Goal: Transaction & Acquisition: Purchase product/service

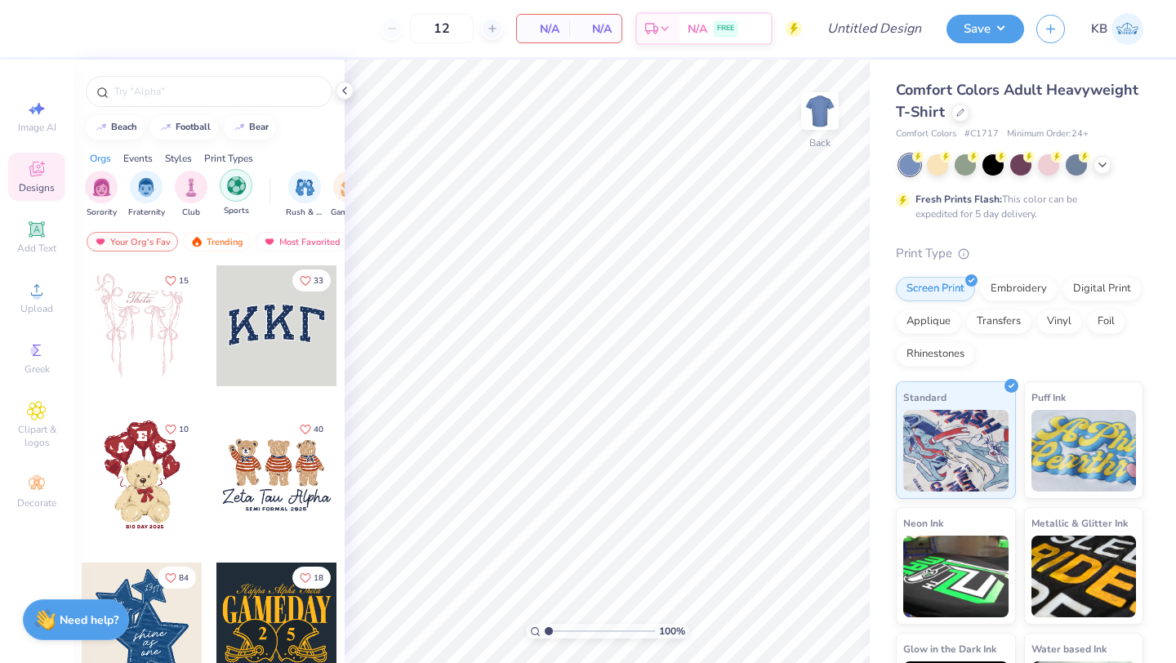
click at [238, 181] on img "filter for Sports" at bounding box center [236, 185] width 19 height 19
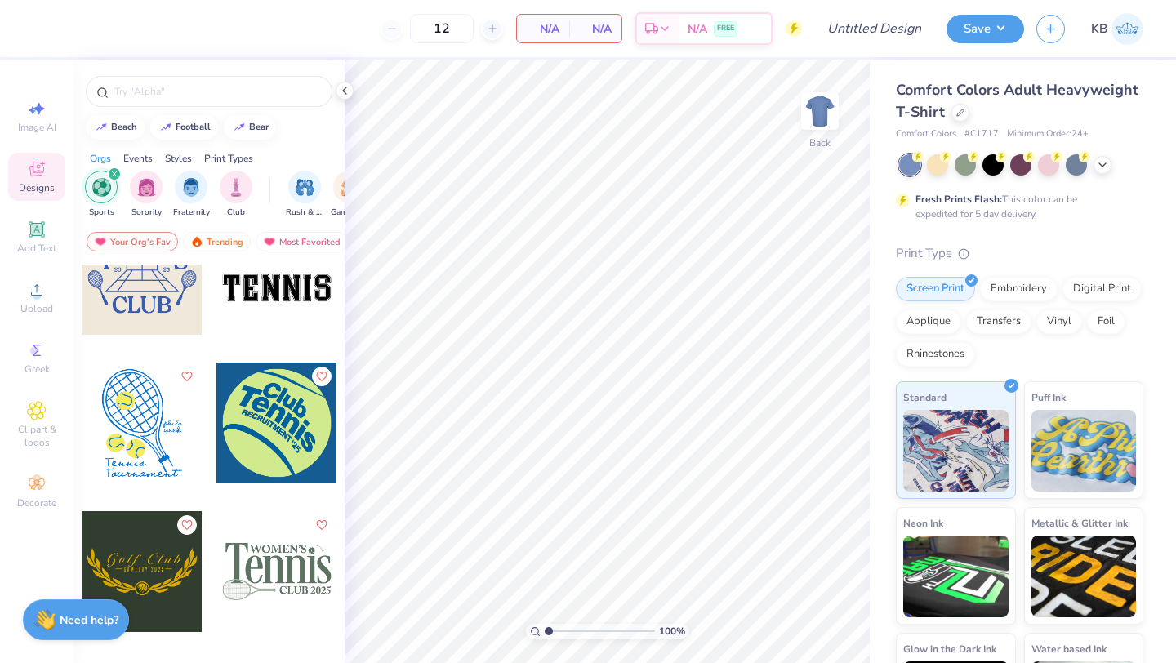
scroll to position [2730, 0]
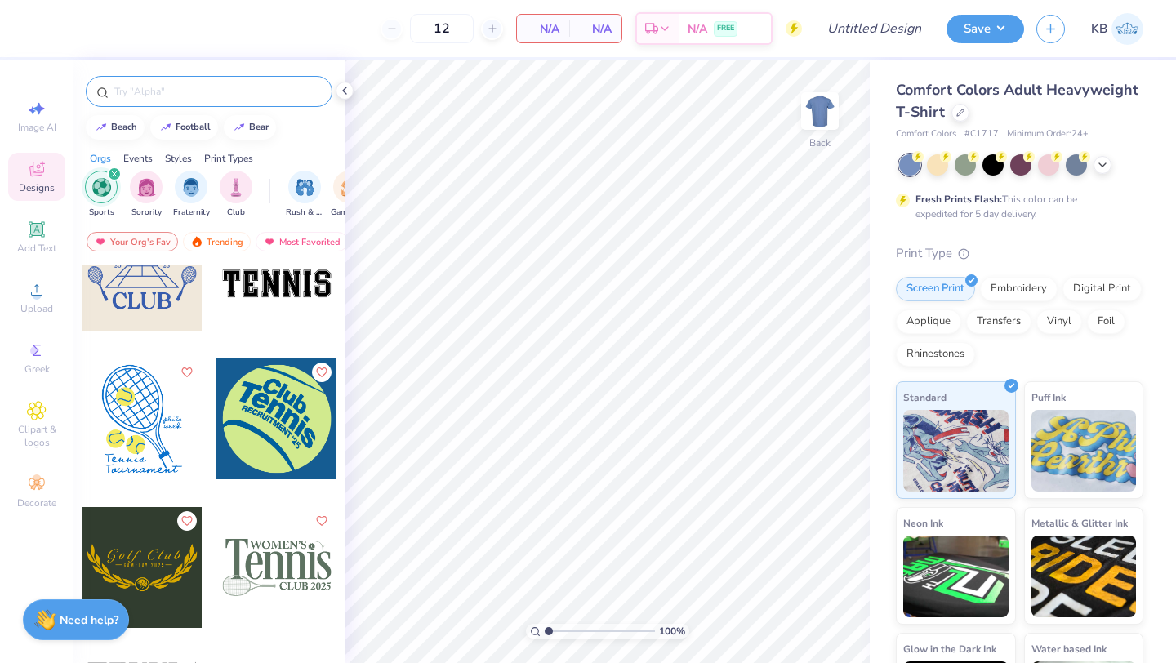
click at [209, 84] on input "text" at bounding box center [217, 91] width 209 height 16
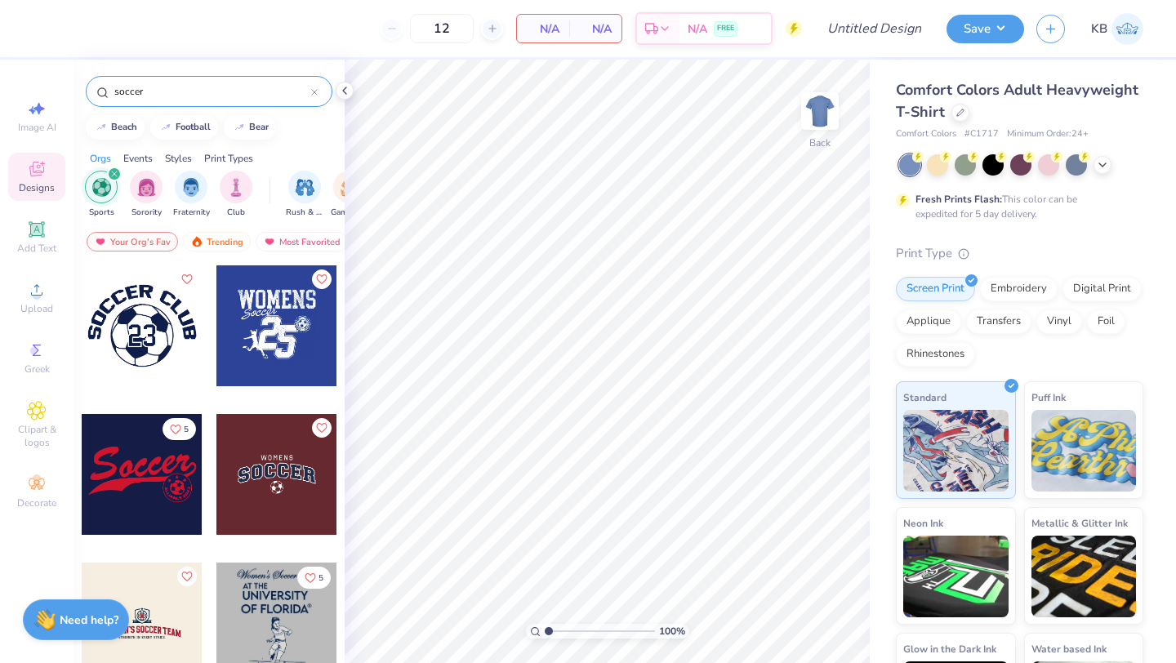
type input "soccer"
click at [266, 501] on div at bounding box center [276, 474] width 121 height 121
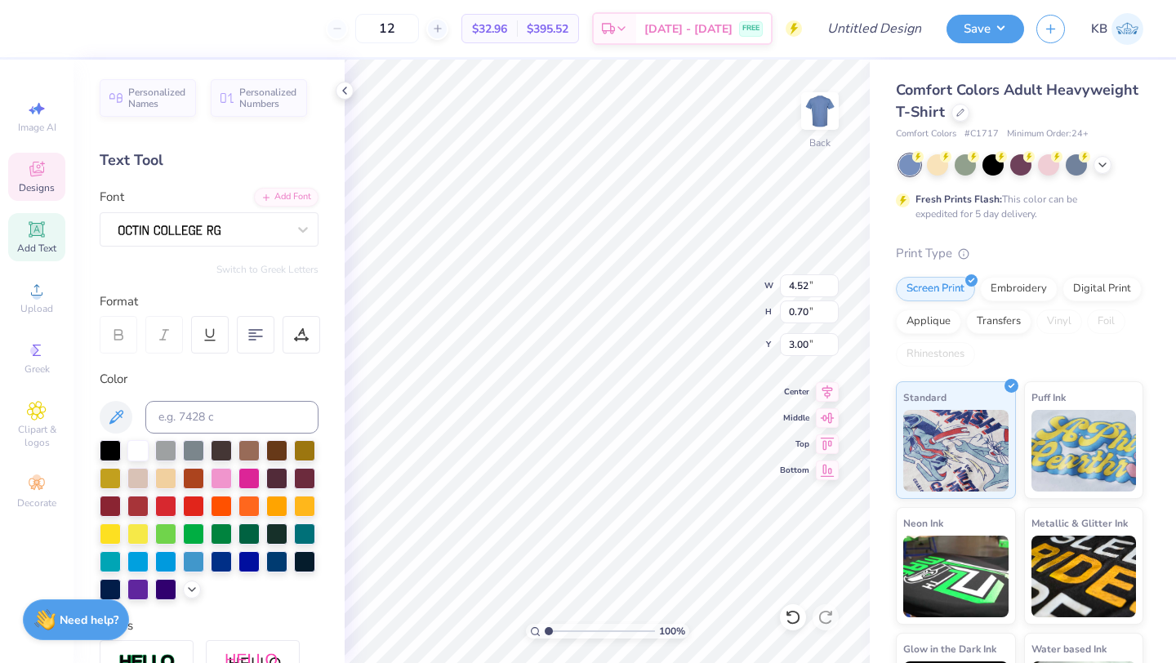
scroll to position [0, 0]
type textarea "Boys"
click at [991, 164] on div at bounding box center [992, 163] width 21 height 21
click at [1101, 165] on icon at bounding box center [1102, 163] width 13 height 13
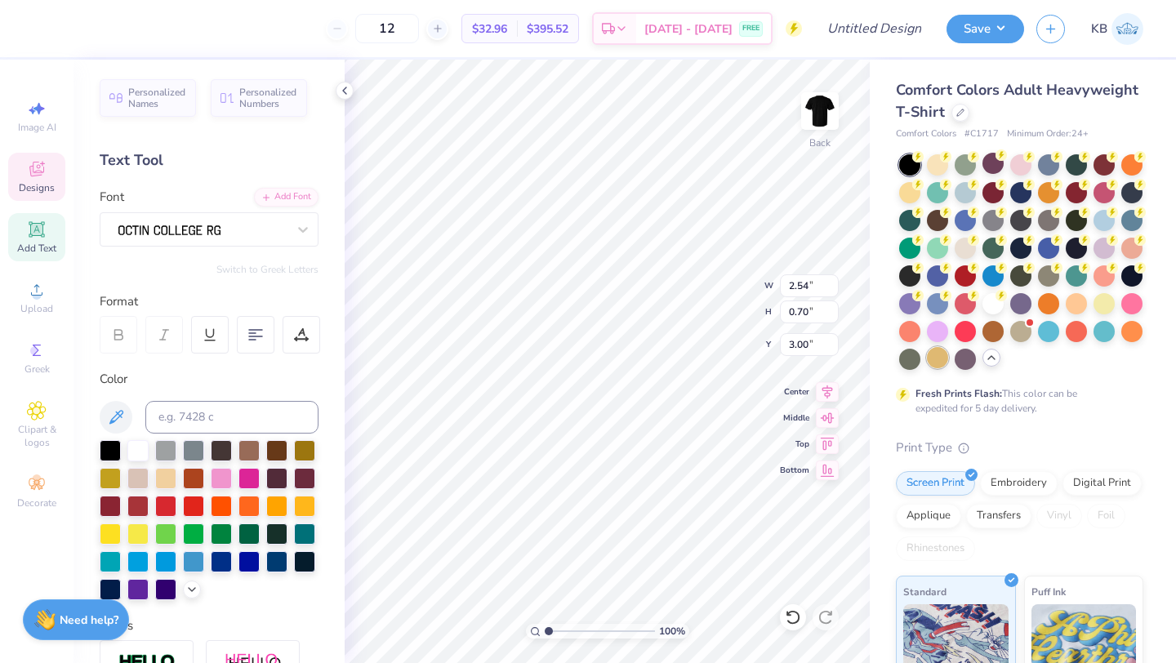
click at [938, 356] on div at bounding box center [937, 357] width 21 height 21
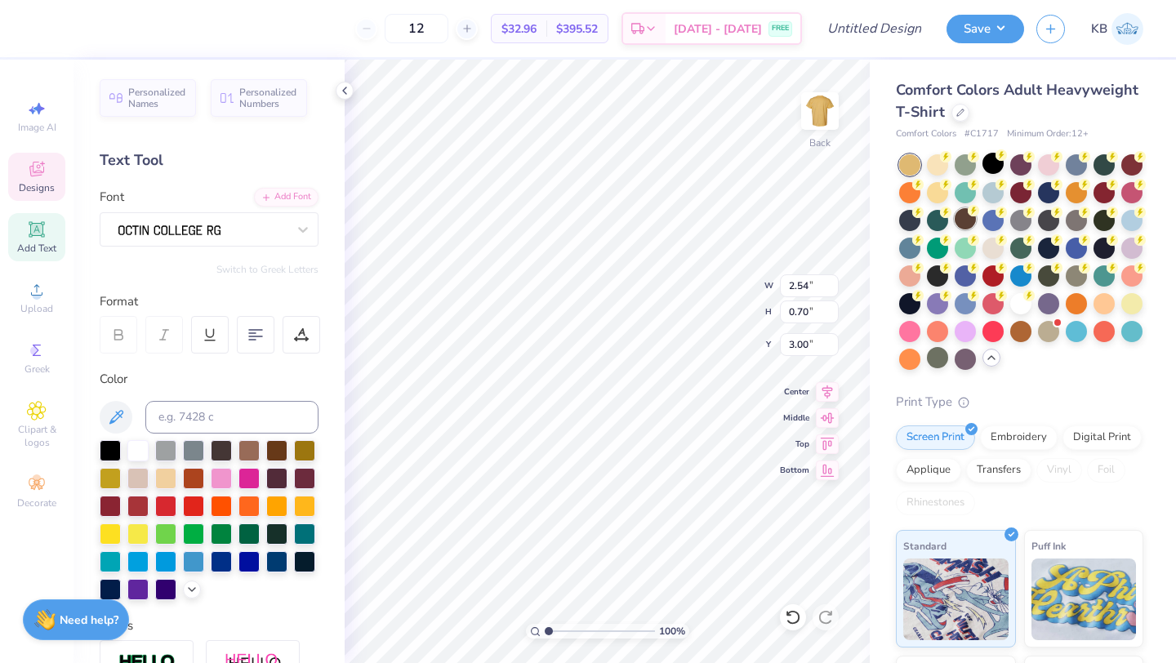
click at [964, 222] on div at bounding box center [965, 218] width 21 height 21
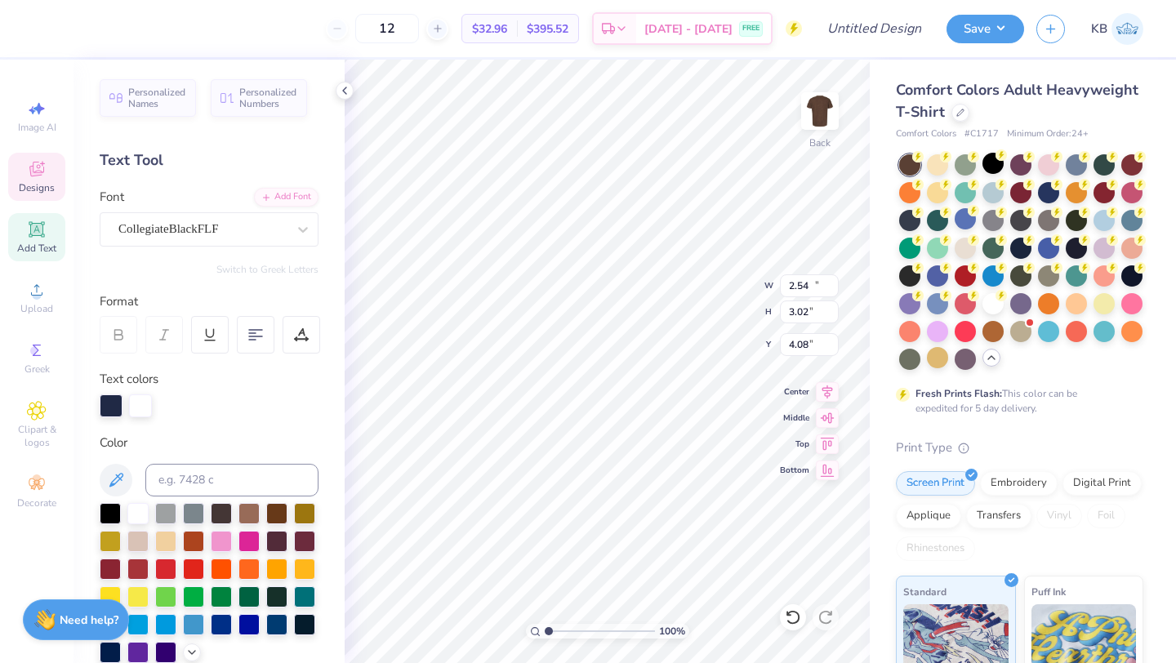
type input "11.11"
type input "3.02"
type input "4.08"
click at [107, 400] on div at bounding box center [111, 404] width 23 height 23
click at [304, 514] on div at bounding box center [304, 511] width 21 height 21
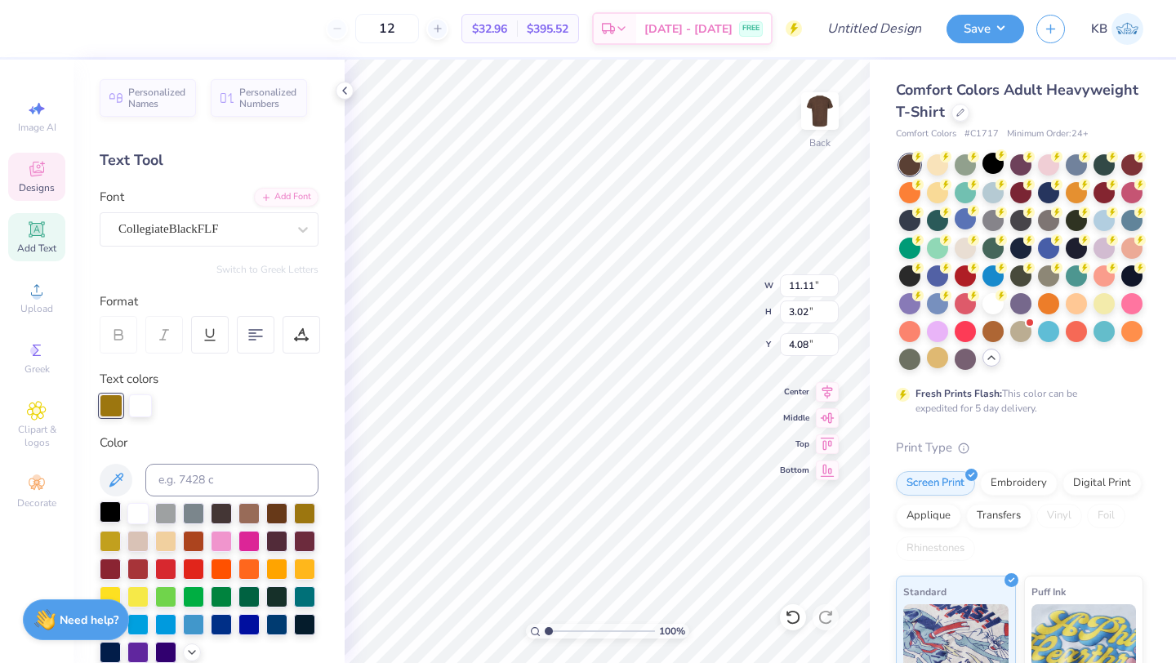
click at [111, 511] on div at bounding box center [110, 511] width 21 height 21
click at [301, 512] on div at bounding box center [304, 511] width 21 height 21
type input "4.01"
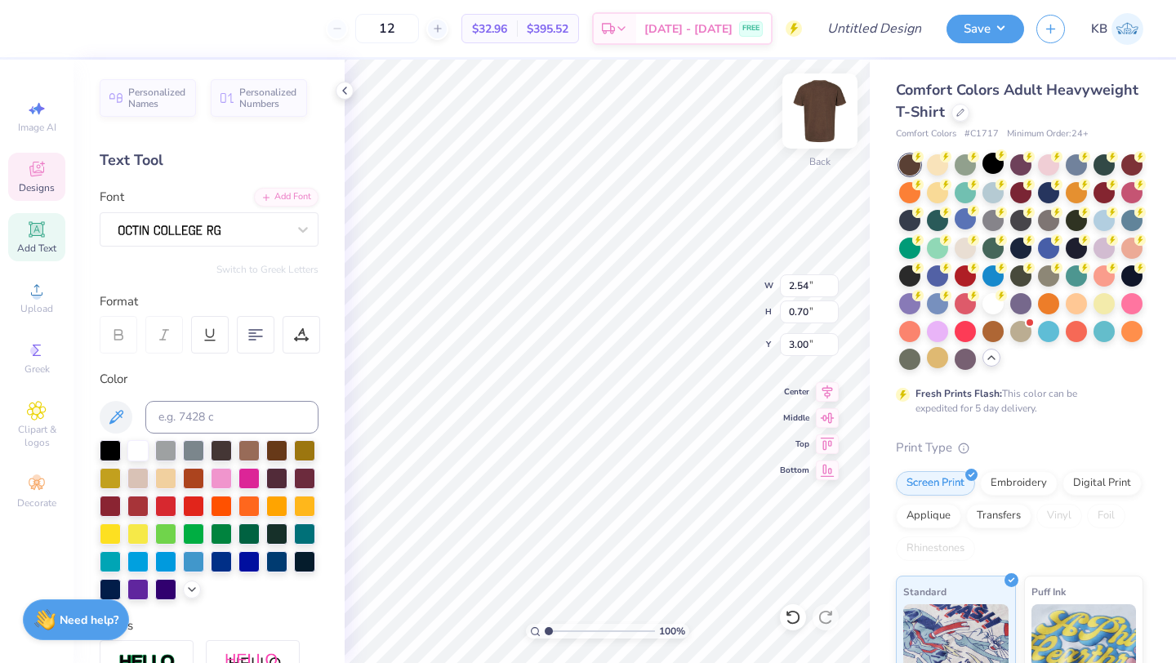
type textarea "South Boys"
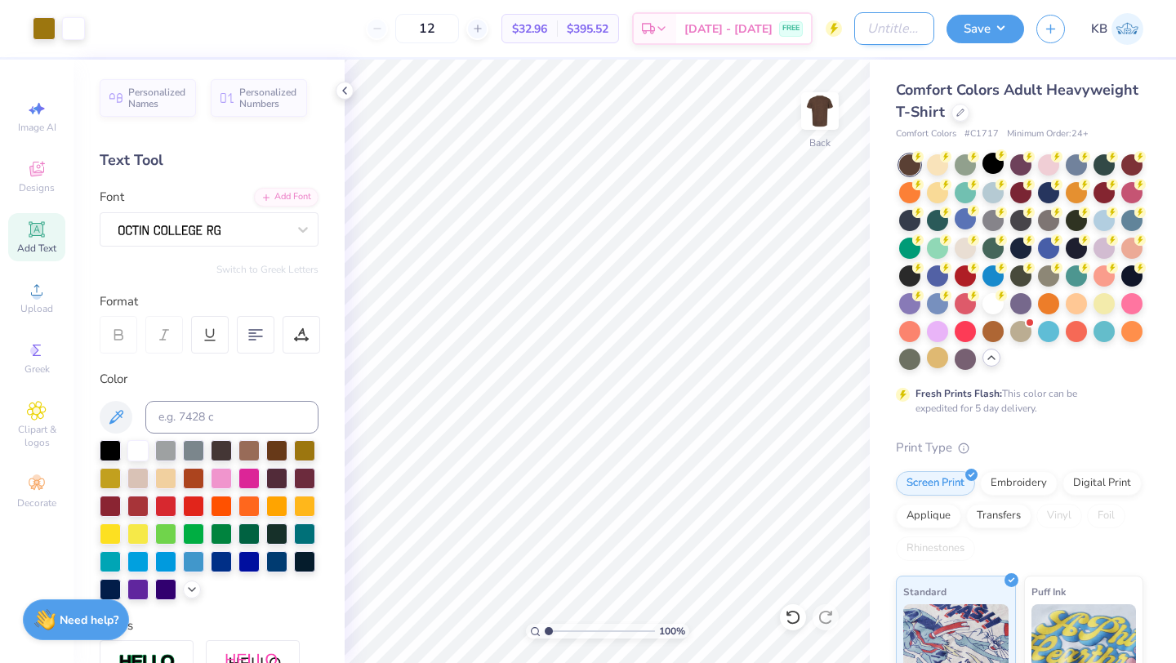
click at [867, 29] on input "Design Title" at bounding box center [894, 28] width 80 height 33
type input "Boys Varsity Merch"
click at [977, 29] on button "Save" at bounding box center [985, 26] width 78 height 29
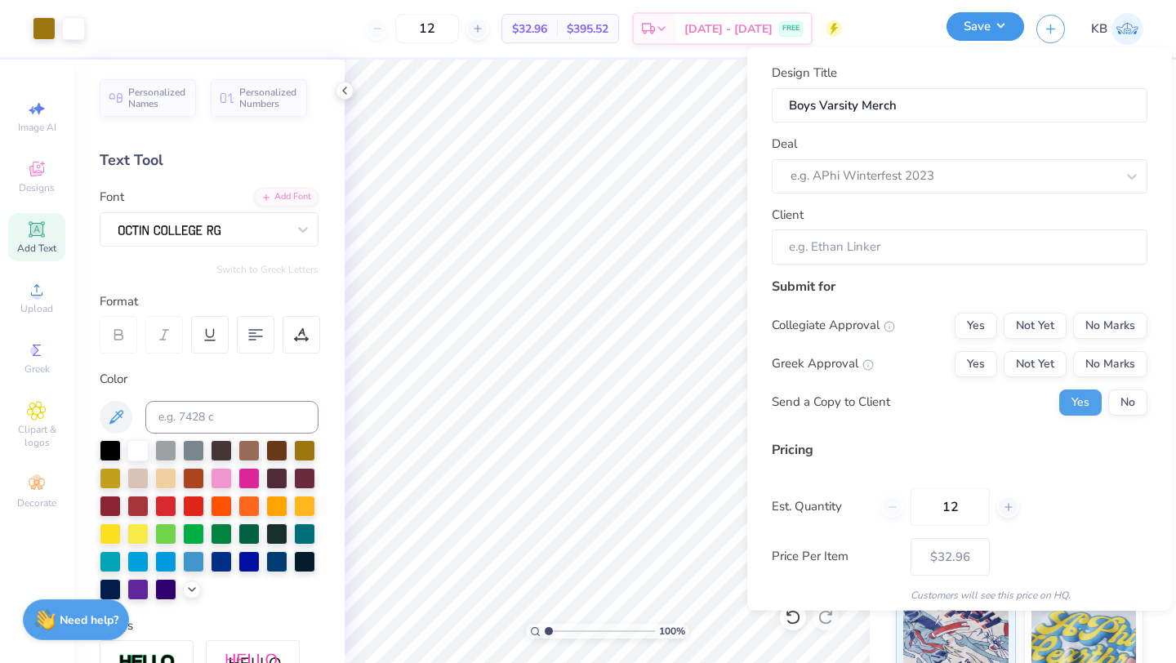
scroll to position [0, 0]
click at [868, 181] on div at bounding box center [952, 176] width 325 height 22
click at [869, 127] on div "Design Title Boys Varsity Merch Deal e.g. APhi Winterfest 2023 Client" at bounding box center [960, 164] width 376 height 201
click at [1135, 400] on button "No" at bounding box center [1127, 402] width 39 height 26
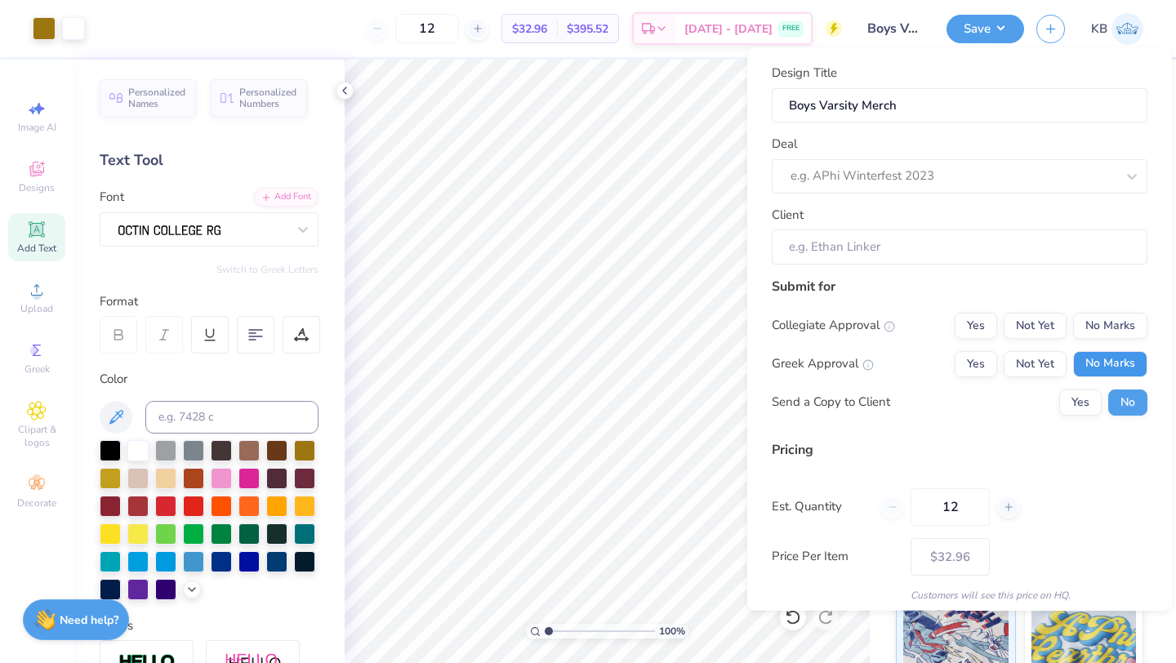
click at [1096, 363] on button "No Marks" at bounding box center [1110, 363] width 74 height 26
click at [1096, 321] on button "No Marks" at bounding box center [1110, 325] width 74 height 26
type input "$32.96"
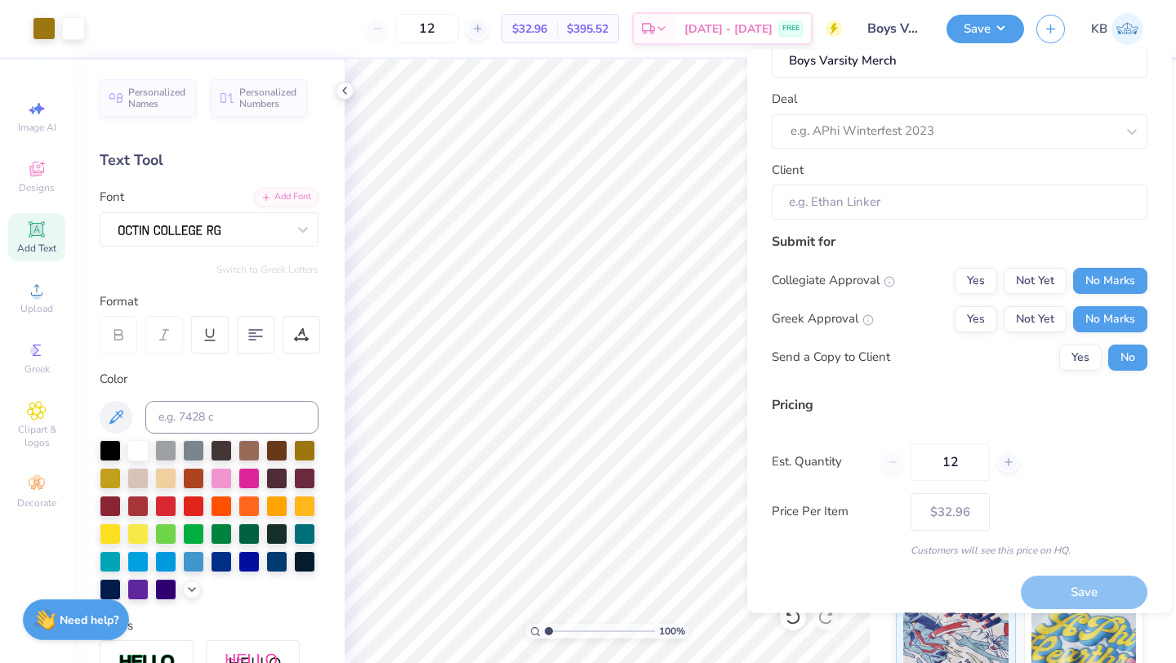
scroll to position [59, 0]
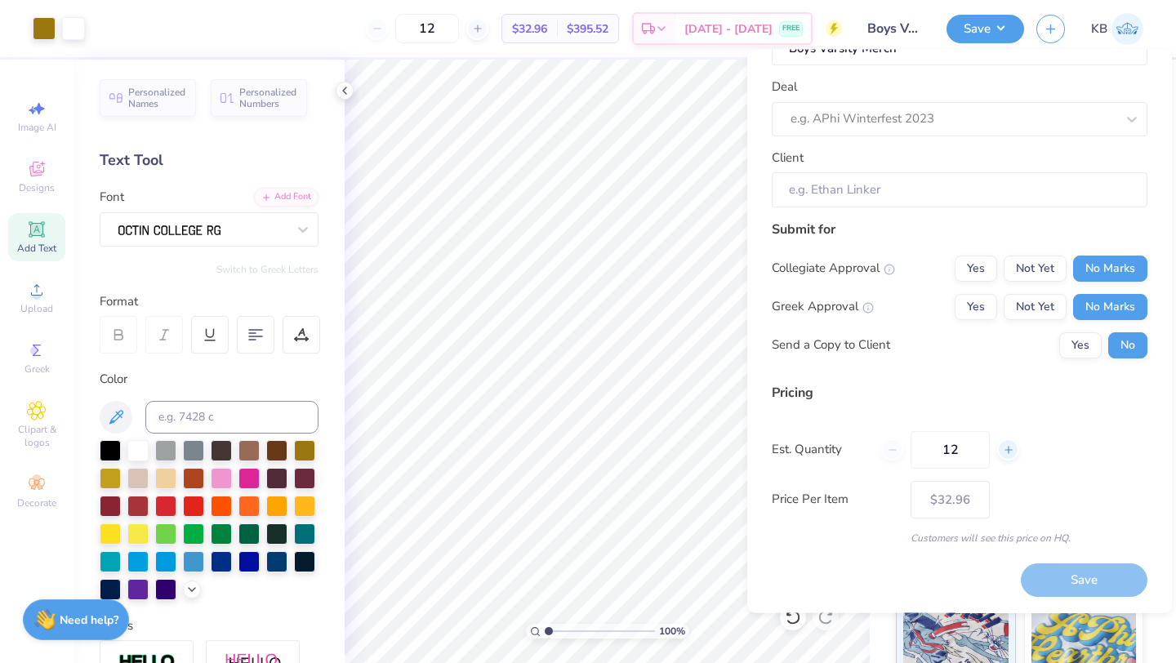
click at [1003, 453] on icon at bounding box center [1008, 449] width 11 height 11
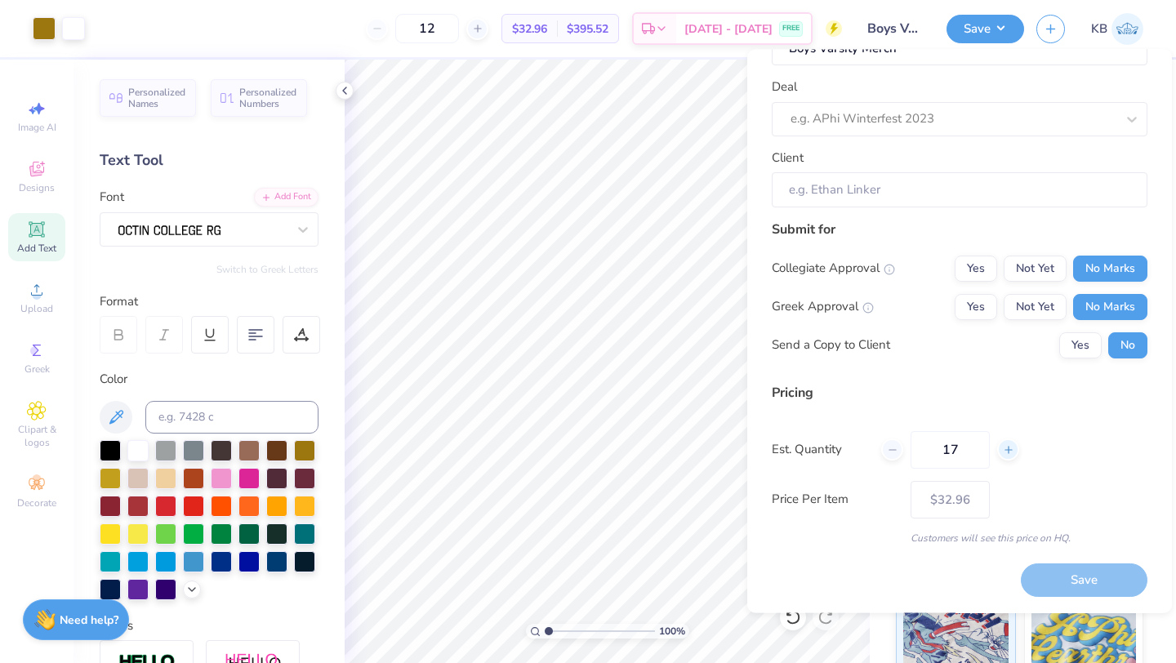
click at [1003, 453] on icon at bounding box center [1008, 449] width 11 height 11
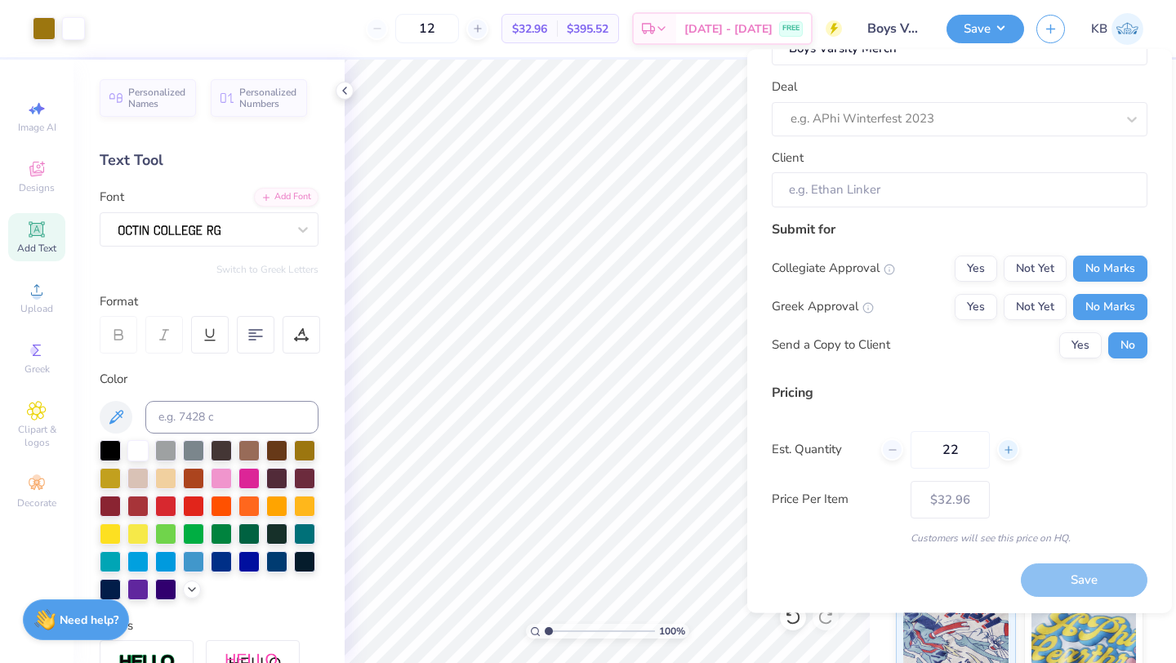
click at [1003, 453] on icon at bounding box center [1008, 449] width 11 height 11
click at [1003, 454] on icon at bounding box center [1008, 449] width 11 height 11
type input "26"
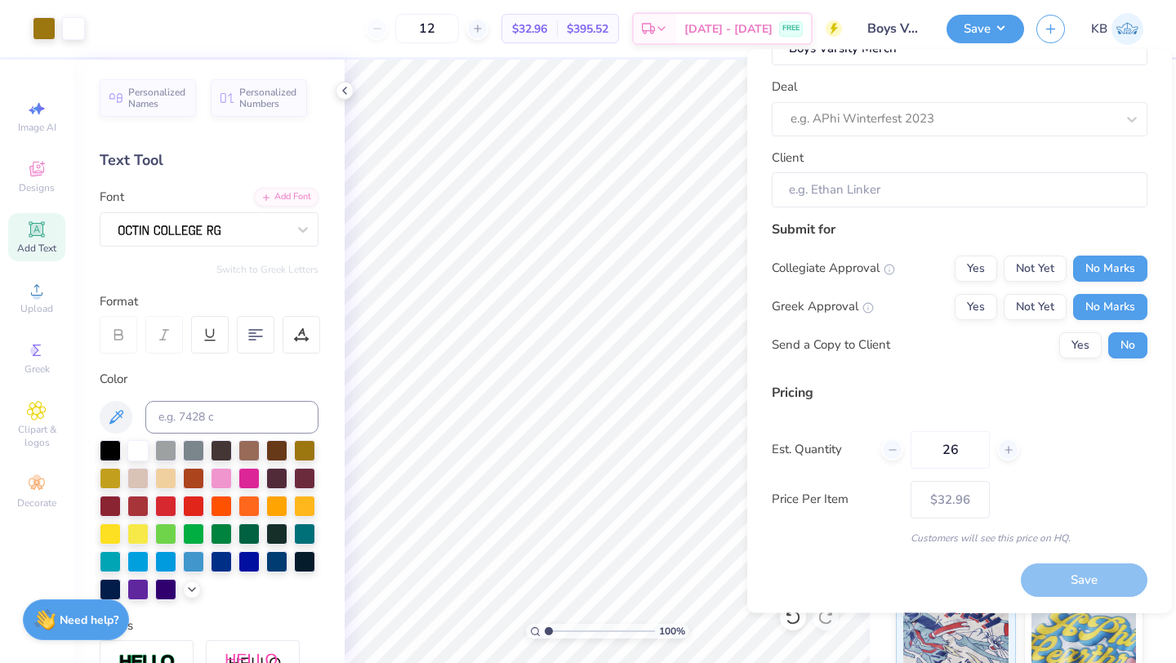
type input "26"
type input "$22.18"
click at [959, 403] on div "Pricing Est. Quantity 26 Price Per Item $22.18 Customers will see this price on…" at bounding box center [960, 464] width 376 height 162
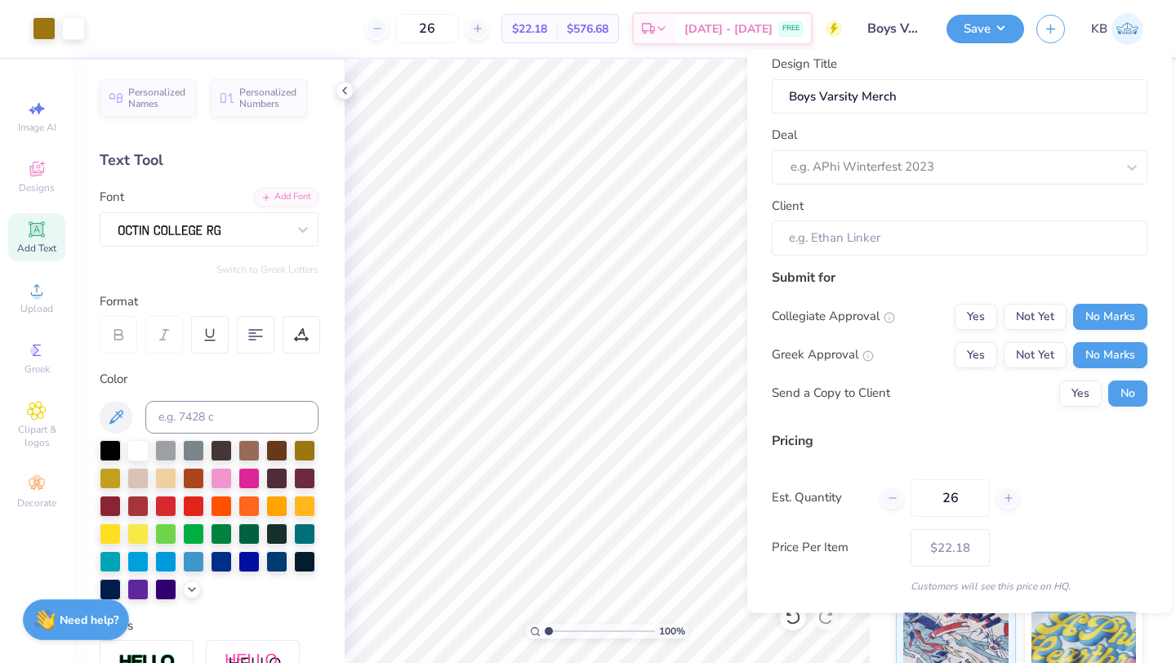
scroll to position [0, 0]
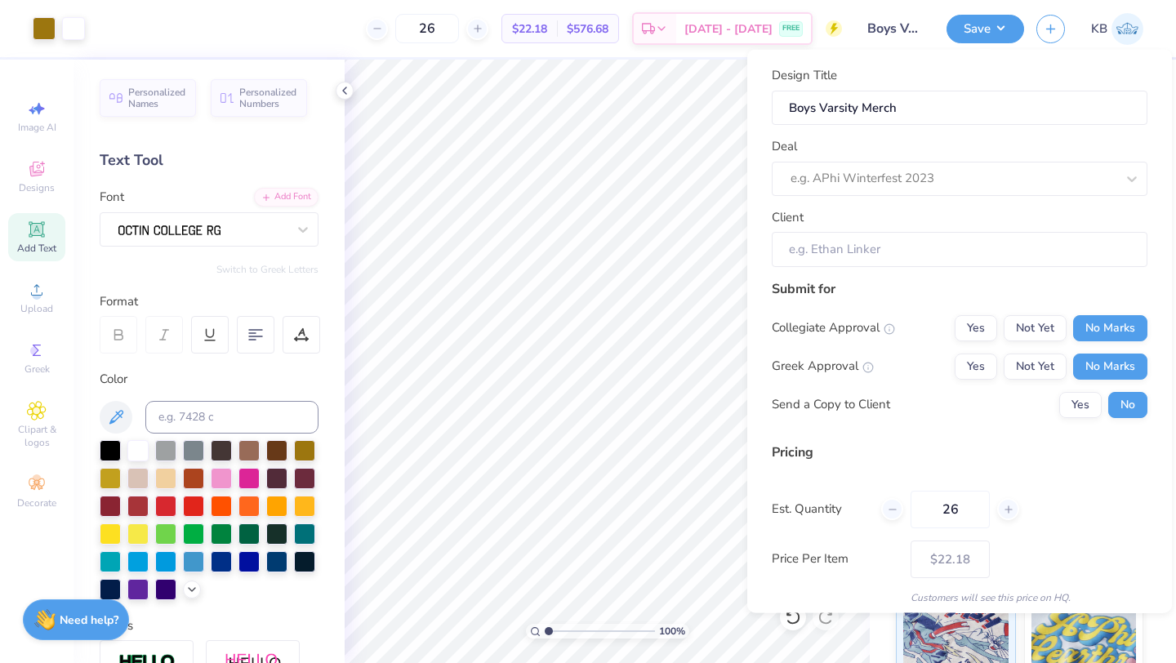
click at [879, 246] on input "Client" at bounding box center [960, 249] width 376 height 35
click at [927, 180] on div at bounding box center [952, 178] width 325 height 22
click at [919, 136] on div "Design Title Boys Varsity Merch Deal option Kindness club merch focused, 1 of 1…" at bounding box center [960, 166] width 376 height 201
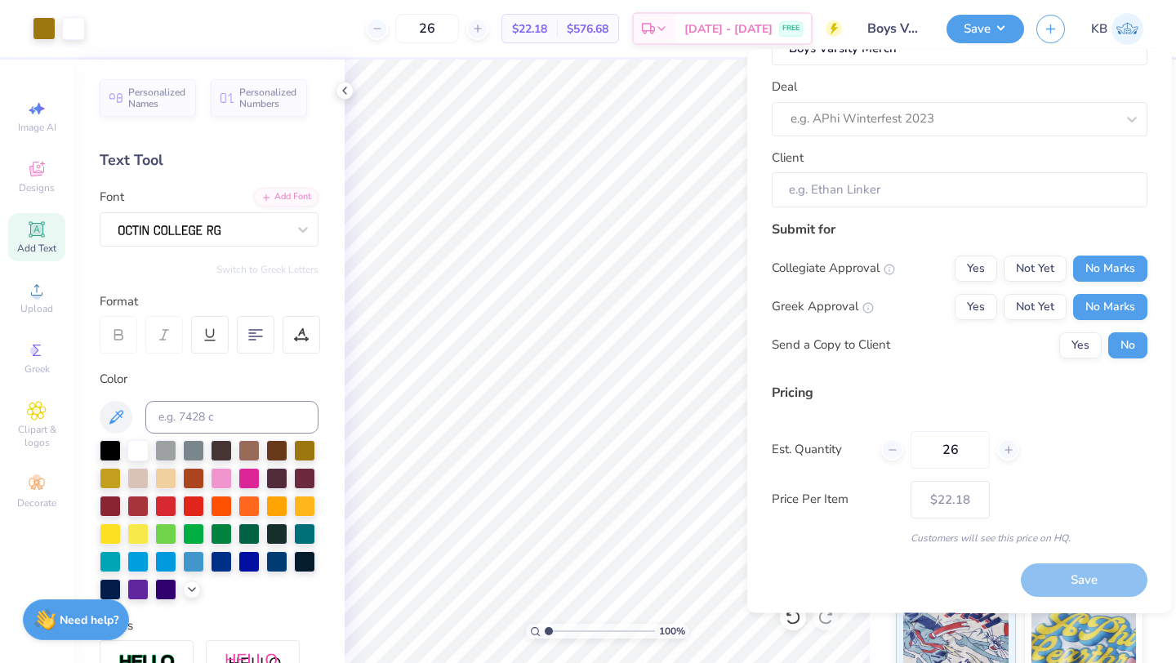
click at [1046, 583] on div "Save" at bounding box center [1084, 580] width 127 height 33
click at [1052, 572] on div "Save" at bounding box center [1084, 580] width 127 height 33
click at [1082, 590] on div "Save" at bounding box center [1084, 580] width 127 height 33
click at [857, 110] on div at bounding box center [952, 120] width 325 height 22
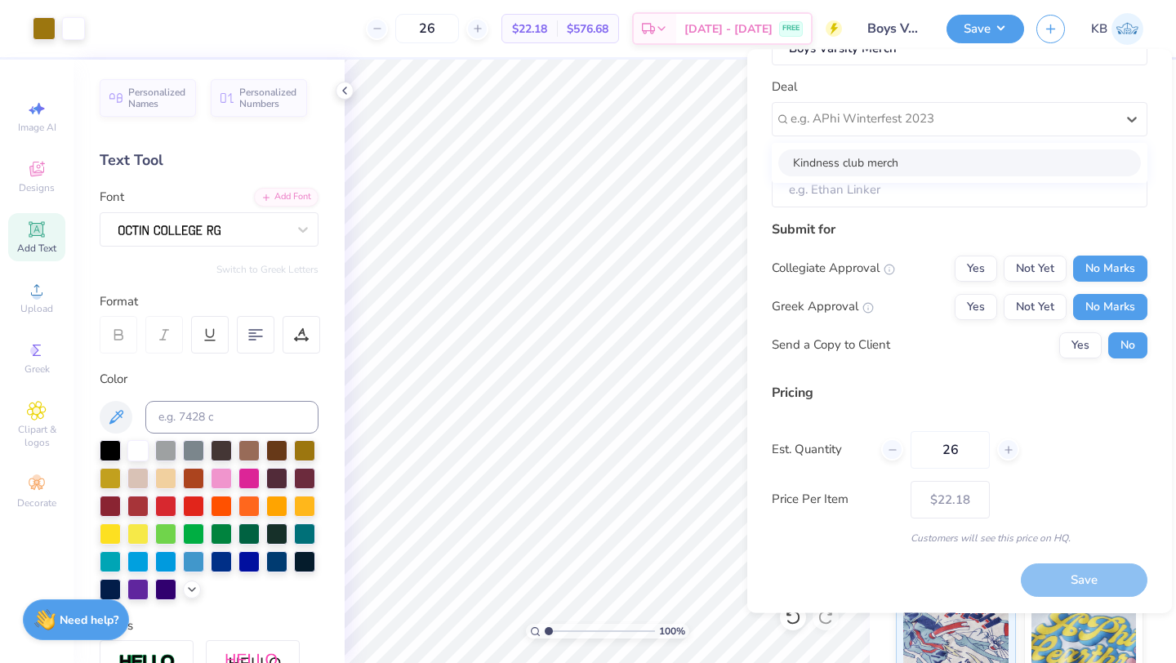
click at [831, 89] on div "Deal option Kindness club merch focused, 1 of 1. 1 result available. Use Up and…" at bounding box center [960, 107] width 376 height 59
click at [849, 193] on input "Client" at bounding box center [960, 190] width 376 height 35
click at [916, 126] on div at bounding box center [952, 120] width 325 height 22
click at [895, 161] on div "Kindness club merch" at bounding box center [959, 162] width 363 height 27
type input "Sadie Roy"
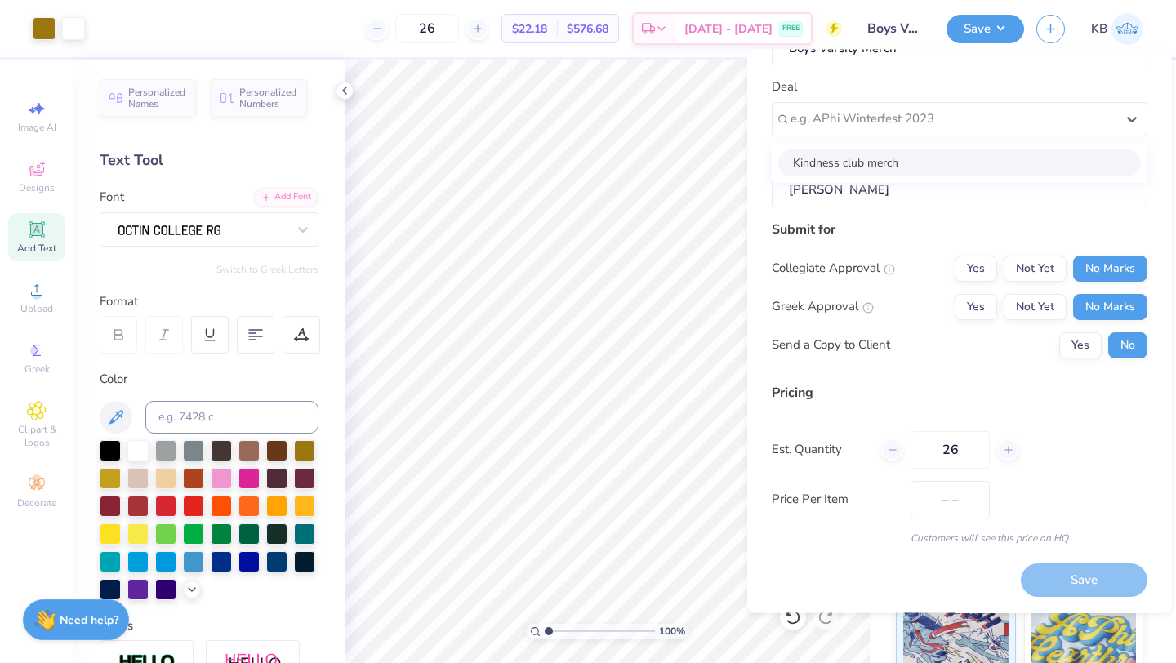
type input "$22.18"
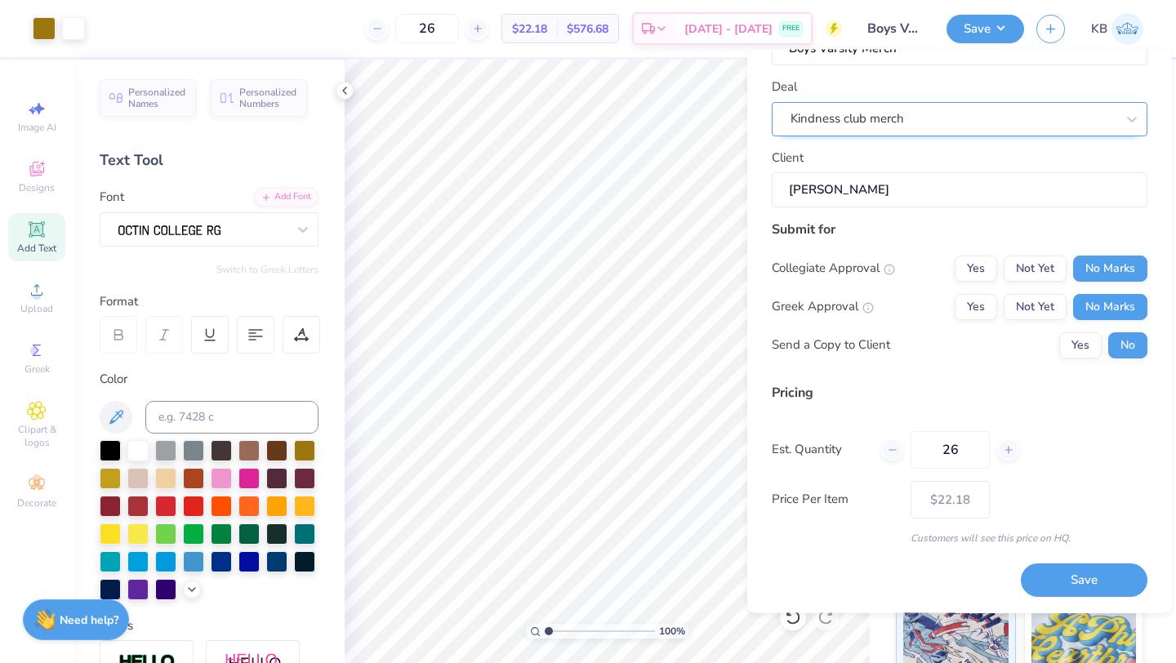
click at [893, 124] on div "Kindness club merch" at bounding box center [953, 119] width 328 height 25
click at [881, 124] on div "Kindness club merch" at bounding box center [952, 119] width 325 height 19
type input "C"
click at [853, 78] on div "Deal option Kindness club merch selected, 1 of 1. 1 result available. Use Up an…" at bounding box center [960, 107] width 376 height 59
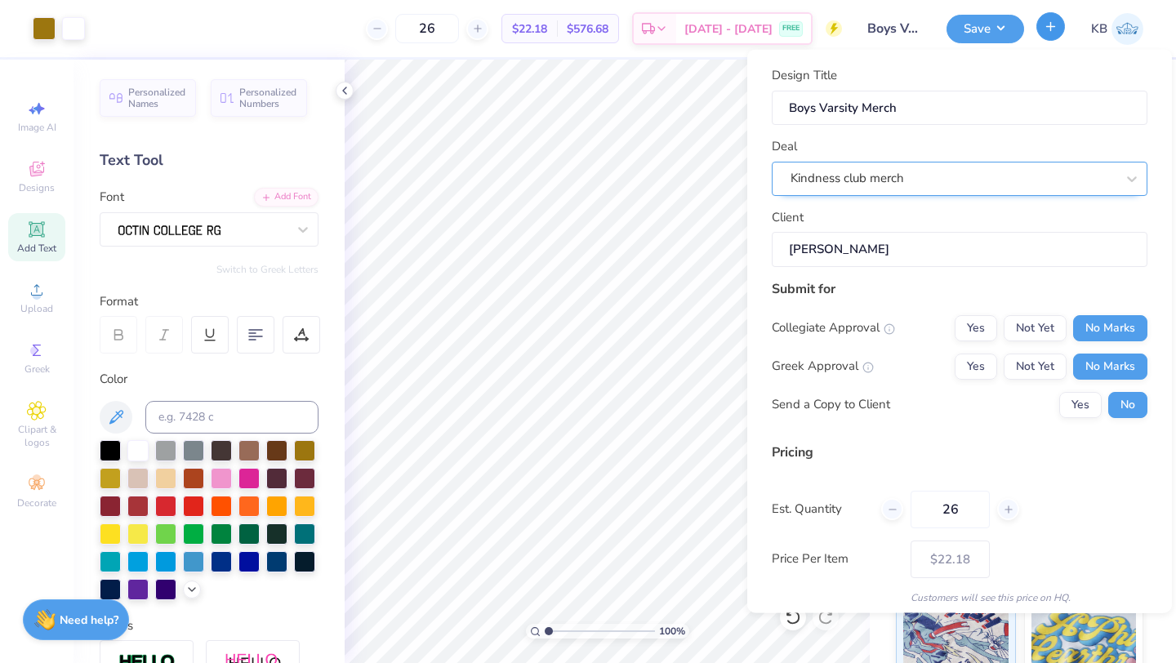
click at [1055, 23] on icon "button" at bounding box center [1051, 27] width 14 height 14
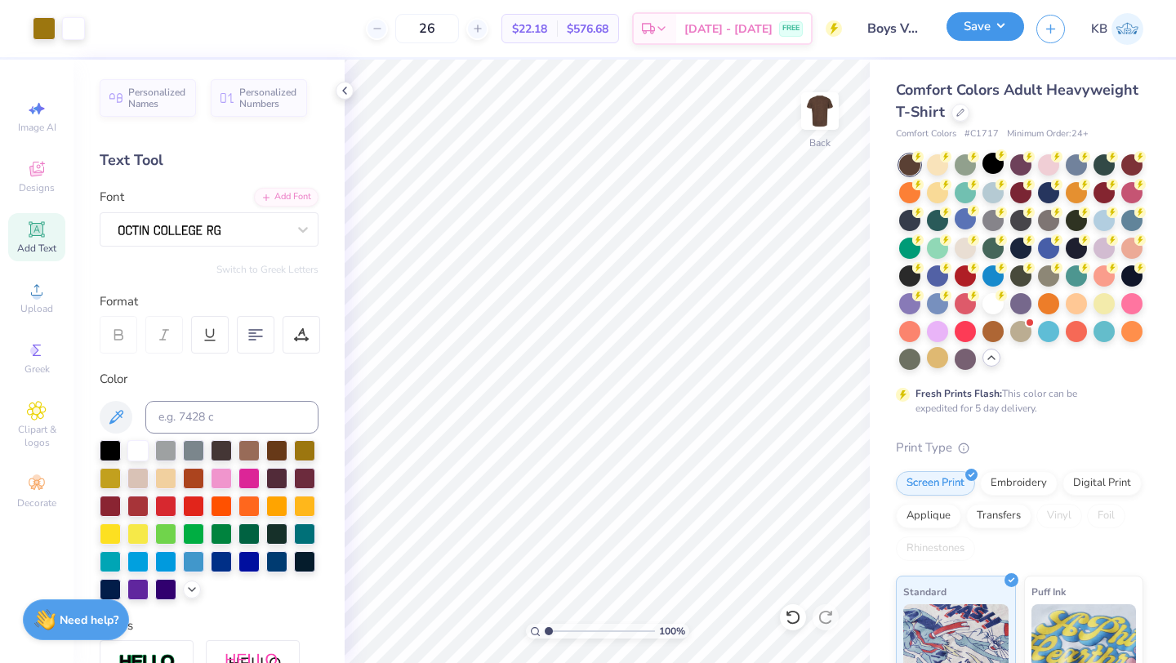
click at [977, 32] on button "Save" at bounding box center [985, 26] width 78 height 29
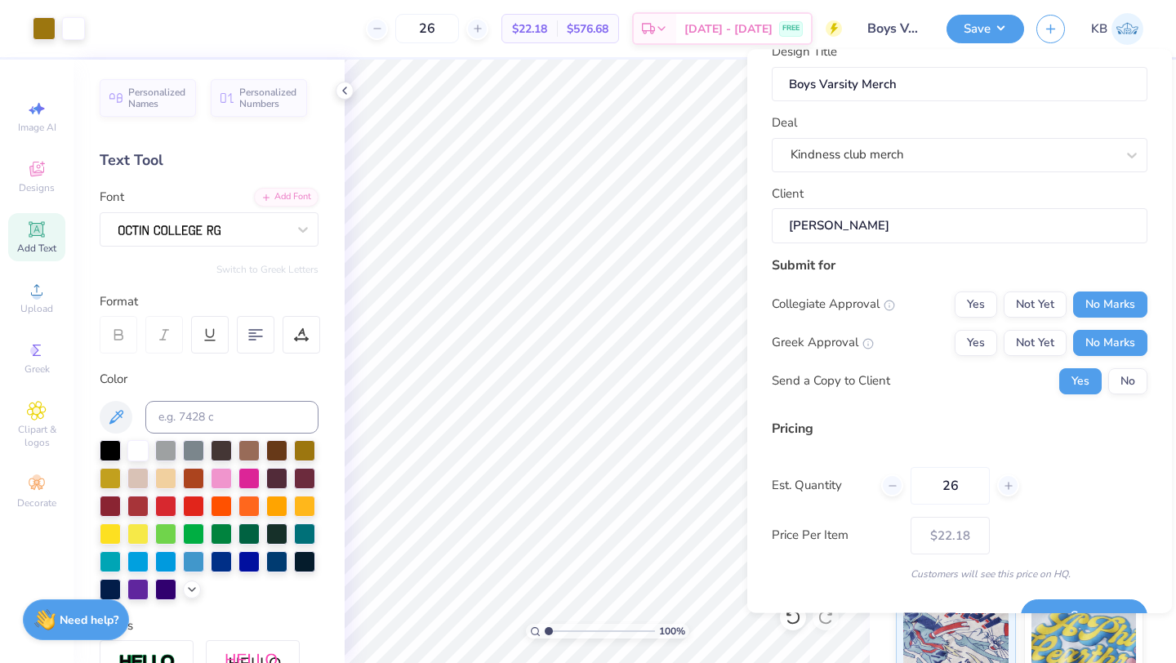
scroll to position [29, 0]
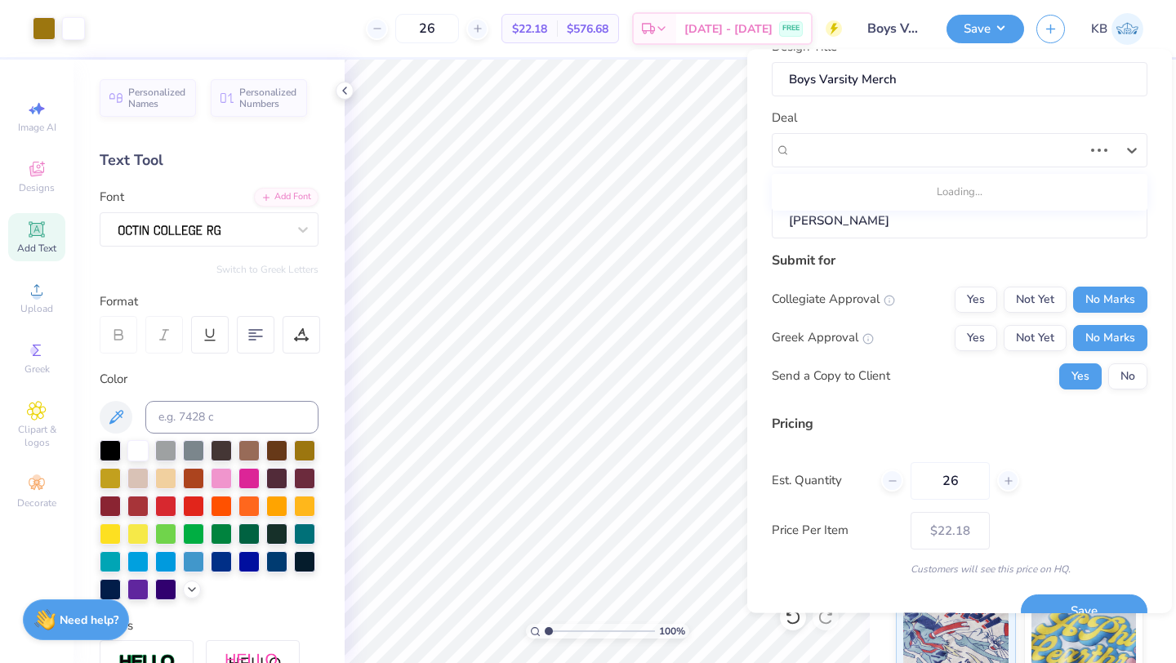
click at [908, 137] on div "Kindness club merch" at bounding box center [937, 149] width 296 height 25
click at [895, 143] on div "Kindness club merch" at bounding box center [952, 149] width 325 height 19
click at [892, 109] on div "Deal Select is focused ,type to refine list, press Down to open the menu, Kindn…" at bounding box center [960, 138] width 376 height 59
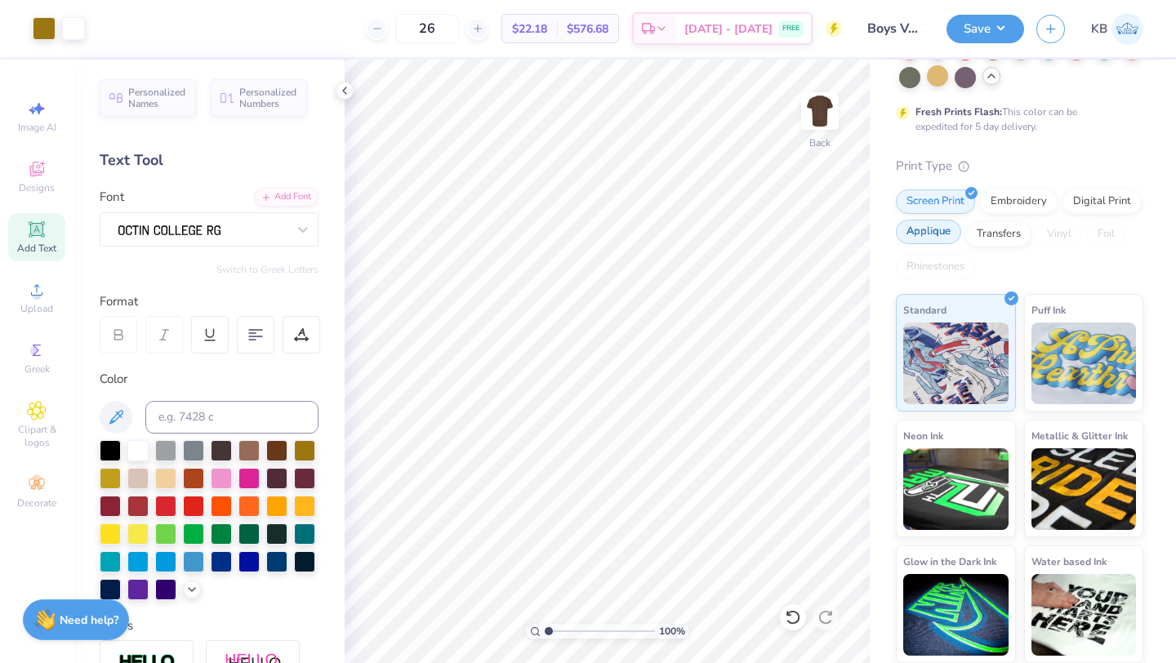
scroll to position [0, 0]
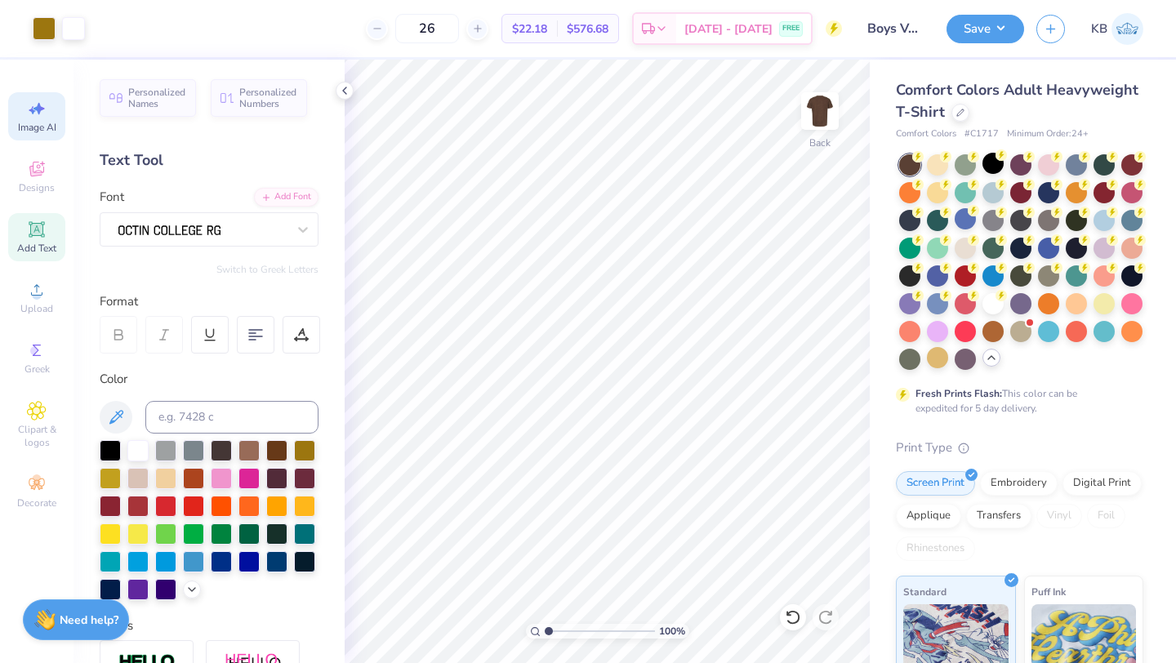
click at [33, 110] on icon at bounding box center [32, 110] width 7 height 8
select select "4"
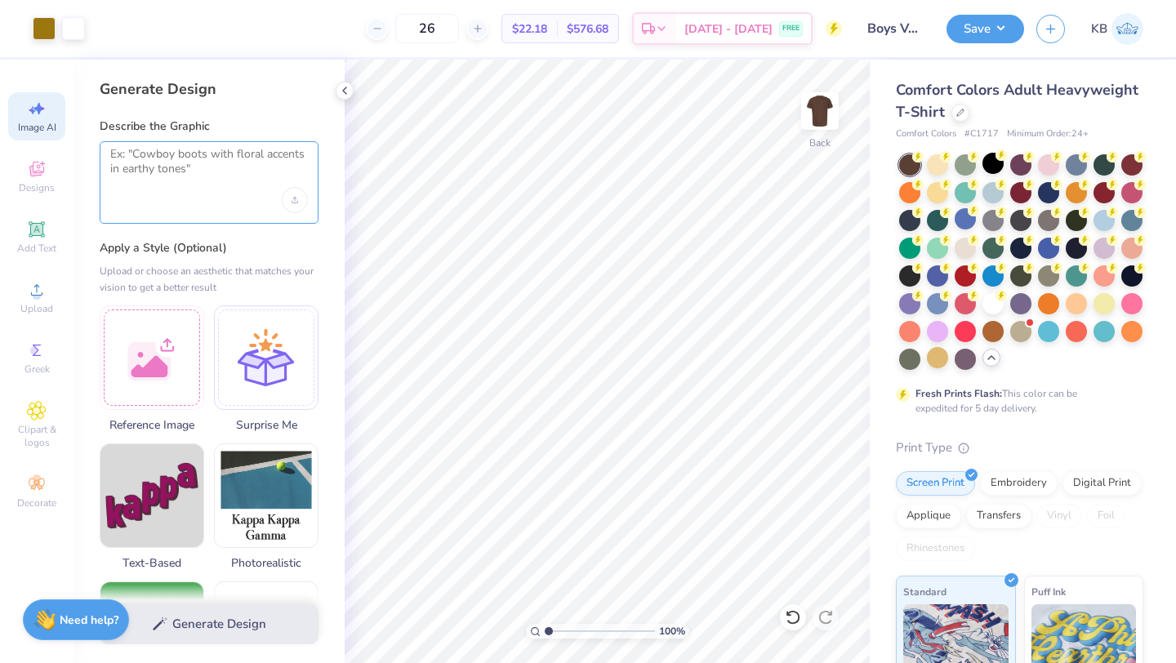
click at [198, 160] on textarea at bounding box center [209, 167] width 198 height 41
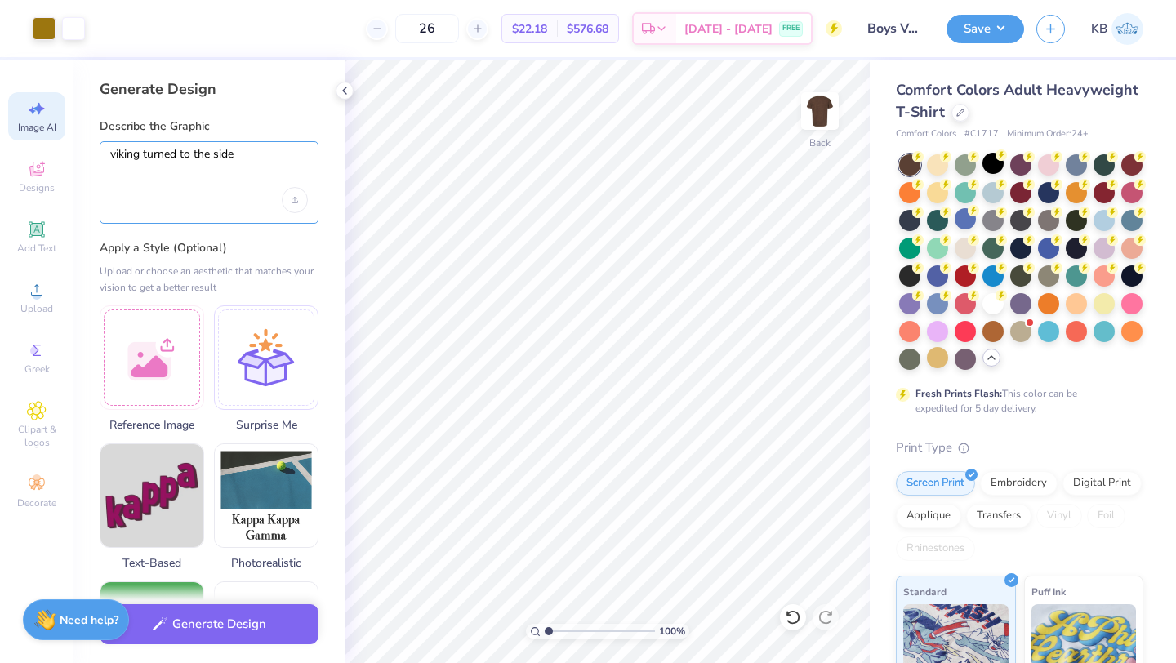
click at [276, 161] on textarea "viking turned to the side" at bounding box center [209, 167] width 198 height 41
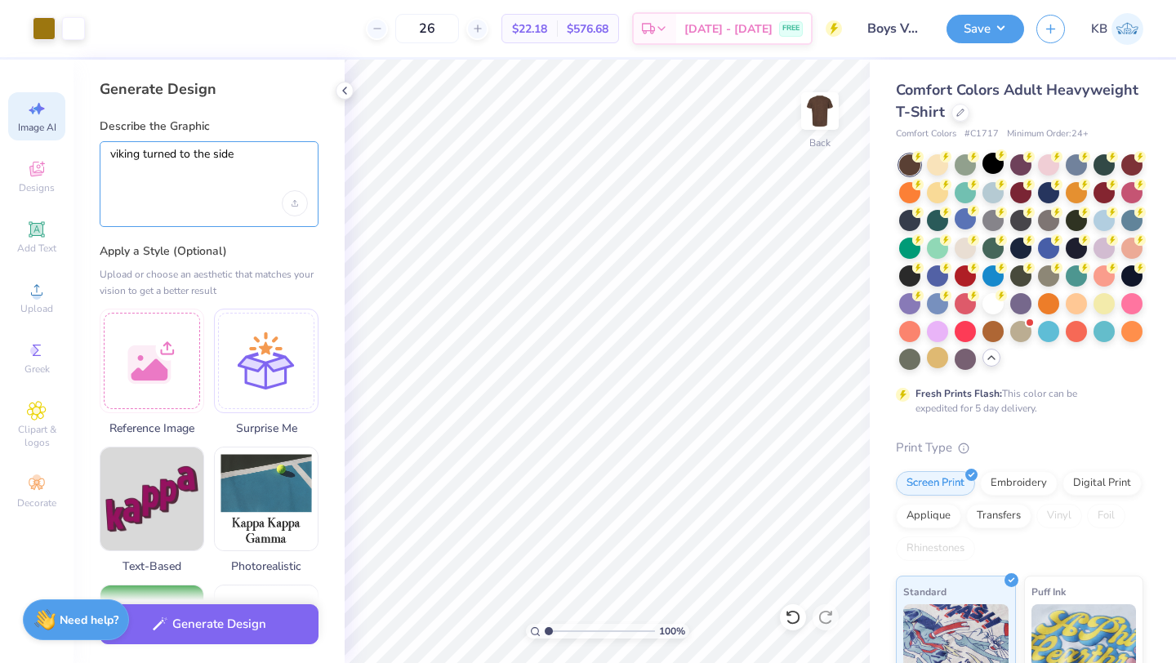
click at [271, 155] on textarea "viking turned to the side" at bounding box center [209, 169] width 198 height 44
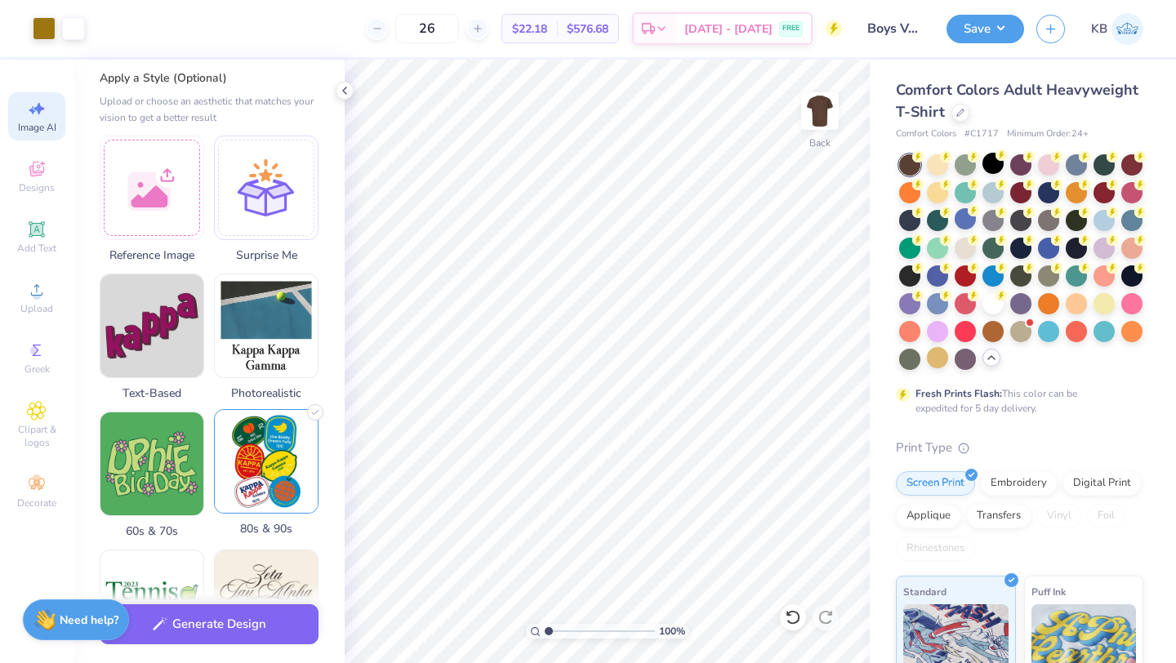
scroll to position [141, 0]
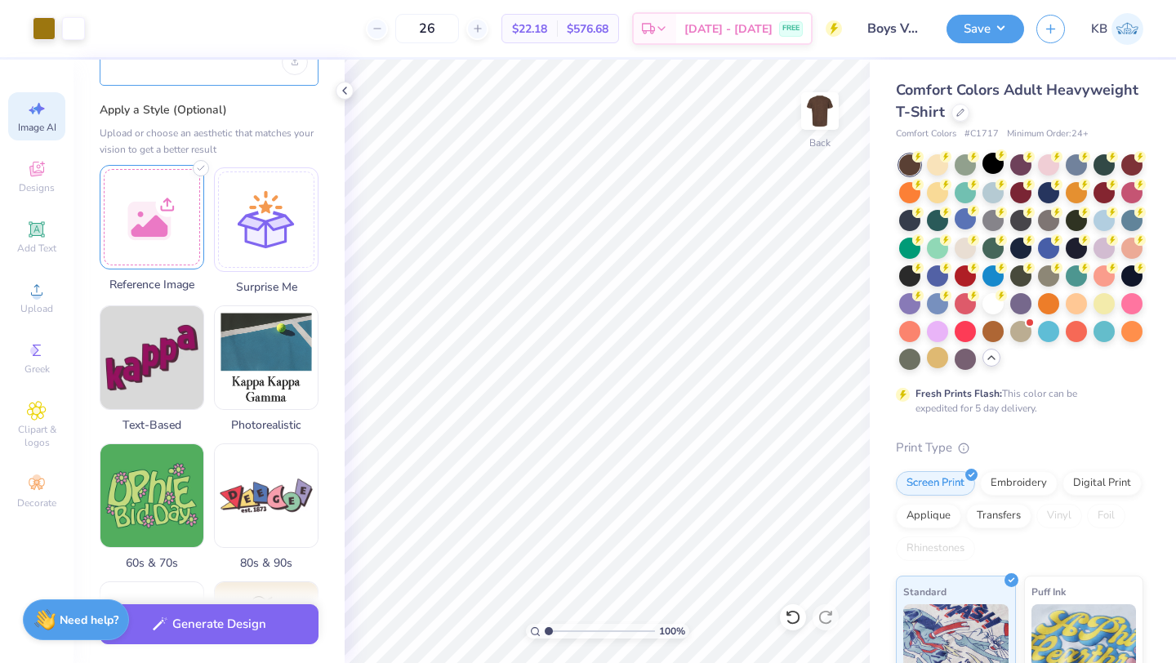
type textarea "viking turned to the side"
click at [165, 240] on div at bounding box center [152, 217] width 105 height 105
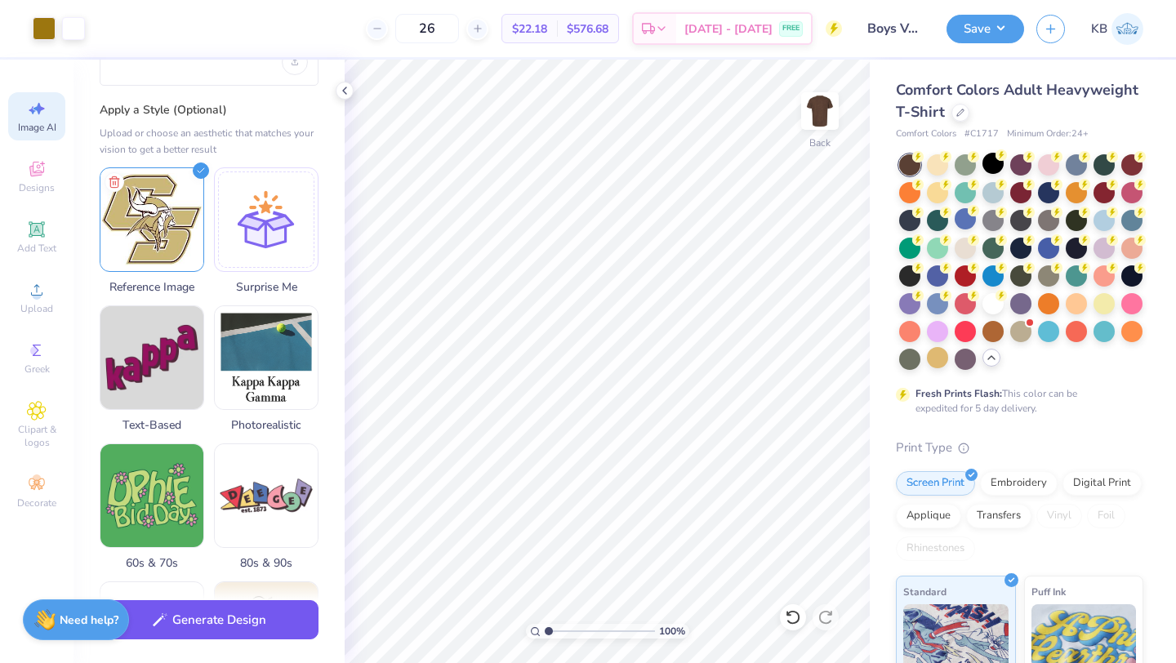
click at [202, 623] on button "Generate Design" at bounding box center [209, 620] width 219 height 40
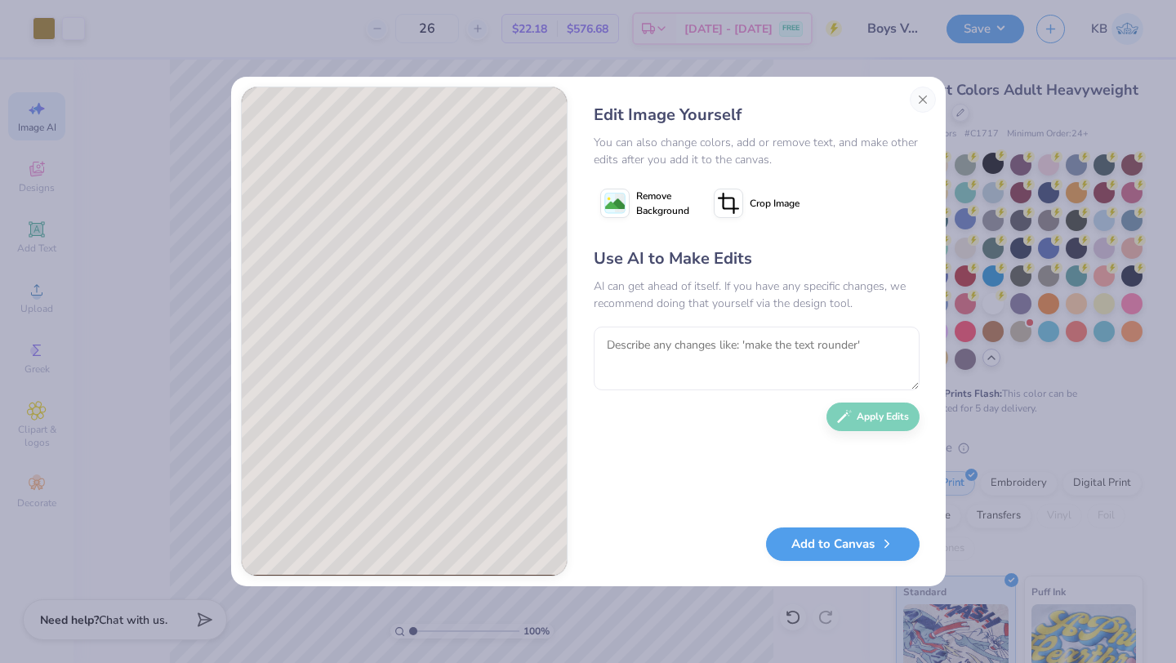
click at [616, 196] on image at bounding box center [615, 204] width 20 height 20
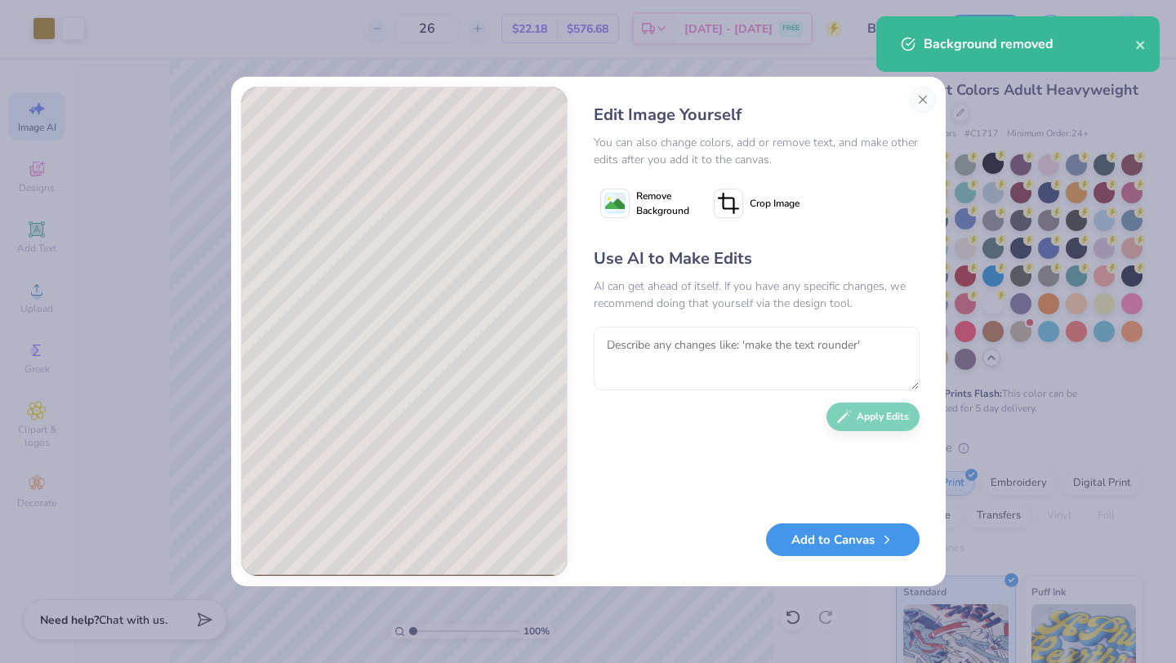
click at [849, 541] on button "Add to Canvas" at bounding box center [843, 539] width 154 height 33
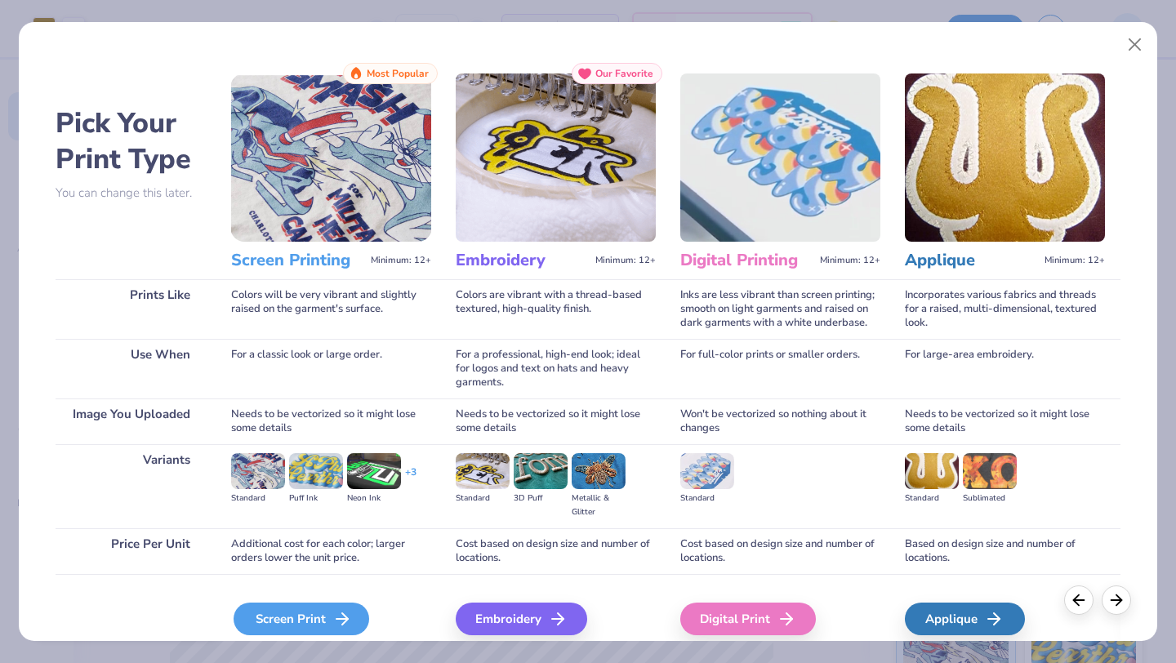
click at [272, 615] on div "Screen Print" at bounding box center [302, 619] width 136 height 33
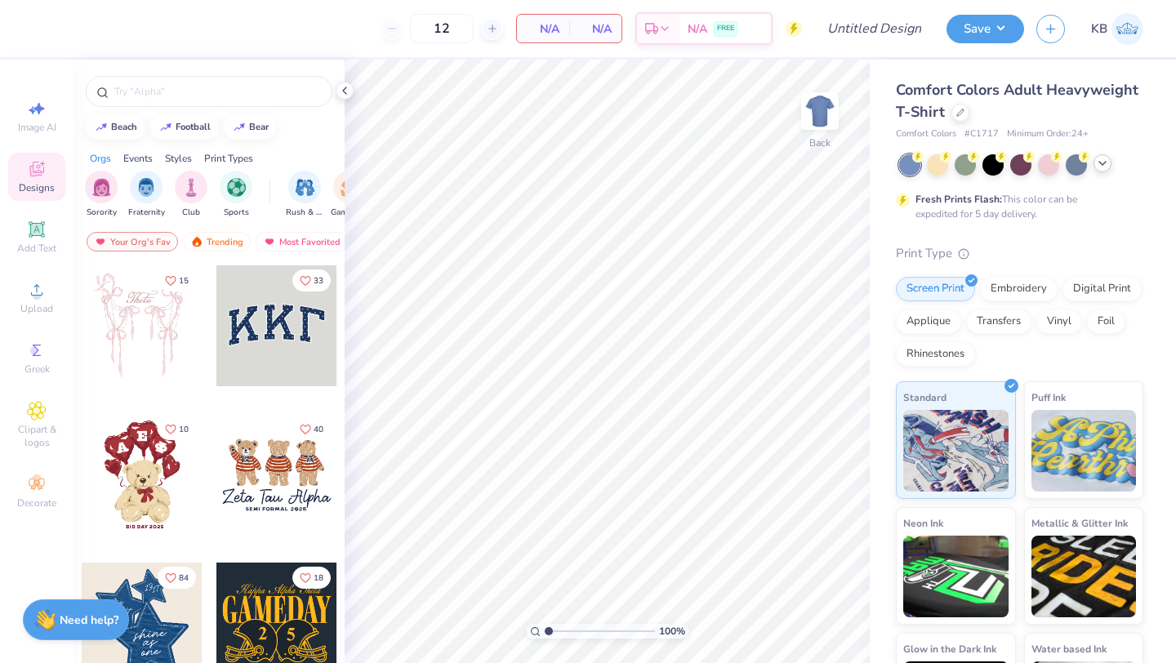
click at [1104, 164] on icon at bounding box center [1102, 163] width 13 height 13
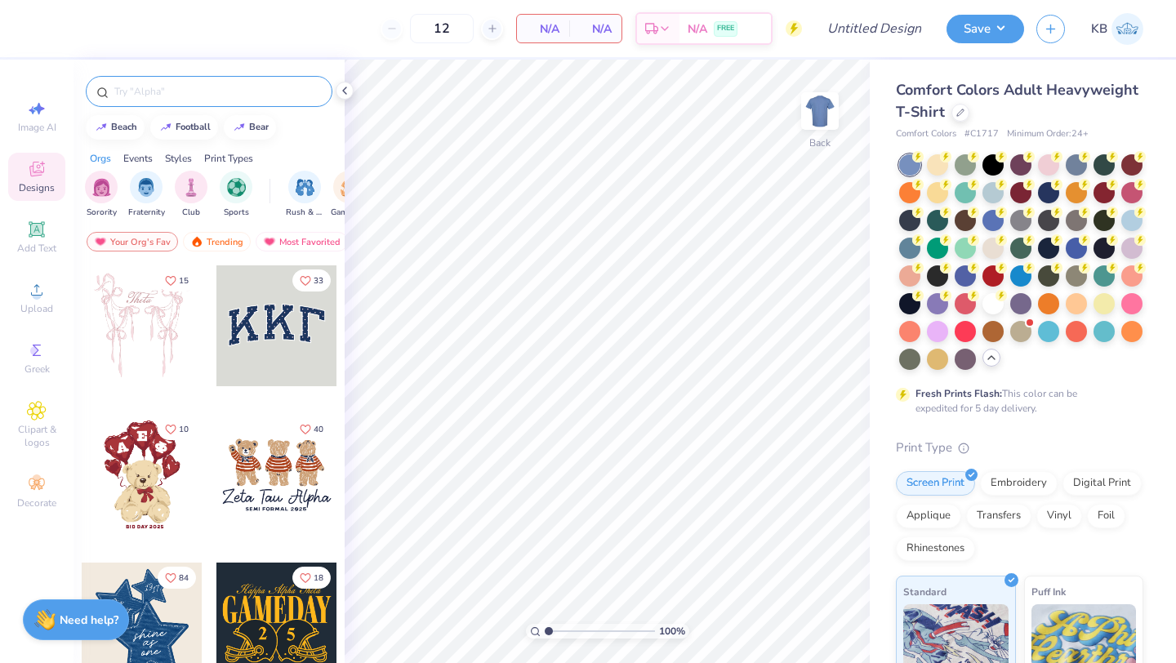
click at [230, 97] on input "text" at bounding box center [217, 91] width 209 height 16
type input "soccer"
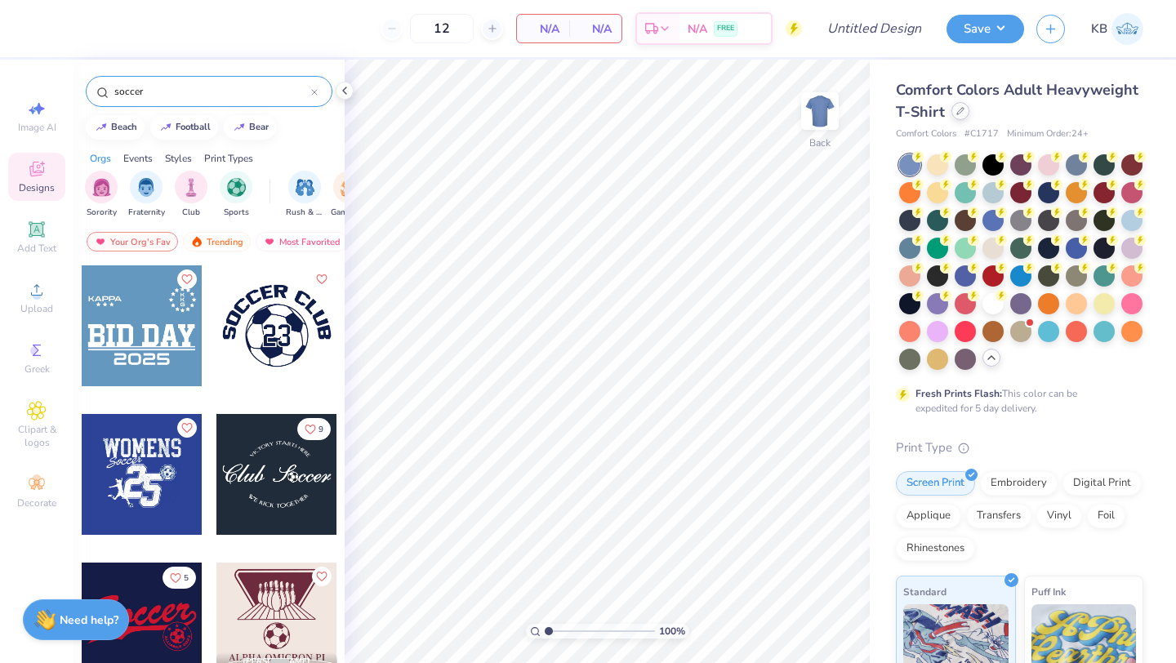
click at [957, 118] on div at bounding box center [960, 111] width 18 height 18
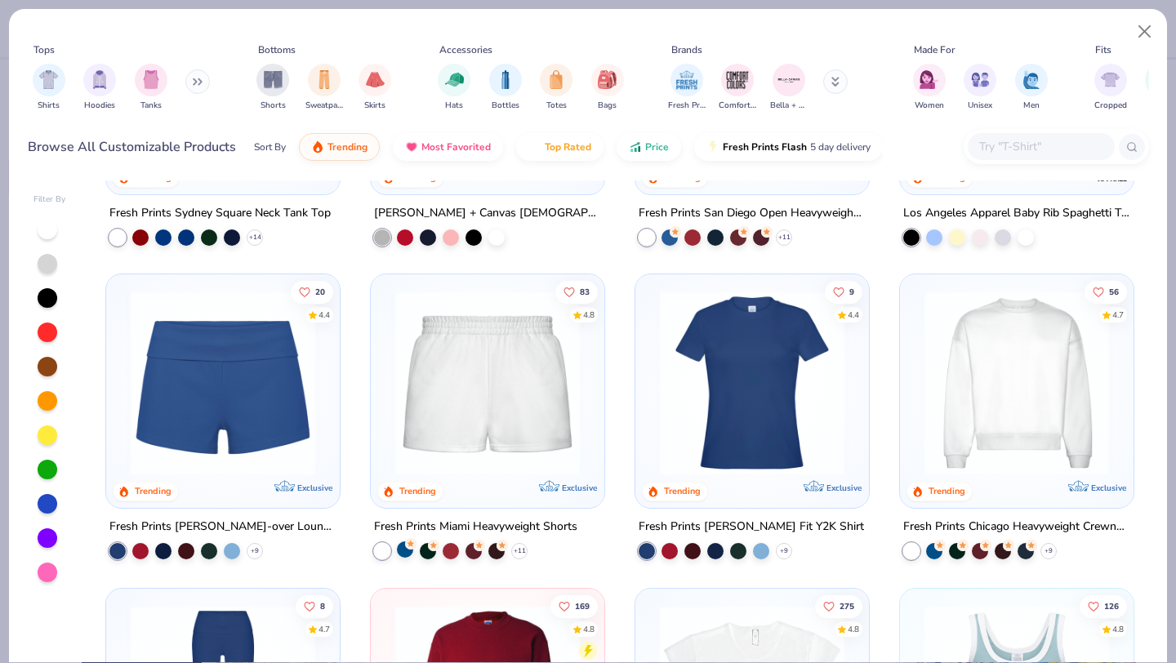
scroll to position [857, 0]
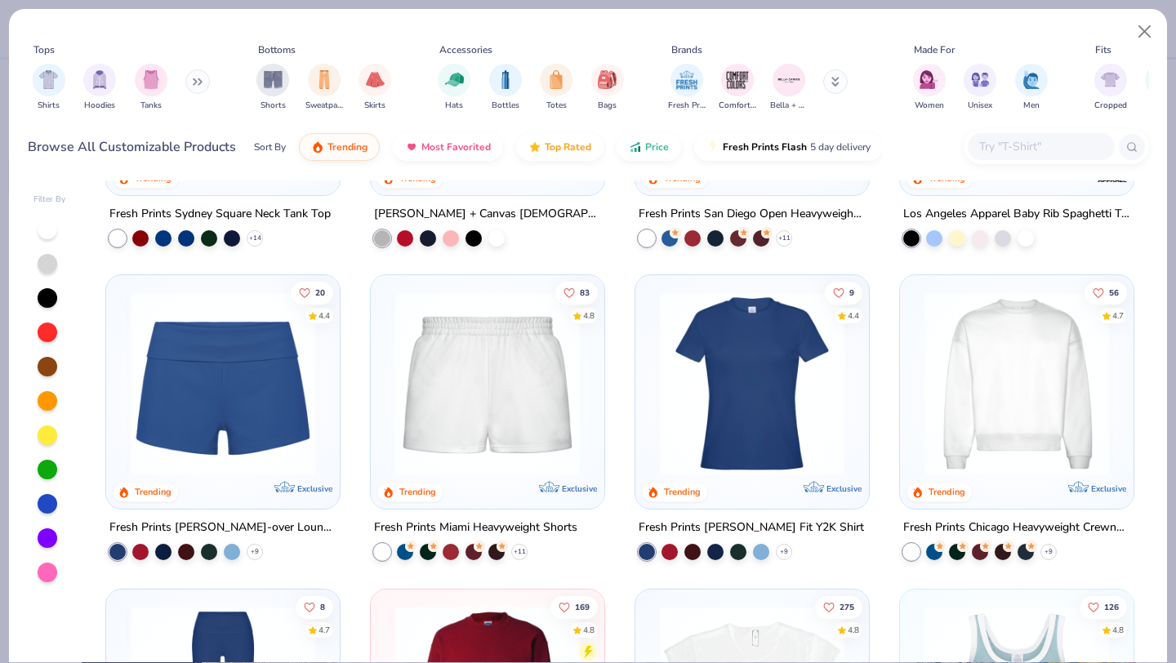
click at [191, 80] on button at bounding box center [197, 81] width 24 height 24
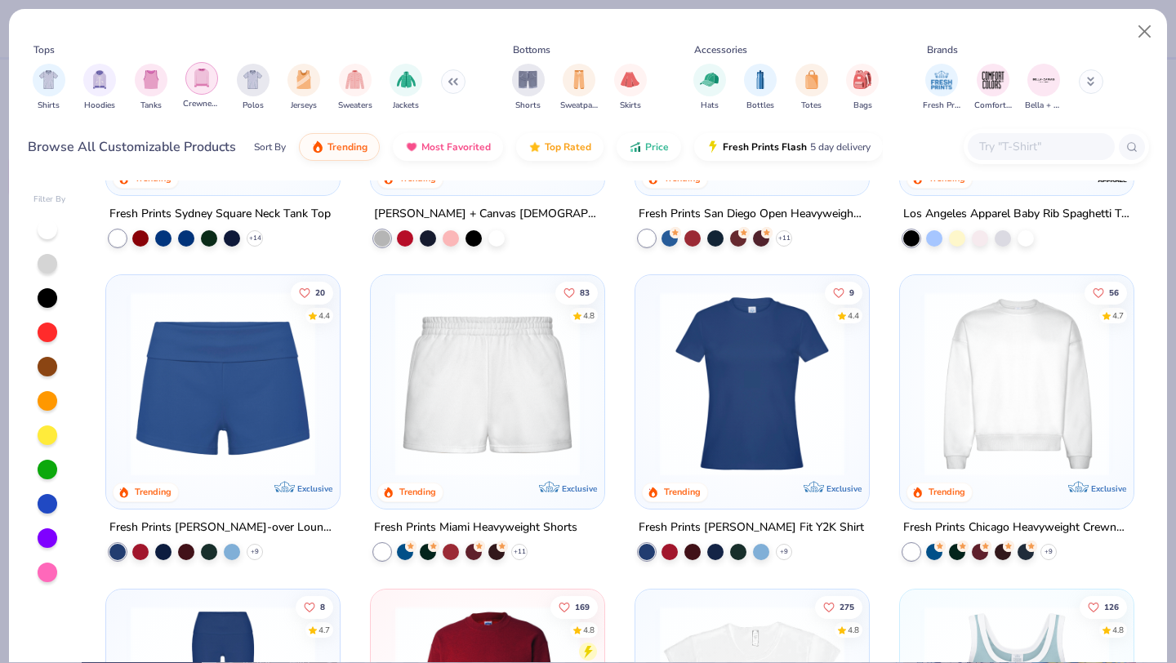
click at [204, 78] on img "filter for Crewnecks" at bounding box center [202, 78] width 18 height 19
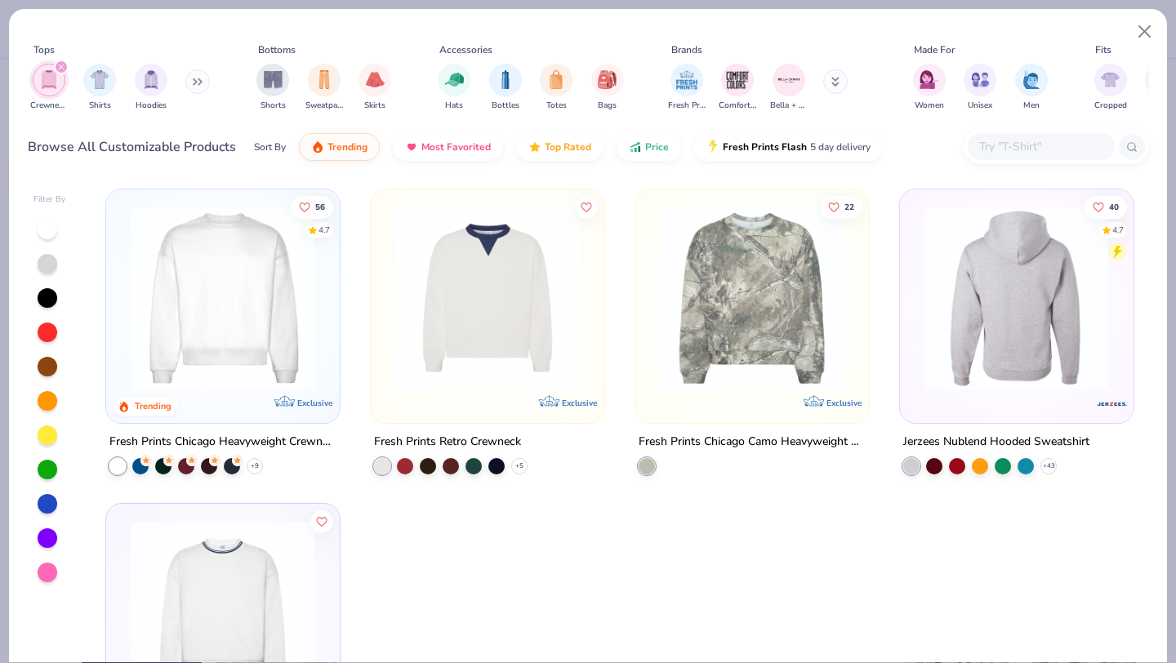
click at [1048, 351] on img at bounding box center [1015, 298] width 201 height 185
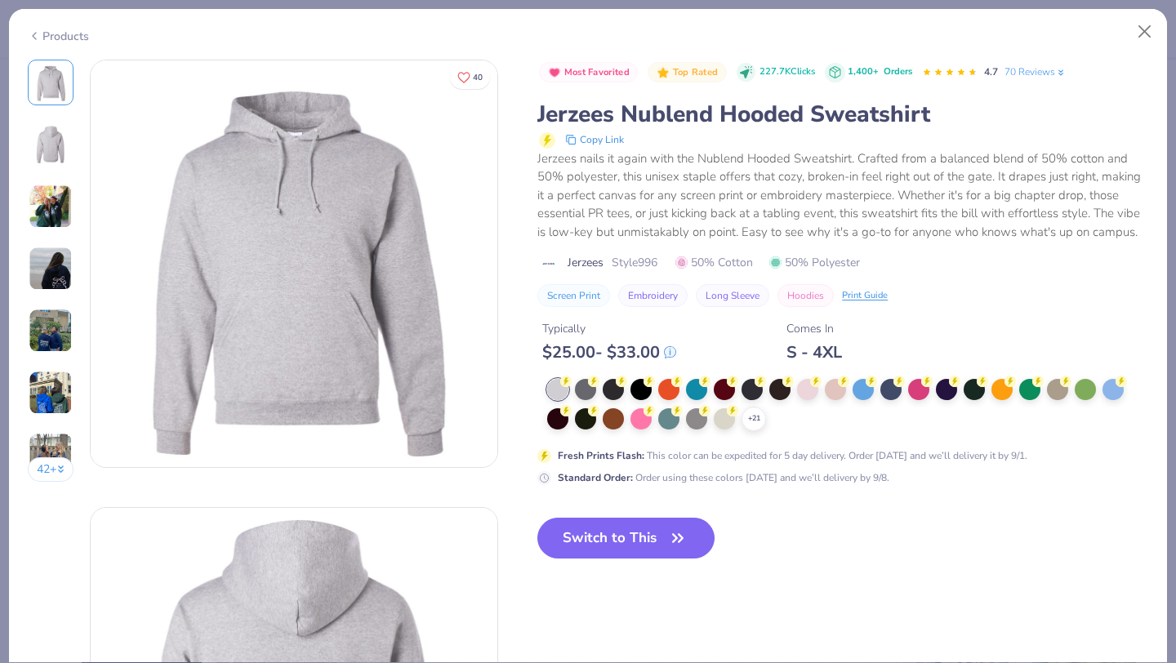
click at [51, 198] on img at bounding box center [51, 207] width 44 height 44
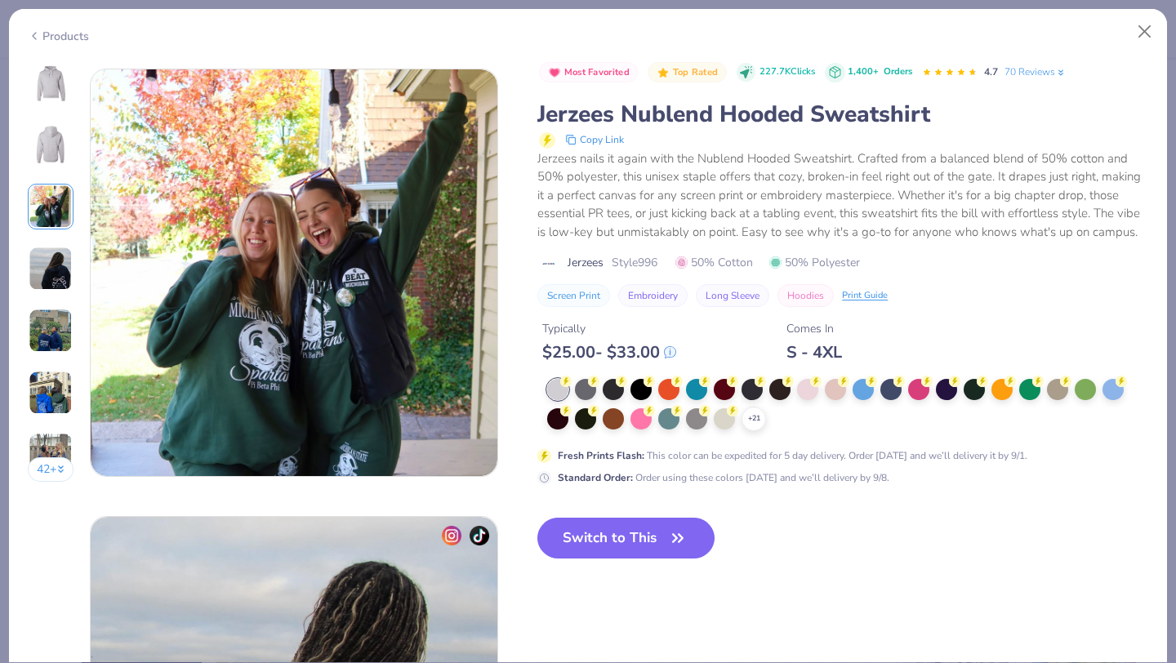
scroll to position [895, 0]
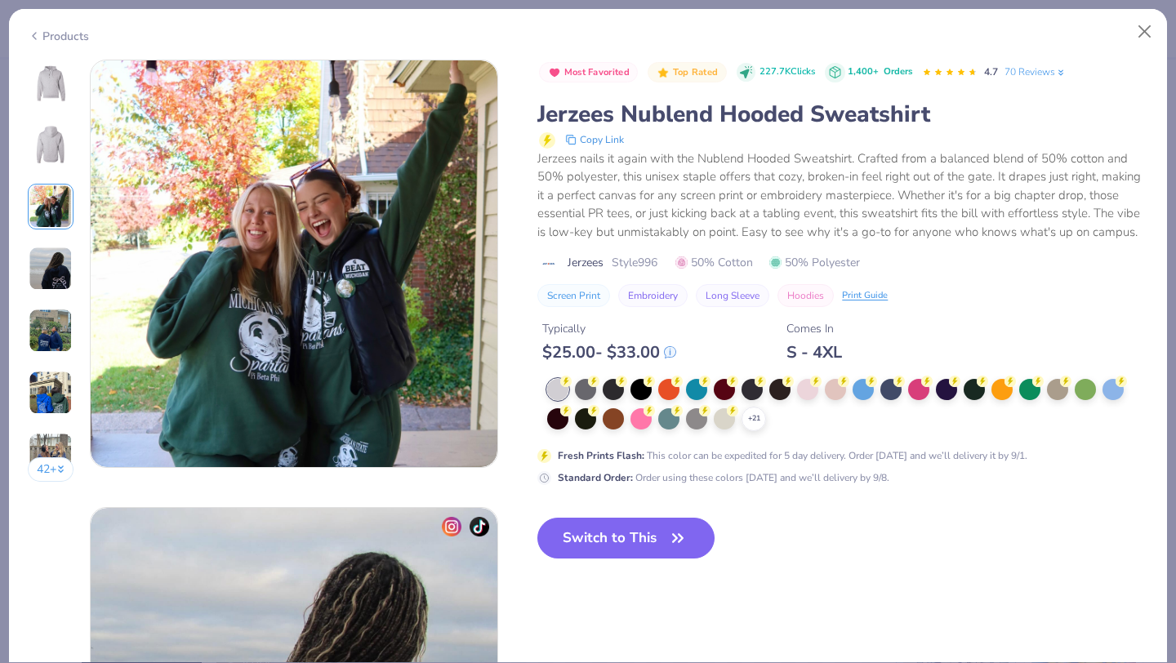
click at [56, 250] on img at bounding box center [51, 269] width 44 height 44
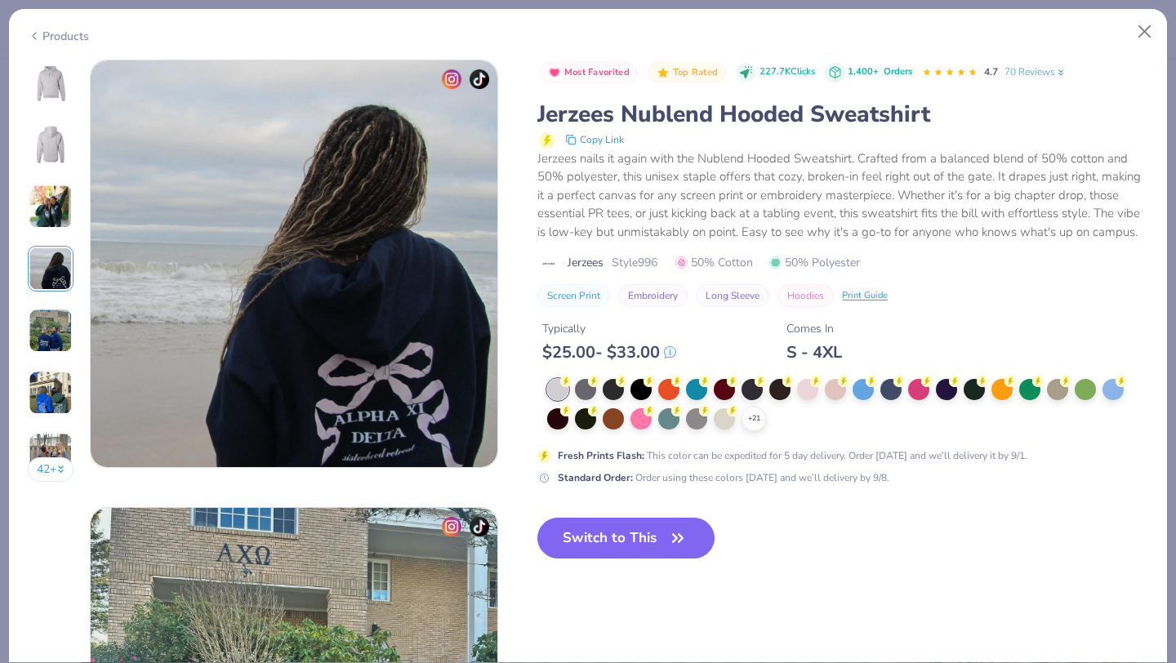
click at [59, 319] on img at bounding box center [51, 331] width 44 height 44
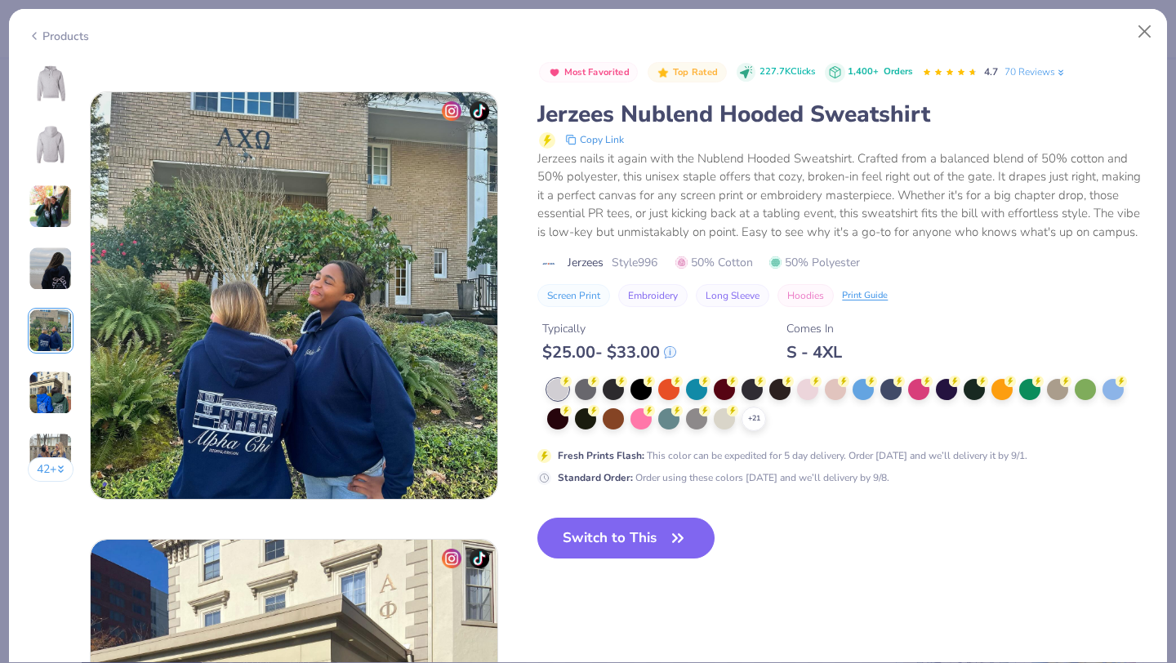
scroll to position [1790, 0]
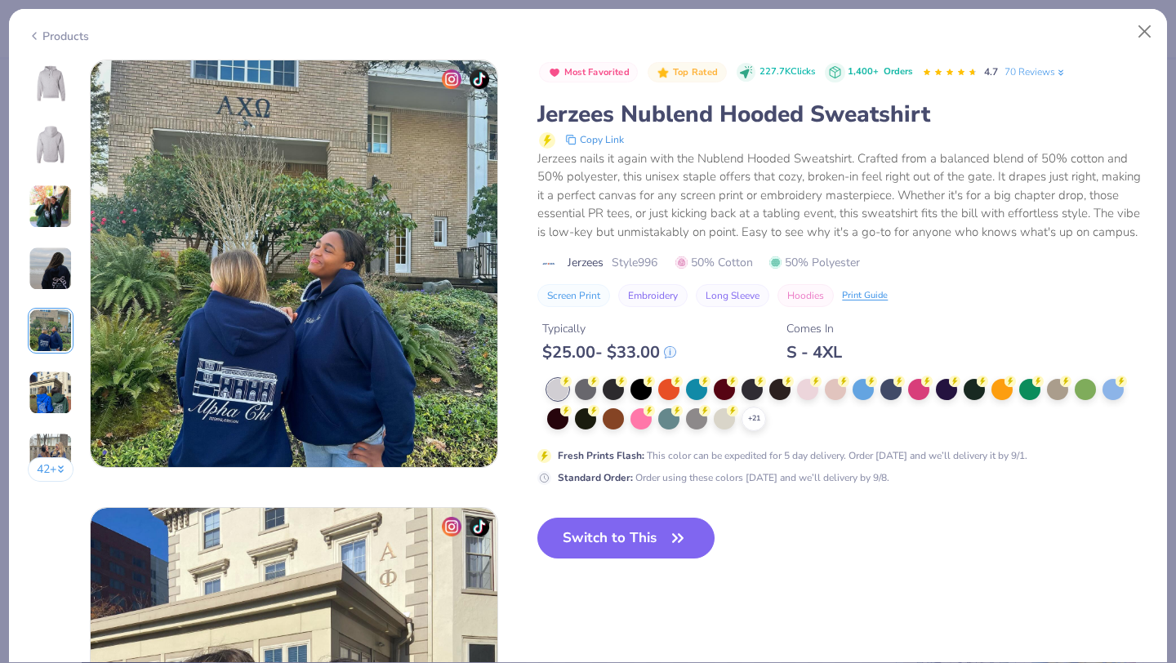
click at [57, 372] on img at bounding box center [51, 393] width 44 height 44
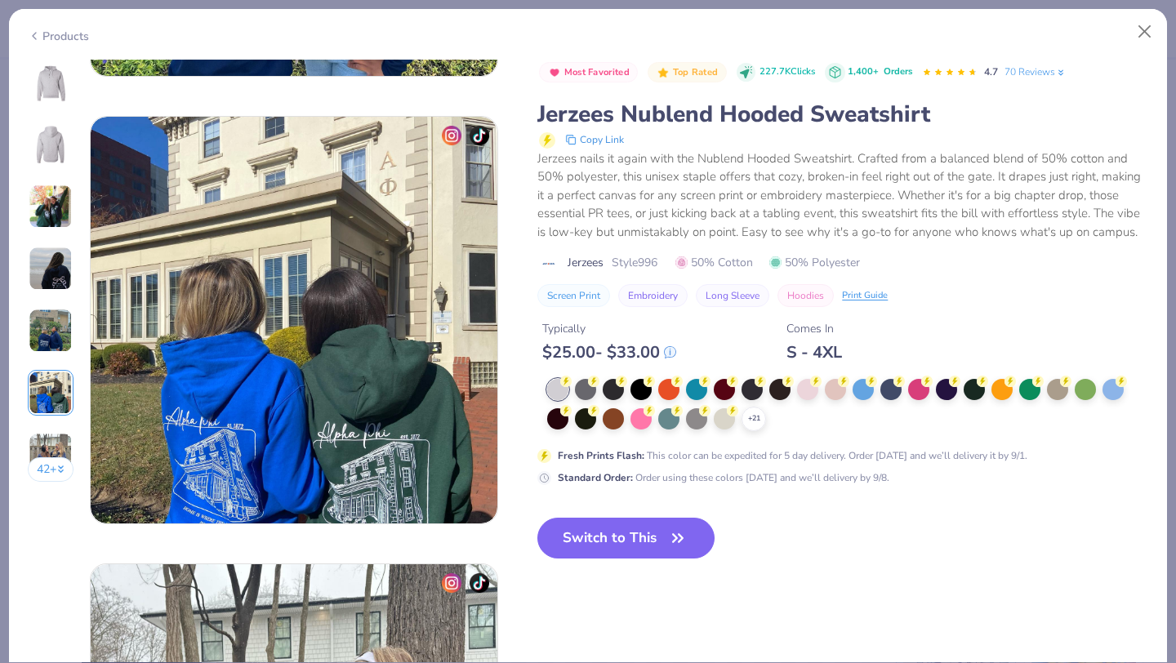
scroll to position [2237, 0]
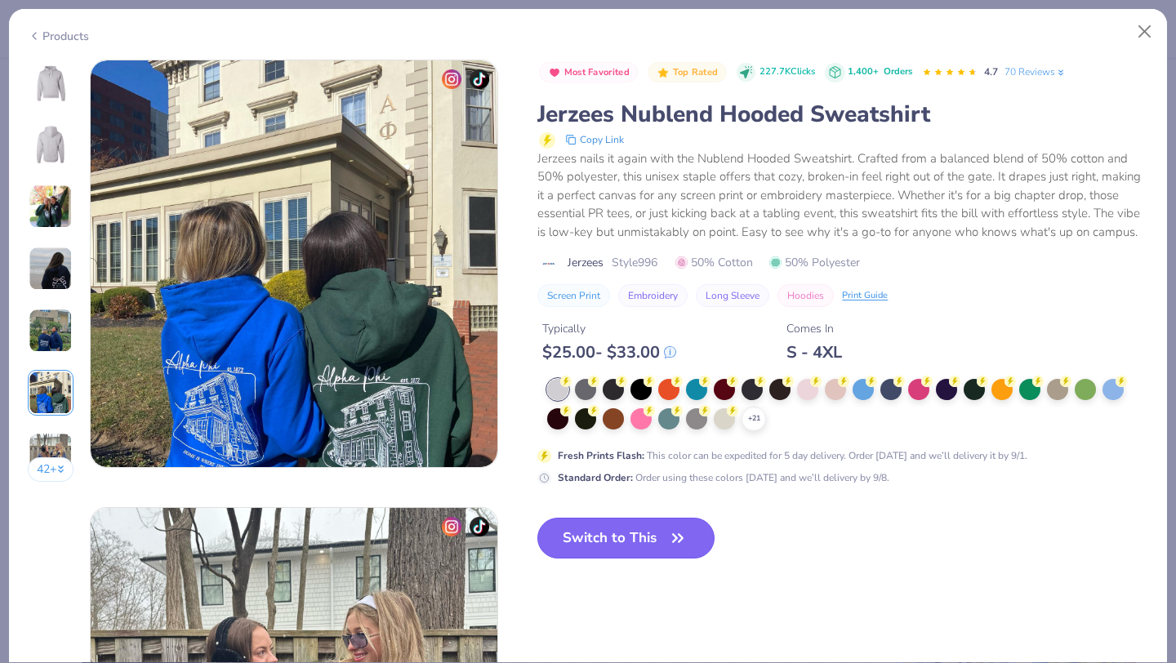
click at [600, 545] on button "Switch to This" at bounding box center [625, 538] width 177 height 41
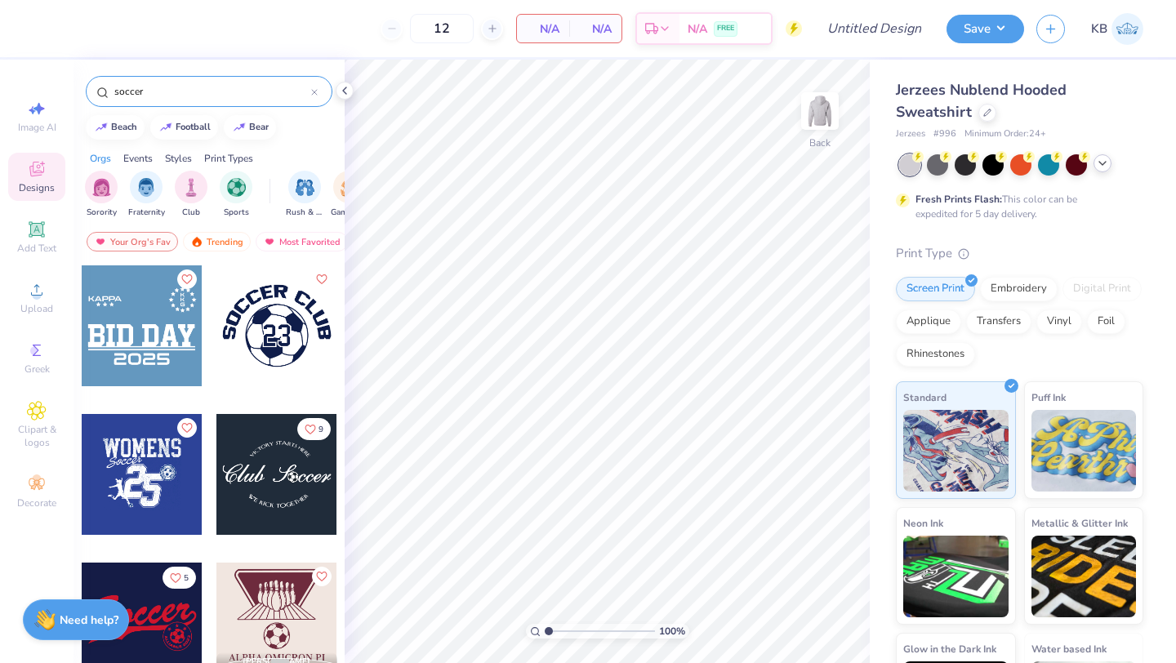
click at [1101, 163] on icon at bounding box center [1102, 163] width 13 height 13
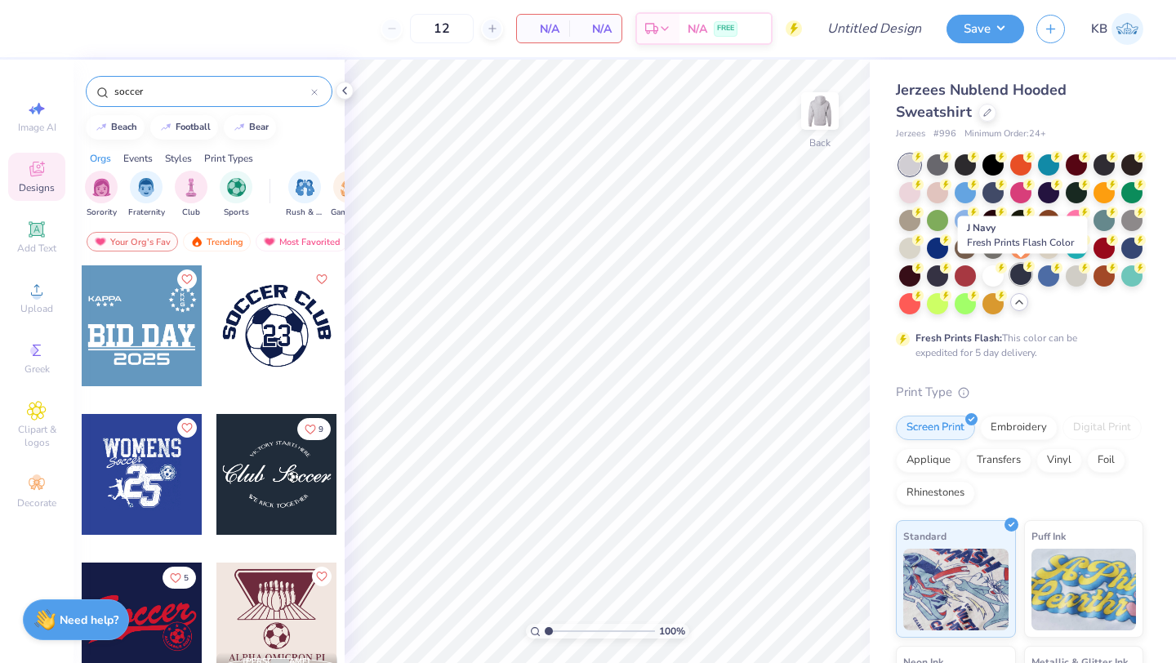
click at [1019, 275] on div at bounding box center [1020, 274] width 21 height 21
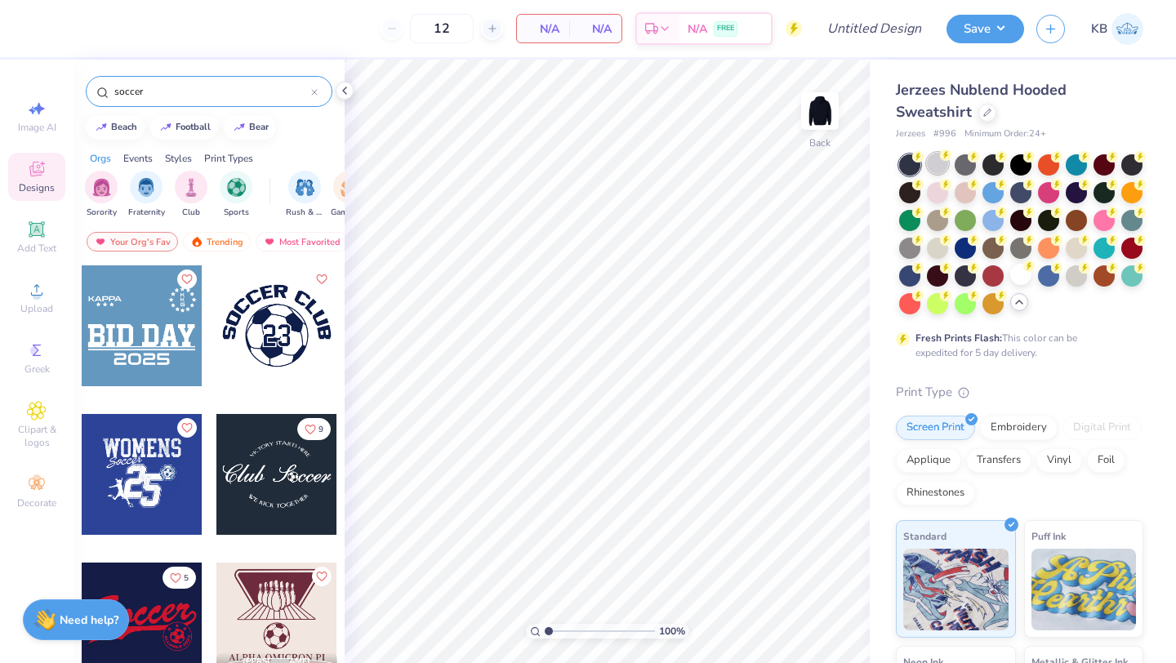
click at [939, 163] on div at bounding box center [937, 163] width 21 height 21
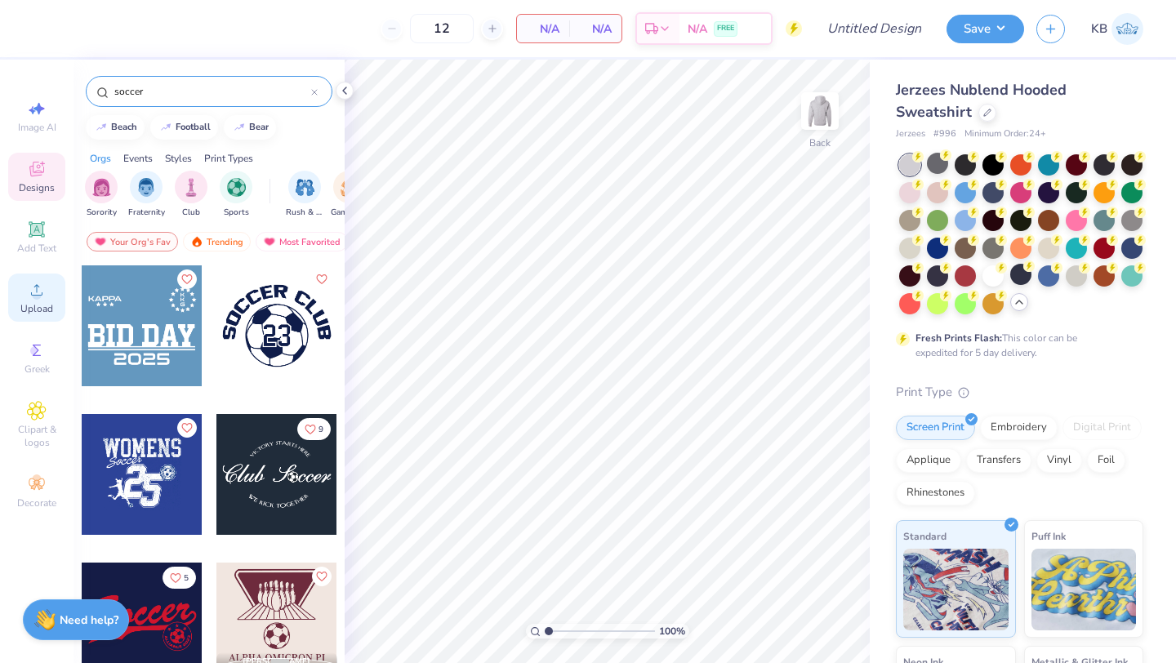
click at [36, 284] on icon at bounding box center [37, 290] width 20 height 20
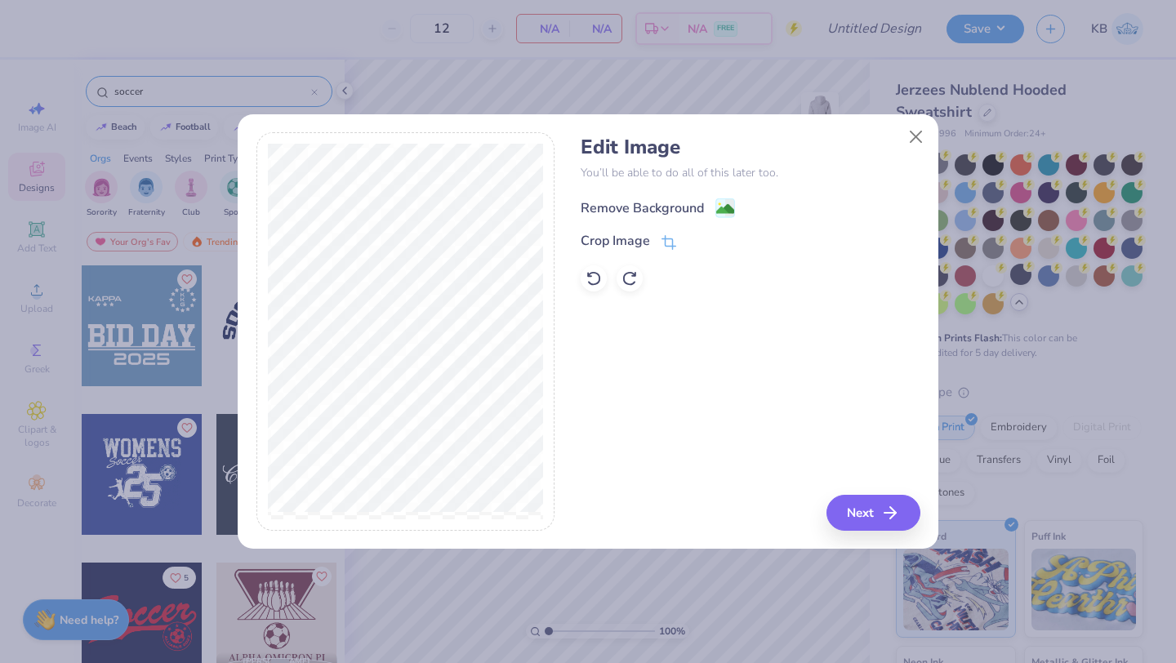
click at [697, 207] on div "Remove Background" at bounding box center [642, 208] width 123 height 20
click at [848, 523] on button "Next" at bounding box center [876, 513] width 94 height 36
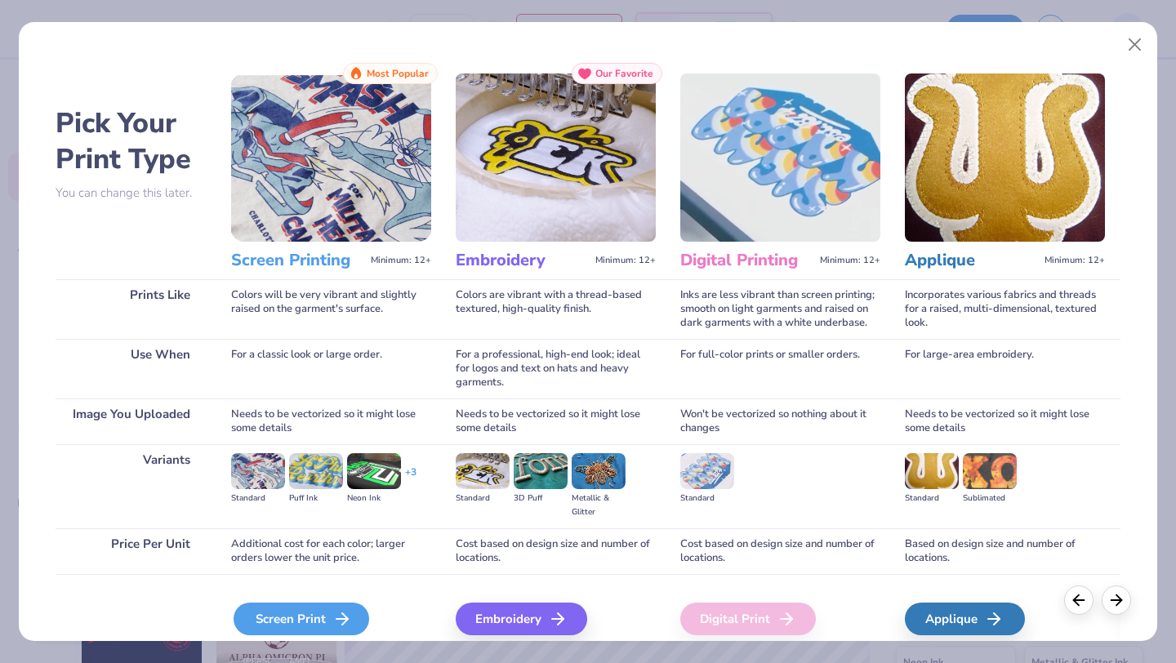
click at [311, 611] on div "Screen Print" at bounding box center [302, 619] width 136 height 33
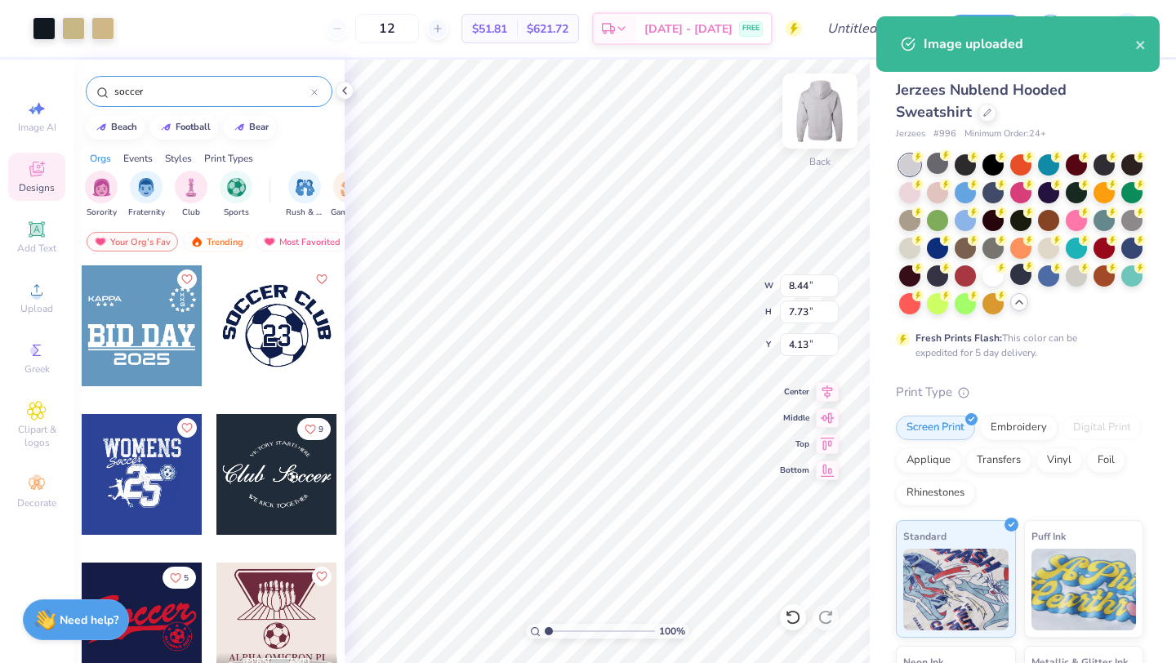
click at [816, 116] on img at bounding box center [819, 110] width 65 height 65
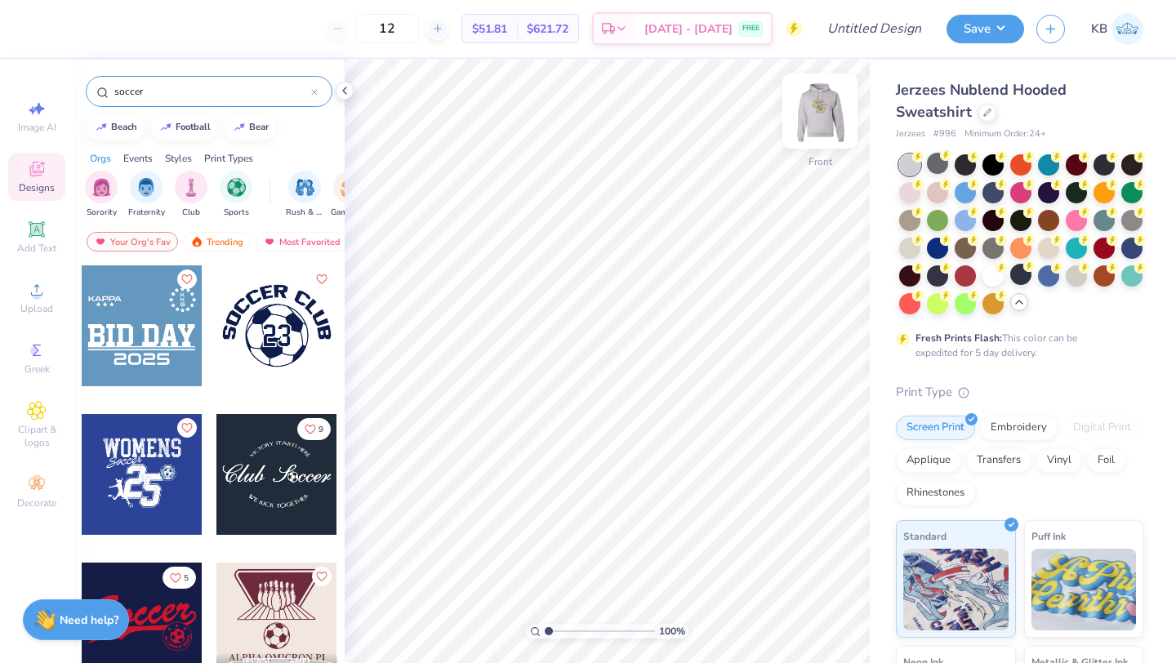
click at [820, 114] on img at bounding box center [819, 110] width 65 height 65
type input "4.75"
type input "4.35"
type input "3.00"
click at [822, 120] on img at bounding box center [819, 110] width 65 height 65
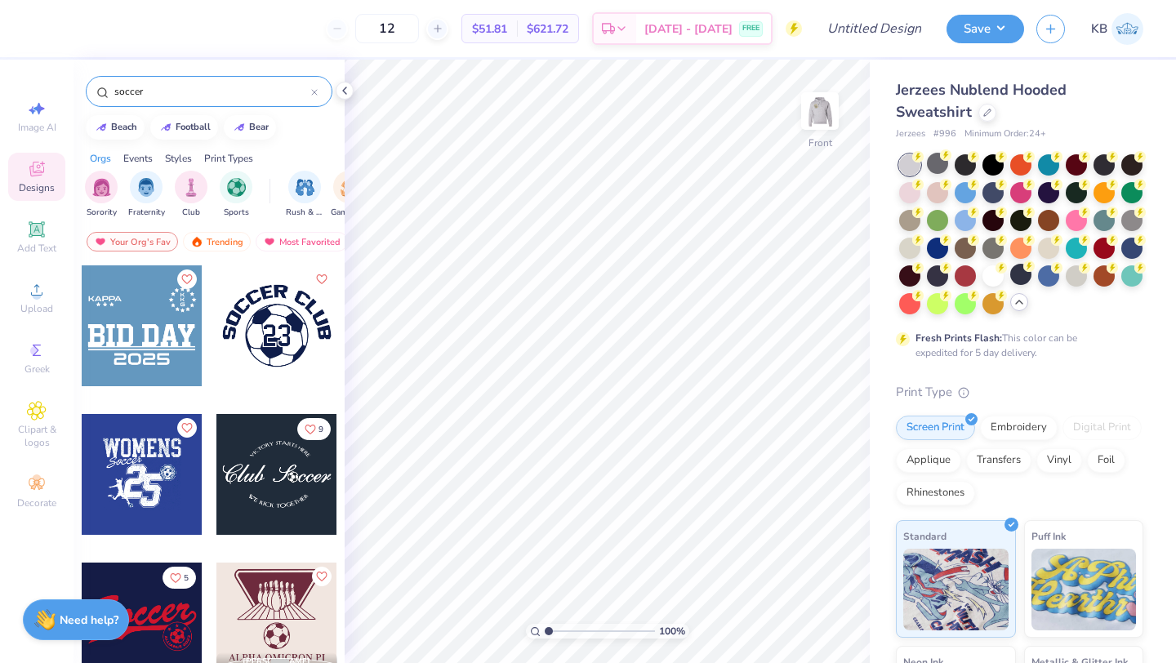
click at [277, 335] on div at bounding box center [276, 325] width 121 height 121
click at [42, 34] on div at bounding box center [44, 27] width 23 height 23
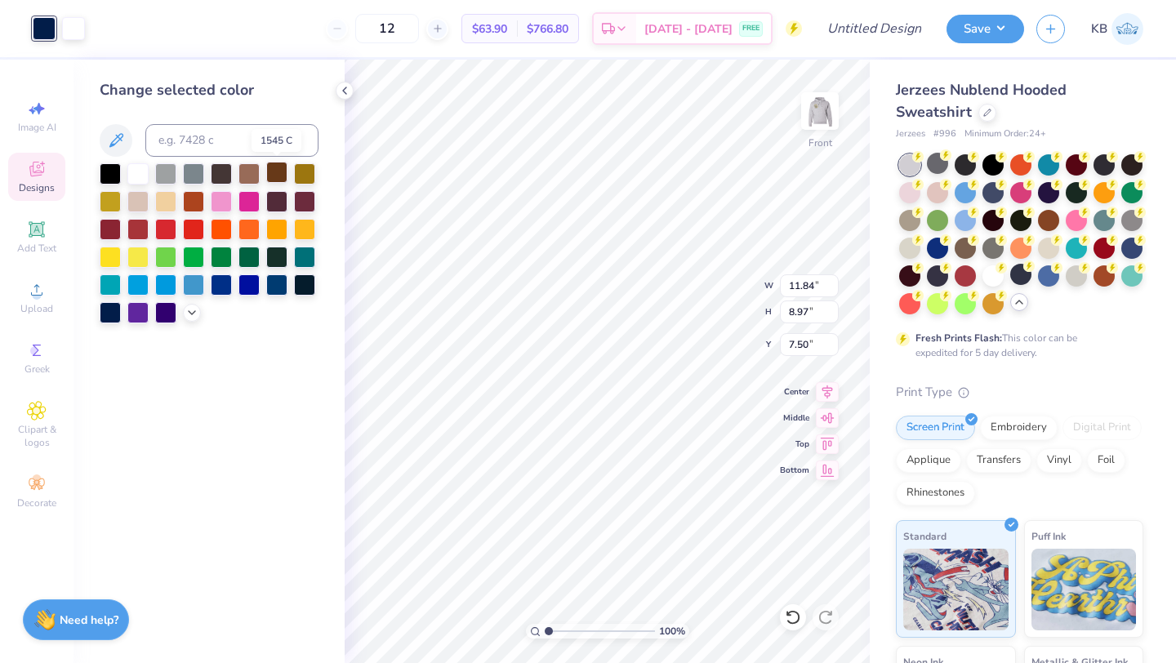
click at [277, 172] on div at bounding box center [276, 172] width 21 height 21
click at [280, 203] on div at bounding box center [276, 199] width 21 height 21
click at [296, 202] on div at bounding box center [304, 199] width 21 height 21
click at [217, 174] on div at bounding box center [221, 172] width 21 height 21
click at [187, 314] on icon at bounding box center [191, 311] width 13 height 13
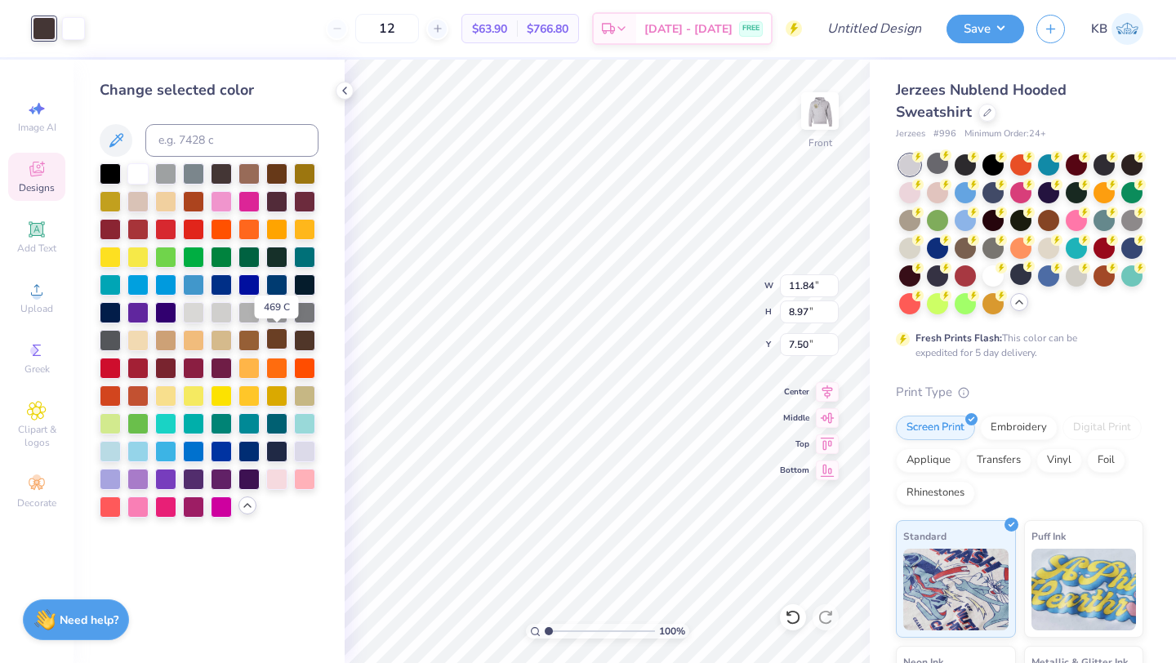
click at [283, 338] on div at bounding box center [276, 338] width 21 height 21
click at [304, 340] on div at bounding box center [304, 338] width 21 height 21
click at [274, 333] on div at bounding box center [276, 338] width 21 height 21
click at [305, 341] on div at bounding box center [304, 338] width 21 height 21
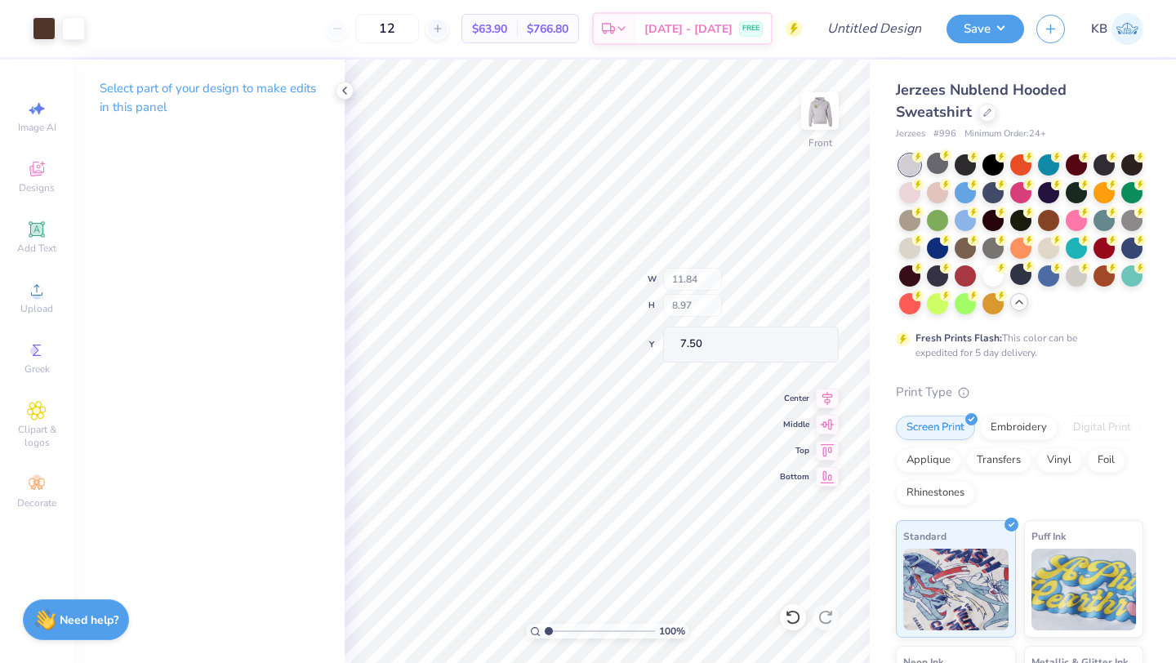
type input "7.51"
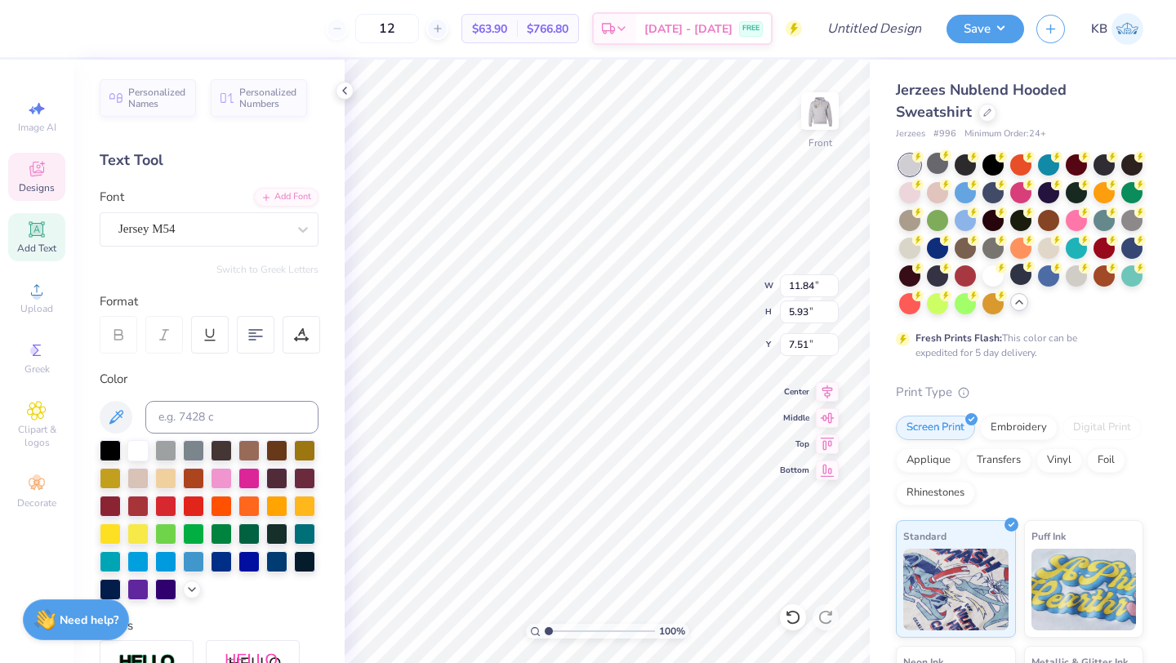
scroll to position [1, 0]
type textarea "Vikings Soccer"
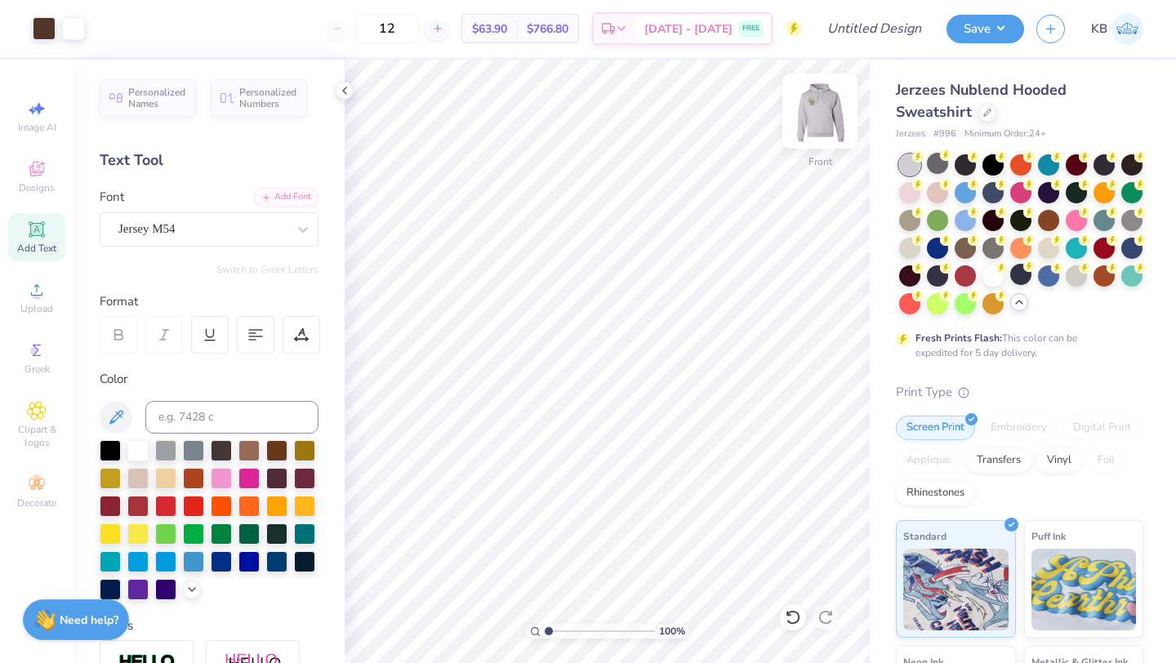
click at [817, 106] on img at bounding box center [819, 110] width 65 height 65
click at [818, 111] on img at bounding box center [819, 110] width 65 height 65
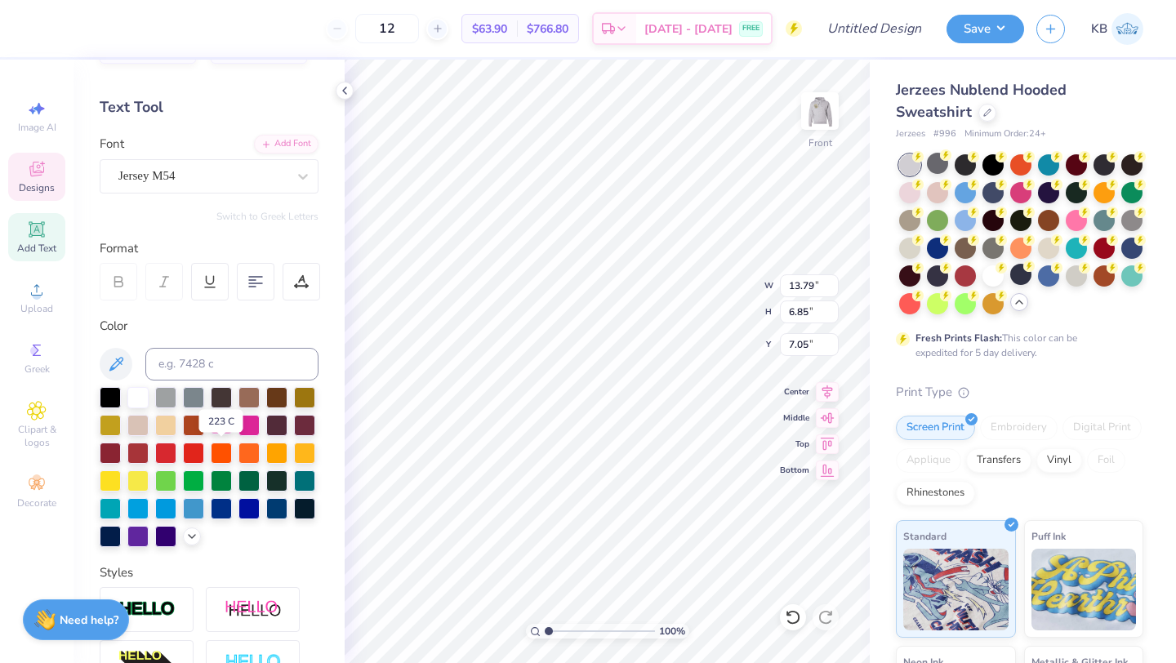
scroll to position [0, 0]
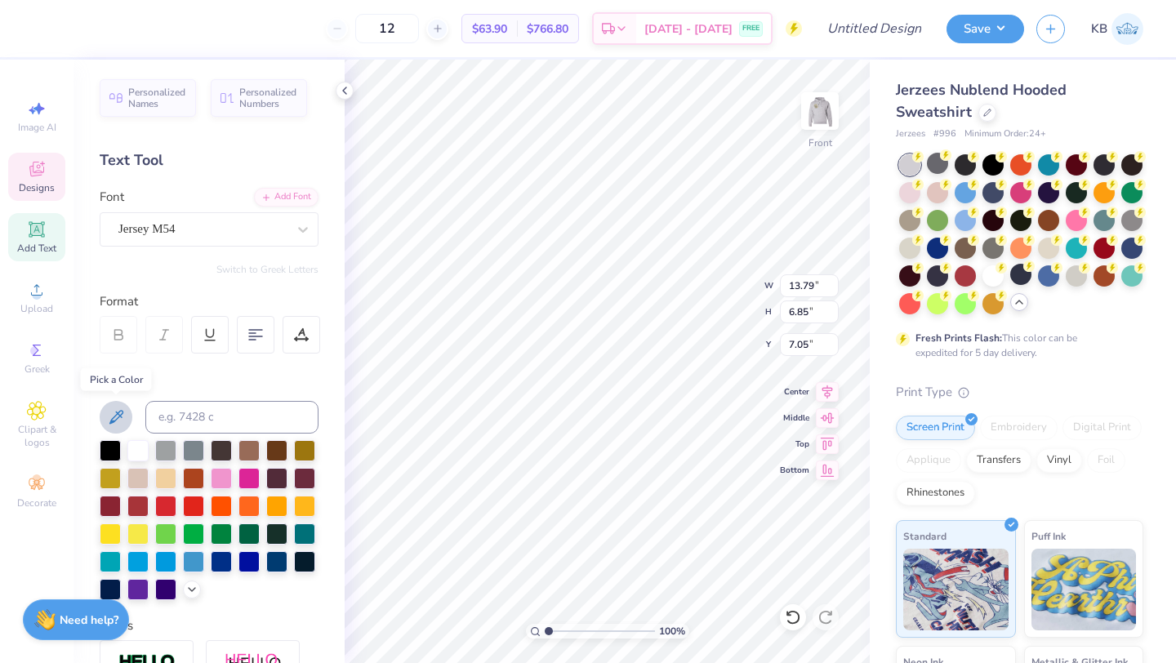
click at [118, 415] on icon at bounding box center [116, 417] width 20 height 20
click at [812, 116] on img at bounding box center [819, 110] width 65 height 65
click at [125, 411] on icon at bounding box center [116, 417] width 20 height 20
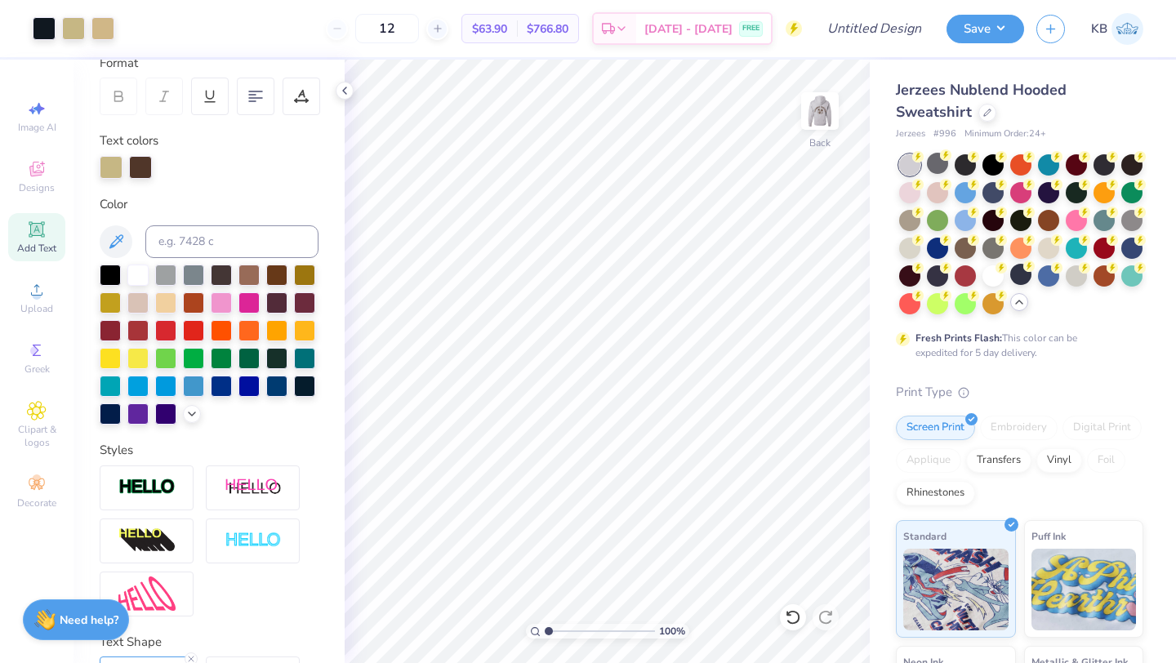
scroll to position [240, 0]
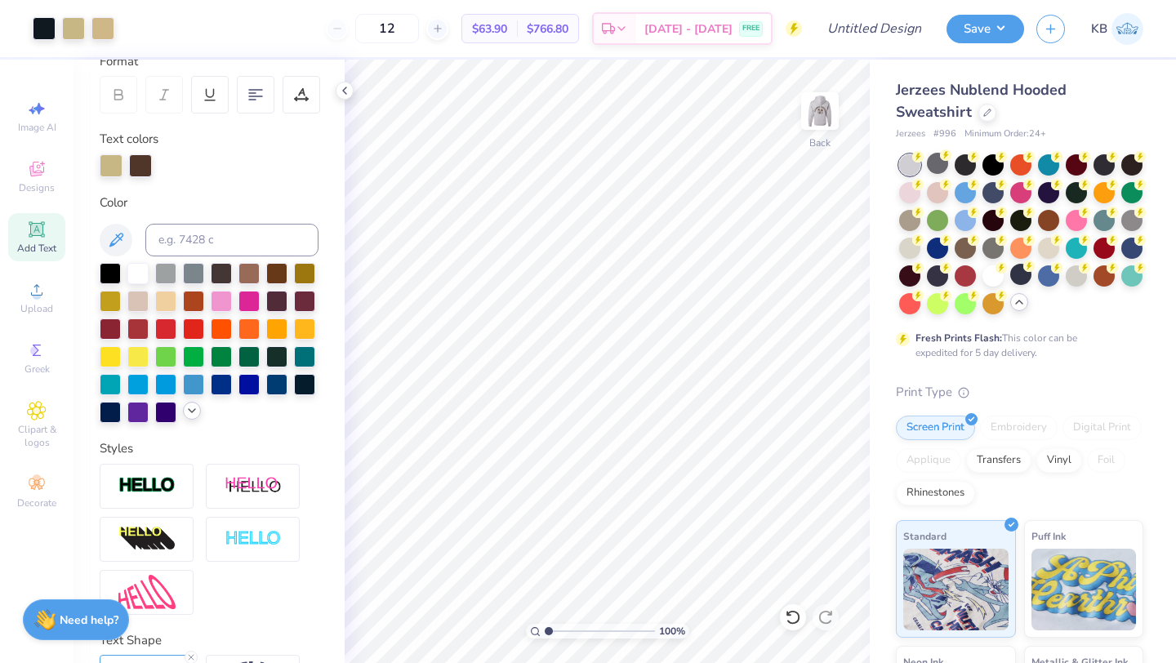
click at [189, 411] on icon at bounding box center [191, 410] width 13 height 13
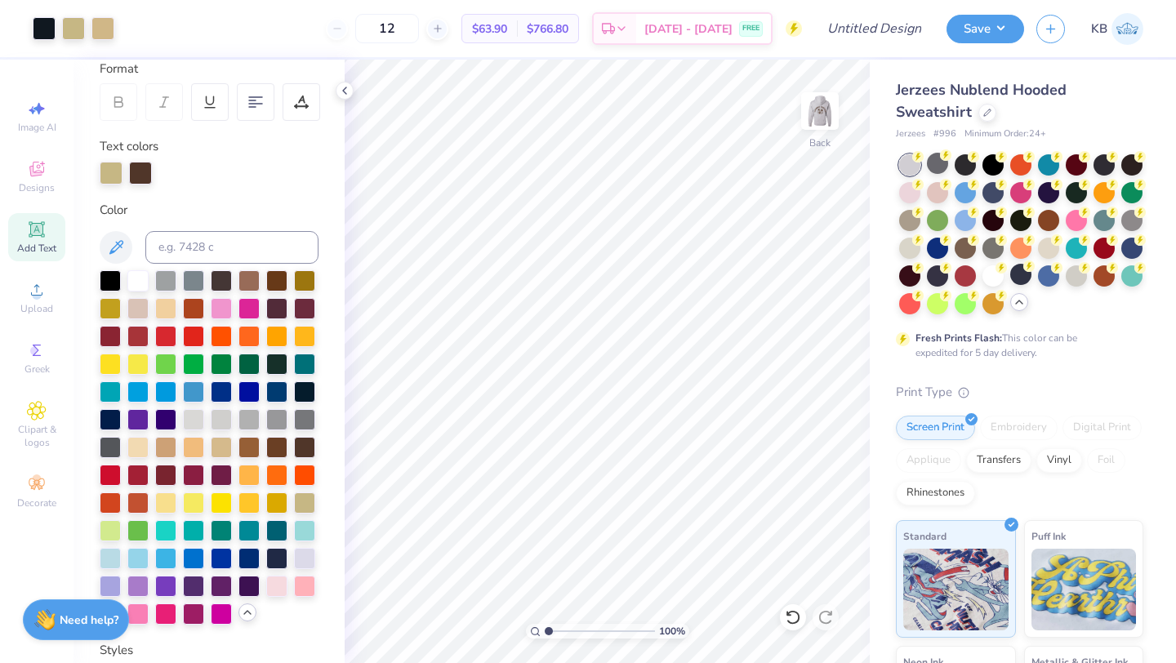
scroll to position [221, 0]
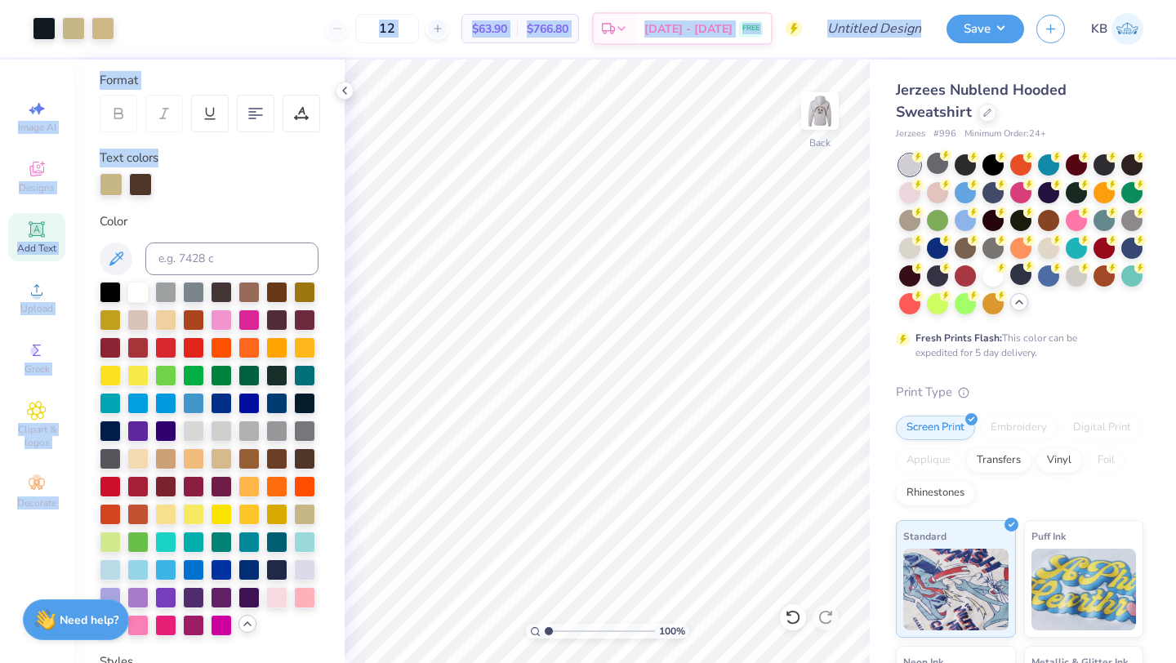
drag, startPoint x: 78, startPoint y: 31, endPoint x: 174, endPoint y: 193, distance: 187.8
click at [174, 193] on div "Art colors 12 $63.90 Per Item $766.80 Total Est. Delivery Sep 5 - 8 FREE Design…" at bounding box center [588, 331] width 1176 height 663
click at [174, 193] on div at bounding box center [209, 184] width 219 height 23
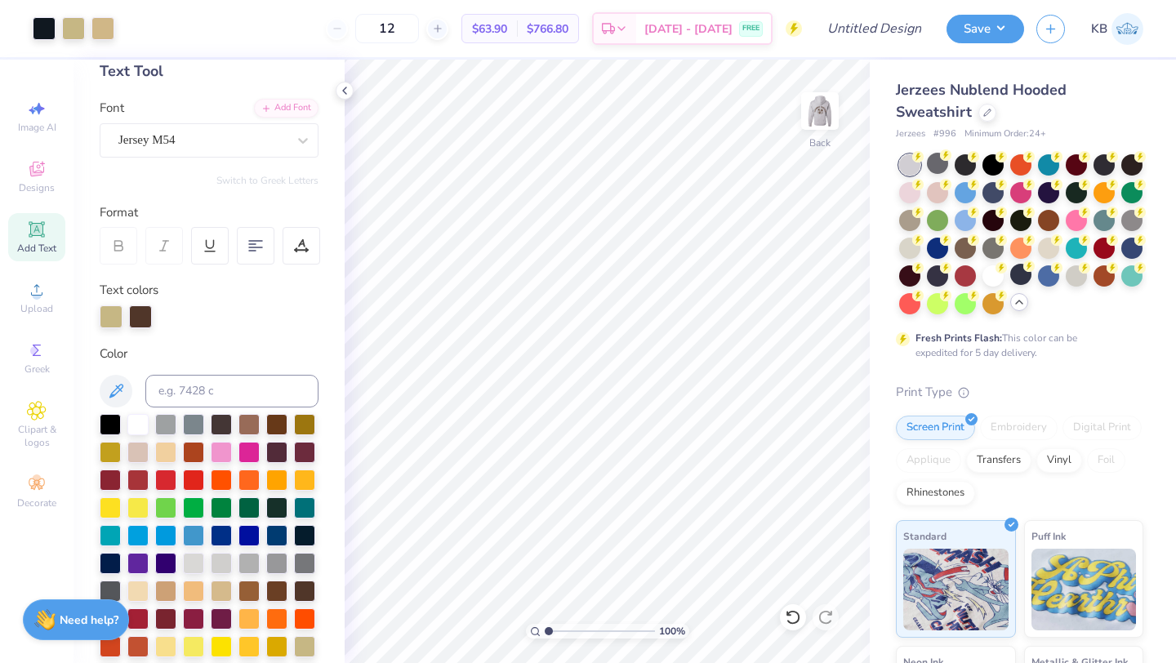
scroll to position [82, 0]
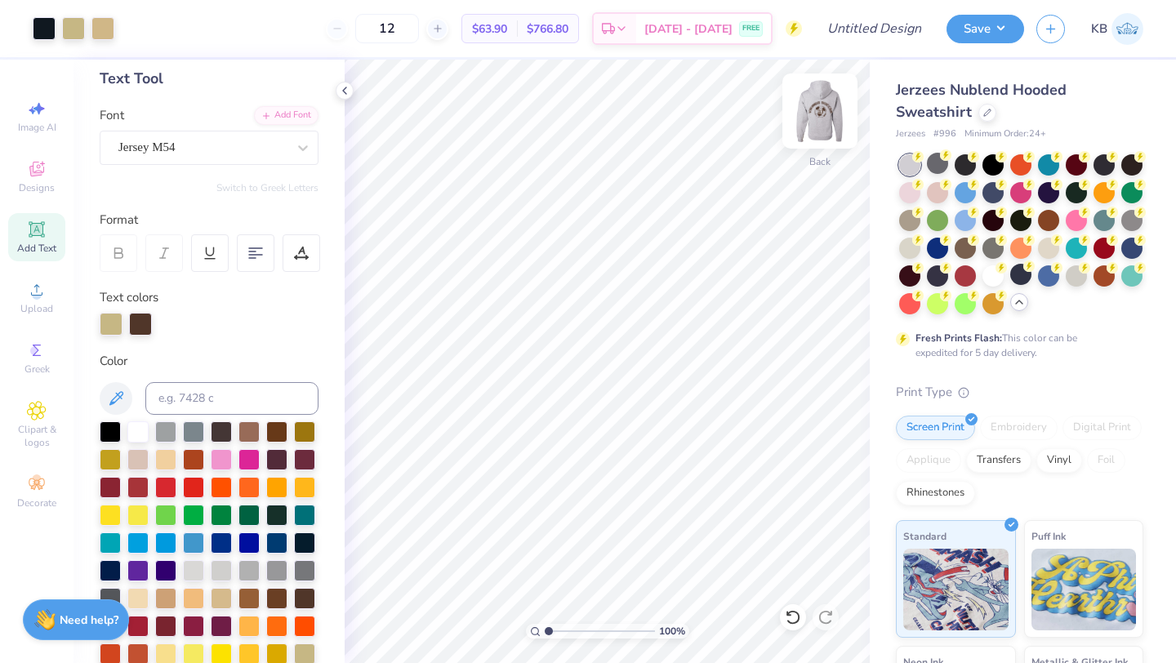
click at [816, 111] on img at bounding box center [819, 110] width 65 height 65
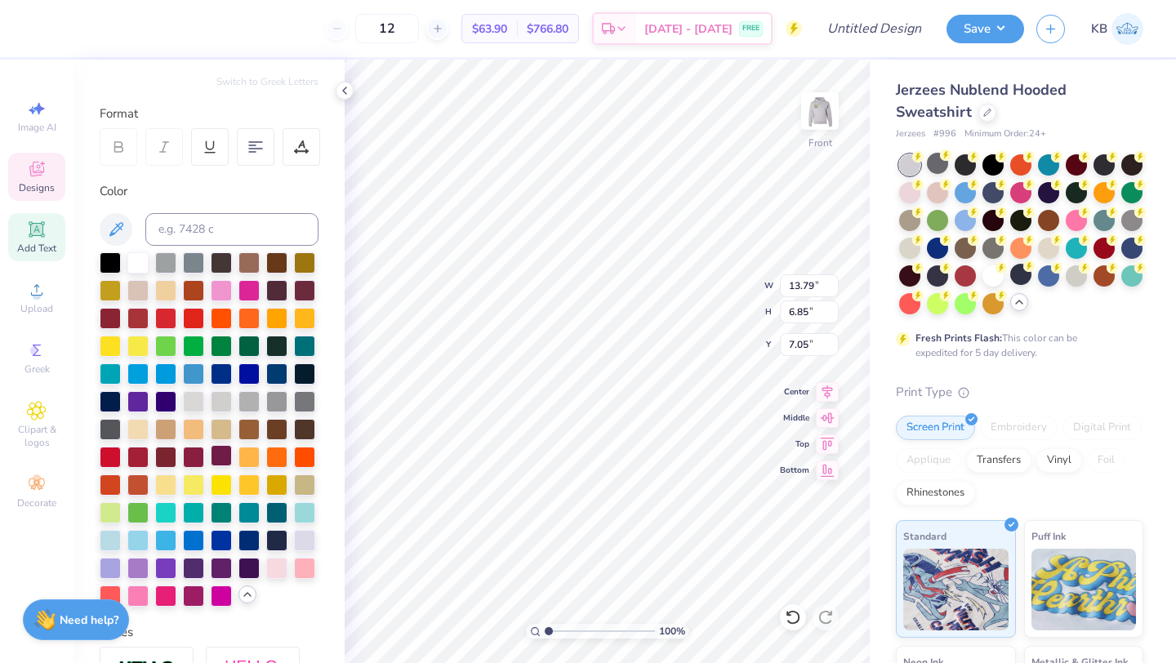
scroll to position [207, 0]
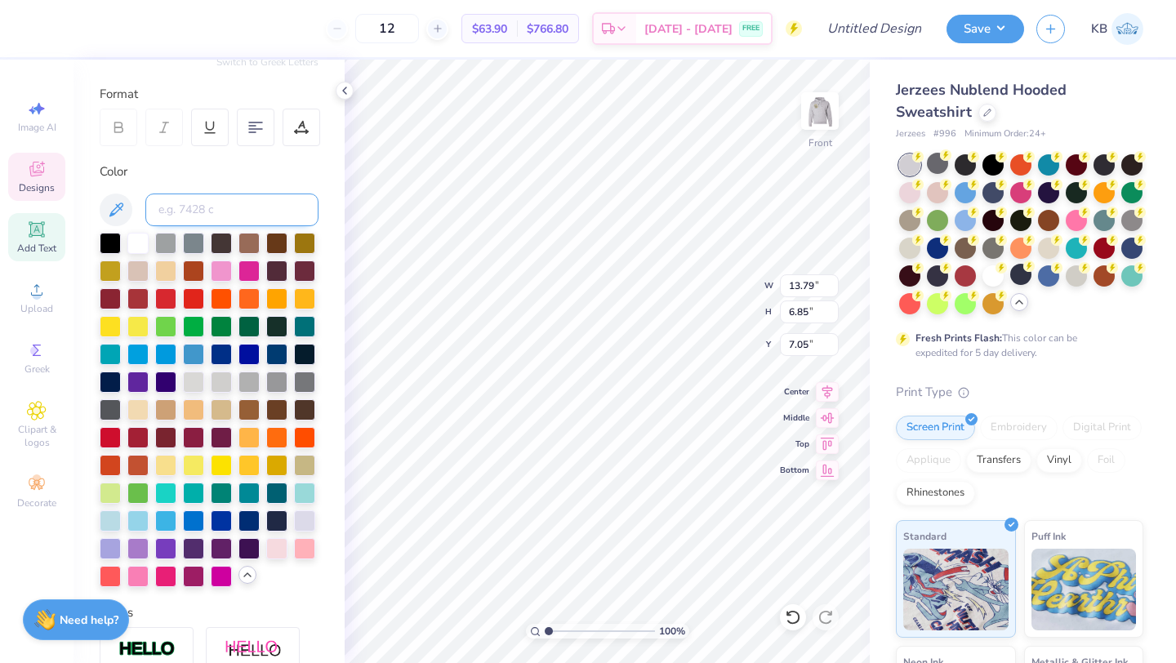
click at [198, 206] on input at bounding box center [231, 210] width 173 height 33
type input "4525 c"
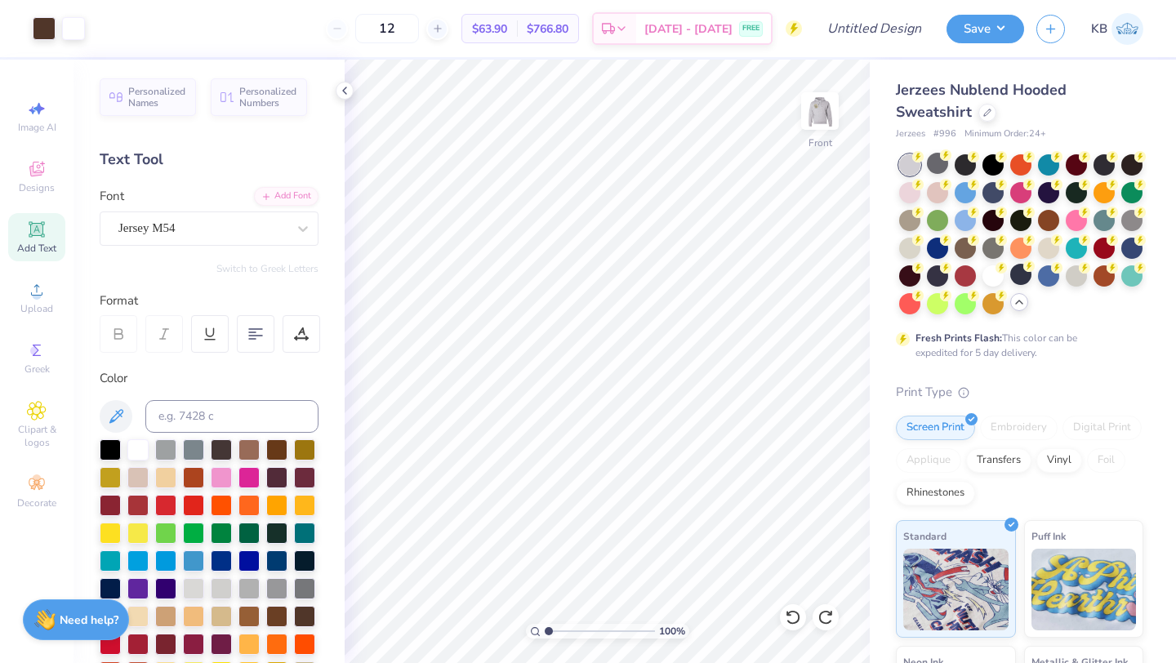
scroll to position [0, 0]
click at [251, 96] on span "Personalized Numbers" at bounding box center [268, 95] width 58 height 23
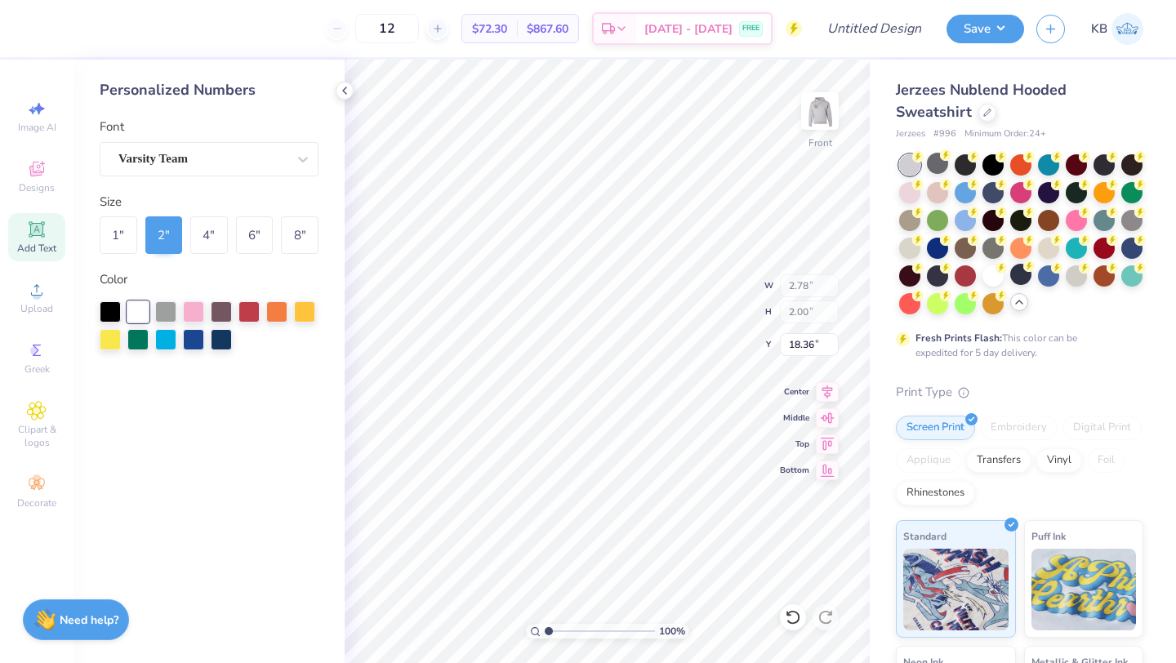
type input "18.36"
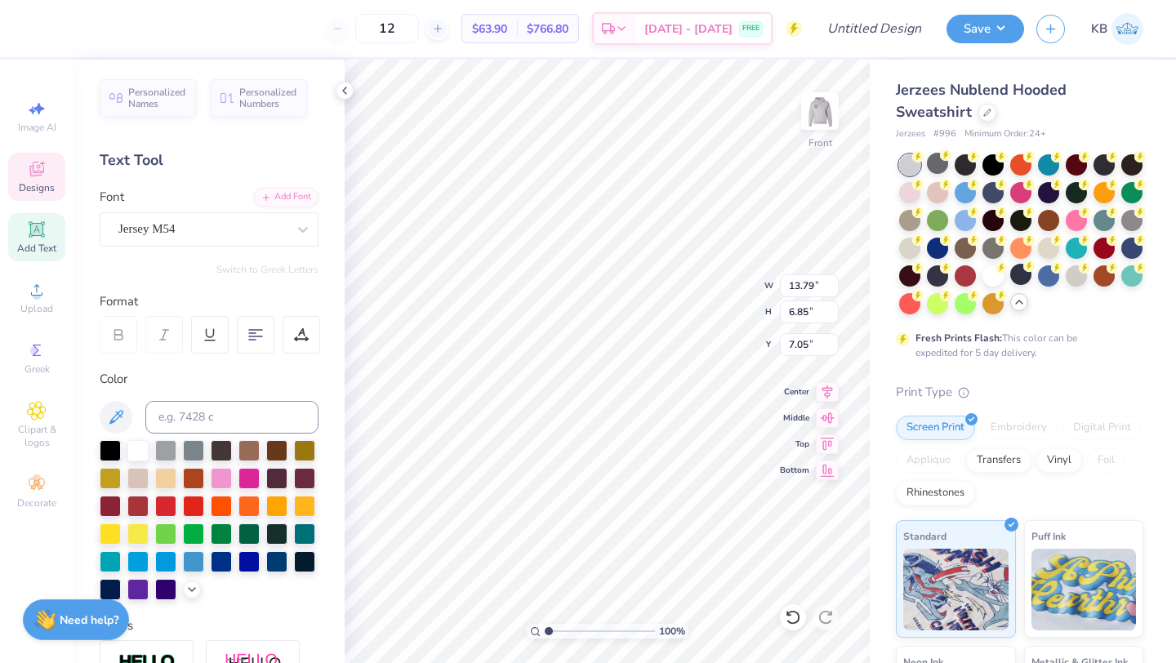
type input "6.87"
type input "15.10"
type input "13.79"
type input "6.85"
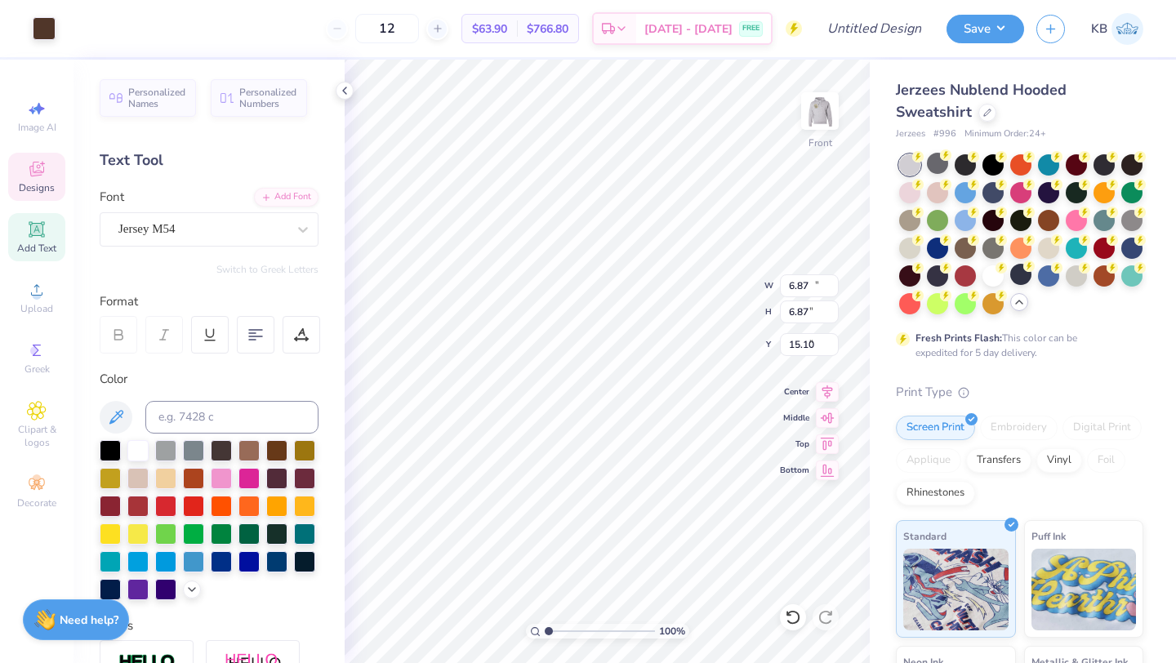
type input "7.05"
type input "6.68"
type input "3.32"
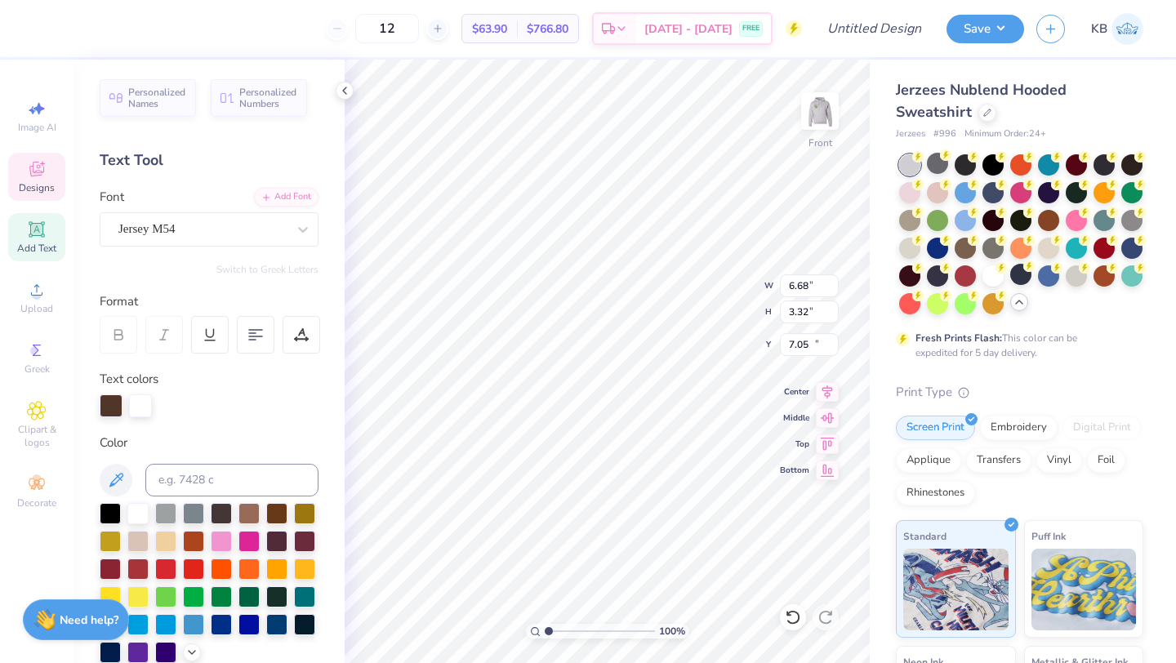
type input "3.12"
type input "2.61"
type input "11.73"
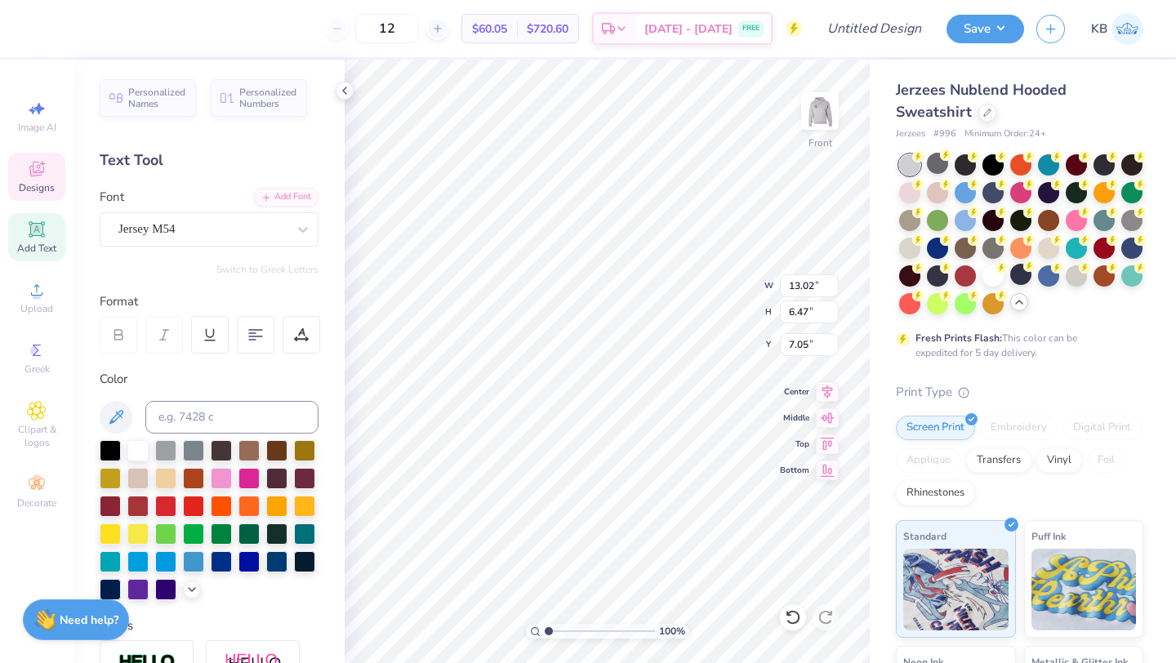
type input "13.02"
type input "6.47"
type input "7.01"
type input "7.02"
type input "9.47"
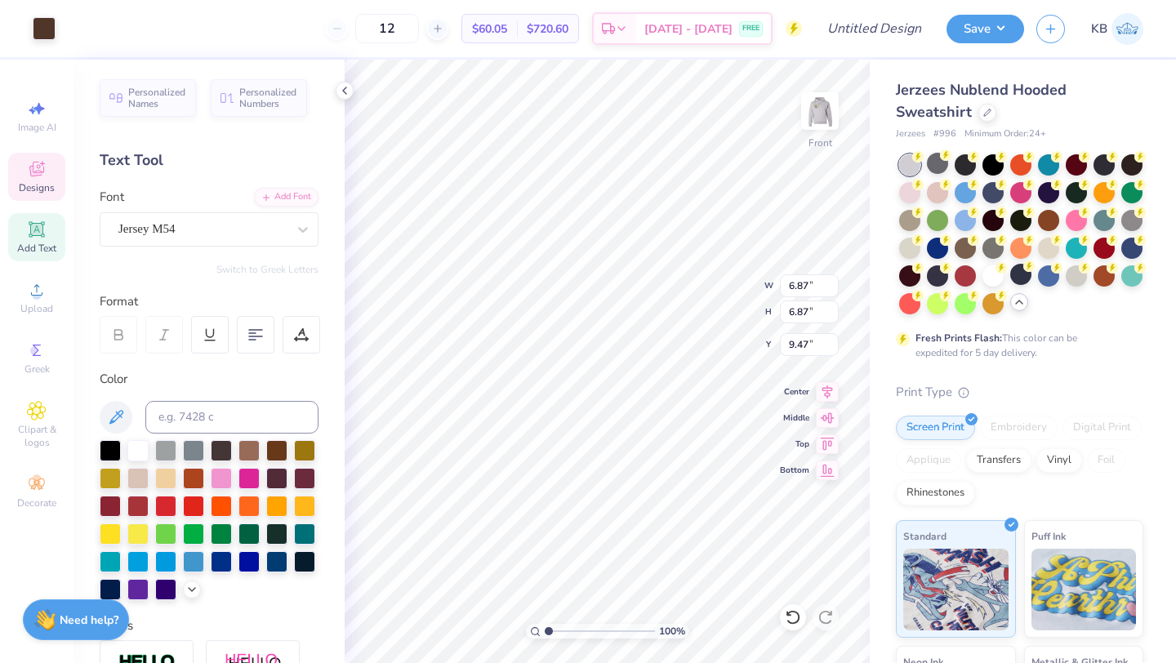
type input "13.02"
type input "6.47"
type input "7.02"
click at [254, 99] on span "Personalized Numbers" at bounding box center [268, 95] width 58 height 23
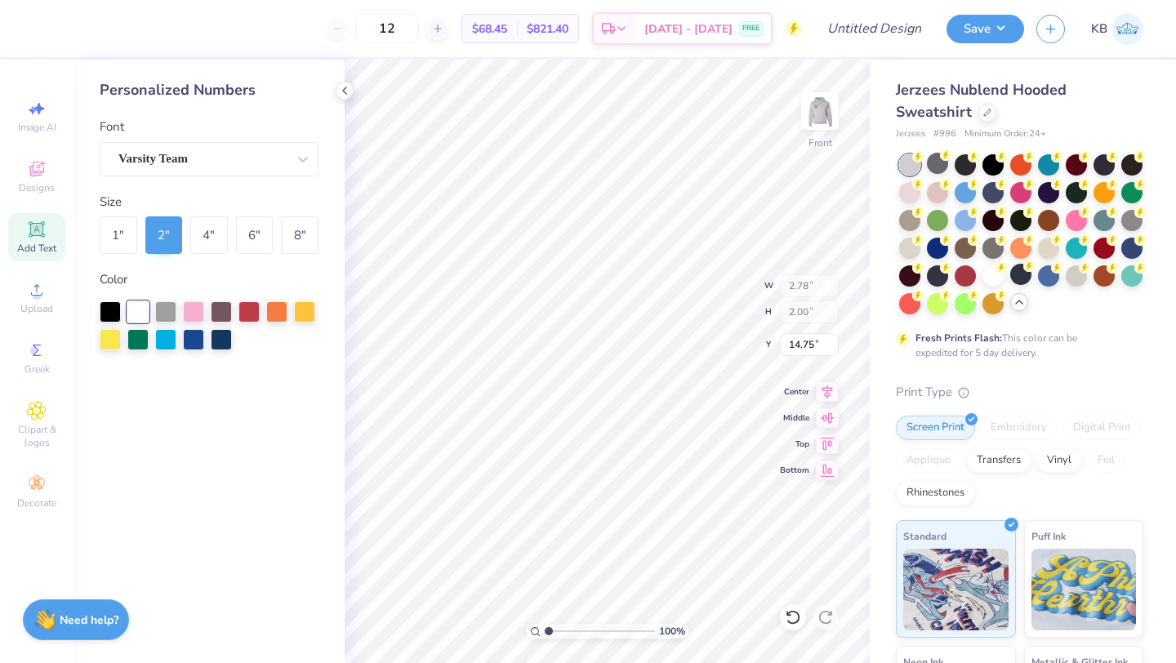
type input "11.91"
click at [219, 305] on div at bounding box center [221, 310] width 21 height 21
click at [131, 310] on div at bounding box center [137, 310] width 21 height 21
click at [202, 235] on div "4 "" at bounding box center [209, 235] width 38 height 38
type input "5.57"
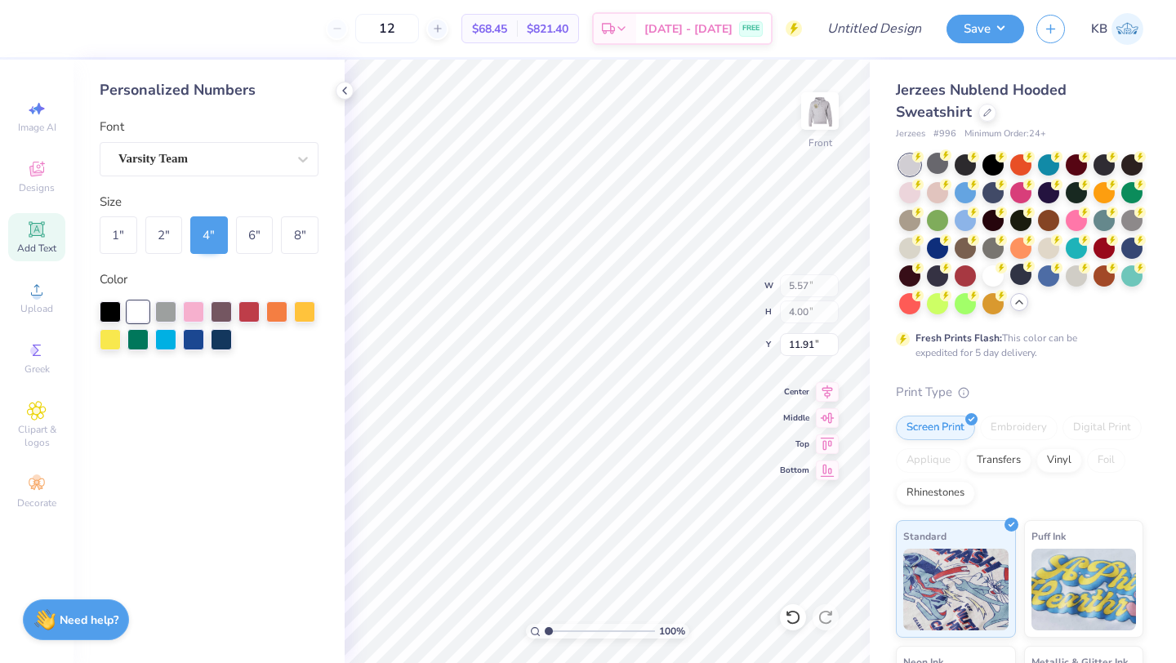
type input "4.00"
type input "10.91"
click at [161, 232] on div "2 "" at bounding box center [164, 235] width 38 height 38
type input "2.78"
type input "2.00"
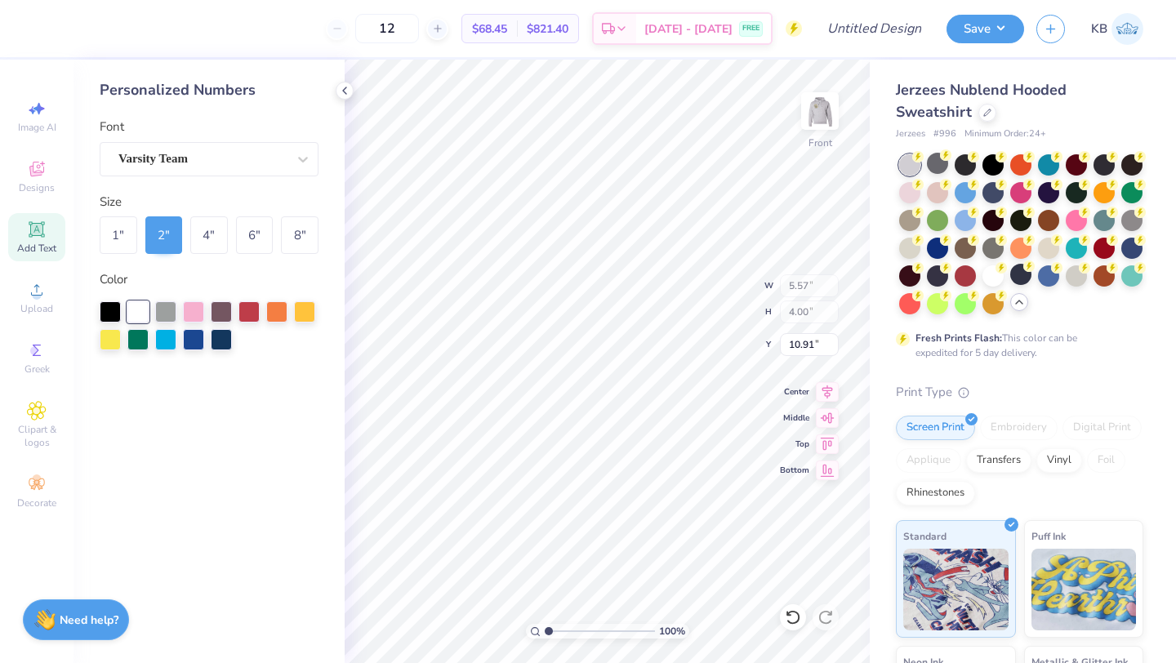
type input "11.91"
click at [255, 238] on div "6 "" at bounding box center [255, 235] width 38 height 38
type input "8.35"
type input "6.00"
type input "9.91"
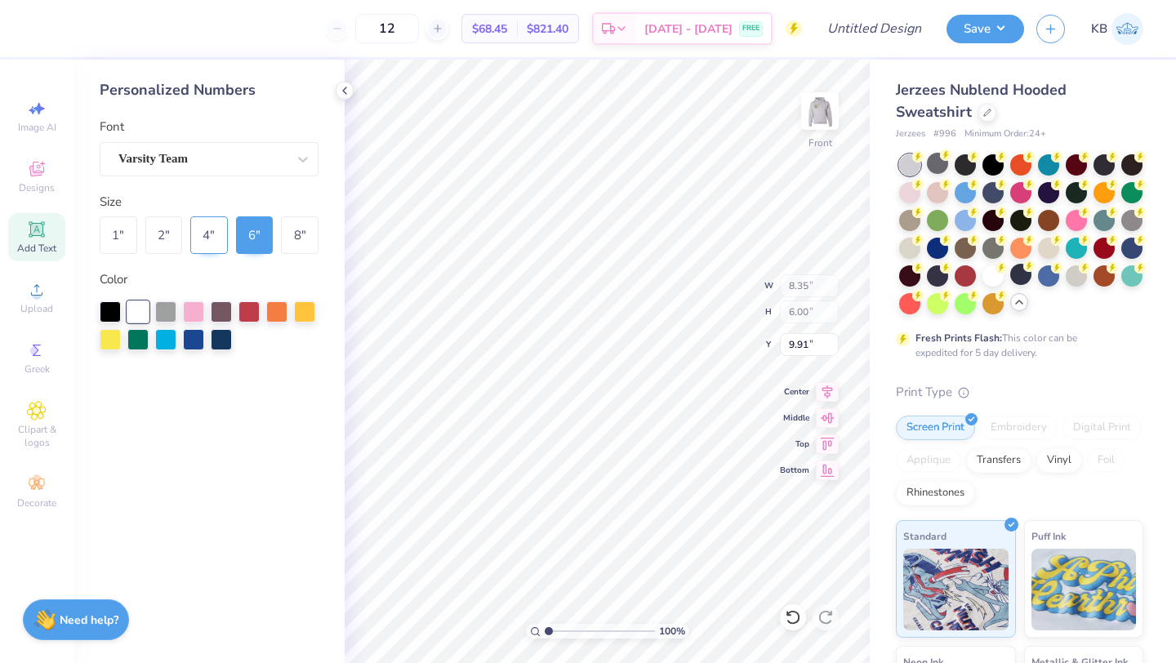
click at [207, 229] on div "4 "" at bounding box center [209, 235] width 38 height 38
type input "5.57"
type input "4.00"
type input "10.91"
click at [154, 236] on div "2 "" at bounding box center [164, 235] width 38 height 38
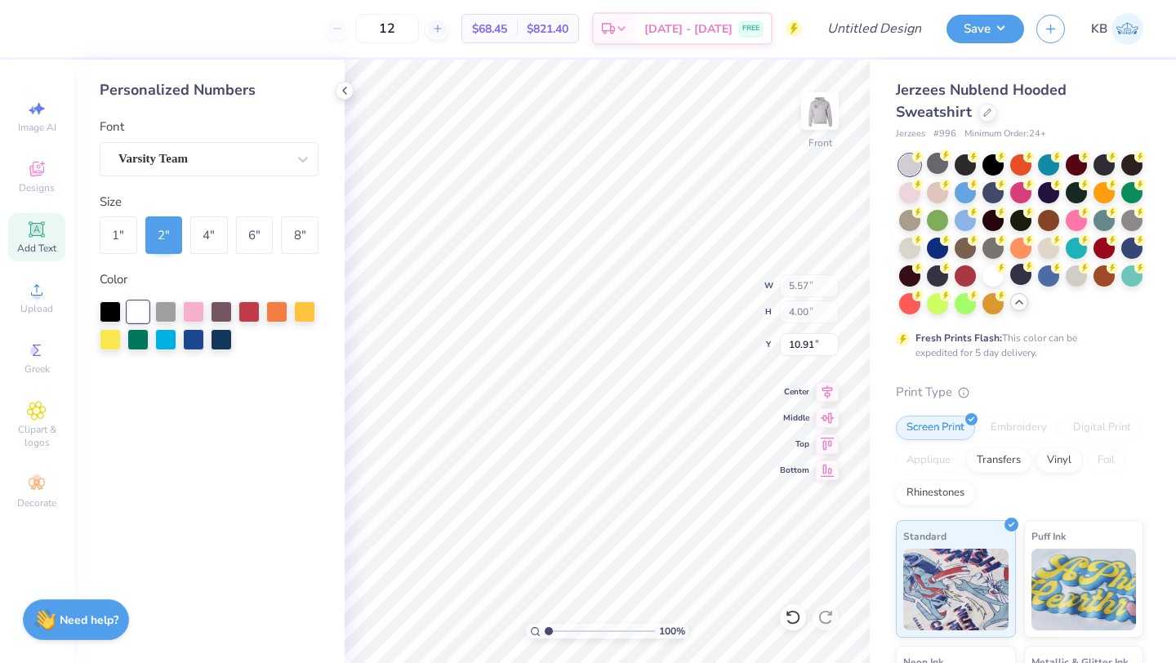
type input "2.78"
type input "2.00"
type input "11.91"
click at [817, 118] on img at bounding box center [819, 110] width 65 height 65
click at [823, 122] on img at bounding box center [819, 110] width 65 height 65
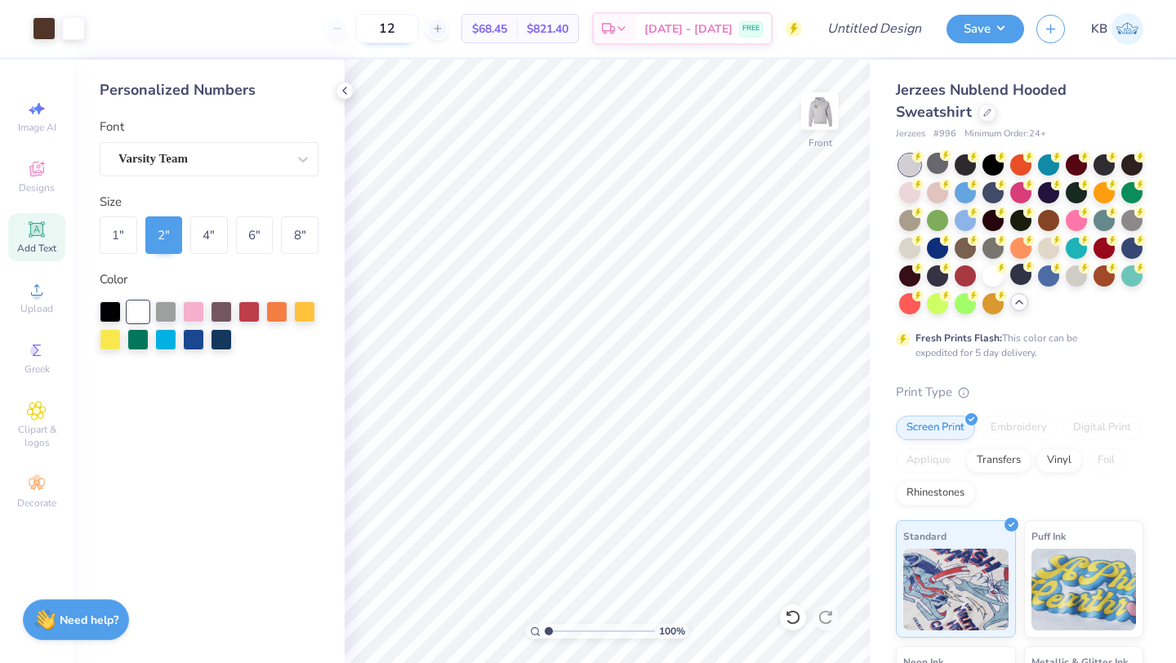
click at [419, 29] on input "12" at bounding box center [387, 28] width 64 height 29
type input "1"
type input "26"
click at [822, 118] on img at bounding box center [819, 110] width 65 height 65
click at [827, 123] on img at bounding box center [819, 110] width 65 height 65
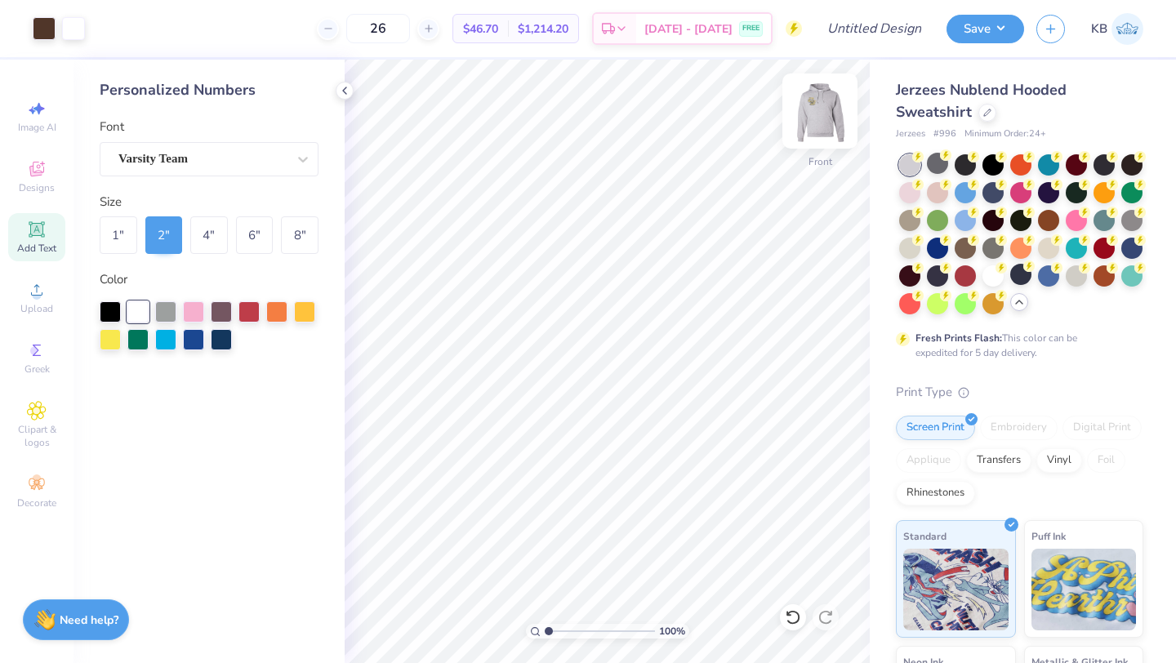
click at [818, 122] on img at bounding box center [819, 110] width 65 height 65
click at [71, 32] on div at bounding box center [73, 27] width 23 height 23
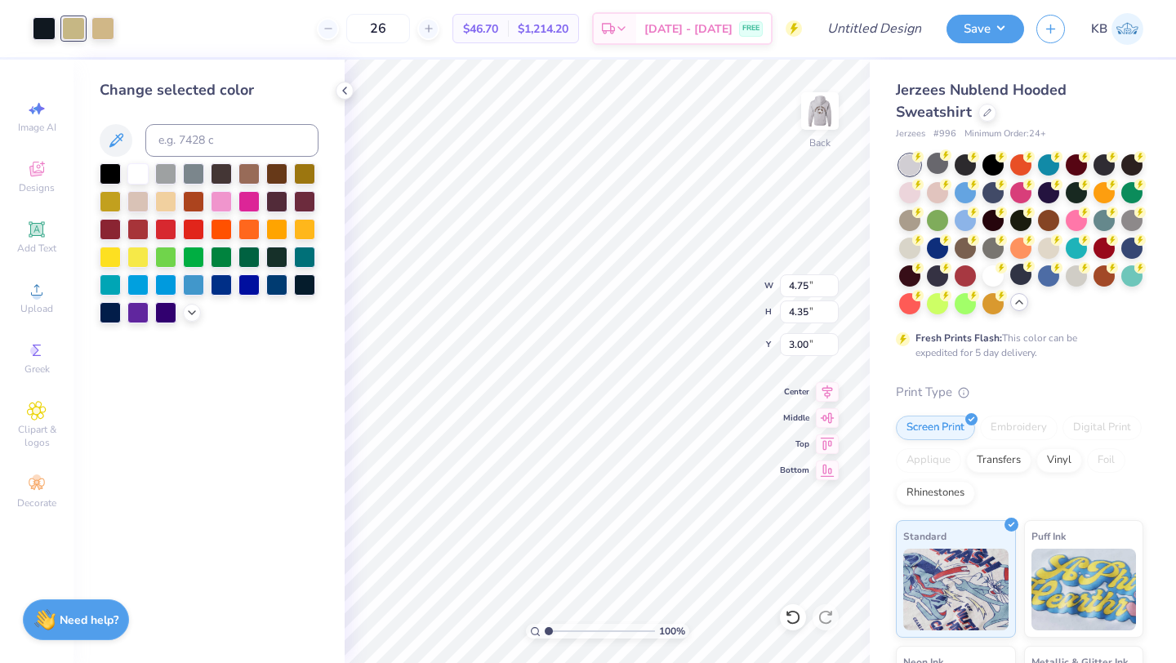
click at [191, 321] on div at bounding box center [209, 243] width 219 height 160
click at [190, 315] on icon at bounding box center [191, 311] width 13 height 13
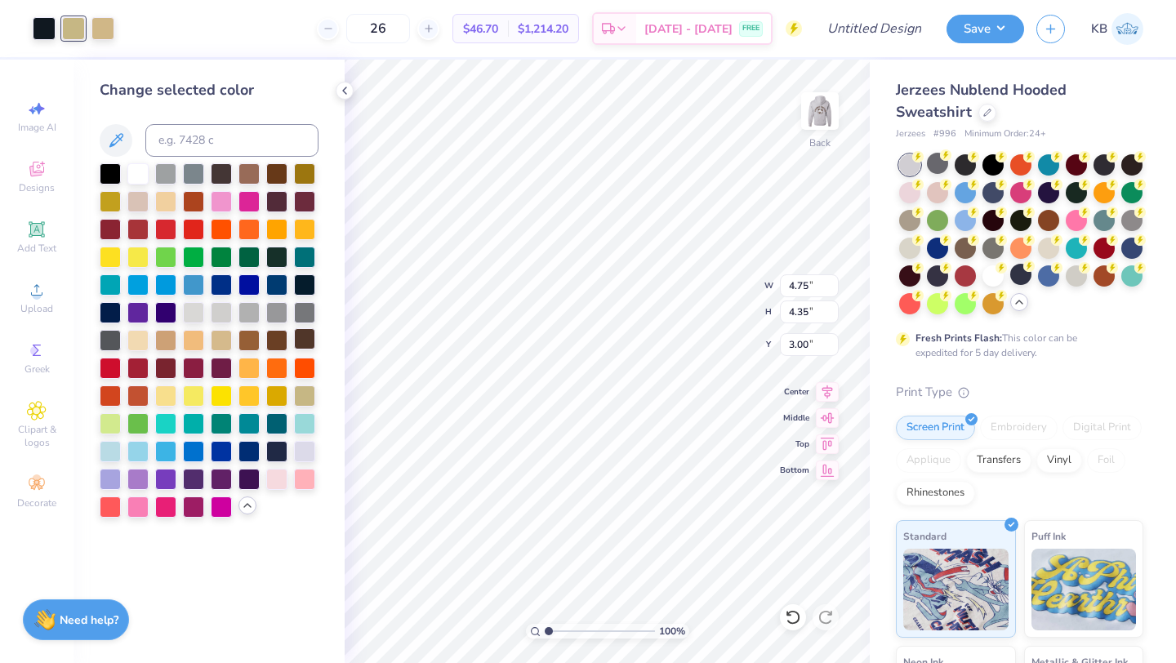
click at [306, 337] on div at bounding box center [304, 338] width 21 height 21
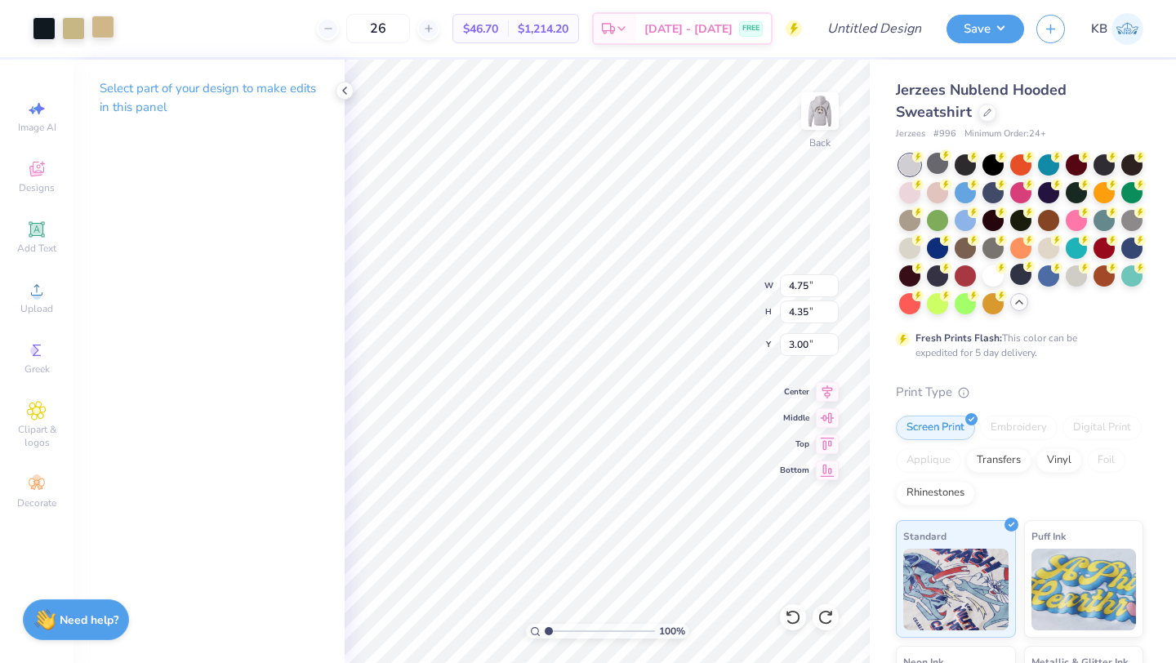
click at [109, 29] on div at bounding box center [102, 27] width 23 height 23
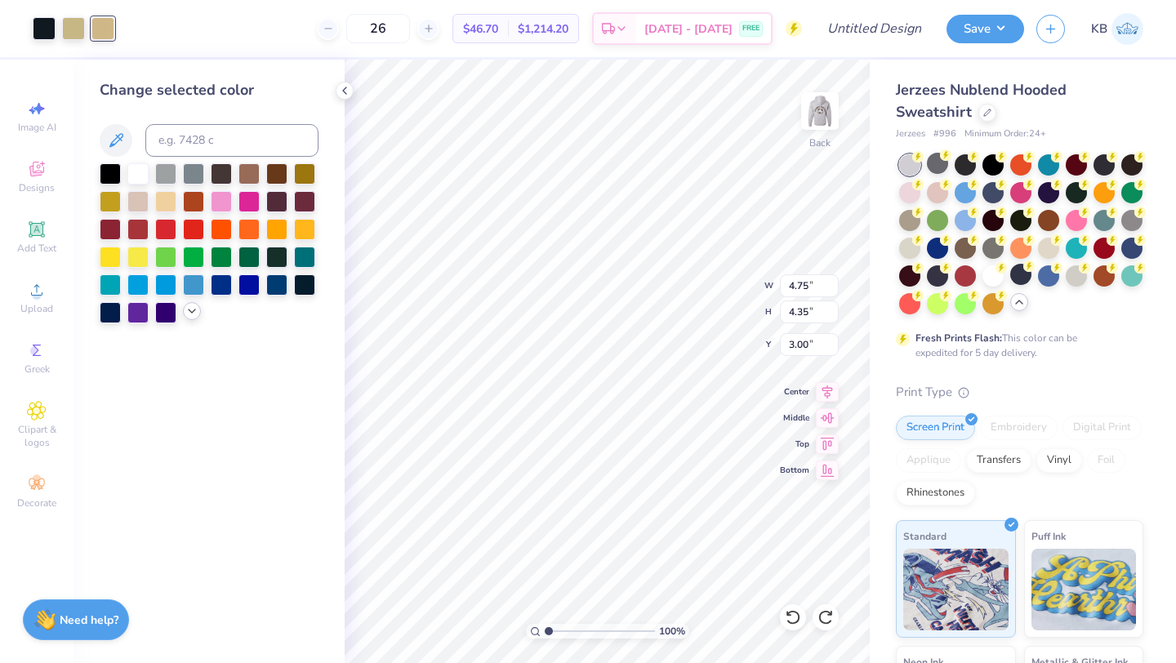
click at [190, 315] on icon at bounding box center [191, 311] width 13 height 13
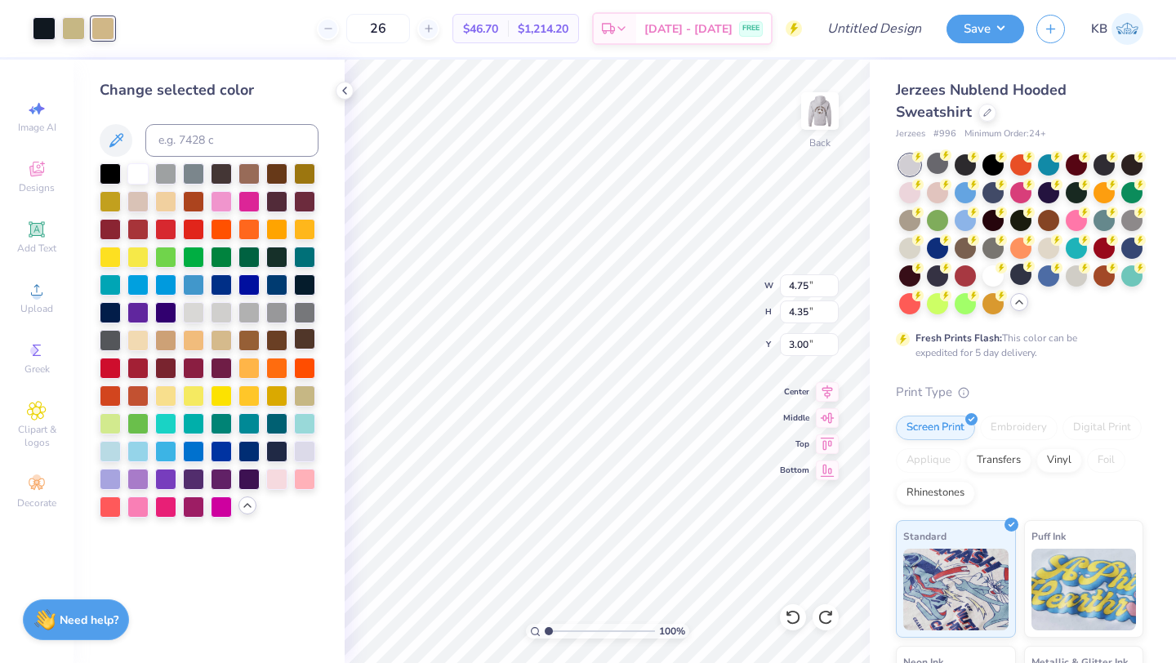
click at [305, 338] on div at bounding box center [304, 338] width 21 height 21
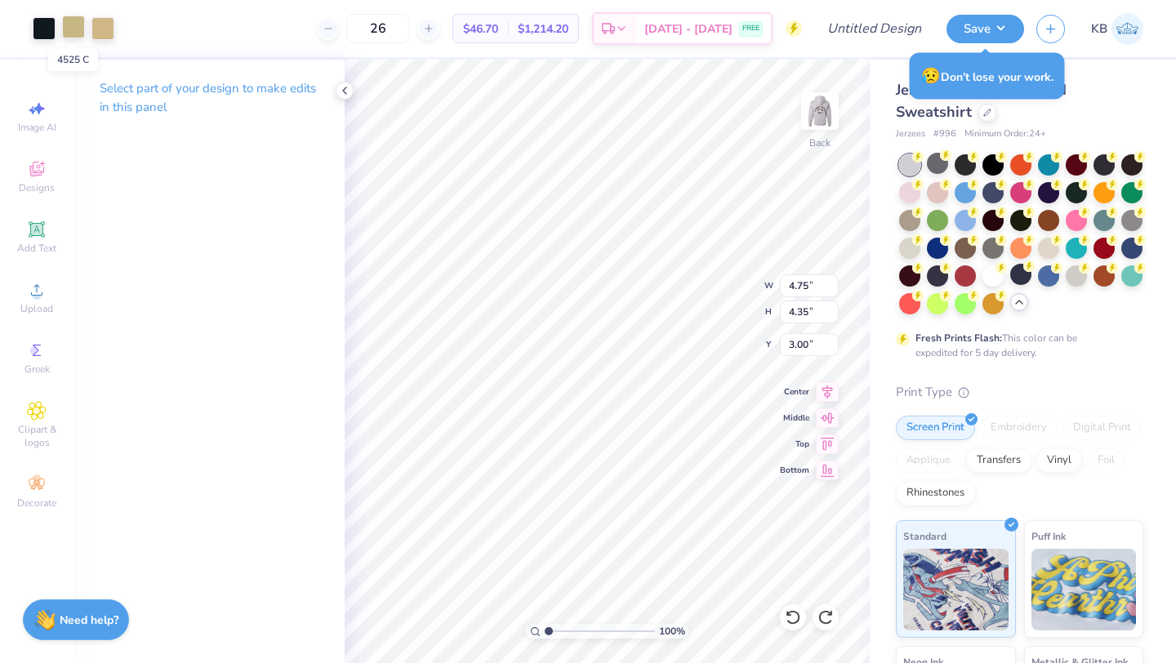
click at [68, 33] on div at bounding box center [73, 27] width 23 height 23
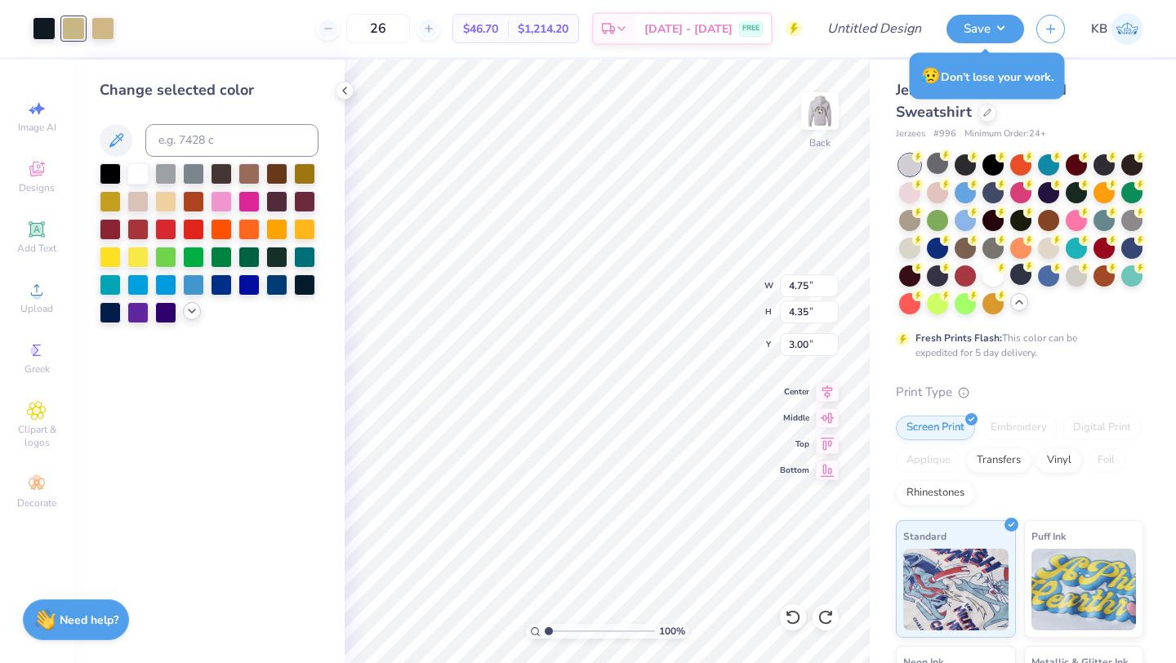
click at [187, 312] on icon at bounding box center [191, 311] width 13 height 13
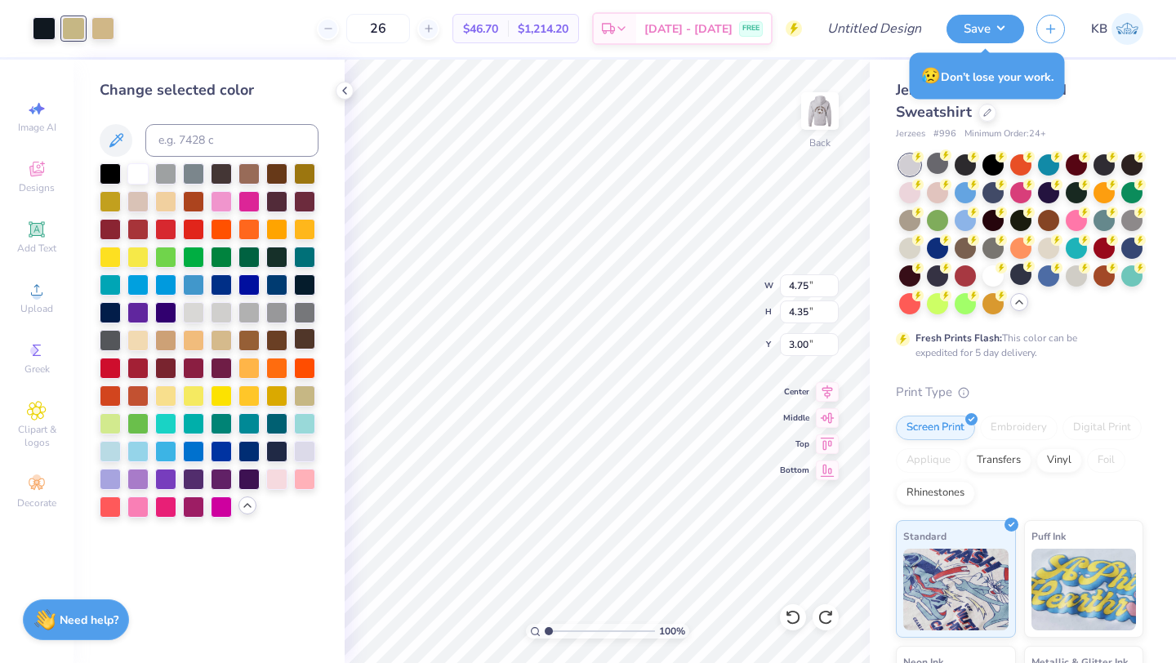
click at [301, 342] on div at bounding box center [304, 338] width 21 height 21
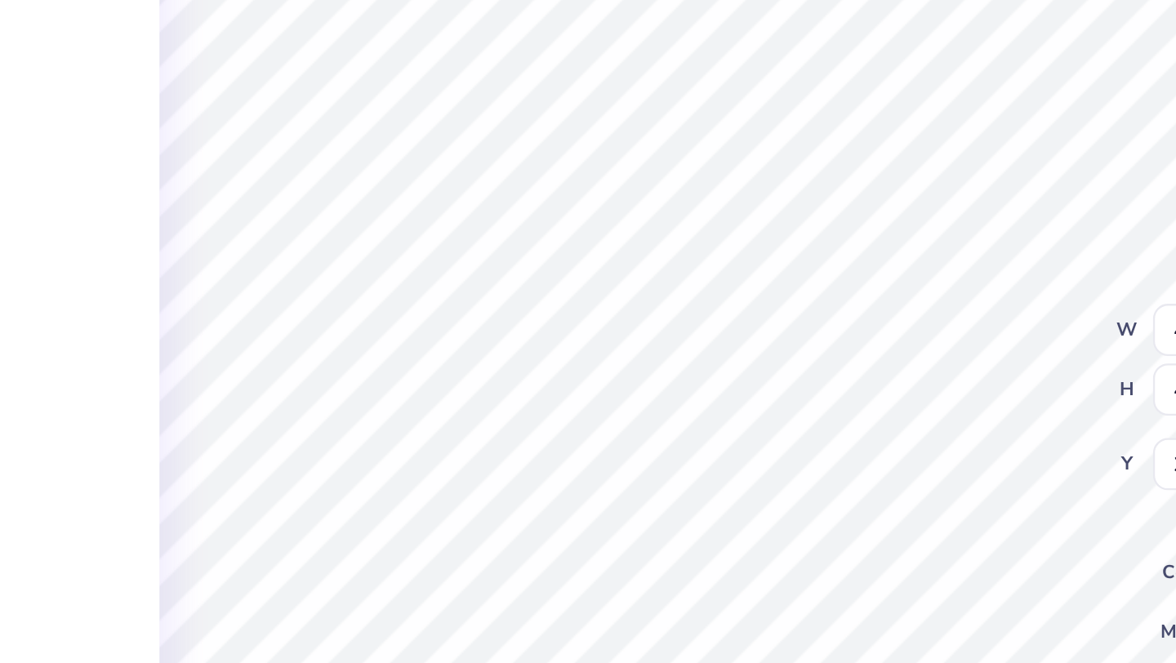
type input "5.71"
type input "5.23"
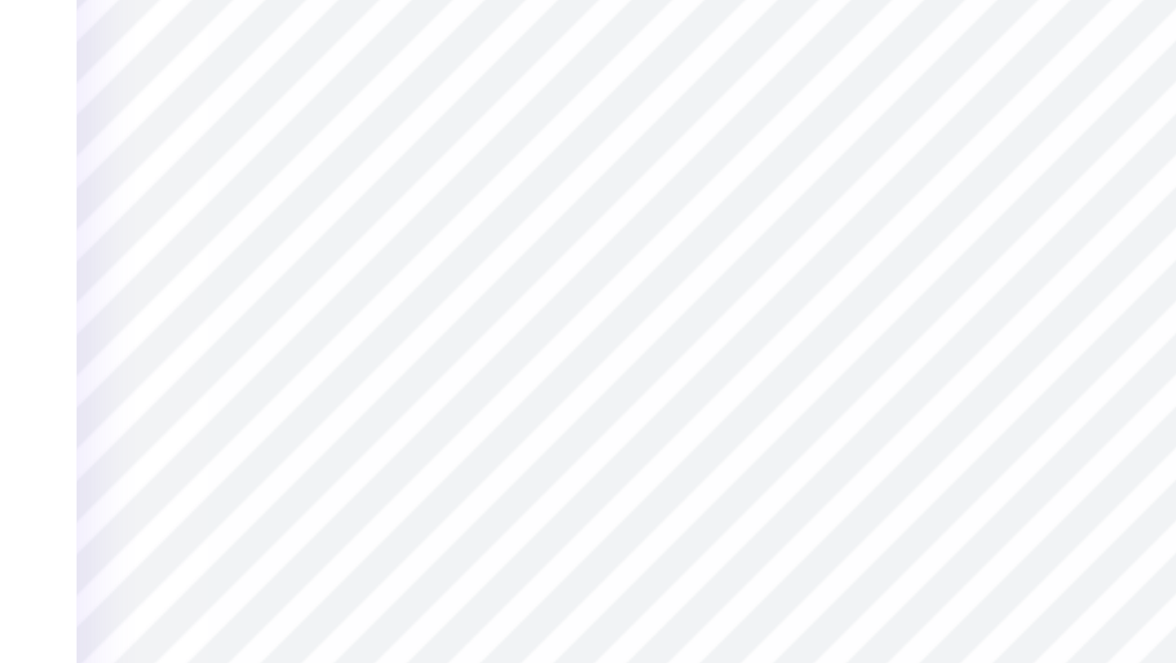
type input "5.53"
type input "5.06"
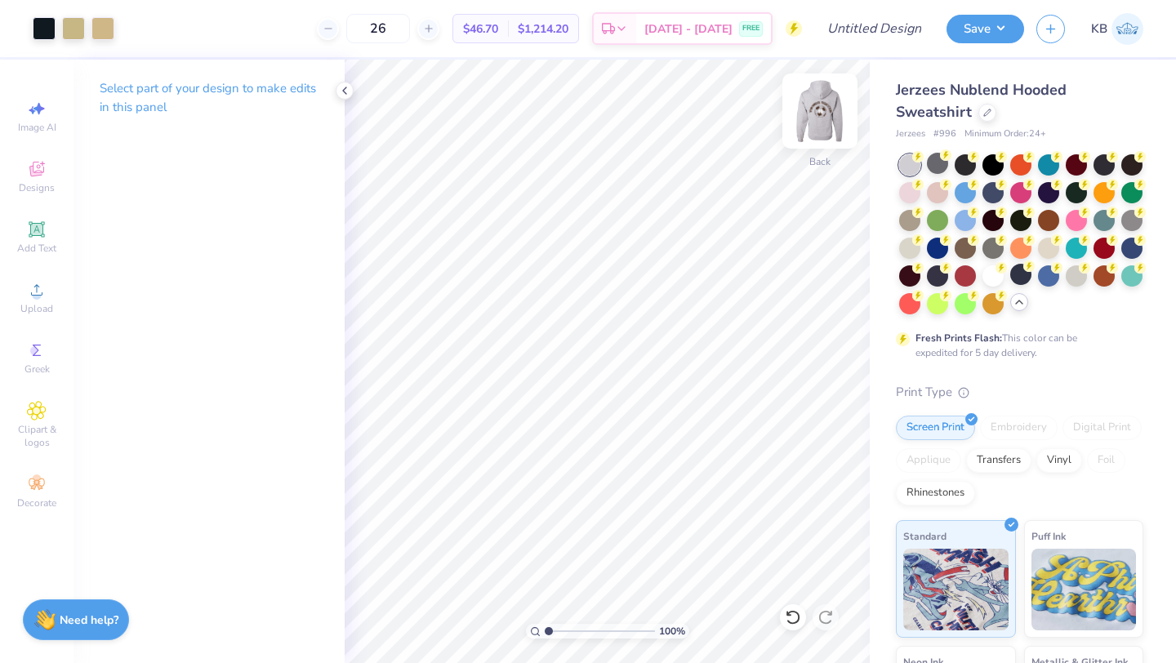
click at [821, 107] on img at bounding box center [819, 110] width 65 height 65
click at [822, 118] on img at bounding box center [819, 110] width 65 height 65
click at [39, 179] on div "Designs" at bounding box center [36, 177] width 57 height 48
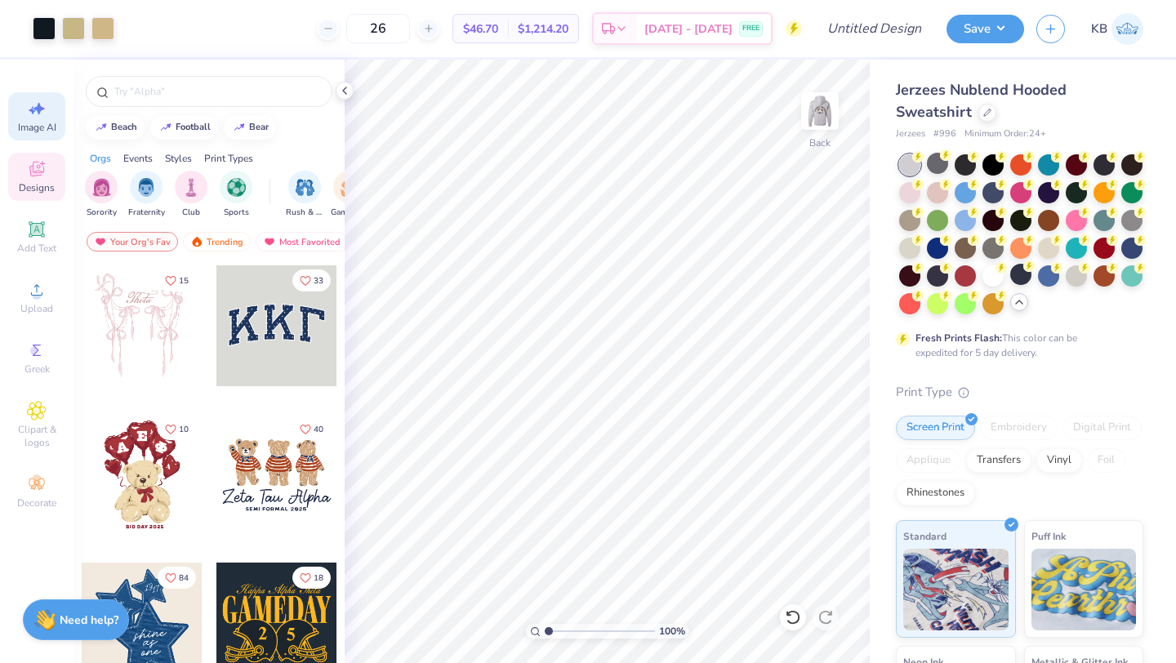
click at [43, 118] on div "Image AI" at bounding box center [36, 116] width 57 height 48
select select "4"
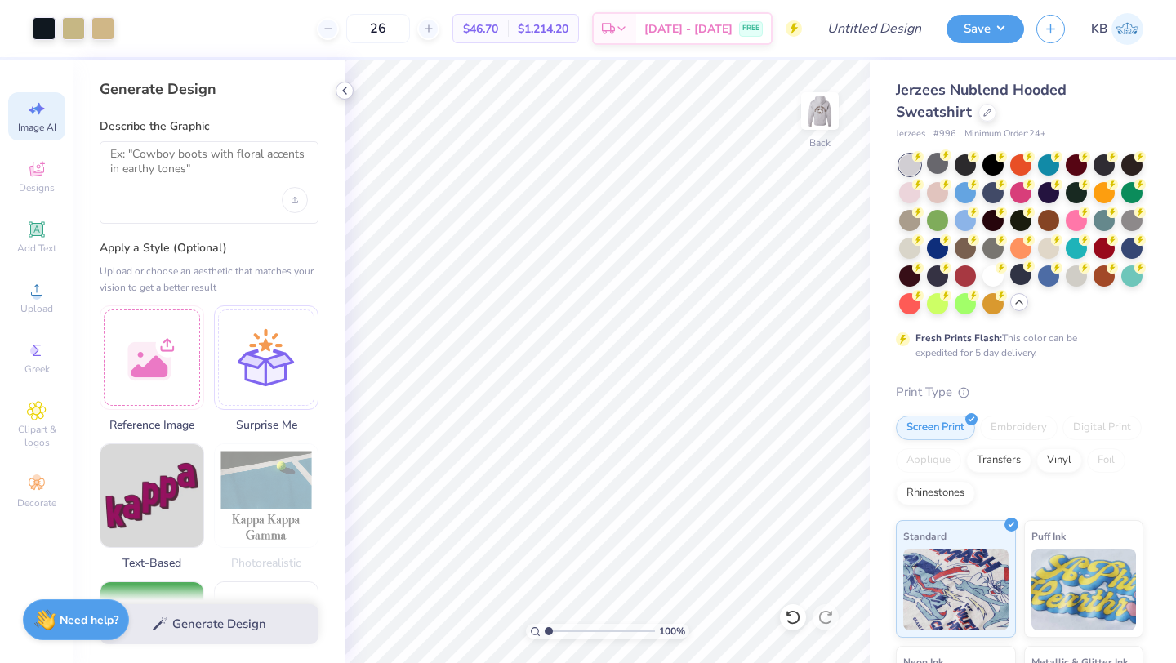
click at [345, 91] on icon at bounding box center [344, 90] width 13 height 13
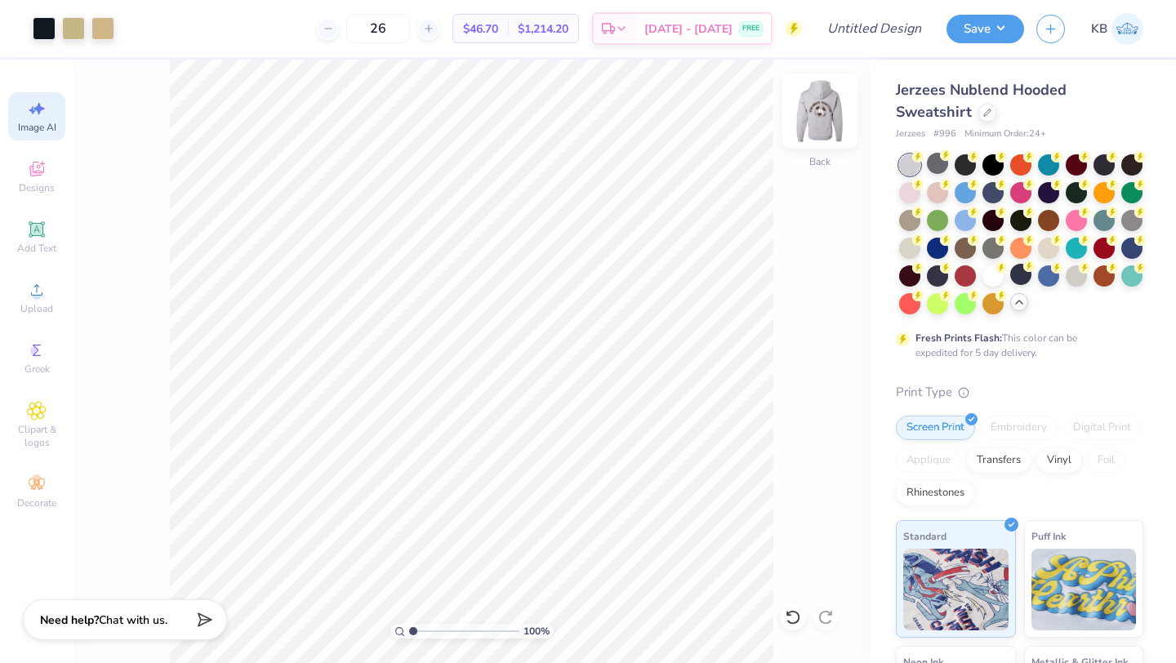
click at [806, 116] on img at bounding box center [819, 110] width 65 height 65
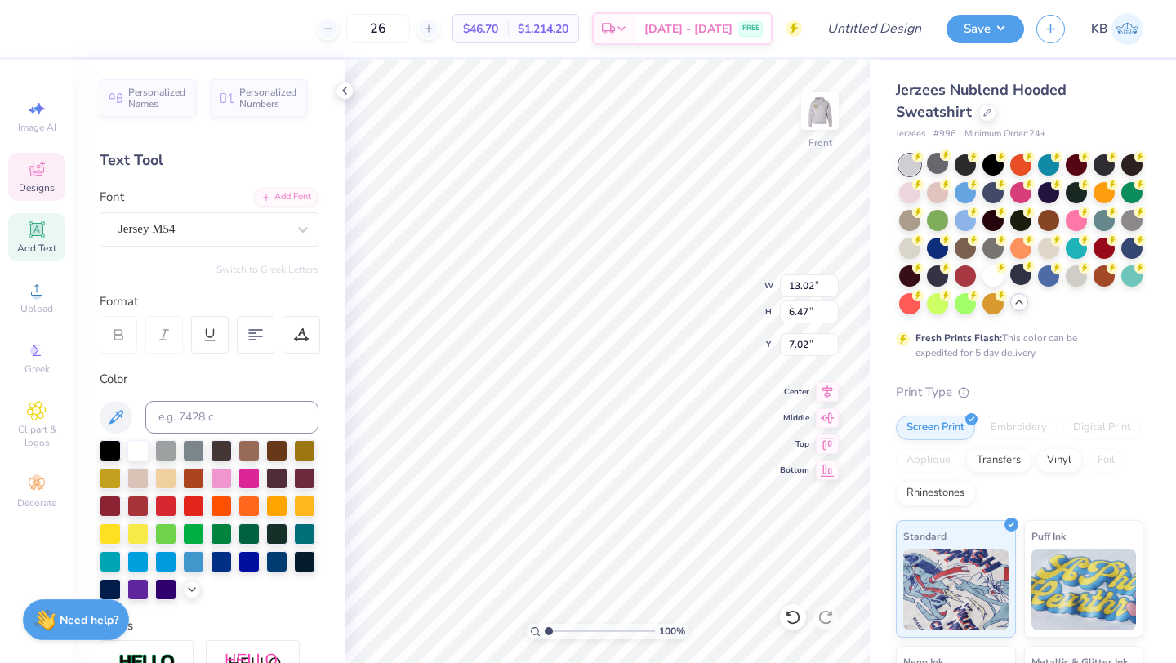
type input "7.09"
click at [344, 93] on icon at bounding box center [344, 90] width 13 height 13
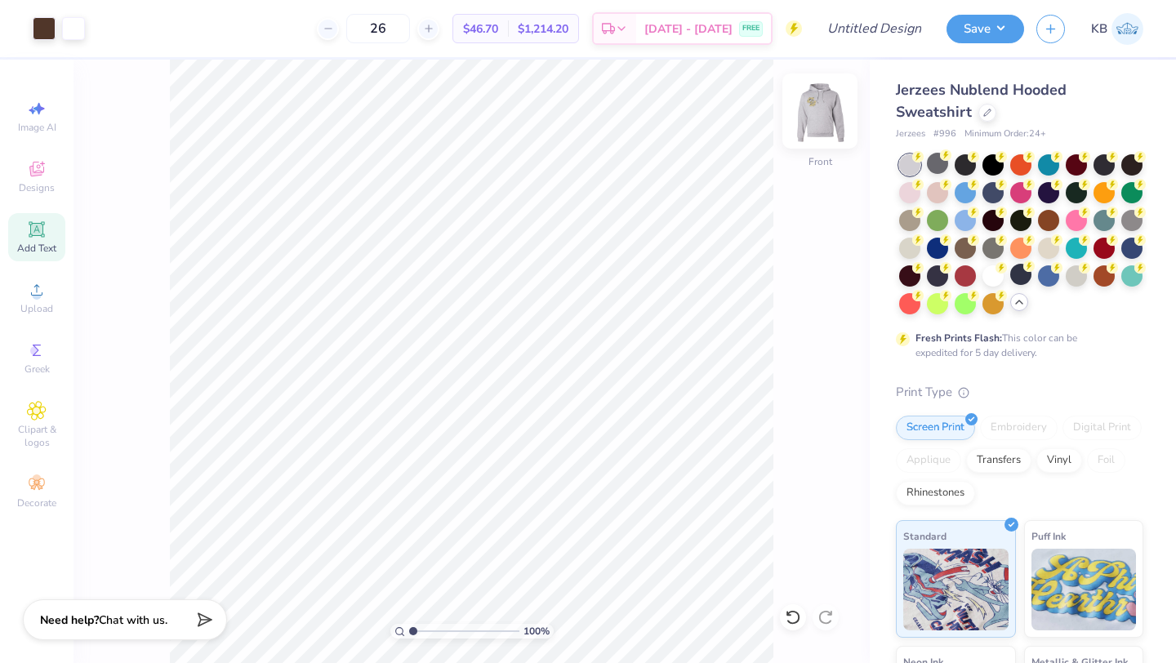
click at [821, 100] on img at bounding box center [819, 110] width 65 height 65
click at [821, 103] on img at bounding box center [819, 110] width 65 height 65
click at [817, 107] on img at bounding box center [819, 110] width 65 height 65
click at [30, 110] on icon at bounding box center [32, 110] width 7 height 8
select select "4"
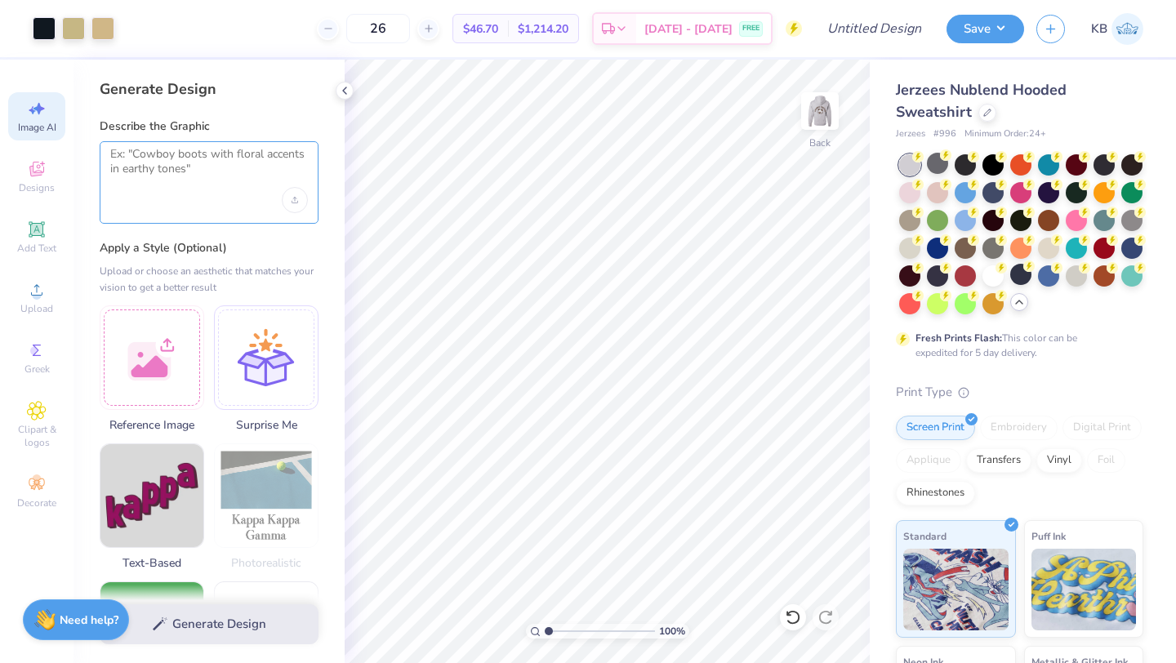
click at [168, 166] on textarea at bounding box center [209, 167] width 198 height 41
type textarea "S"
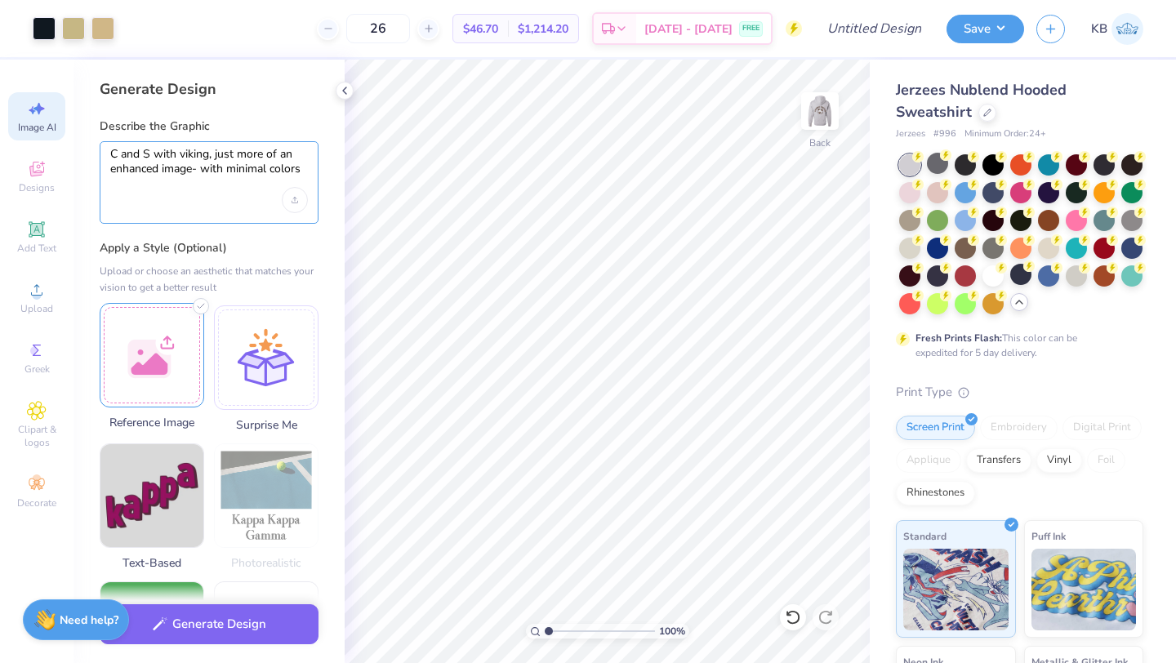
type textarea "C and S with viking, just more of an enhanced image- with minimal colors"
click at [143, 398] on div at bounding box center [152, 355] width 105 height 105
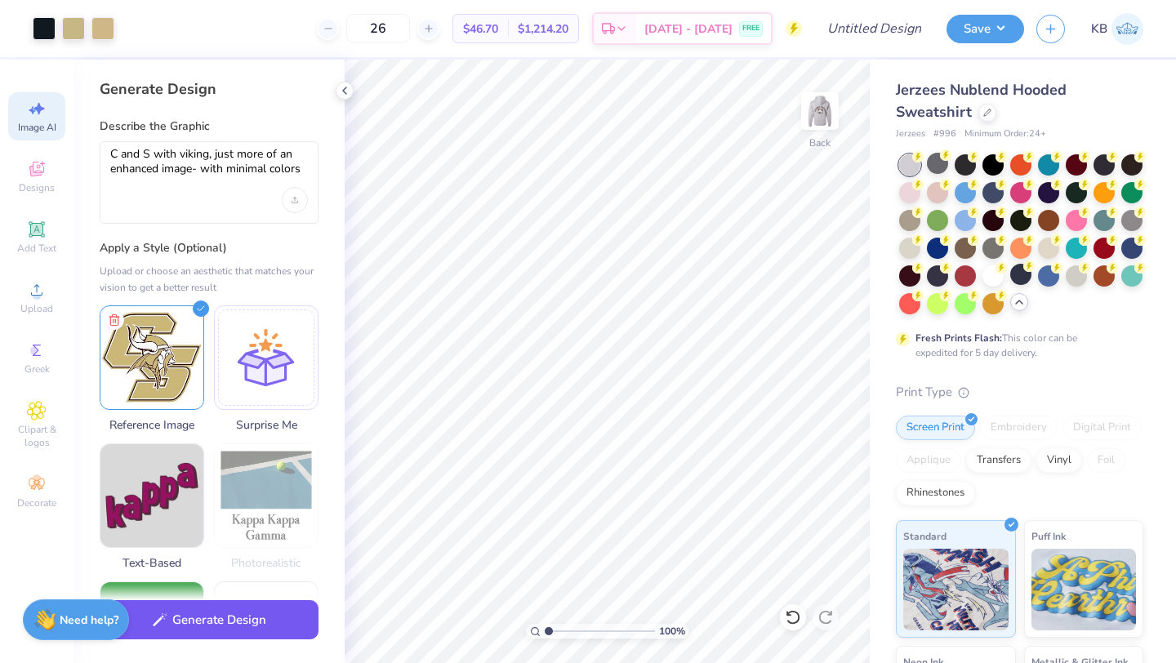
click at [251, 625] on button "Generate Design" at bounding box center [209, 620] width 219 height 40
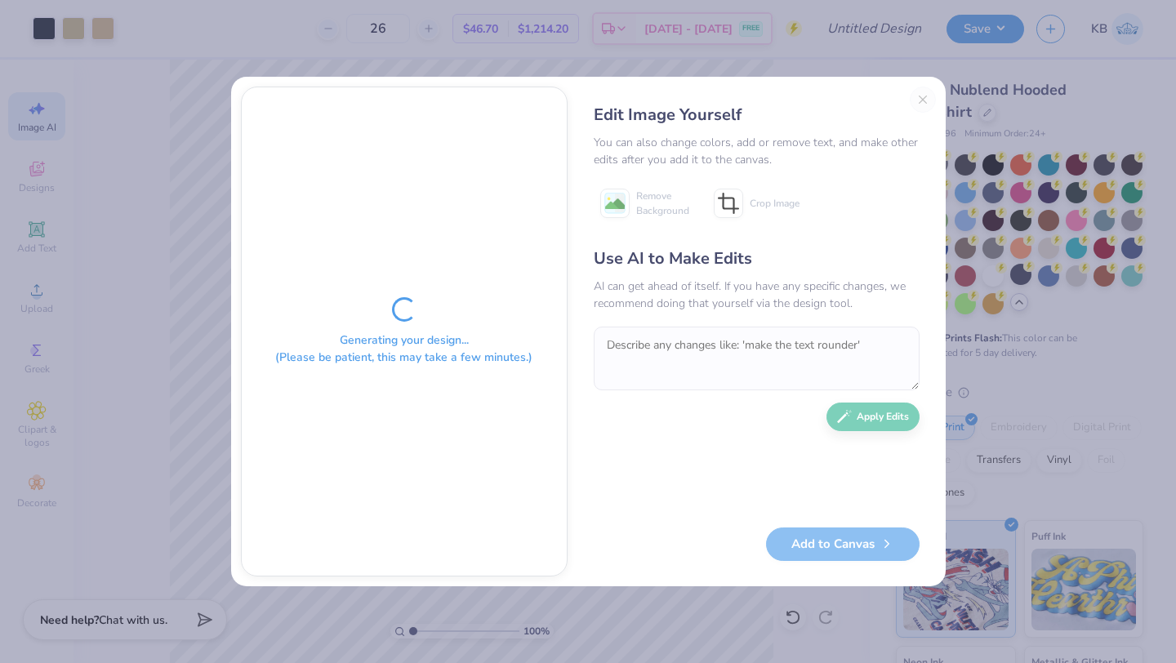
drag, startPoint x: 851, startPoint y: 92, endPoint x: 792, endPoint y: 87, distance: 59.1
click at [792, 87] on div "Edit Image Yourself You can also change colors, add or remove text, and make ot…" at bounding box center [756, 332] width 358 height 490
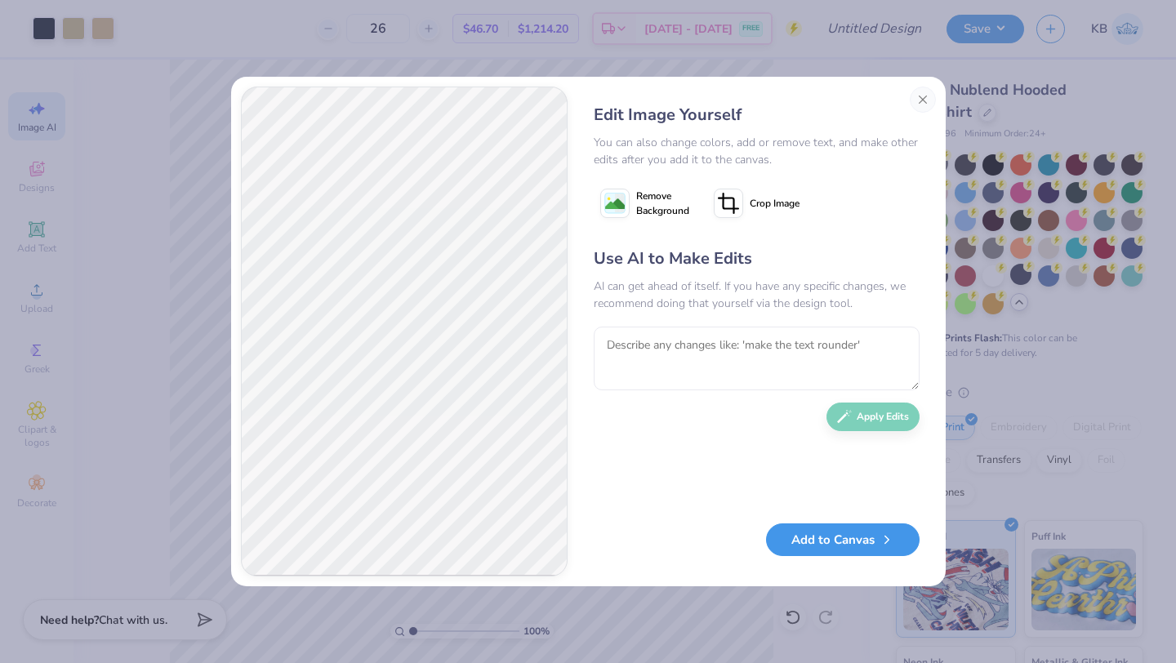
click at [830, 545] on button "Add to Canvas" at bounding box center [843, 539] width 154 height 33
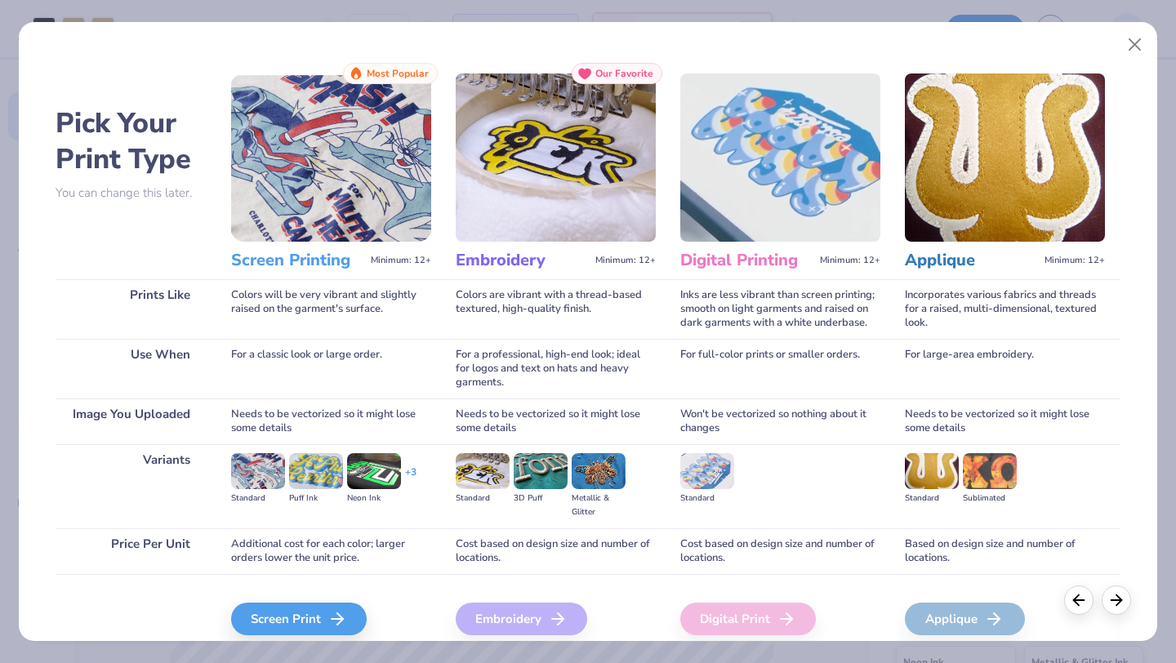
scroll to position [69, 0]
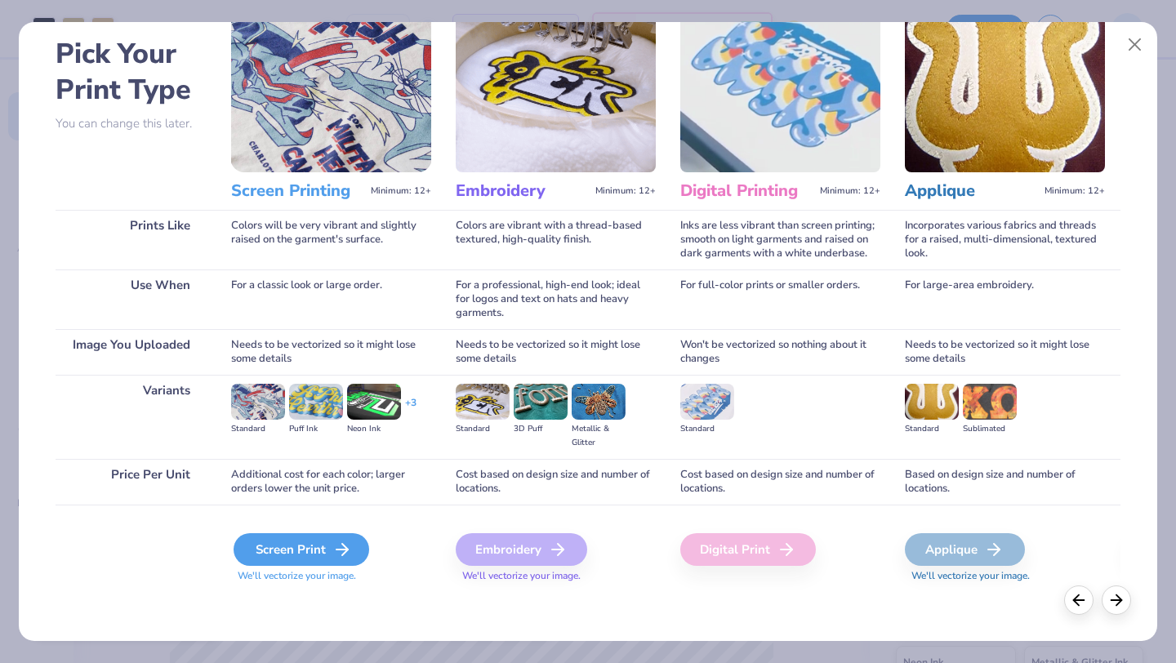
click at [308, 553] on div "Screen Print" at bounding box center [302, 549] width 136 height 33
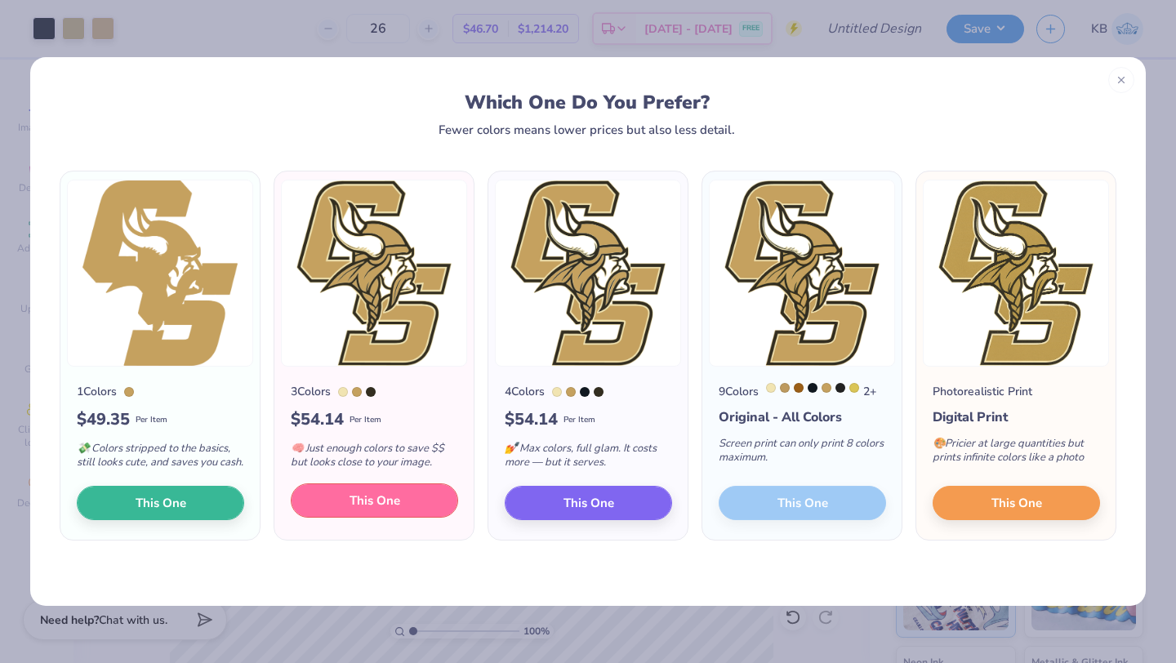
click at [370, 510] on span "This One" at bounding box center [374, 501] width 51 height 19
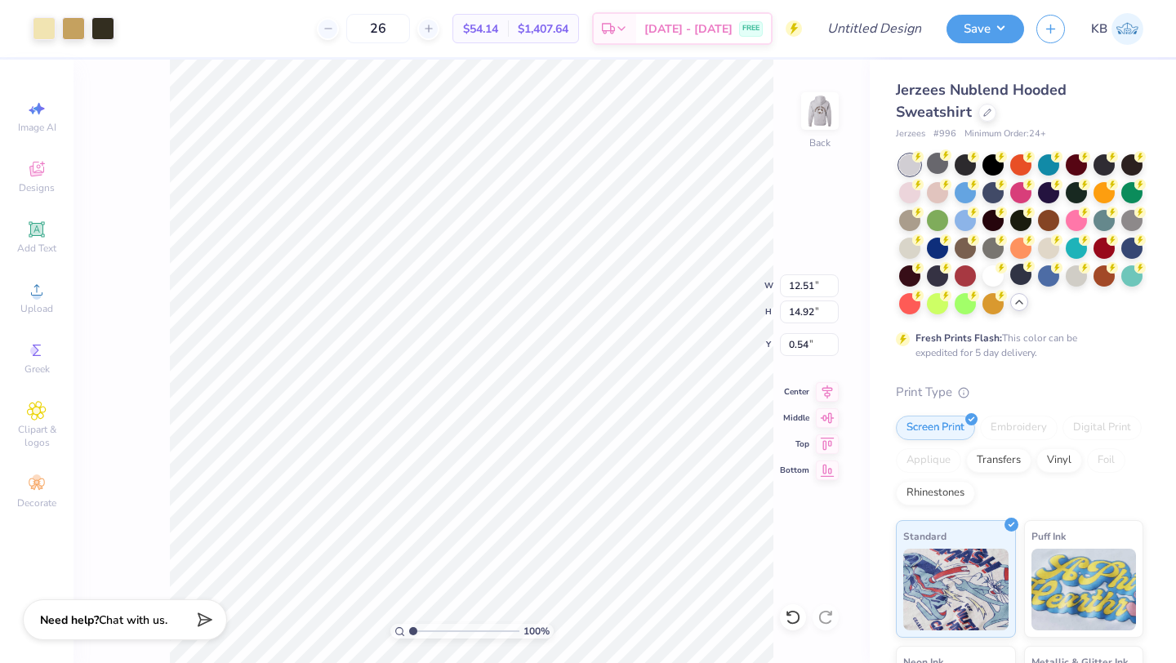
type input "5.53"
type input "5.06"
type input "3.00"
type input "5.91"
type input "7.05"
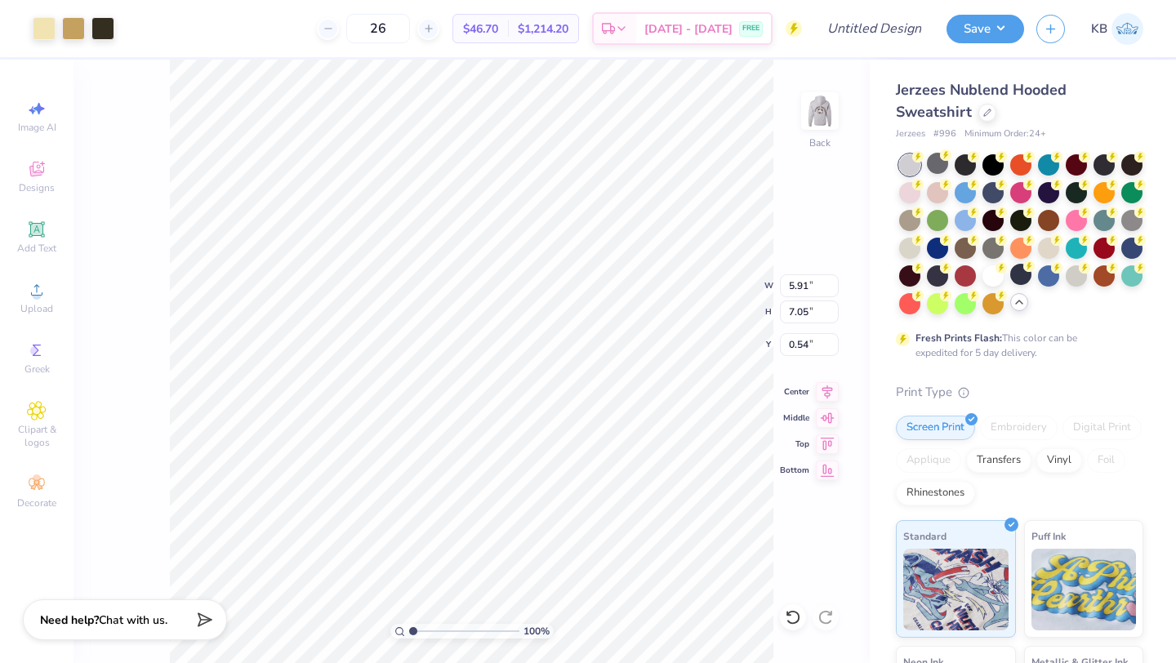
type input "1.75"
type input "4.99"
type input "5.96"
type input "3.00"
click at [50, 24] on div at bounding box center [44, 27] width 23 height 23
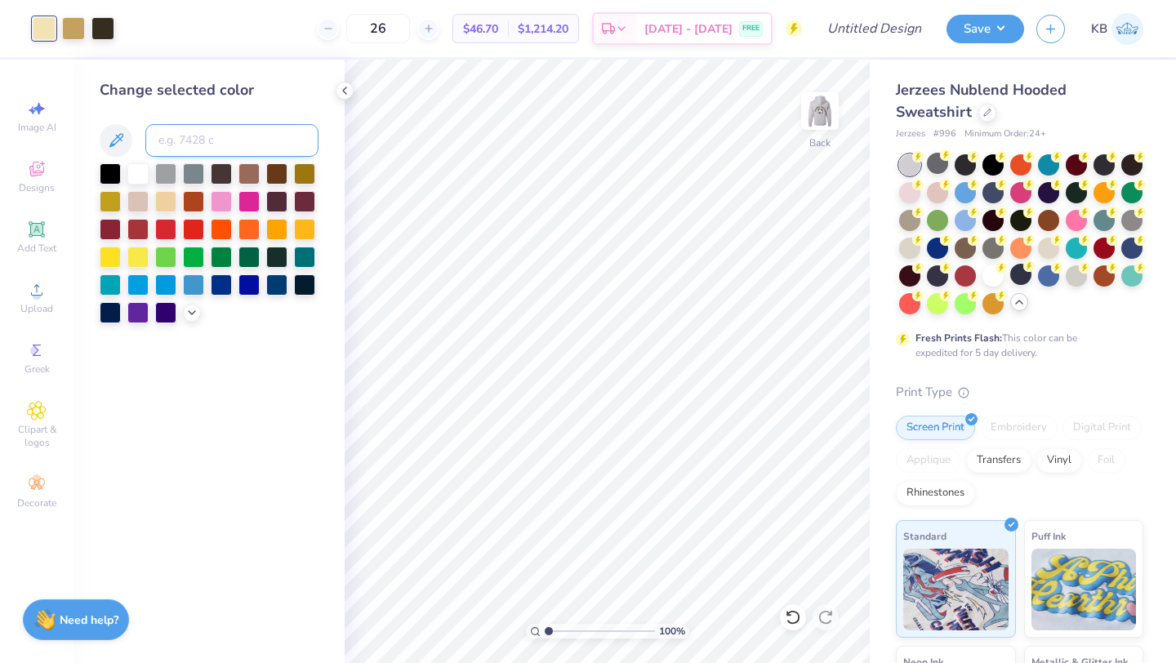
click at [194, 137] on input at bounding box center [231, 140] width 173 height 33
type input "7407"
click at [818, 116] on img at bounding box center [819, 110] width 65 height 65
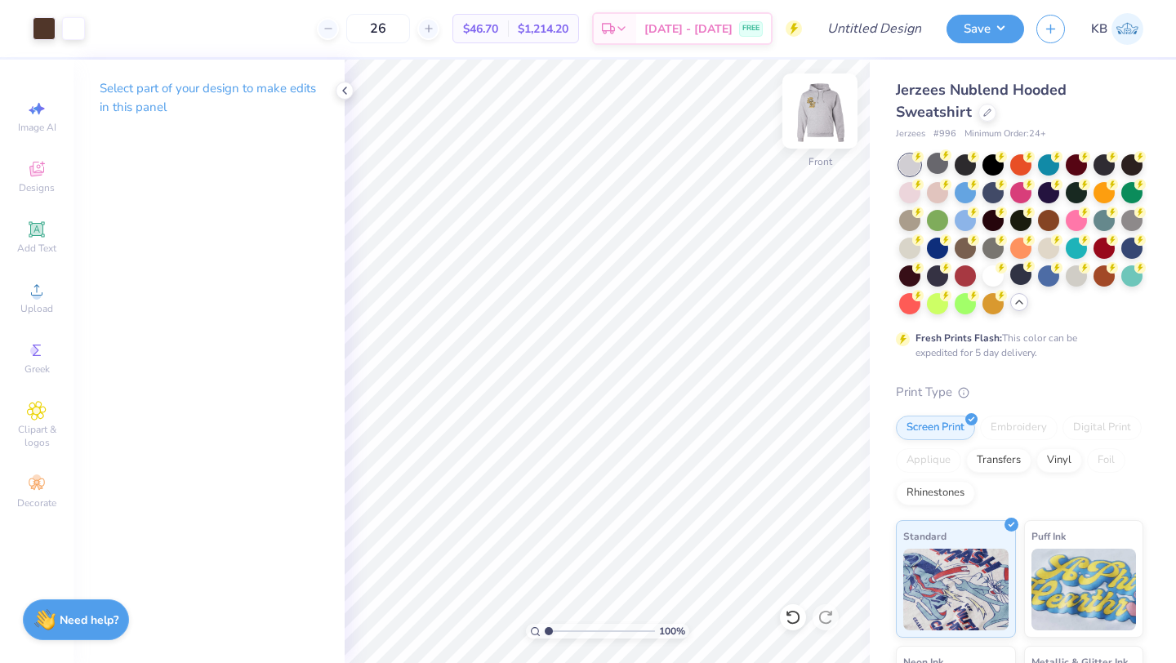
click at [809, 118] on img at bounding box center [819, 110] width 65 height 65
click at [828, 110] on img at bounding box center [819, 110] width 65 height 65
type input "18.23"
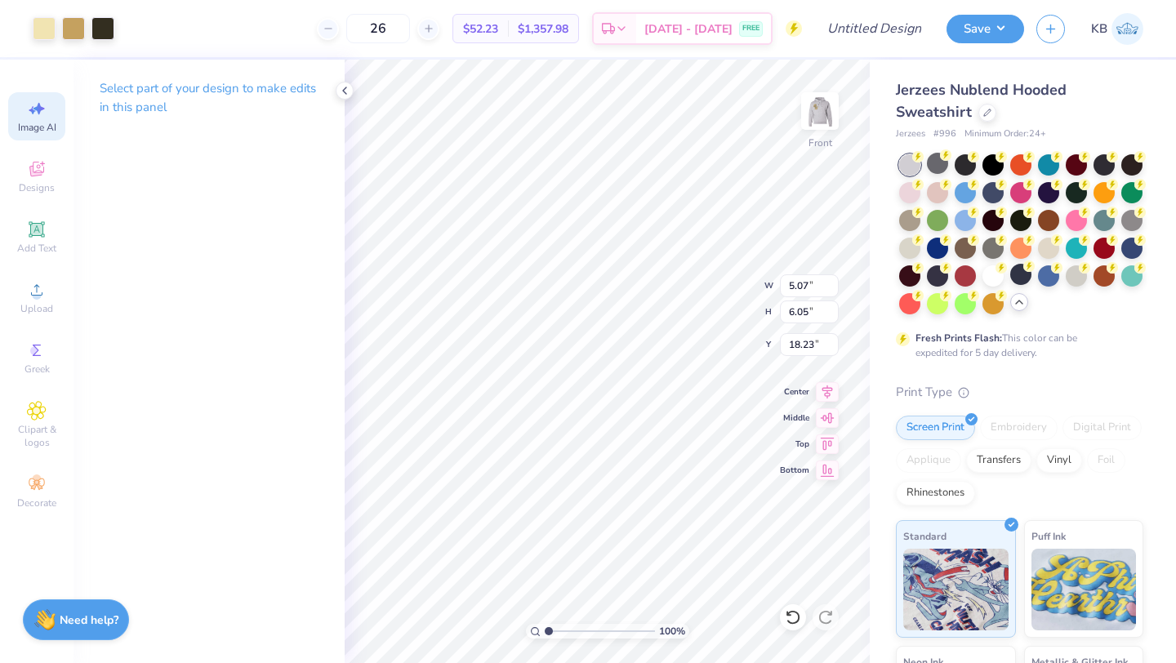
click at [24, 117] on div "Image AI" at bounding box center [36, 116] width 57 height 48
select select "4"
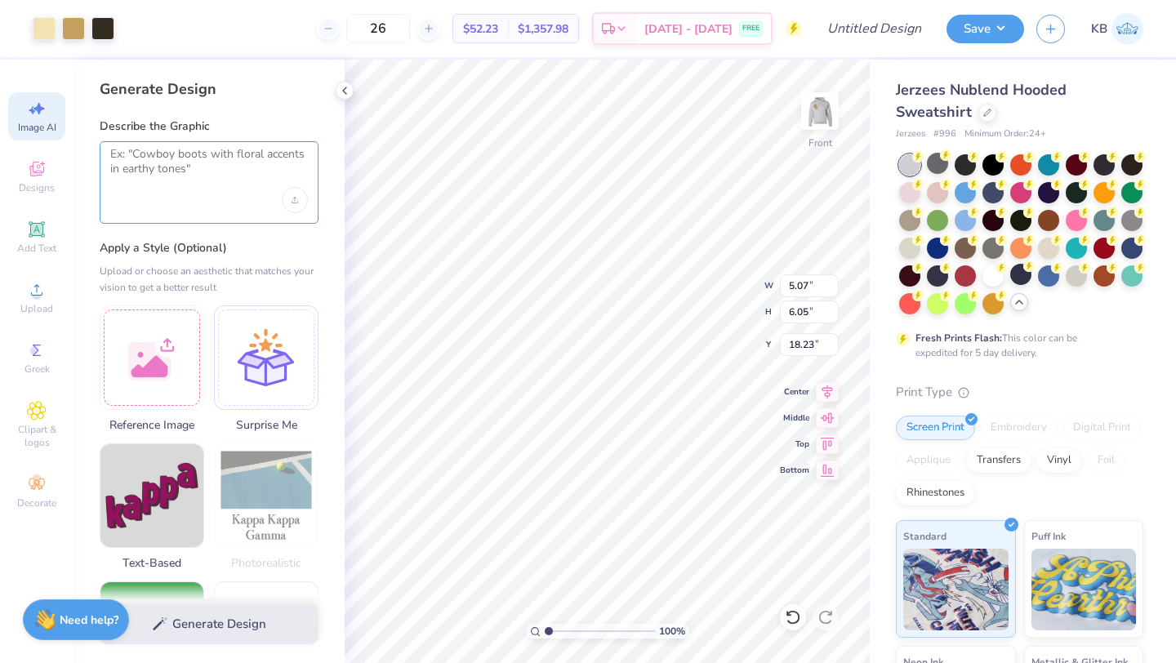
click at [197, 179] on textarea at bounding box center [209, 167] width 198 height 41
type input "19.26"
click at [194, 174] on textarea at bounding box center [209, 167] width 198 height 41
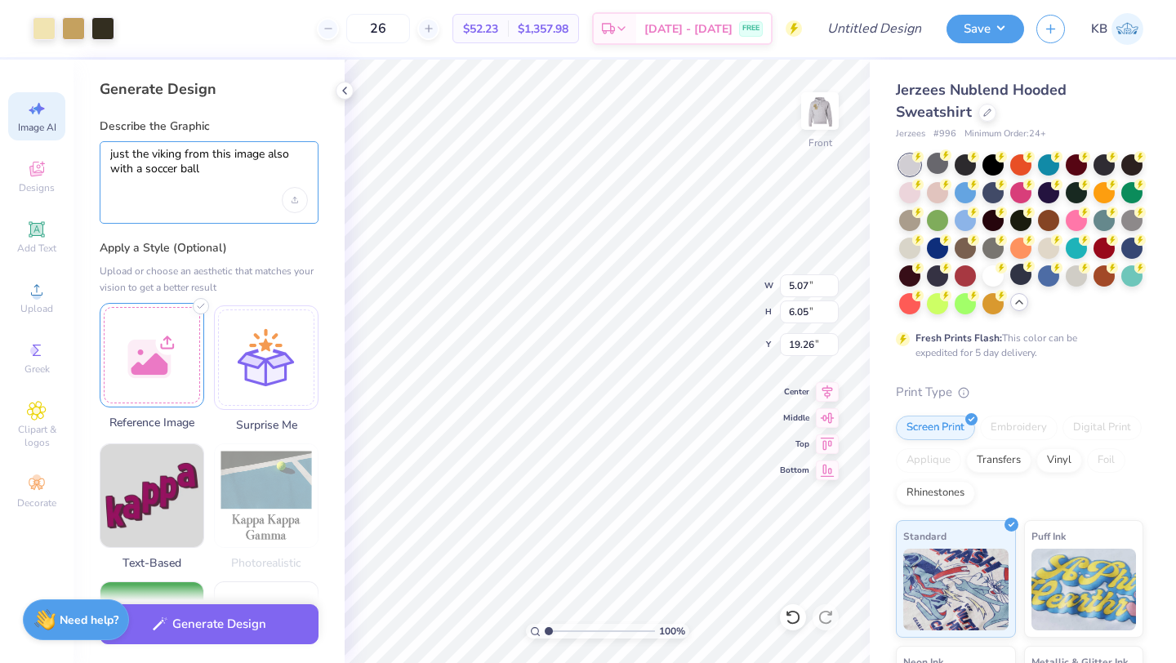
type textarea "just the viking from this image also with a soccer ball"
click at [162, 371] on div at bounding box center [152, 355] width 105 height 105
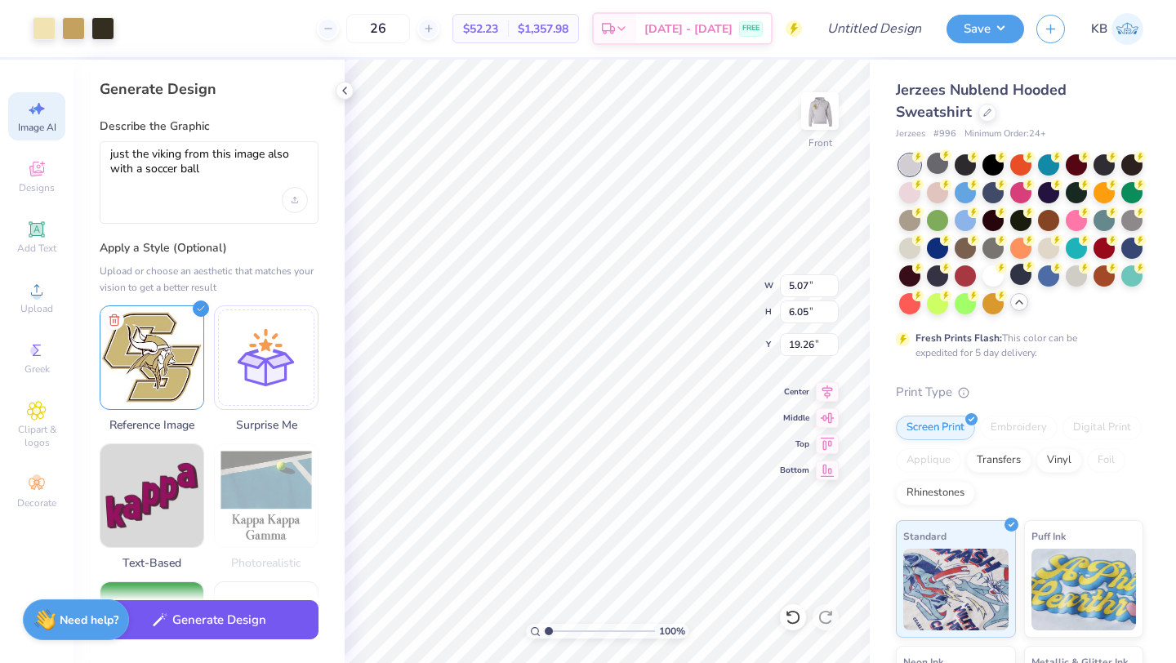
click at [245, 621] on button "Generate Design" at bounding box center [209, 620] width 219 height 40
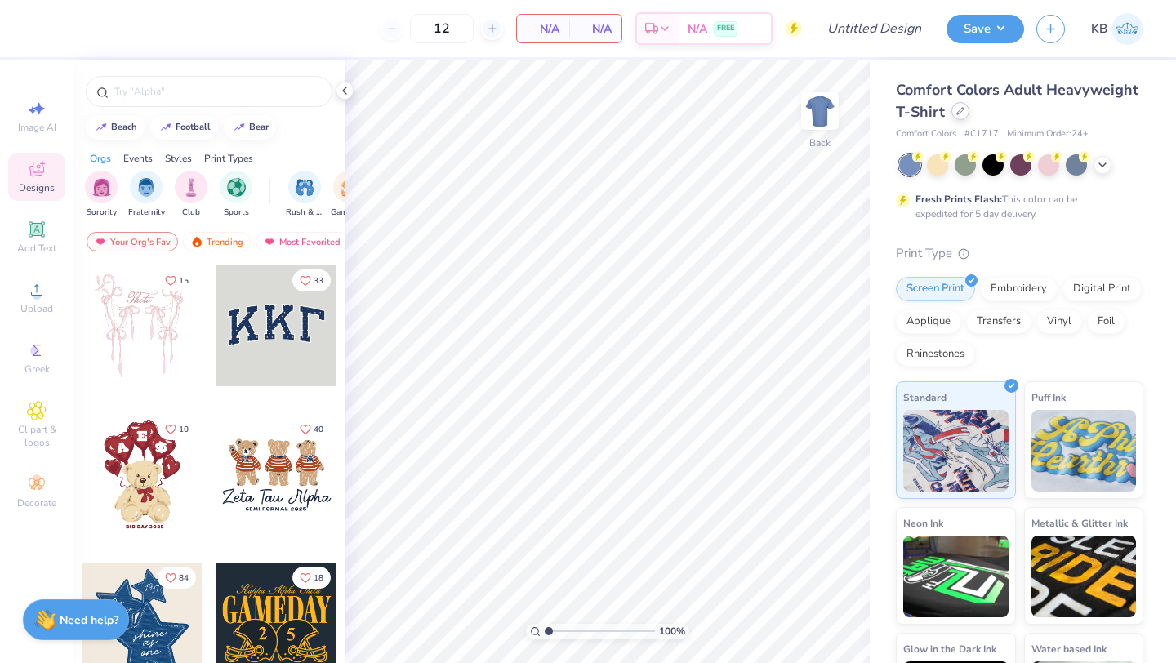
click at [953, 110] on div at bounding box center [960, 111] width 18 height 18
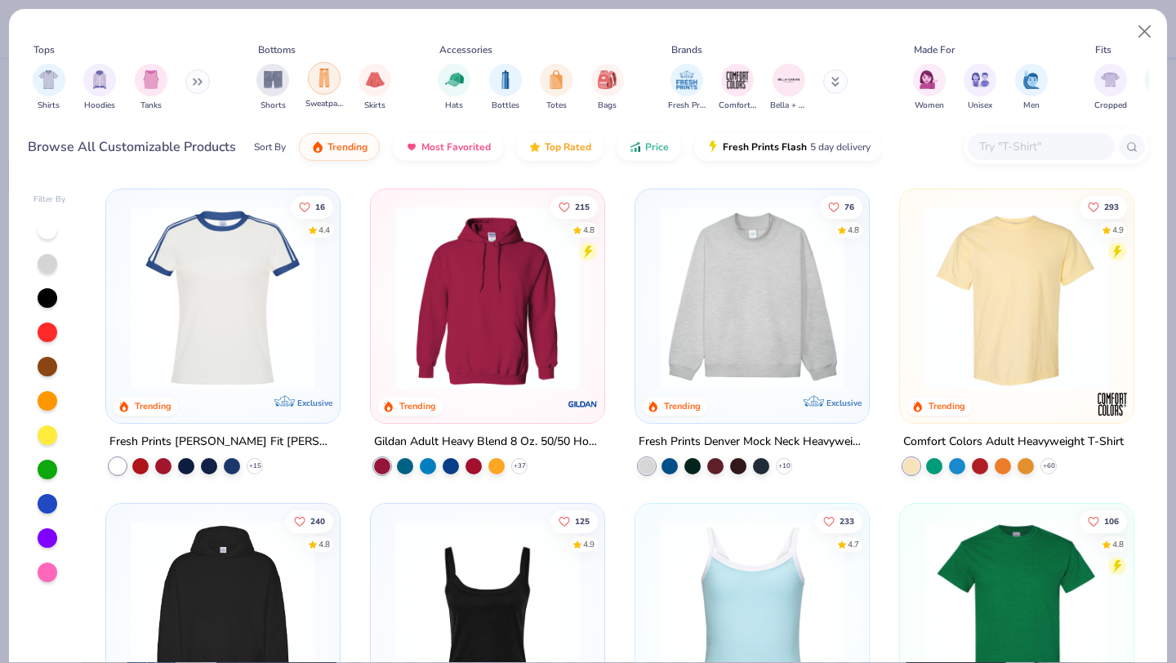
click at [332, 89] on div "filter for Sweatpants" at bounding box center [324, 78] width 33 height 33
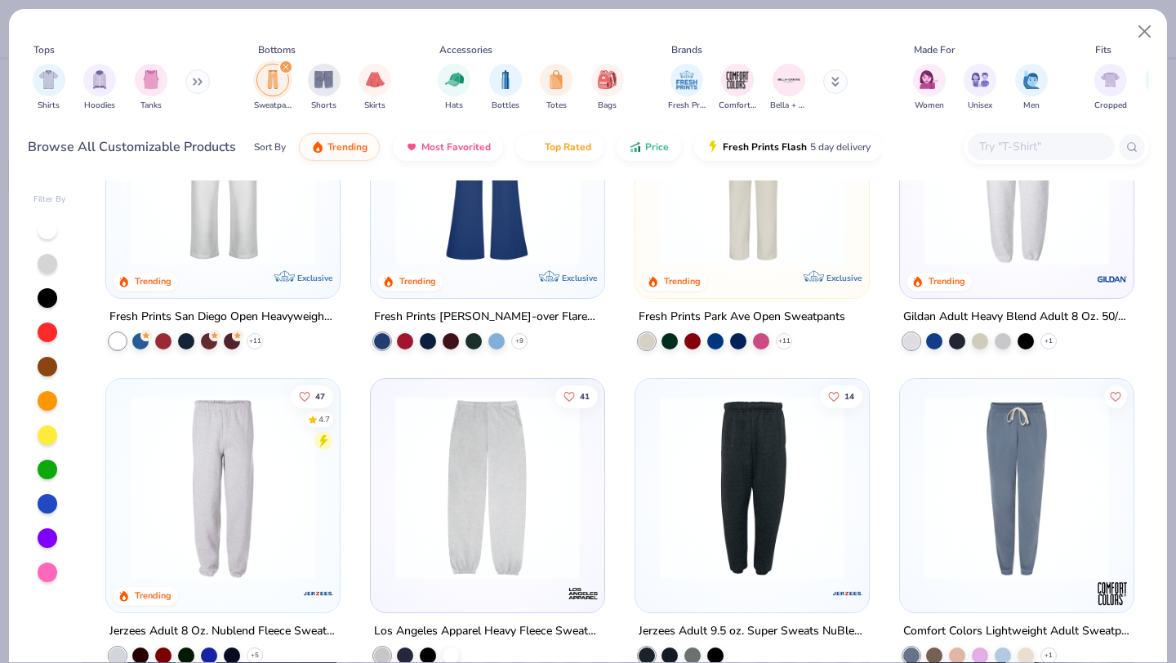
scroll to position [136, 0]
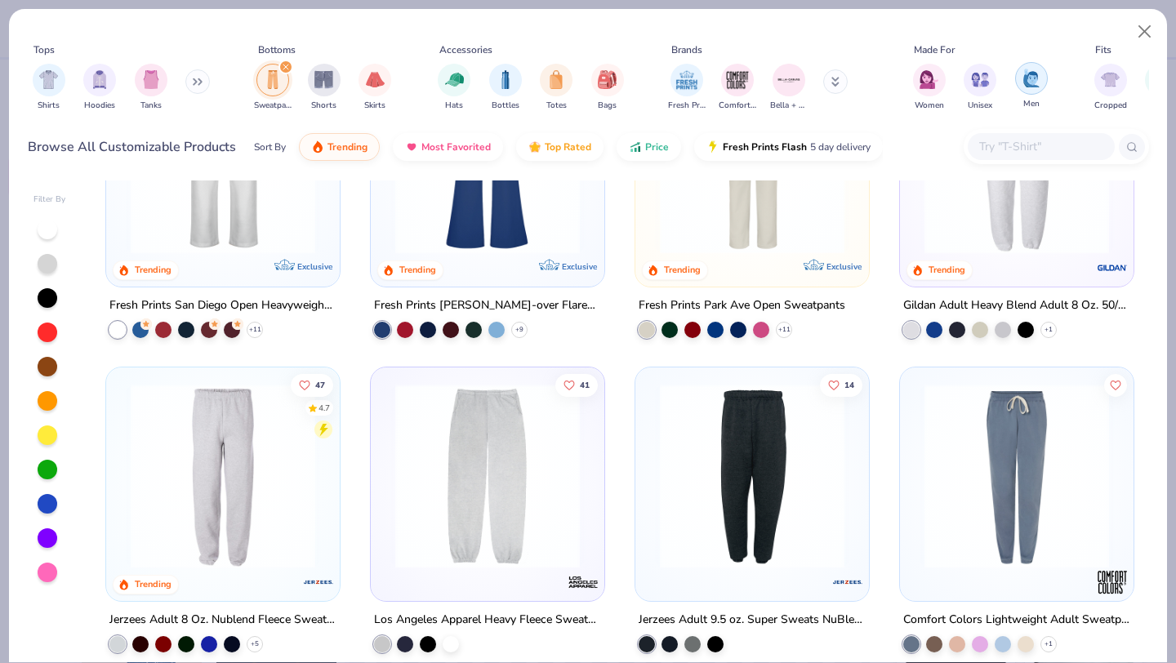
click at [1023, 82] on img "filter for Men" at bounding box center [1031, 78] width 18 height 19
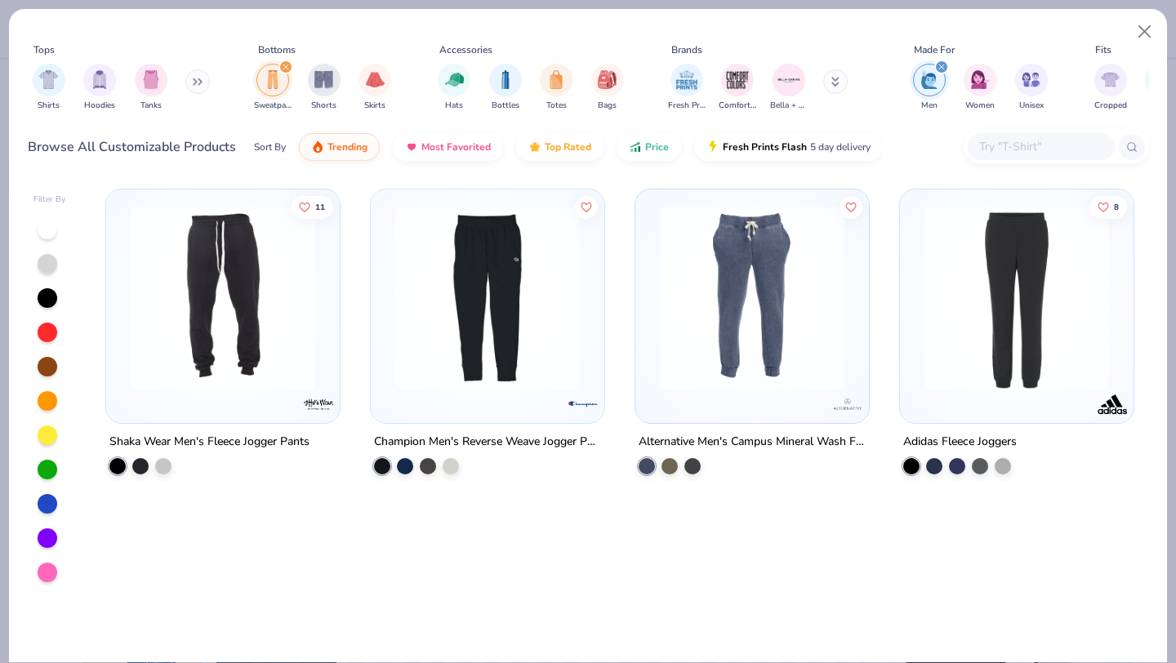
click at [538, 311] on img at bounding box center [487, 298] width 201 height 185
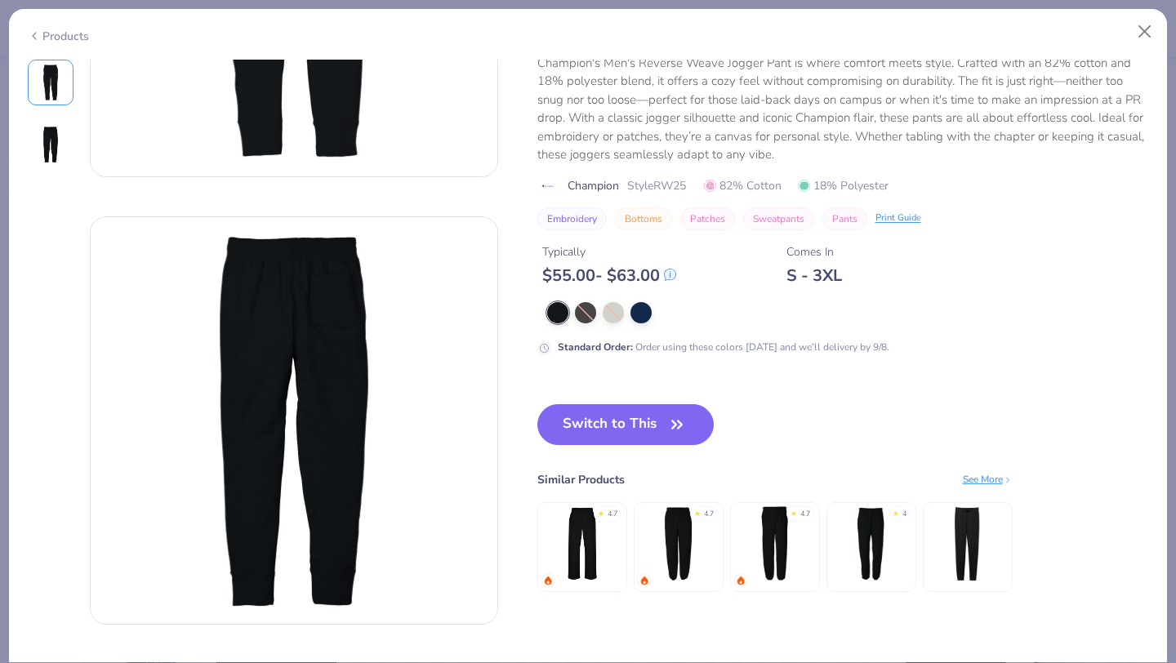
scroll to position [296, 0]
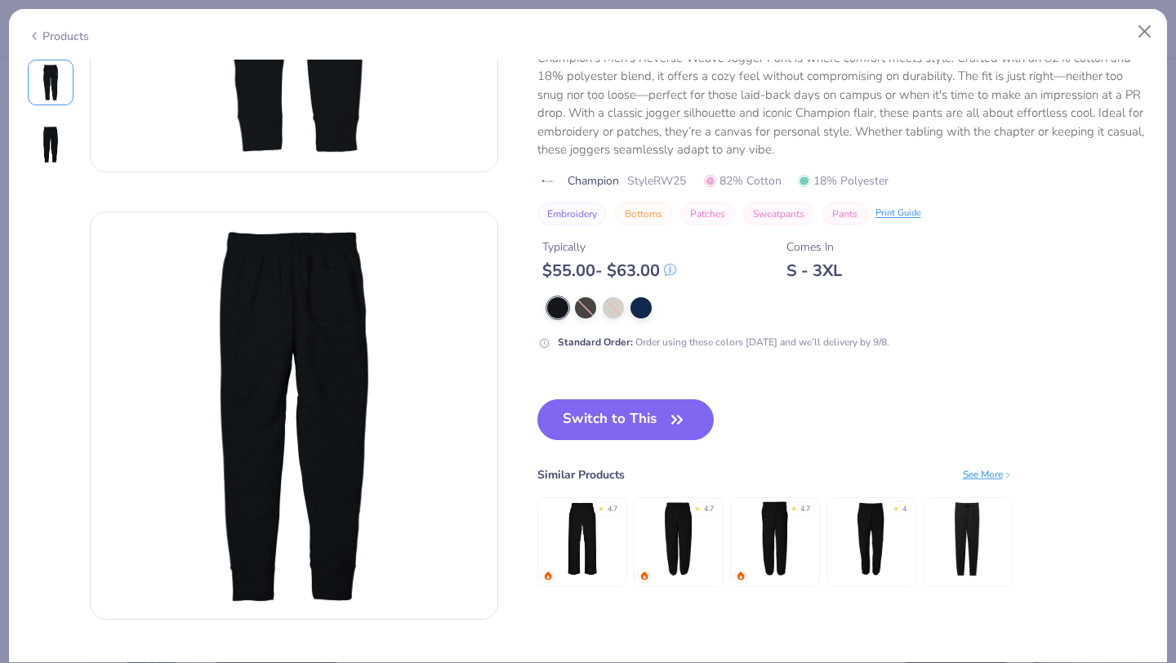
click at [606, 551] on img at bounding box center [582, 539] width 78 height 78
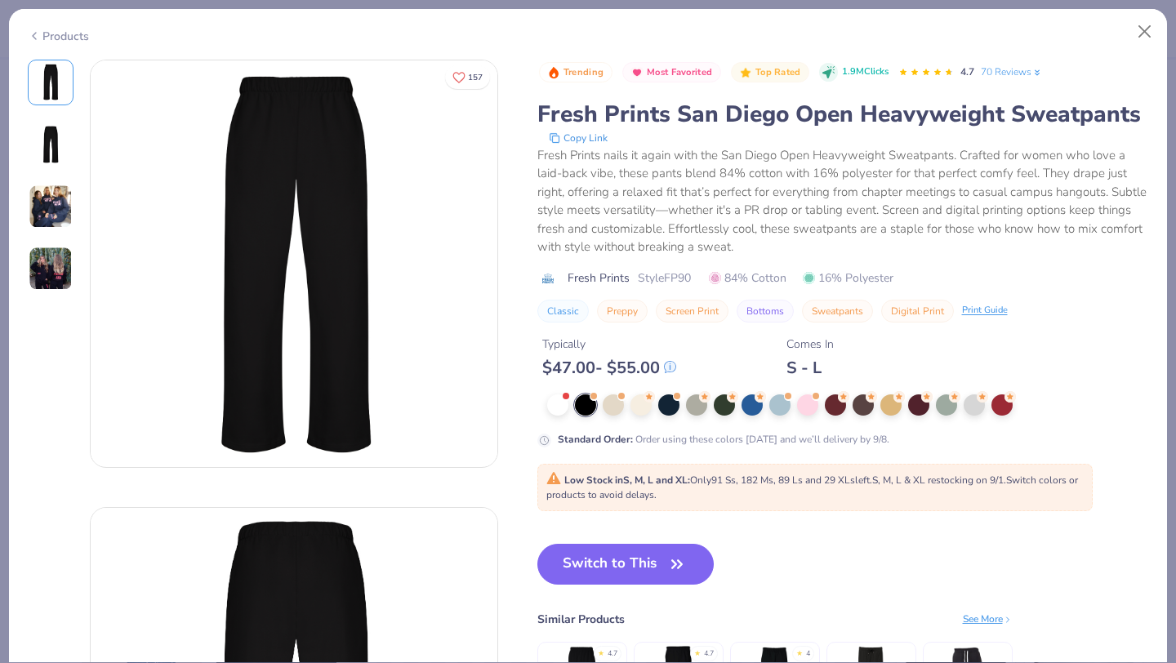
click at [53, 163] on img at bounding box center [50, 144] width 39 height 39
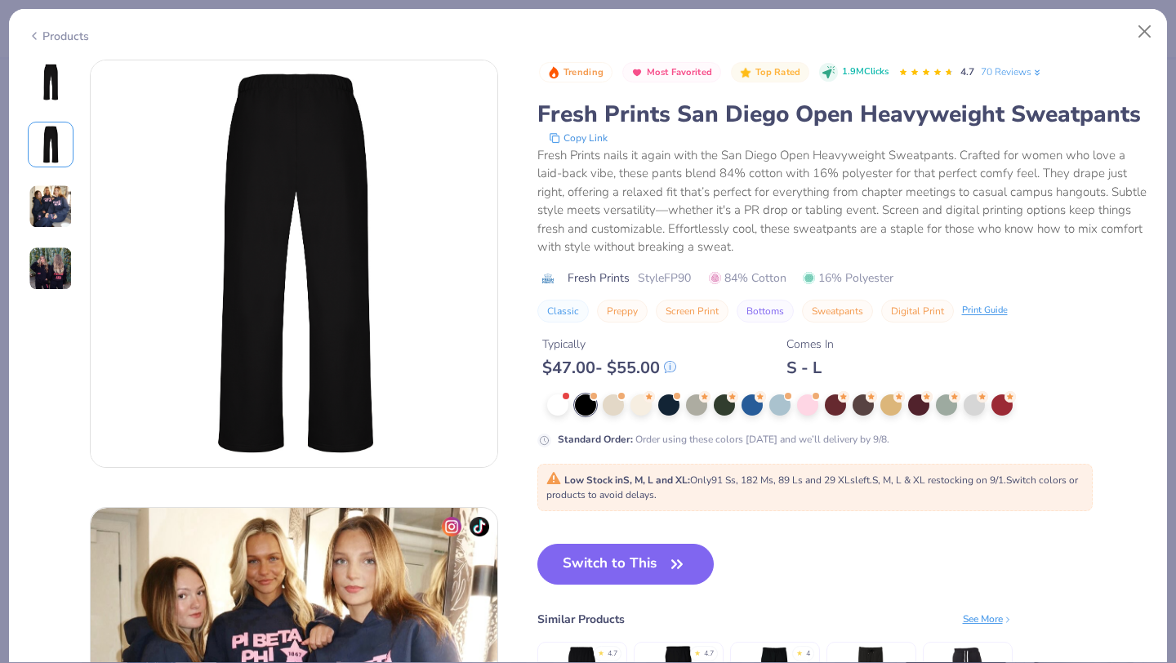
click at [53, 196] on img at bounding box center [51, 207] width 44 height 44
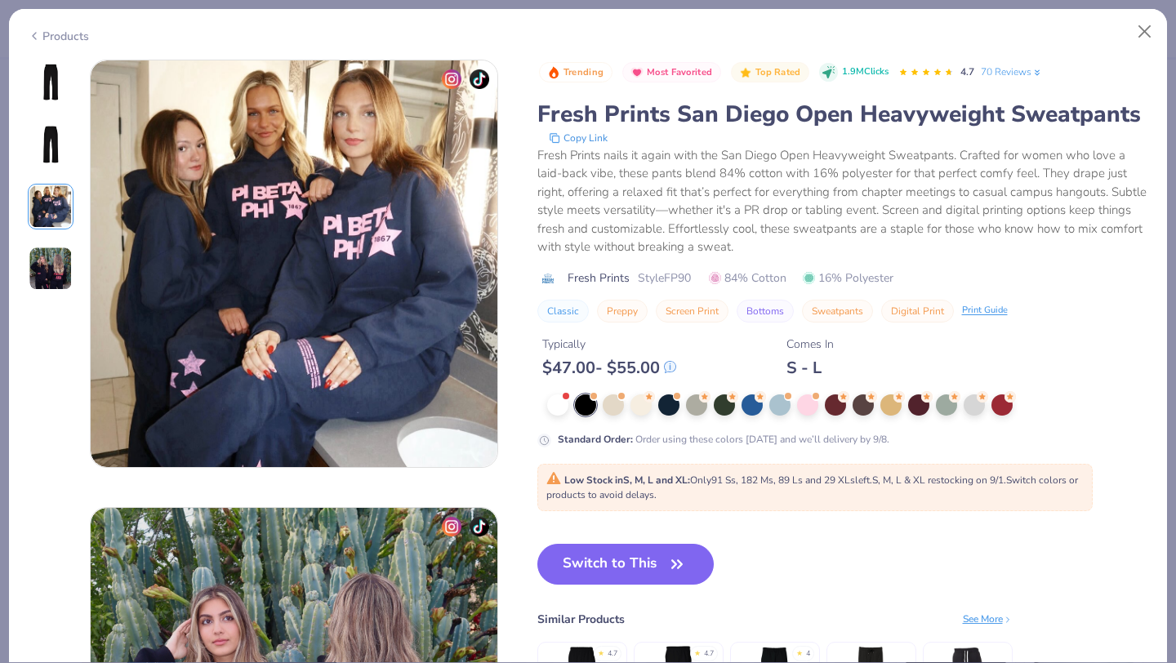
click at [51, 263] on img at bounding box center [51, 269] width 44 height 44
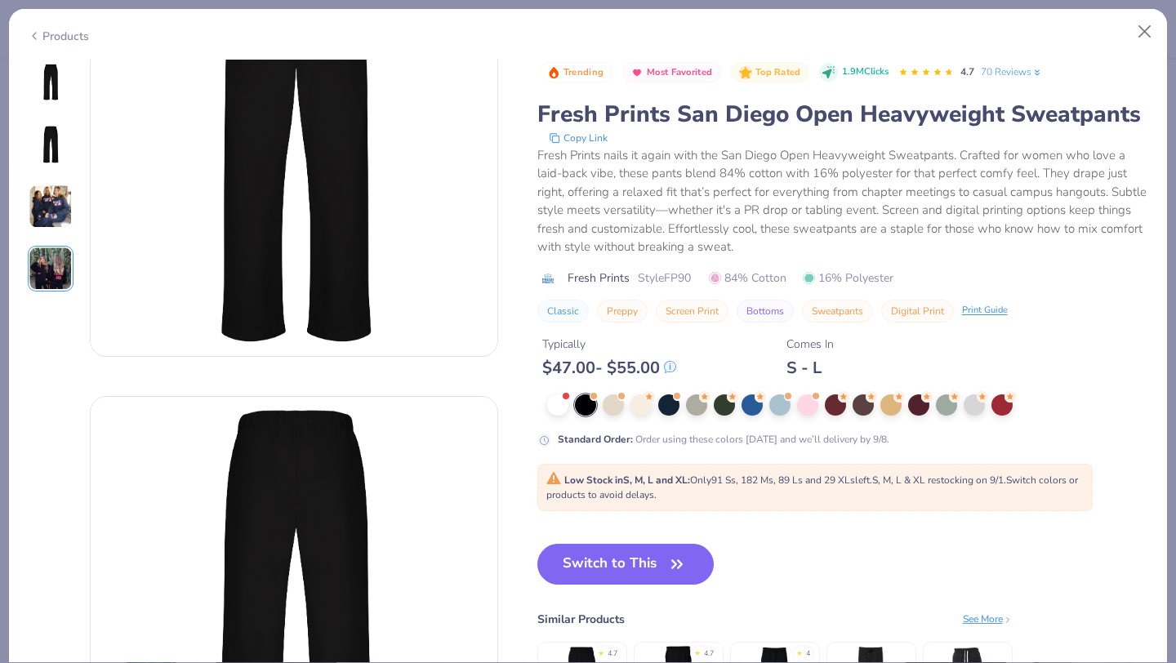
scroll to position [60, 0]
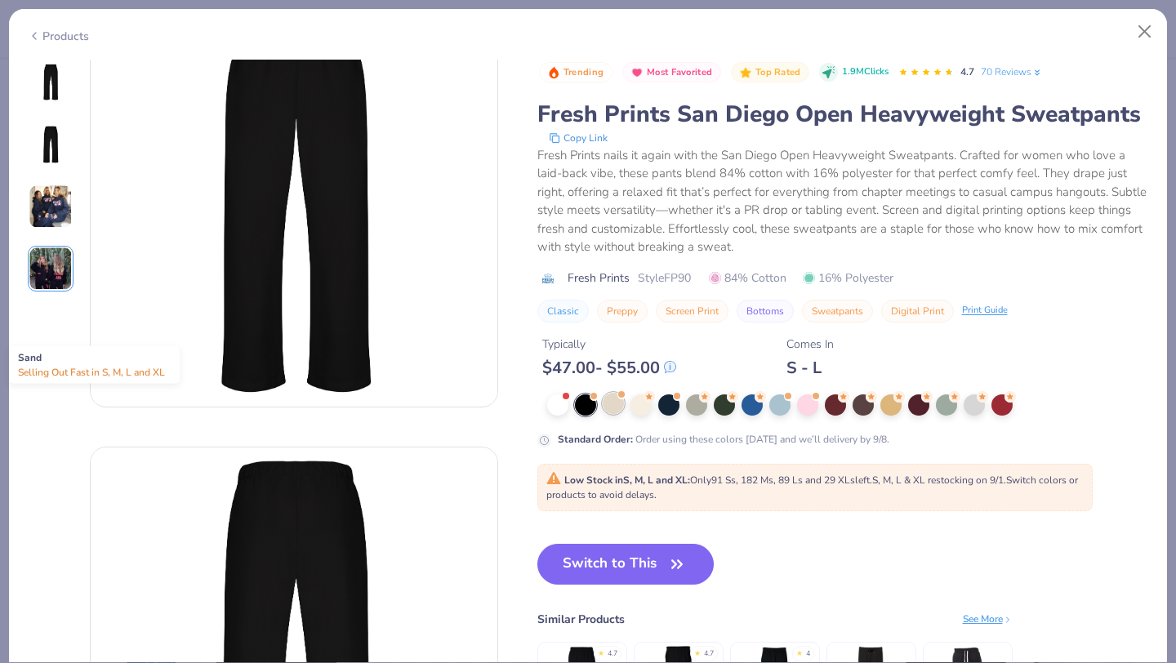
click at [616, 401] on div at bounding box center [613, 403] width 21 height 21
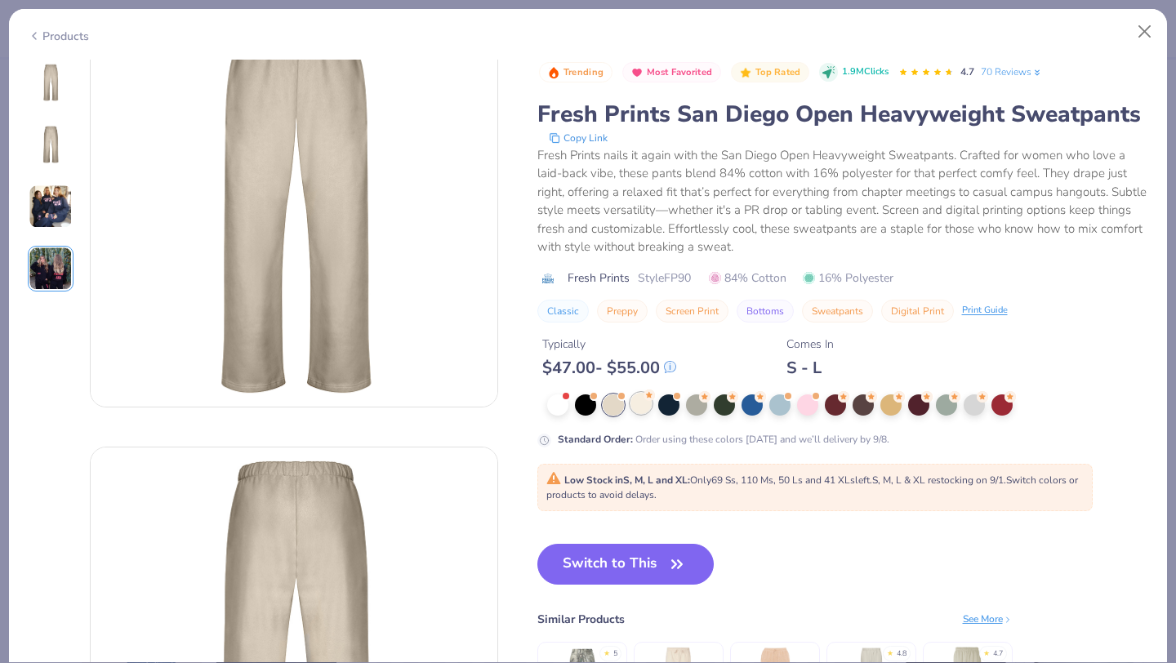
click at [639, 405] on div at bounding box center [640, 403] width 21 height 21
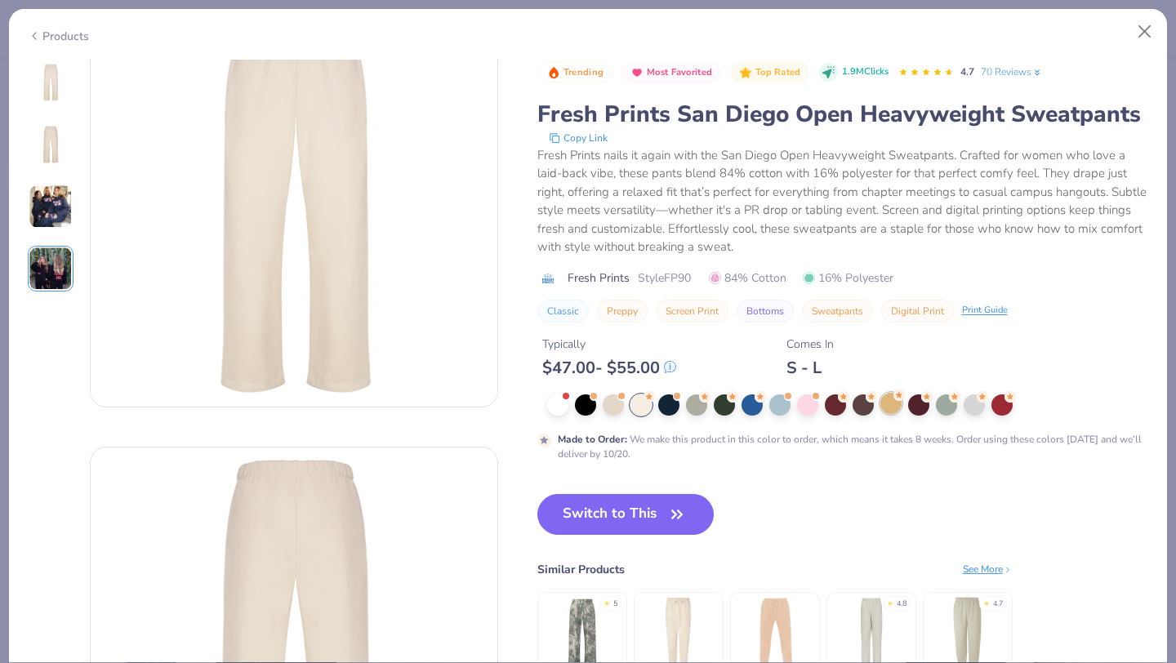
click at [888, 406] on div at bounding box center [890, 403] width 21 height 21
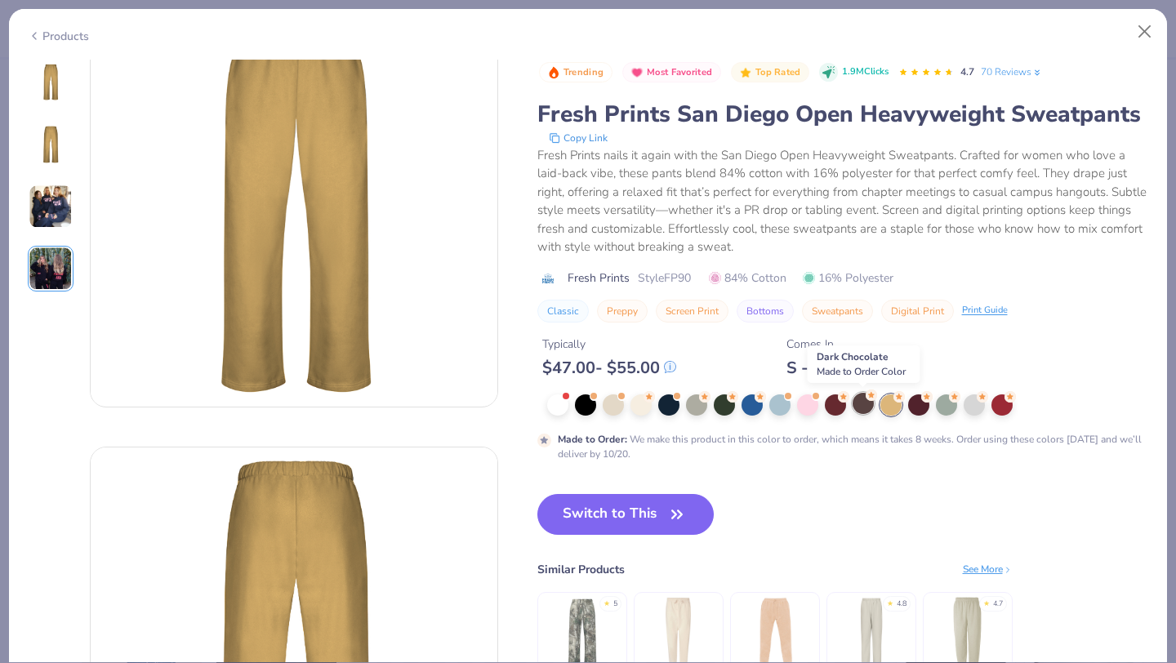
click at [863, 409] on div at bounding box center [862, 403] width 21 height 21
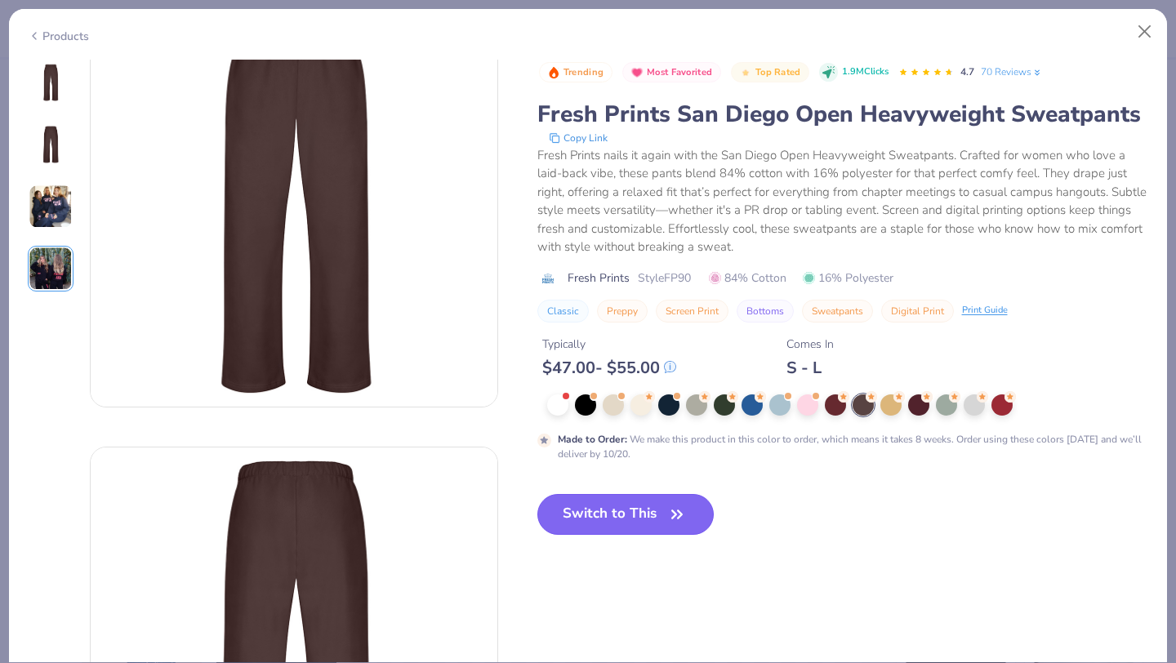
click at [623, 520] on button "Switch to This" at bounding box center [625, 514] width 177 height 41
type input "50"
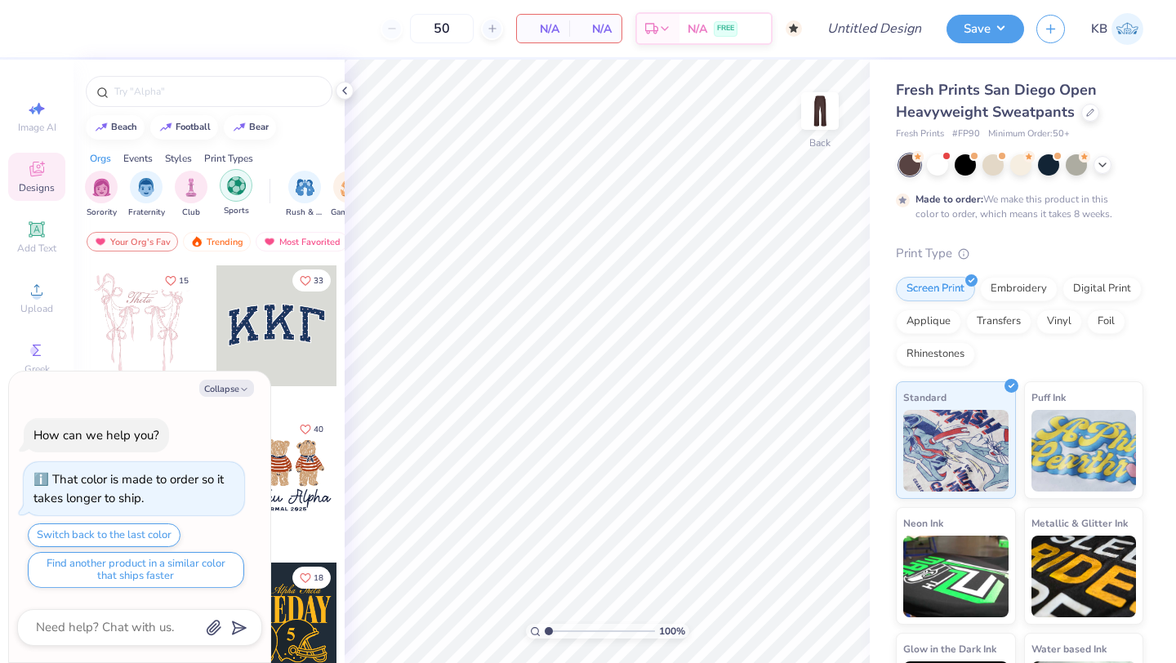
click at [232, 186] on img "filter for Sports" at bounding box center [236, 185] width 19 height 19
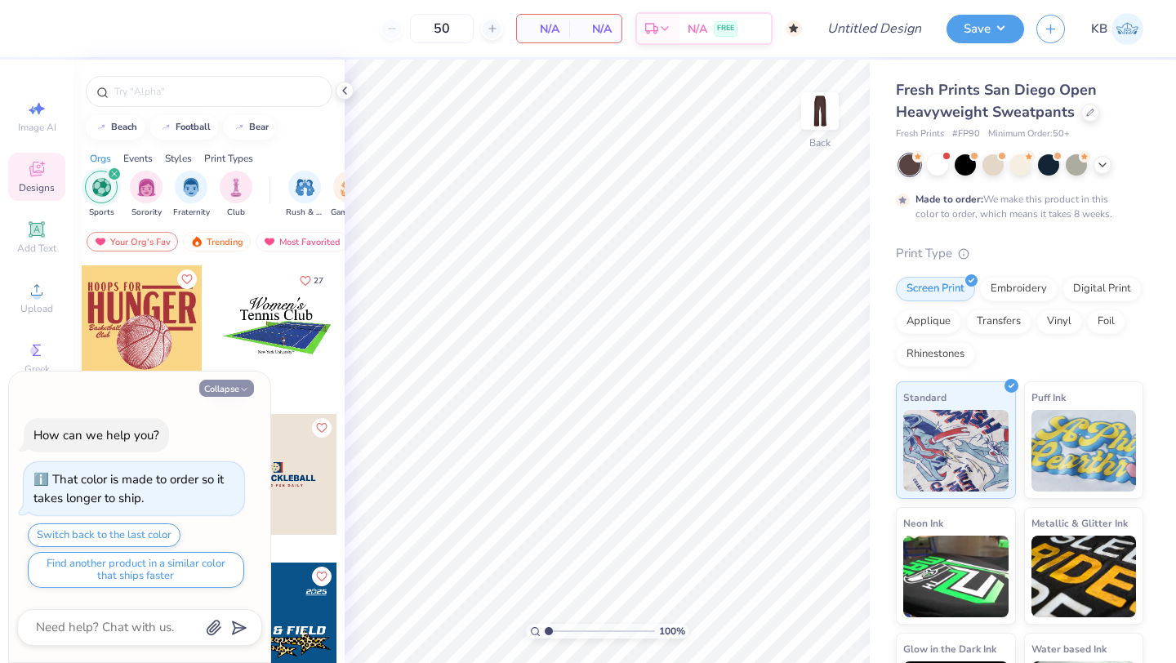
click at [235, 385] on button "Collapse" at bounding box center [226, 388] width 55 height 17
type textarea "x"
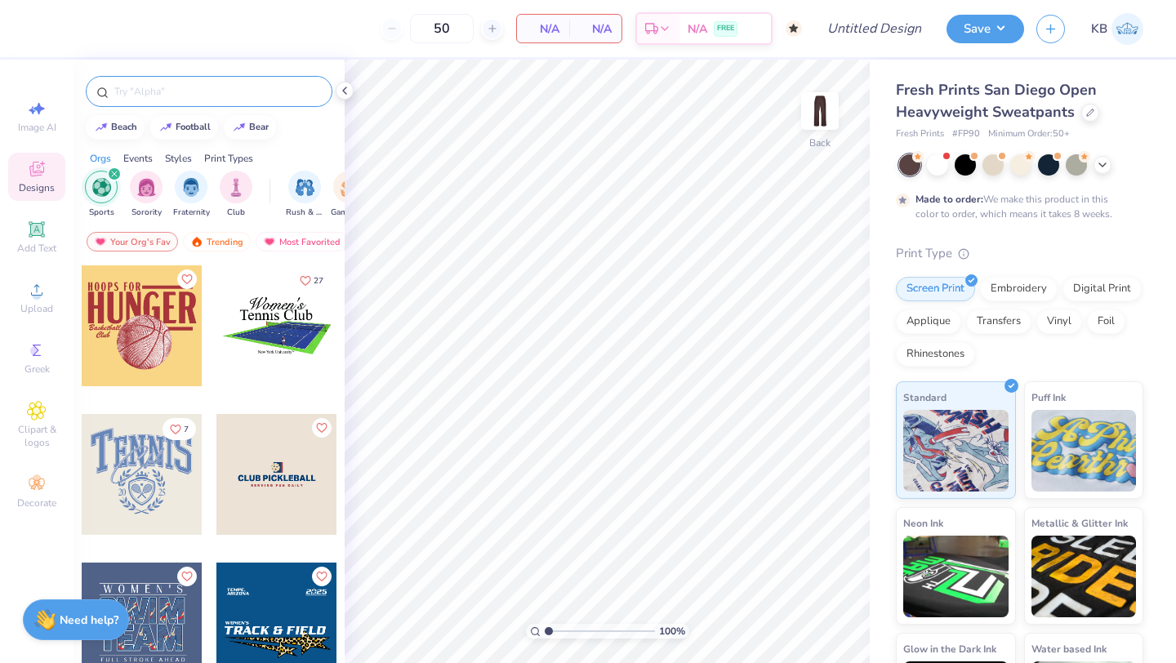
click at [186, 93] on input "text" at bounding box center [217, 91] width 209 height 16
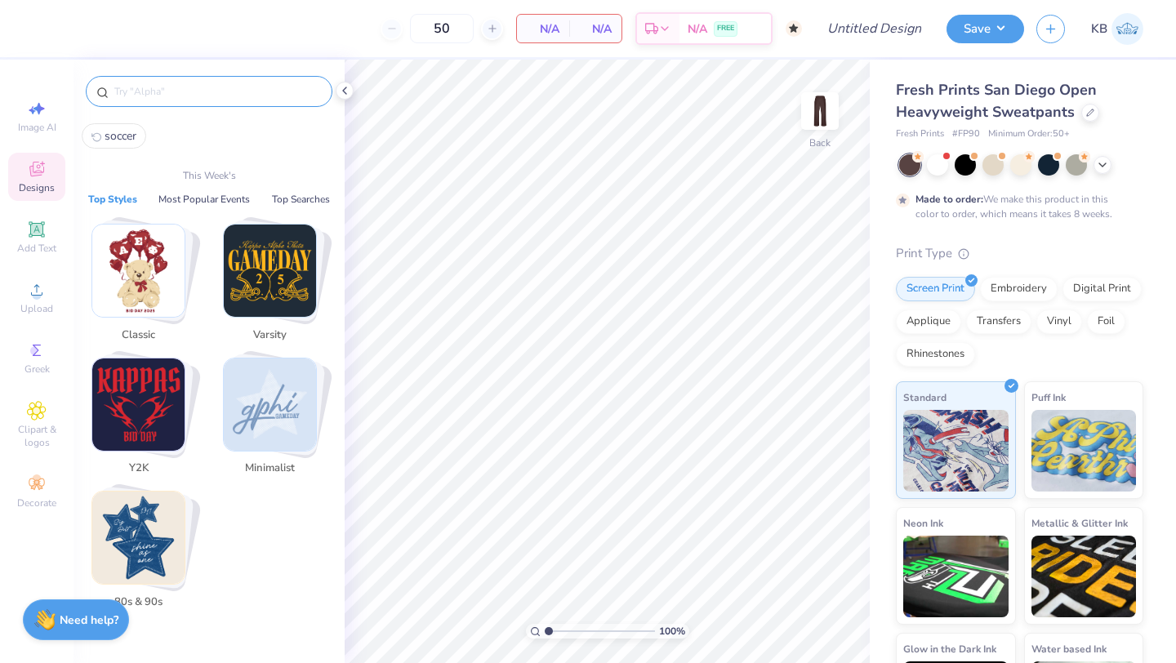
click at [130, 131] on span "soccer" at bounding box center [121, 136] width 32 height 16
type input "soccer"
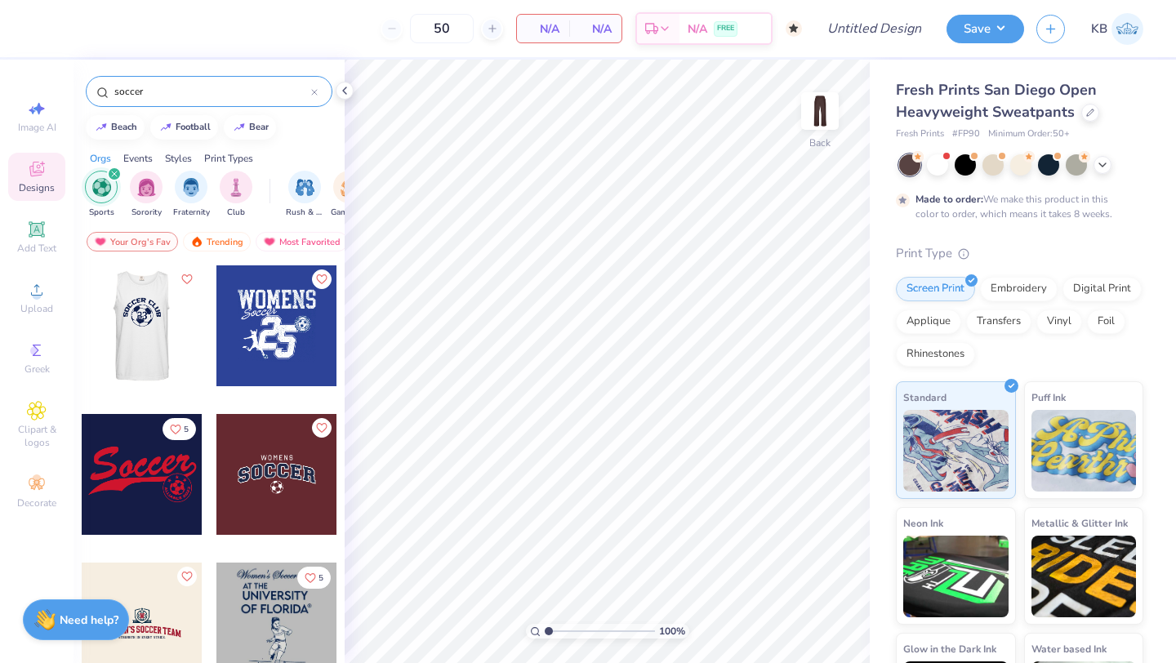
click at [148, 343] on div at bounding box center [141, 325] width 121 height 121
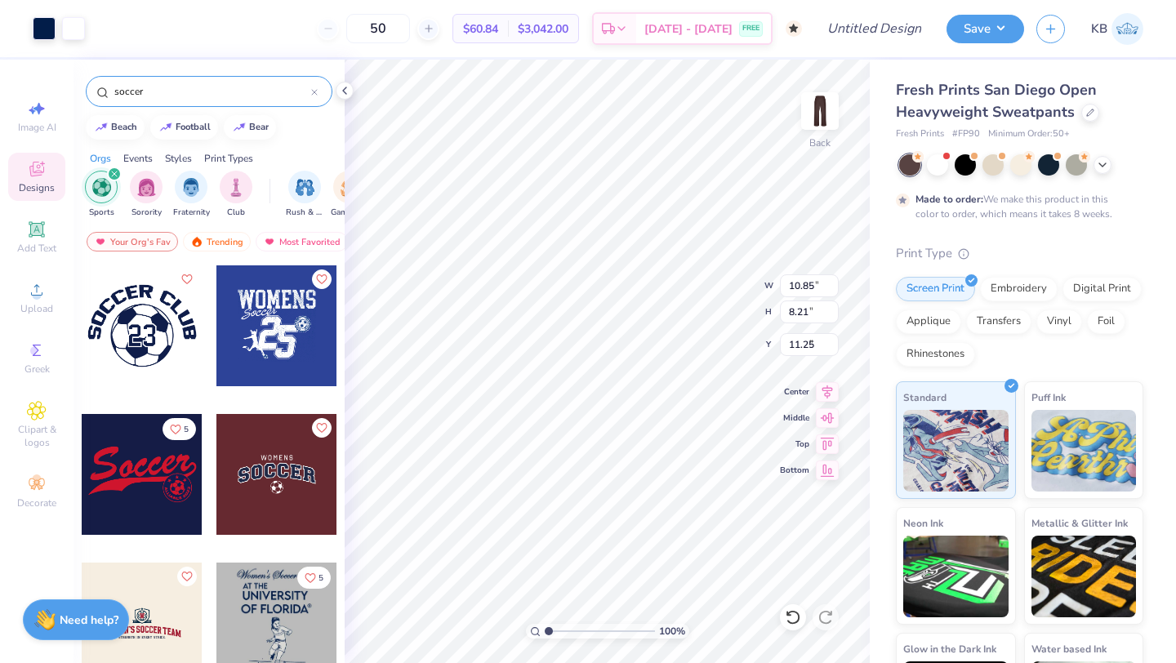
type input "3.94"
type input "6.52"
type input "4.94"
type input "2.35"
type input "3.78"
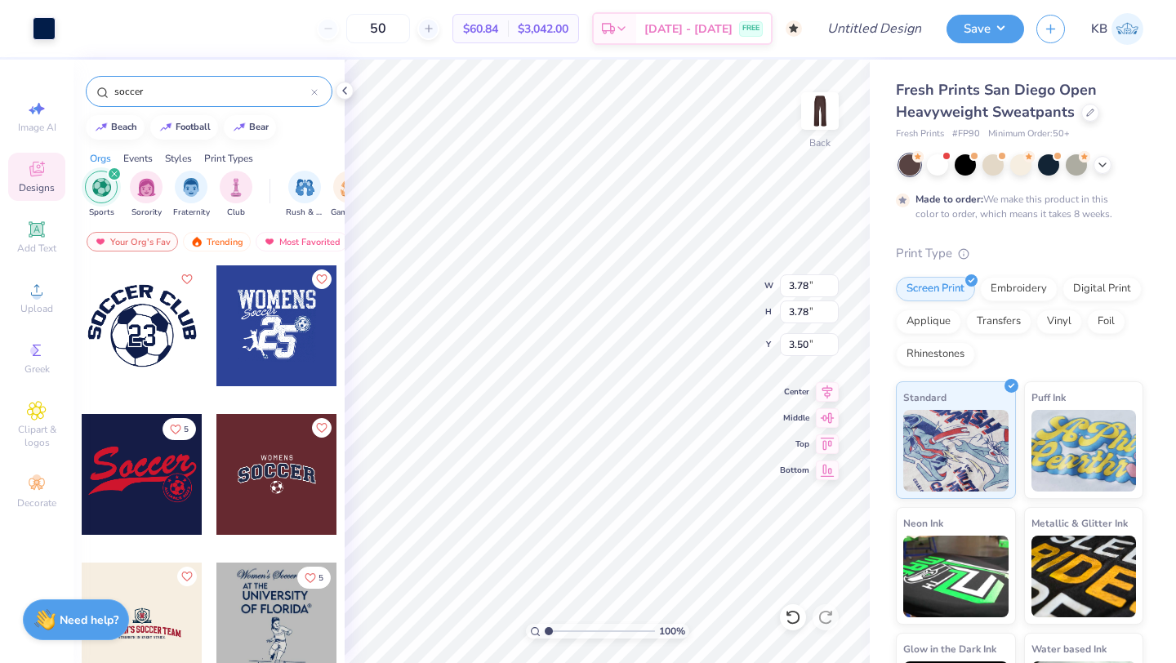
type input "3.78"
type input "10.17"
type input "6.52"
type input "3.27"
type input "2.35"
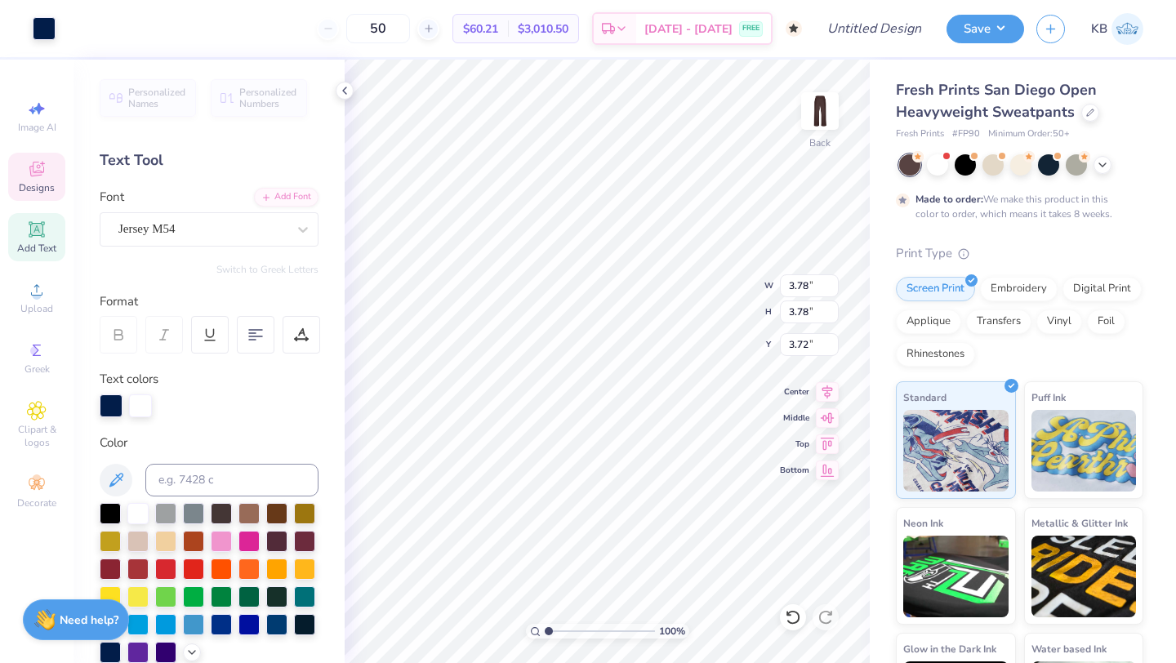
type input "3.72"
click at [47, 20] on div at bounding box center [44, 27] width 23 height 23
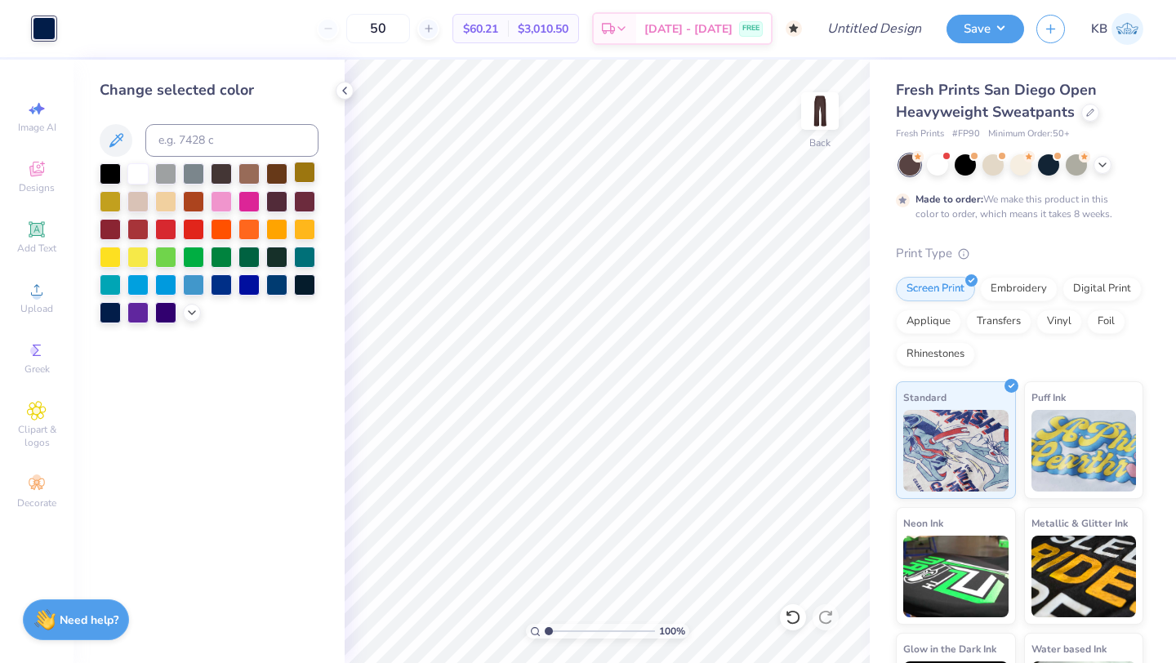
click at [297, 172] on div at bounding box center [304, 172] width 21 height 21
click at [108, 197] on div at bounding box center [110, 199] width 21 height 21
click at [136, 174] on div at bounding box center [137, 172] width 21 height 21
click at [110, 176] on div at bounding box center [110, 172] width 21 height 21
click at [139, 180] on div at bounding box center [137, 172] width 21 height 21
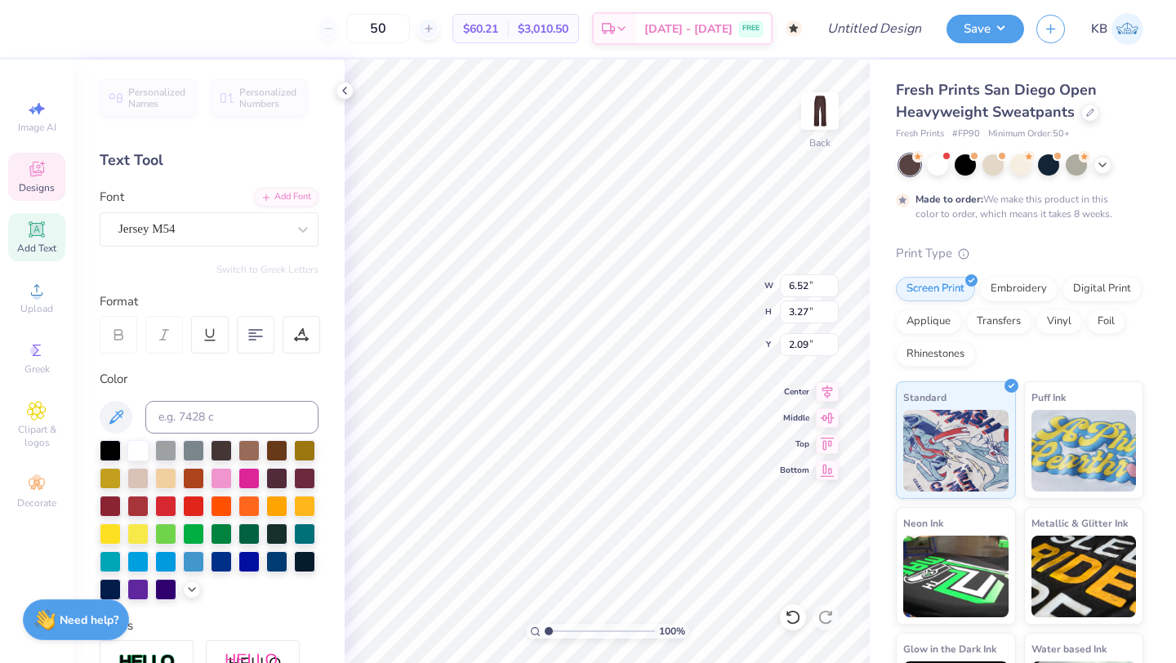
type input "2.09"
type input "3.78"
type input "4.76"
type input "6.52"
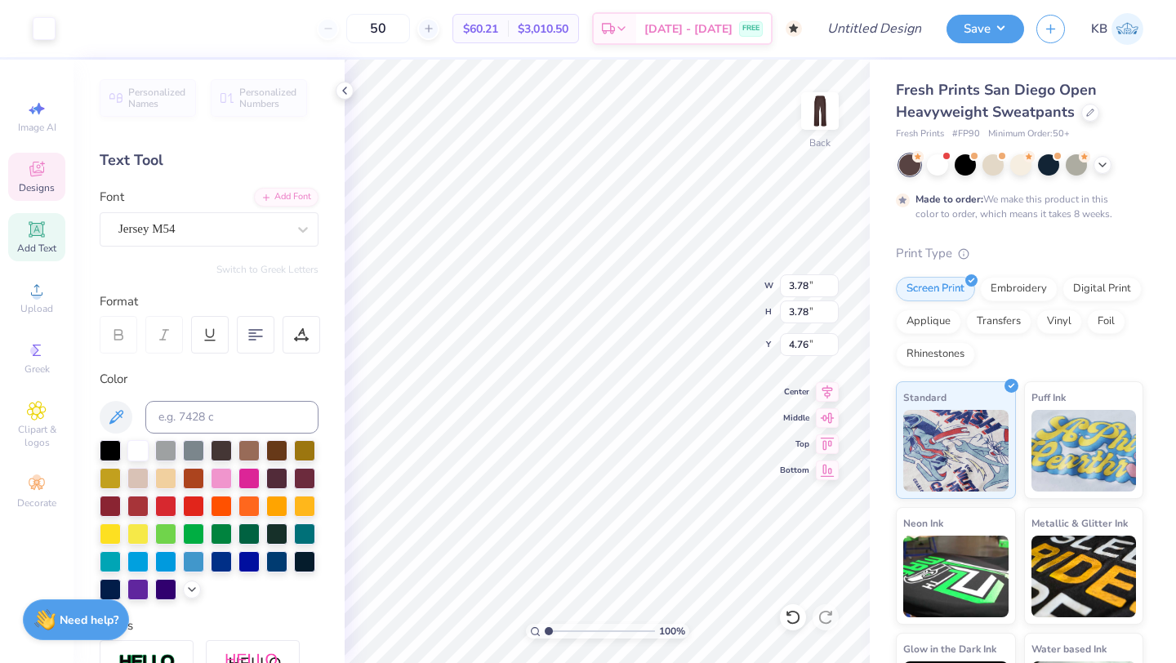
type input "3.27"
type input "3.39"
click at [408, 31] on input "50" at bounding box center [378, 28] width 64 height 29
type input "5"
type input "50"
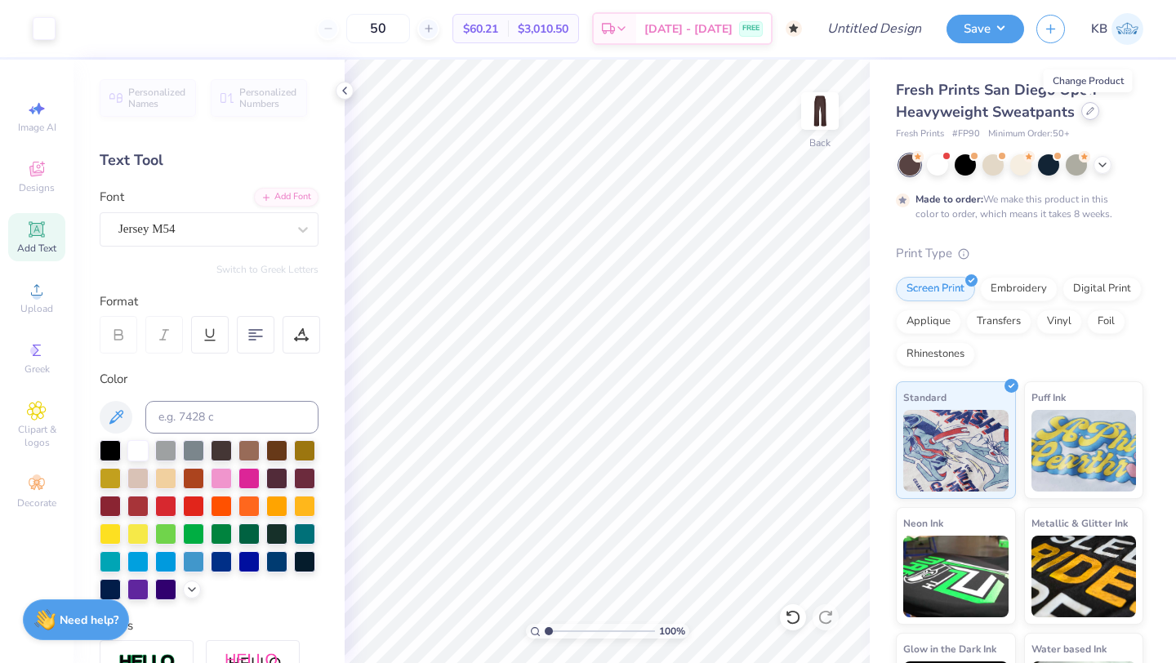
click at [1087, 111] on icon at bounding box center [1090, 111] width 7 height 7
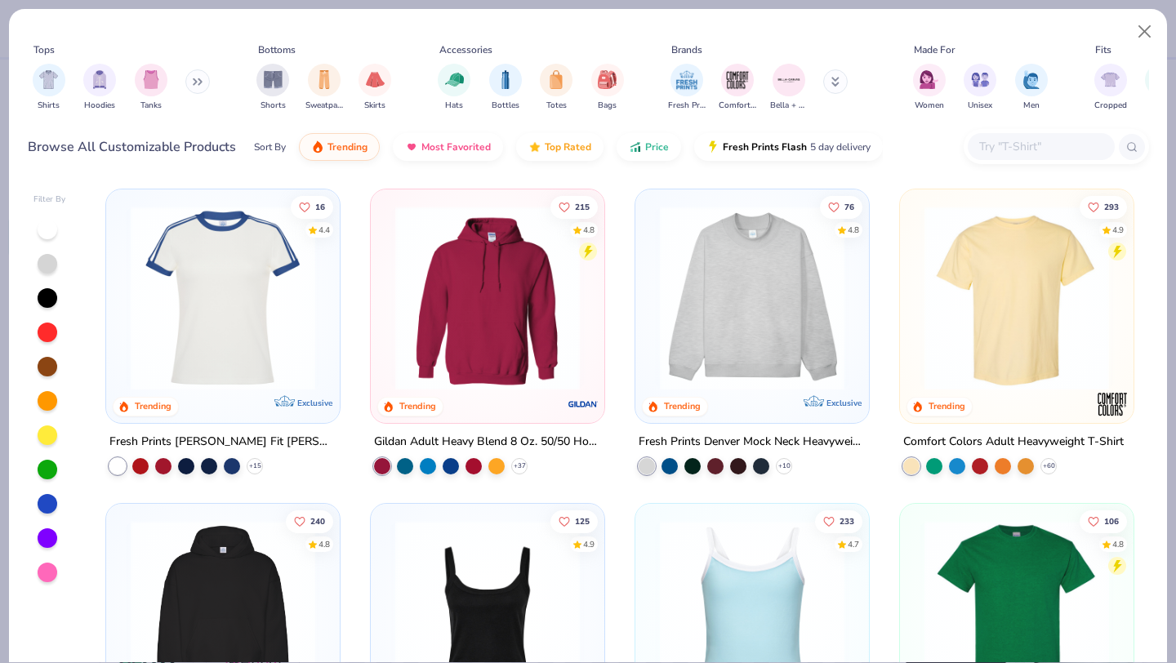
click at [193, 87] on button at bounding box center [197, 81] width 24 height 24
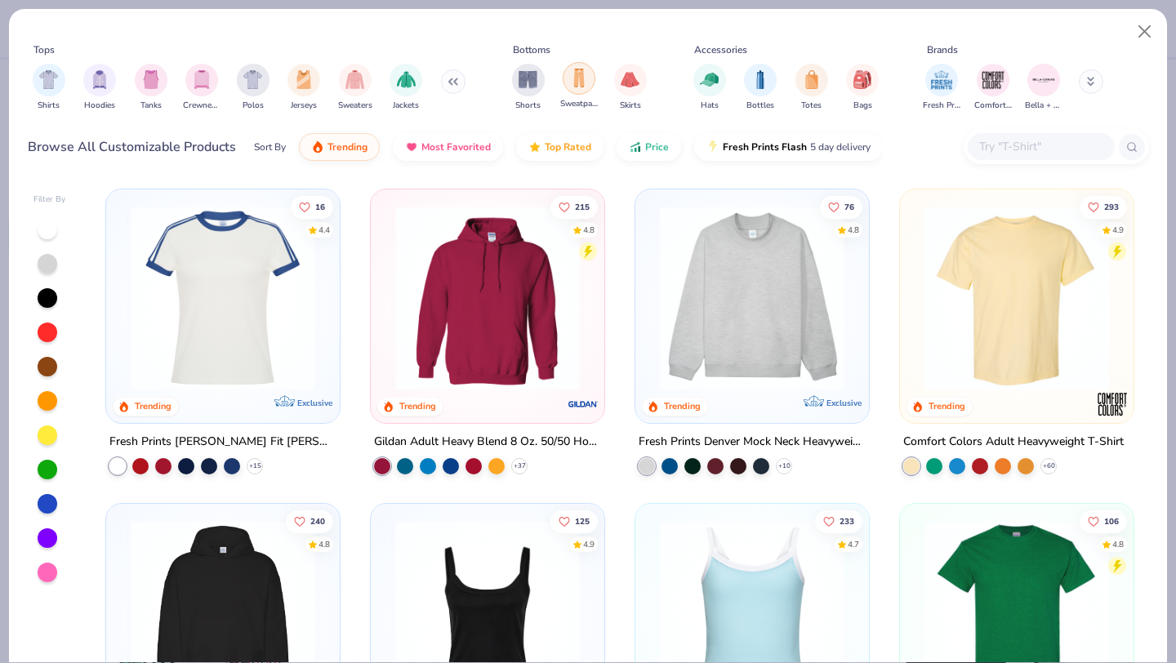
click at [589, 85] on div "filter for Sweatpants" at bounding box center [579, 78] width 33 height 33
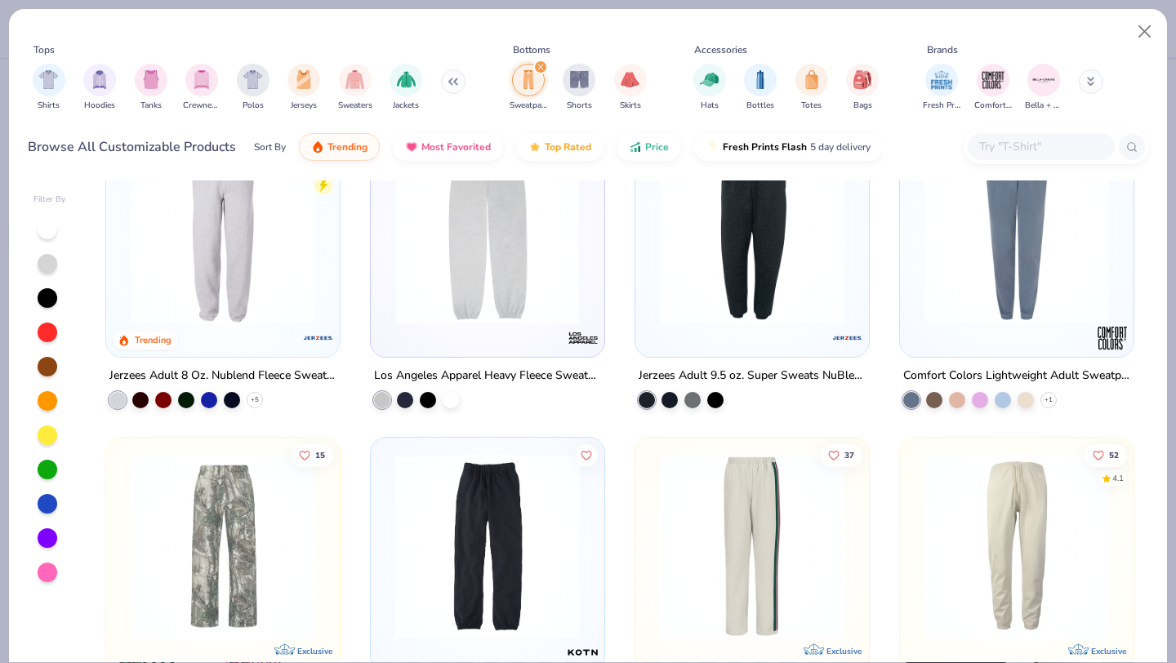
scroll to position [381, 0]
click at [527, 293] on img at bounding box center [487, 232] width 201 height 185
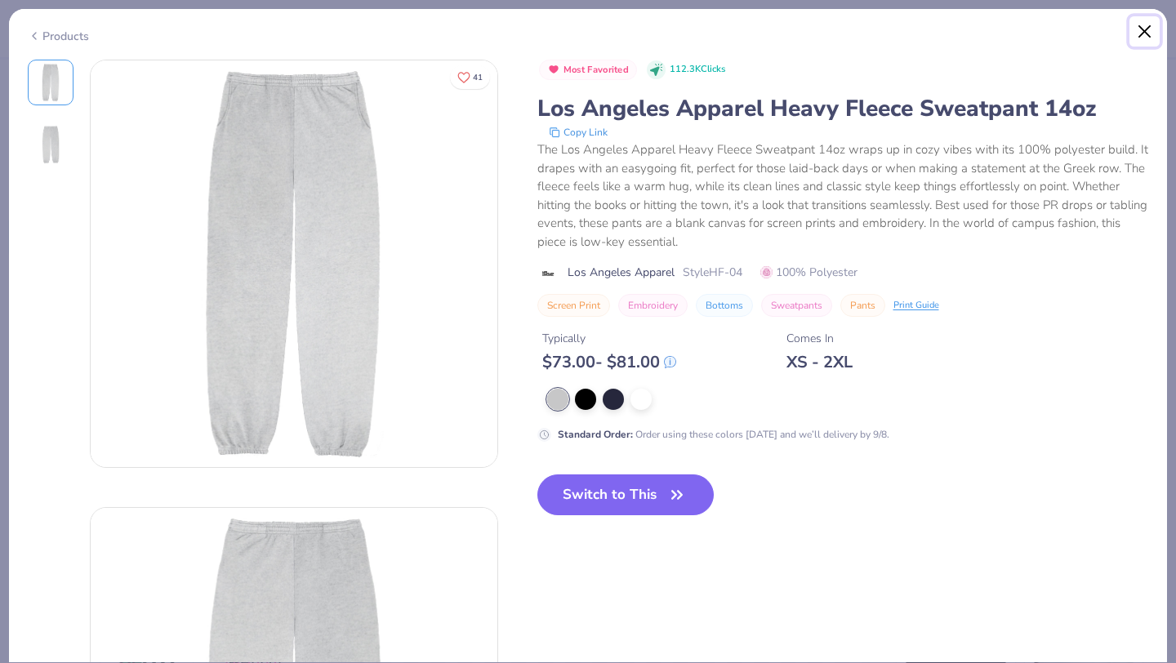
click at [1139, 29] on button "Close" at bounding box center [1144, 31] width 31 height 31
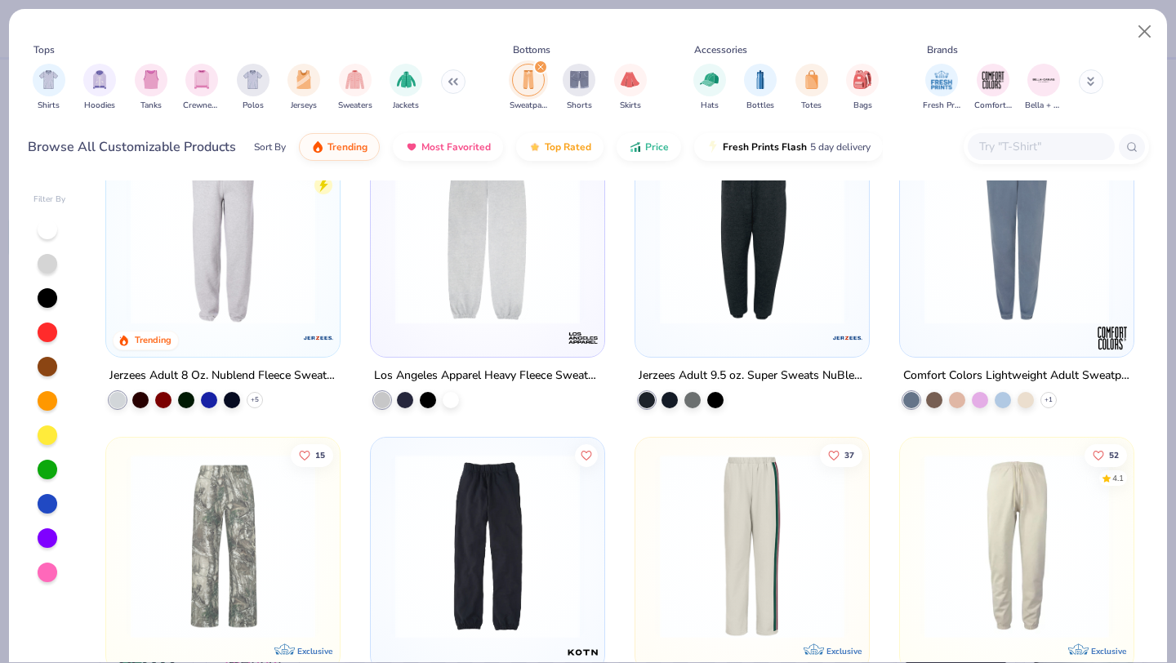
scroll to position [548, 0]
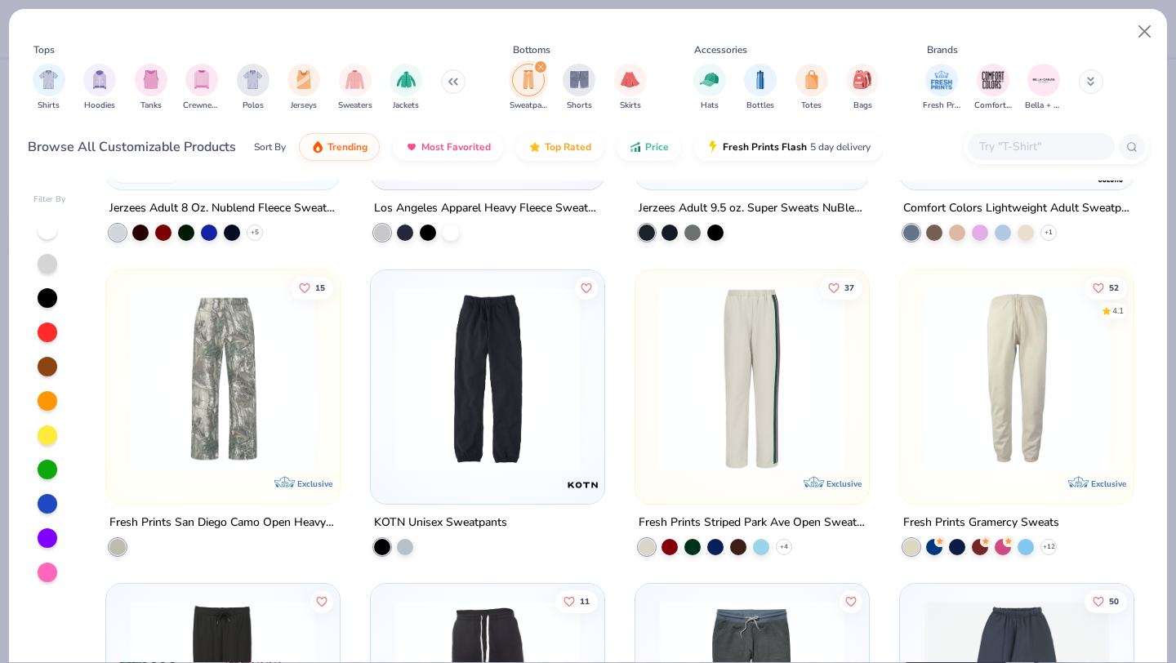
click at [518, 413] on img at bounding box center [487, 378] width 201 height 185
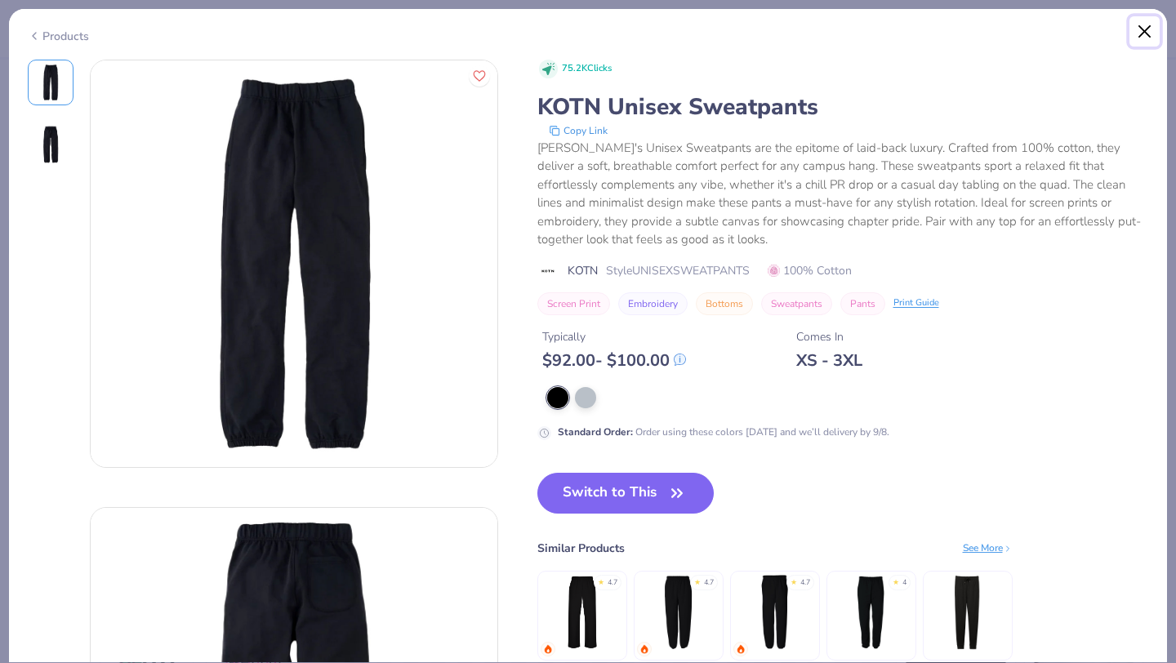
click at [1138, 30] on button "Close" at bounding box center [1144, 31] width 31 height 31
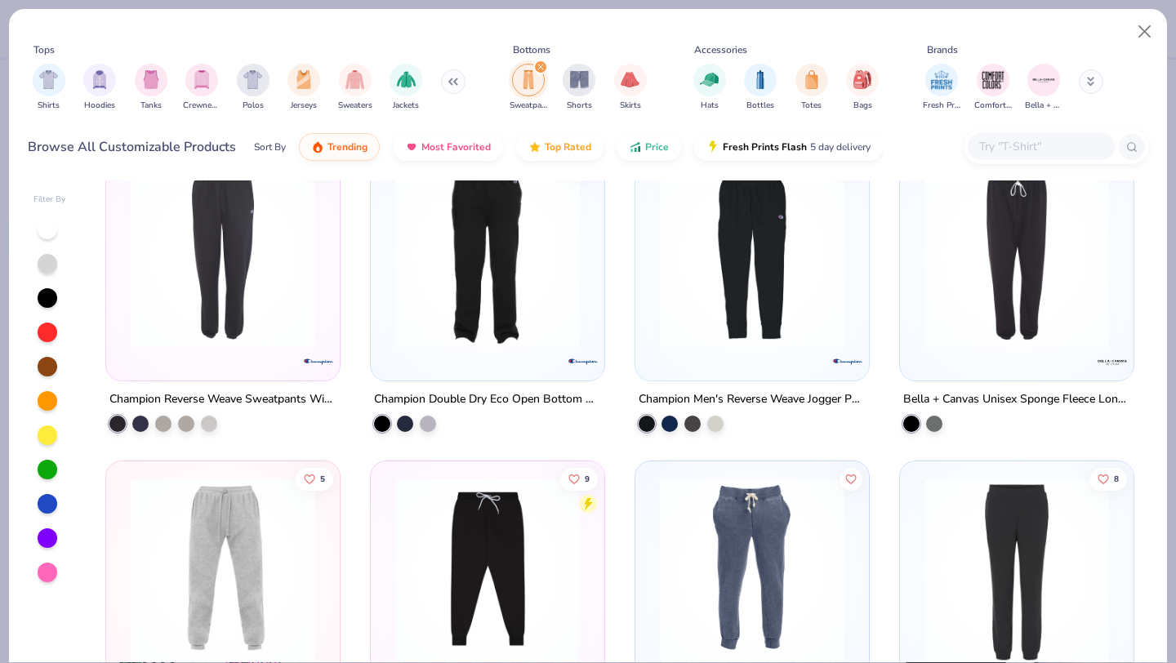
scroll to position [1582, 0]
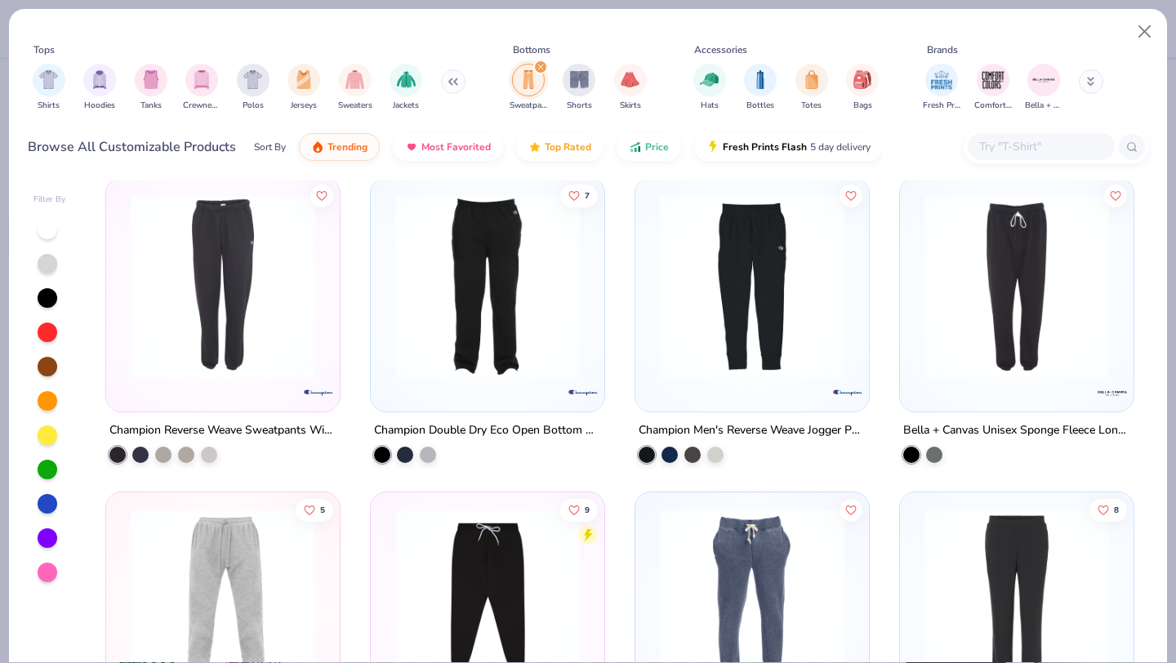
click at [693, 341] on img at bounding box center [752, 286] width 201 height 185
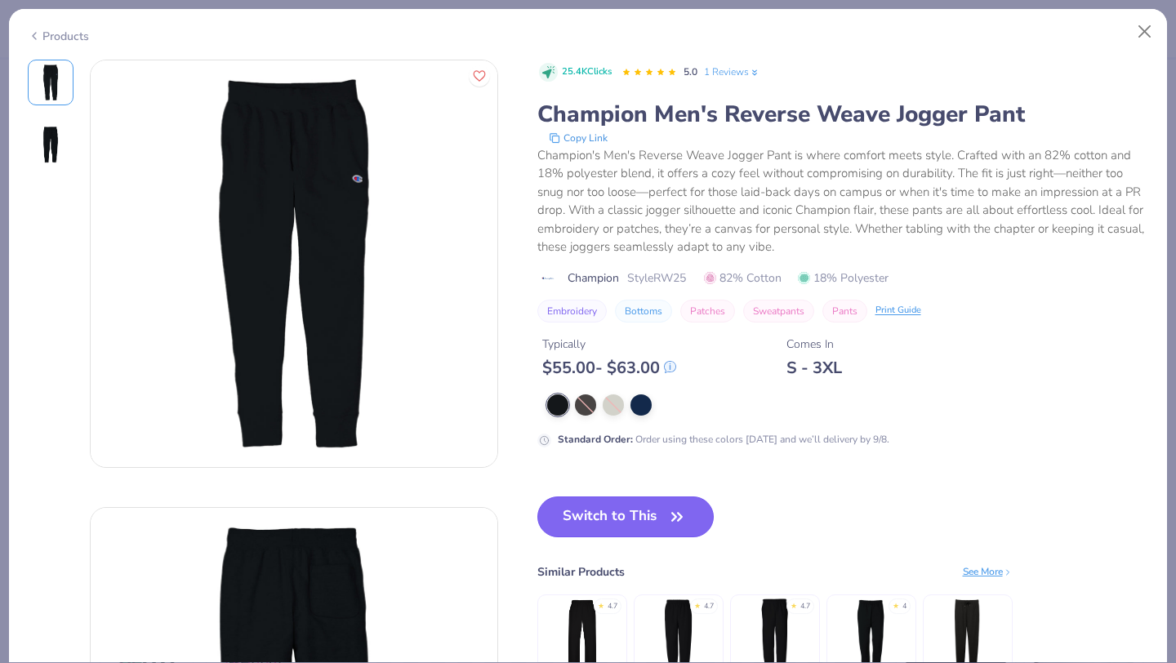
click at [597, 524] on button "Switch to This" at bounding box center [625, 516] width 177 height 41
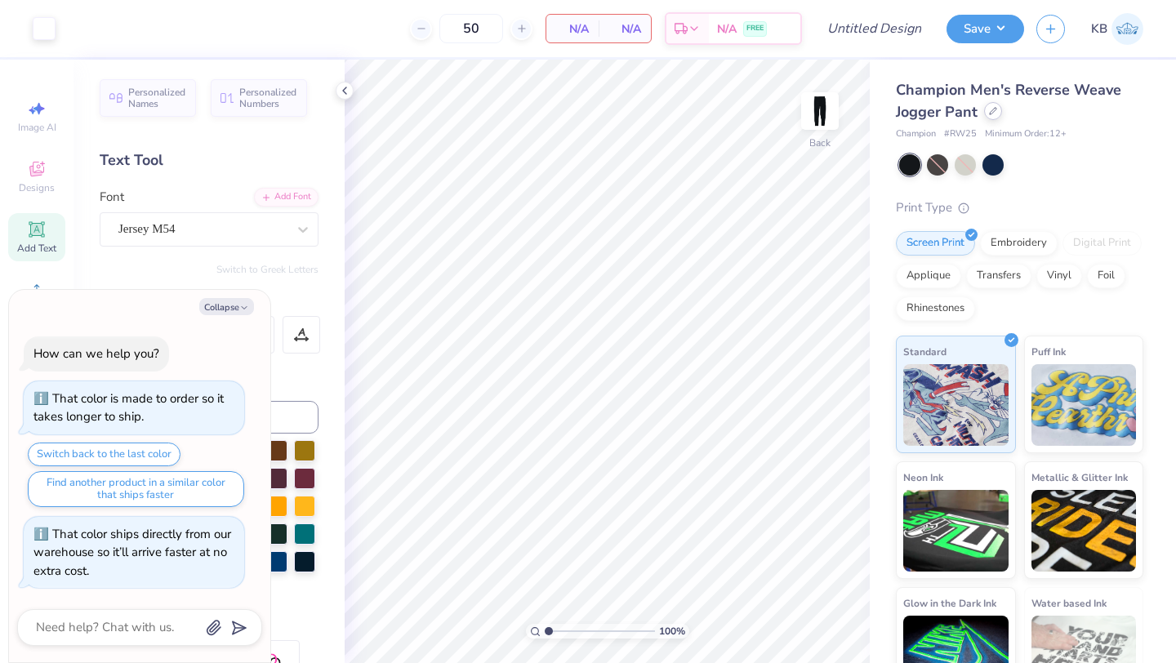
click at [990, 114] on icon at bounding box center [993, 111] width 7 height 7
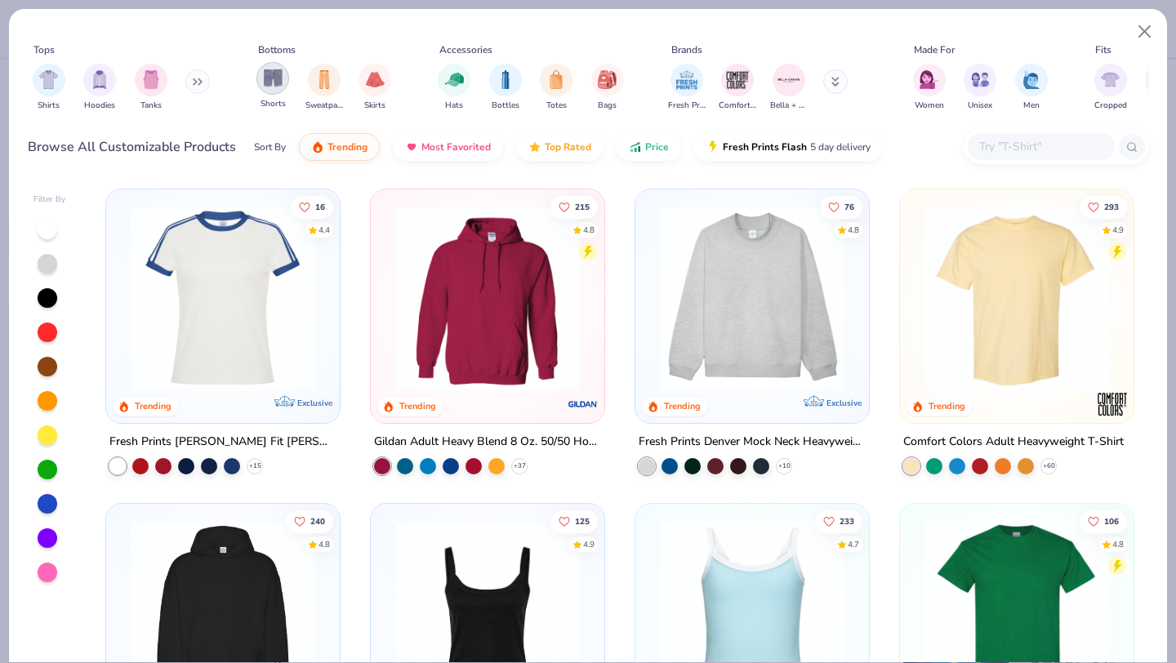
click at [278, 80] on img "filter for Shorts" at bounding box center [273, 78] width 19 height 19
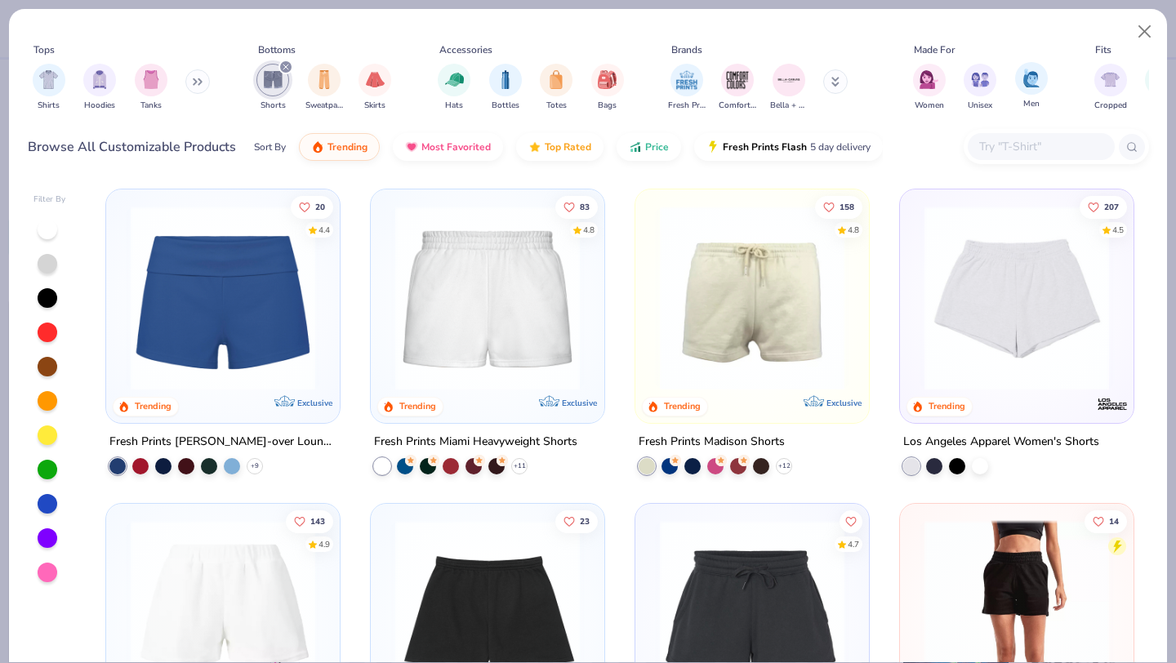
click at [1029, 101] on span "Men" at bounding box center [1031, 104] width 16 height 12
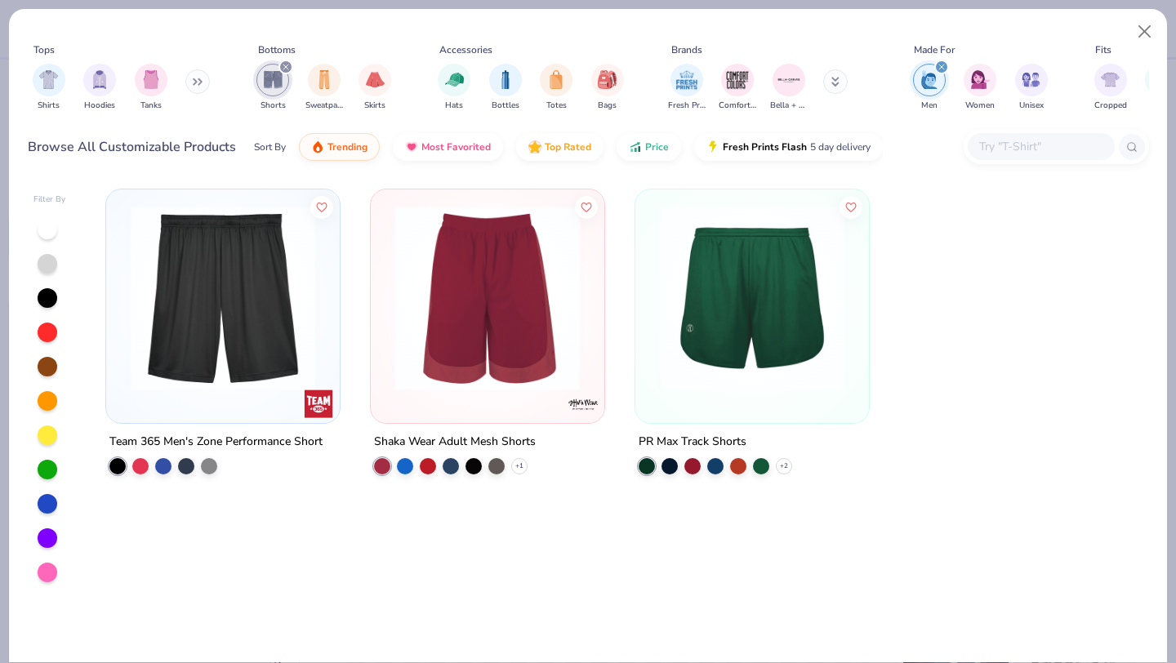
click at [216, 294] on img at bounding box center [222, 298] width 201 height 185
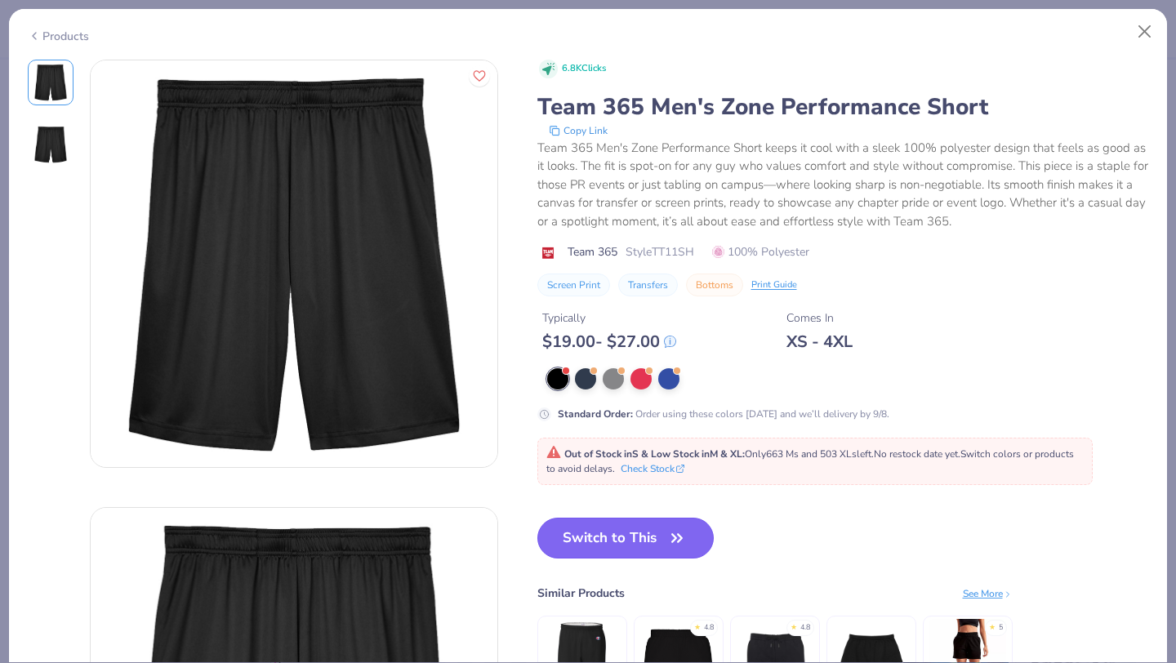
click at [610, 543] on button "Switch to This" at bounding box center [625, 538] width 177 height 41
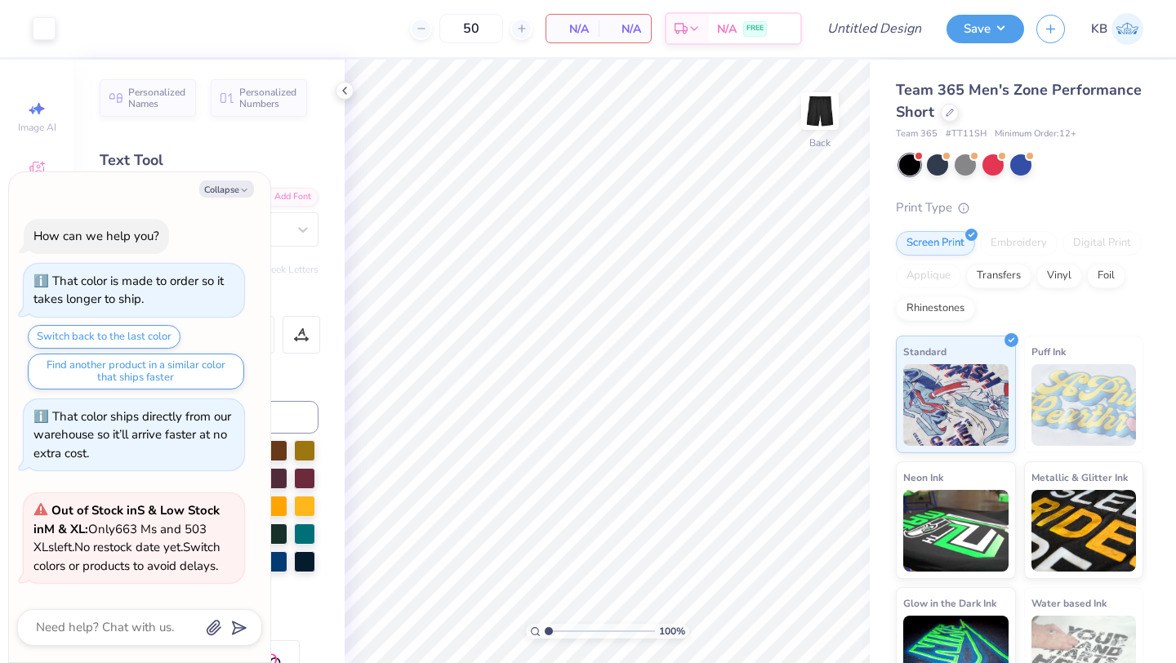
scroll to position [113, 0]
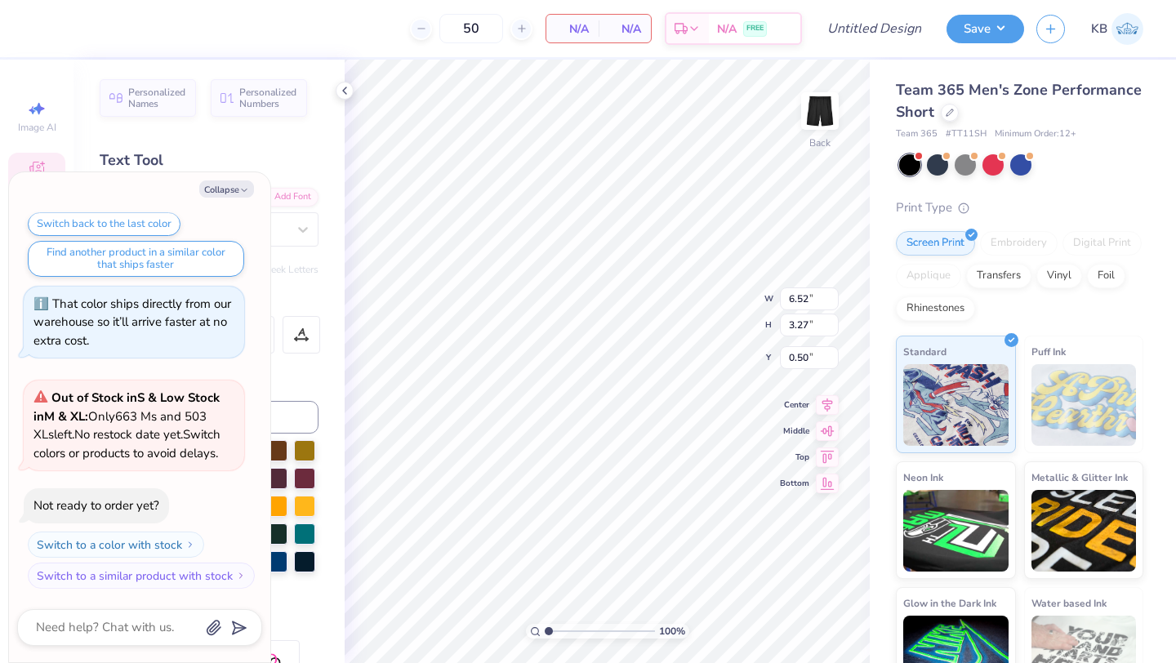
type textarea "x"
type input "1.25"
type textarea "x"
type input "4.98"
type input "2.49"
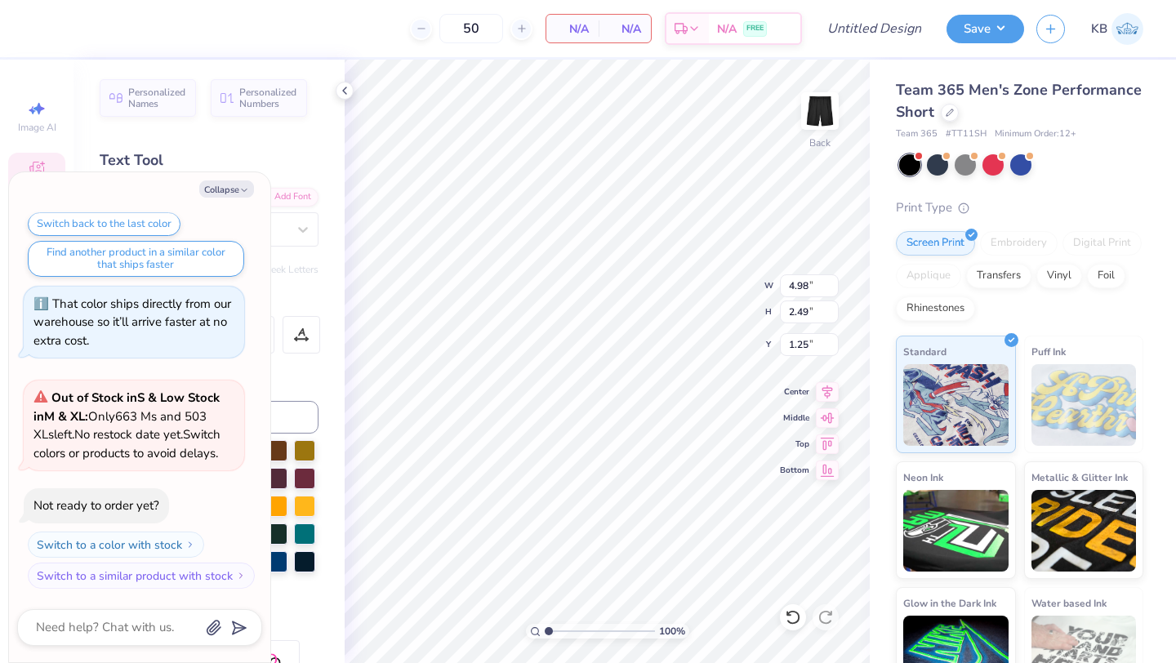
type textarea "x"
type input "3.78"
type input "1.85"
type textarea "x"
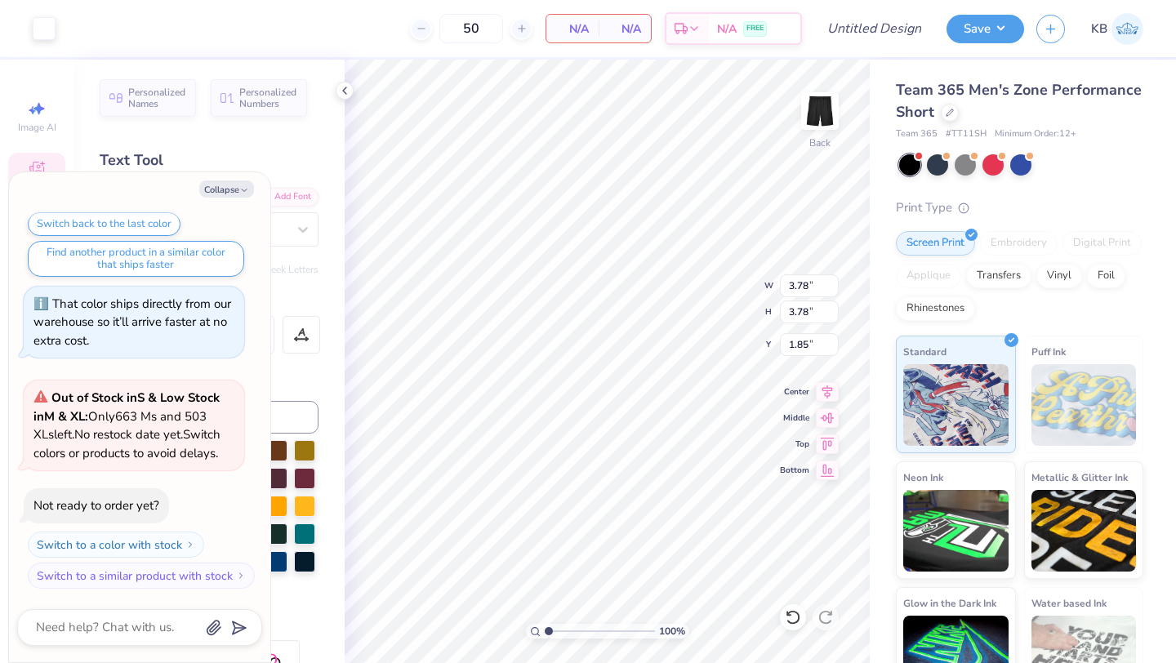
type input "2.62"
type textarea "x"
type input "4.98"
type input "2.49"
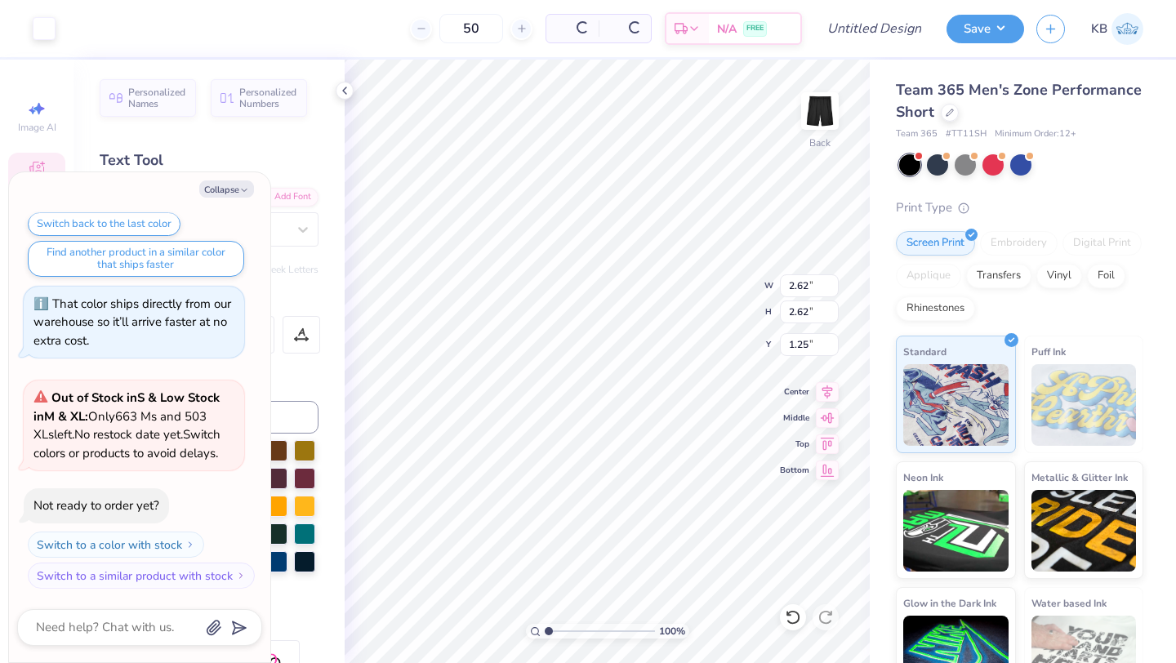
type input "1.25"
type textarea "x"
type input "0.50"
type textarea "x"
type input "2.62"
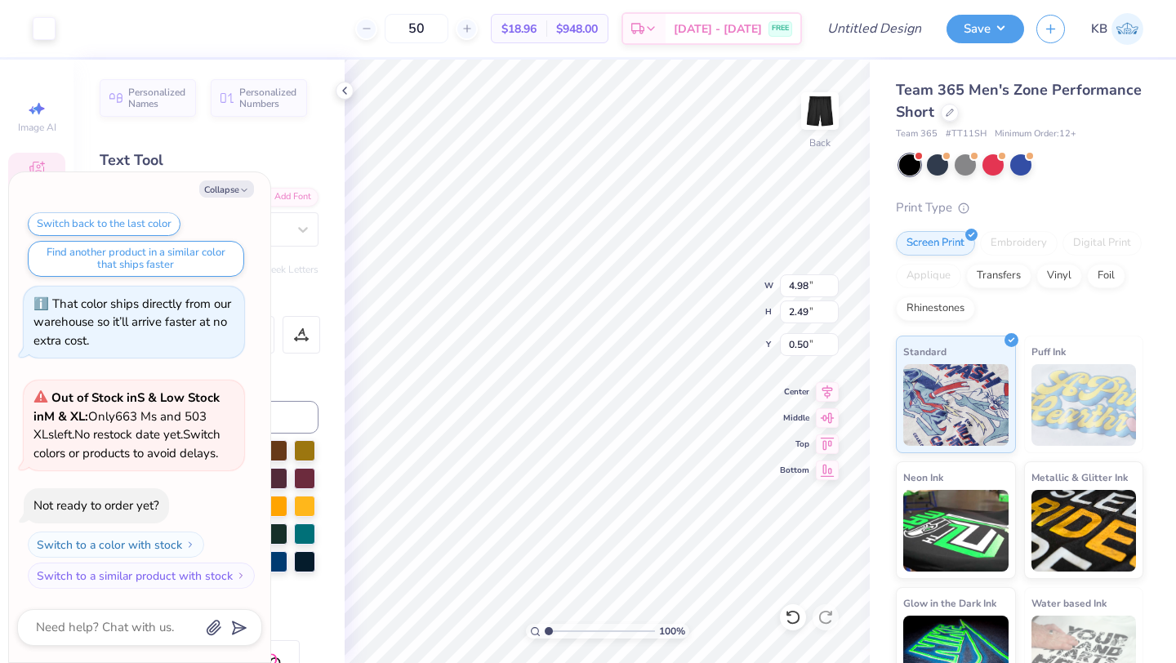
type input "2.62"
type input "1.85"
type textarea "x"
type input "3.66"
type textarea "x"
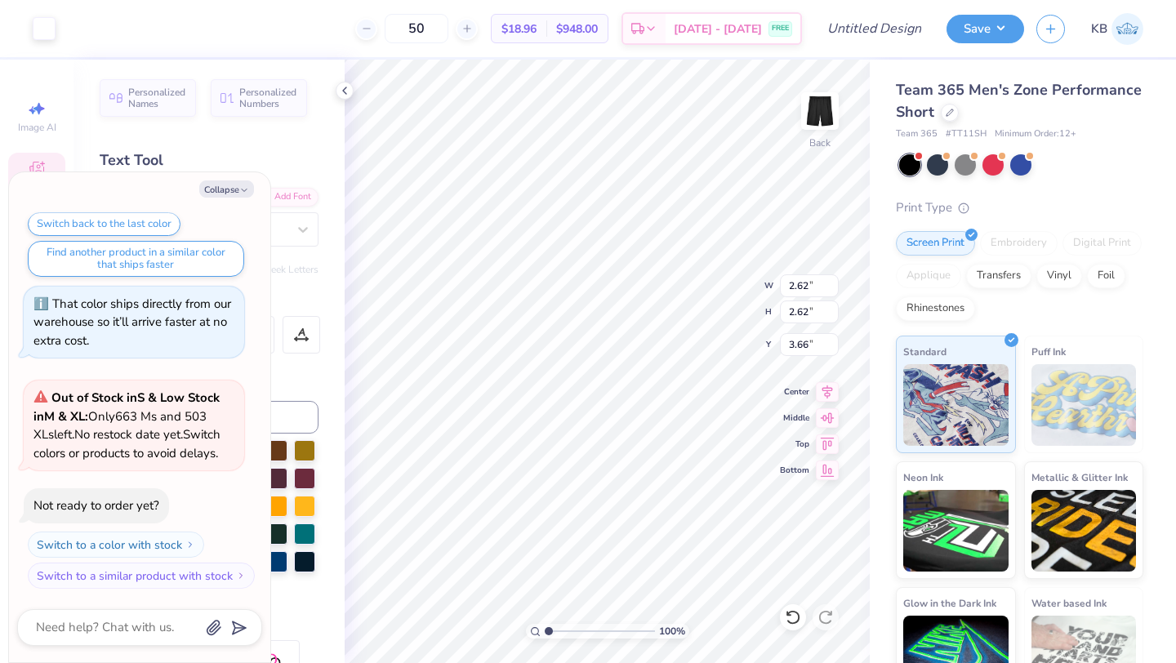
type input "14.14"
type textarea "x"
type input "4.98"
type input "2.49"
type input "0.50"
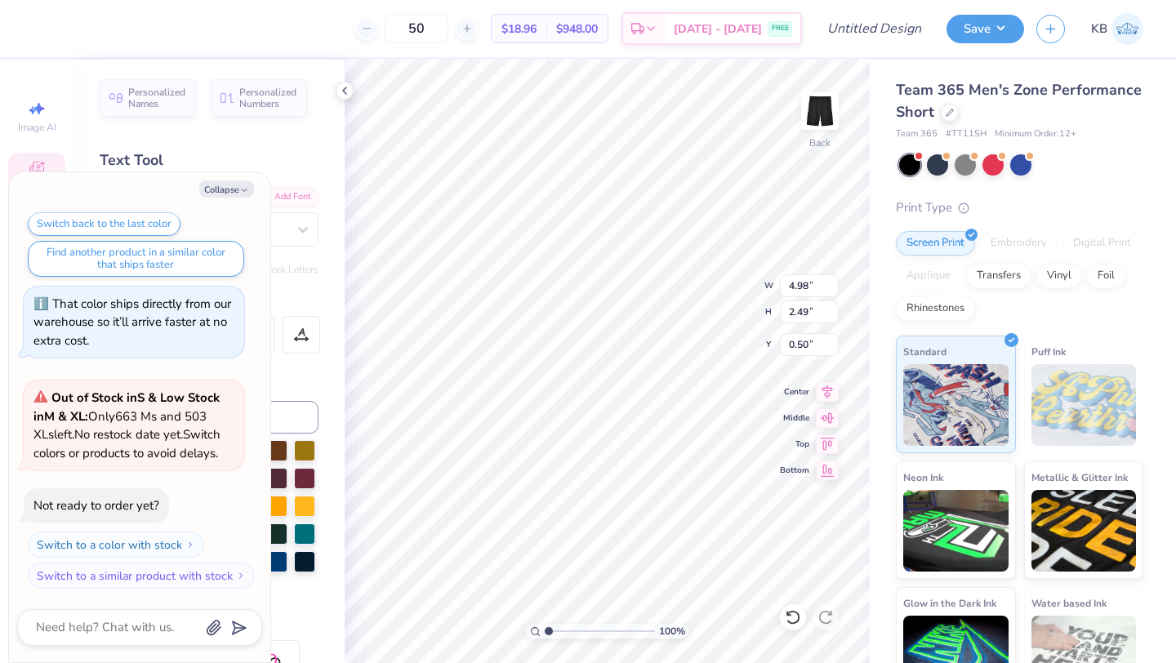
type textarea "x"
type input "12.89"
type textarea "x"
type input "12.96"
type textarea "x"
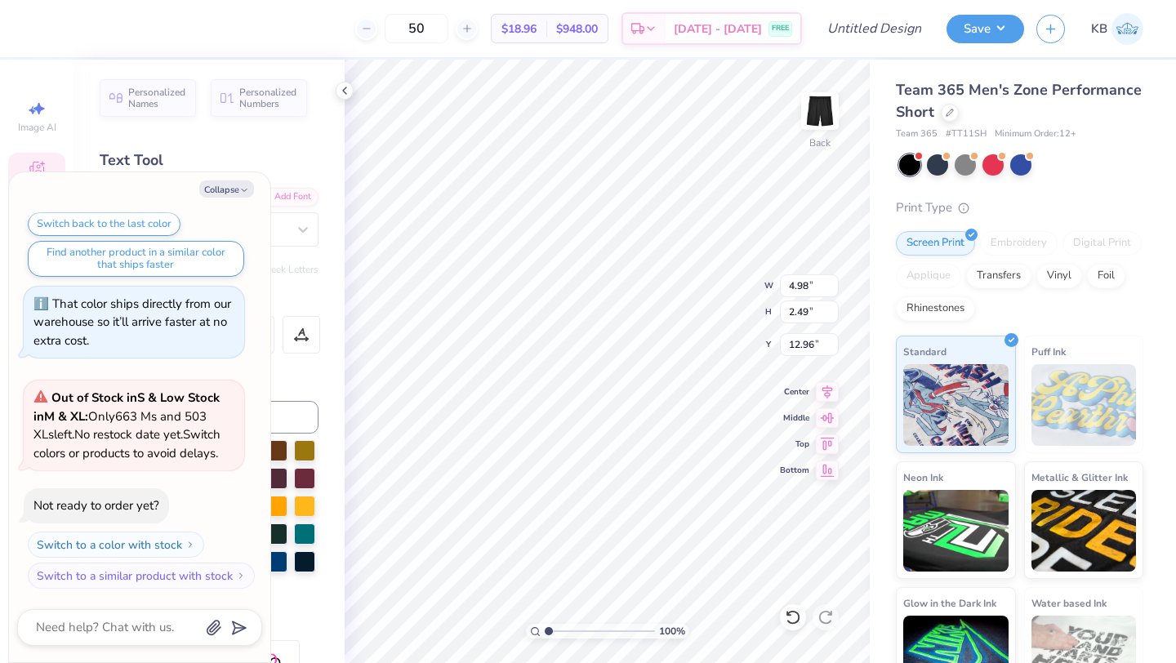
type input "2.62"
type input "14.14"
type textarea "x"
type input "14.20"
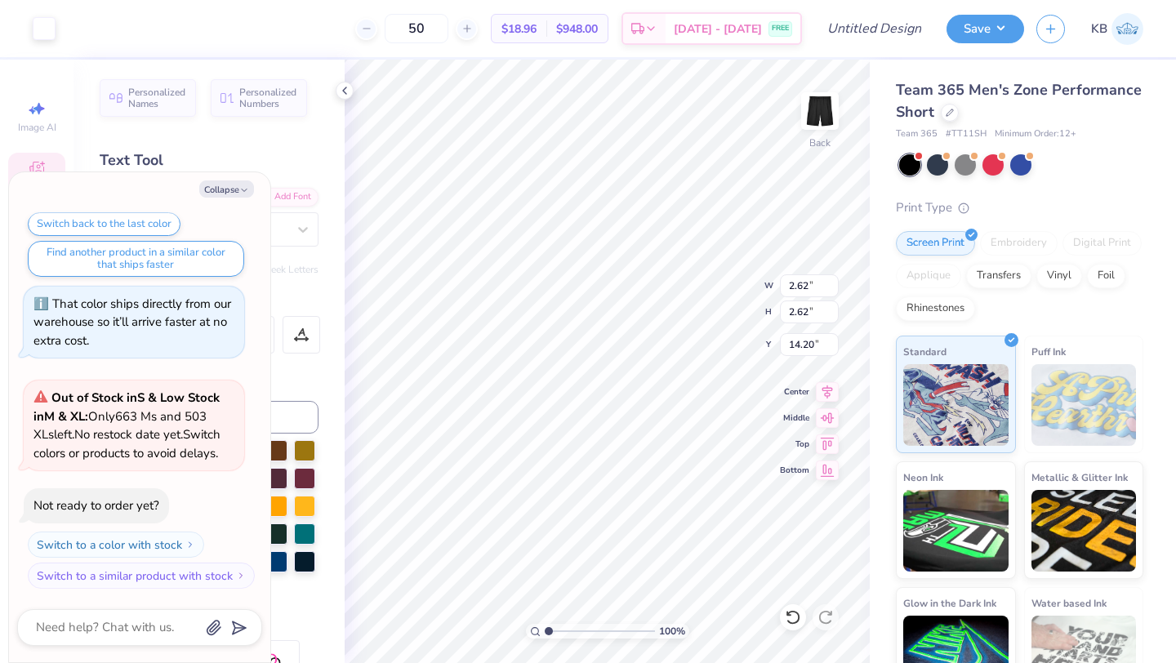
type textarea "x"
type input "4.98"
type input "2.49"
type input "12.96"
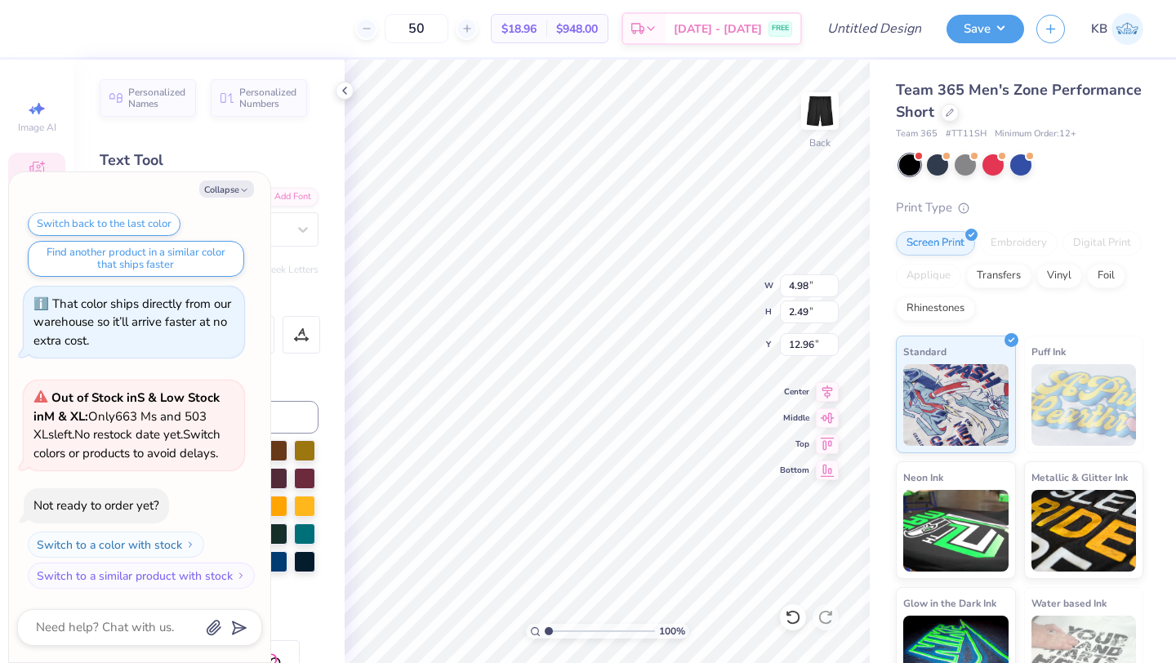
type textarea "x"
type textarea "V"
type textarea "x"
type textarea "Vi"
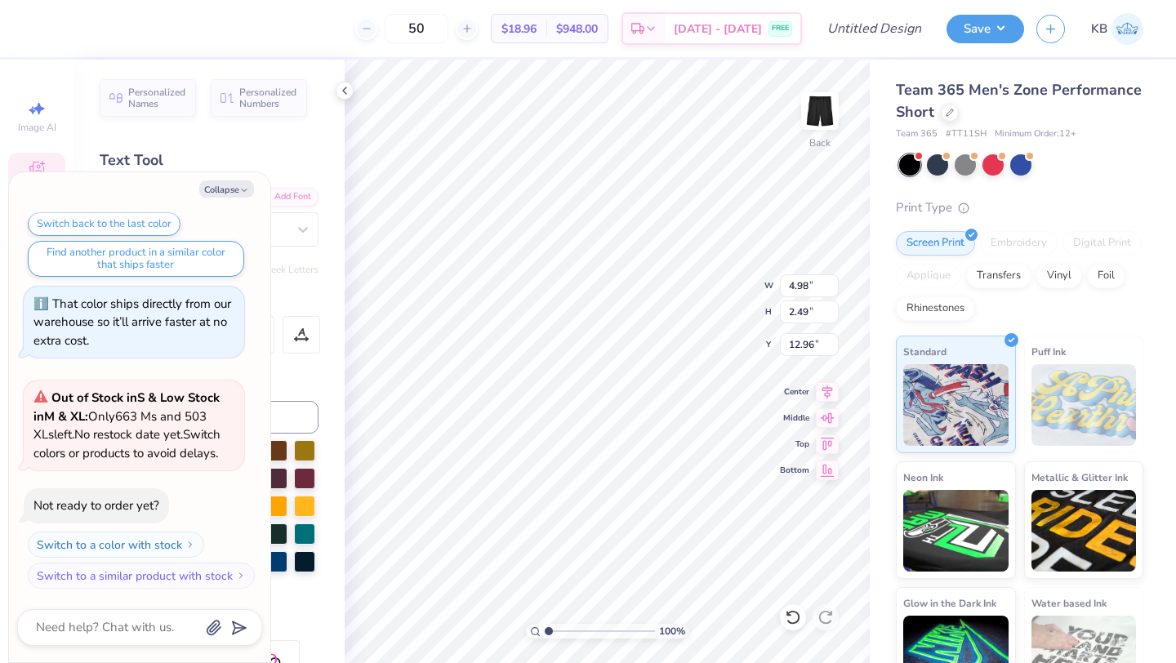
type textarea "x"
type textarea "Vik"
type textarea "x"
type textarea "Viki"
type textarea "x"
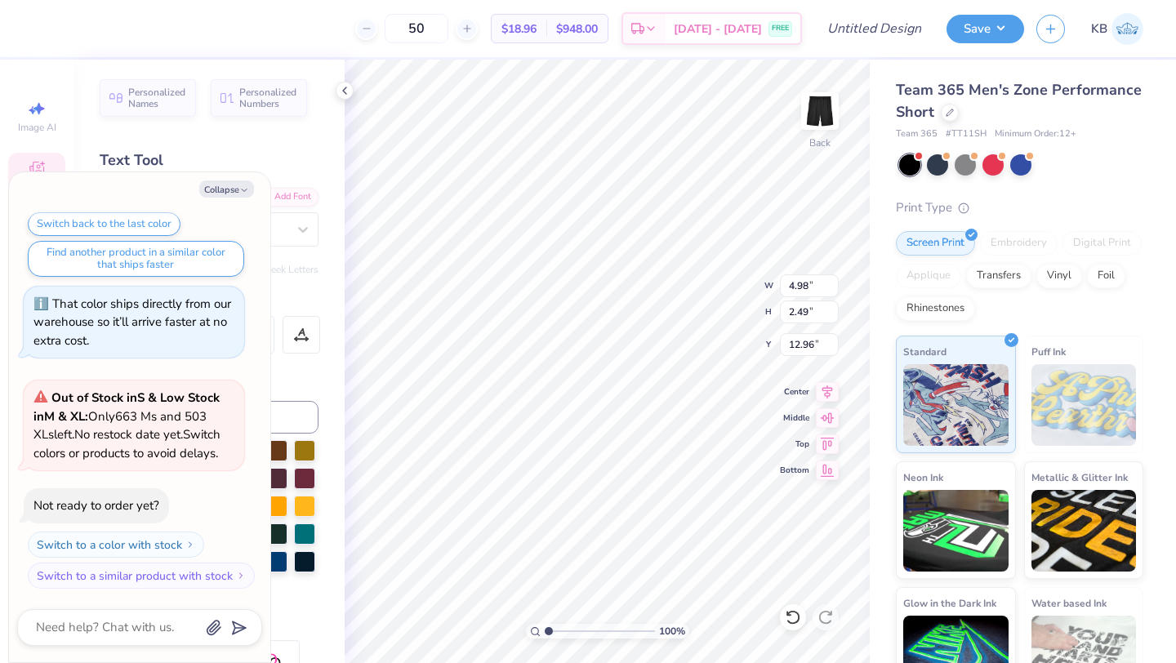
type textarea "Vikin"
type textarea "x"
type textarea "Viking"
type textarea "x"
type textarea "Vikings"
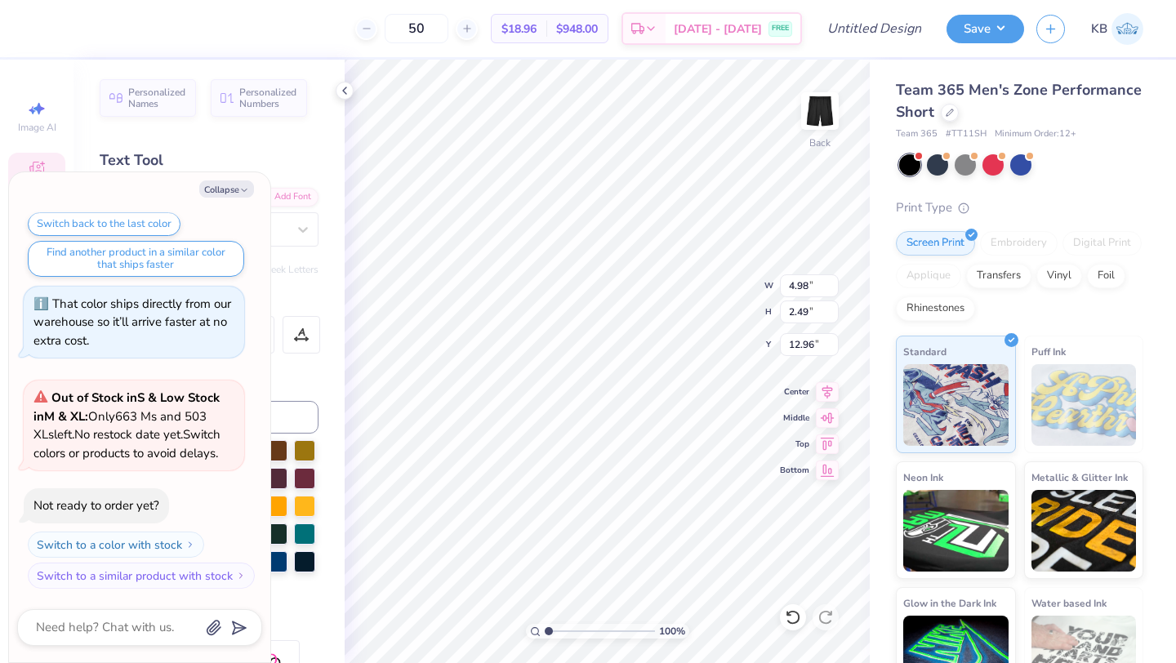
type textarea "x"
type textarea "Vikings"
type textarea "x"
type textarea "Vikings S"
type textarea "x"
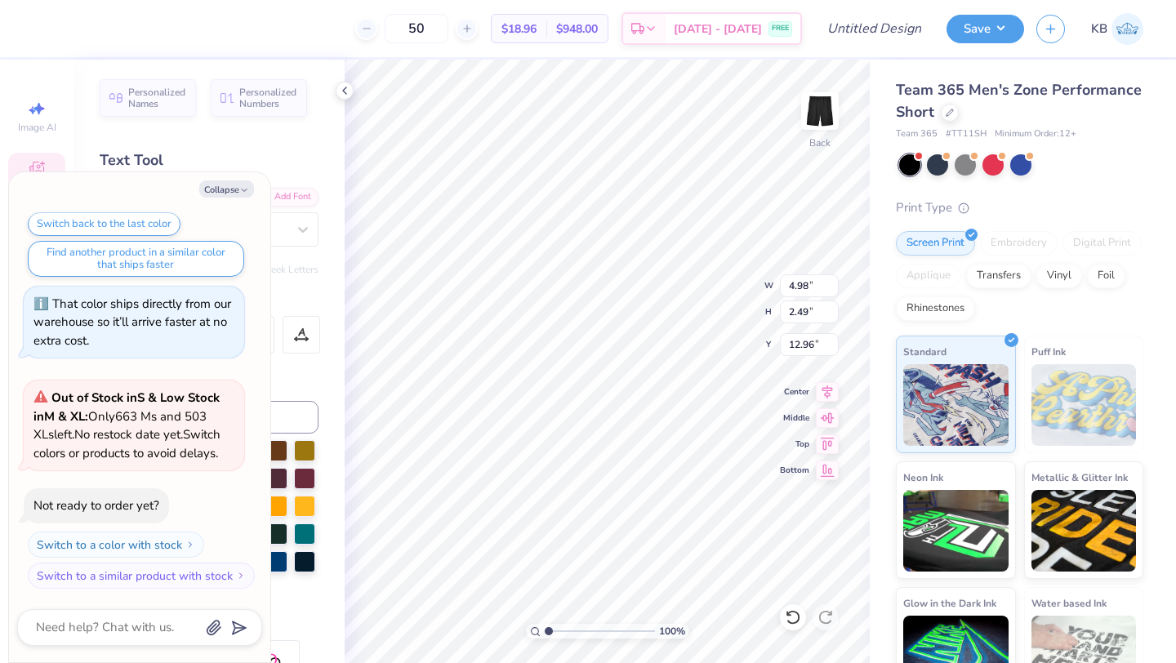
type textarea "Vikings So"
type textarea "x"
type textarea "Vikings Soc"
type textarea "x"
type textarea "Vikings Socc"
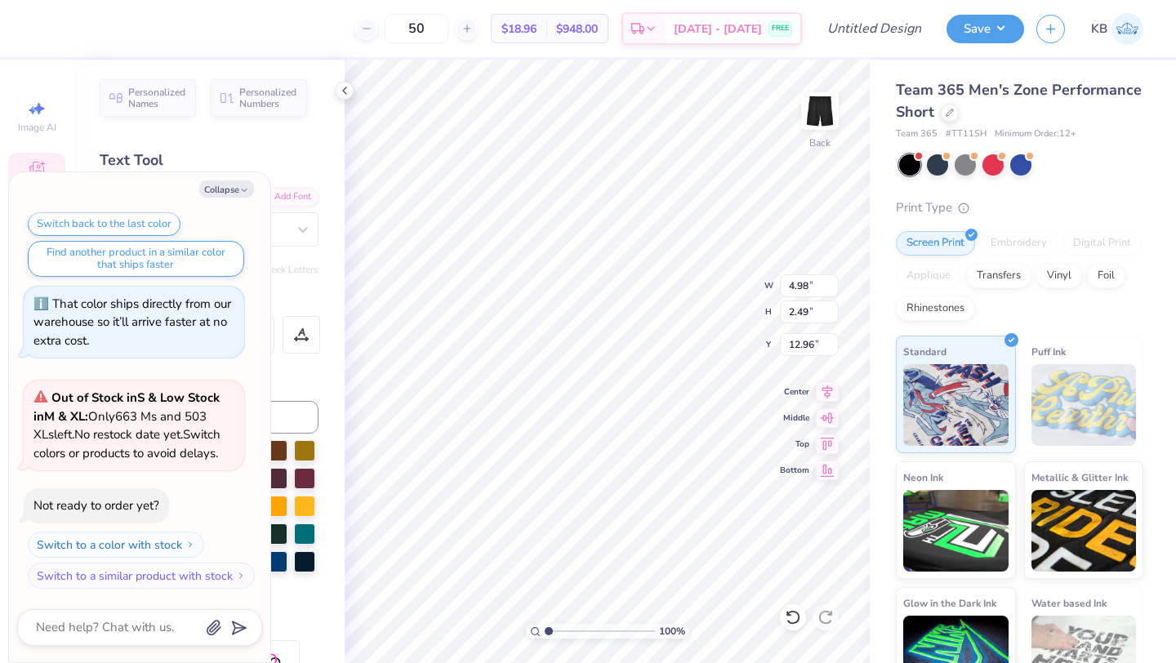
type textarea "x"
type textarea "Vikings Socce"
type textarea "x"
type textarea "Vikings Soccer"
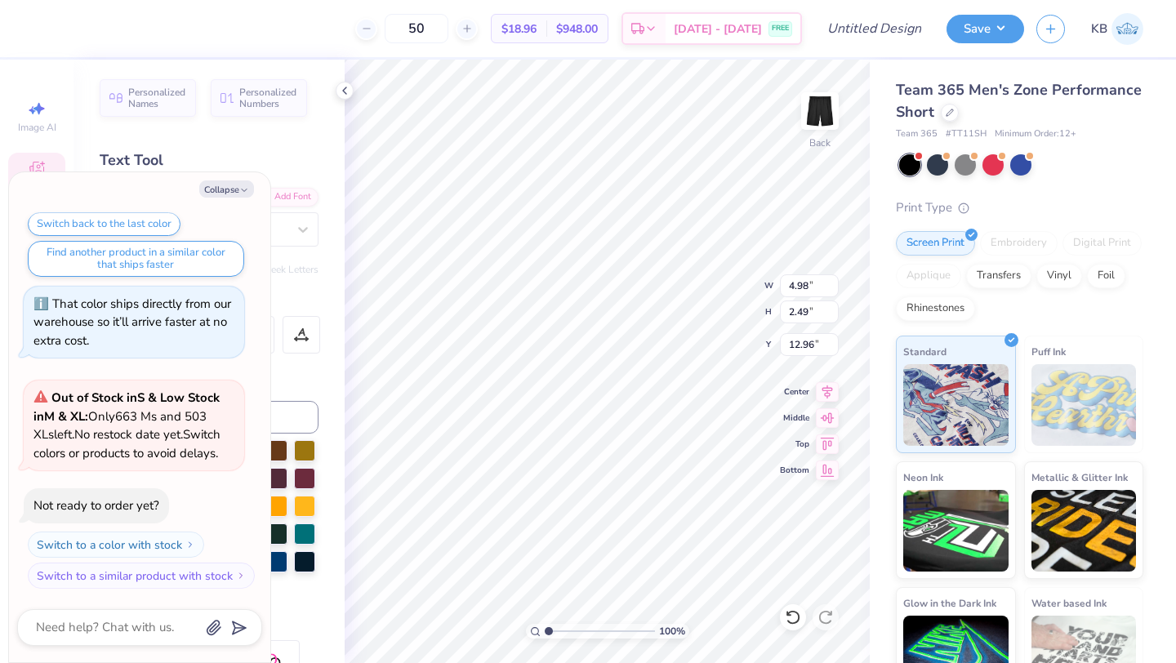
type textarea "x"
type textarea "Vikings Soccer"
type textarea "x"
type textarea "Vikings Soccer"
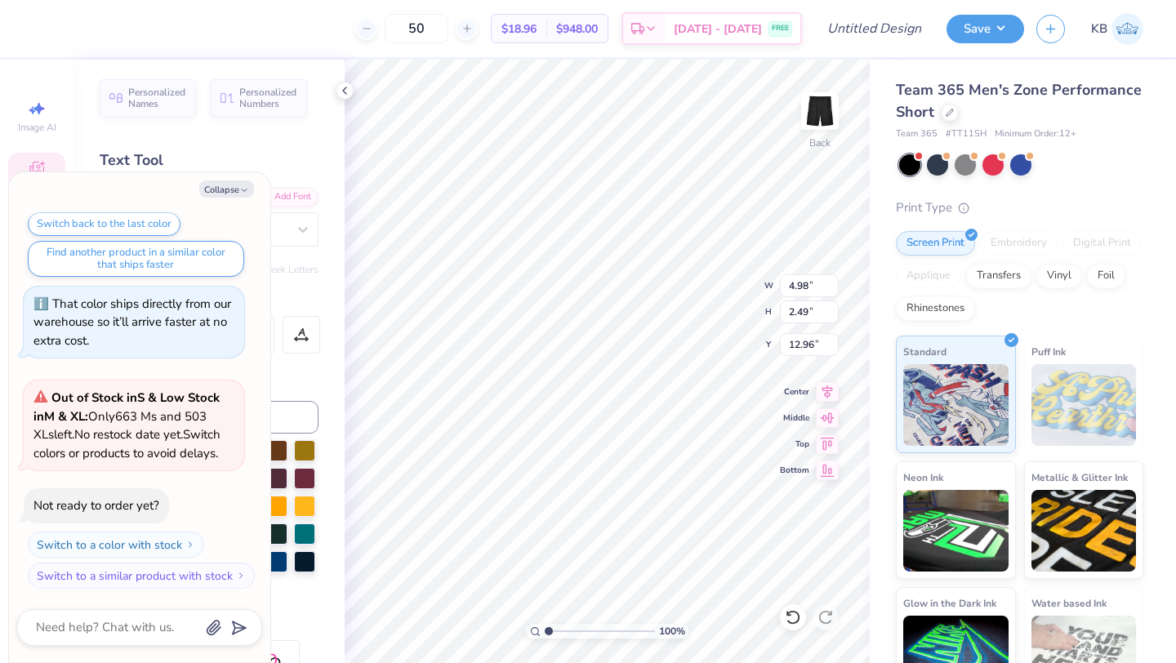
scroll to position [1, 3]
type textarea "x"
type input "5.04"
type input "2.50"
type textarea "x"
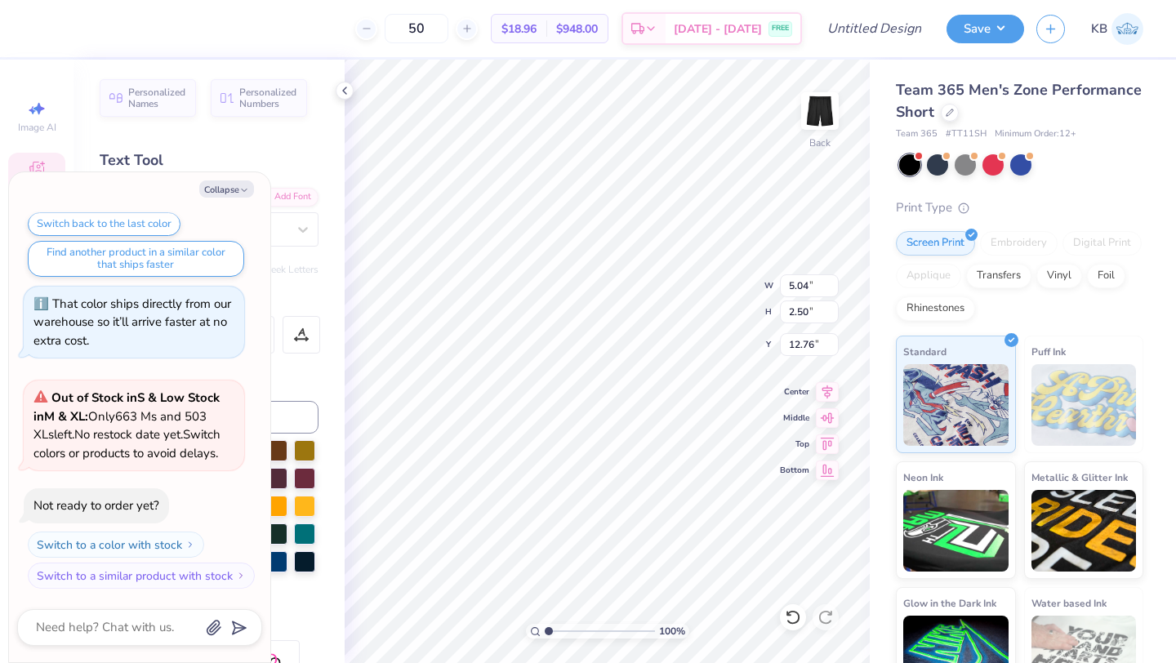
type input "13.55"
type textarea "x"
type input "13.01"
click at [236, 189] on button "Collapse" at bounding box center [226, 188] width 55 height 17
type textarea "x"
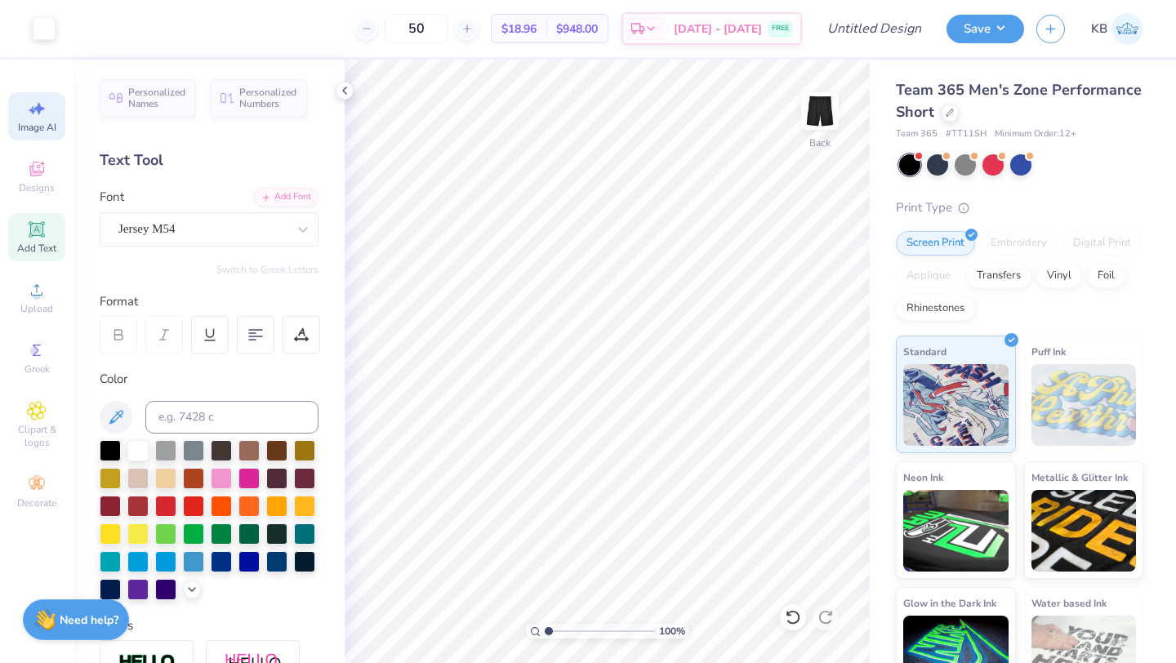
click at [29, 118] on icon at bounding box center [37, 109] width 20 height 20
select select "4"
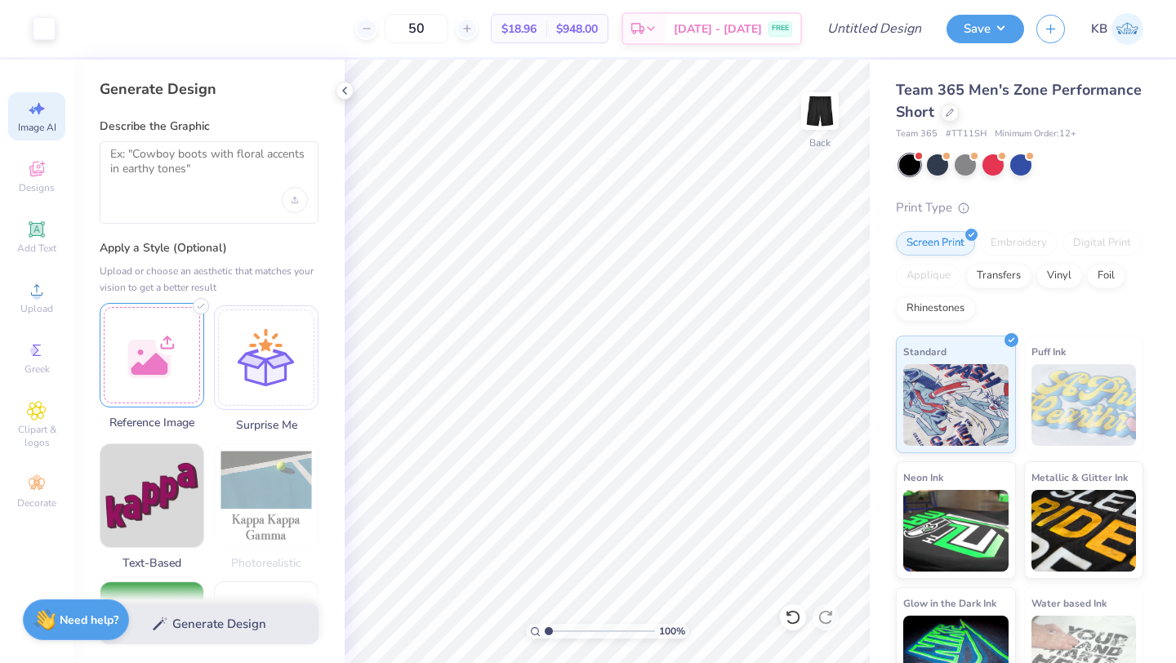
click at [165, 354] on div at bounding box center [152, 355] width 105 height 105
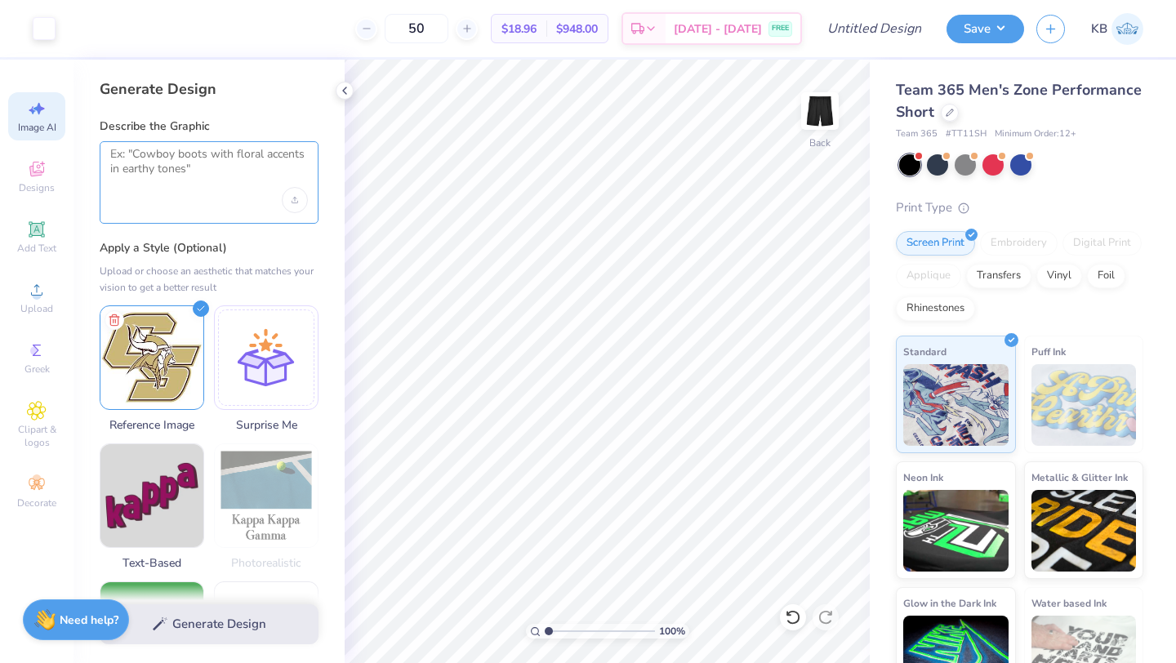
click at [223, 168] on textarea at bounding box center [209, 167] width 198 height 41
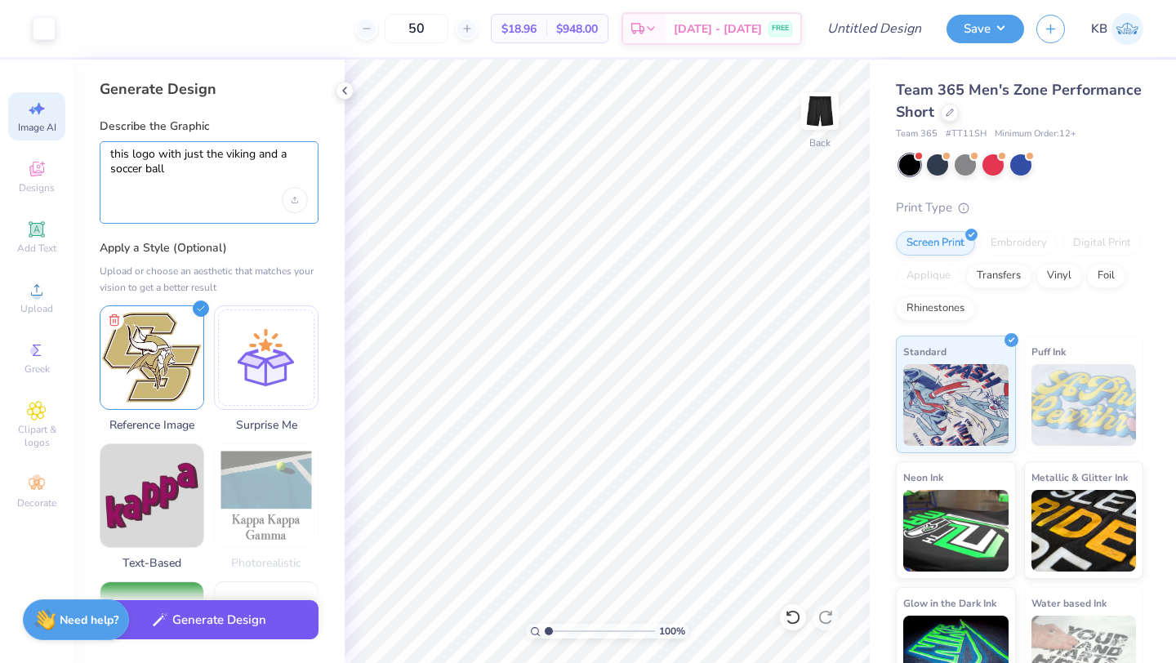
type textarea "this logo with just the viking and a soccer ball"
click at [186, 611] on button "Generate Design" at bounding box center [209, 620] width 219 height 40
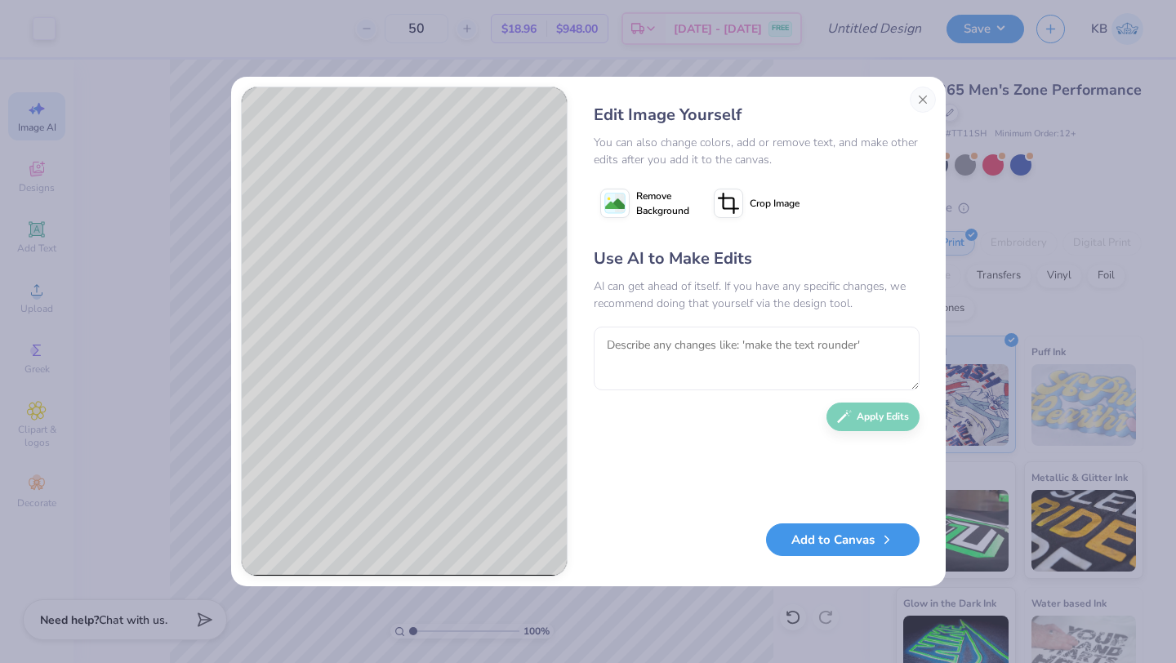
click at [847, 545] on button "Add to Canvas" at bounding box center [843, 539] width 154 height 33
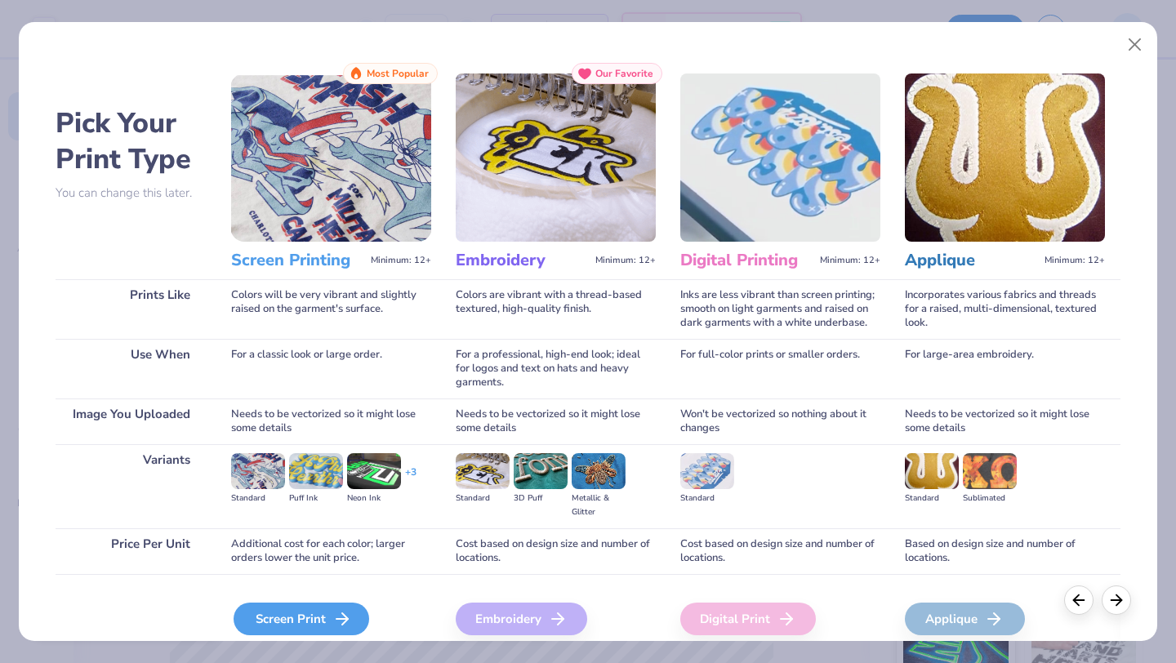
click at [321, 616] on div "Screen Print" at bounding box center [302, 619] width 136 height 33
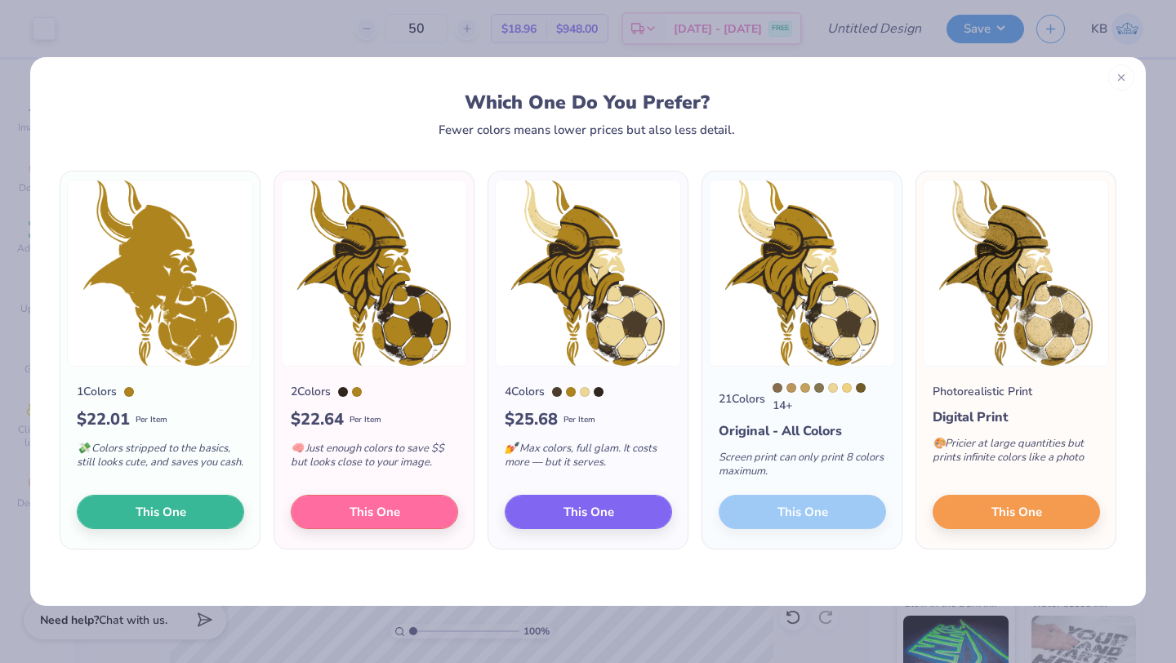
click at [1122, 76] on line at bounding box center [1121, 77] width 6 height 6
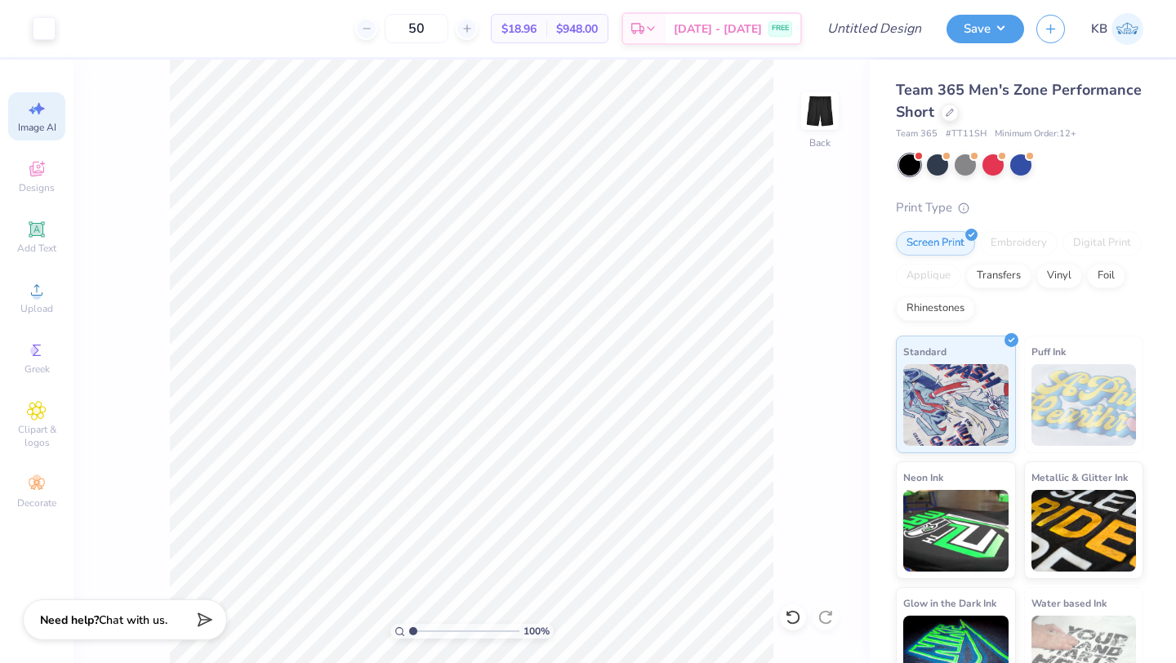
click at [39, 107] on icon at bounding box center [38, 109] width 11 height 12
select select "4"
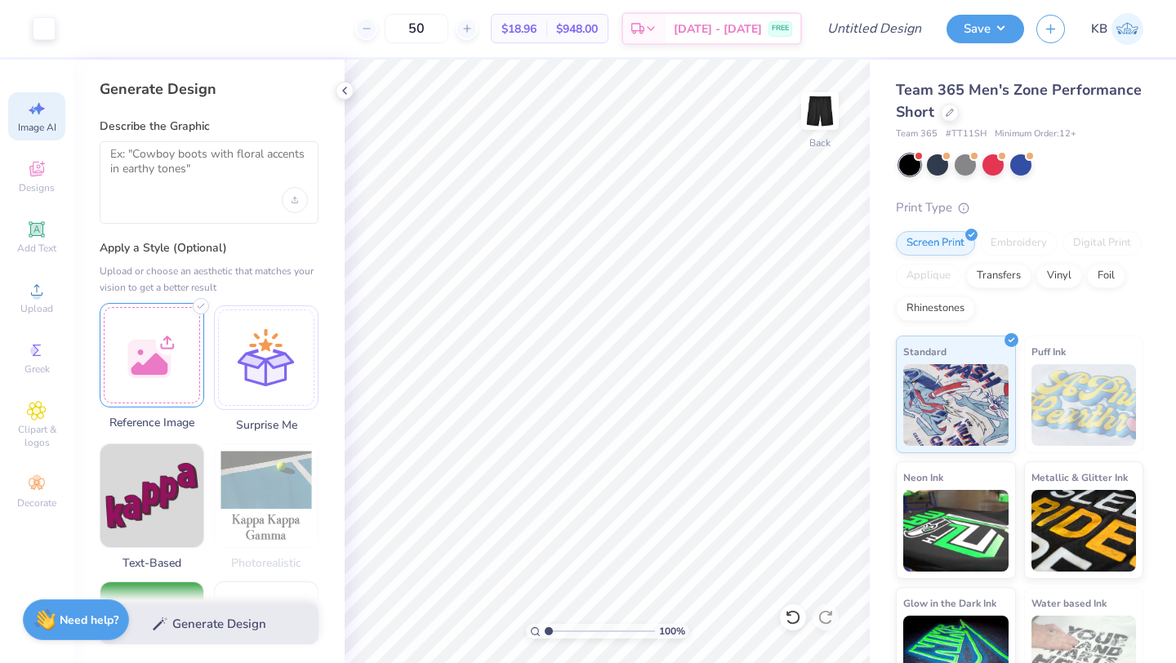
click at [165, 353] on div at bounding box center [152, 355] width 105 height 105
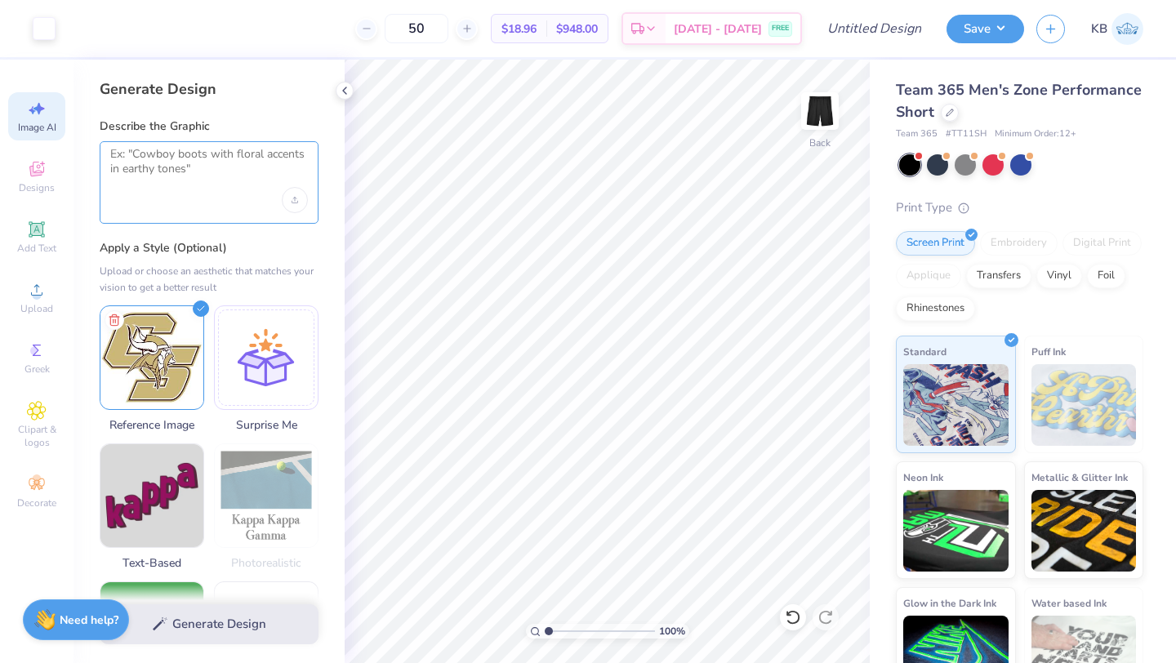
click at [180, 162] on textarea at bounding box center [209, 167] width 198 height 41
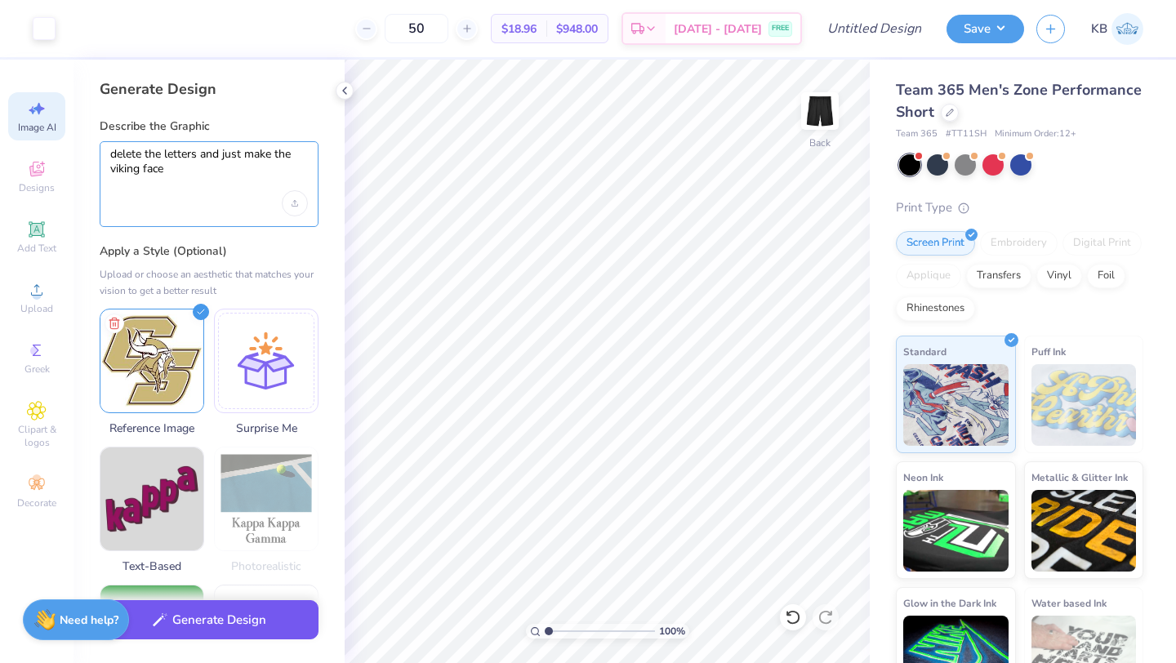
type textarea "delete the letters and just make the viking face"
click at [193, 621] on button "Generate Design" at bounding box center [209, 620] width 219 height 40
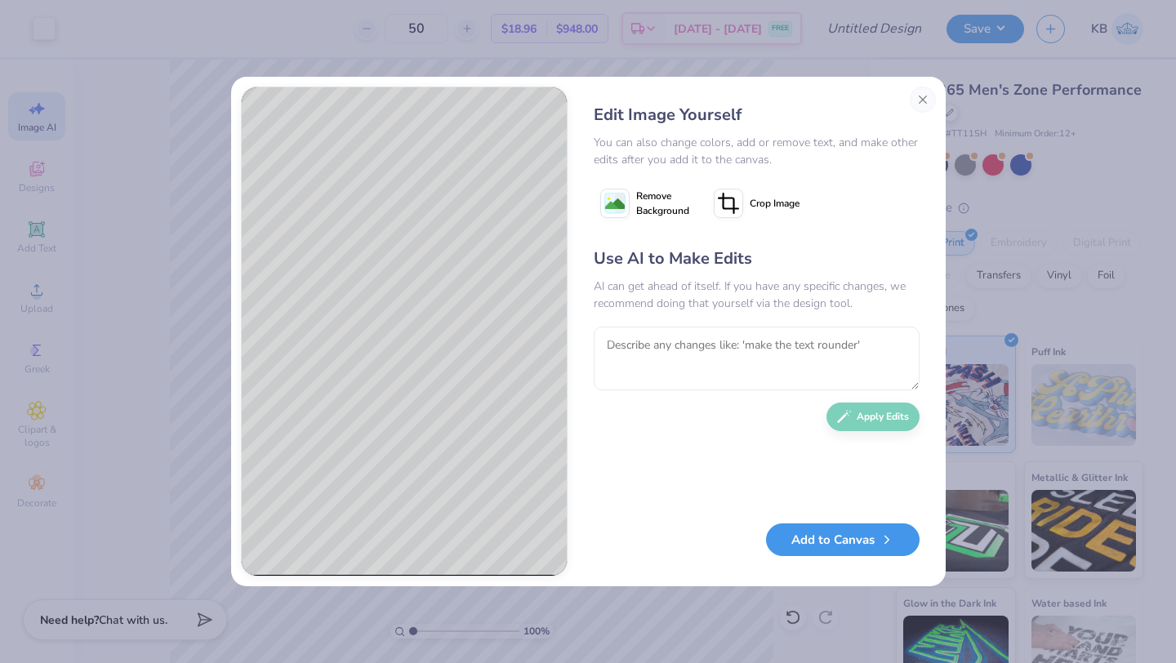
click at [825, 542] on button "Add to Canvas" at bounding box center [843, 539] width 154 height 33
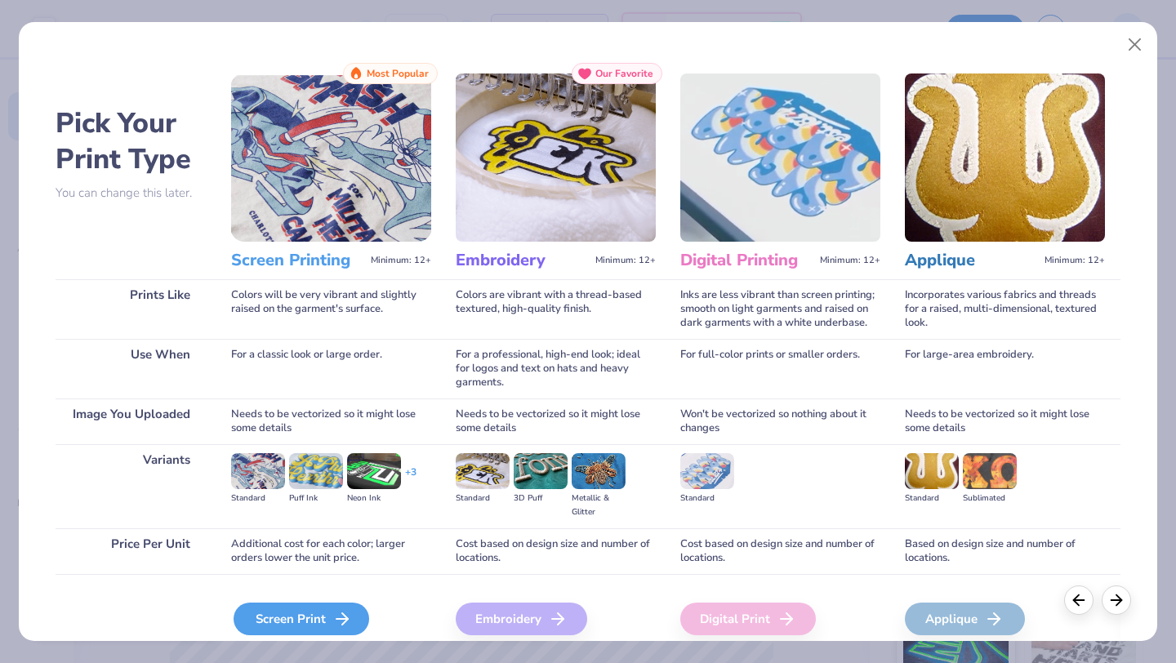
click at [279, 626] on div "Screen Print" at bounding box center [302, 619] width 136 height 33
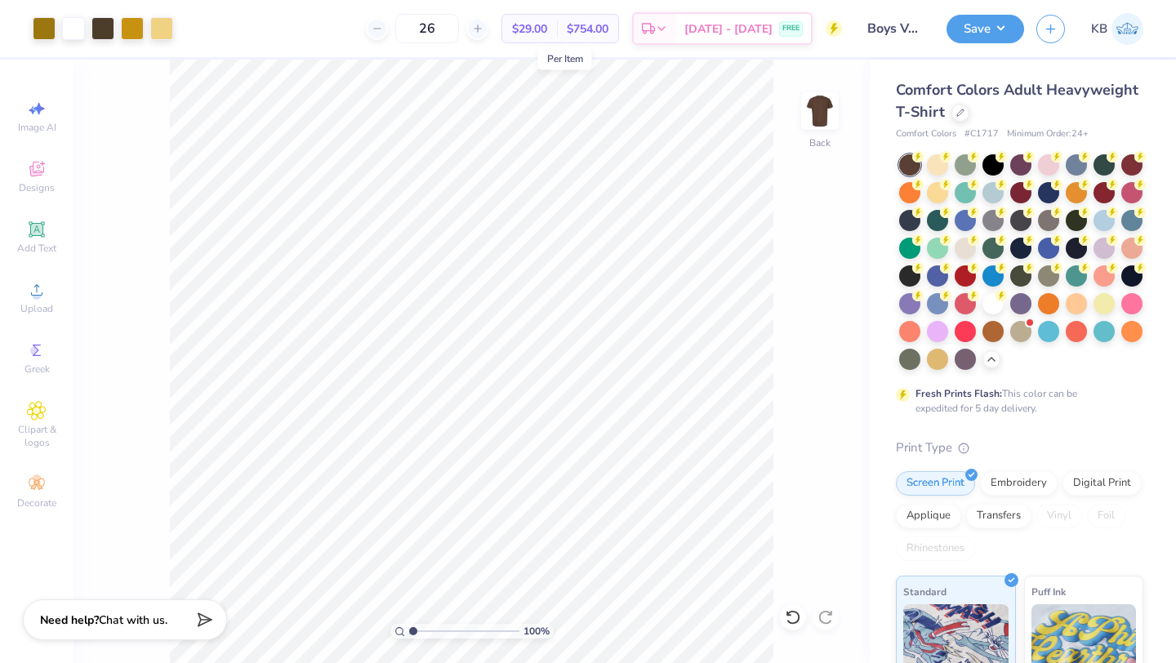
click at [547, 28] on span "$29.00" at bounding box center [529, 28] width 35 height 17
click at [459, 23] on input "26" at bounding box center [427, 28] width 64 height 29
type input "2"
type input "3"
type input "1"
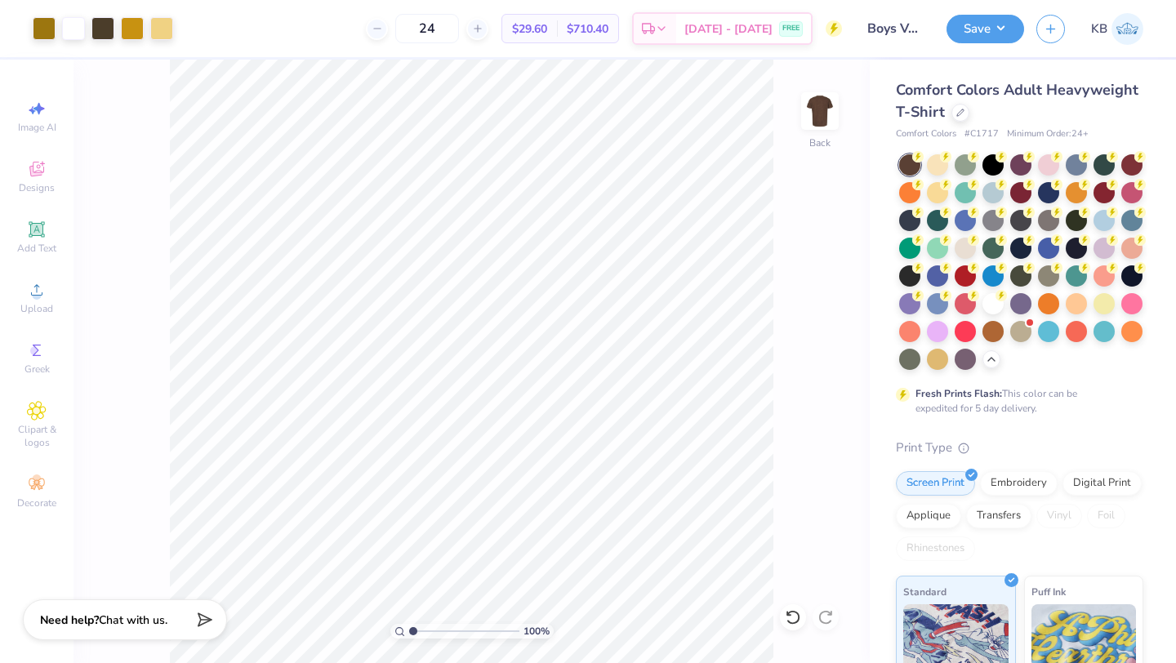
type input "24"
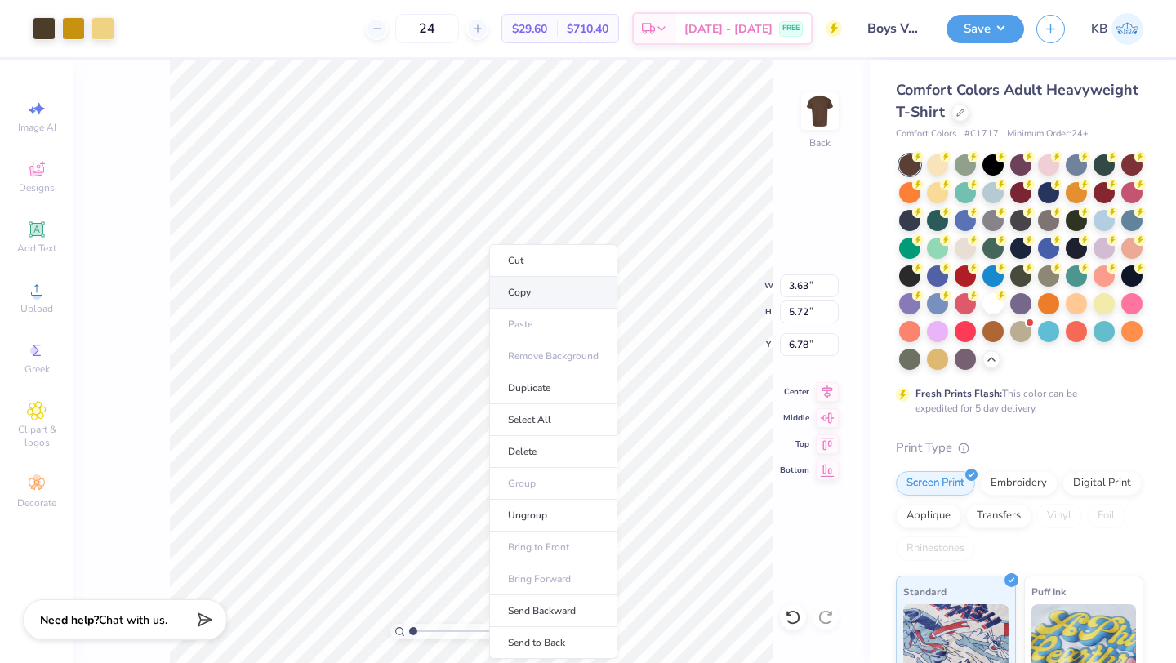
click at [530, 298] on li "Copy" at bounding box center [553, 293] width 128 height 32
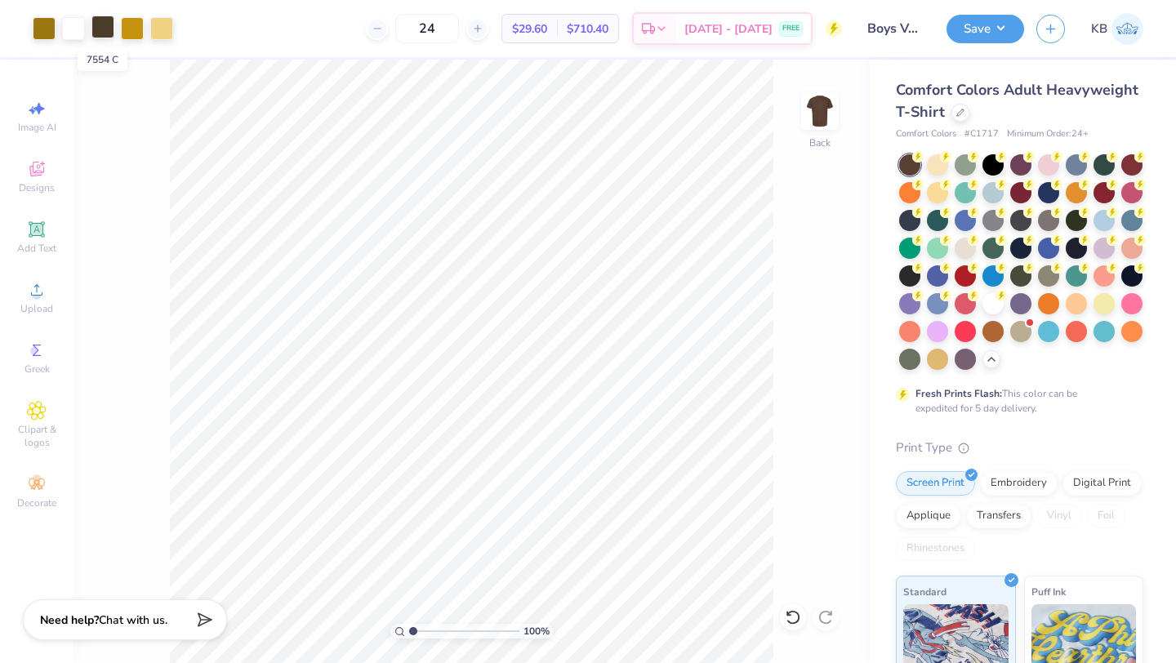
click at [100, 24] on div at bounding box center [102, 27] width 23 height 23
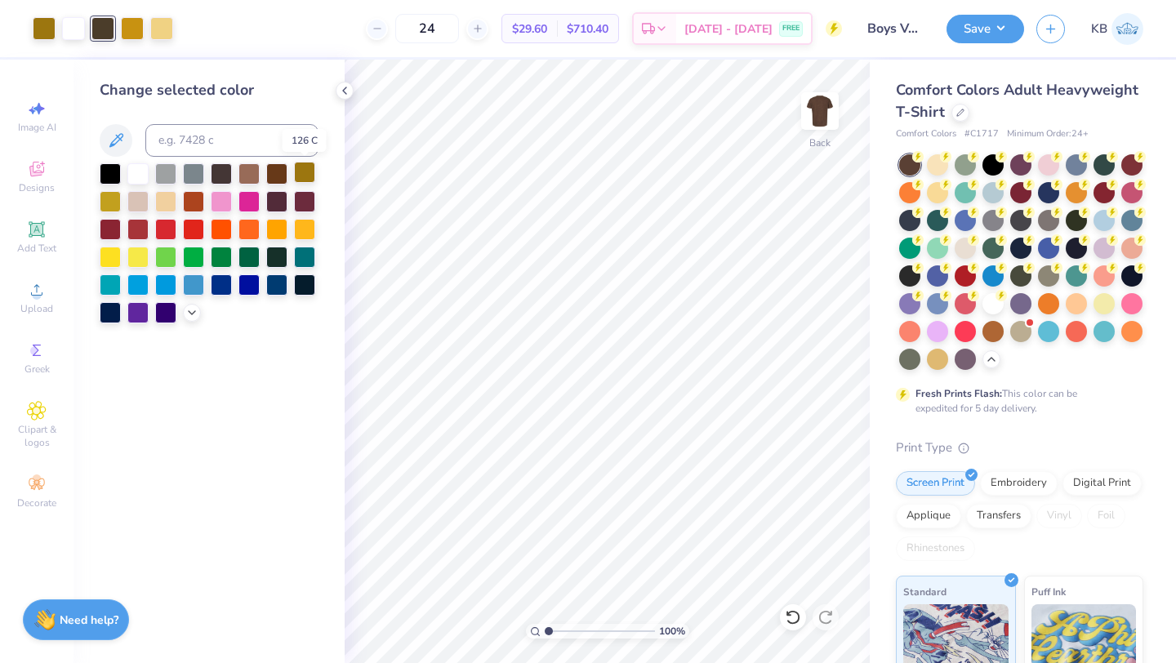
click at [300, 177] on div at bounding box center [304, 172] width 21 height 21
click at [155, 29] on div at bounding box center [161, 27] width 23 height 23
click at [44, 26] on div at bounding box center [44, 27] width 23 height 23
click at [128, 35] on div at bounding box center [132, 27] width 23 height 23
click at [49, 29] on div at bounding box center [44, 27] width 23 height 23
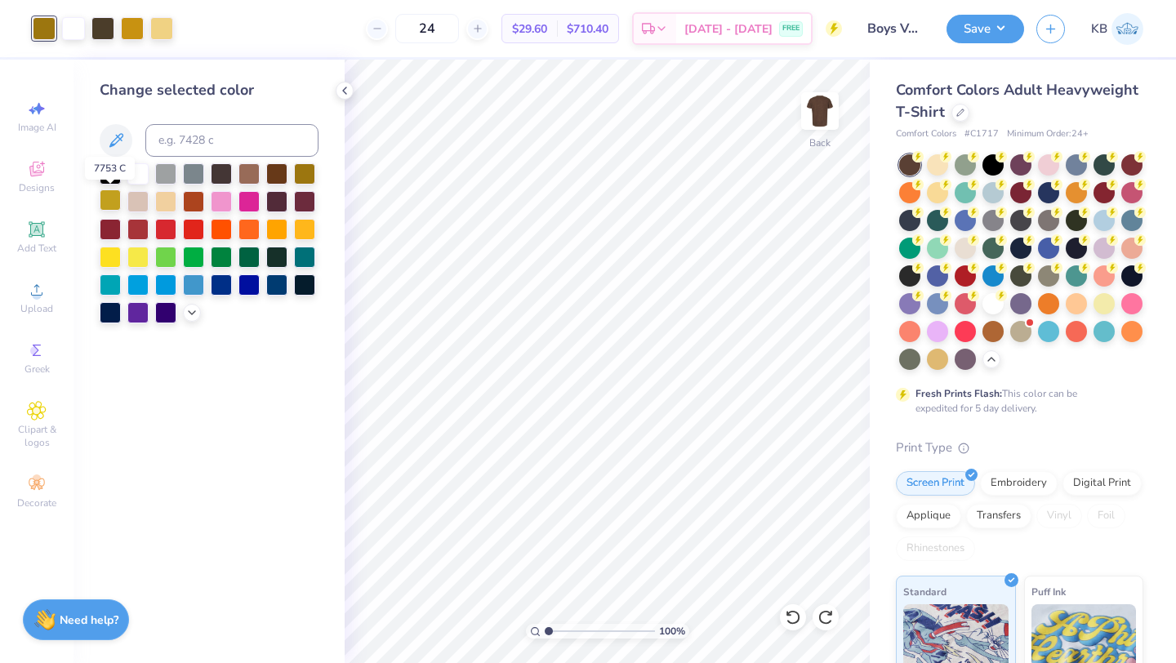
click at [111, 198] on div at bounding box center [110, 199] width 21 height 21
click at [127, 27] on div at bounding box center [132, 27] width 23 height 23
click at [108, 194] on div at bounding box center [110, 199] width 21 height 21
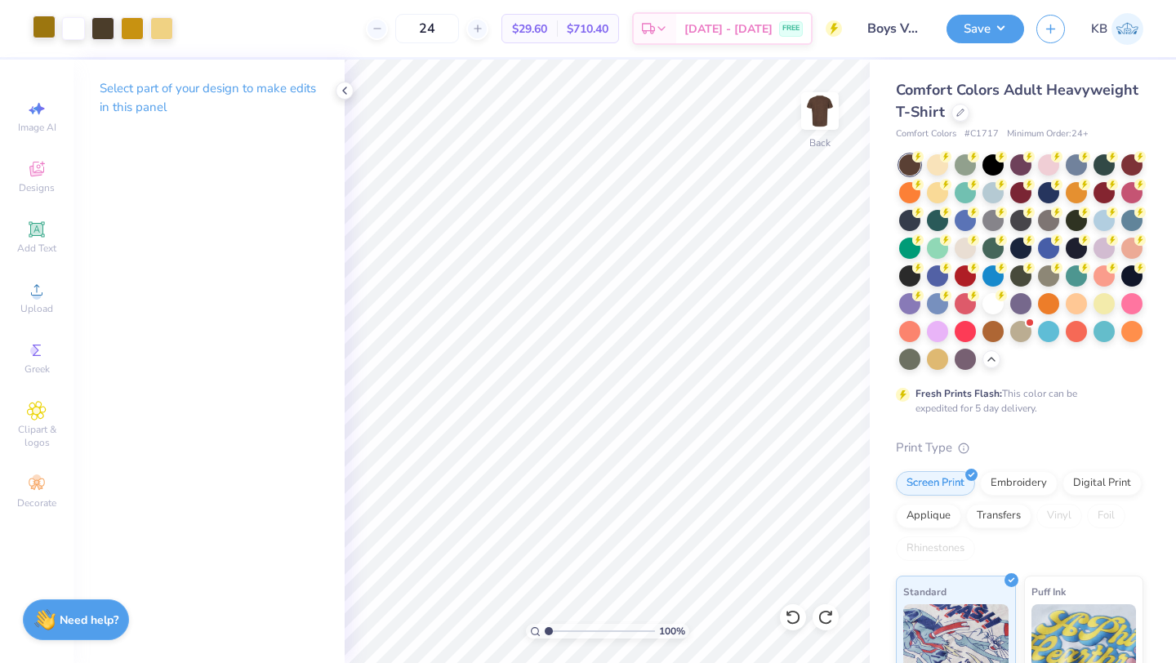
click at [43, 29] on div at bounding box center [44, 27] width 23 height 23
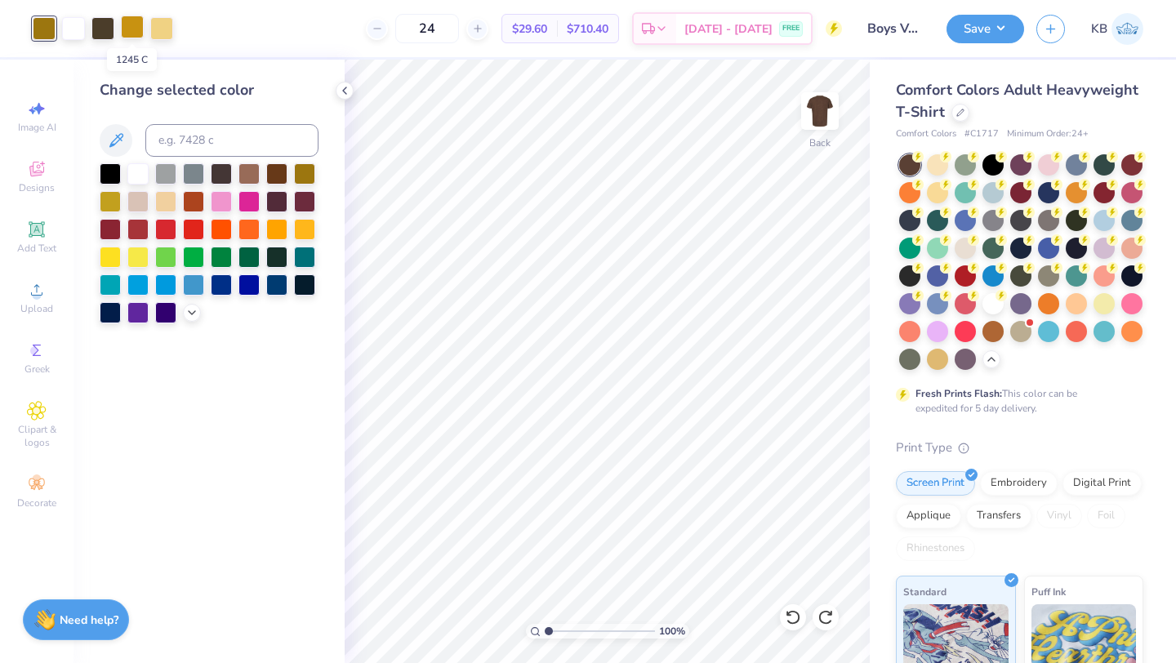
click at [125, 31] on div at bounding box center [132, 27] width 23 height 23
click at [180, 135] on input at bounding box center [231, 140] width 173 height 33
type input "126"
click at [342, 89] on icon at bounding box center [344, 90] width 13 height 13
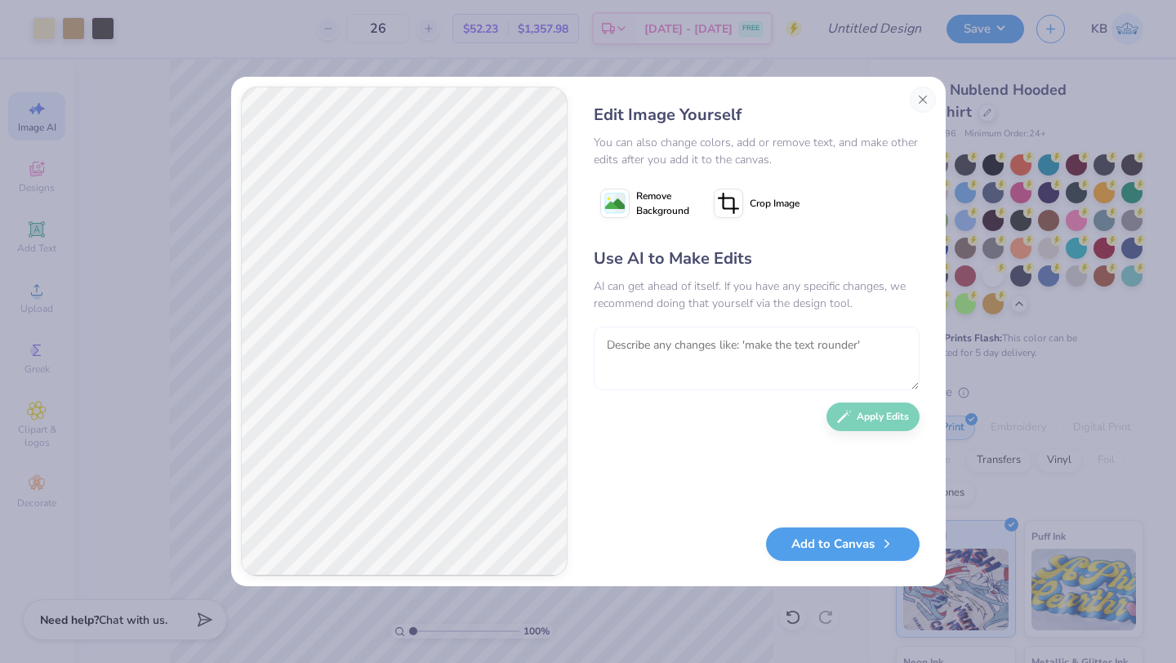
click at [665, 350] on textarea at bounding box center [757, 359] width 326 height 64
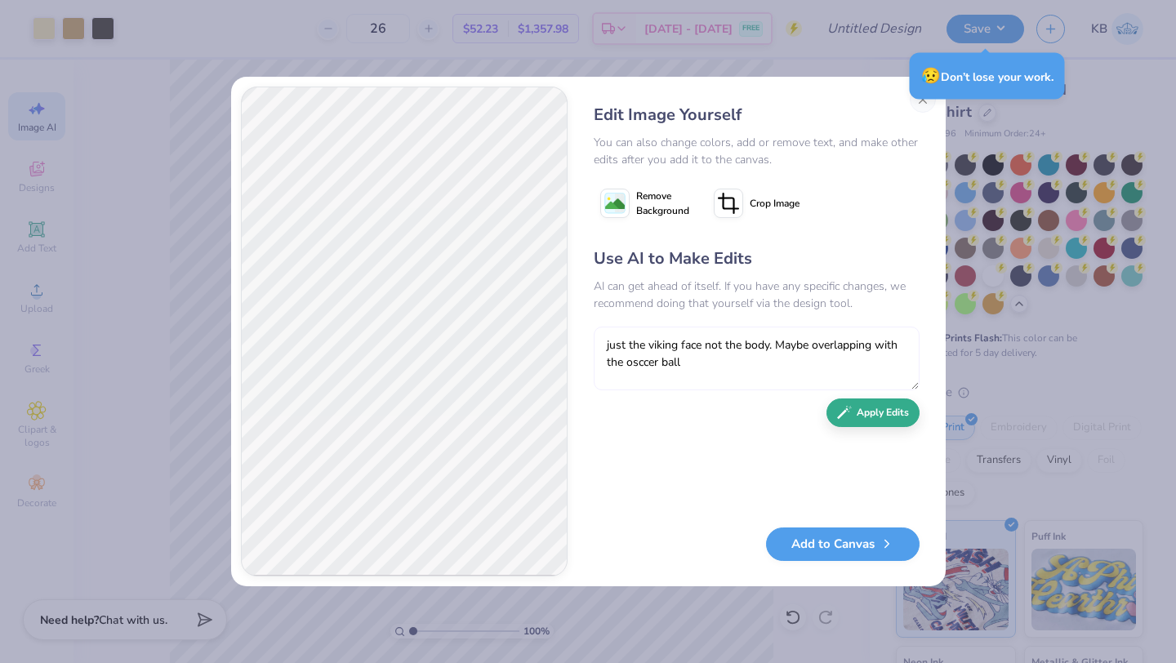
type textarea "just the viking face not the body. Maybe overlapping with the osccer ball"
click at [865, 426] on div "Use AI to Make Edits AI can get ahead of itself. If you have any specific chang…" at bounding box center [757, 379] width 326 height 265
click at [874, 415] on button "Apply Edits" at bounding box center [872, 412] width 93 height 29
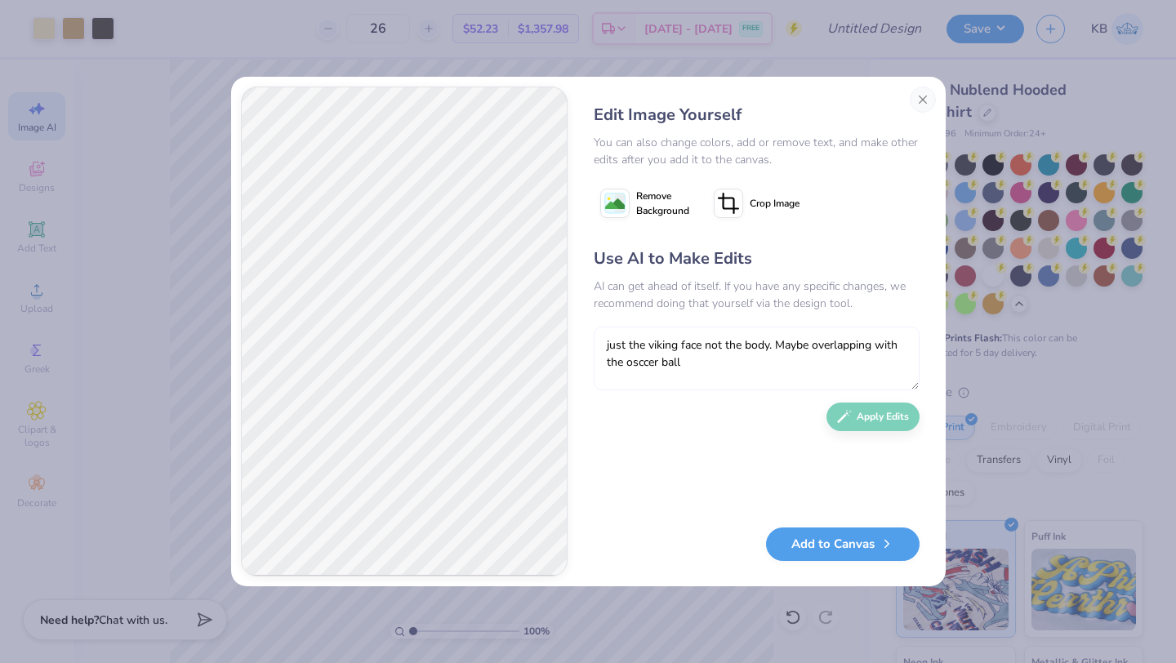
click at [870, 349] on textarea "just the viking face not the body. Maybe overlapping with the osccer ball" at bounding box center [757, 359] width 326 height 64
click at [927, 96] on button "Close" at bounding box center [923, 100] width 26 height 26
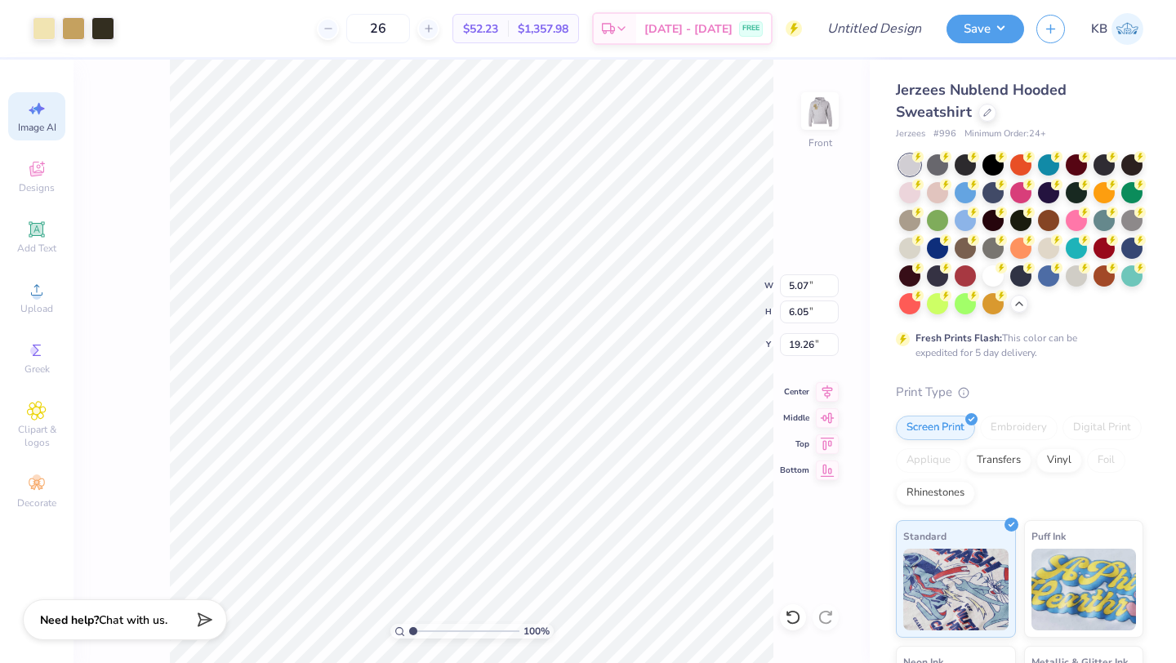
scroll to position [0, 37]
click at [31, 292] on icon at bounding box center [37, 290] width 20 height 20
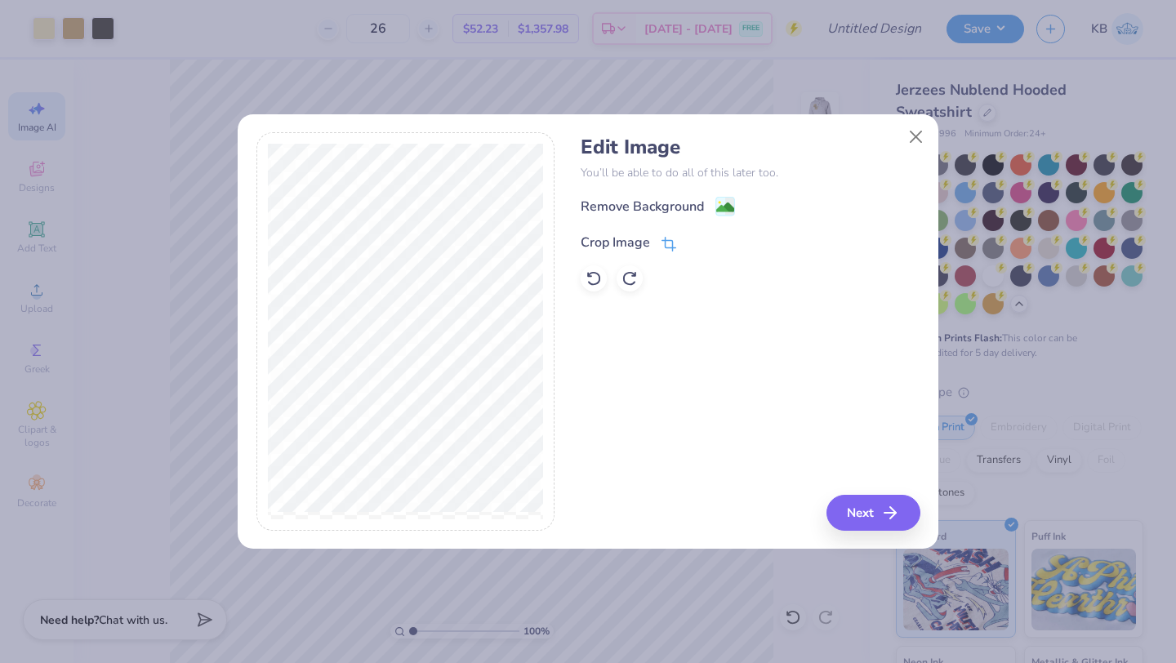
click at [659, 238] on div "Crop Image" at bounding box center [629, 243] width 96 height 20
click at [730, 204] on div "Remove Background Crop Image" at bounding box center [750, 244] width 339 height 96
click at [705, 367] on div "Edit Image You’ll be able to do all of this later too. Remove Background Crop I…" at bounding box center [750, 331] width 339 height 398
click at [915, 132] on button "Close" at bounding box center [916, 136] width 31 height 31
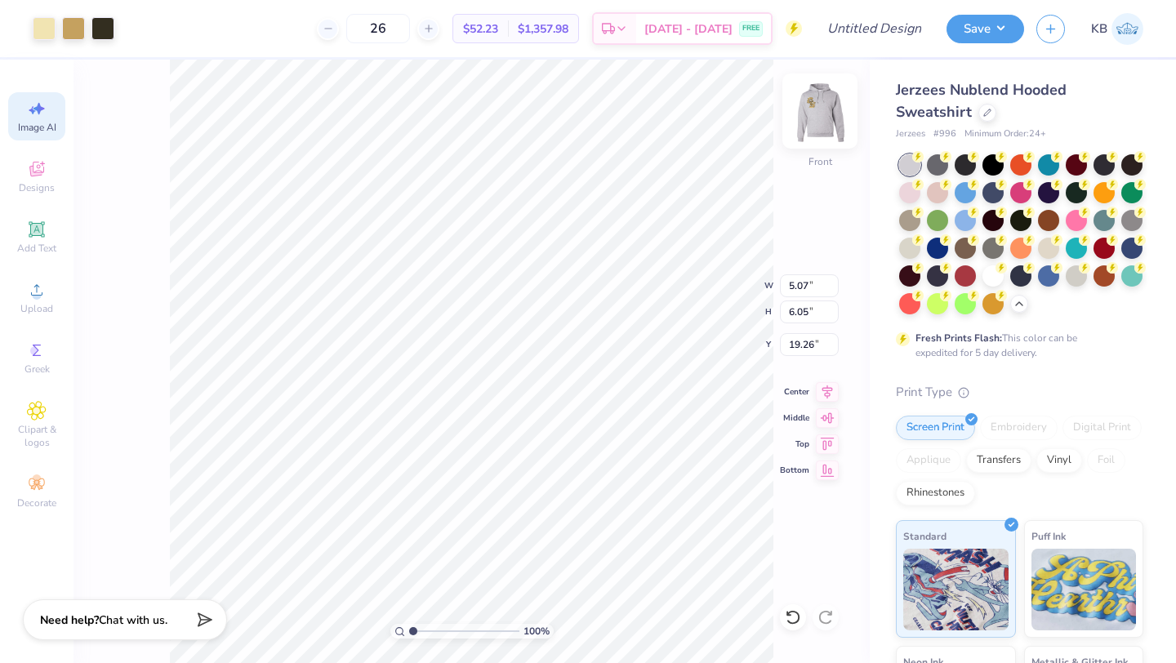
click at [822, 109] on img at bounding box center [819, 110] width 65 height 65
click at [815, 132] on img at bounding box center [819, 110] width 65 height 65
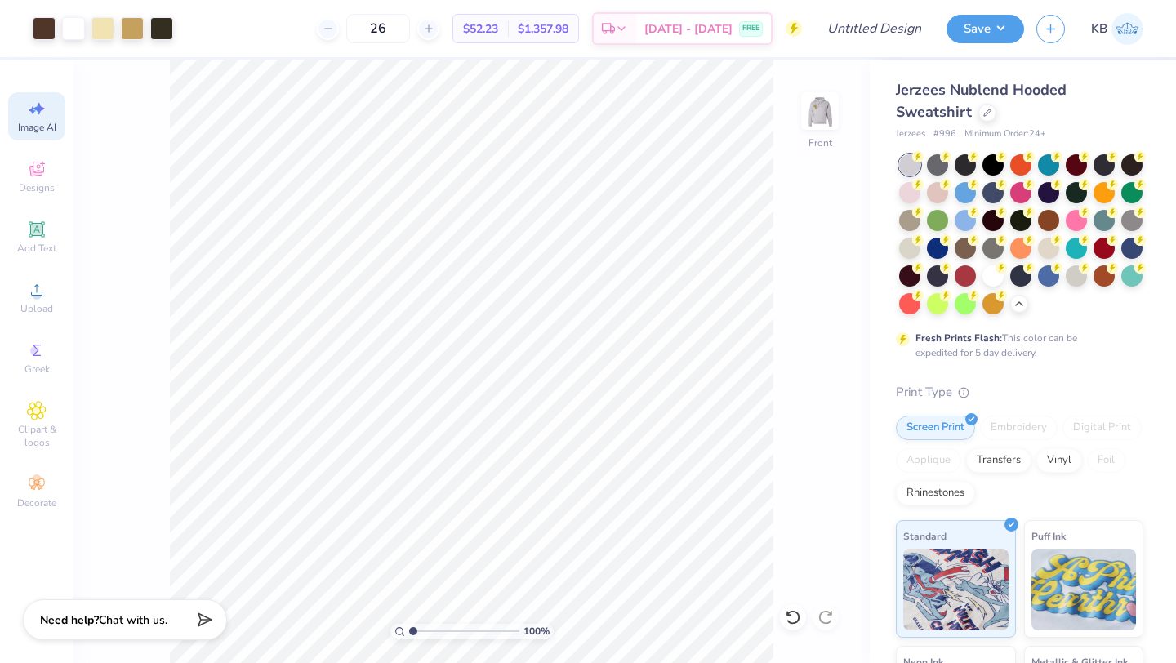
click at [41, 110] on icon at bounding box center [37, 109] width 20 height 20
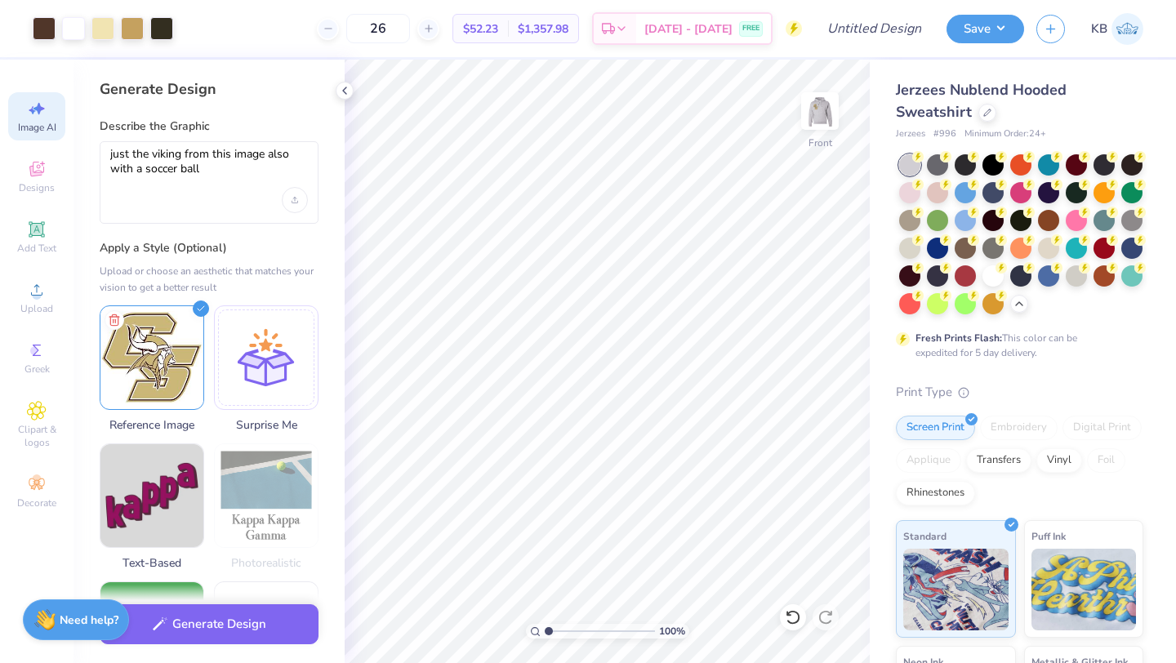
scroll to position [0, 0]
click at [217, 168] on textarea "just the viking from this image also with a soccer ball" at bounding box center [209, 167] width 198 height 41
drag, startPoint x: 213, startPoint y: 168, endPoint x: 264, endPoint y: 158, distance: 51.7
click at [264, 158] on textarea "just the viking from this image also with a soccer ball" at bounding box center [209, 167] width 198 height 41
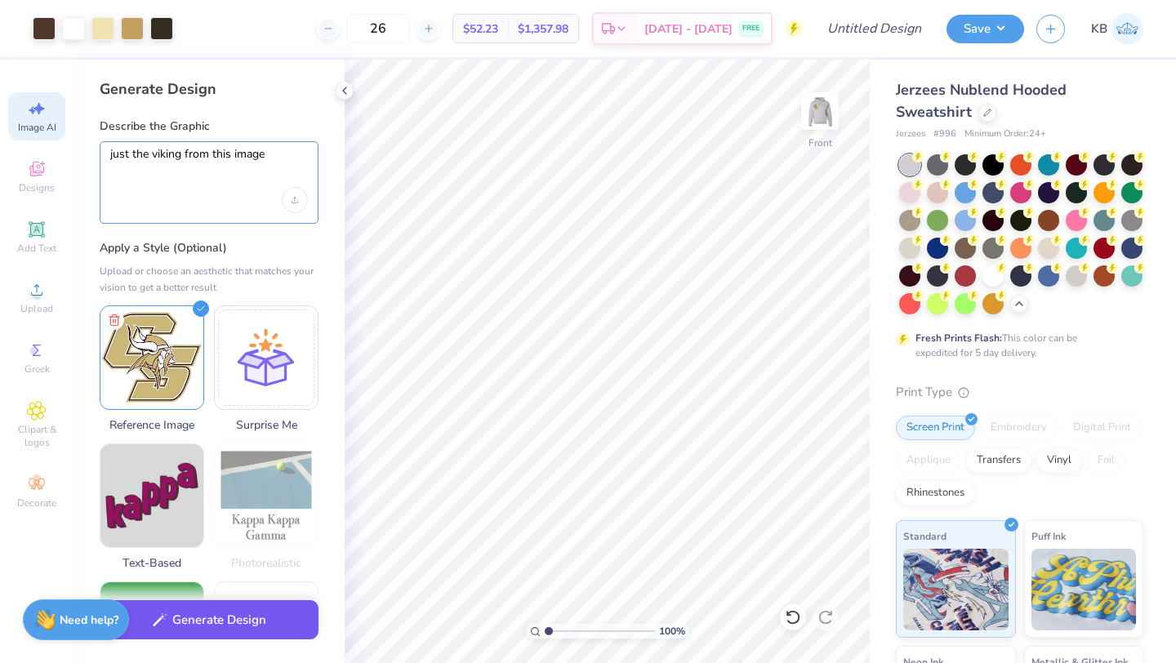
type textarea "just the viking from this image"
click at [242, 628] on button "Generate Design" at bounding box center [209, 620] width 219 height 40
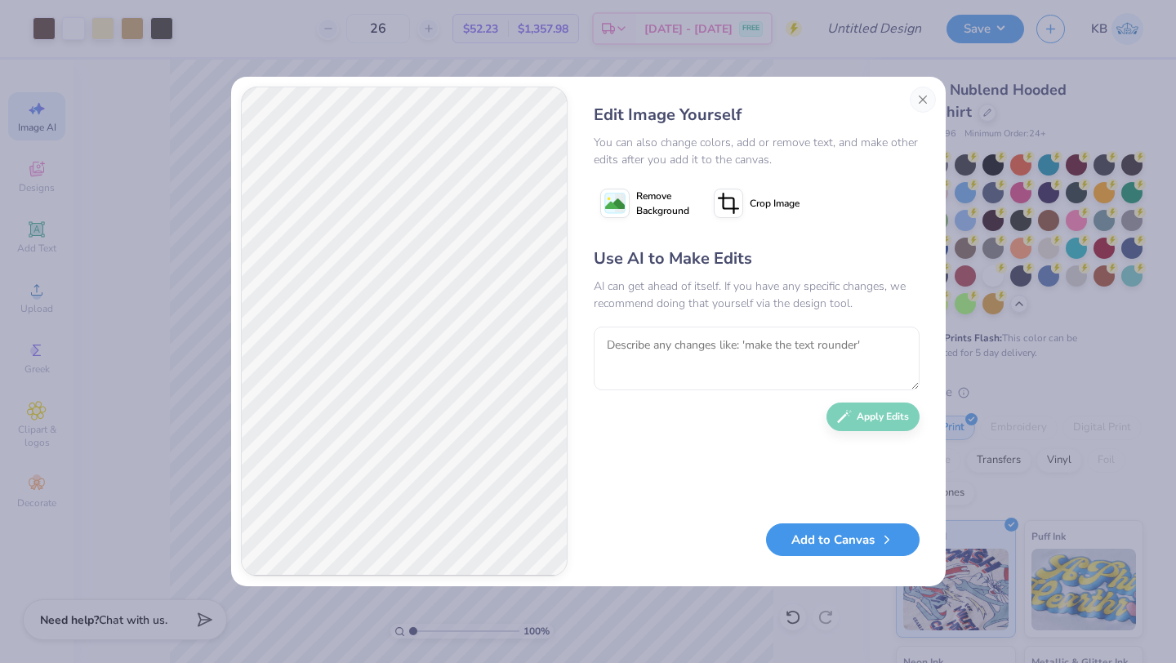
click at [830, 545] on button "Add to Canvas" at bounding box center [843, 539] width 154 height 33
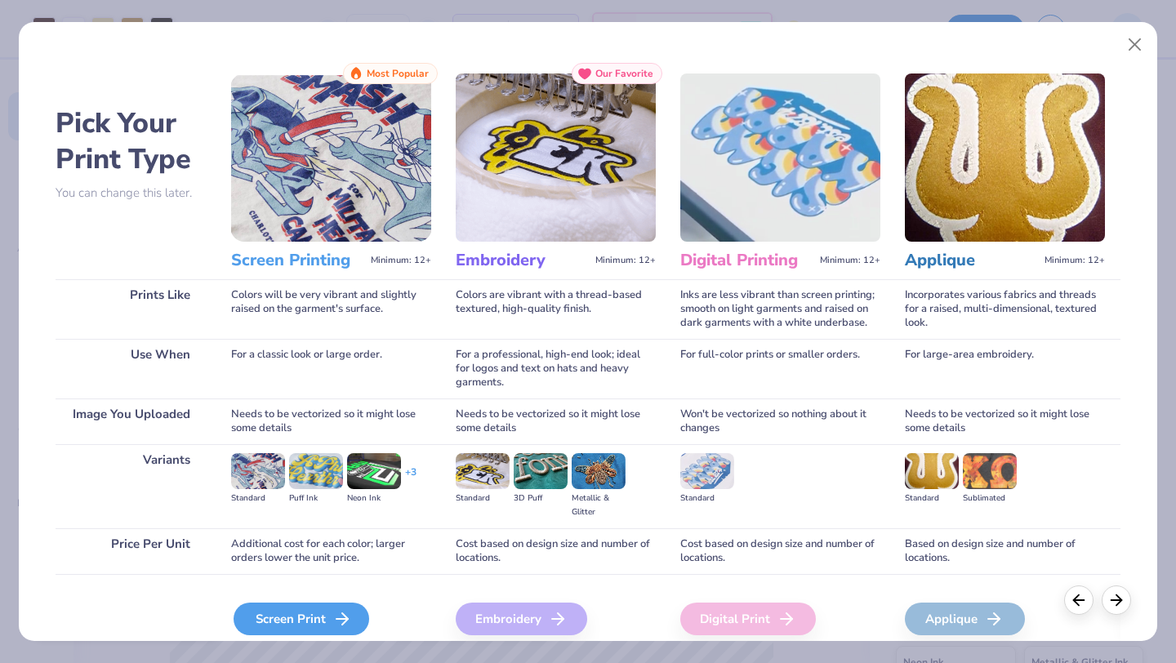
click at [327, 612] on div "Screen Print" at bounding box center [302, 619] width 136 height 33
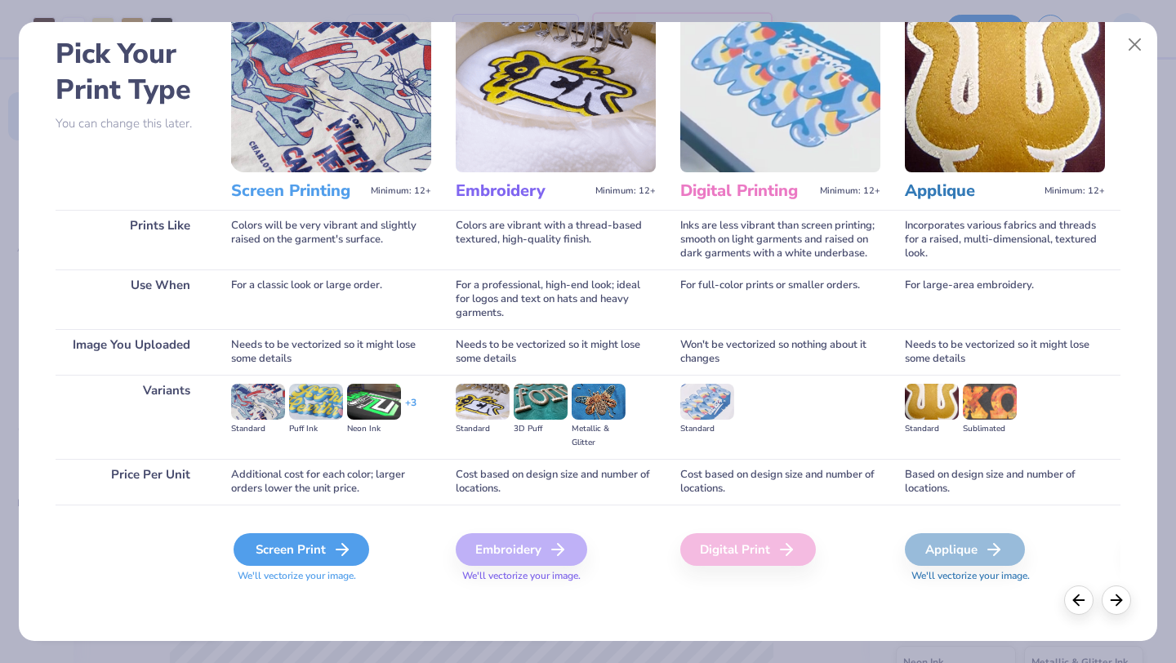
click at [314, 556] on div "Screen Print" at bounding box center [302, 549] width 136 height 33
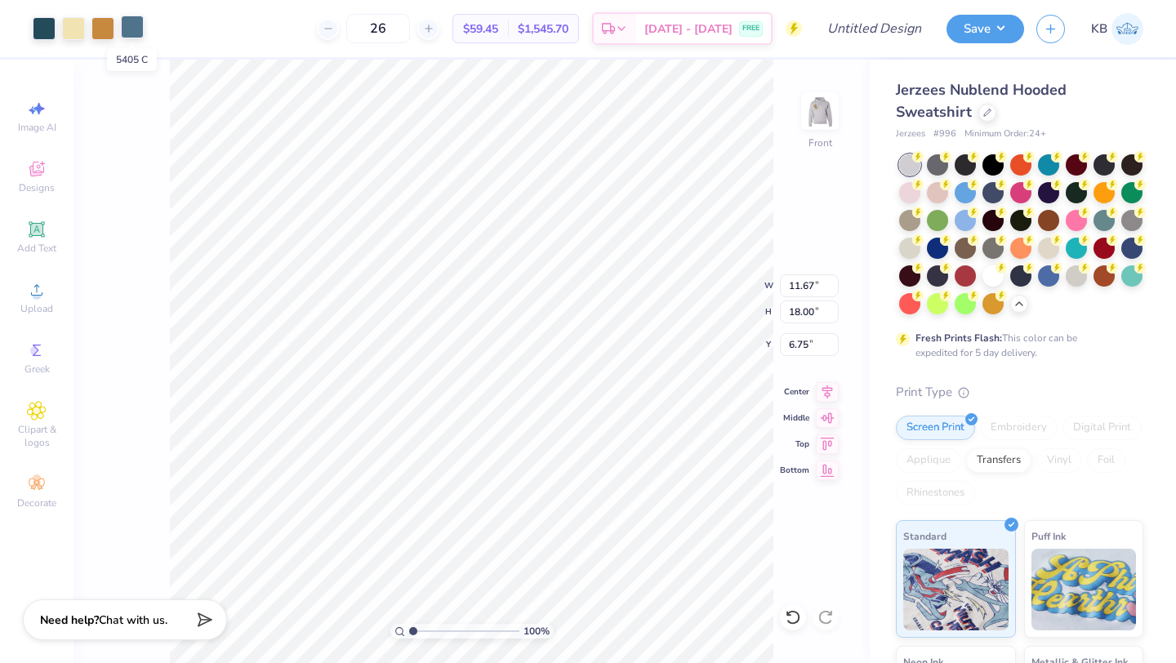
click at [130, 25] on div at bounding box center [132, 27] width 23 height 23
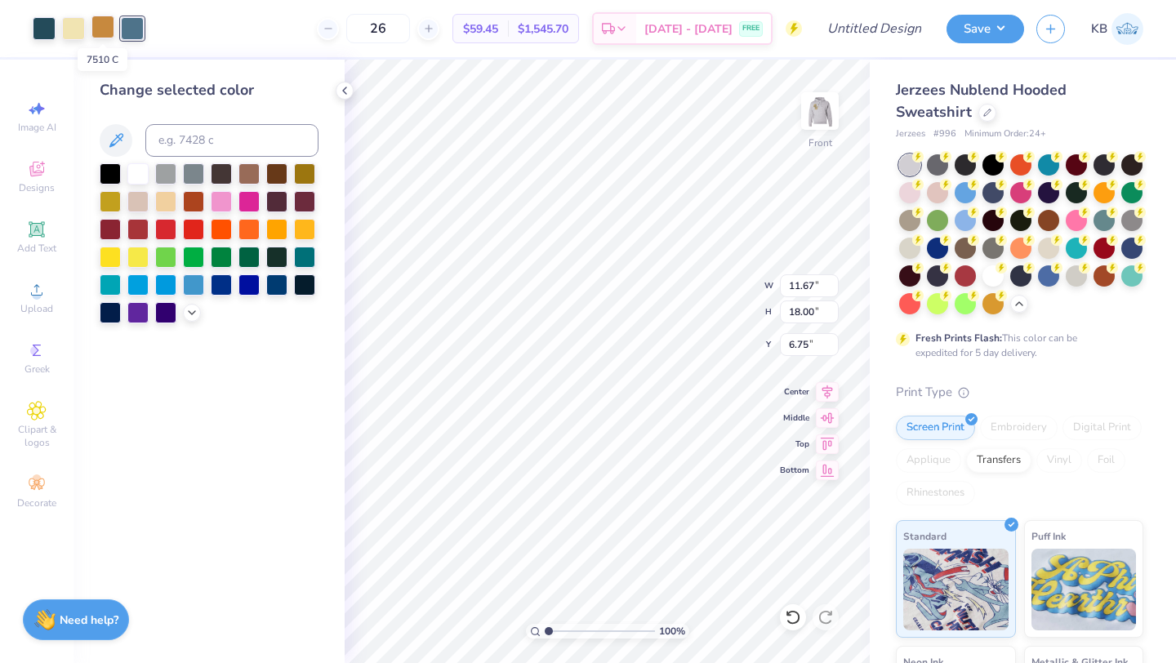
click at [99, 33] on div at bounding box center [102, 27] width 23 height 23
click at [121, 33] on div at bounding box center [132, 27] width 23 height 23
click at [116, 196] on div at bounding box center [110, 199] width 21 height 21
click at [298, 167] on div at bounding box center [304, 172] width 21 height 21
click at [188, 307] on icon at bounding box center [191, 311] width 13 height 13
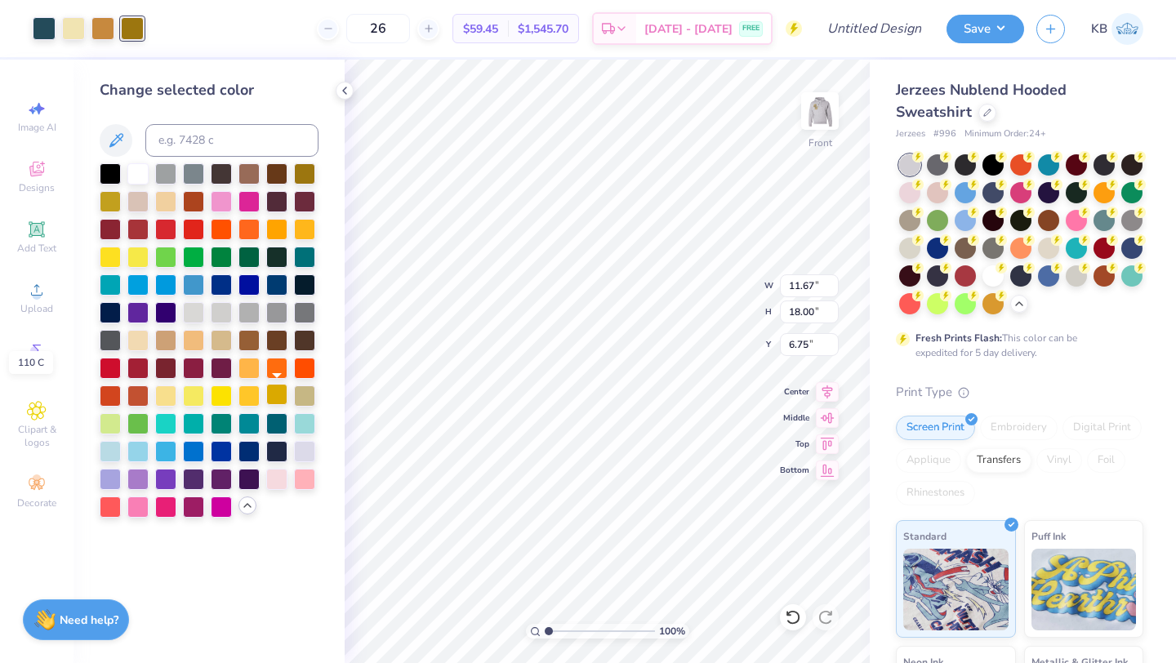
click at [274, 396] on div at bounding box center [276, 394] width 21 height 21
click at [185, 137] on input at bounding box center [231, 140] width 173 height 33
type input "7510"
click at [42, 23] on div at bounding box center [44, 27] width 23 height 23
click at [305, 345] on div at bounding box center [304, 338] width 21 height 21
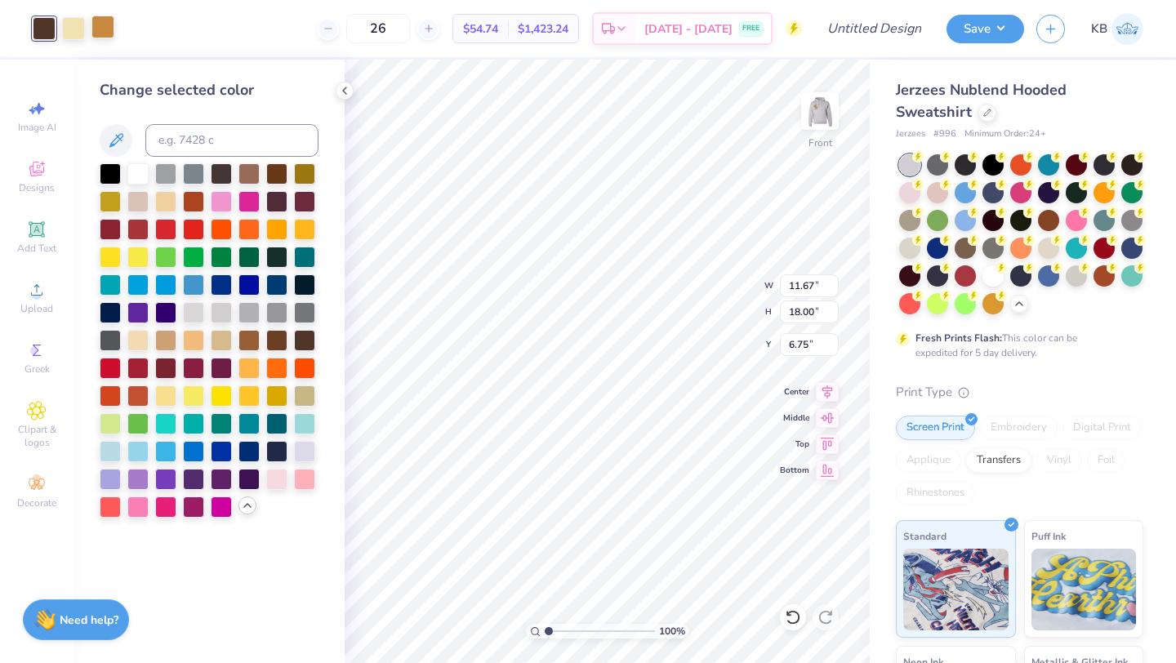
click at [104, 29] on div at bounding box center [102, 27] width 23 height 23
click at [309, 396] on div at bounding box center [304, 394] width 21 height 21
click at [112, 198] on div at bounding box center [110, 199] width 21 height 21
click at [310, 168] on div at bounding box center [304, 172] width 21 height 21
click at [247, 339] on div at bounding box center [248, 338] width 21 height 21
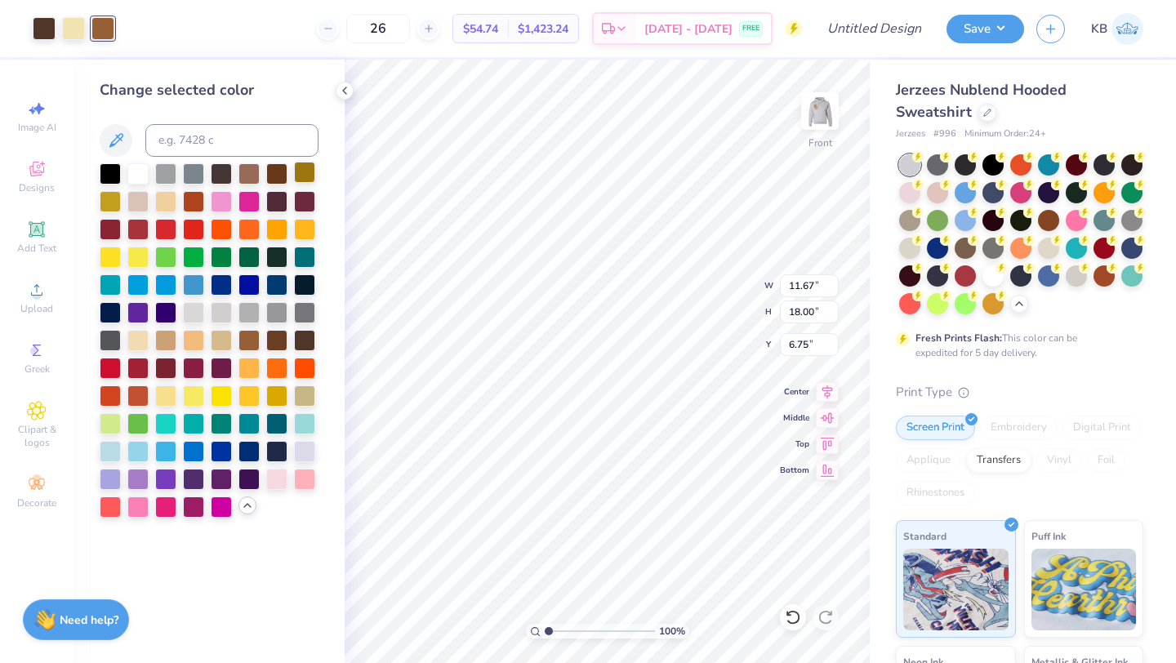
click at [305, 171] on div at bounding box center [304, 172] width 21 height 21
click at [301, 398] on div at bounding box center [304, 394] width 21 height 21
click at [278, 393] on div at bounding box center [276, 394] width 21 height 21
click at [299, 172] on div at bounding box center [304, 172] width 21 height 21
click at [243, 509] on icon at bounding box center [247, 505] width 13 height 13
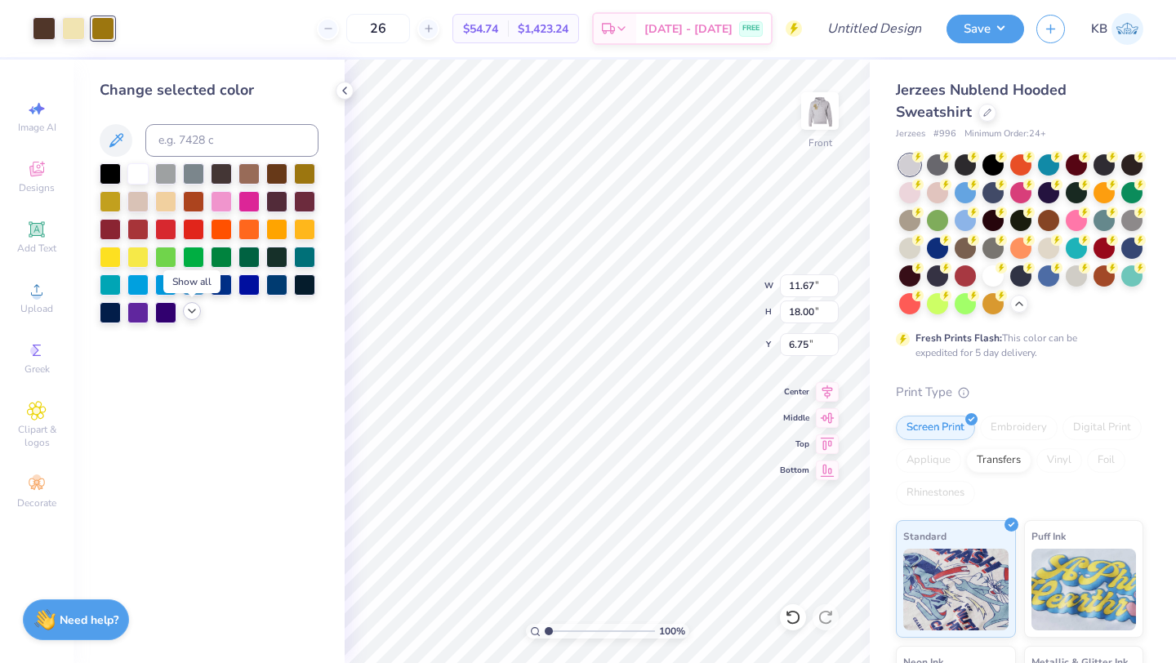
click at [189, 310] on icon at bounding box center [191, 311] width 13 height 13
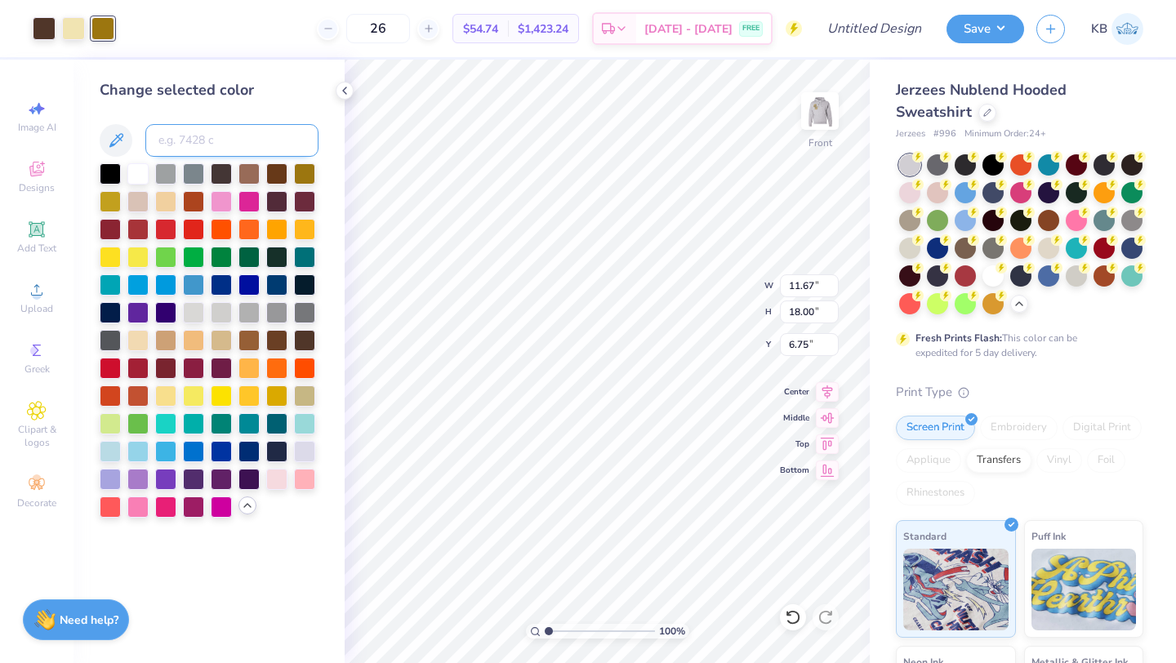
click at [207, 134] on input at bounding box center [231, 140] width 173 height 33
click at [275, 394] on div at bounding box center [276, 394] width 21 height 21
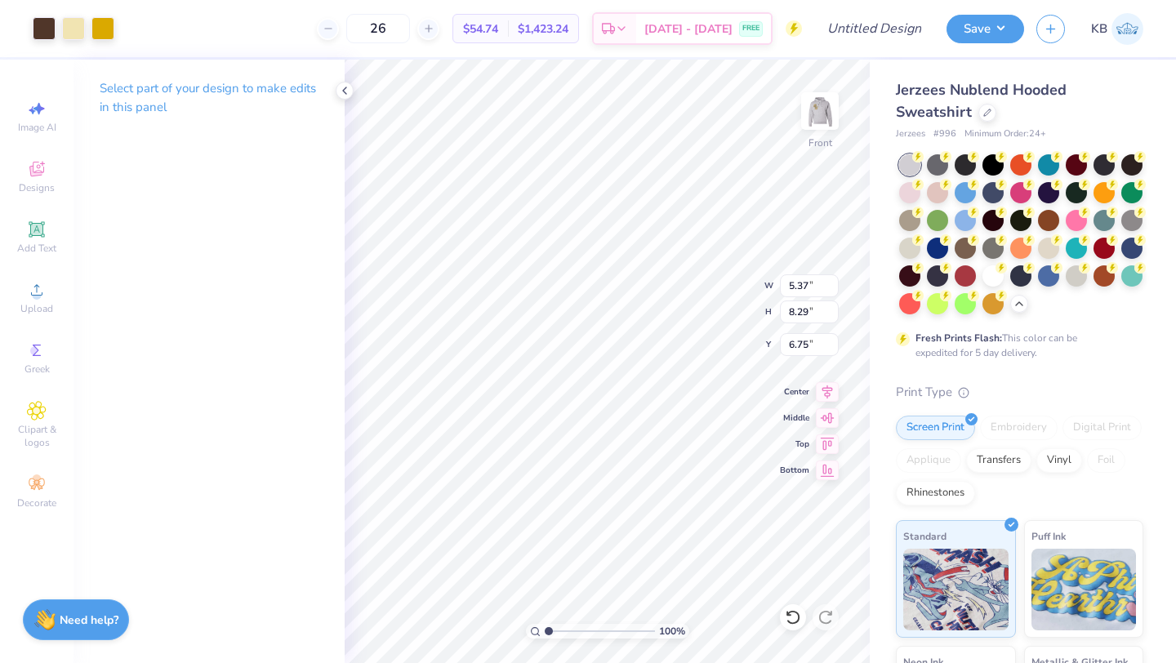
type input "5.37"
type input "8.29"
type input "5.07"
type input "6.05"
type input "19.26"
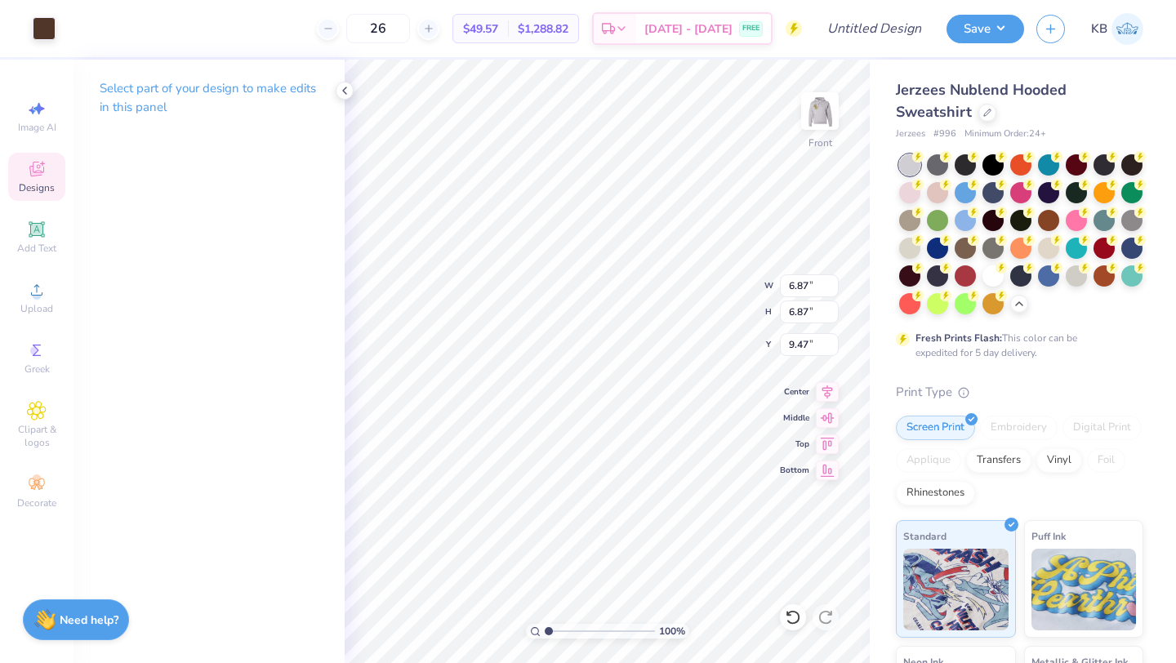
type input "2.78"
type input "2.00"
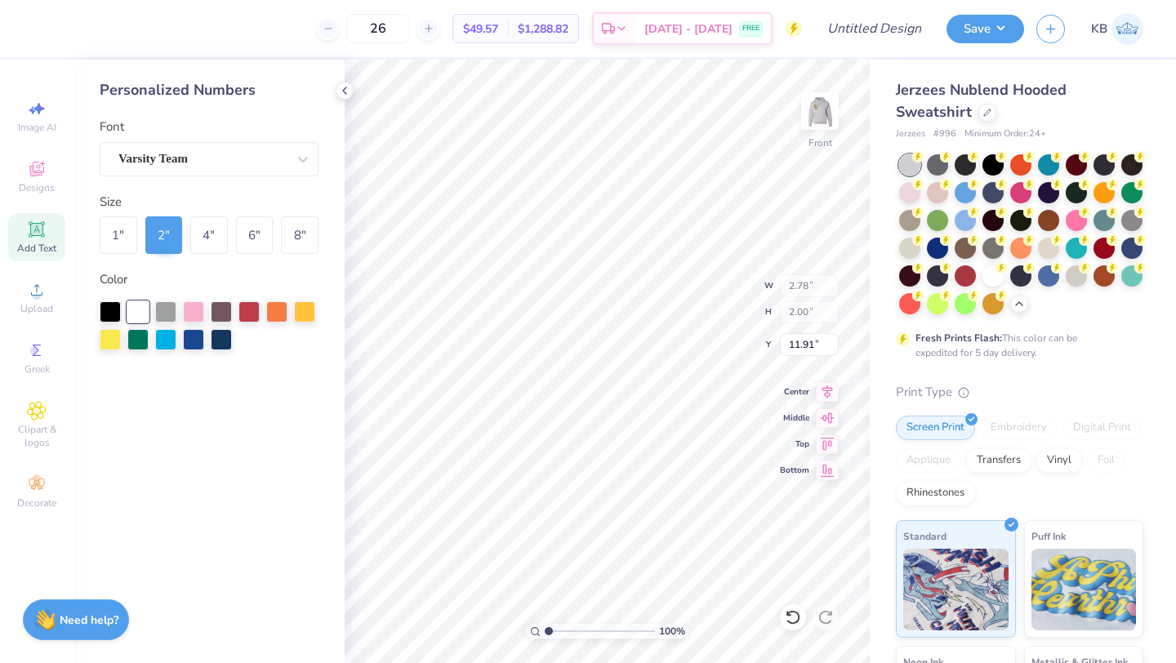
type input "21.20"
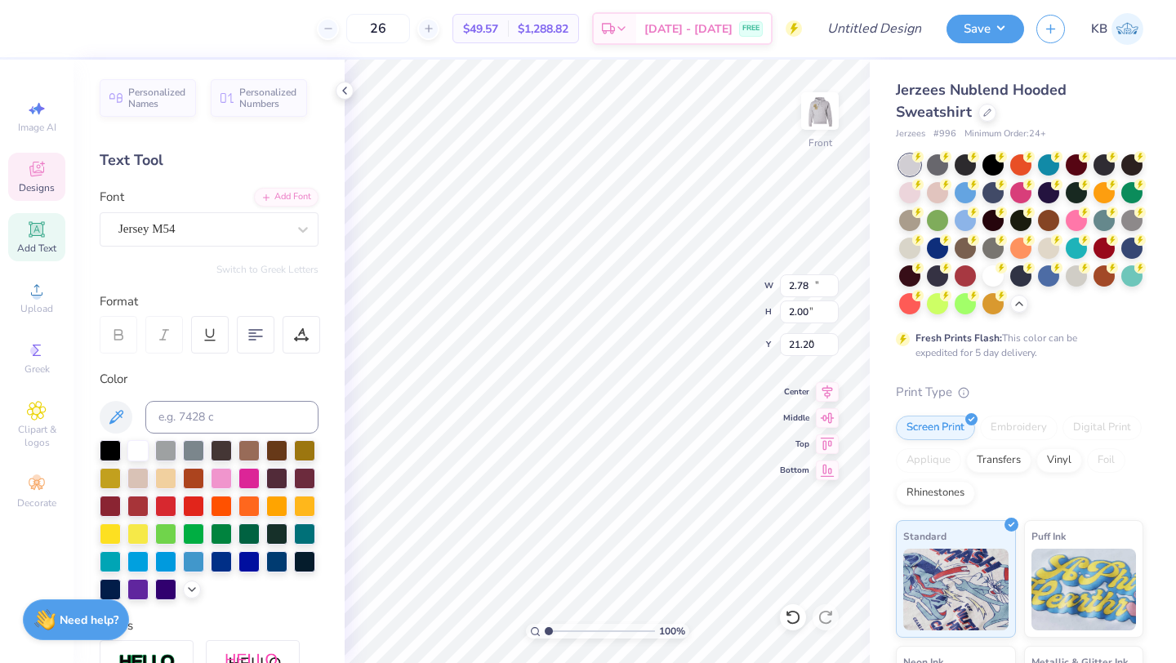
type input "13.02"
type input "6.47"
type input "6.24"
type input "5.37"
type input "8.29"
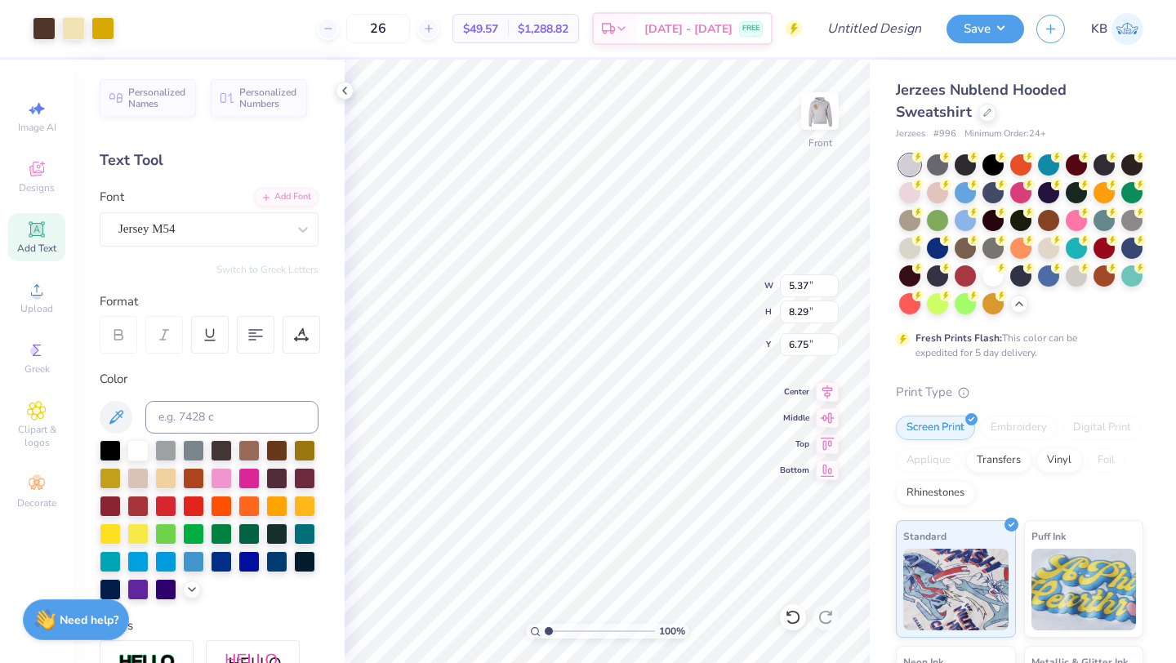
type input "8.76"
type input "4.59"
type input "13.02"
type input "6.47"
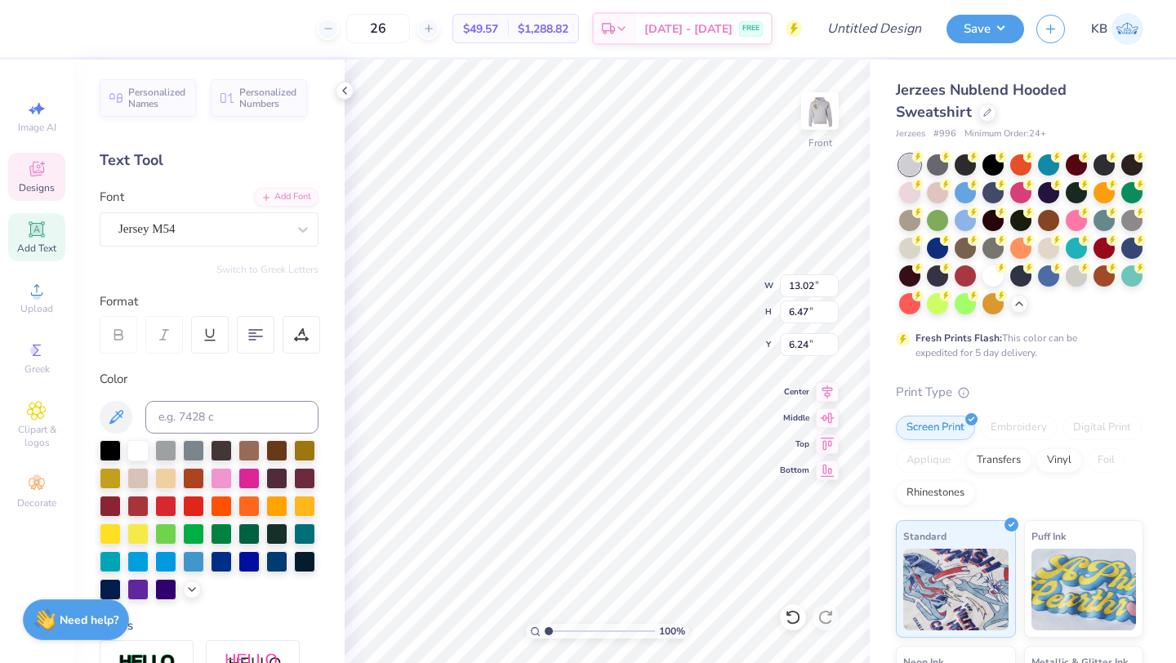
type input "6.90"
type input "6.43"
type input "5.37"
type input "8.29"
type input "13.92"
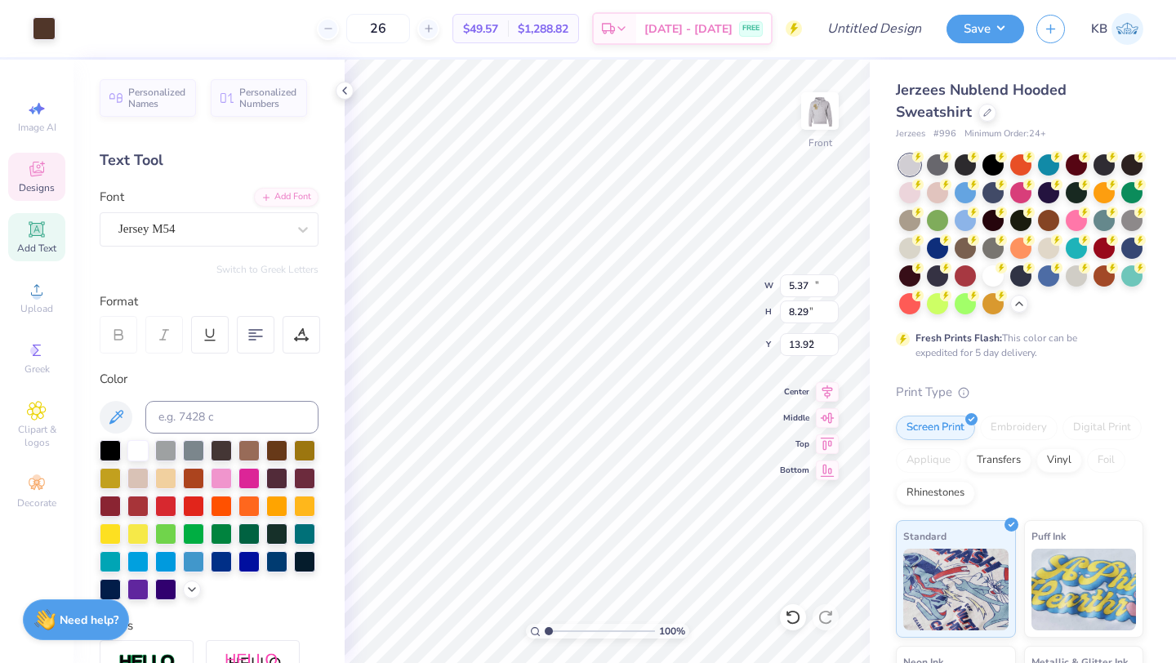
type input "13.02"
type input "6.47"
type input "6.43"
type input "13.02"
type input "6.47"
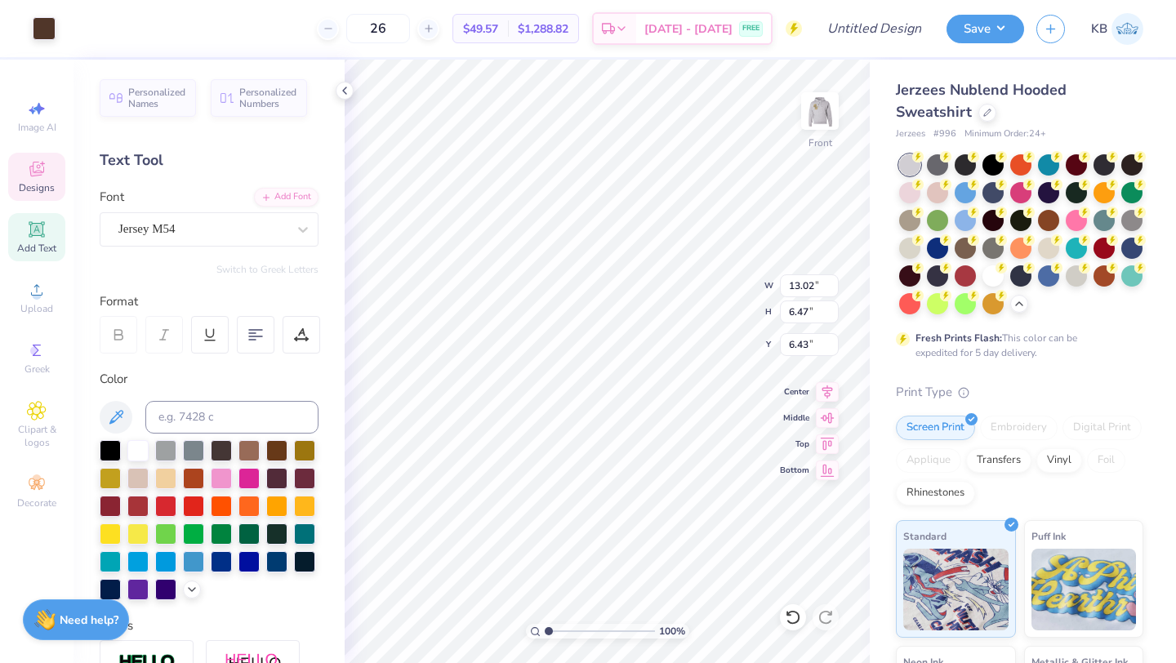
type input "6.43"
type input "15.26"
type input "5.54"
type input "14.65"
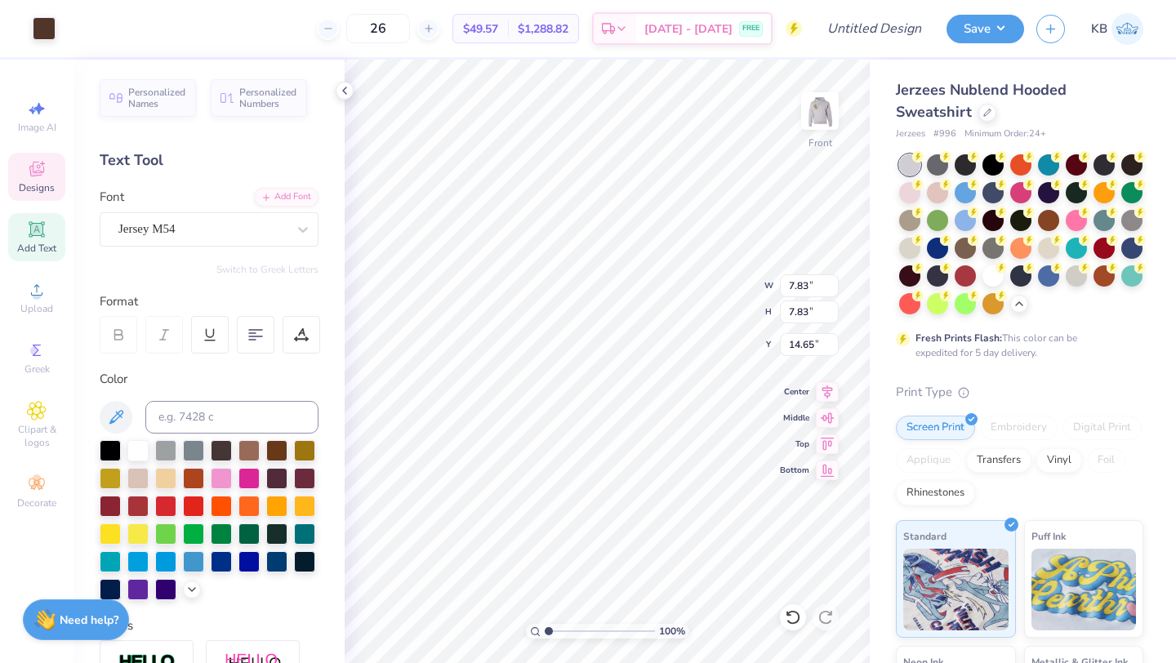
type input "7.83"
type input "12.36"
type input "12.92"
type input "7.83"
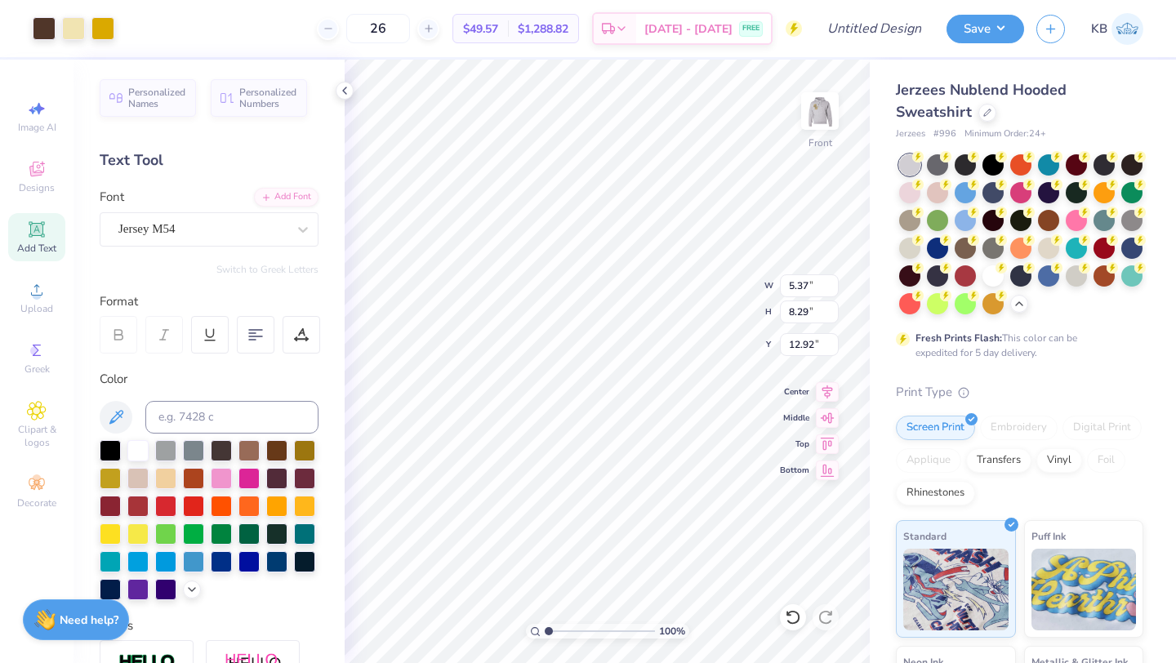
type input "7.83"
type input "12.36"
click at [48, 30] on div at bounding box center [44, 27] width 23 height 23
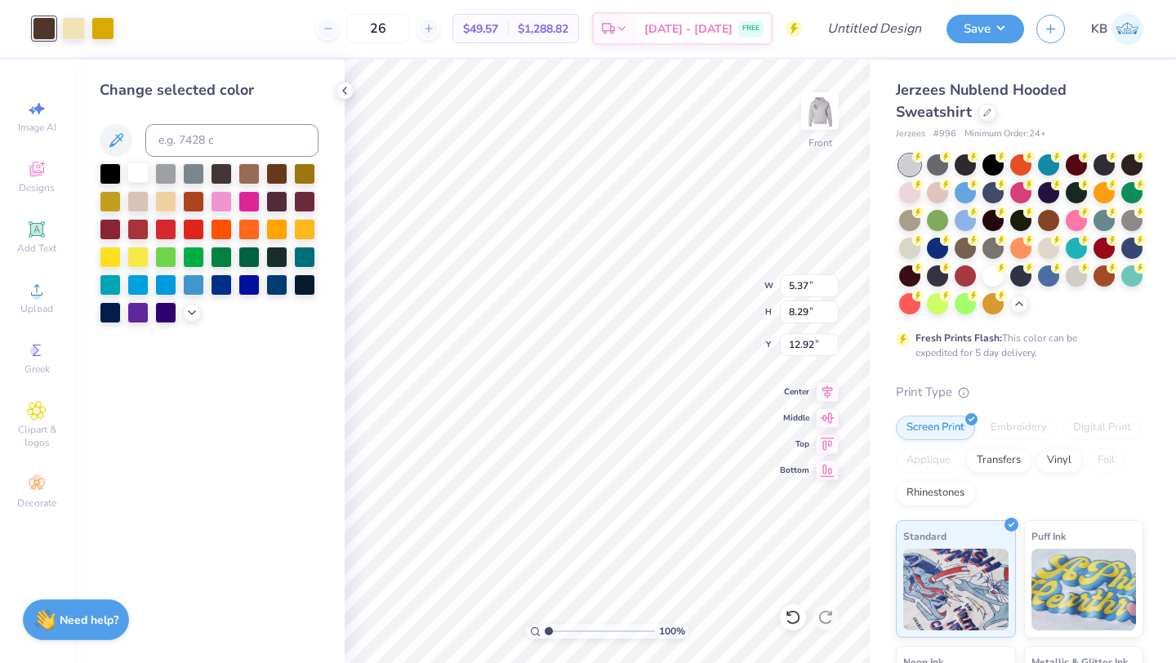
click at [139, 173] on div at bounding box center [137, 172] width 21 height 21
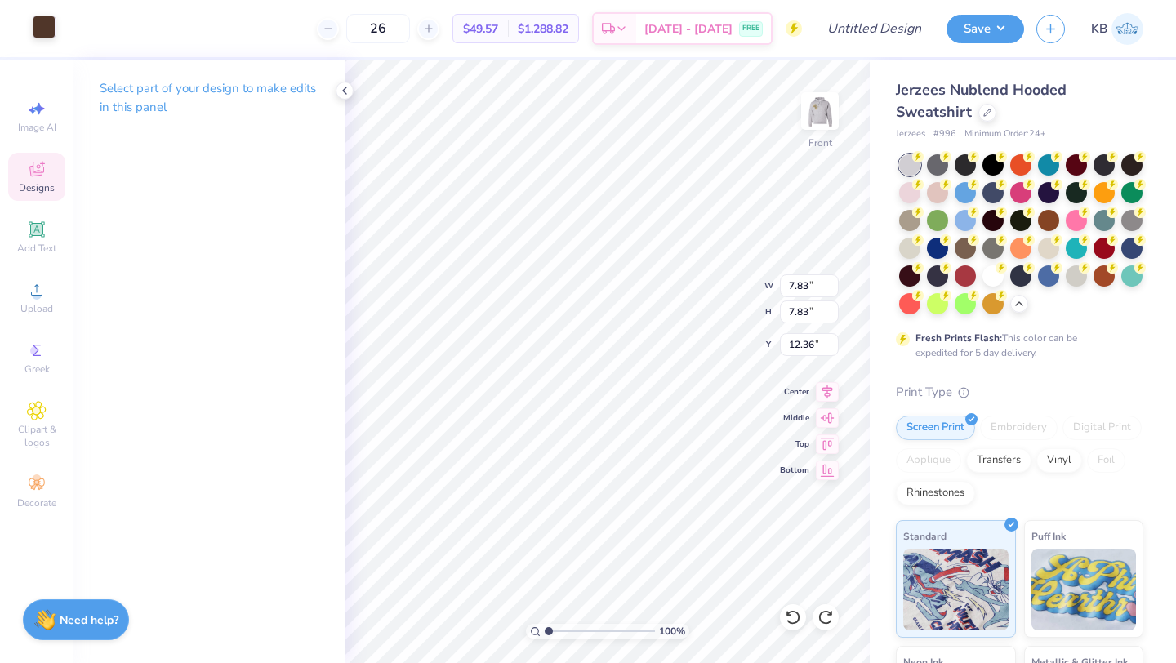
click at [42, 25] on div at bounding box center [44, 27] width 23 height 23
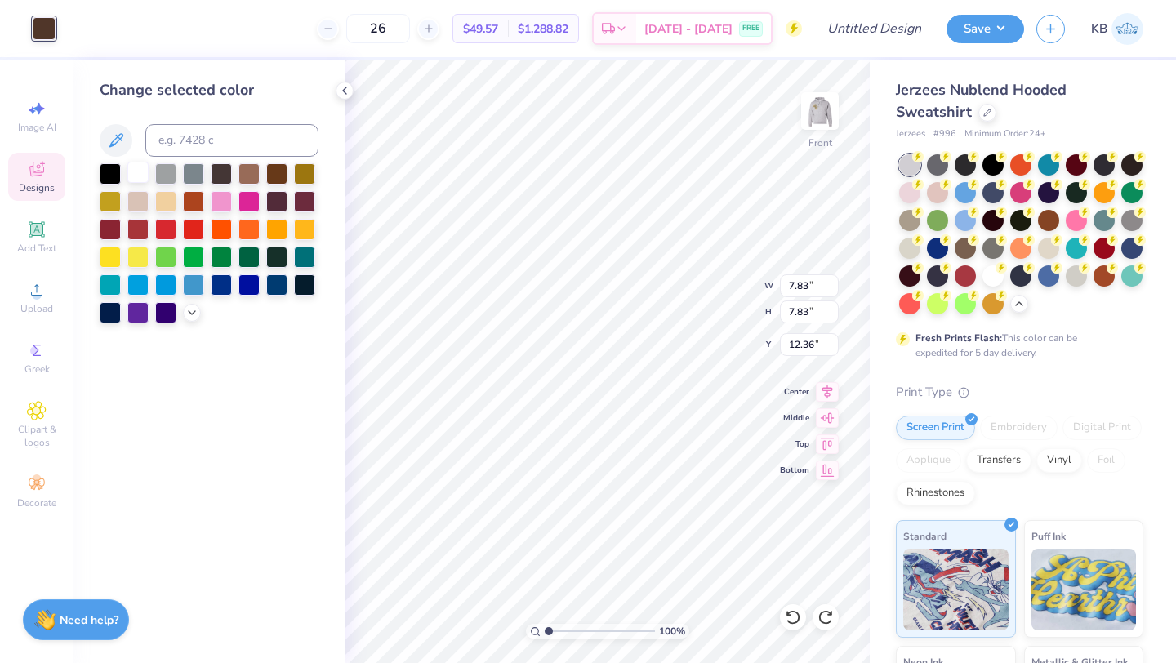
click at [135, 178] on div at bounding box center [137, 172] width 21 height 21
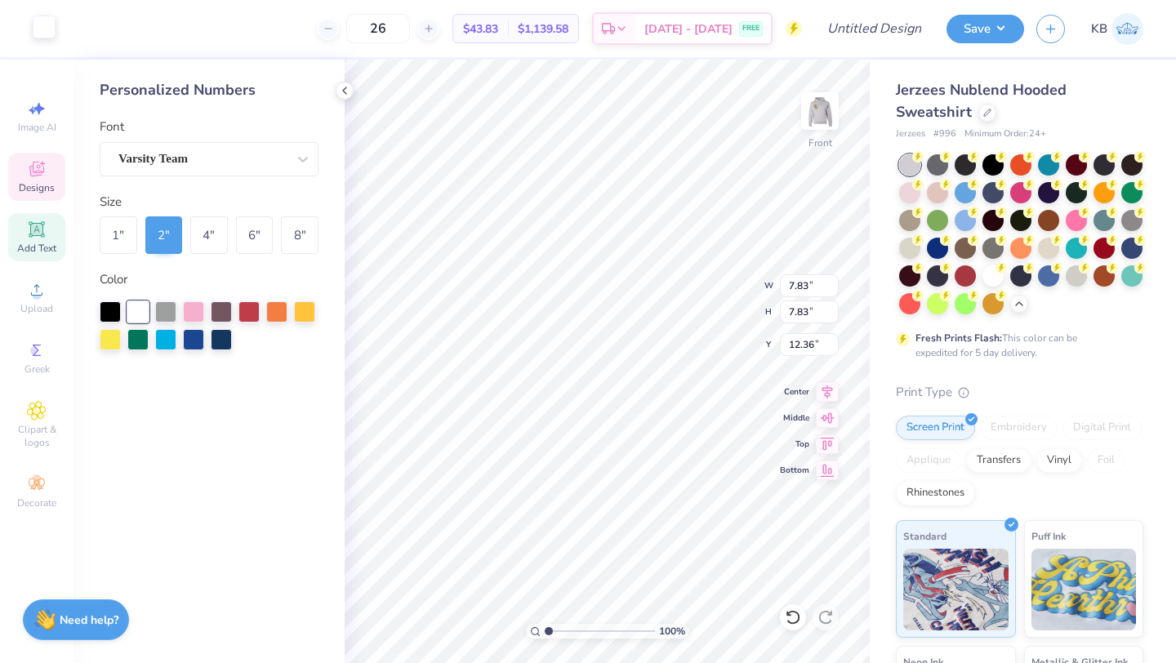
click at [40, 16] on div at bounding box center [44, 27] width 23 height 23
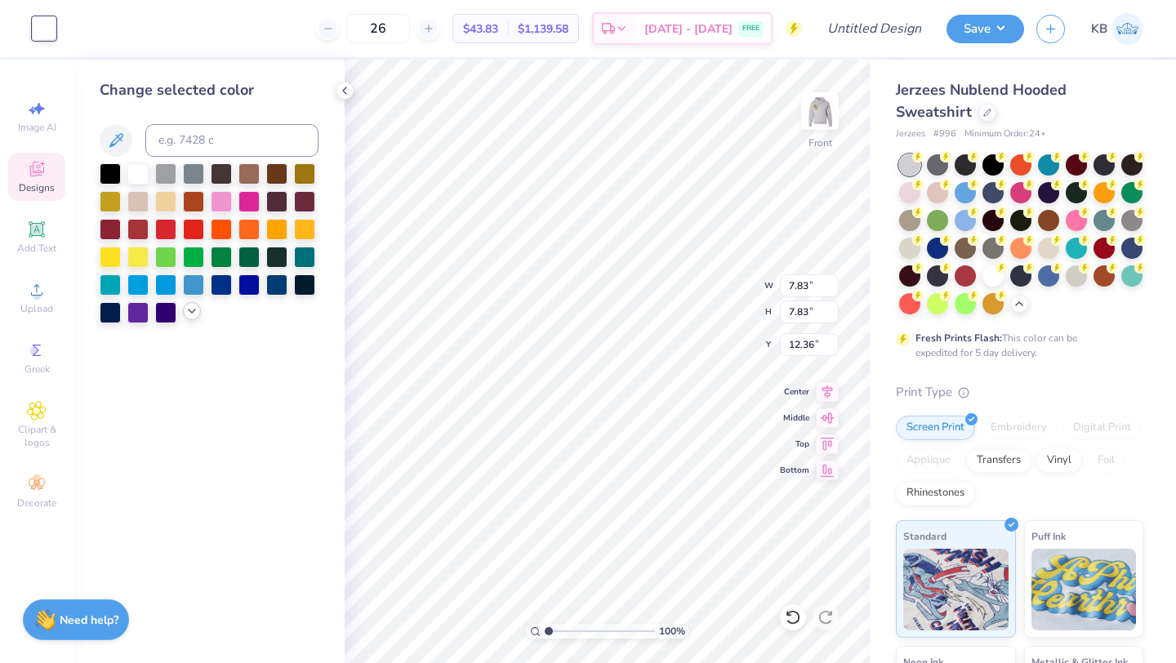
click at [194, 313] on icon at bounding box center [191, 311] width 13 height 13
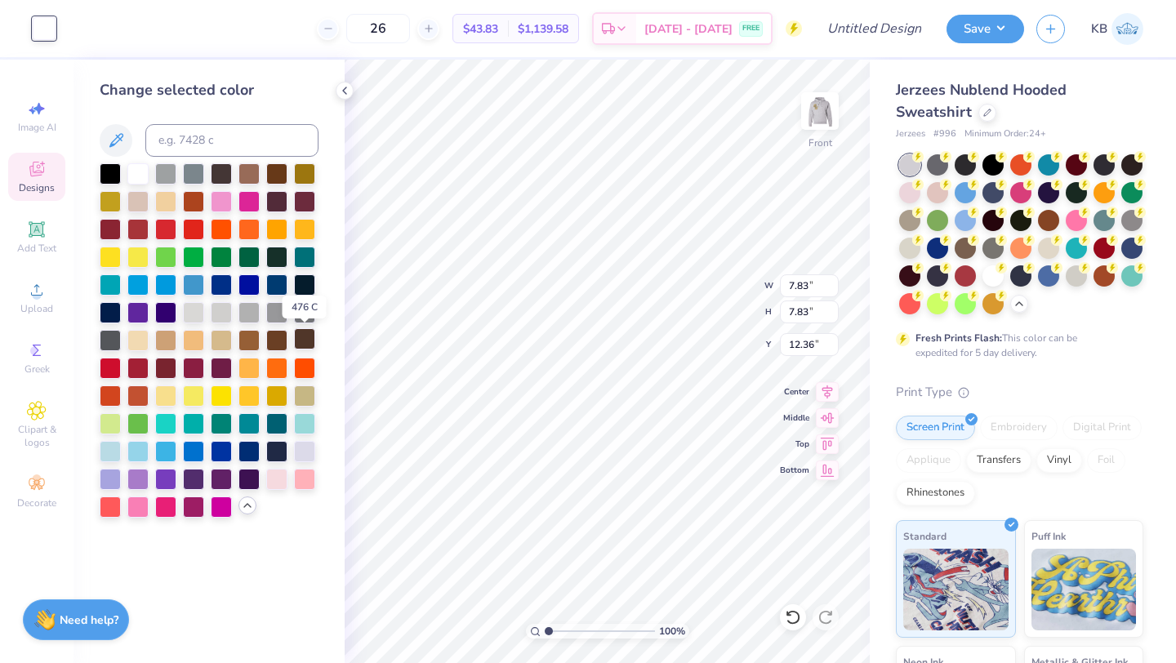
click at [310, 336] on div at bounding box center [304, 338] width 21 height 21
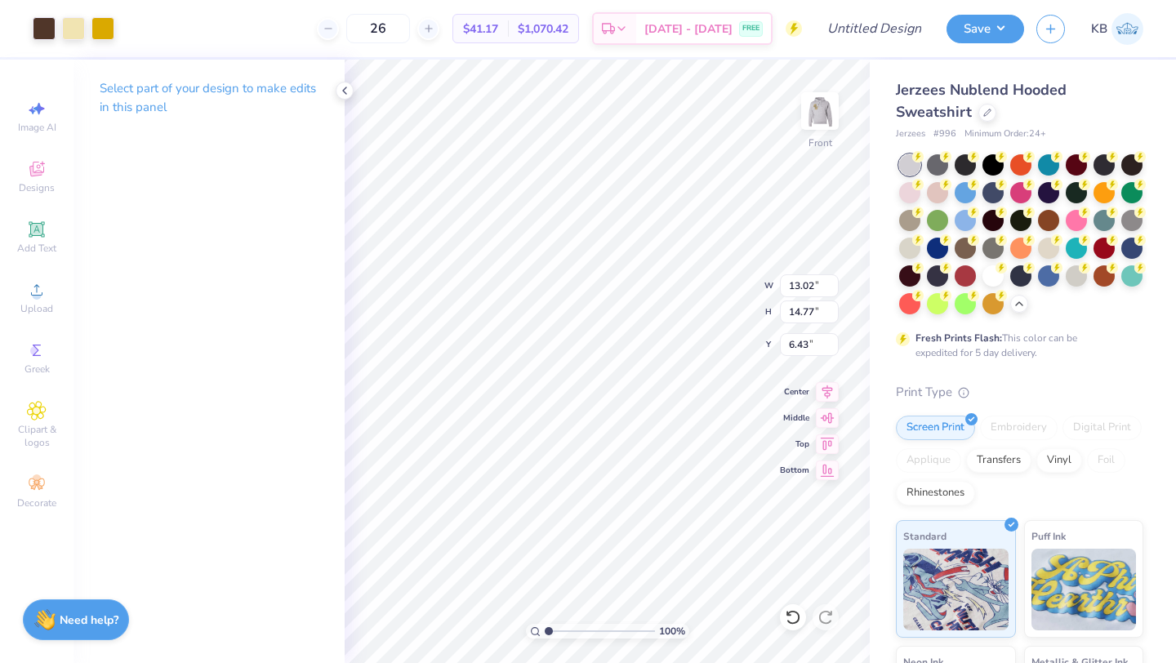
type input "6.78"
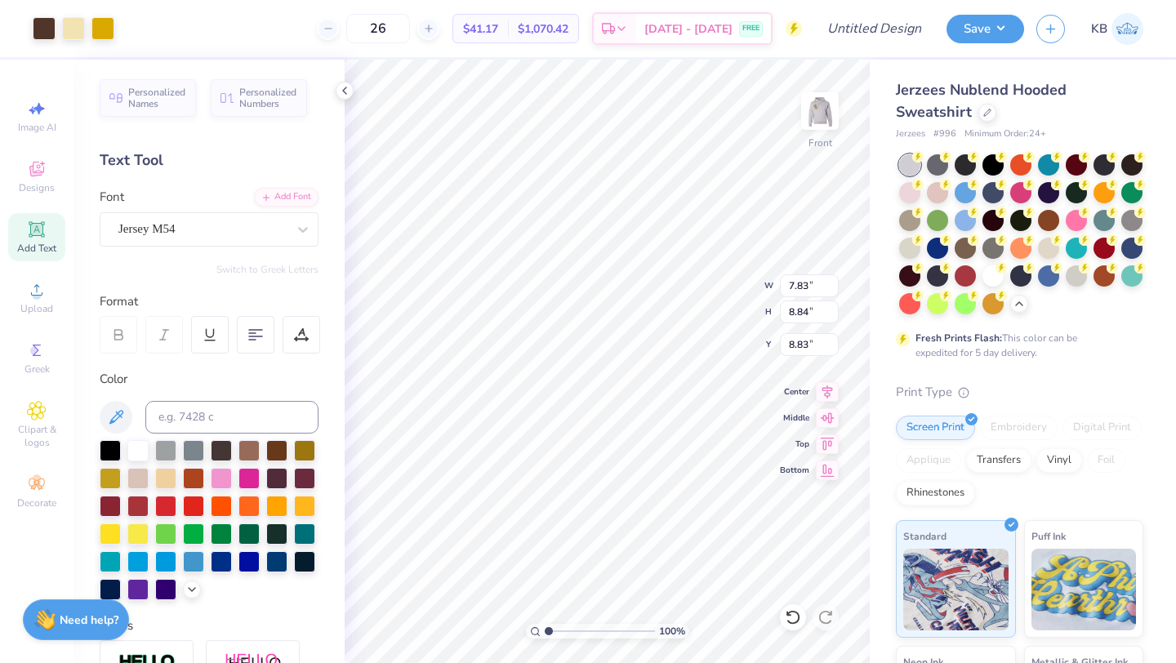
type input "8.83"
type input "9.11"
click at [821, 109] on img at bounding box center [819, 110] width 65 height 65
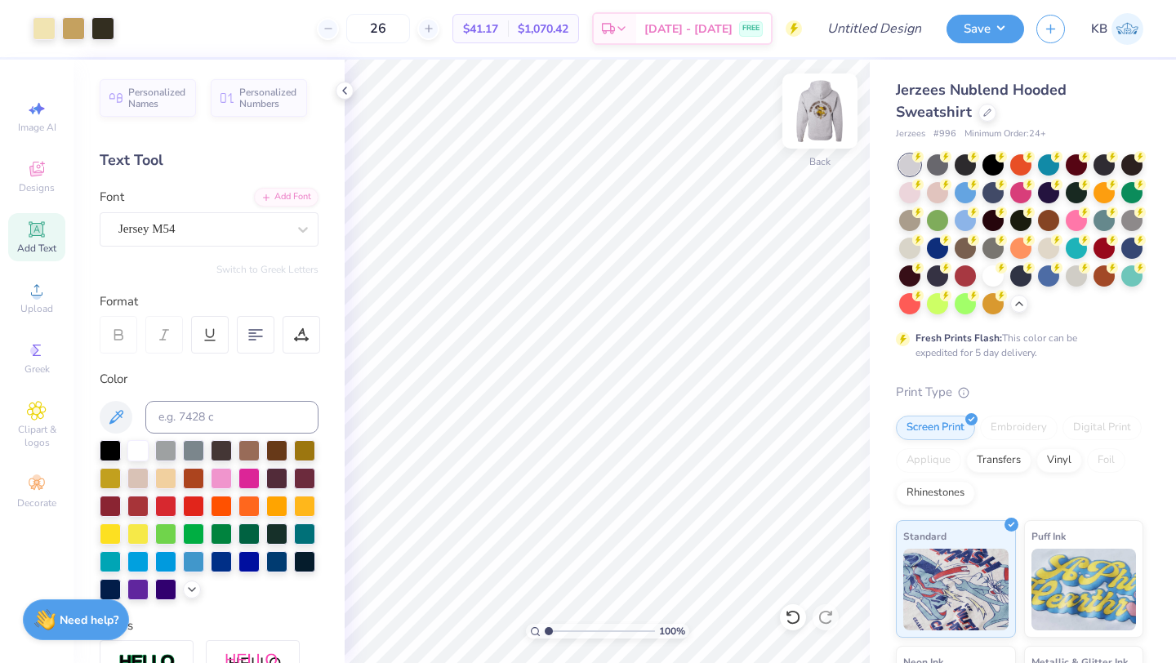
click at [808, 141] on img at bounding box center [819, 110] width 65 height 65
click at [815, 131] on img at bounding box center [819, 110] width 65 height 65
click at [818, 116] on img at bounding box center [819, 110] width 65 height 65
click at [989, 28] on button "Save" at bounding box center [985, 26] width 78 height 29
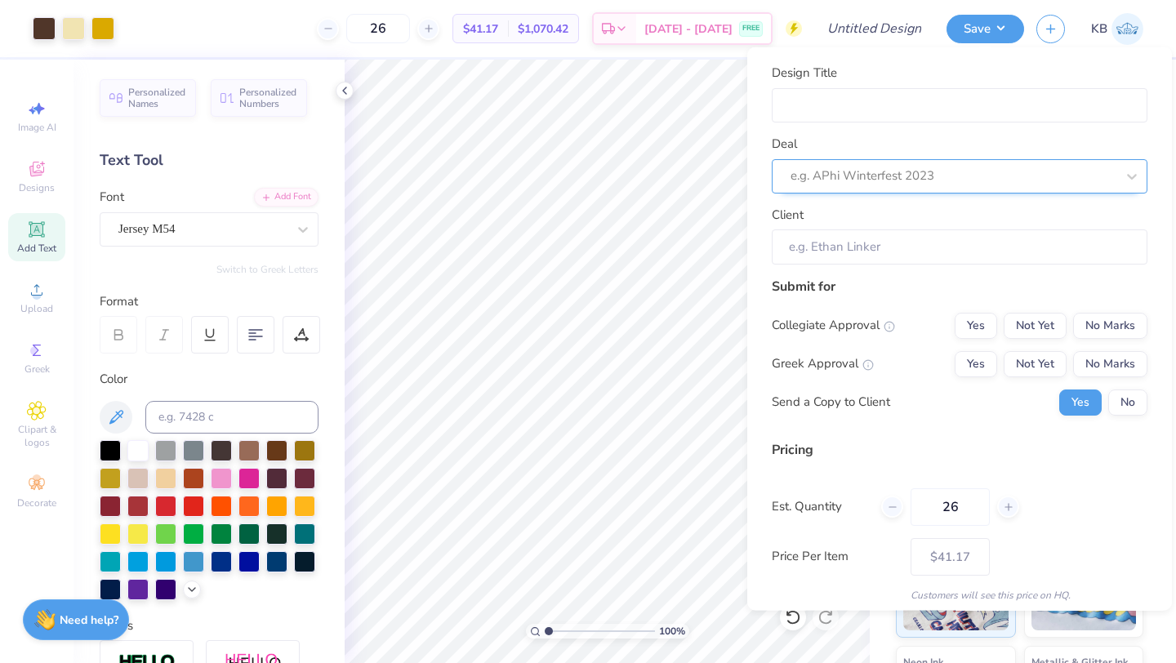
click at [914, 171] on div at bounding box center [952, 176] width 325 height 22
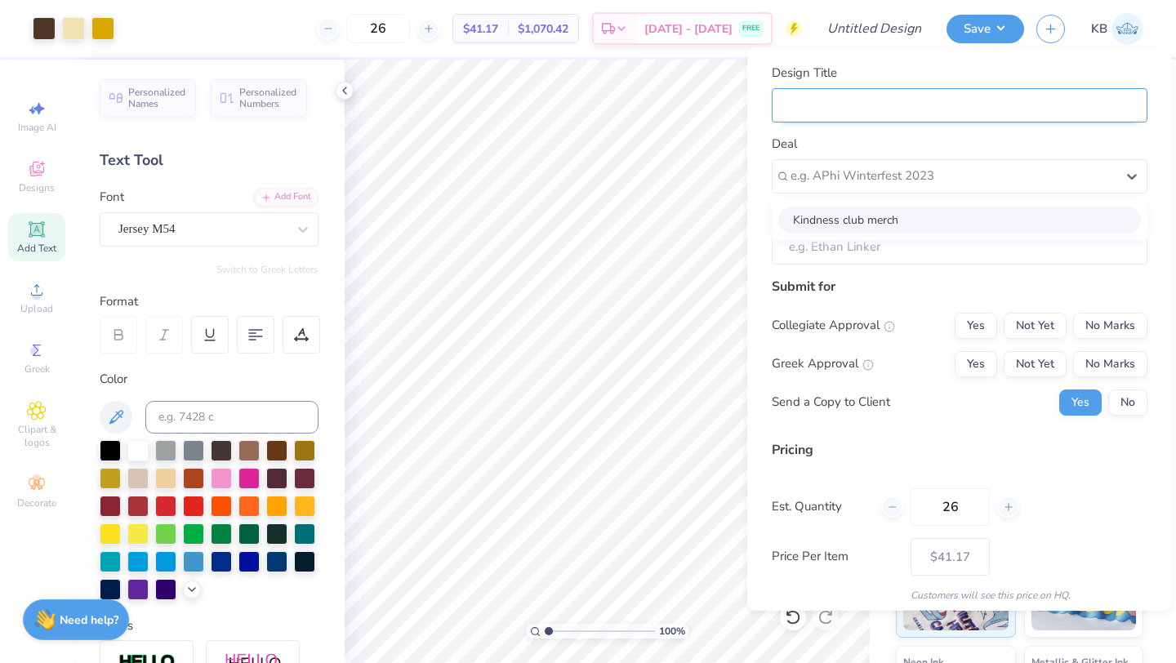
click at [896, 109] on input "Design Title" at bounding box center [960, 104] width 376 height 35
type input "Boys Varsity Merch"
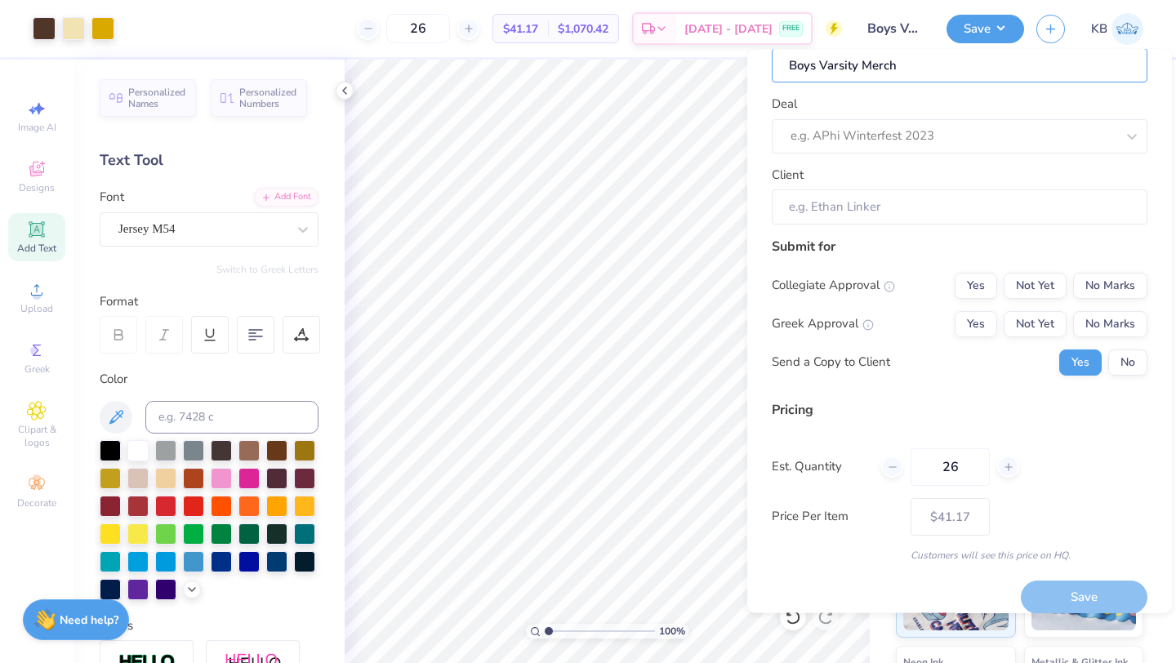
scroll to position [59, 0]
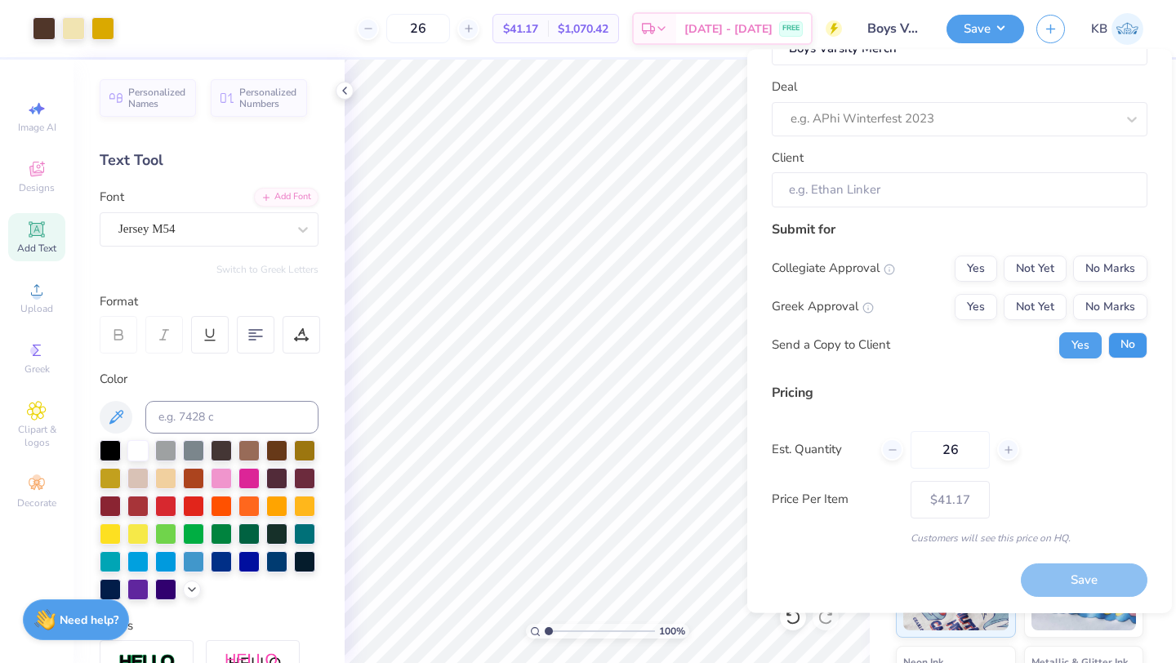
click at [1122, 349] on button "No" at bounding box center [1127, 345] width 39 height 26
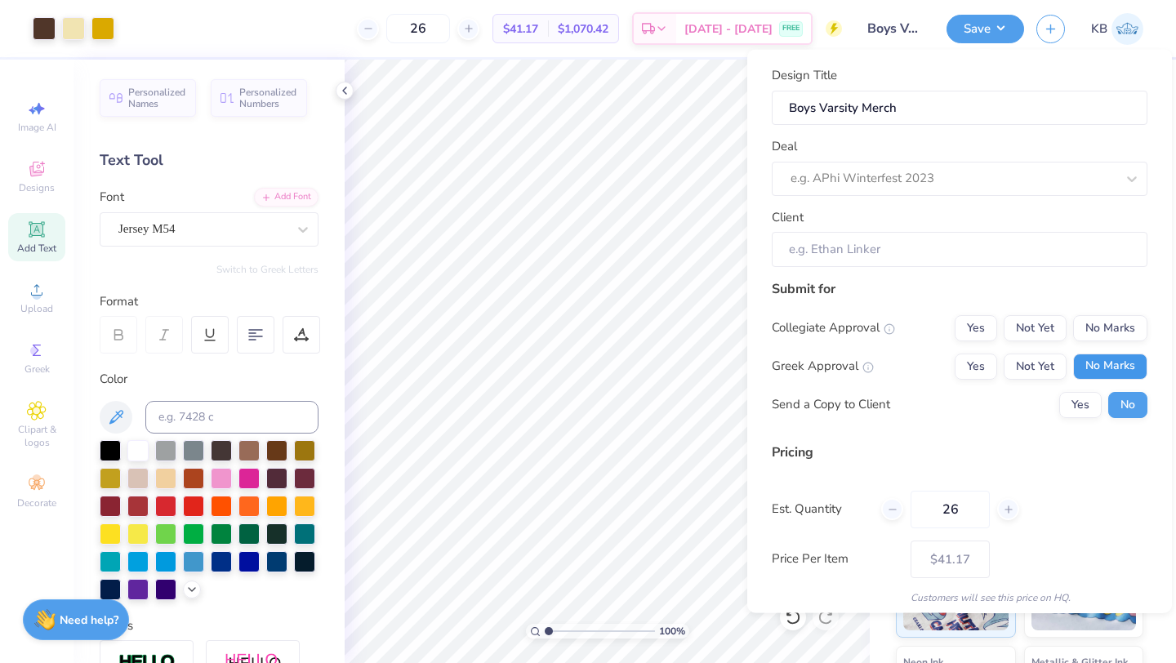
click at [1101, 361] on button "No Marks" at bounding box center [1110, 366] width 74 height 26
click at [1101, 329] on button "No Marks" at bounding box center [1110, 327] width 74 height 26
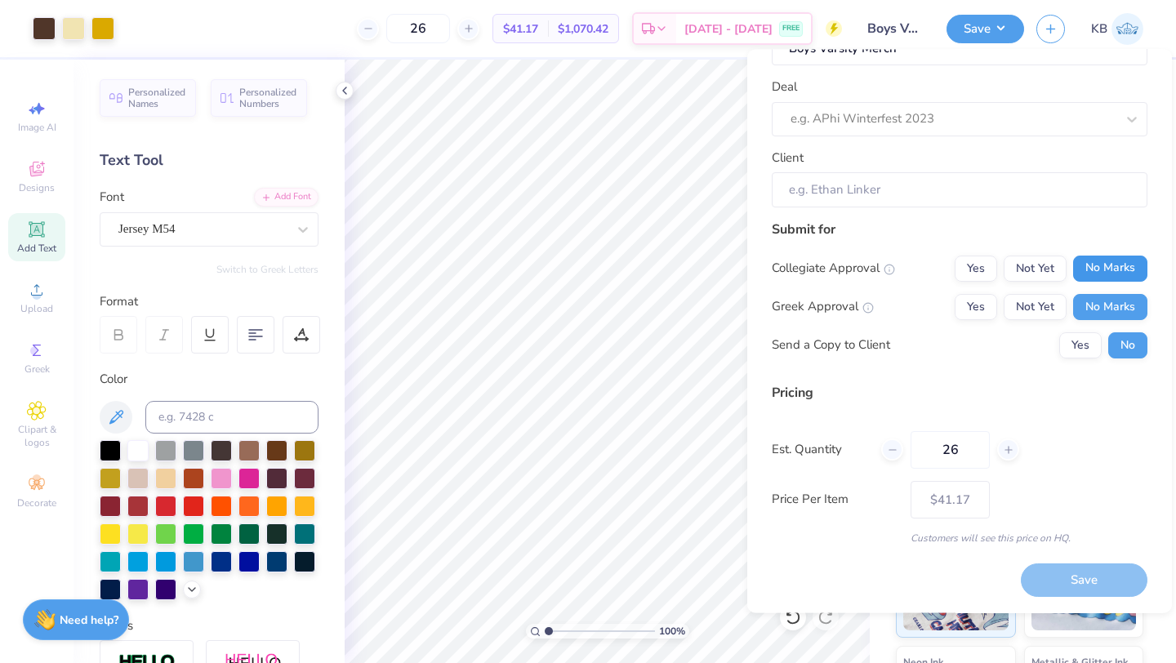
click at [1101, 265] on button "No Marks" at bounding box center [1110, 269] width 74 height 26
click at [1101, 289] on div "Collegiate Approval Yes Not Yet No Marks Greek Approval Yes Not Yet No Marks Se…" at bounding box center [960, 307] width 376 height 103
click at [1101, 307] on button "No Marks" at bounding box center [1110, 307] width 74 height 26
click at [991, 301] on button "Yes" at bounding box center [976, 307] width 42 height 26
click at [1088, 300] on button "No Marks" at bounding box center [1110, 307] width 74 height 26
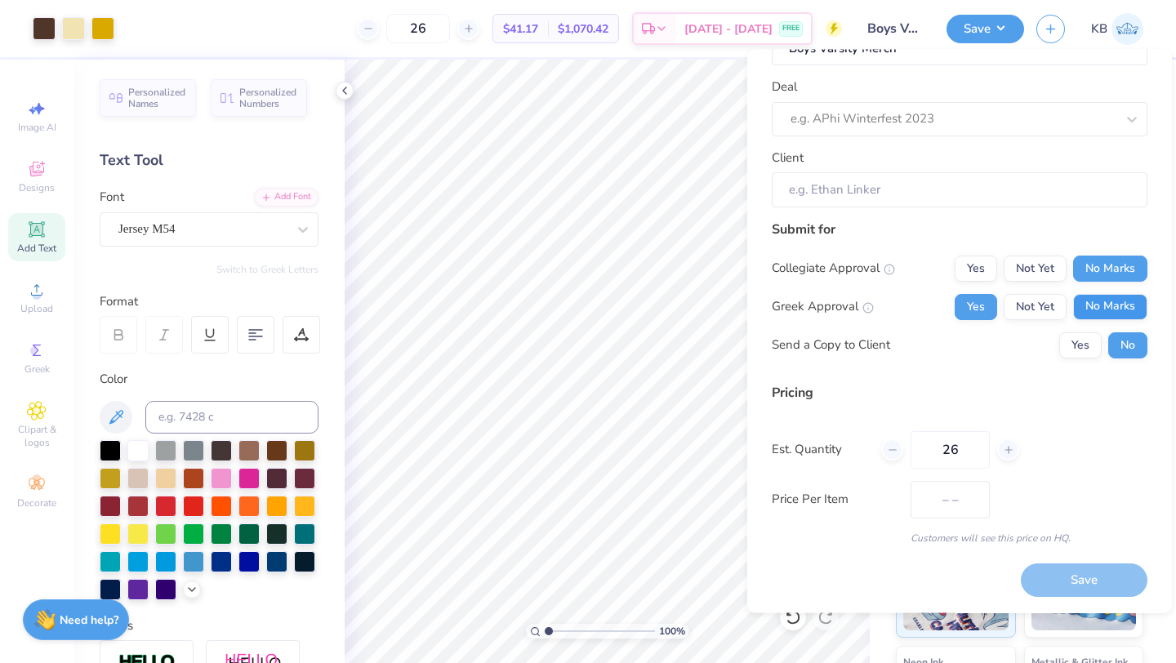
type input "$41.17"
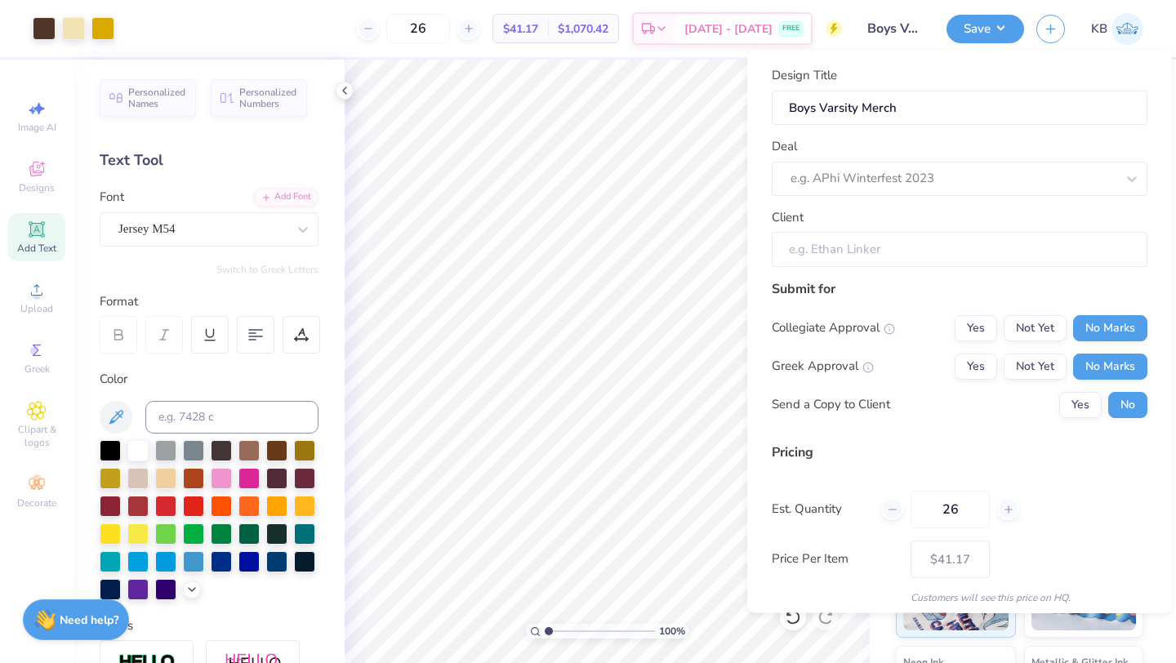
click at [908, 249] on input "Client" at bounding box center [960, 249] width 376 height 35
click at [1009, 576] on div "Price Per Item $41.17" at bounding box center [960, 559] width 376 height 38
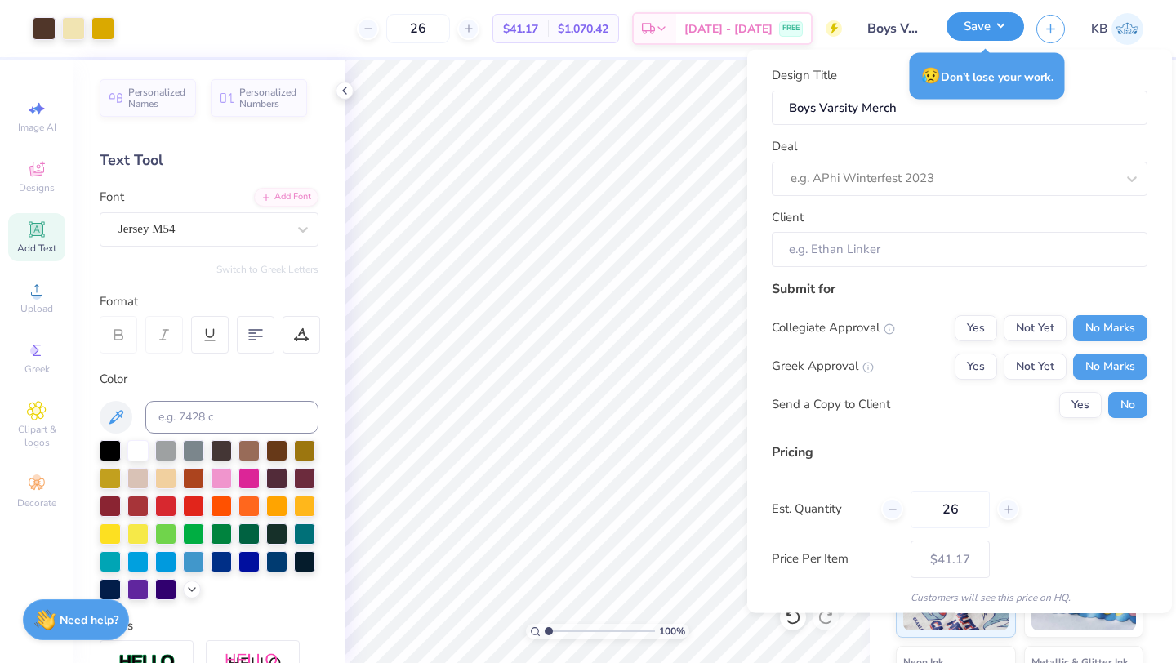
click at [977, 34] on button "Save" at bounding box center [985, 26] width 78 height 29
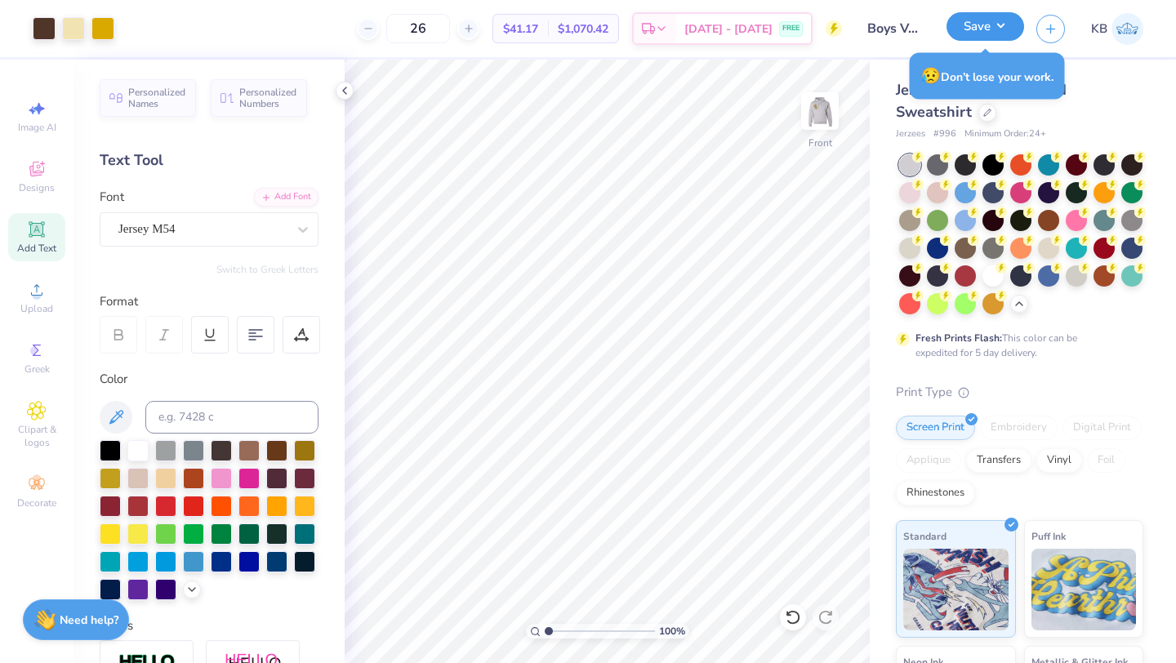
click at [977, 34] on button "Save" at bounding box center [985, 26] width 78 height 29
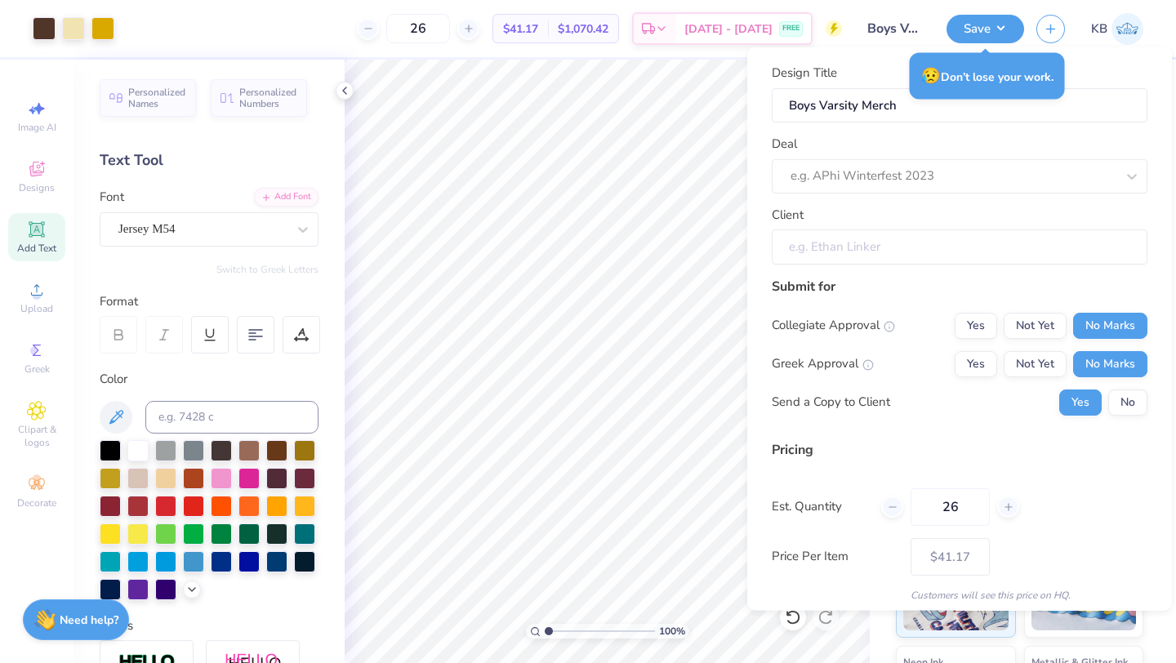
click at [849, 247] on input "Client" at bounding box center [960, 246] width 376 height 35
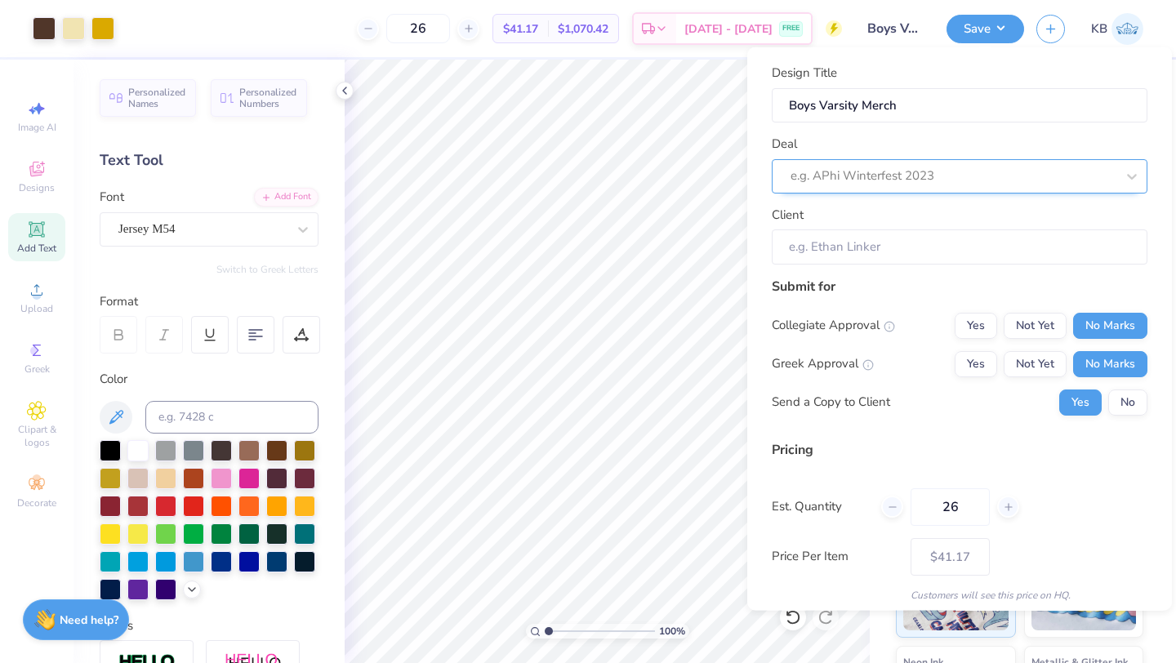
click at [852, 180] on div at bounding box center [952, 176] width 325 height 22
click at [852, 140] on div "Deal option Kindness club merch focused, 1 of 1. 1 result available. Use Up and…" at bounding box center [960, 164] width 376 height 59
click at [919, 181] on div at bounding box center [952, 176] width 325 height 22
click at [1066, 149] on div "Deal option Kindness club merch focused, 1 of 1. 1 result available. Use Up and…" at bounding box center [960, 164] width 376 height 59
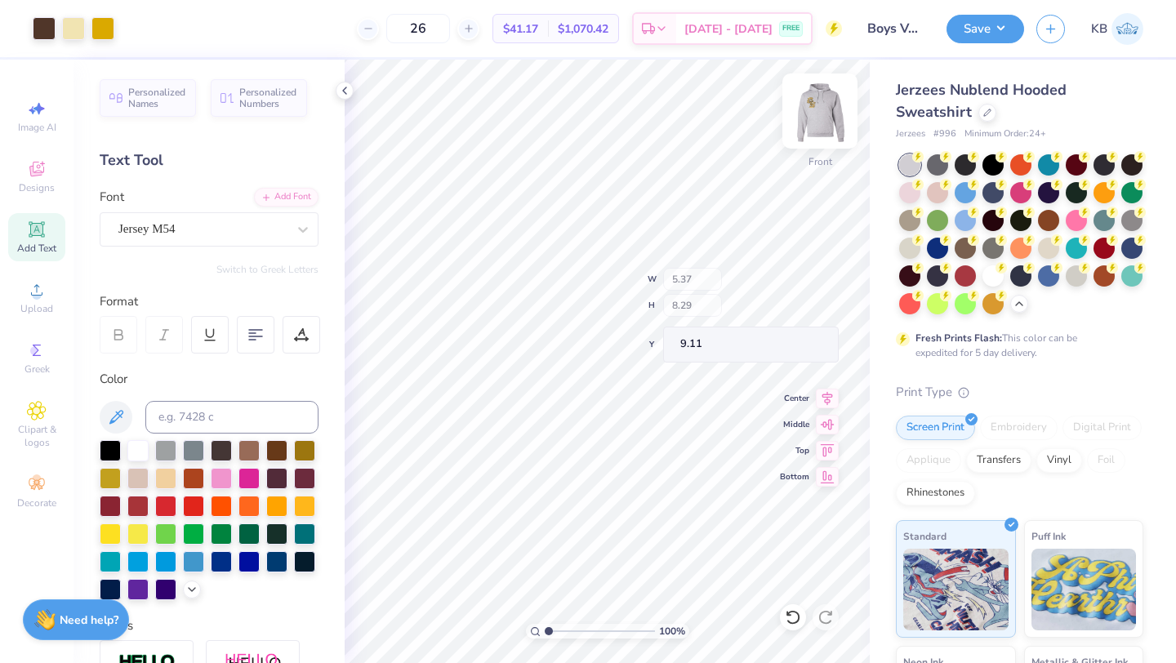
click at [816, 116] on img at bounding box center [819, 110] width 65 height 65
click at [816, 119] on img at bounding box center [819, 110] width 65 height 65
click at [808, 122] on img at bounding box center [819, 110] width 65 height 65
click at [82, 33] on div at bounding box center [73, 27] width 23 height 23
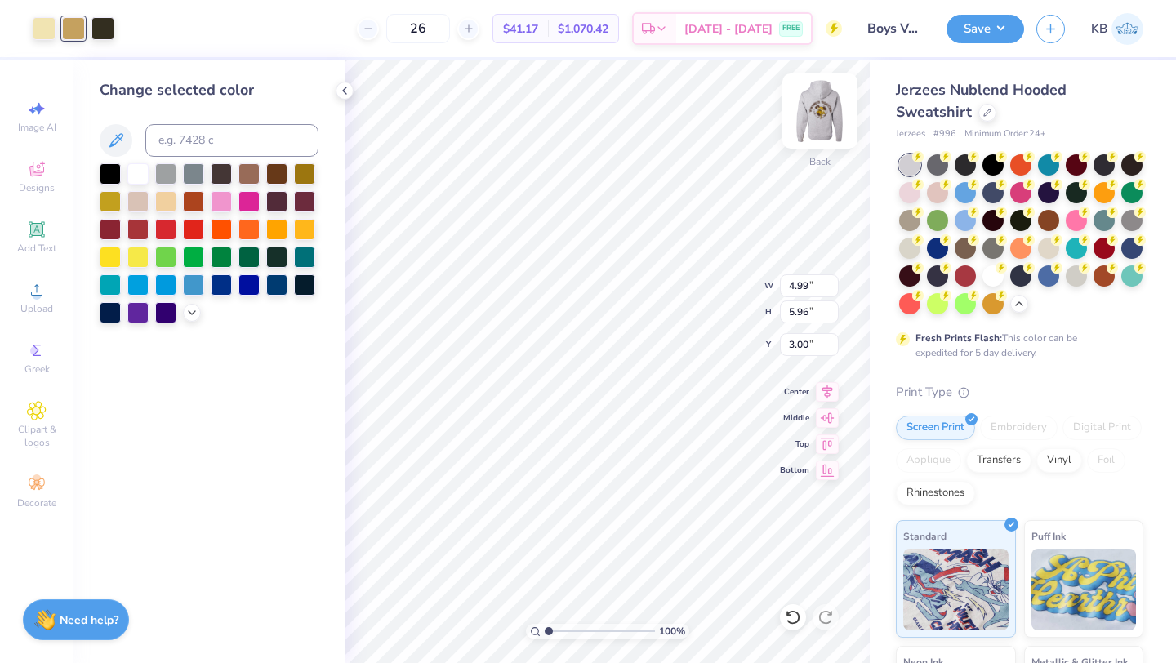
click at [817, 113] on img at bounding box center [819, 110] width 65 height 65
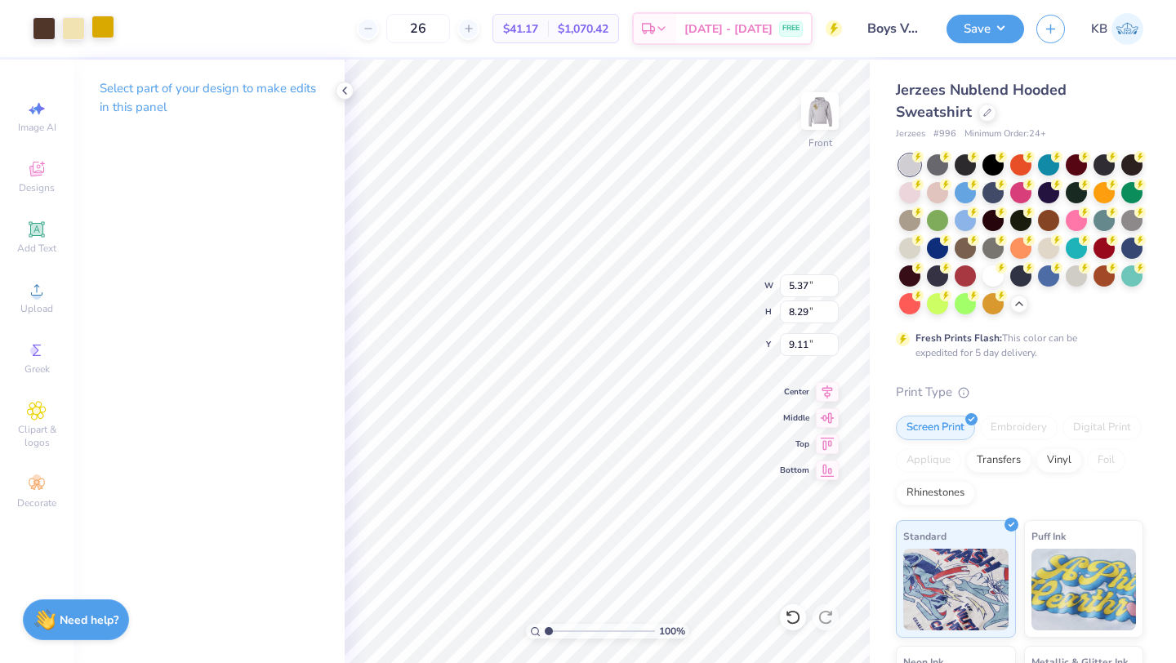
click at [105, 27] on div at bounding box center [102, 27] width 23 height 23
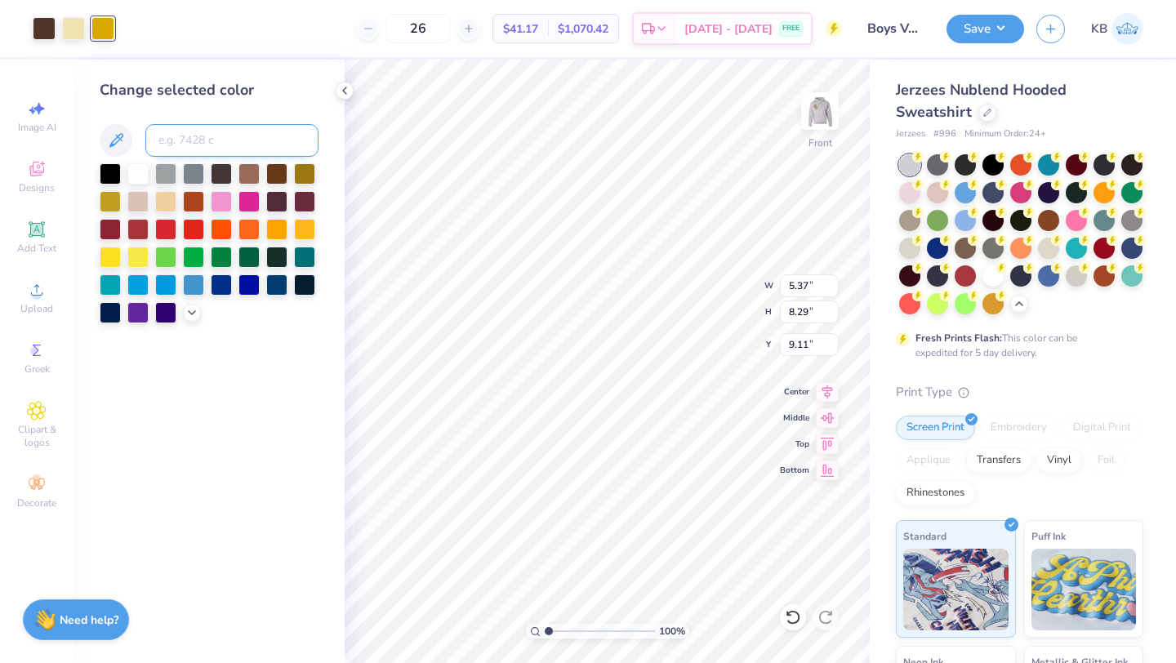
click at [196, 134] on input at bounding box center [231, 140] width 173 height 33
type input "7407"
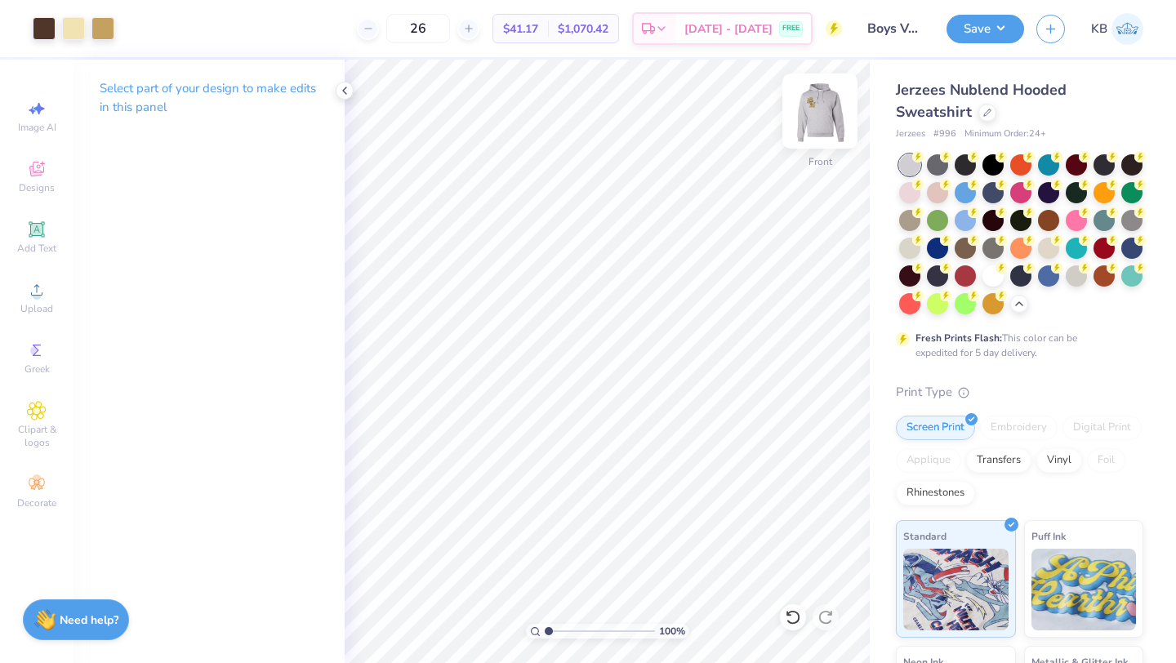
click at [817, 122] on img at bounding box center [819, 110] width 65 height 65
click at [802, 129] on img at bounding box center [819, 110] width 65 height 65
drag, startPoint x: 813, startPoint y: 107, endPoint x: 105, endPoint y: 44, distance: 711.5
click at [813, 107] on img at bounding box center [819, 111] width 33 height 33
click at [99, 28] on div at bounding box center [102, 27] width 23 height 23
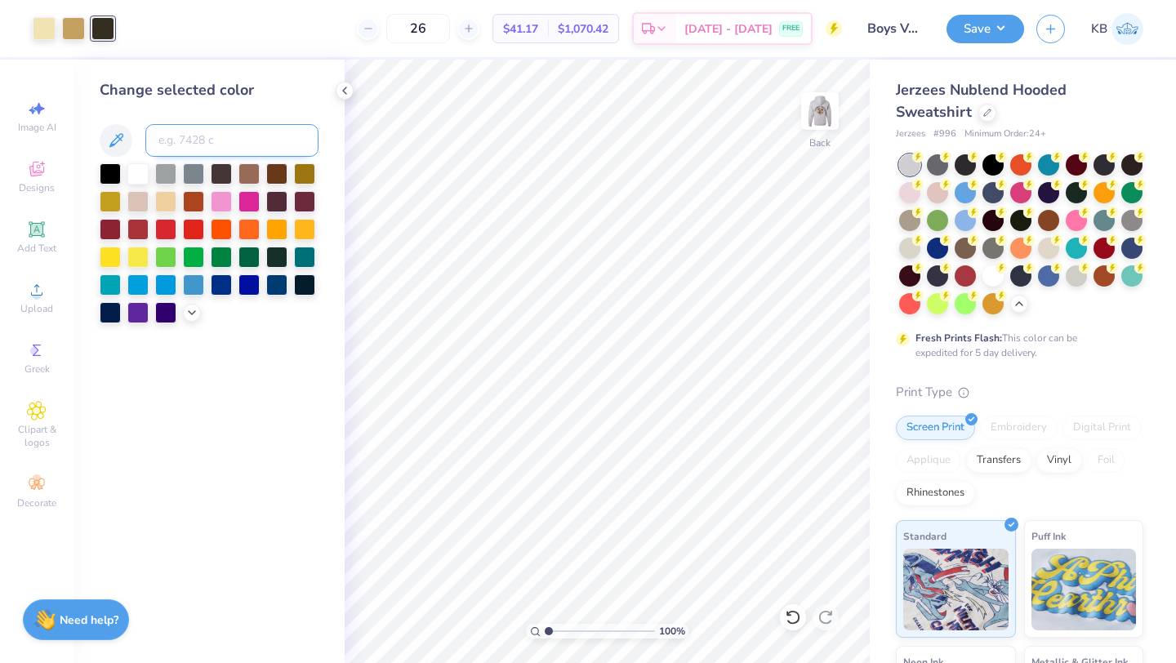
click at [185, 146] on input at bounding box center [231, 140] width 173 height 33
type input "476"
click at [820, 112] on img at bounding box center [819, 110] width 65 height 65
click at [821, 110] on img at bounding box center [819, 110] width 65 height 65
click at [822, 107] on img at bounding box center [819, 110] width 65 height 65
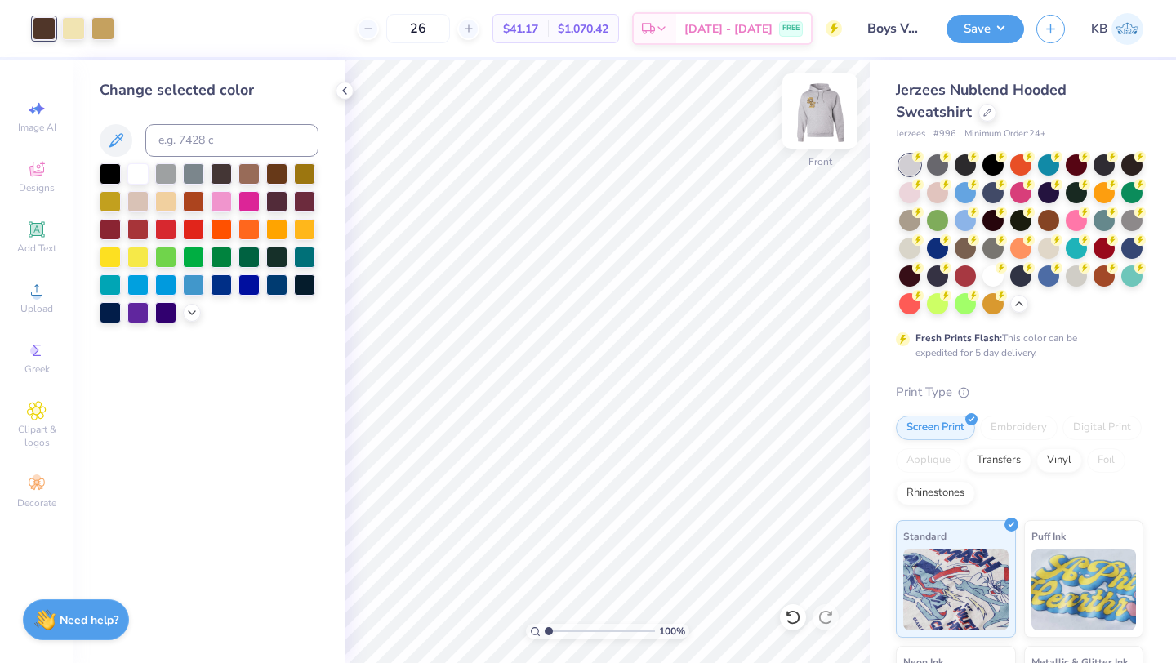
click at [821, 114] on img at bounding box center [819, 110] width 65 height 65
click at [977, 27] on button "Save" at bounding box center [985, 26] width 78 height 29
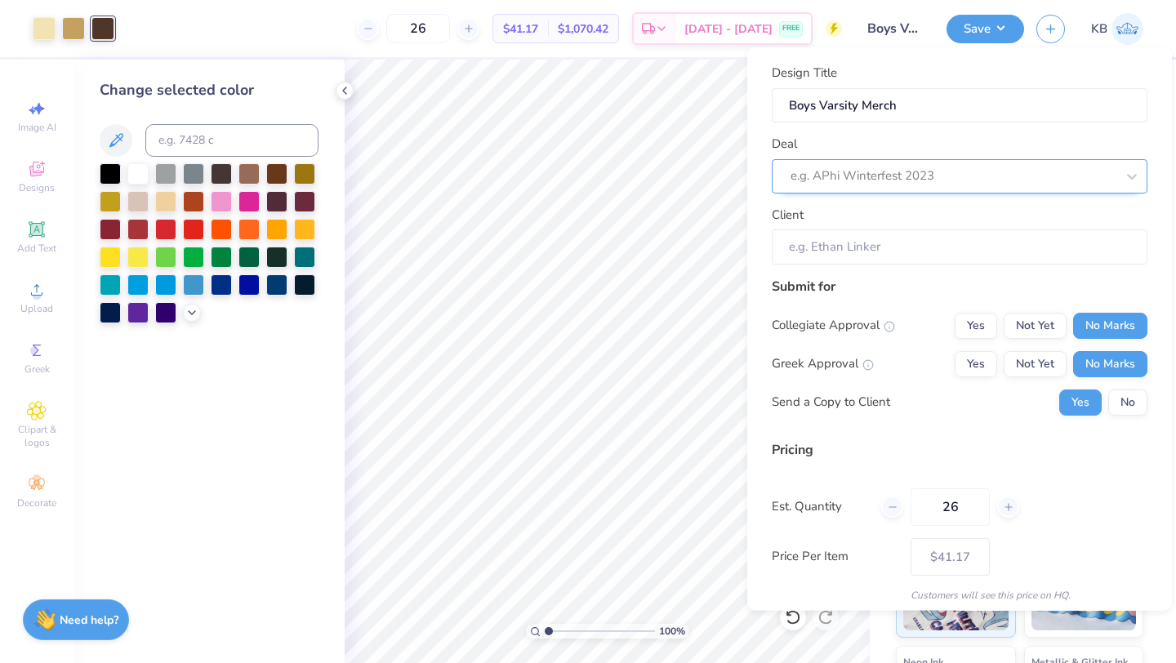
click at [907, 168] on div at bounding box center [952, 176] width 325 height 22
click at [885, 141] on div "Deal e.g. APhi Winterfest 2023" at bounding box center [960, 164] width 376 height 59
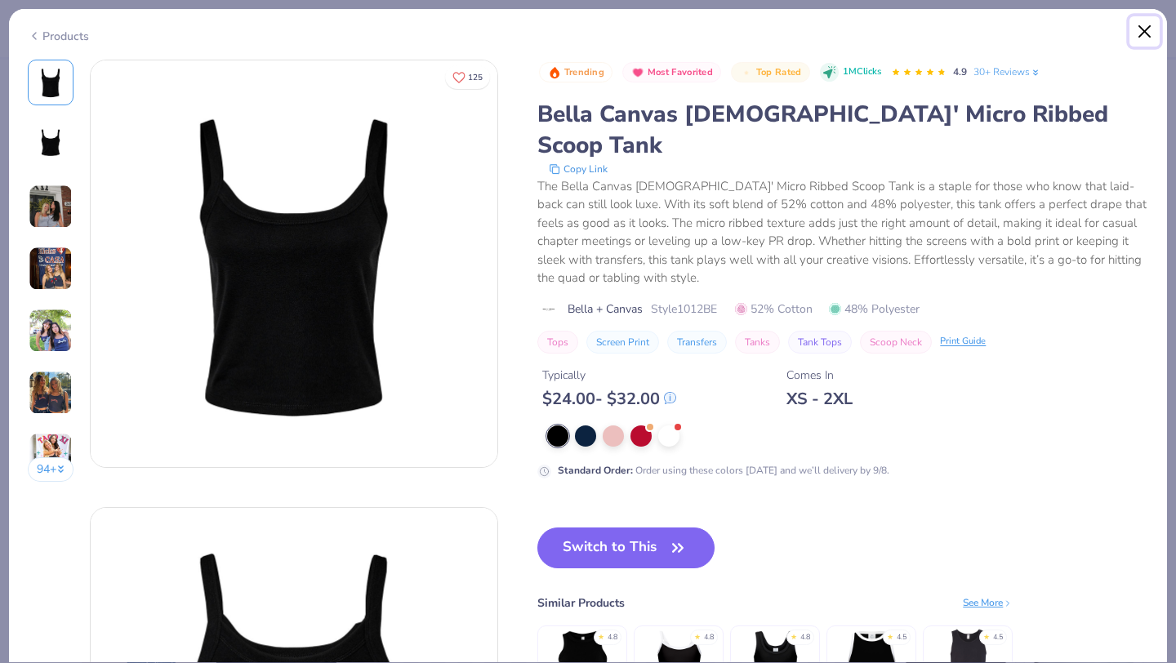
click at [1147, 32] on button "Close" at bounding box center [1144, 31] width 31 height 31
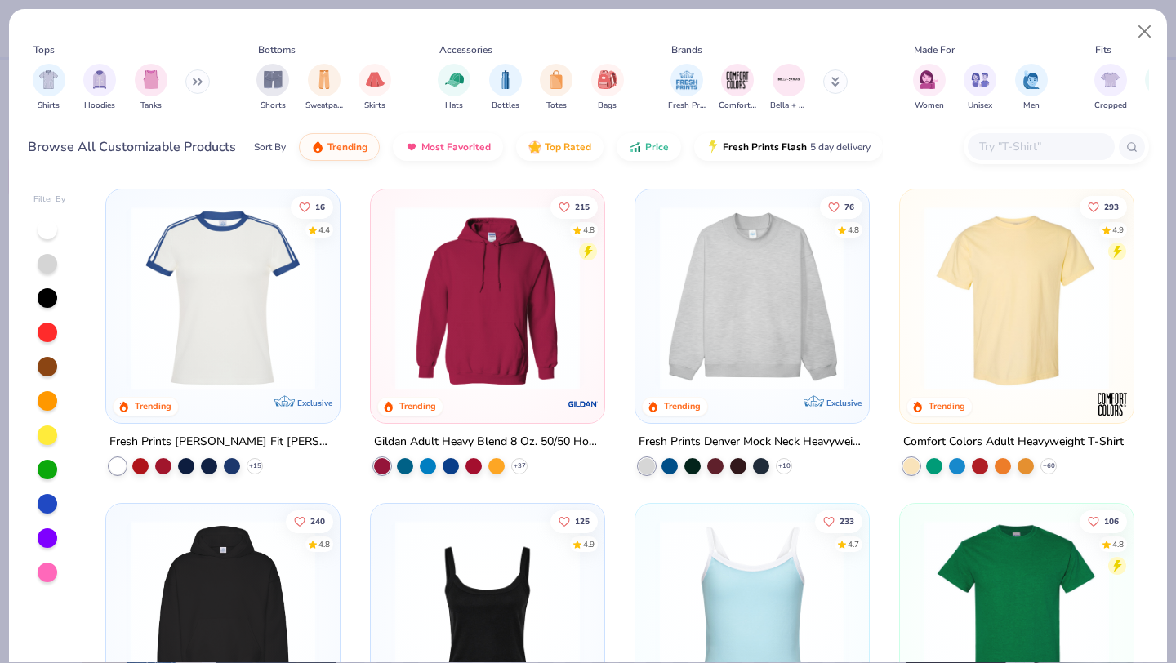
click at [772, 332] on img at bounding box center [752, 298] width 201 height 185
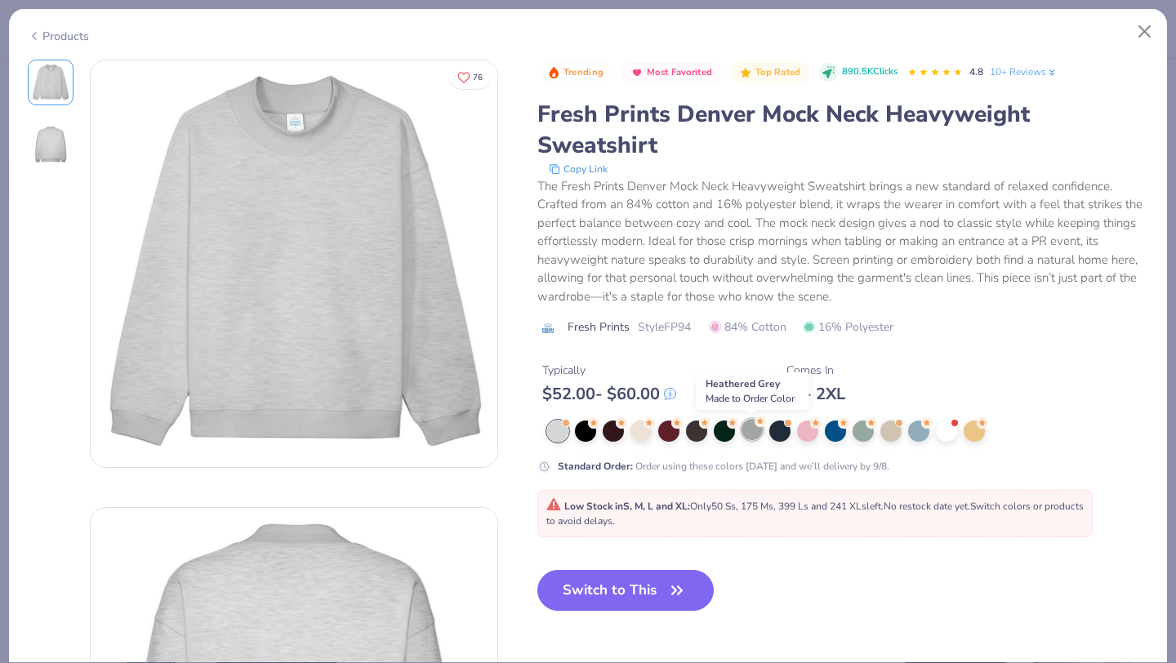
click at [756, 429] on div at bounding box center [751, 429] width 21 height 21
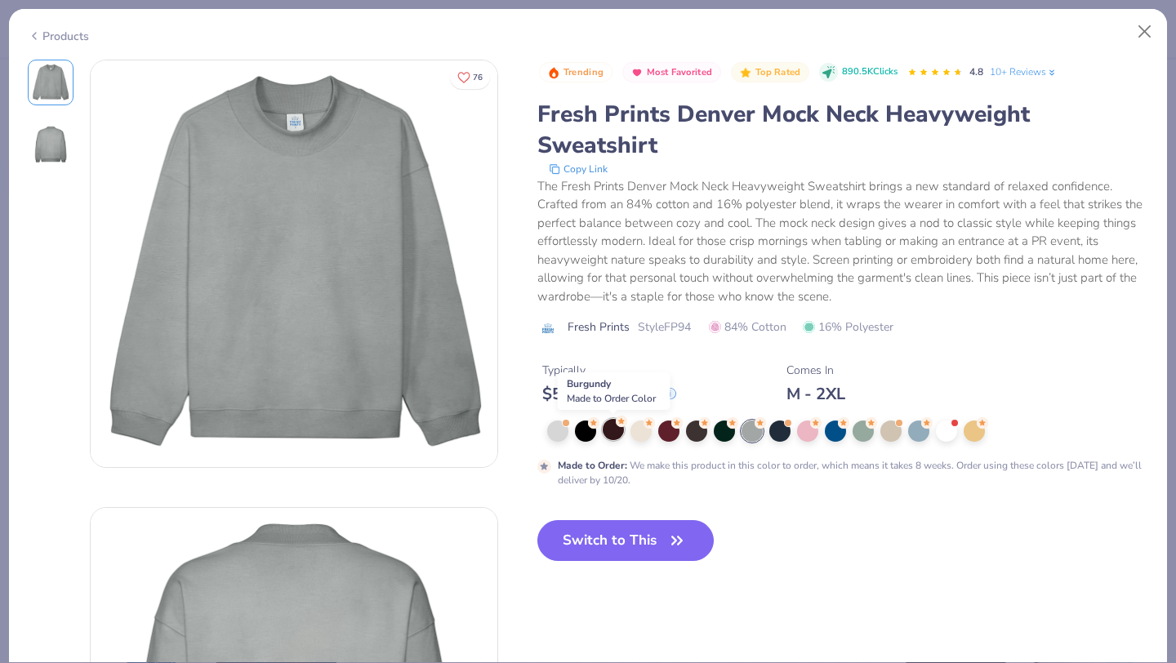
click at [610, 436] on div at bounding box center [613, 429] width 21 height 21
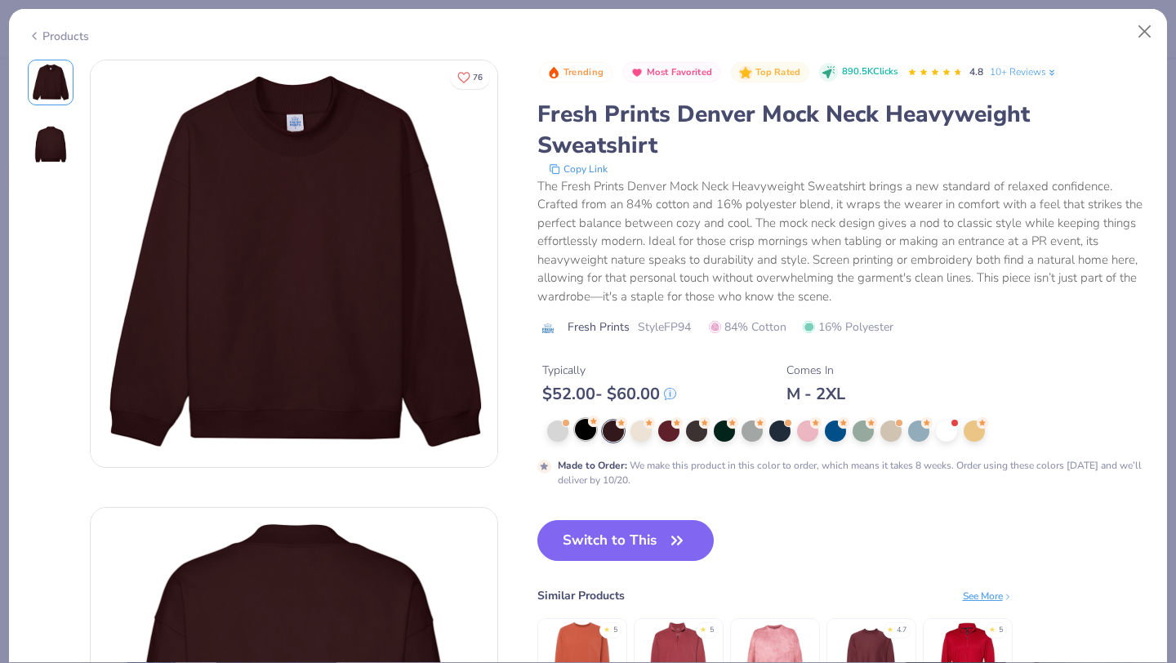
click at [587, 433] on div at bounding box center [585, 429] width 21 height 21
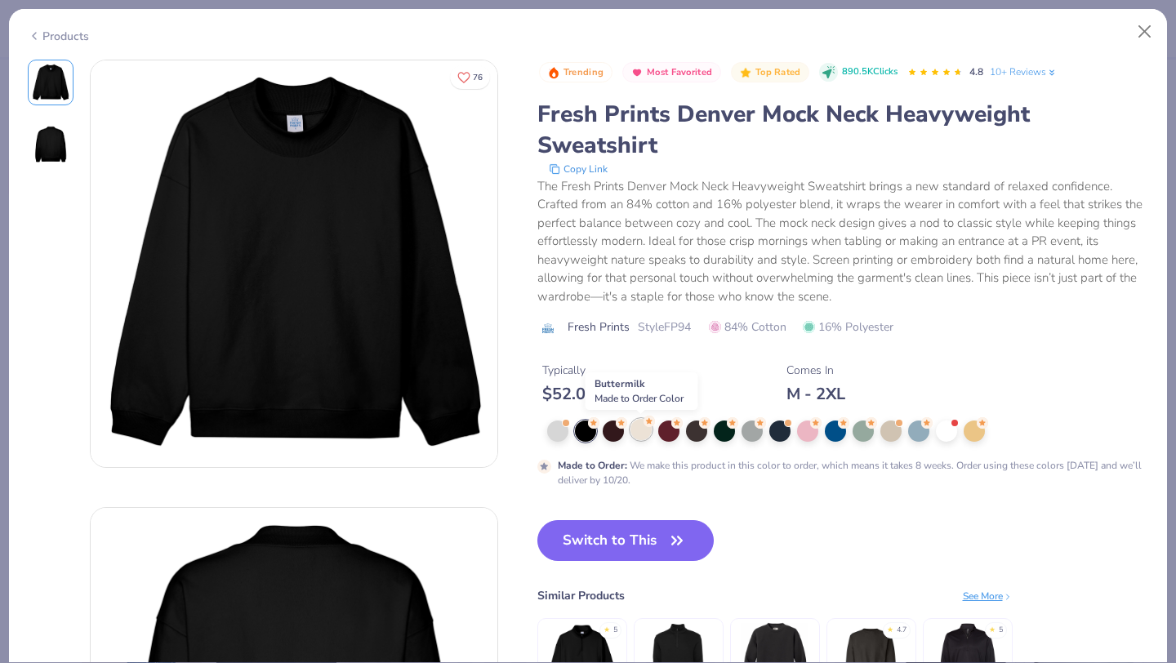
click at [644, 436] on div at bounding box center [640, 429] width 21 height 21
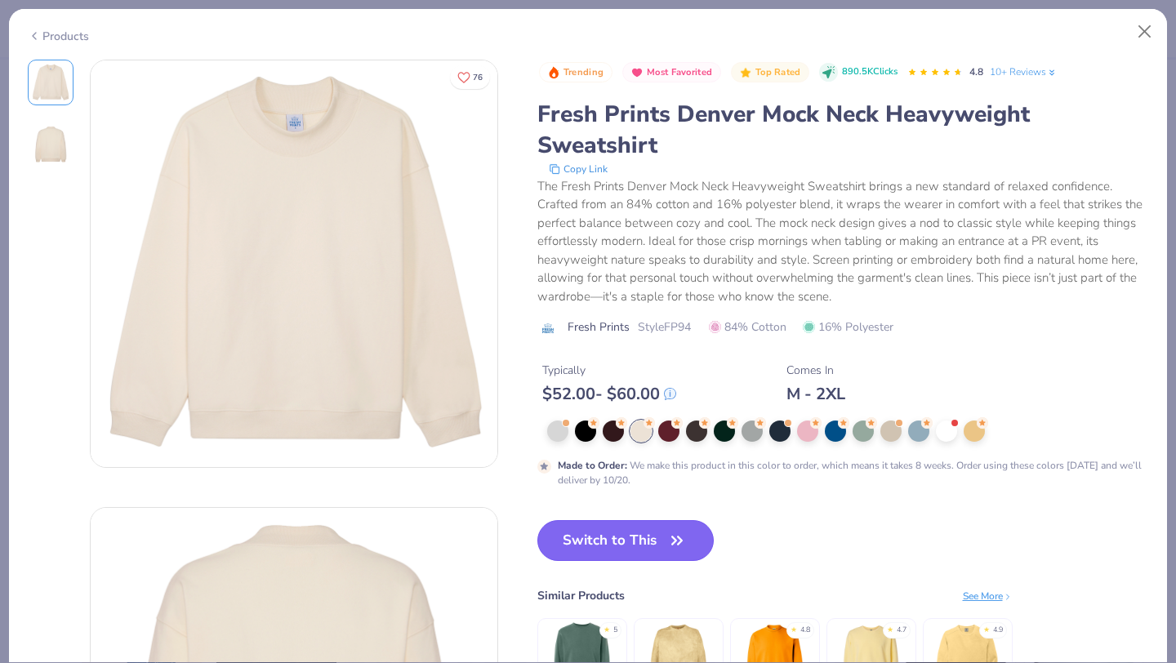
click at [580, 535] on button "Switch to This" at bounding box center [625, 540] width 177 height 41
type input "50"
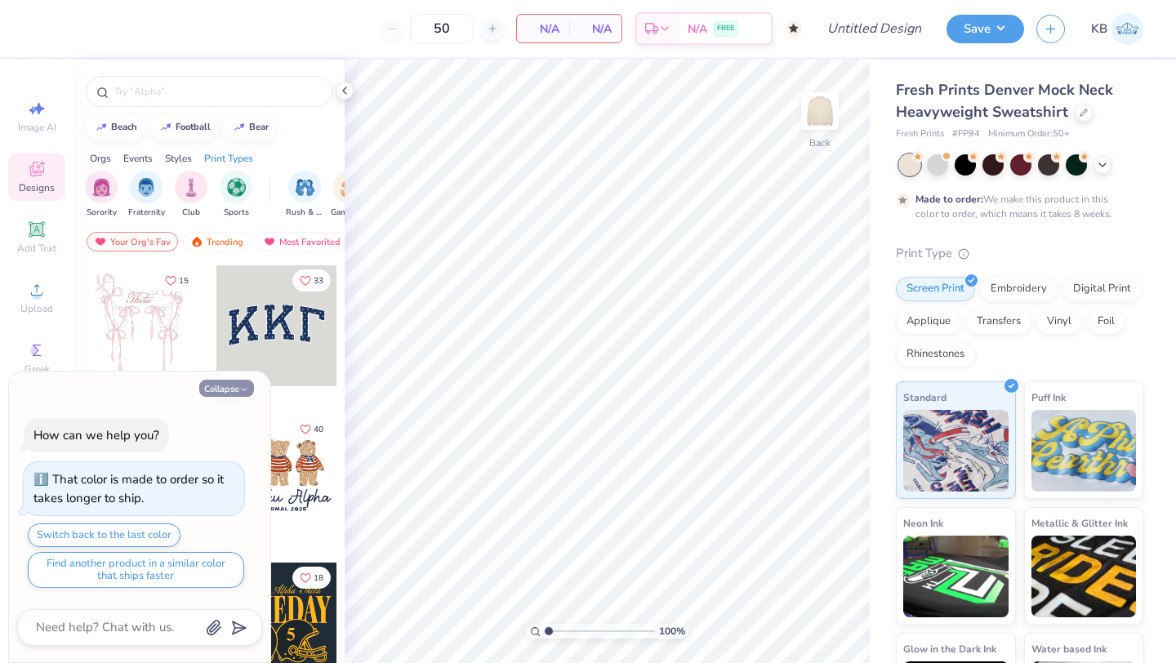
click at [228, 381] on button "Collapse" at bounding box center [226, 388] width 55 height 17
type textarea "x"
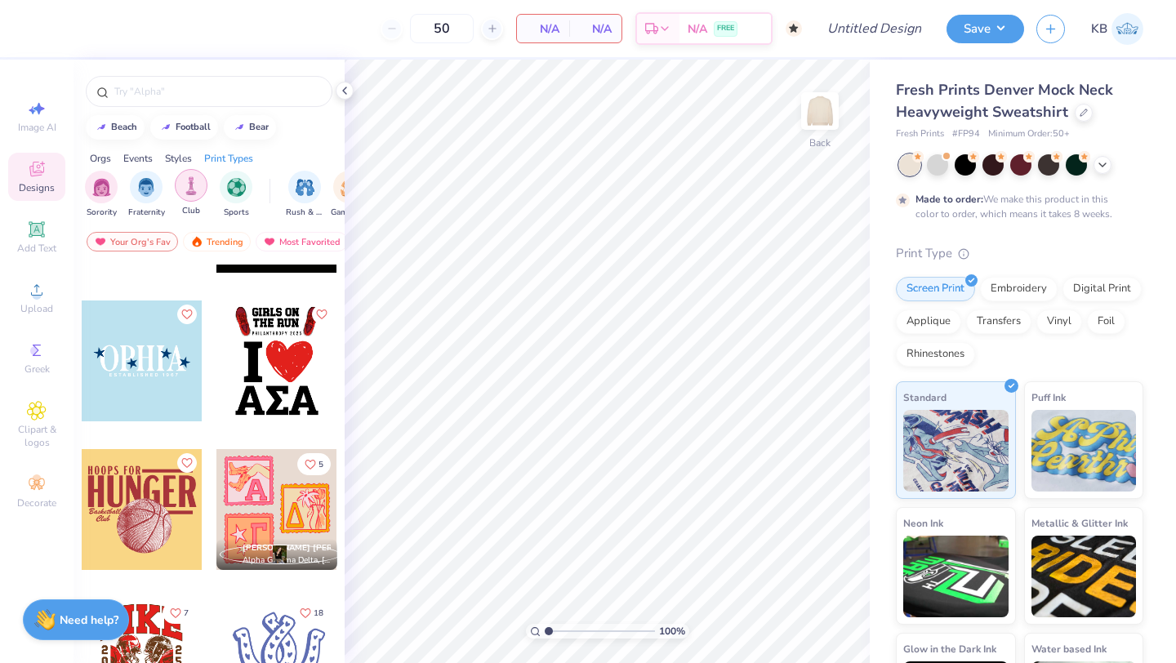
scroll to position [3237, 0]
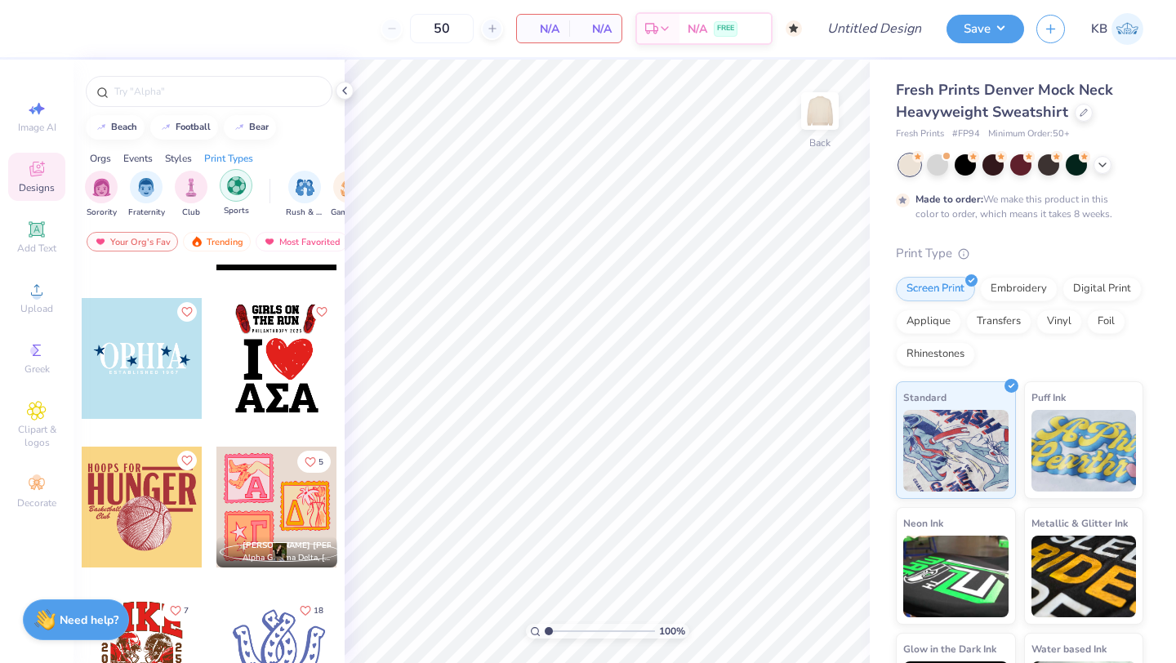
click at [229, 188] on img "filter for Sports" at bounding box center [236, 185] width 19 height 19
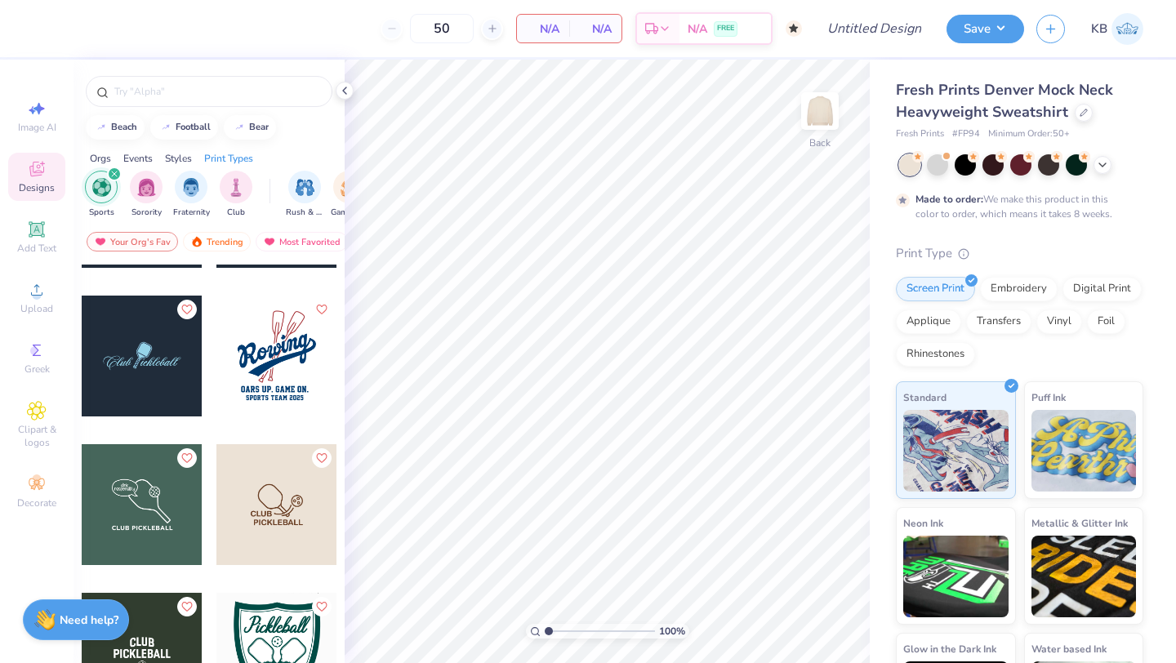
scroll to position [1012, 0]
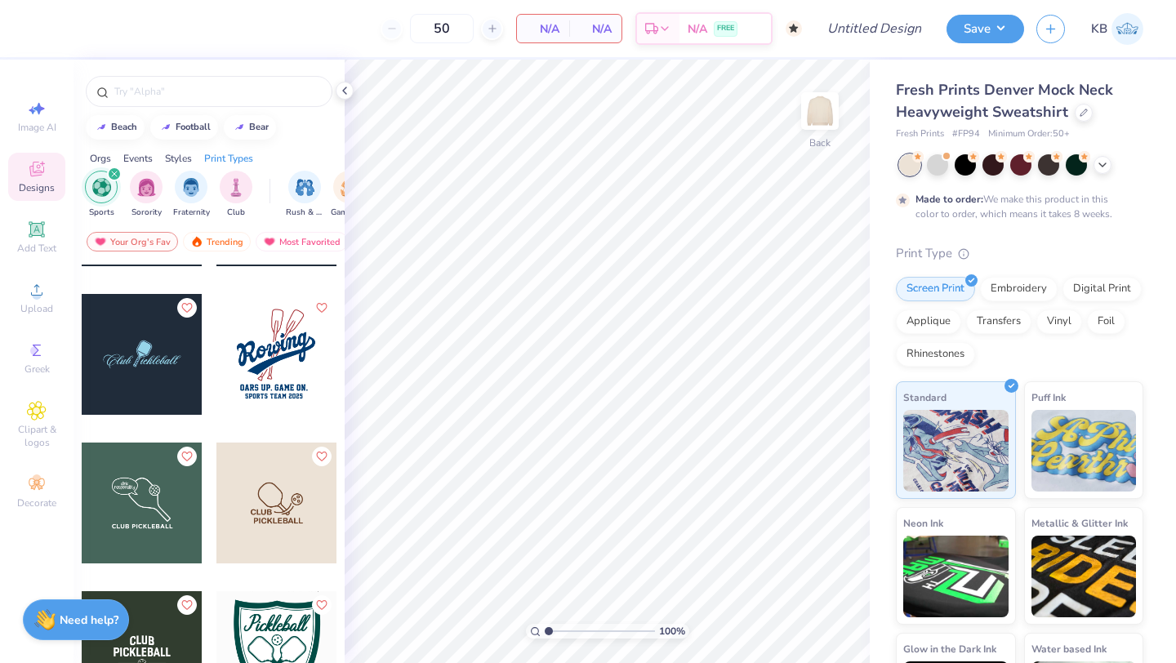
click at [216, 376] on div at bounding box center [155, 354] width 121 height 121
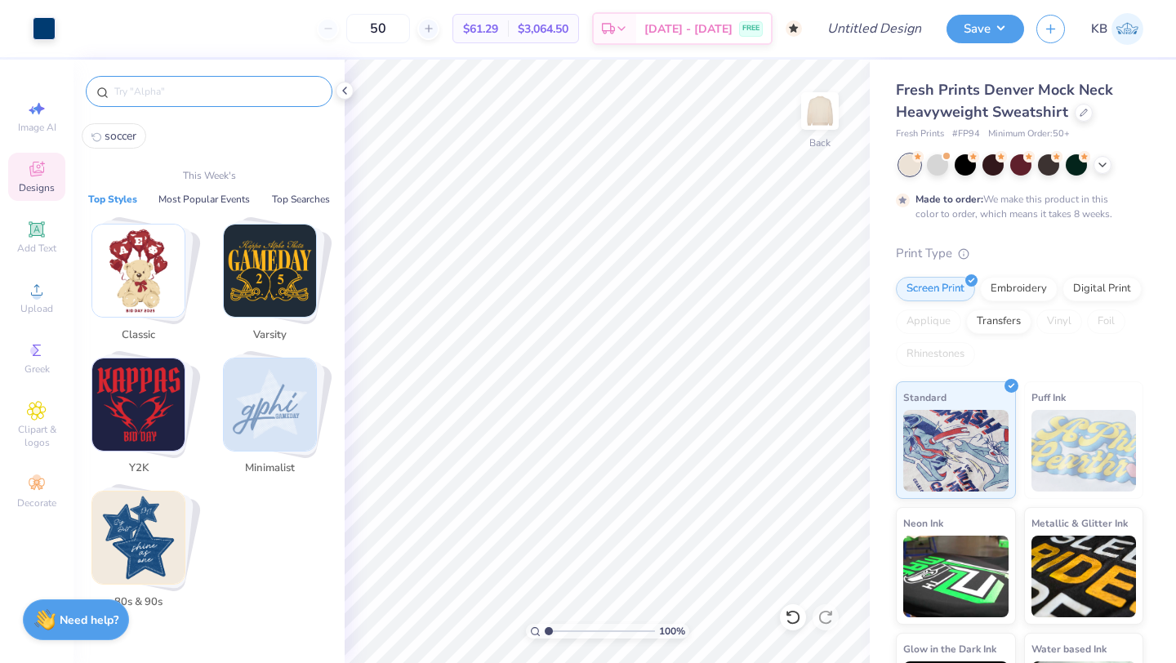
click at [186, 86] on input "text" at bounding box center [217, 91] width 209 height 16
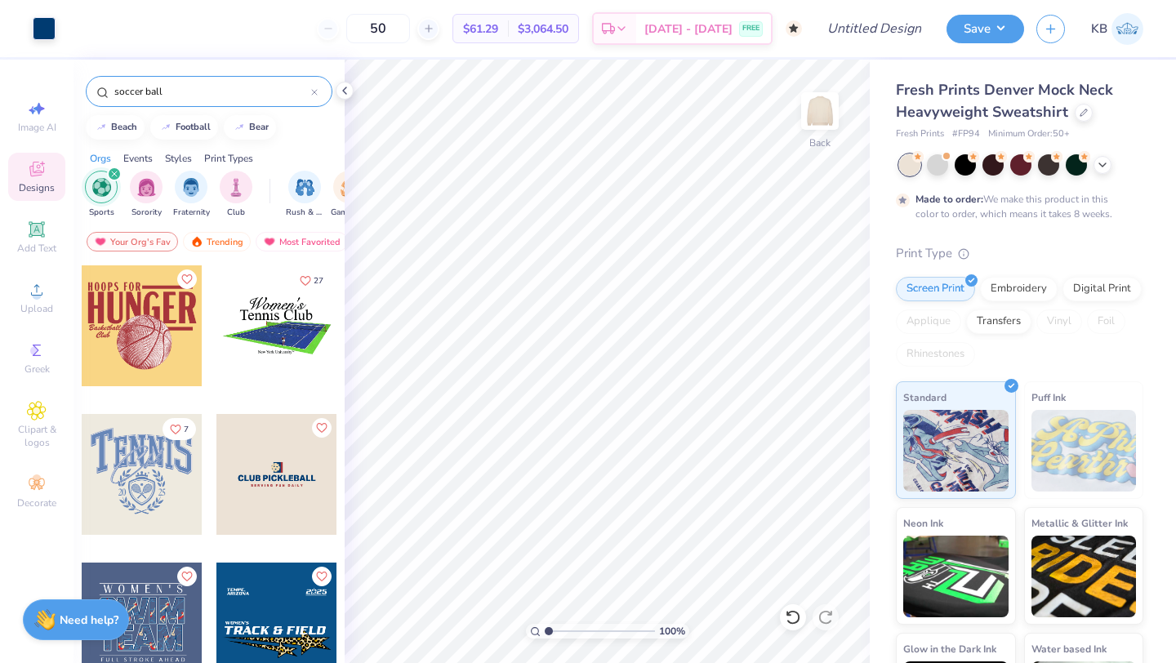
type input "soccer ball"
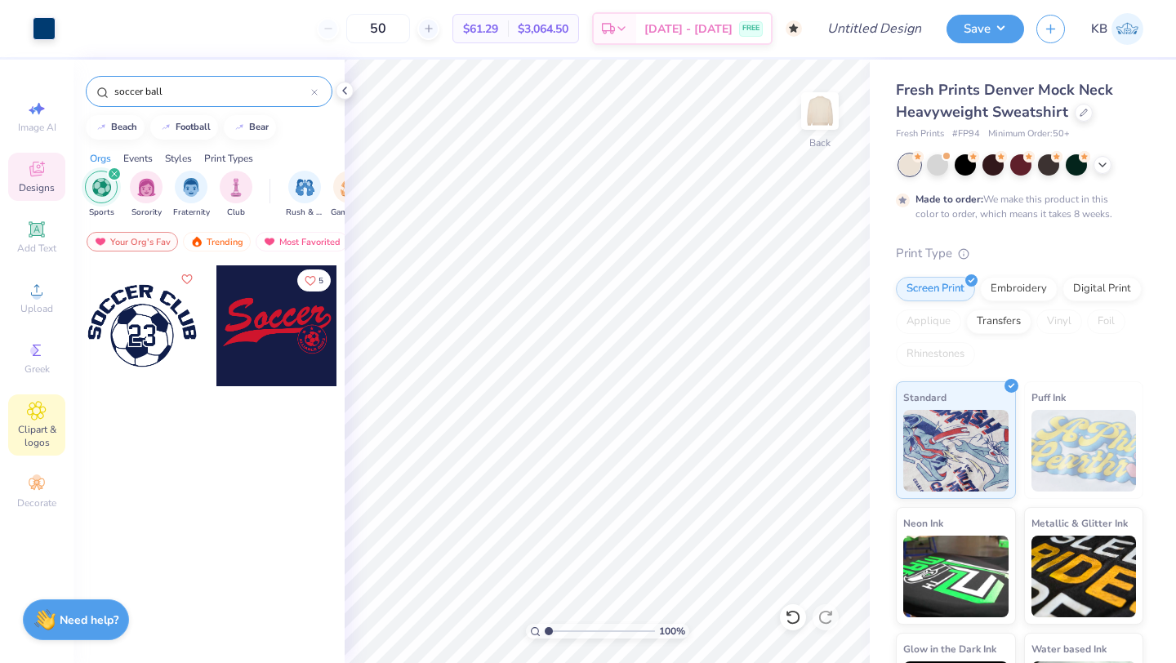
click at [44, 430] on span "Clipart & logos" at bounding box center [36, 436] width 57 height 26
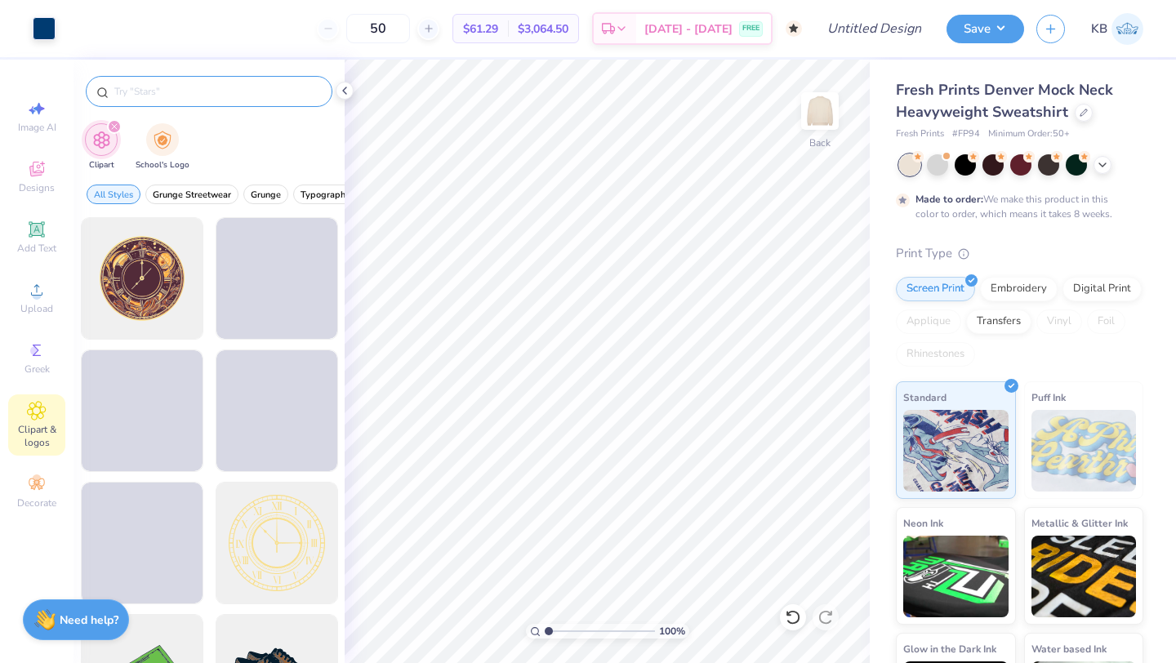
click at [175, 87] on input "text" at bounding box center [217, 91] width 209 height 16
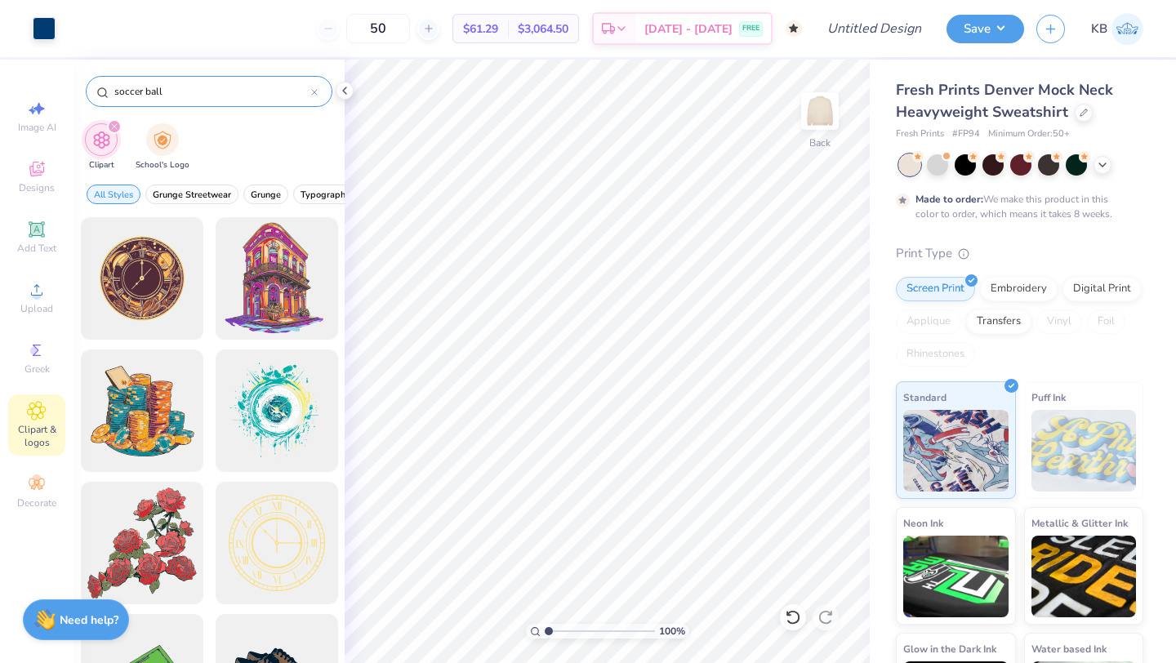
type input "soccer ball"
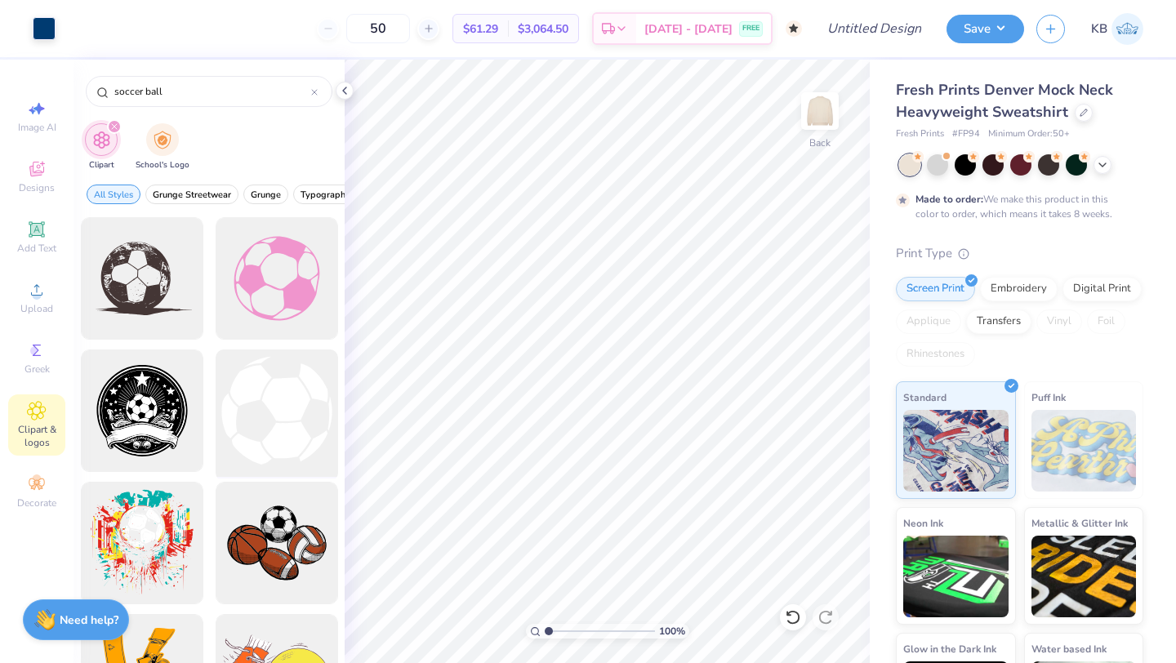
click at [281, 398] on div at bounding box center [276, 411] width 135 height 135
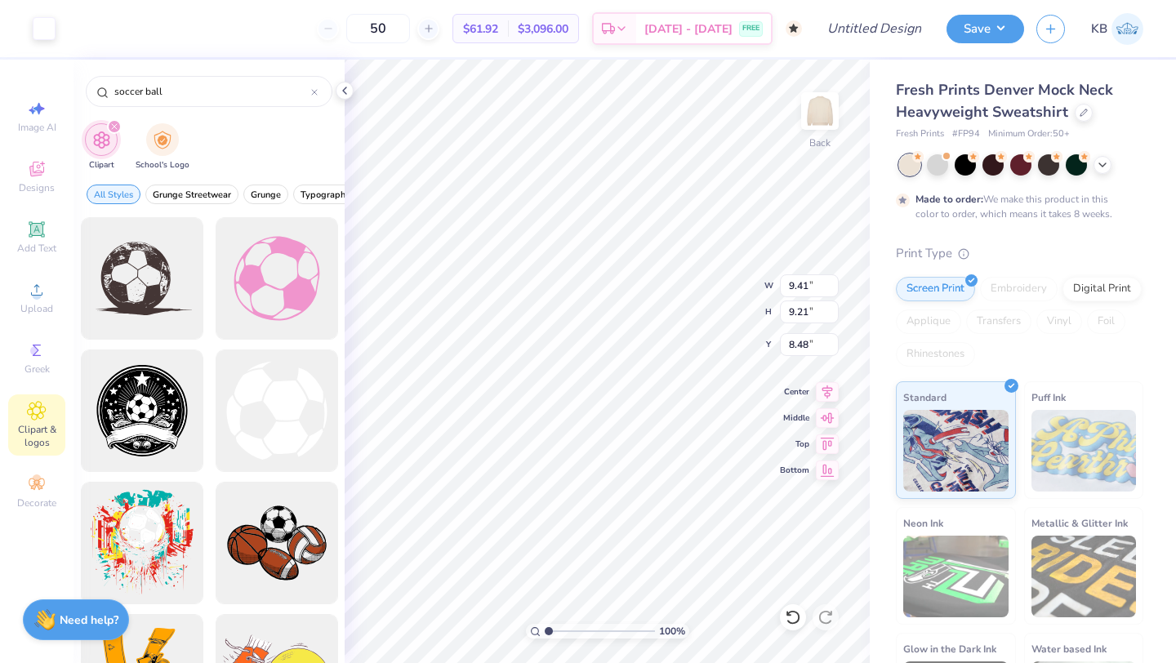
type input "9.41"
type input "9.21"
type input "8.48"
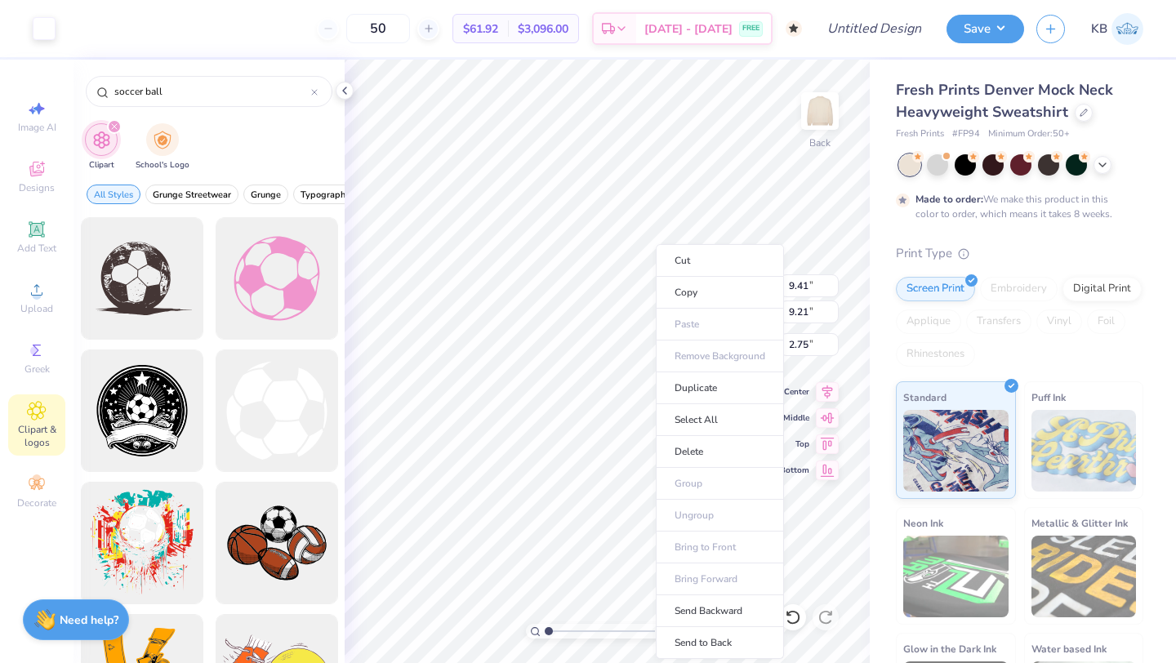
type input "2.75"
click at [703, 604] on li "Send Backward" at bounding box center [720, 611] width 128 height 32
click at [686, 644] on li "Send to Back" at bounding box center [709, 643] width 128 height 32
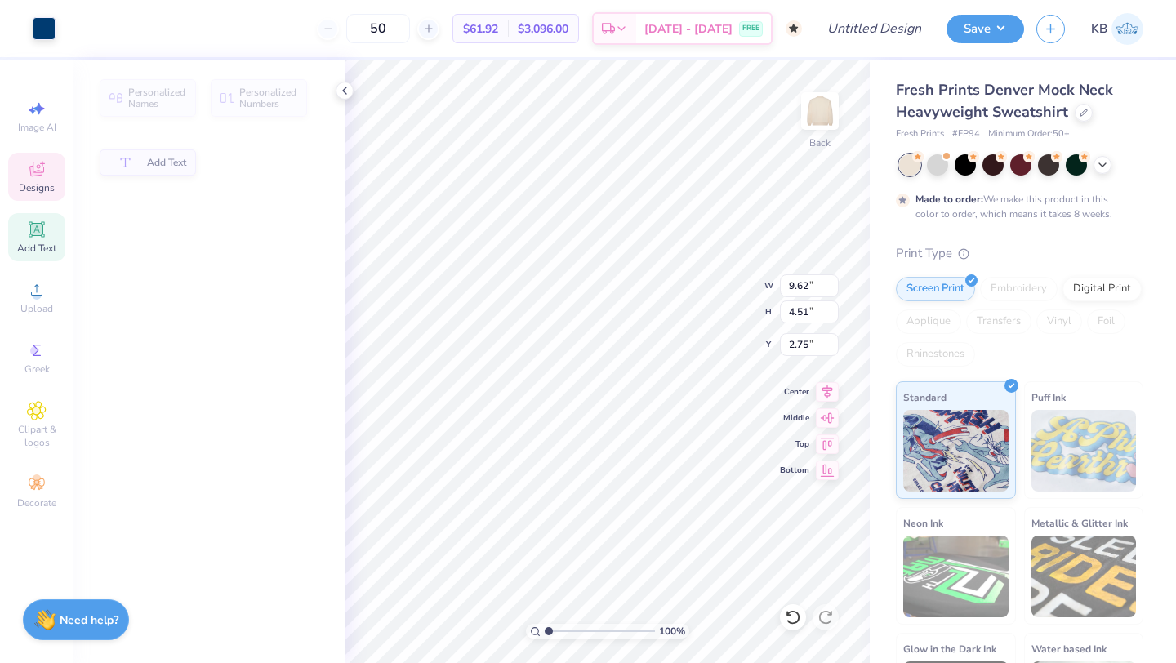
type input "9.62"
type input "4.51"
type input "5.99"
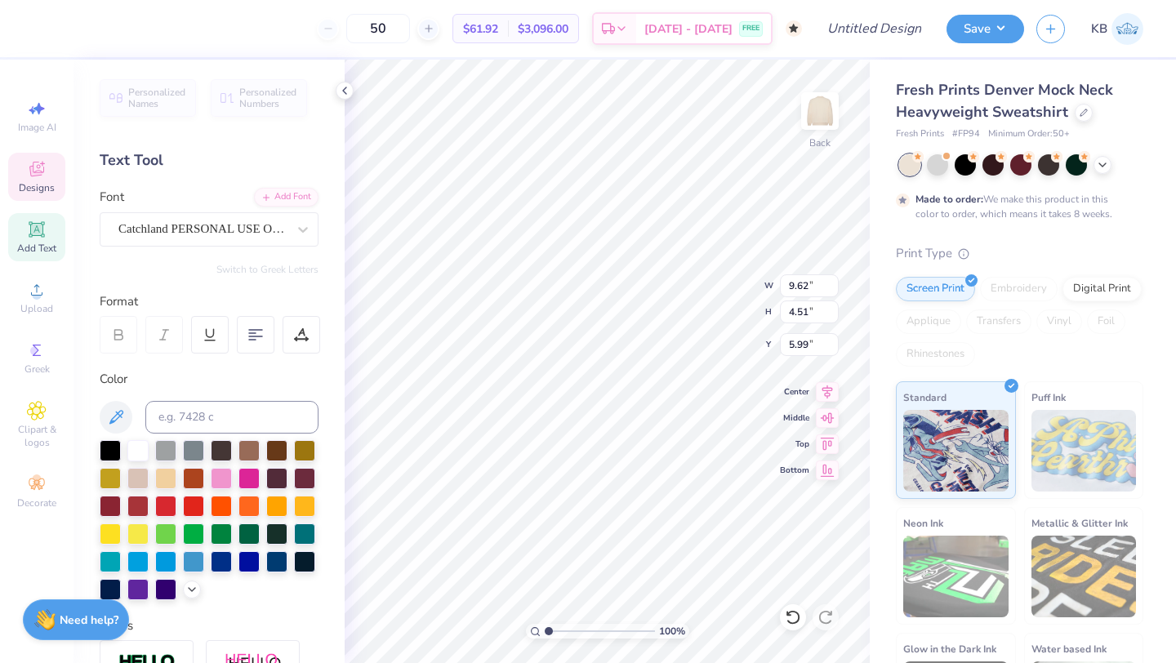
scroll to position [0, 0]
type textarea "i"
type textarea "C"
type textarea "Vikings Soccer"
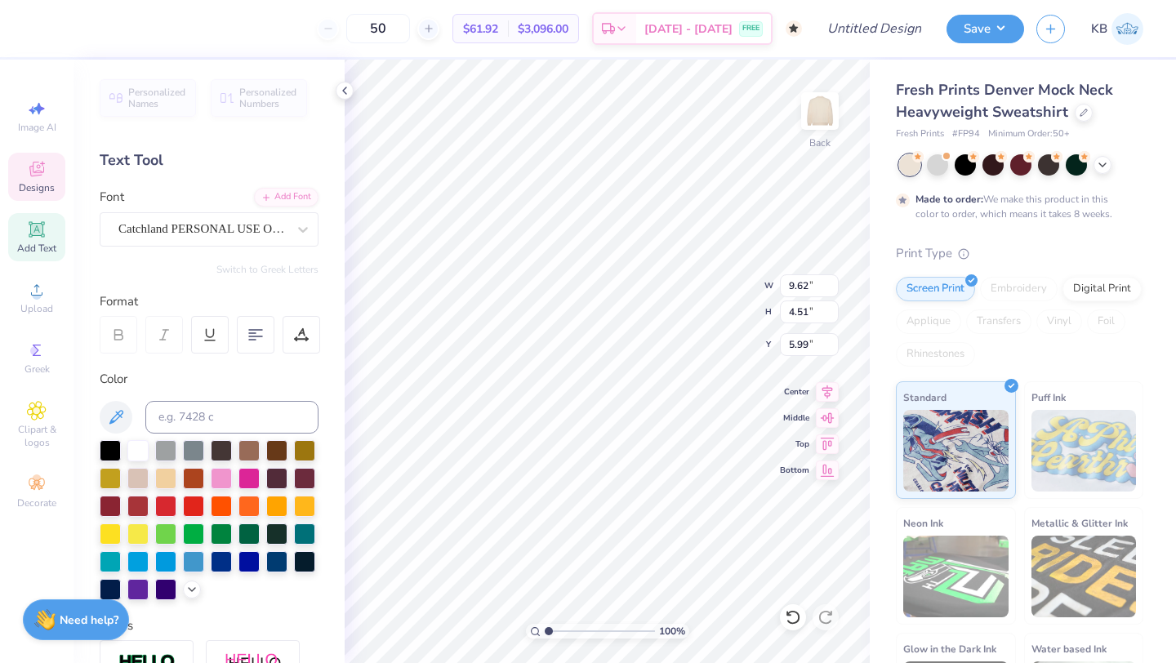
scroll to position [0, 3]
type input "11.94"
type input "4.67"
type input "7.13"
type input "6.34"
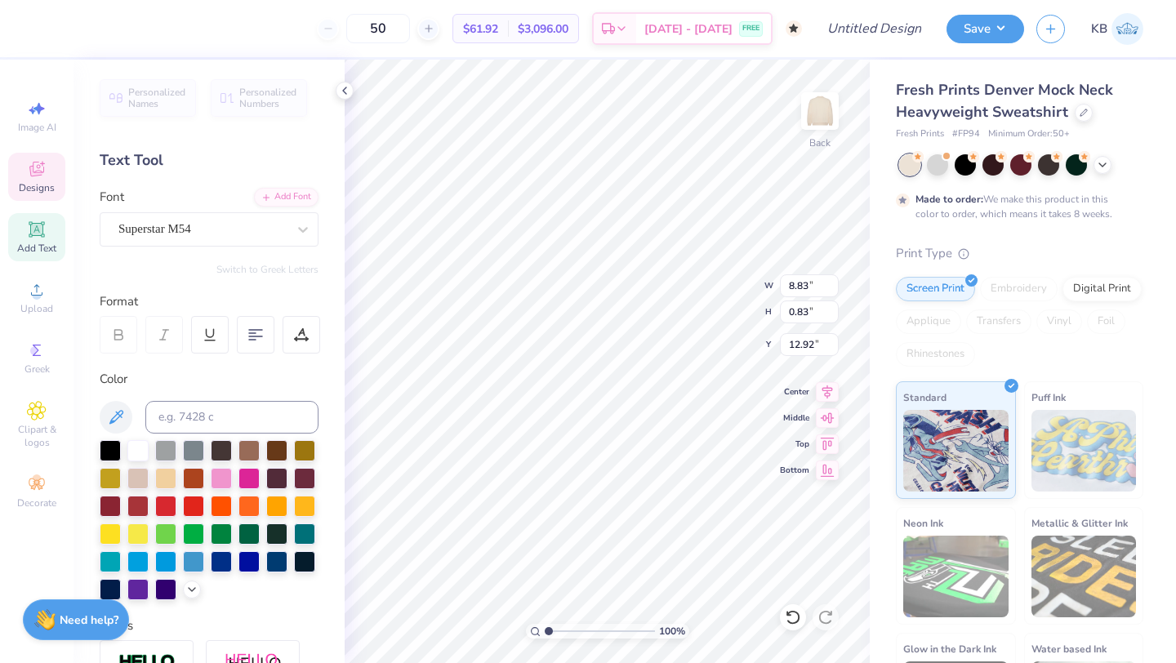
scroll to position [0, 1]
type textarea "."
type input "7.52"
type input "0.66"
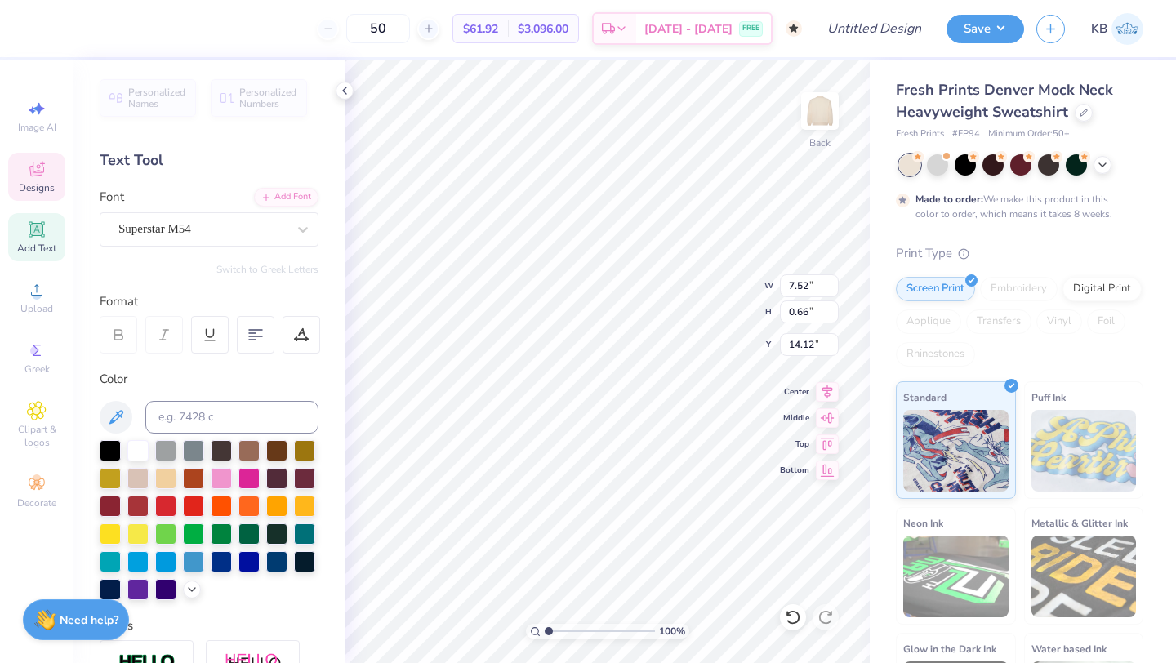
type input "13.06"
type textarea "[GEOGRAPHIC_DATA] 1971"
click at [829, 389] on icon at bounding box center [827, 390] width 23 height 20
type input "8.16"
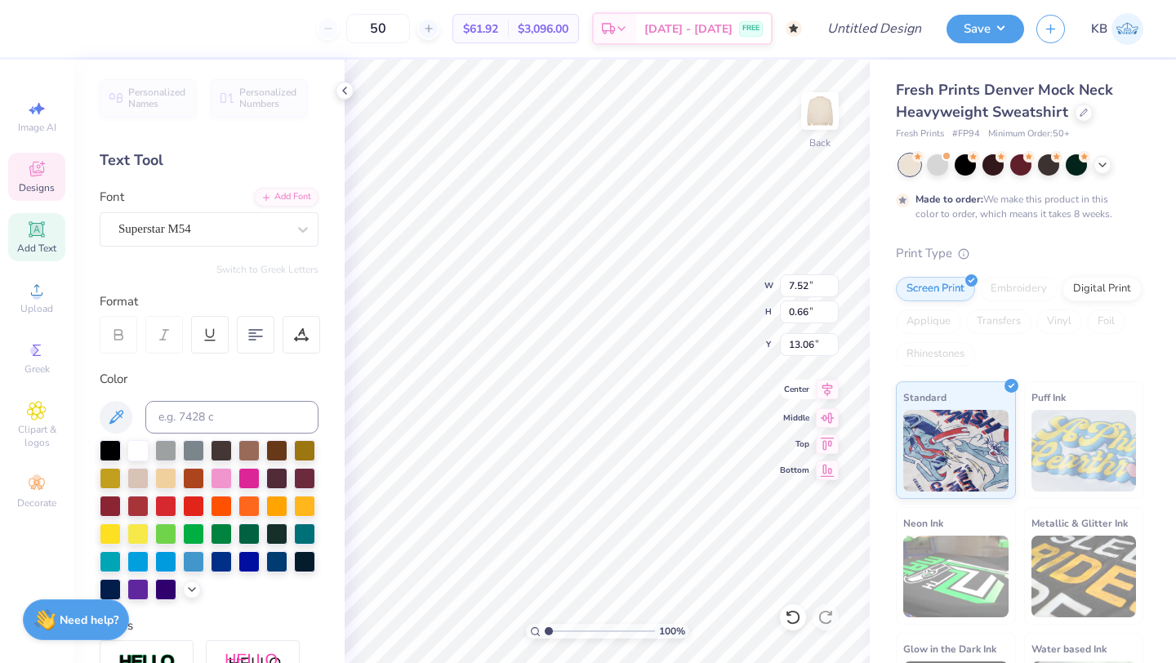
type input "1.70"
type input "12.54"
click at [831, 386] on icon at bounding box center [827, 390] width 11 height 14
click at [259, 333] on icon at bounding box center [255, 334] width 15 height 15
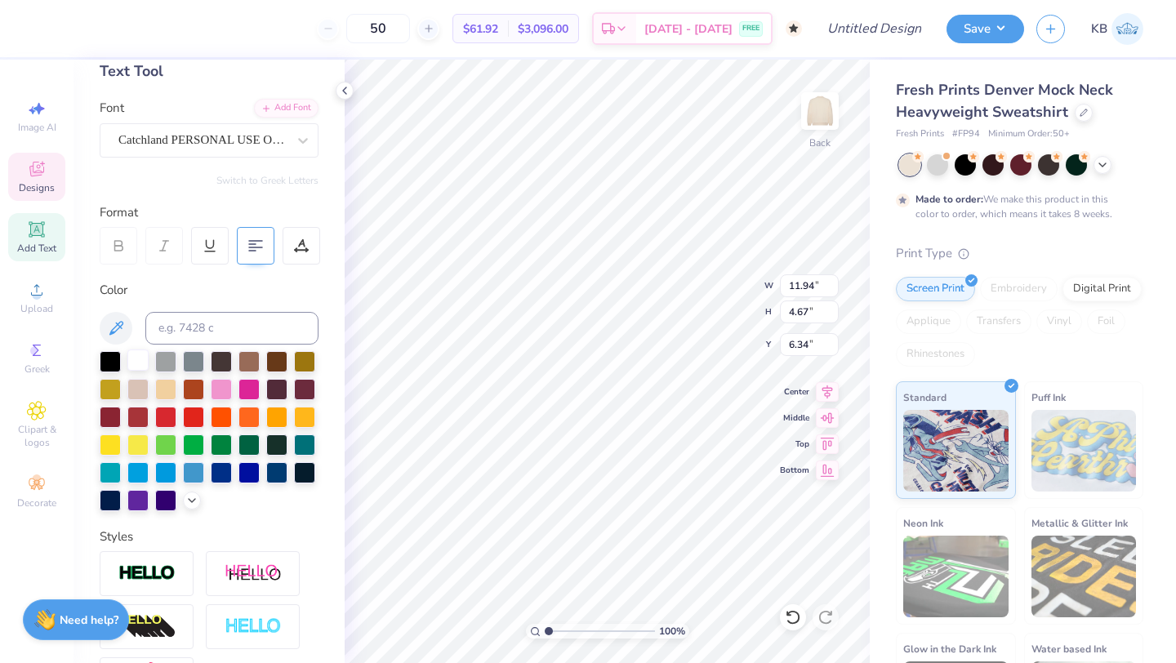
scroll to position [47, 0]
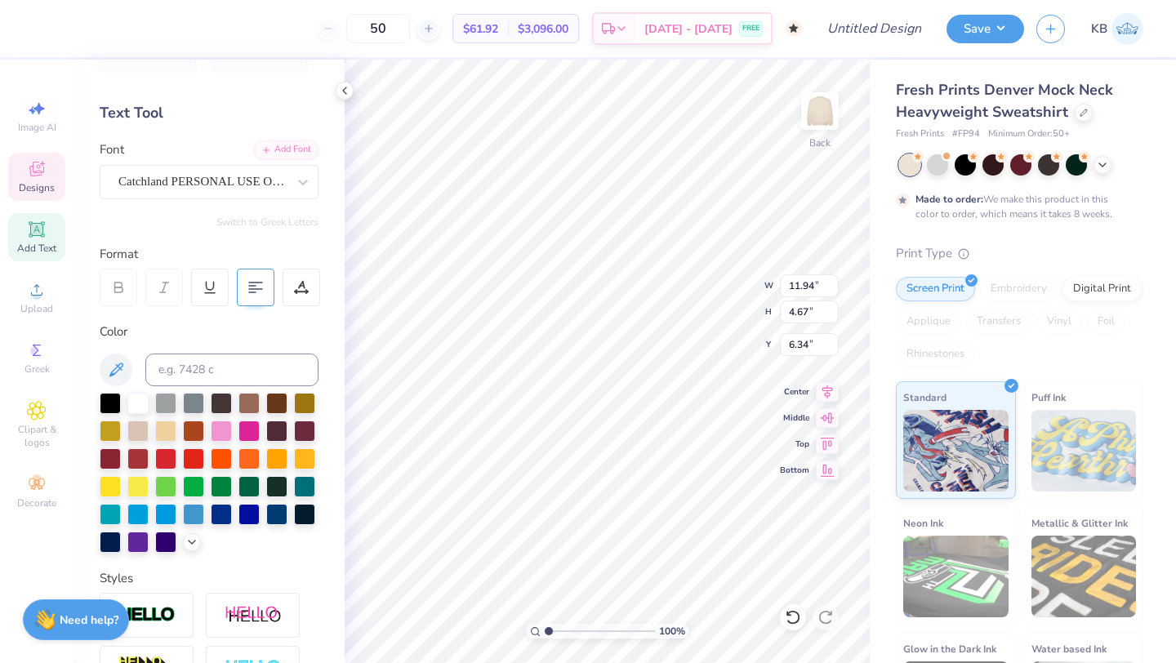
click at [182, 544] on div at bounding box center [209, 473] width 219 height 160
click at [184, 544] on div at bounding box center [192, 541] width 18 height 18
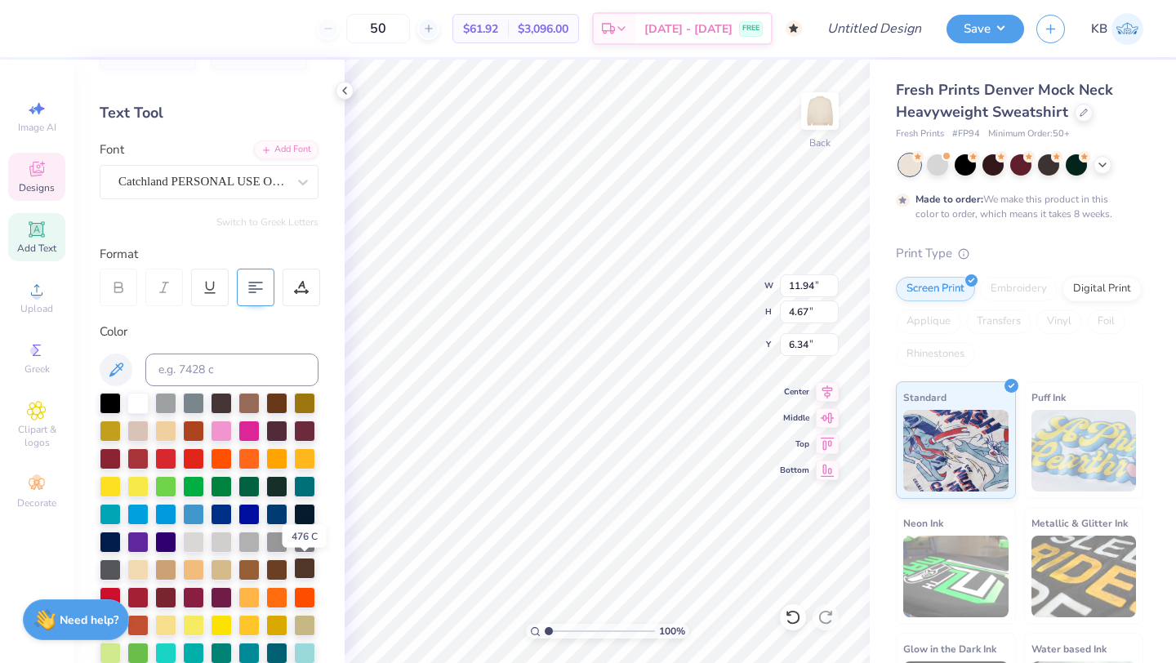
click at [307, 566] on div at bounding box center [304, 568] width 21 height 21
type input "8.93"
type input "5.05"
type input "6.61"
click at [306, 570] on div at bounding box center [304, 568] width 21 height 21
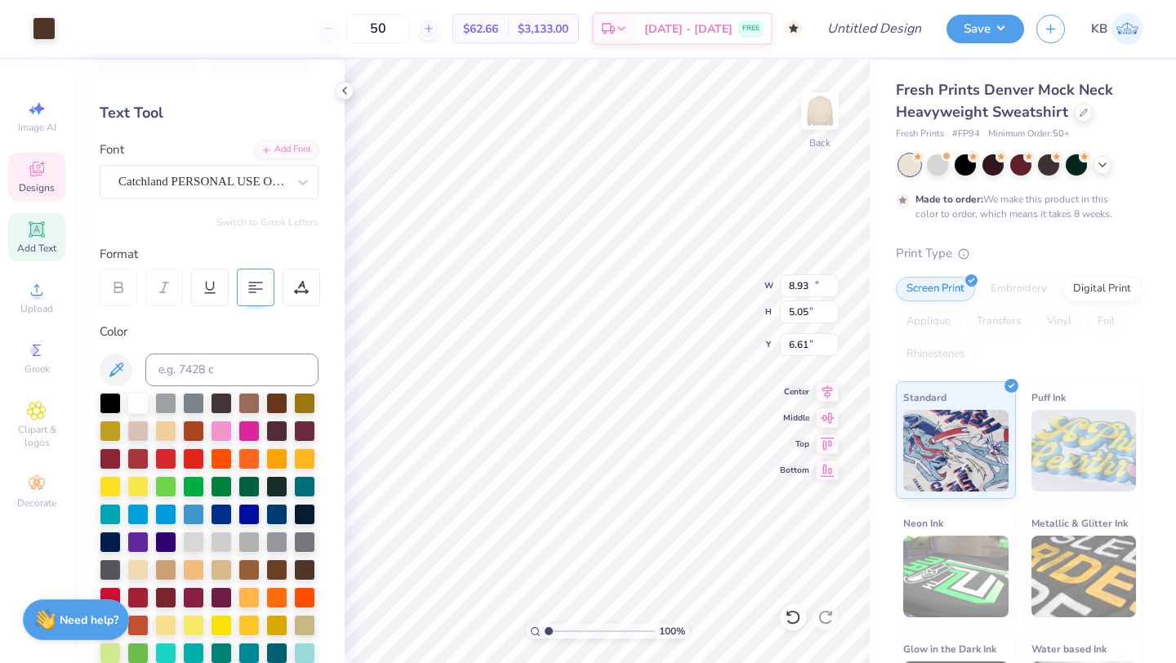
type input "11.94"
type input "4.67"
type input "6.34"
type input "9.41"
type input "9.21"
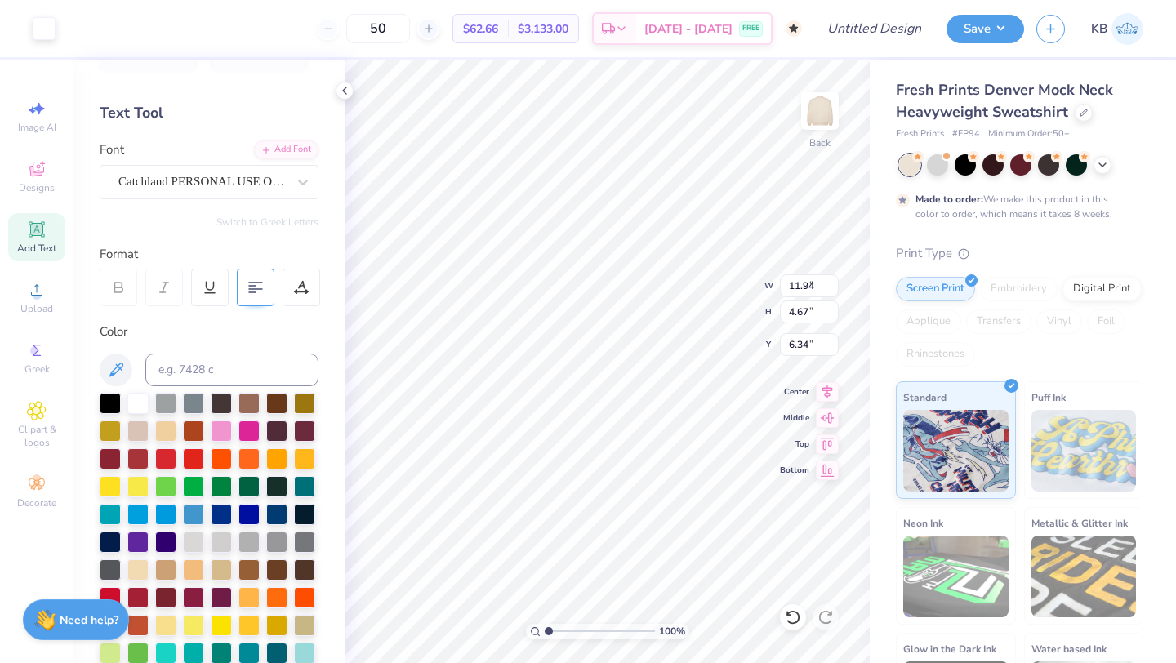
type input "2.75"
type input "11.94"
type input "4.67"
type input "6.35"
click at [301, 568] on div at bounding box center [304, 568] width 21 height 21
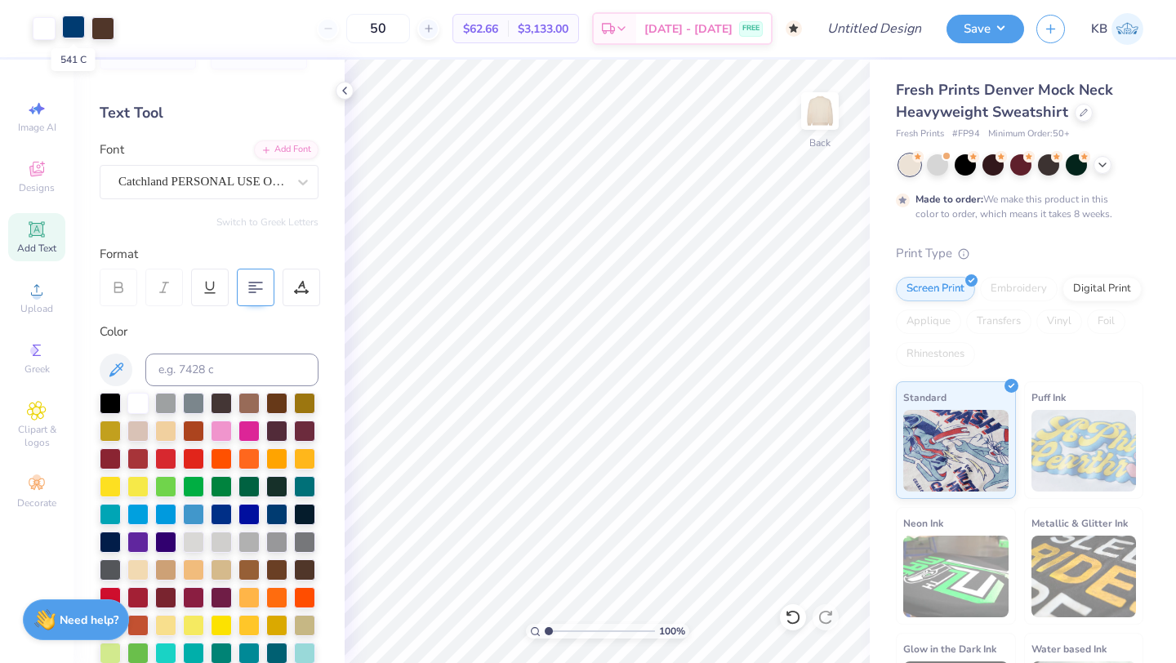
click at [73, 25] on div at bounding box center [73, 27] width 23 height 23
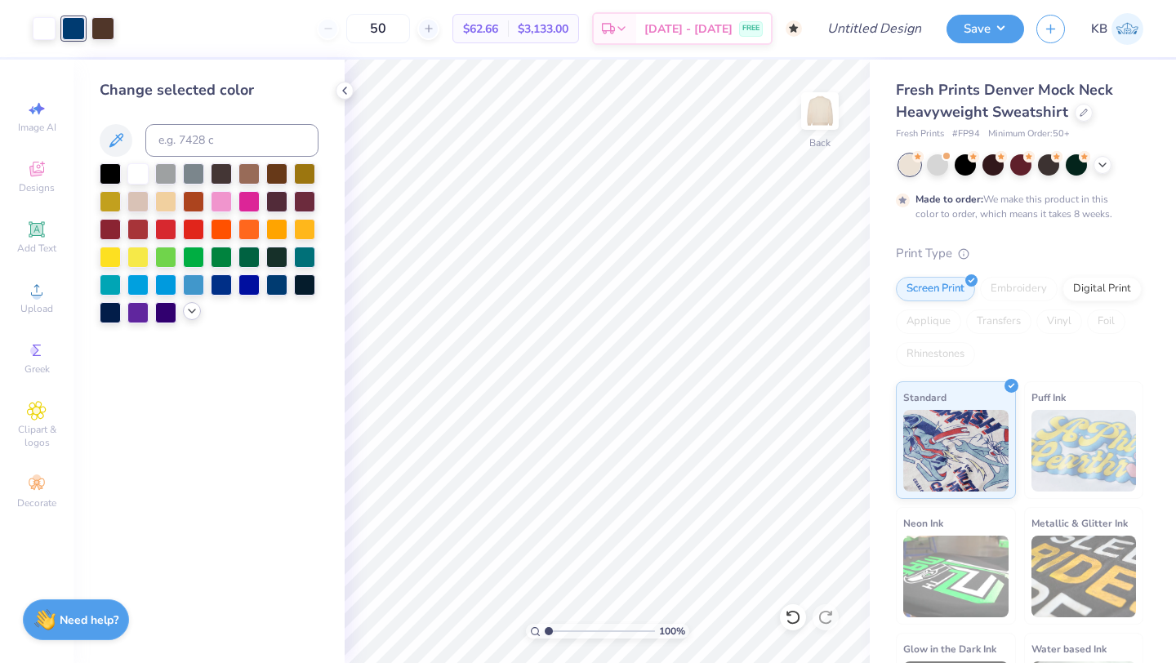
click at [184, 314] on div at bounding box center [192, 311] width 18 height 18
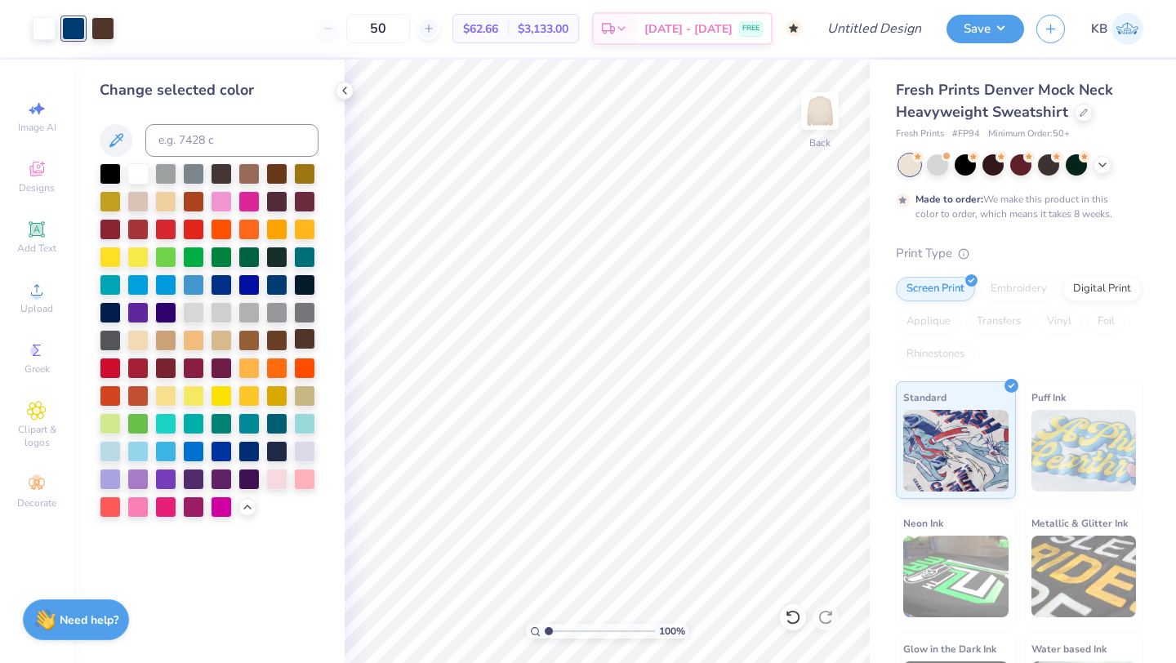
click at [302, 340] on div at bounding box center [304, 338] width 21 height 21
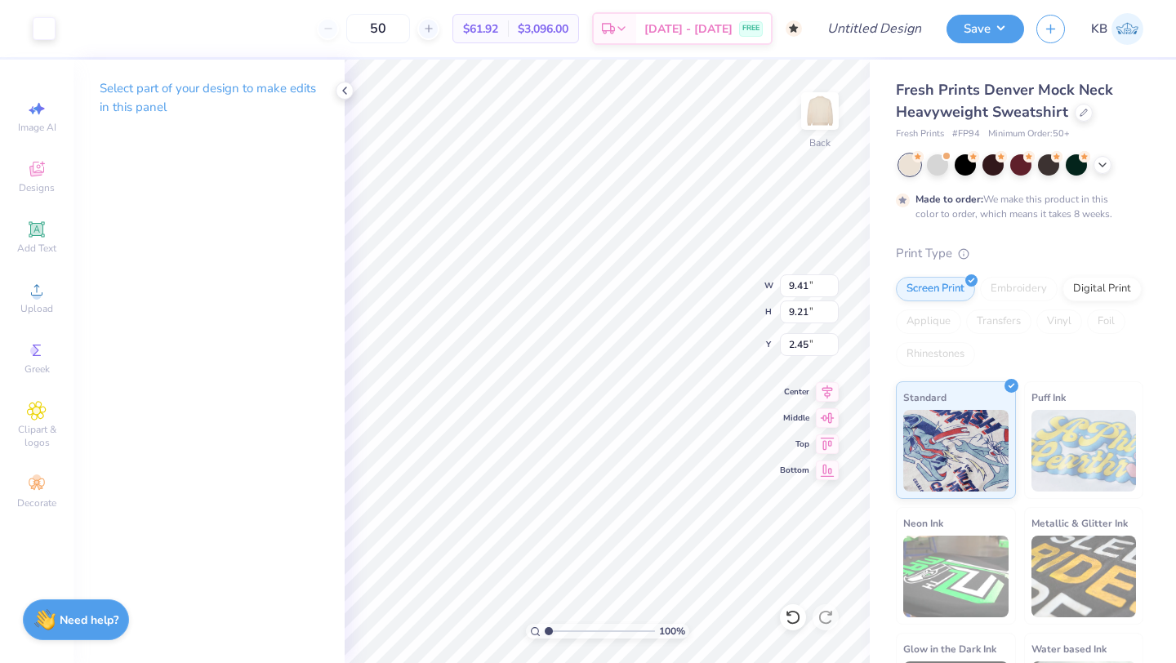
type input "2.45"
type input "11.94"
type input "4.67"
type input "6.35"
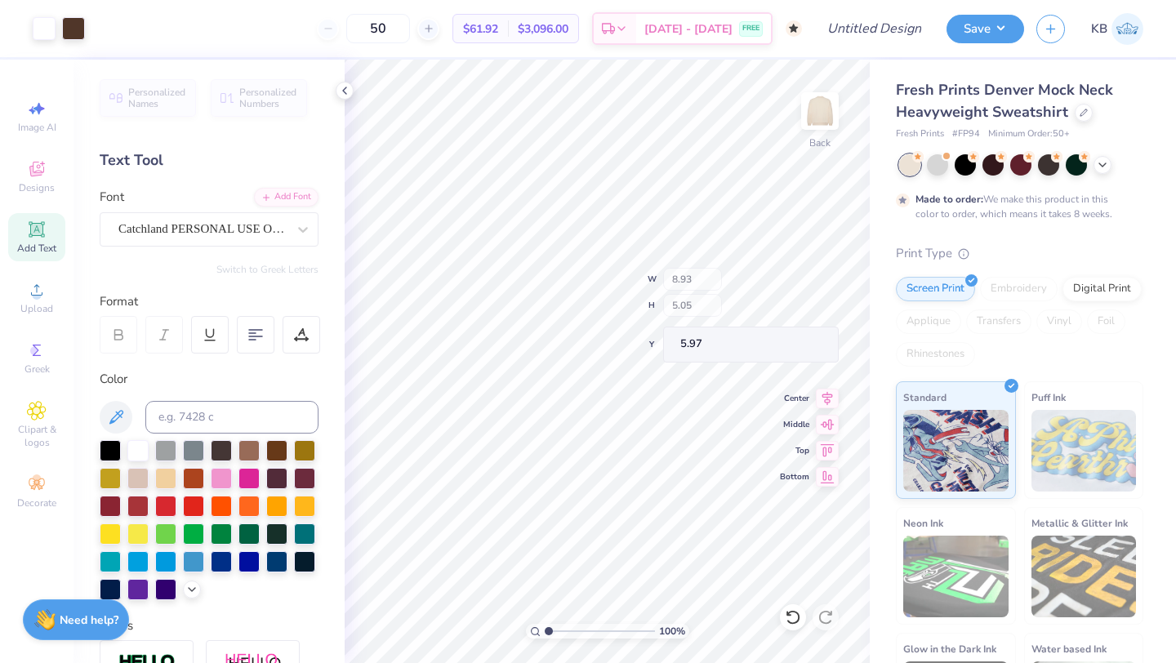
type input "5.97"
type input "10.34"
type input "4.04"
type input "5.87"
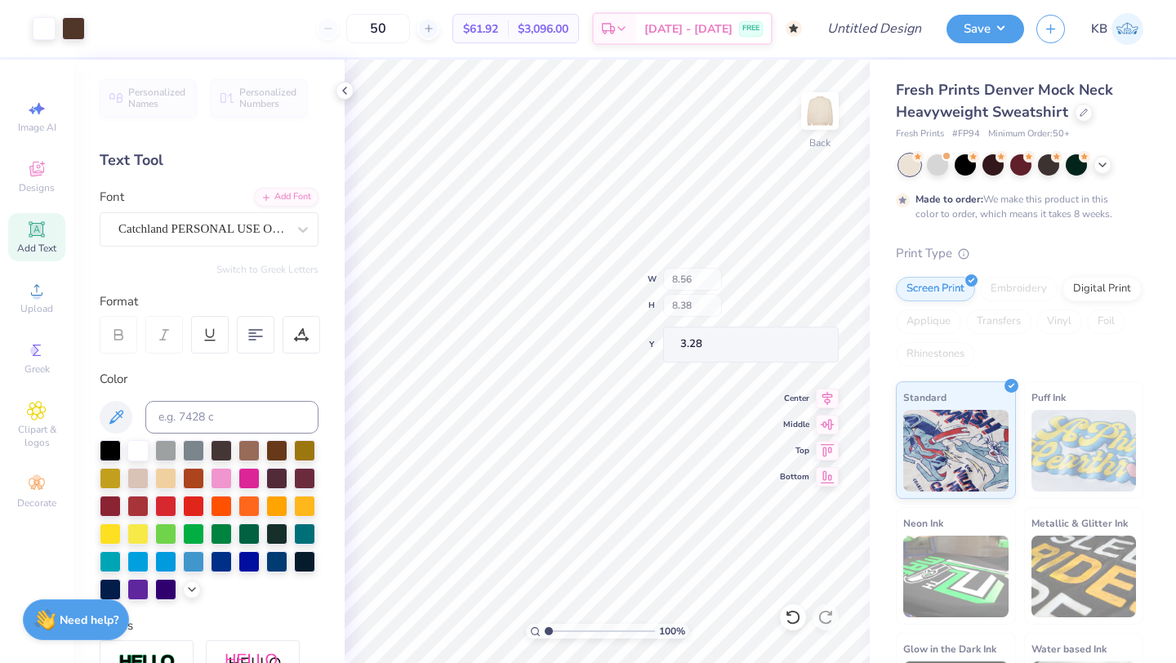
type input "8.56"
type input "8.38"
type input "3.28"
type input "12.01"
click at [395, 33] on input "50" at bounding box center [378, 28] width 64 height 29
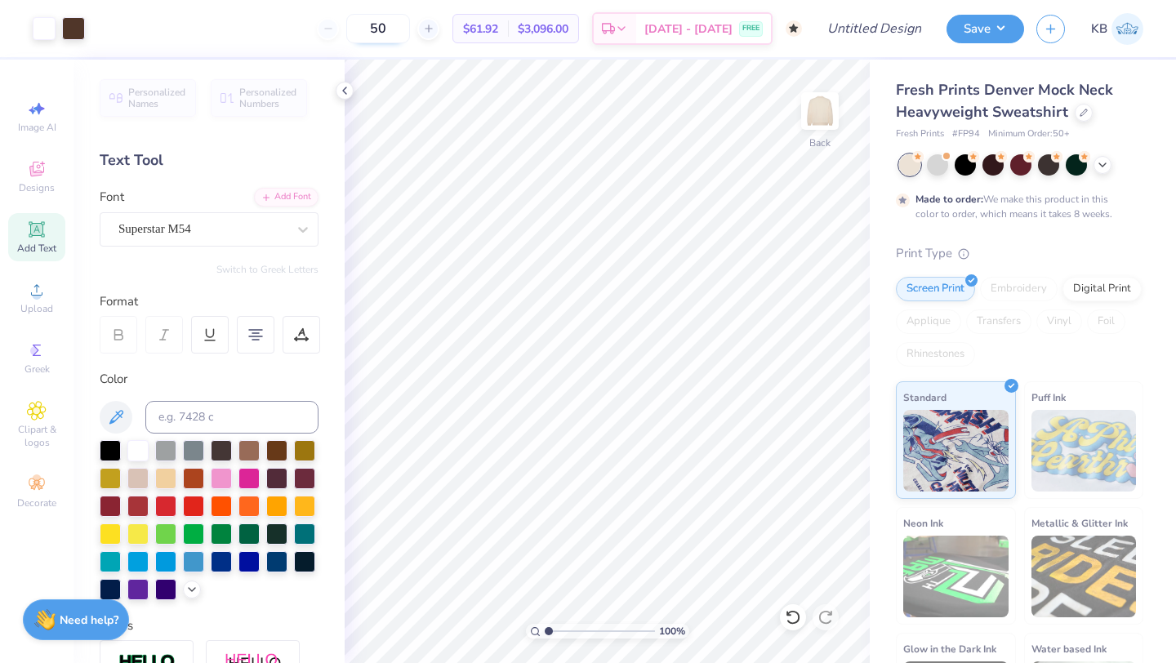
click at [407, 33] on input "50" at bounding box center [378, 28] width 64 height 29
click at [352, 26] on div "50" at bounding box center [378, 28] width 122 height 29
click at [410, 29] on input "50" at bounding box center [378, 28] width 64 height 29
drag, startPoint x: 413, startPoint y: 29, endPoint x: 367, endPoint y: 29, distance: 45.7
click at [367, 29] on input "50" at bounding box center [378, 28] width 64 height 29
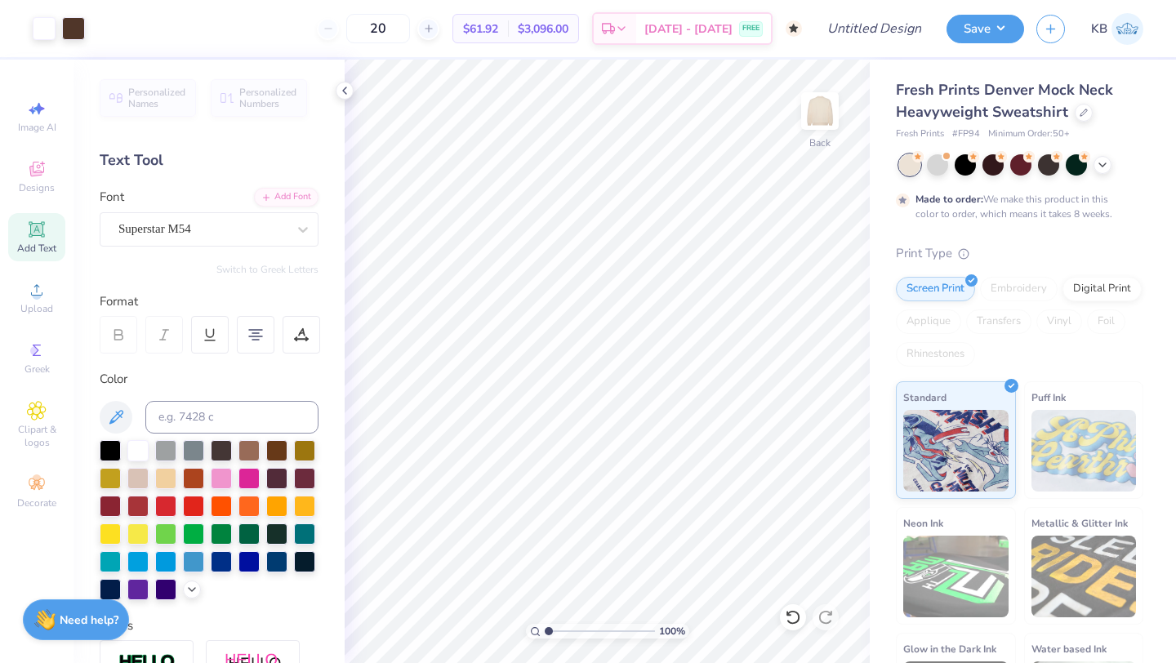
type input "50"
click at [1079, 110] on icon at bounding box center [1083, 111] width 8 height 8
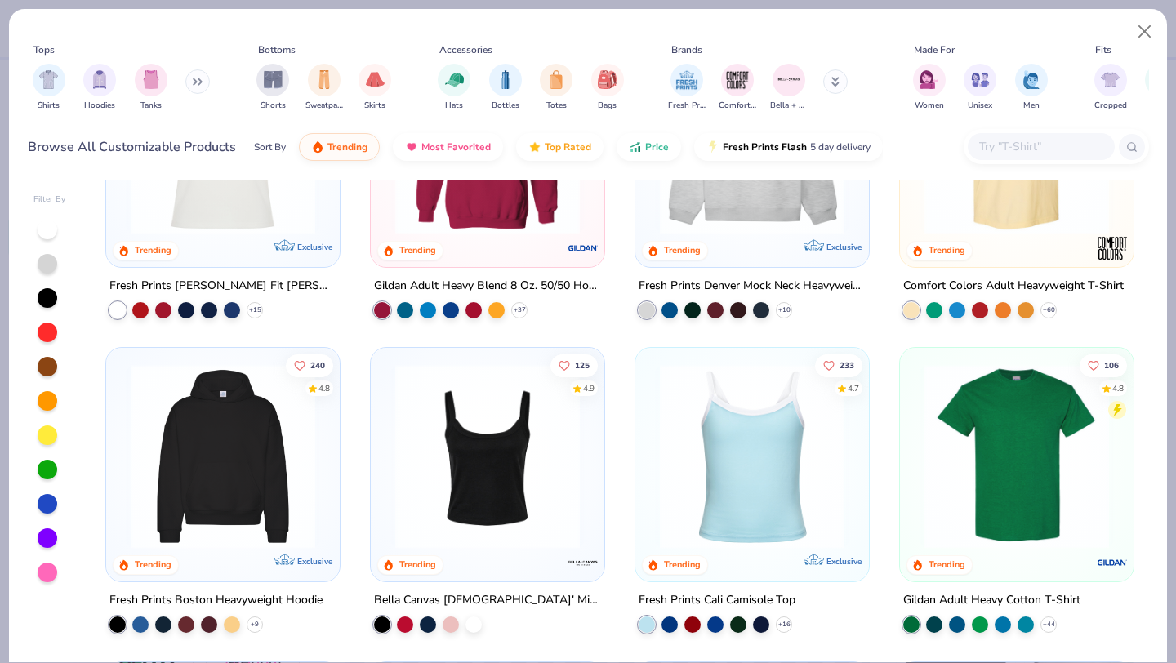
scroll to position [181, 0]
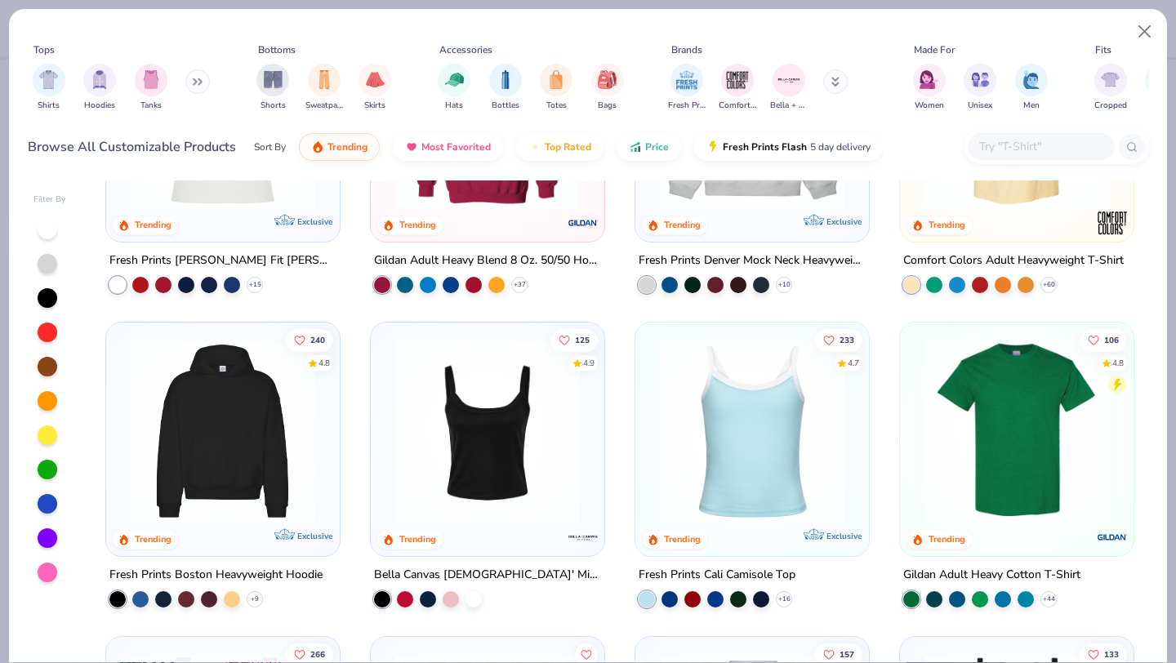
click at [122, 474] on img at bounding box center [22, 431] width 201 height 185
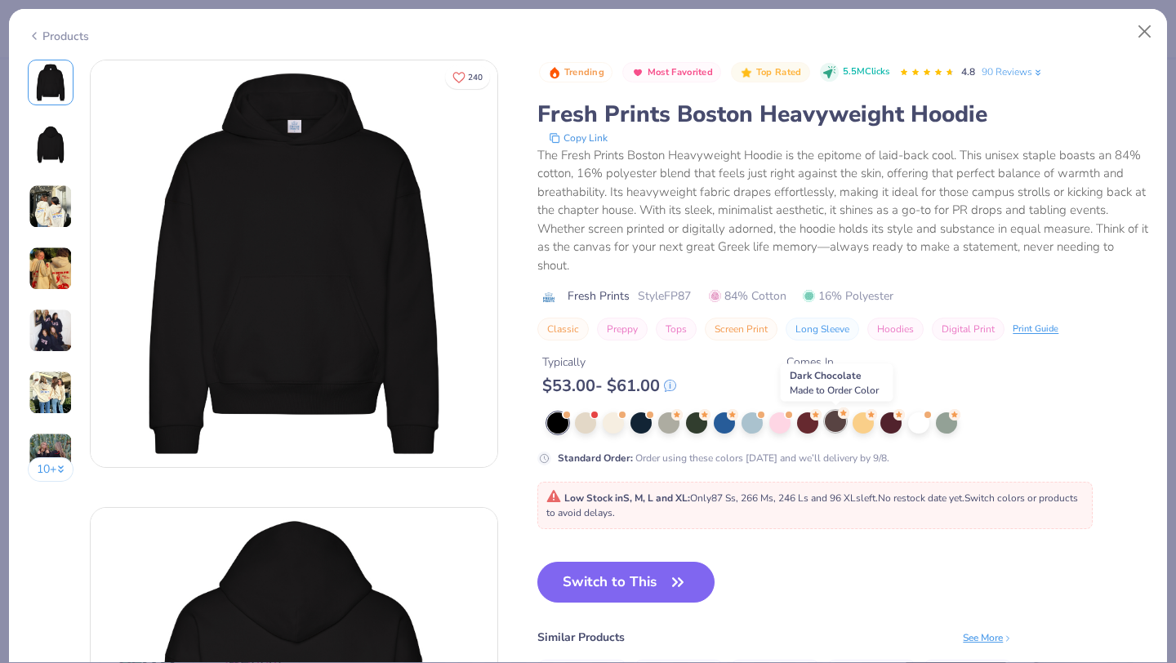
click at [830, 423] on div at bounding box center [835, 421] width 21 height 21
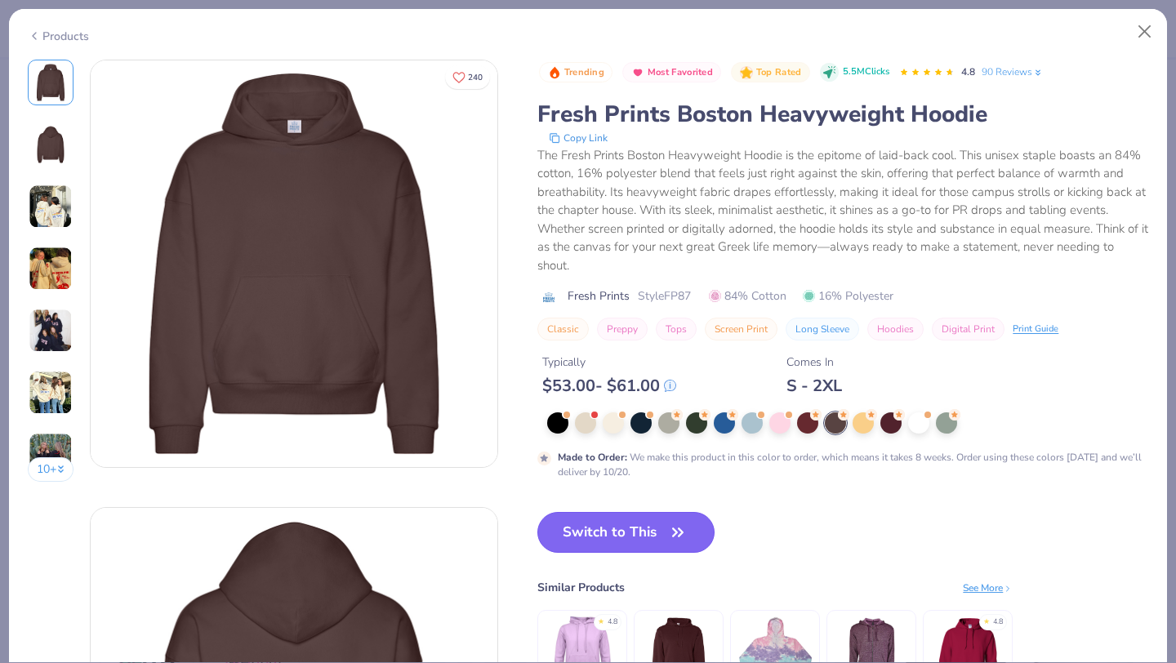
click at [630, 527] on button "Switch to This" at bounding box center [625, 532] width 177 height 41
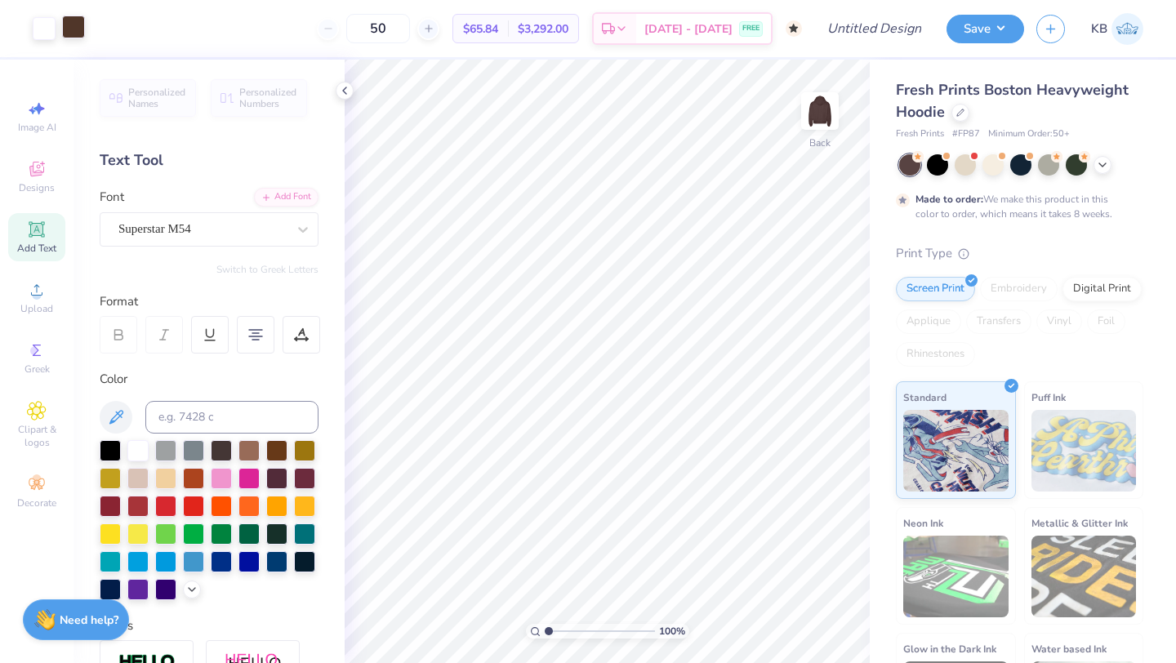
click at [67, 29] on div at bounding box center [73, 27] width 23 height 23
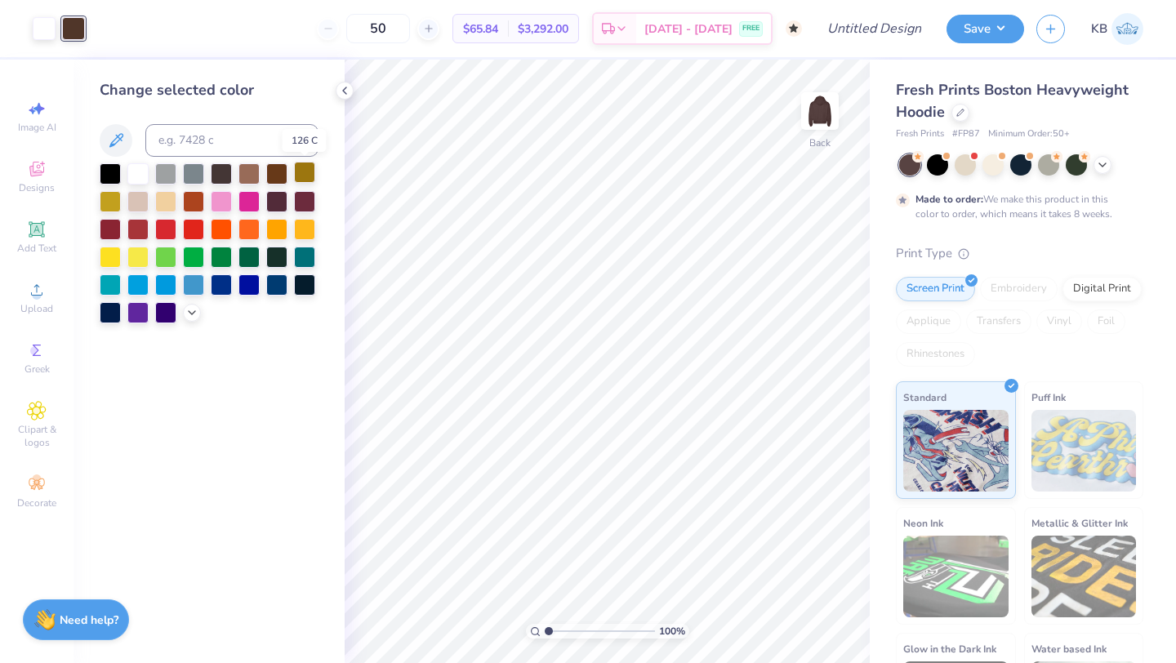
click at [307, 176] on div at bounding box center [304, 172] width 21 height 21
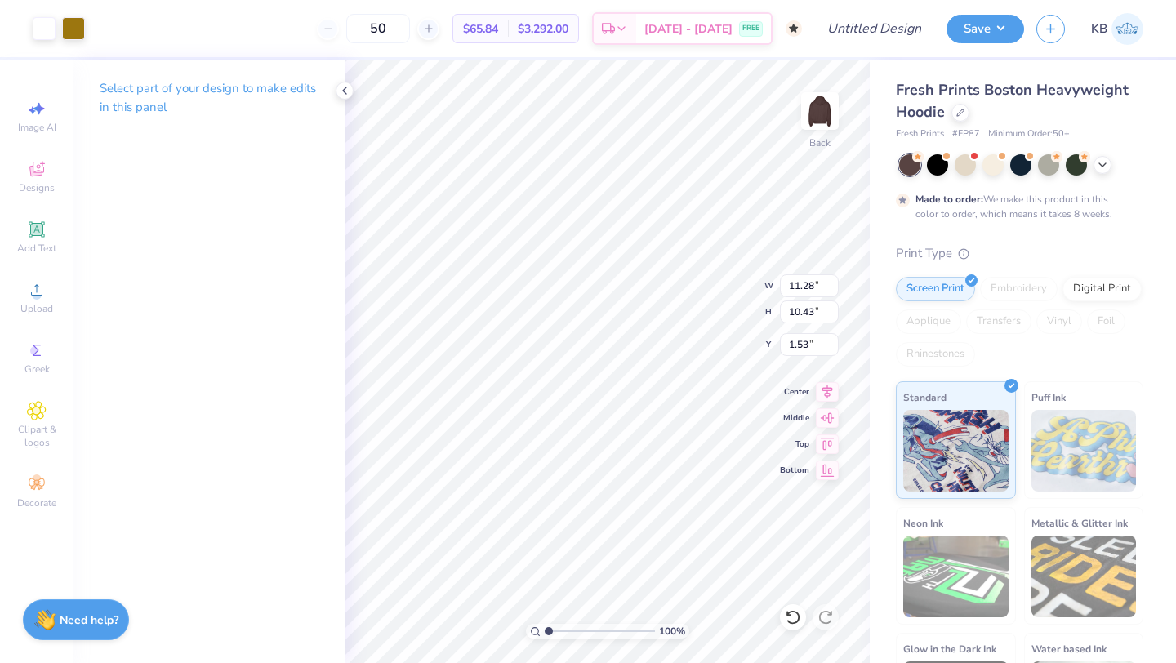
type input "1.53"
type input "9.66"
type input "8.93"
type input "3.46"
type input "3.44"
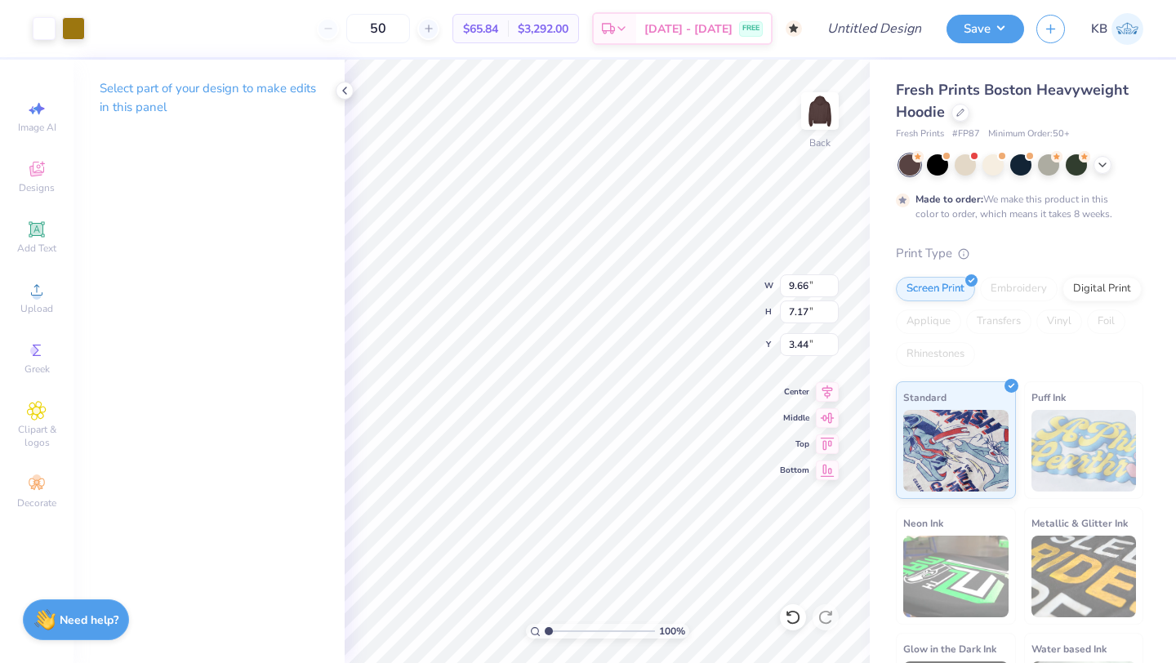
click at [708, 305] on div "100 % Back W 9.66 9.66 " H 7.17 7.17 " Y 3.44 3.44 " Center Middle Top Bottom" at bounding box center [607, 361] width 525 height 603
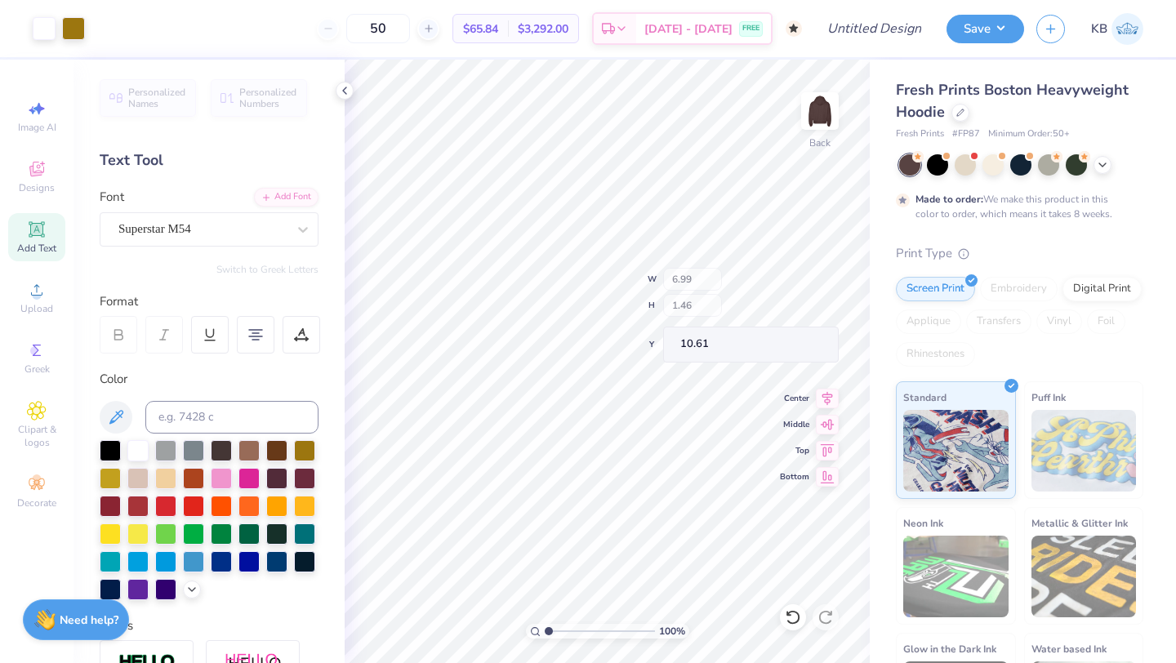
type input "10.61"
type input "3.00"
type input "1.27"
type input "7.65"
type input "4.32"
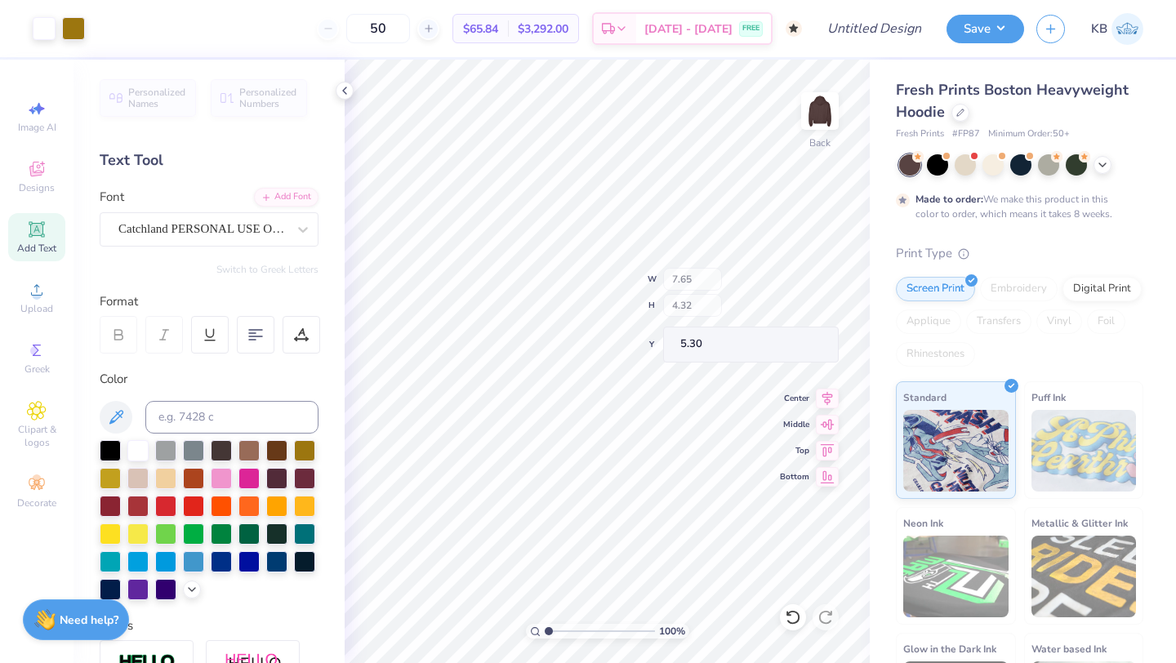
type input "3.00"
type input "3.98"
type input "3.90"
type input "6.29"
click at [710, 314] on div "100 % Back W 6.99 6.99 " H 5.78 5.78 " Y 6.29 6.29 " Center Middle Top Bottom" at bounding box center [607, 361] width 525 height 603
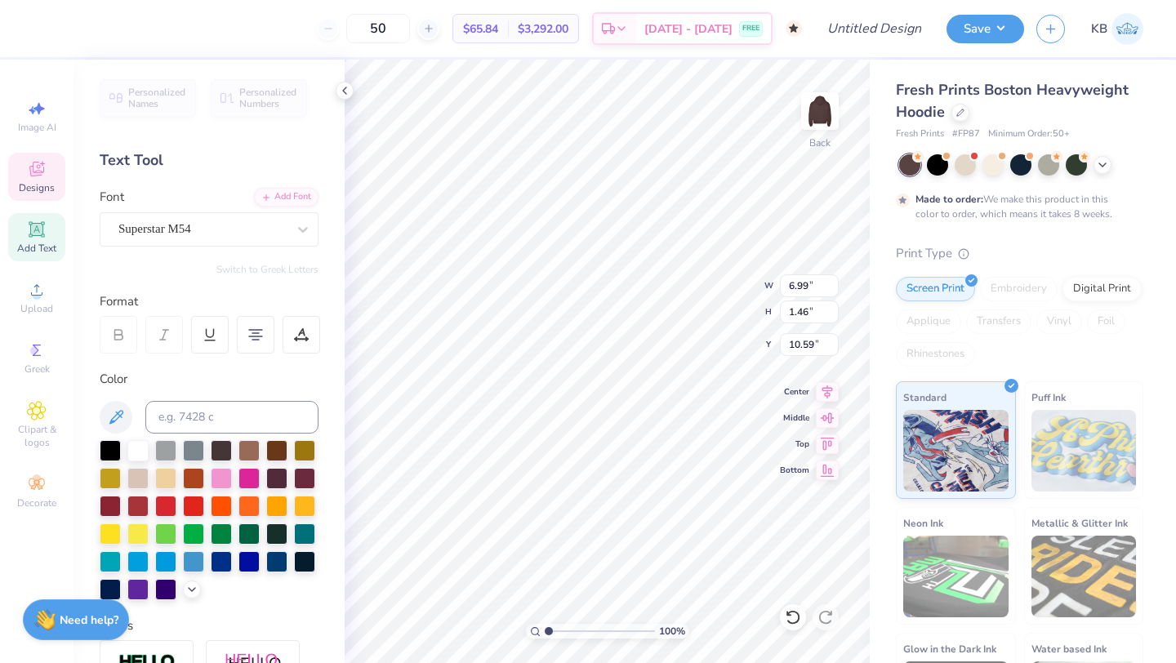
type input "10.59"
type input "4.40"
type input "6.99"
type input "1.46"
type input "10.59"
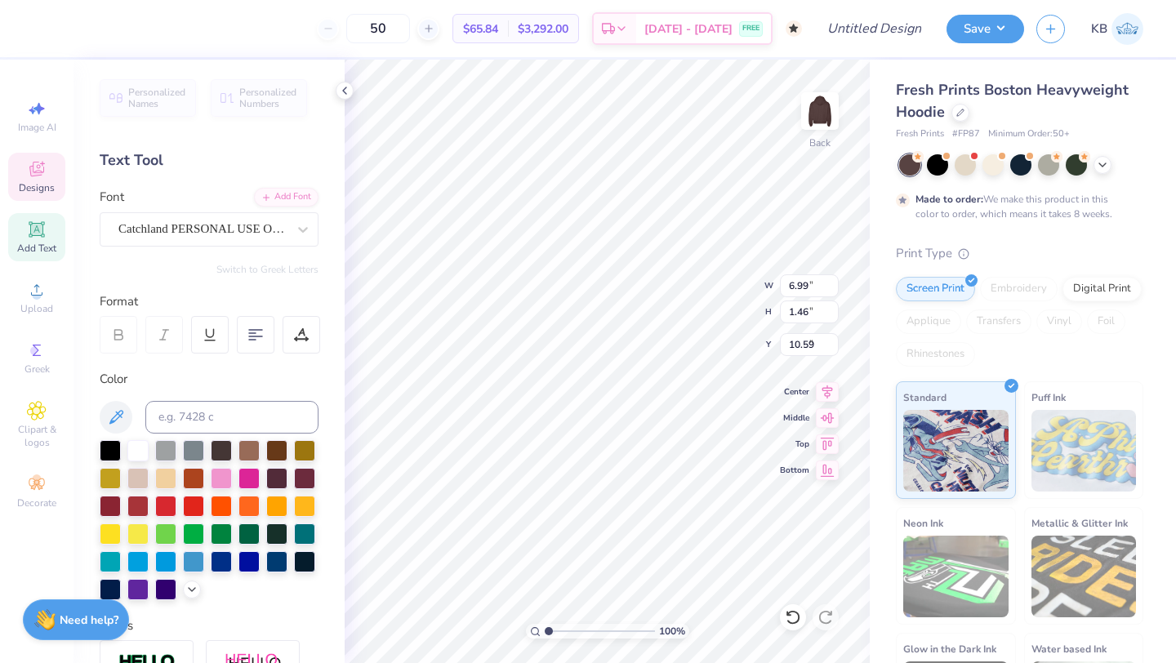
type input "8.85"
type input "3.46"
type input "1.27"
type input "6.99"
type input "1.46"
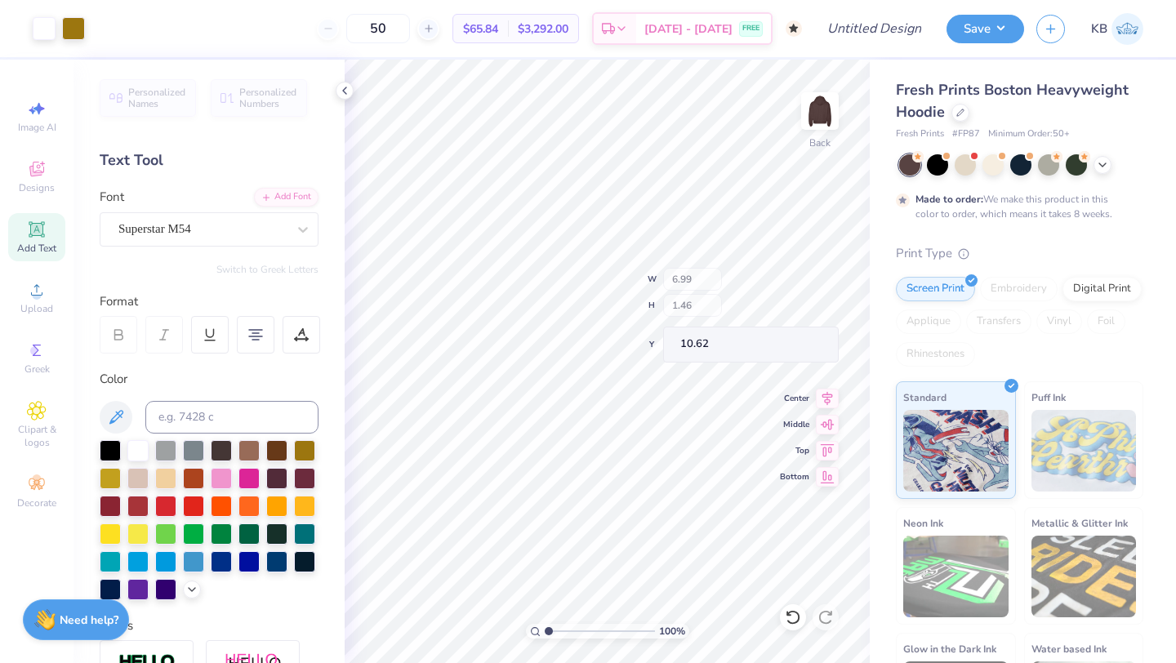
type input "10.75"
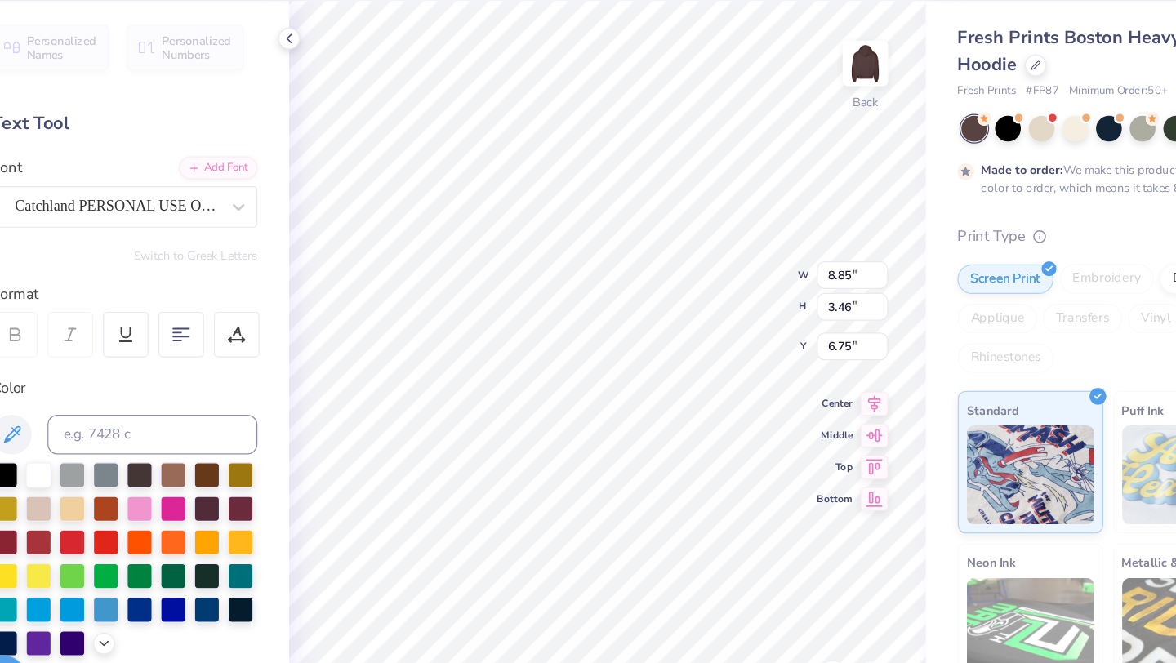
type input "6.75"
click at [270, 226] on div "Catchland PERSONAL USE ONLY PERSONAL USE ONLY" at bounding box center [202, 228] width 171 height 25
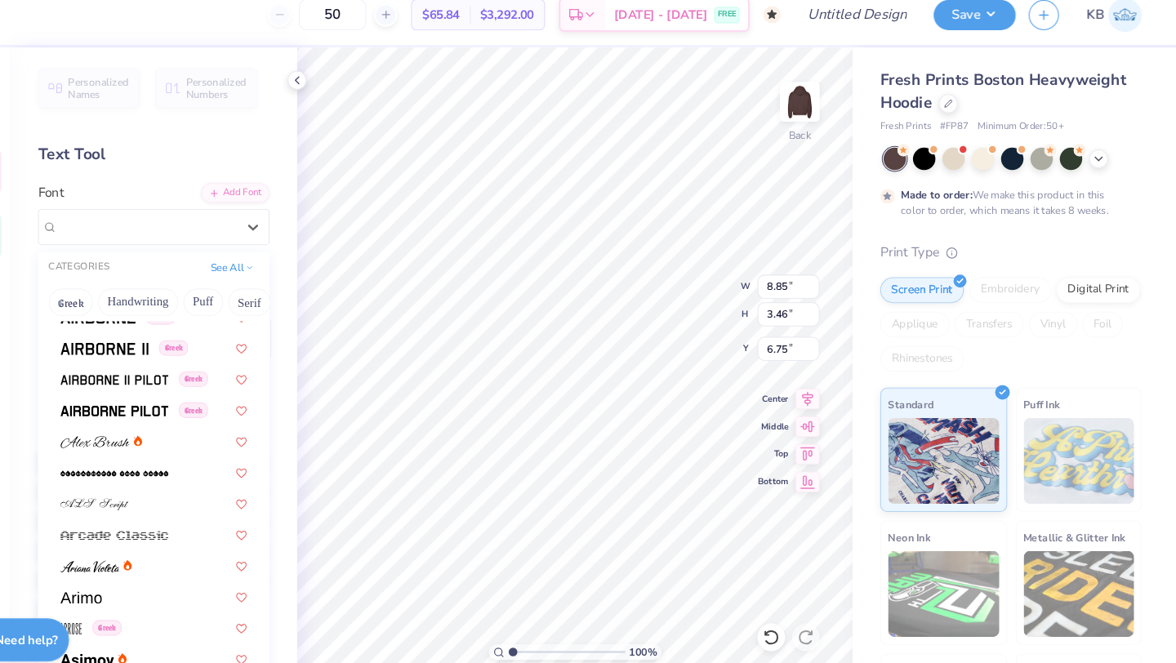
scroll to position [440, 0]
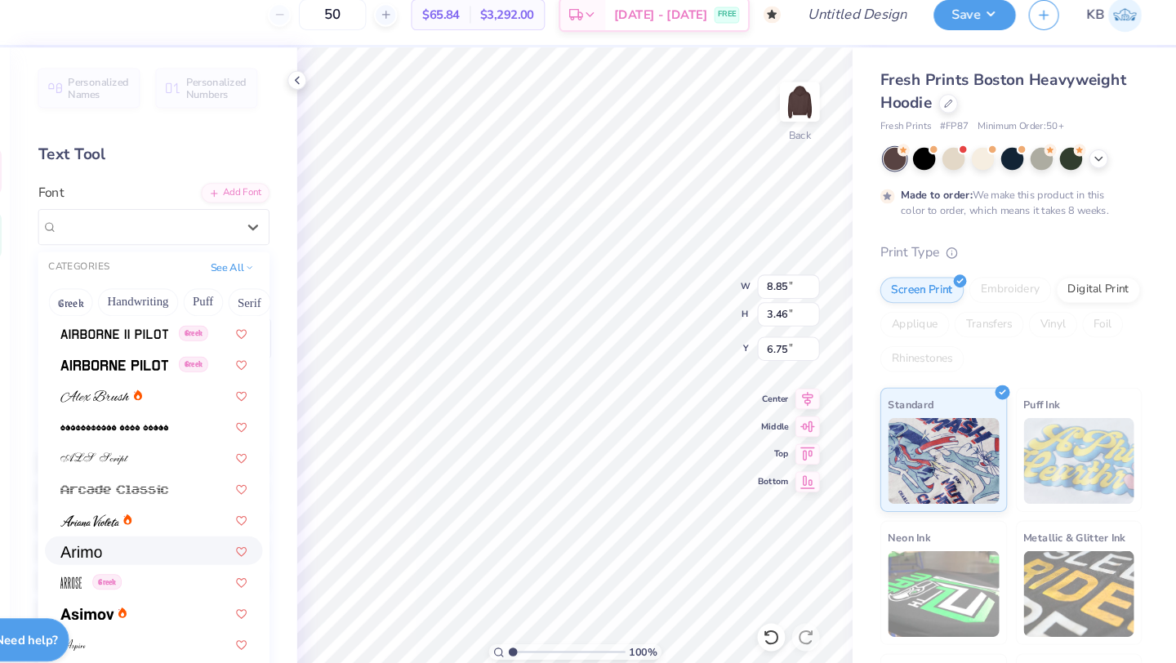
click at [177, 531] on div at bounding box center [209, 535] width 176 height 17
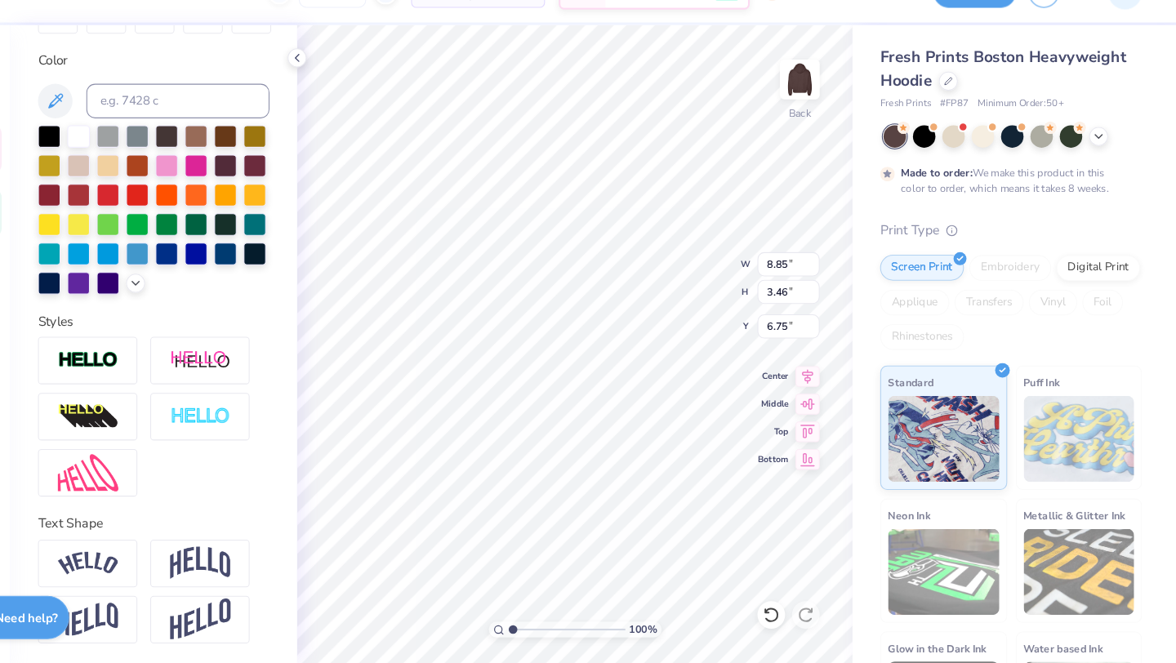
scroll to position [0, 0]
type input "6.34"
type input "4.37"
type textarea "[GEOGRAPHIC_DATA]"
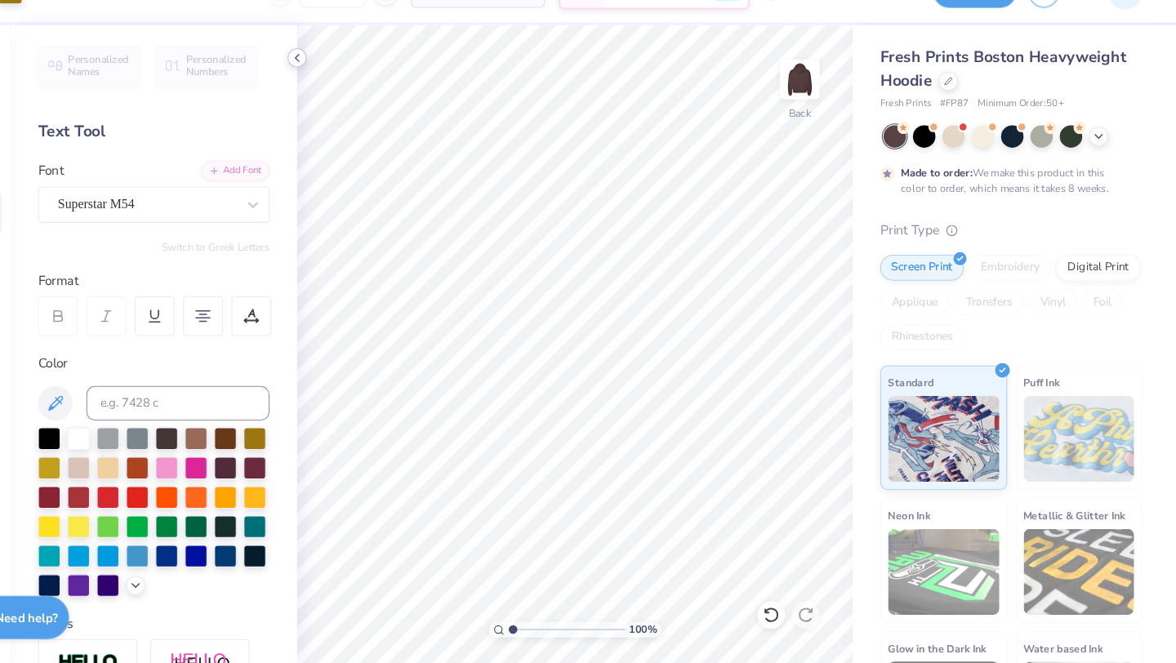
scroll to position [0, 0]
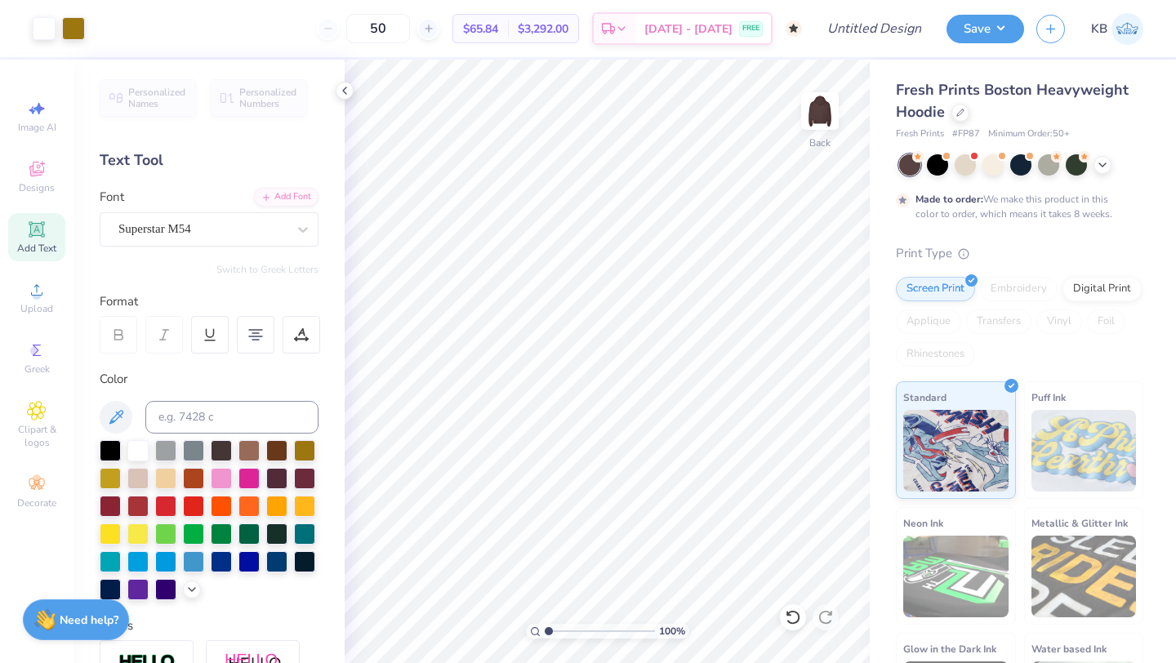
click at [38, 239] on div "Add Text" at bounding box center [36, 237] width 57 height 48
paste textarea "Est. 1971"
type textarea "Est. 1971"
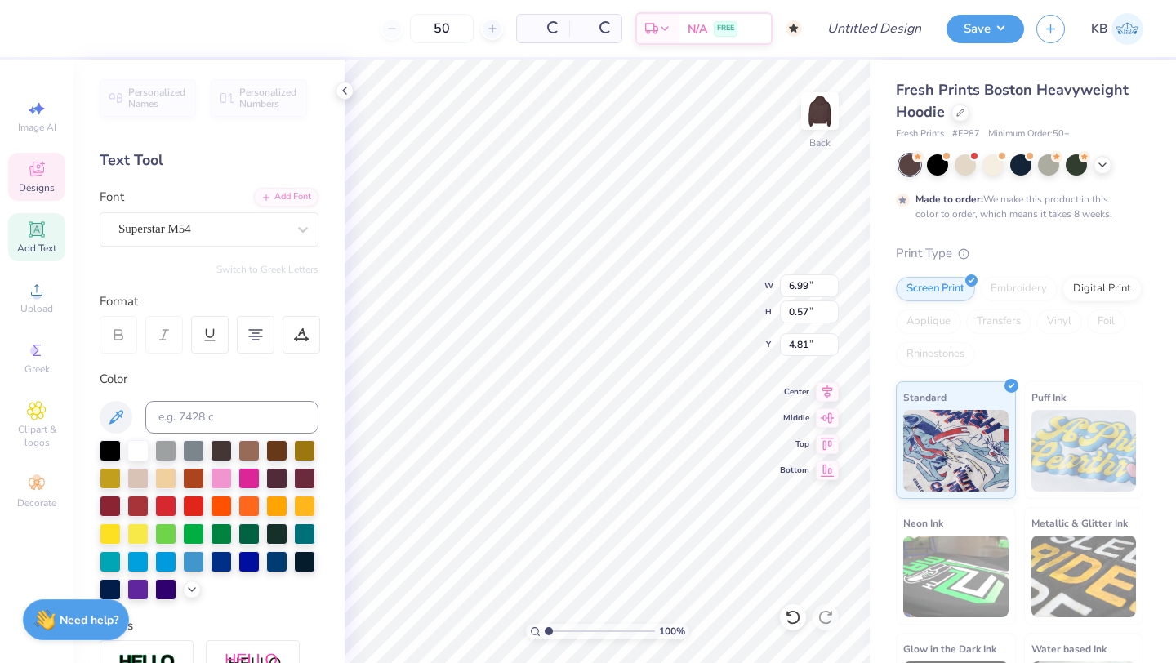
type input "6.99"
type input "0.57"
type input "4.81"
type input "11.88"
type input "2.05"
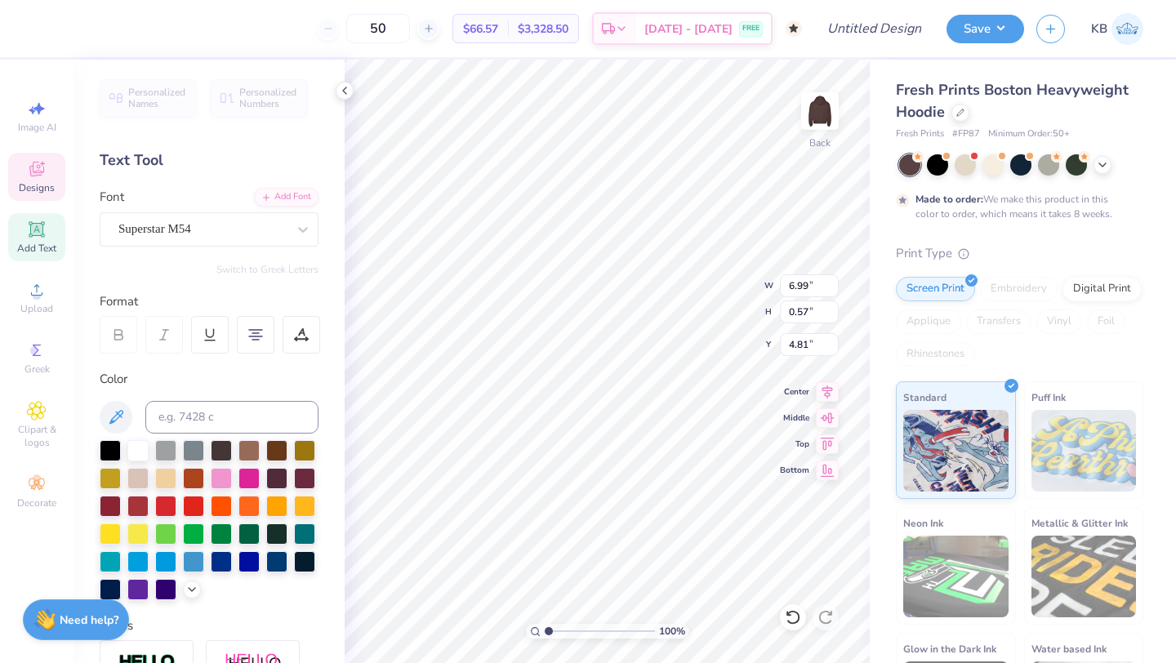
type input "5.73"
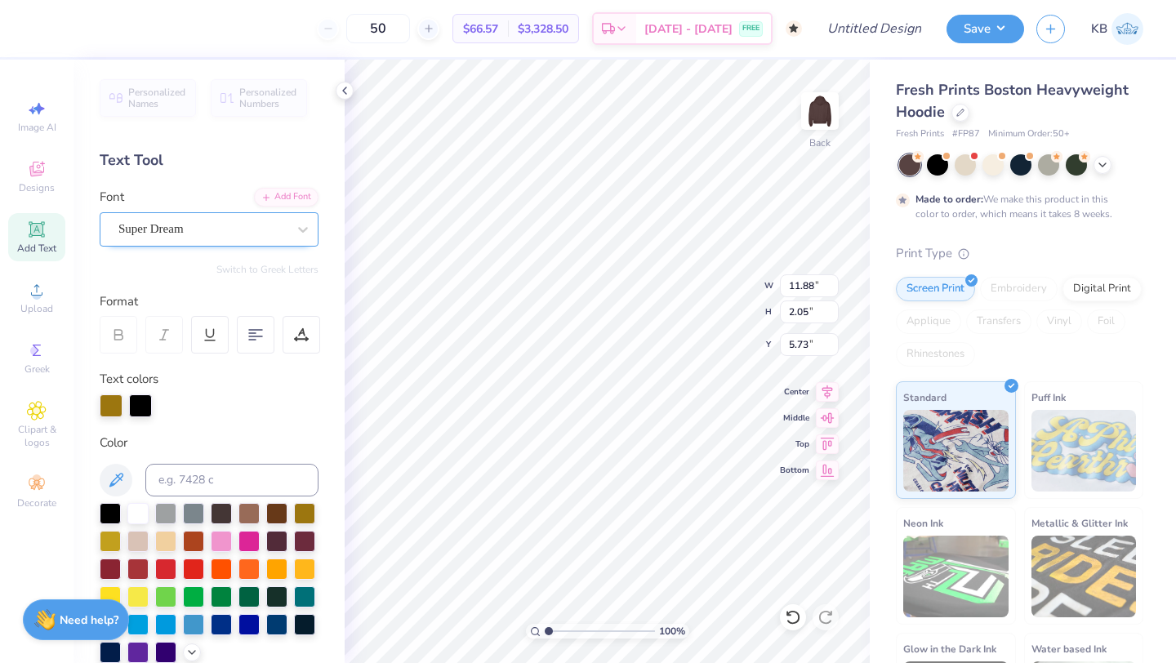
click at [175, 216] on div "Super Dream" at bounding box center [209, 229] width 219 height 34
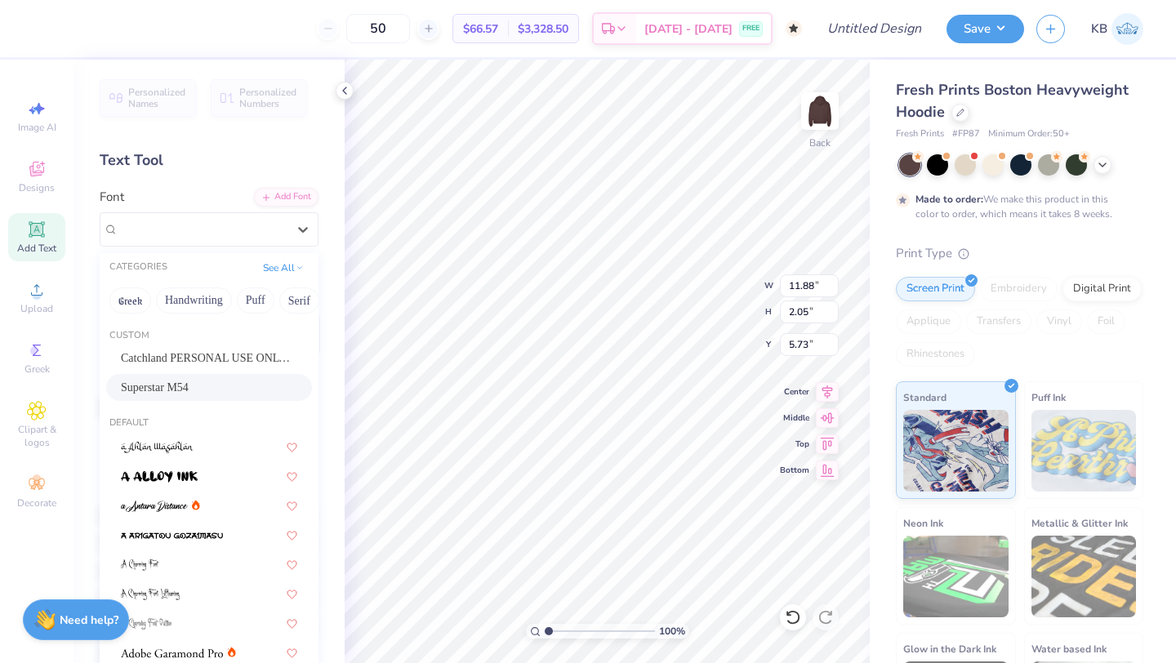
click at [186, 384] on span "Superstar M54" at bounding box center [155, 387] width 68 height 17
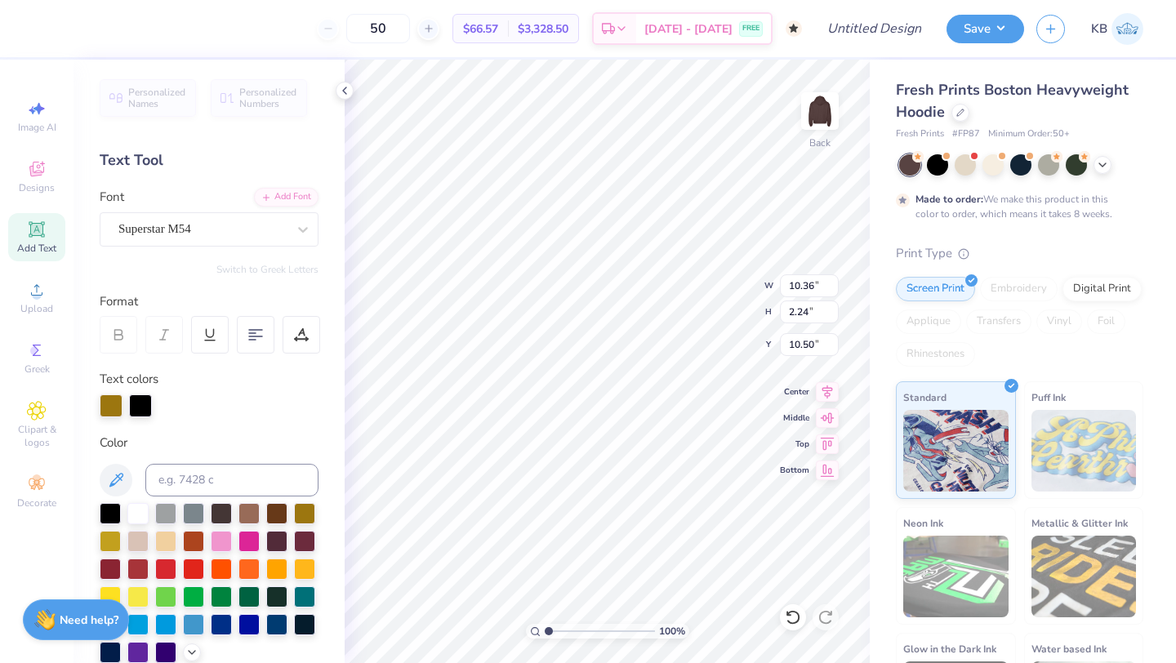
type input "10.50"
type input "5.10"
type input "1.10"
type input "11.64"
type input "11.07"
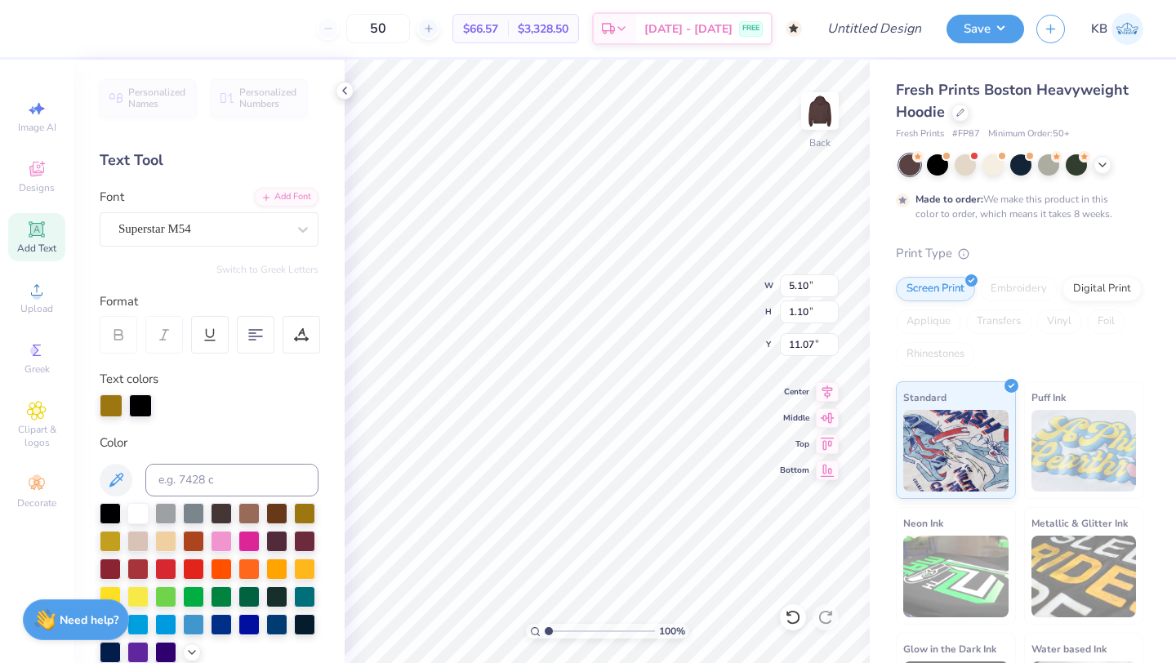
type input "6.99"
type input "0.57"
type input "4.81"
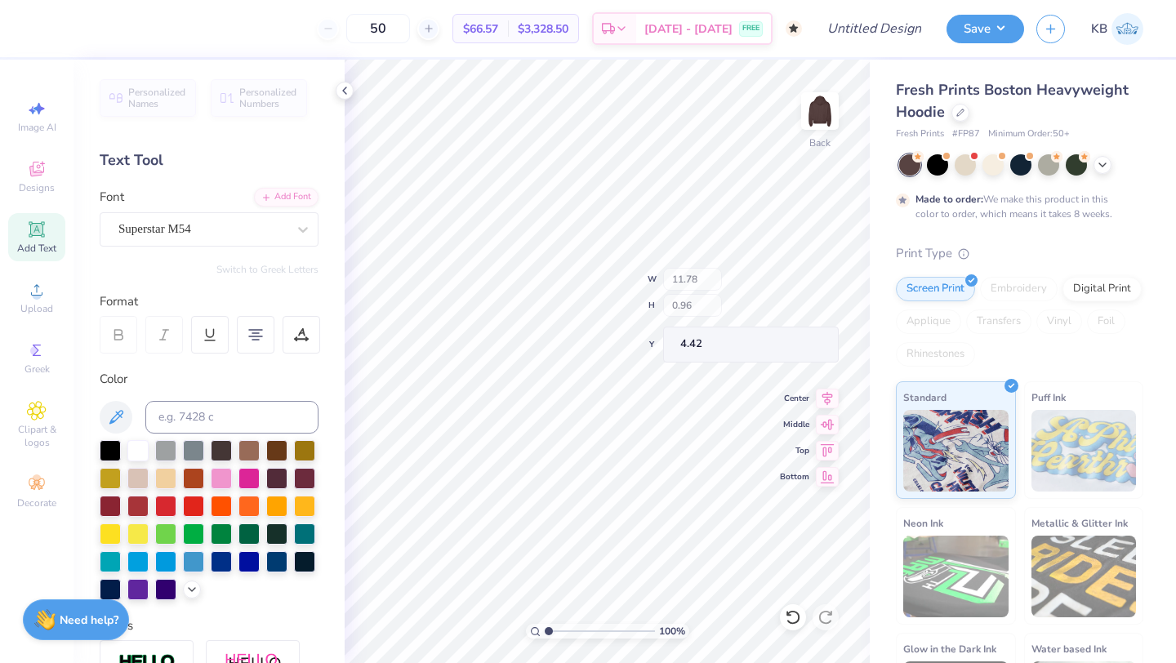
type input "11.78"
type input "0.96"
type input "4.42"
type input "4.97"
type input "3.98"
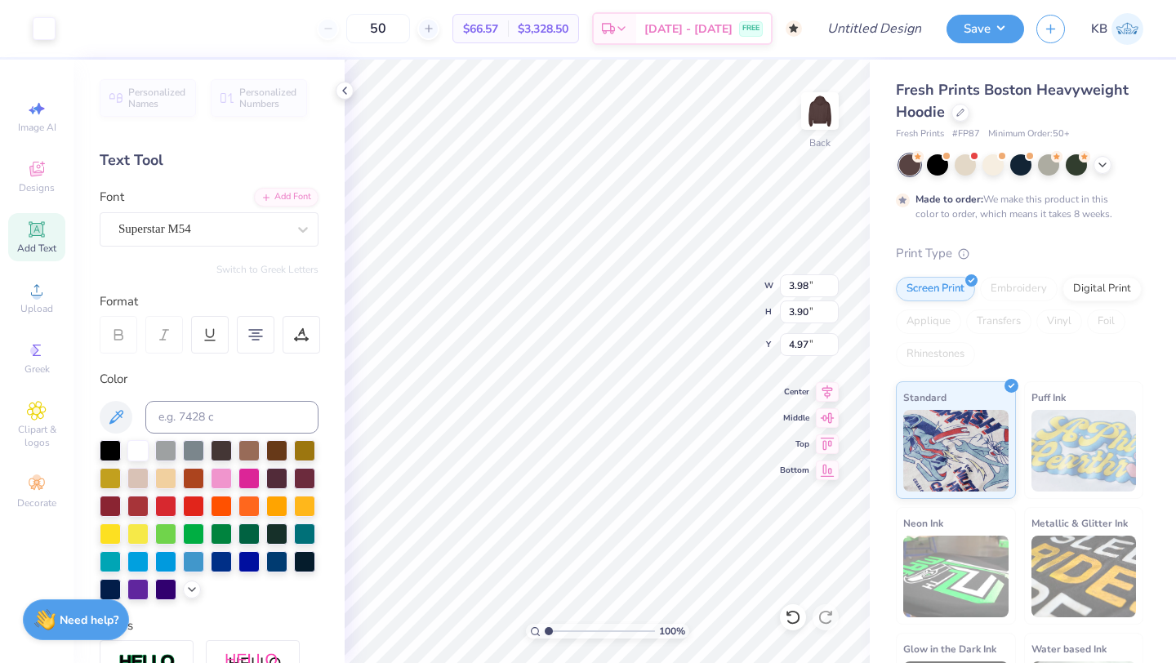
type input "3.90"
type input "6.34"
type input "2.72"
type input "2.66"
type input "6.35"
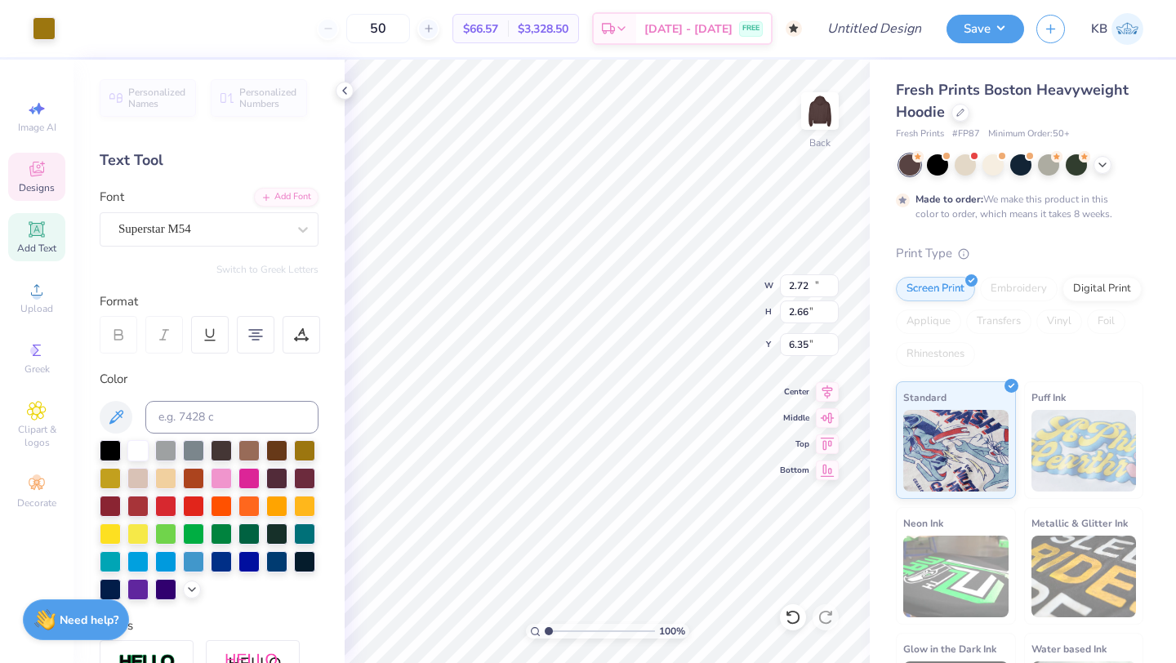
type input "11.78"
type input "0.96"
type input "4.97"
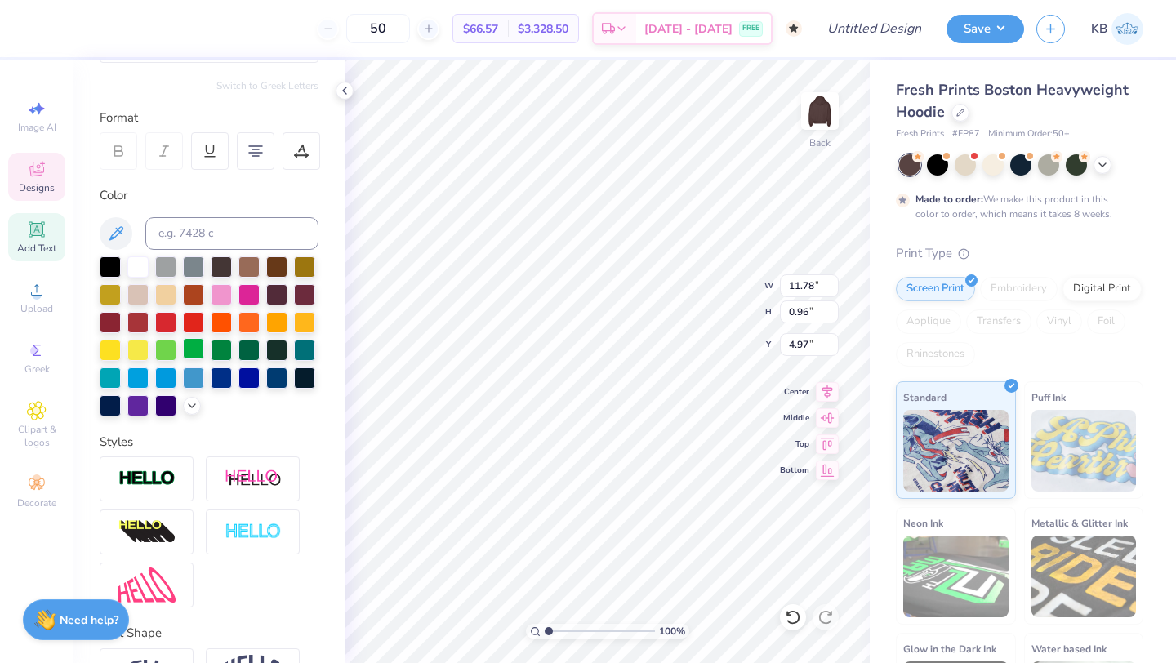
scroll to position [0, 0]
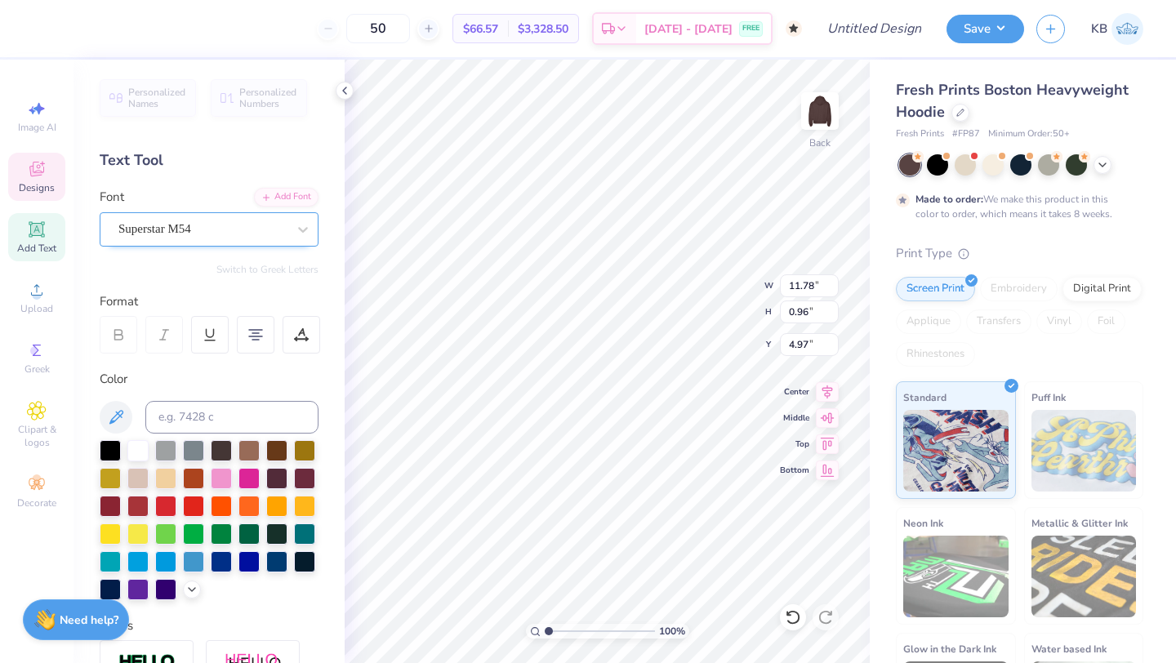
click at [252, 226] on div "Superstar M54" at bounding box center [202, 228] width 171 height 25
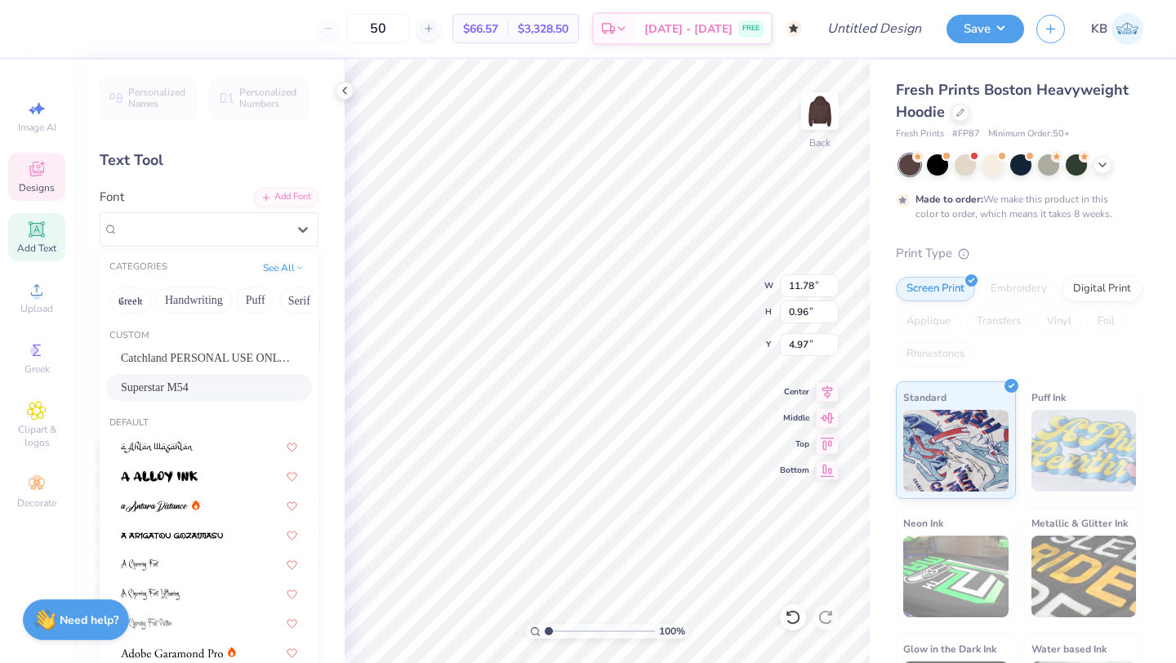
click at [206, 389] on div "Superstar M54" at bounding box center [209, 387] width 176 height 17
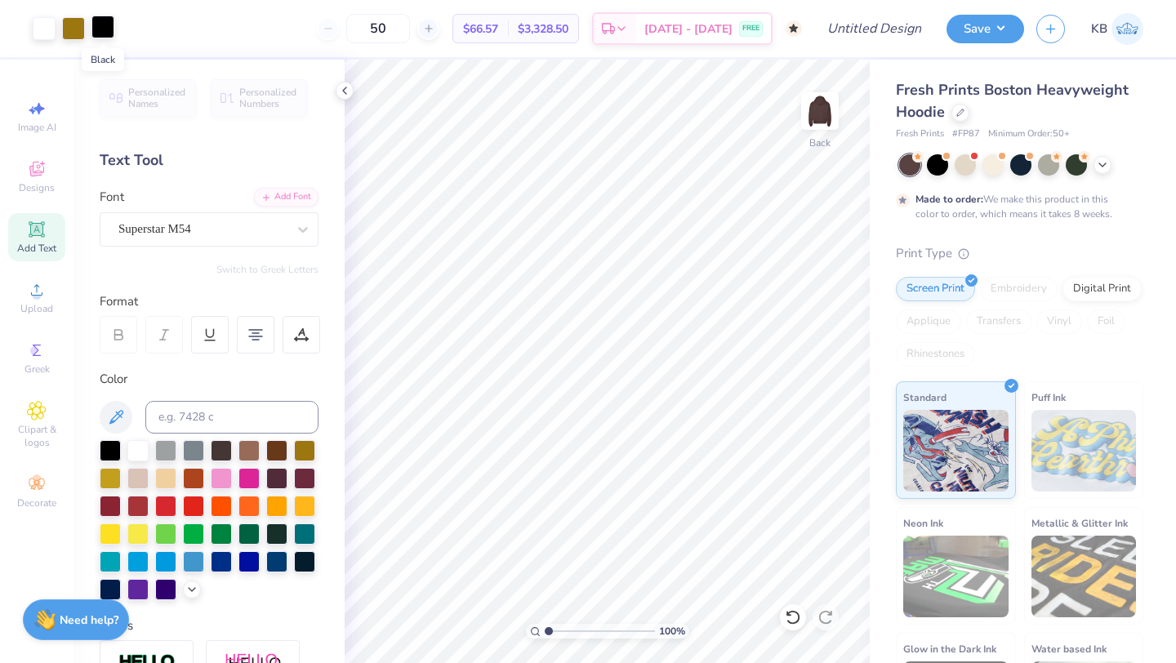
click at [102, 31] on div at bounding box center [102, 27] width 23 height 23
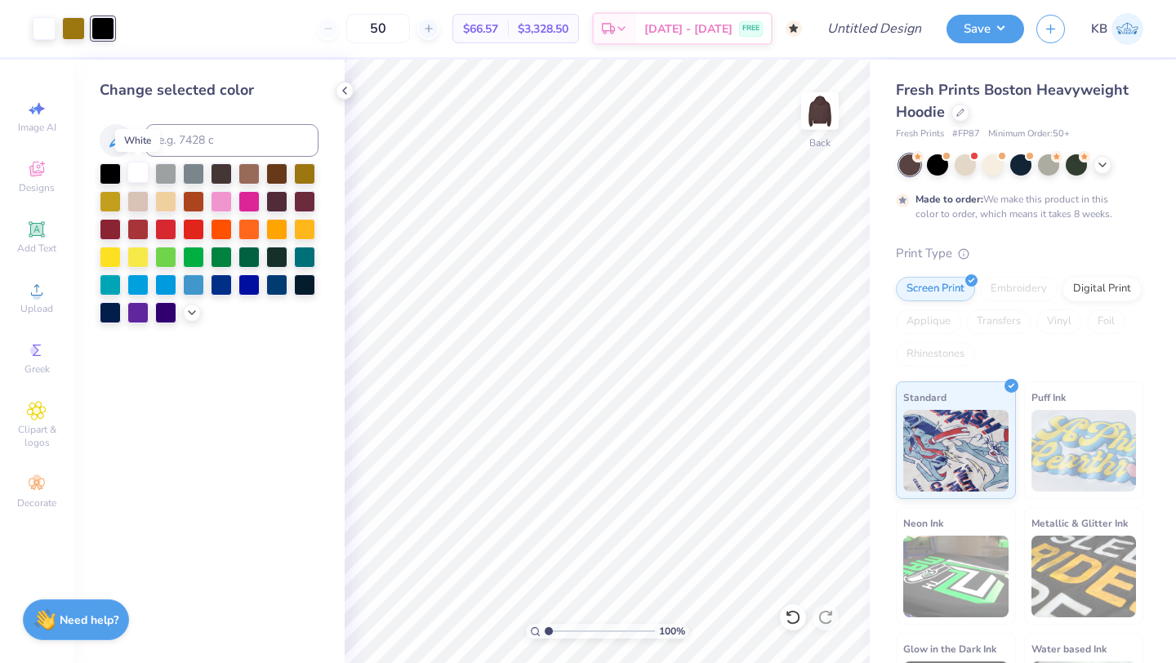
click at [138, 165] on div at bounding box center [137, 172] width 21 height 21
click at [101, 38] on div at bounding box center [102, 27] width 23 height 23
click at [137, 165] on div at bounding box center [137, 172] width 21 height 21
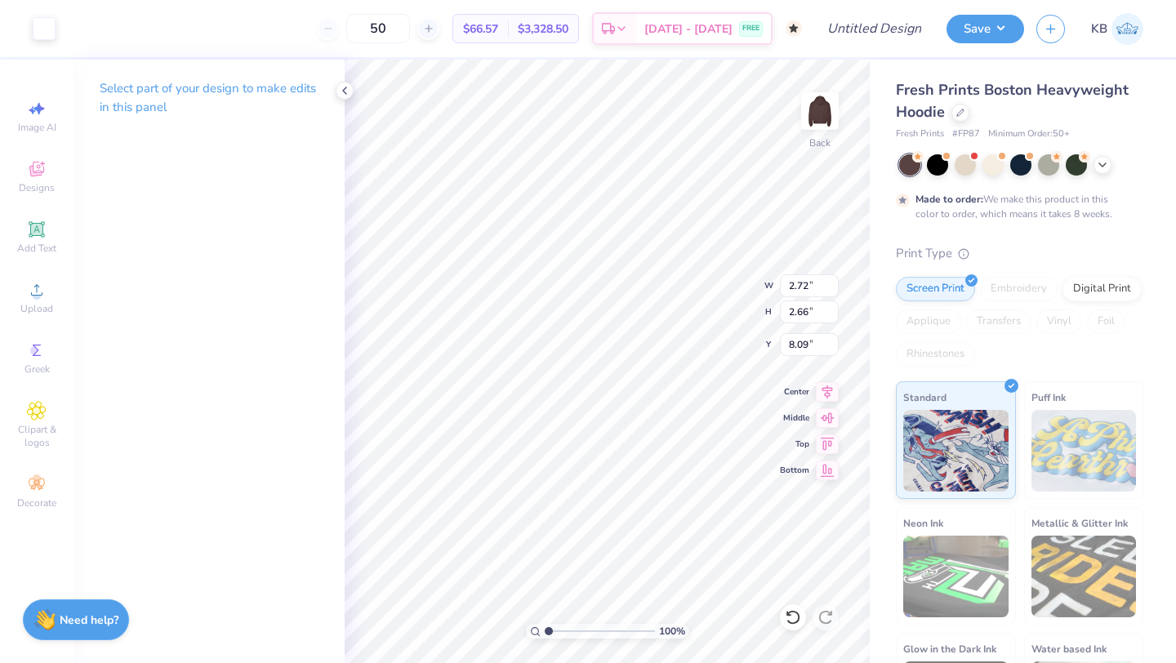
type input "7.04"
click at [42, 297] on icon at bounding box center [37, 290] width 20 height 20
click at [29, 162] on icon at bounding box center [37, 169] width 20 height 20
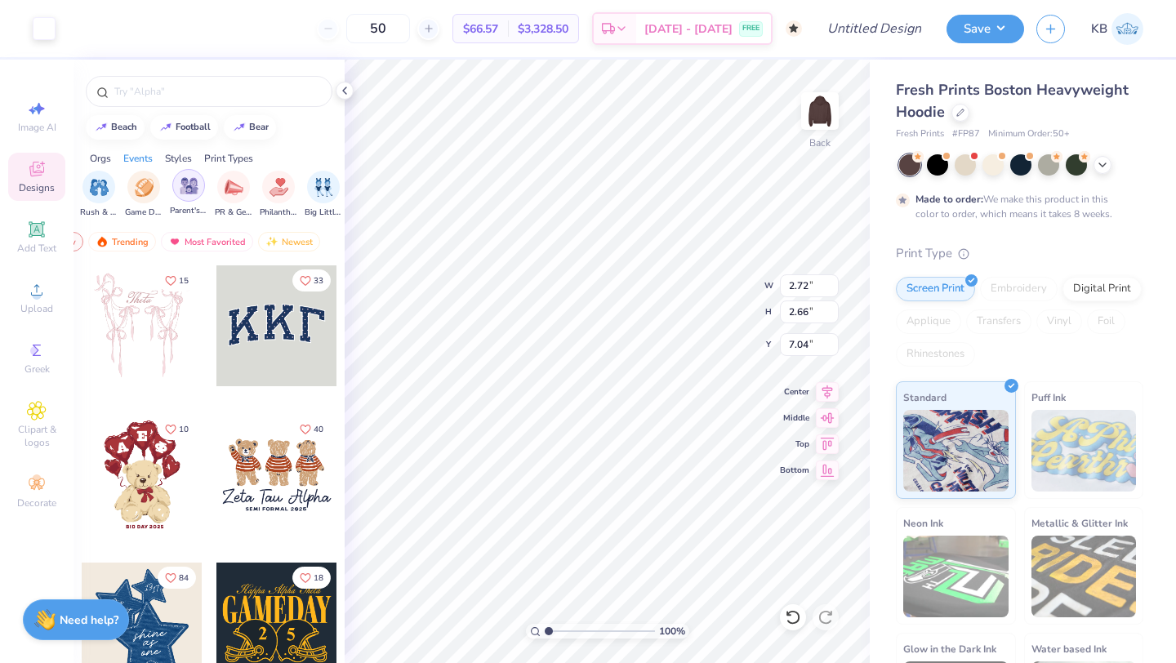
scroll to position [0, 223]
click at [121, 189] on img "filter for Game Day" at bounding box center [127, 185] width 19 height 19
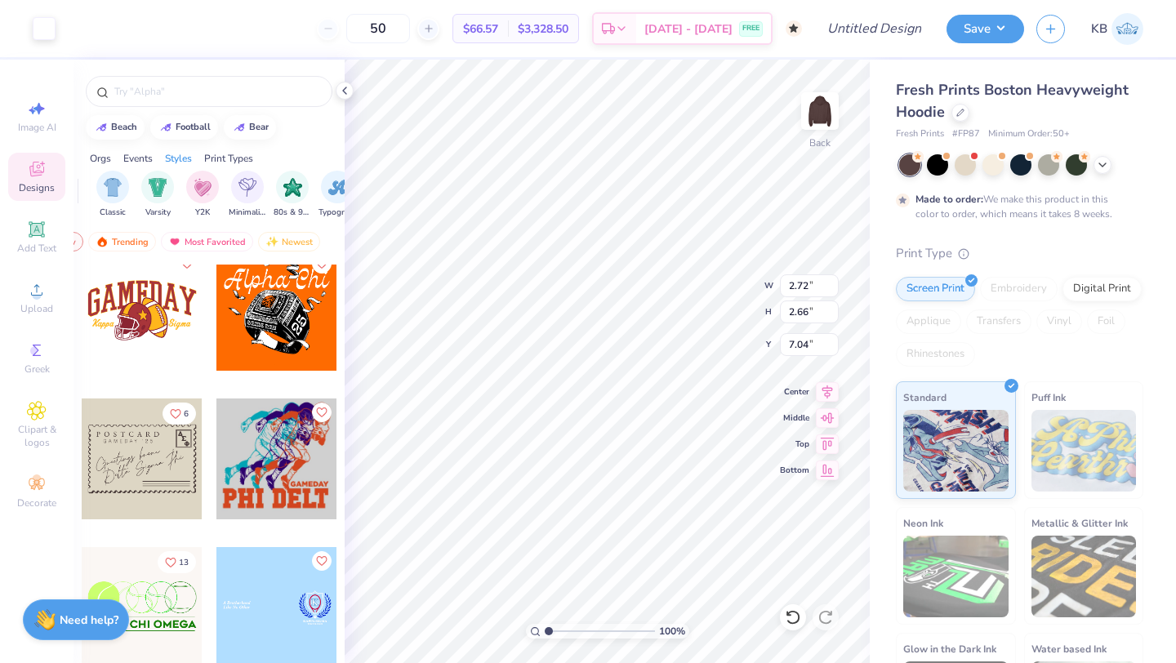
scroll to position [0, 846]
click at [152, 191] on img "filter for Varsity" at bounding box center [156, 185] width 19 height 19
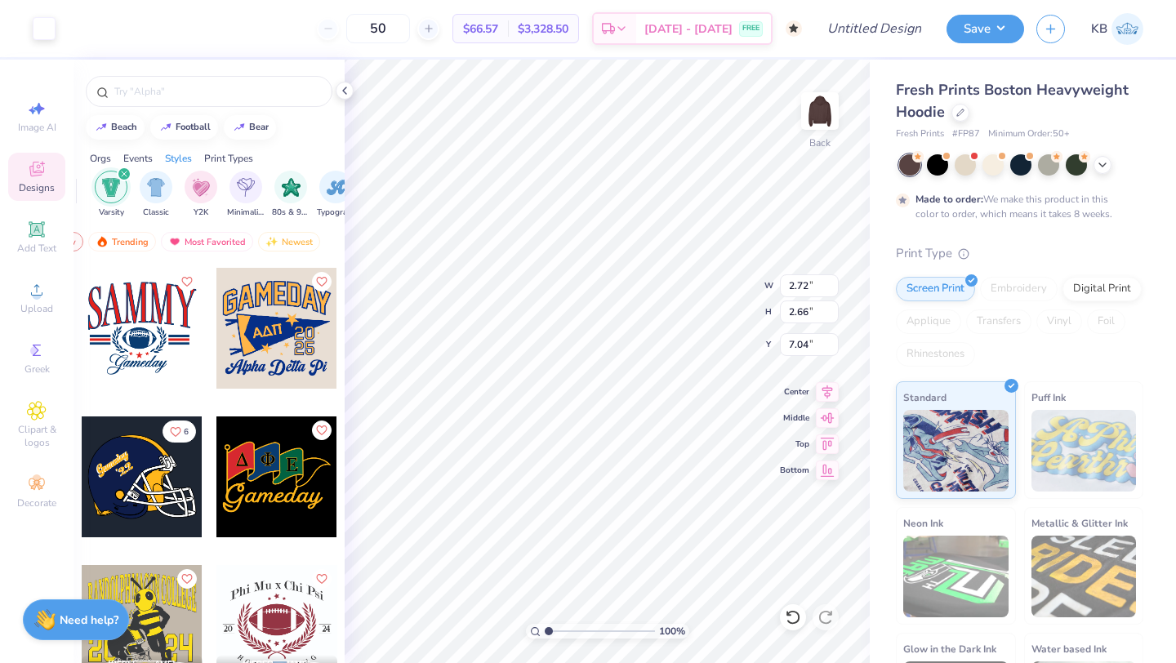
scroll to position [3149, 0]
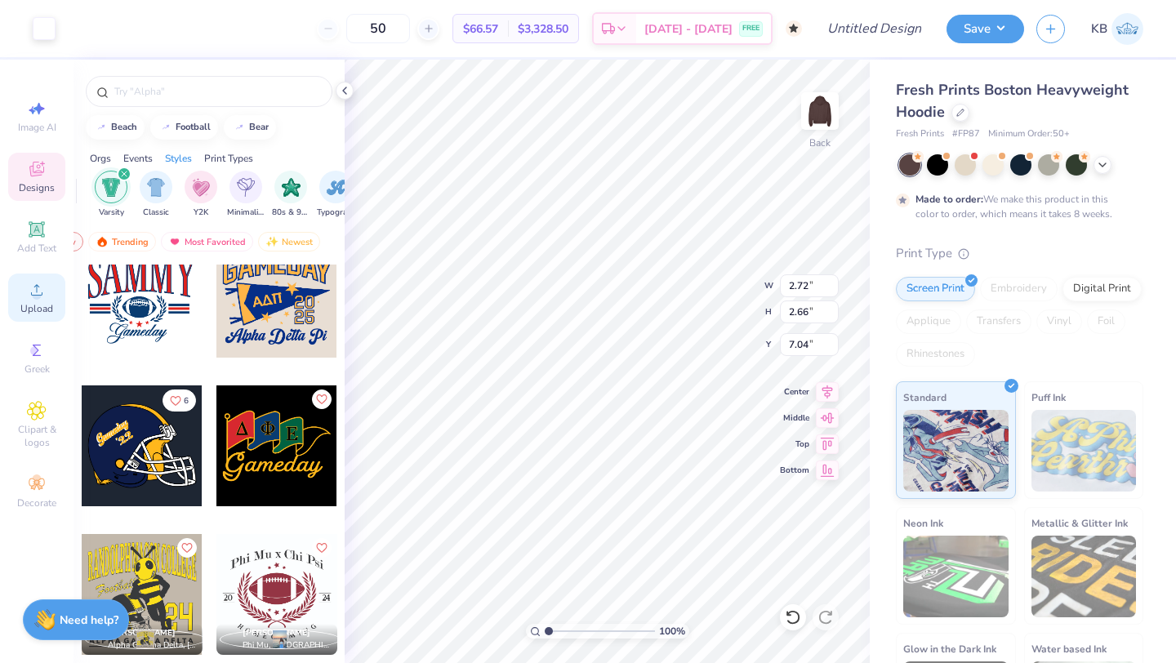
click at [41, 281] on icon at bounding box center [37, 290] width 20 height 20
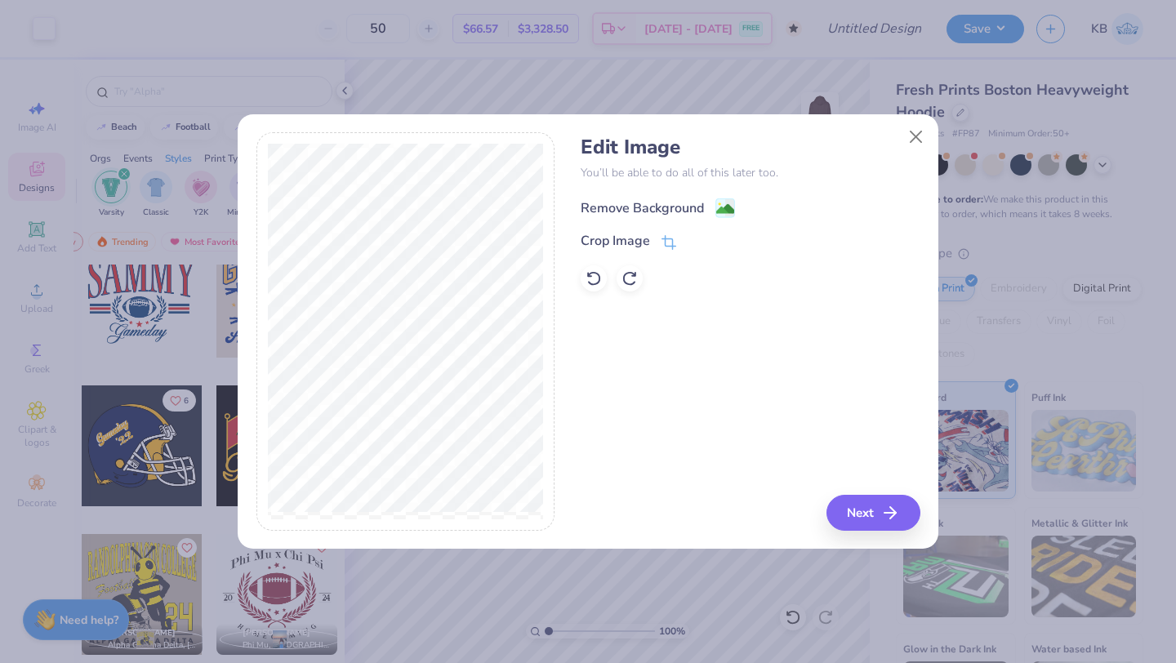
click at [679, 210] on div "Remove Background" at bounding box center [642, 208] width 123 height 20
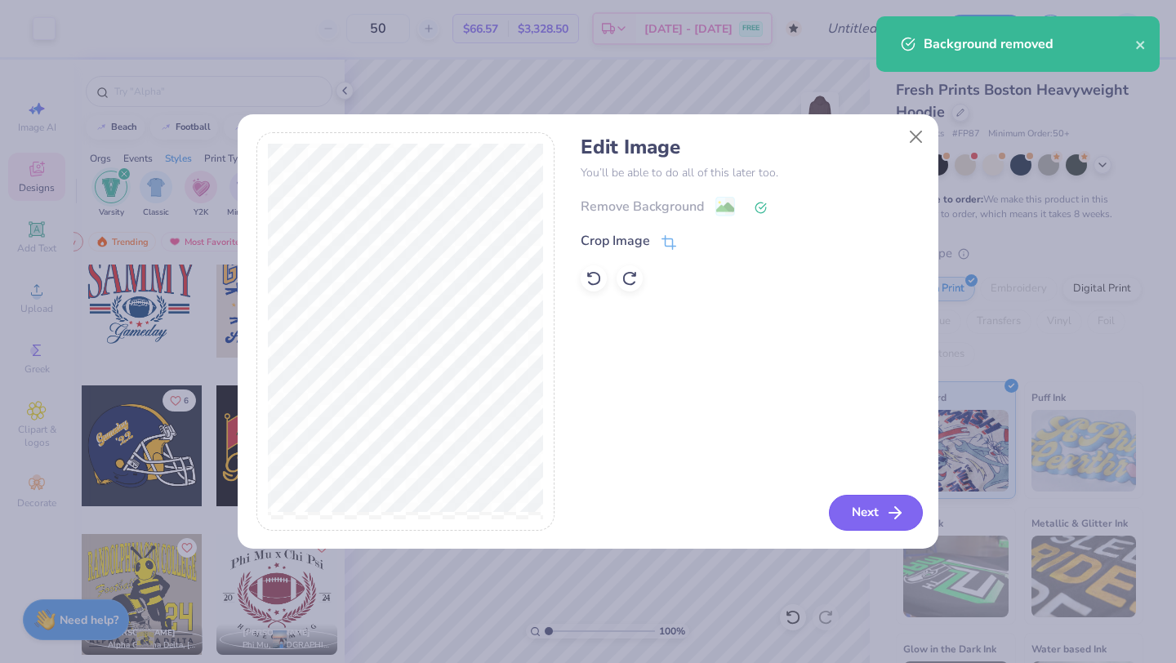
click at [841, 516] on button "Next" at bounding box center [876, 513] width 94 height 36
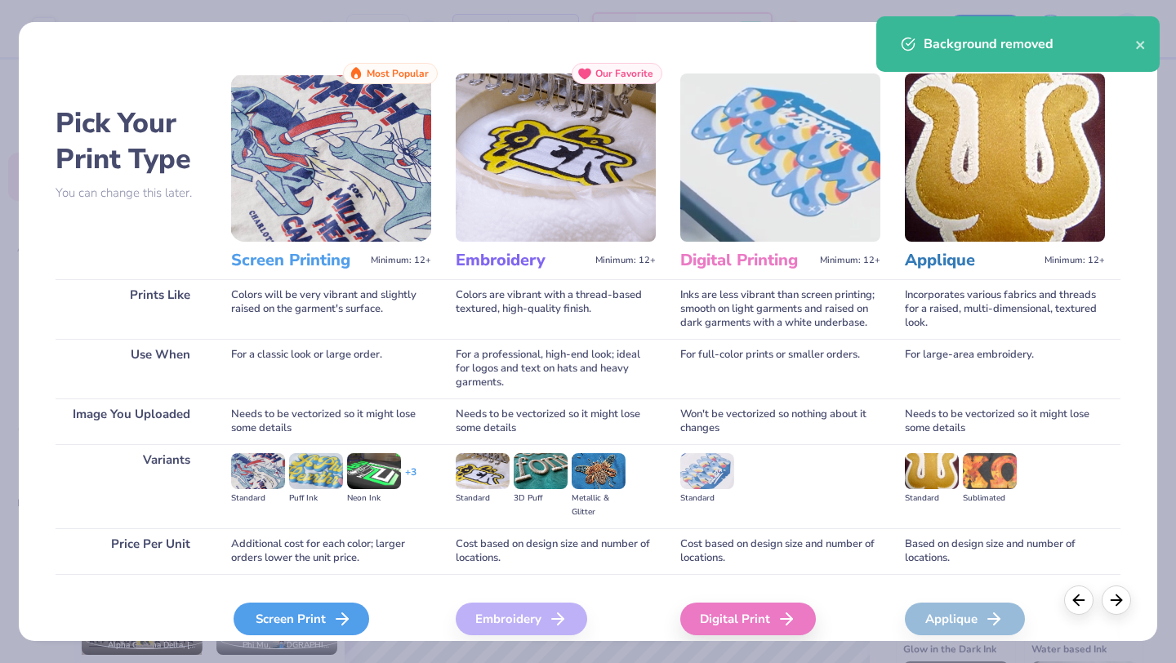
click at [305, 617] on div "Screen Print" at bounding box center [302, 619] width 136 height 33
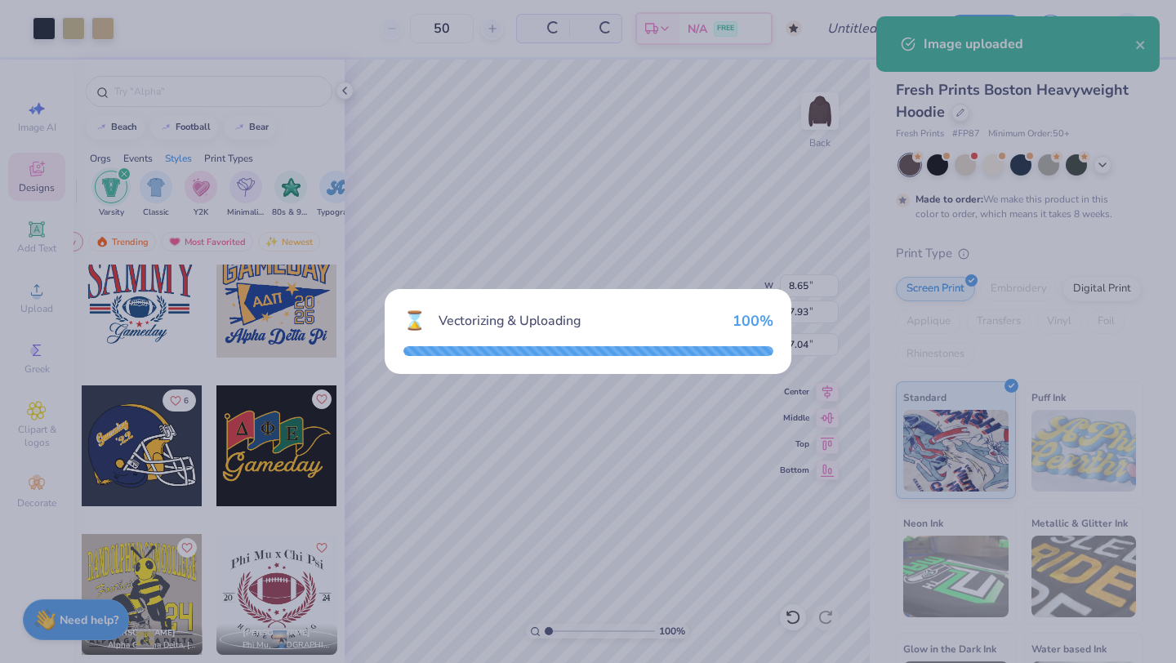
type input "8.65"
type input "7.93"
type input "2.79"
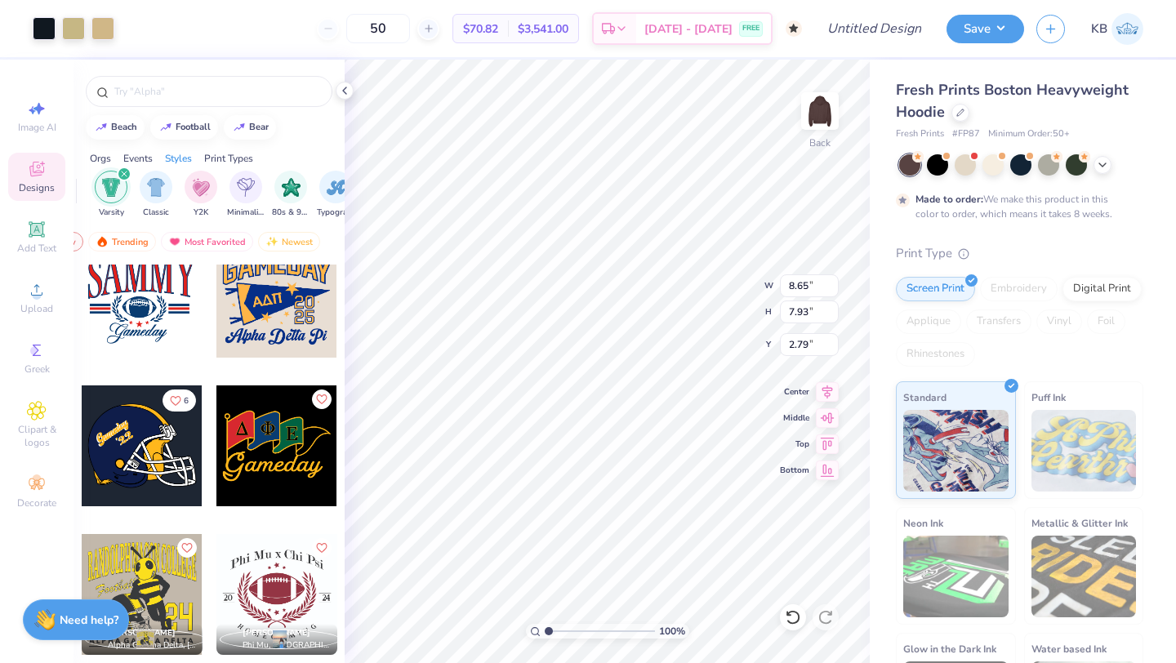
type input "5.57"
type input "5.10"
type input "5.97"
click at [74, 32] on div at bounding box center [73, 27] width 23 height 23
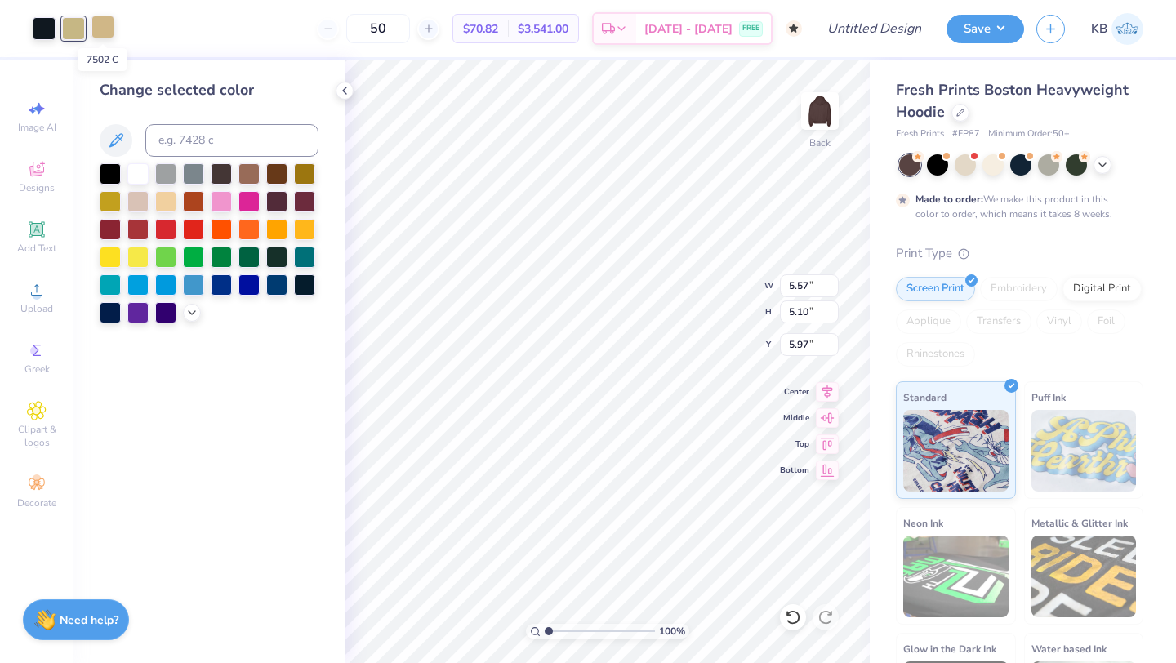
click at [104, 26] on div at bounding box center [102, 27] width 23 height 23
click at [300, 176] on div at bounding box center [304, 172] width 21 height 21
click at [46, 24] on div at bounding box center [44, 27] width 23 height 23
click at [305, 175] on div at bounding box center [304, 172] width 21 height 21
click at [40, 100] on icon at bounding box center [37, 109] width 20 height 20
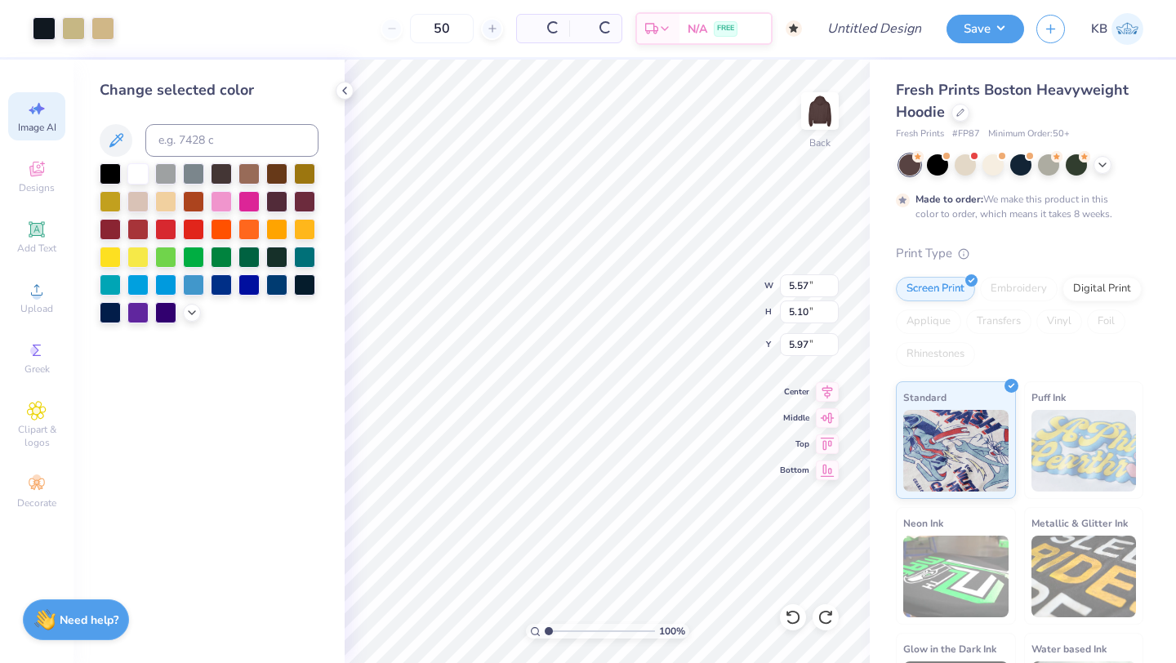
select select "4"
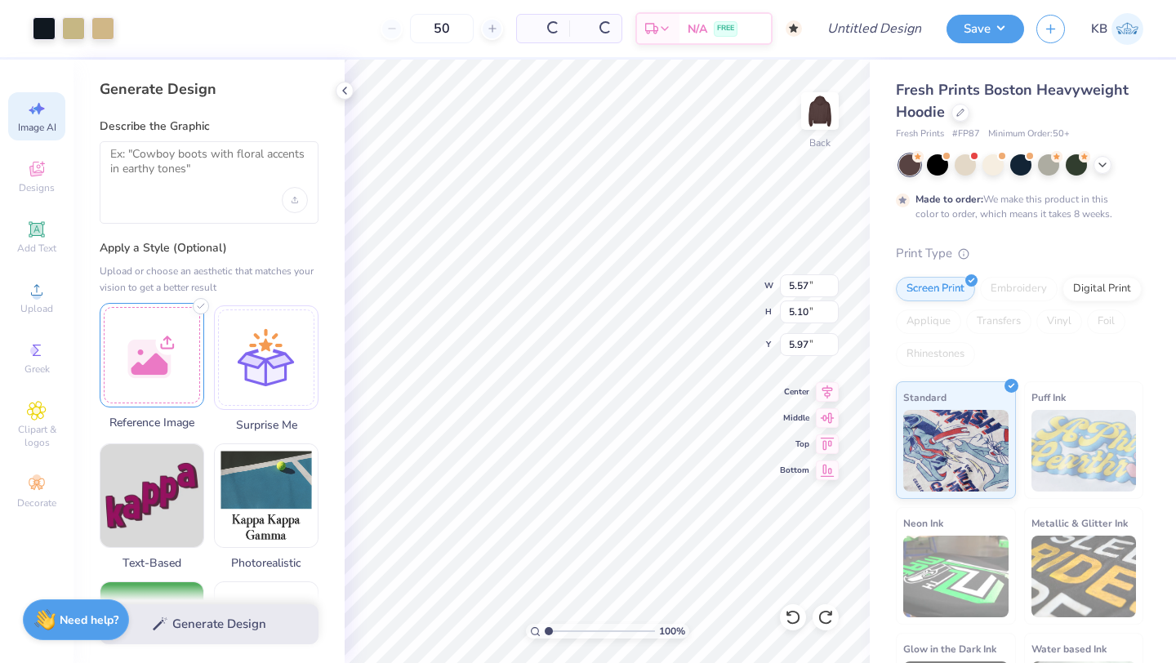
click at [170, 363] on div at bounding box center [152, 355] width 105 height 105
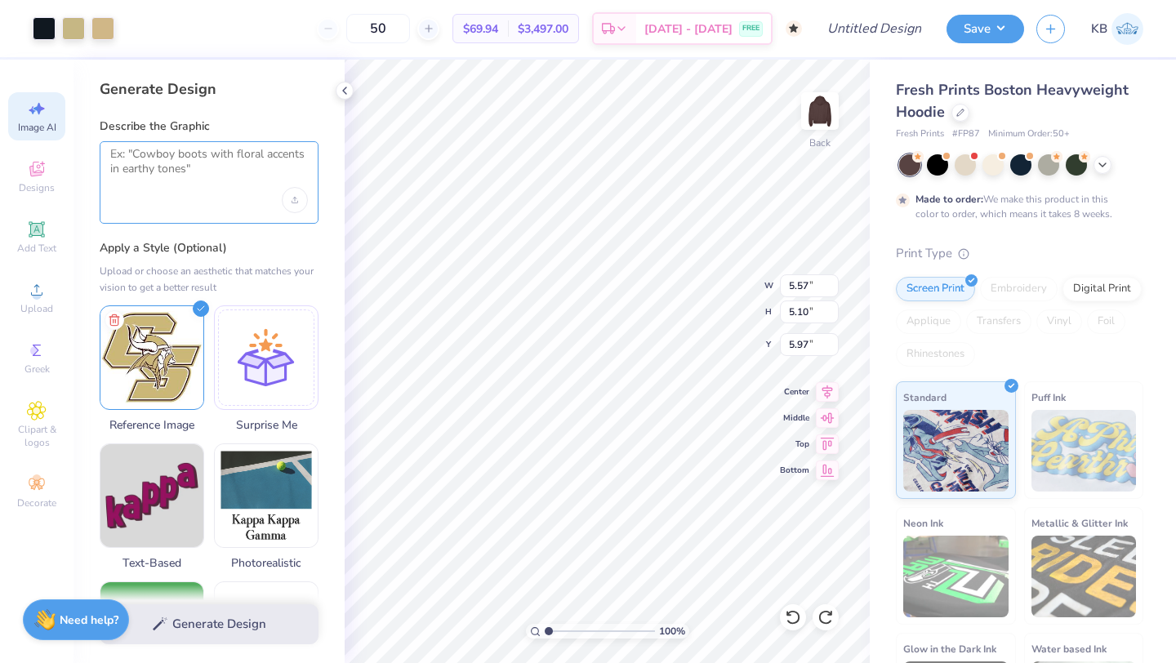
click at [202, 156] on textarea at bounding box center [209, 167] width 198 height 41
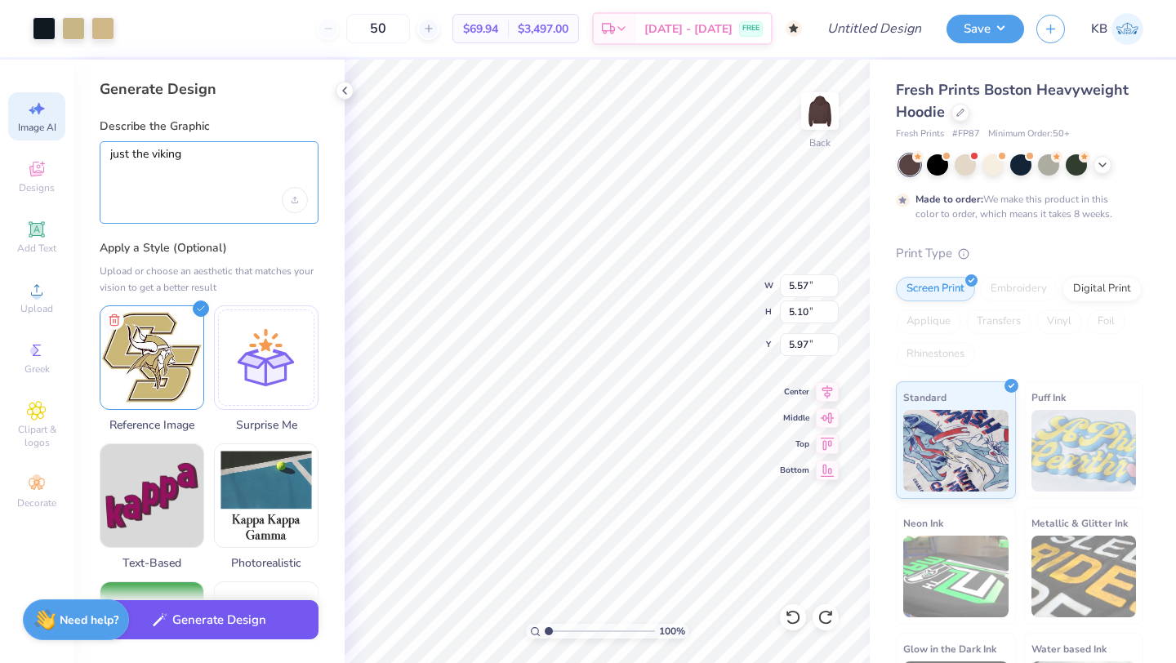
type textarea "just the viking"
click at [219, 631] on button "Generate Design" at bounding box center [209, 620] width 219 height 40
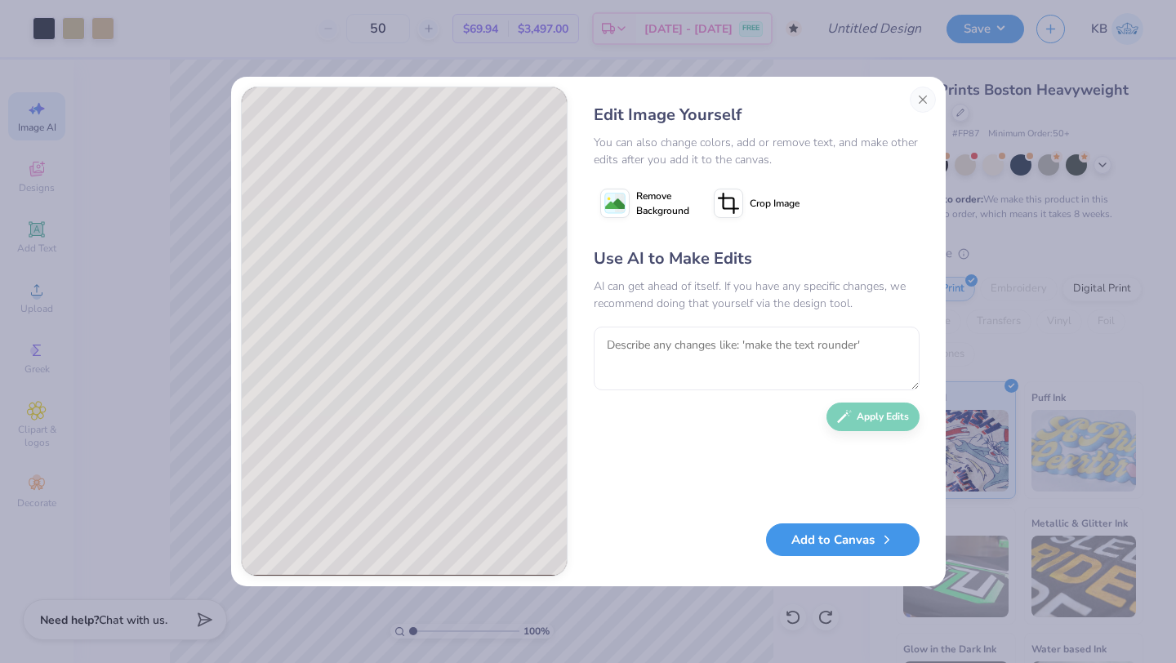
click at [802, 542] on button "Add to Canvas" at bounding box center [843, 539] width 154 height 33
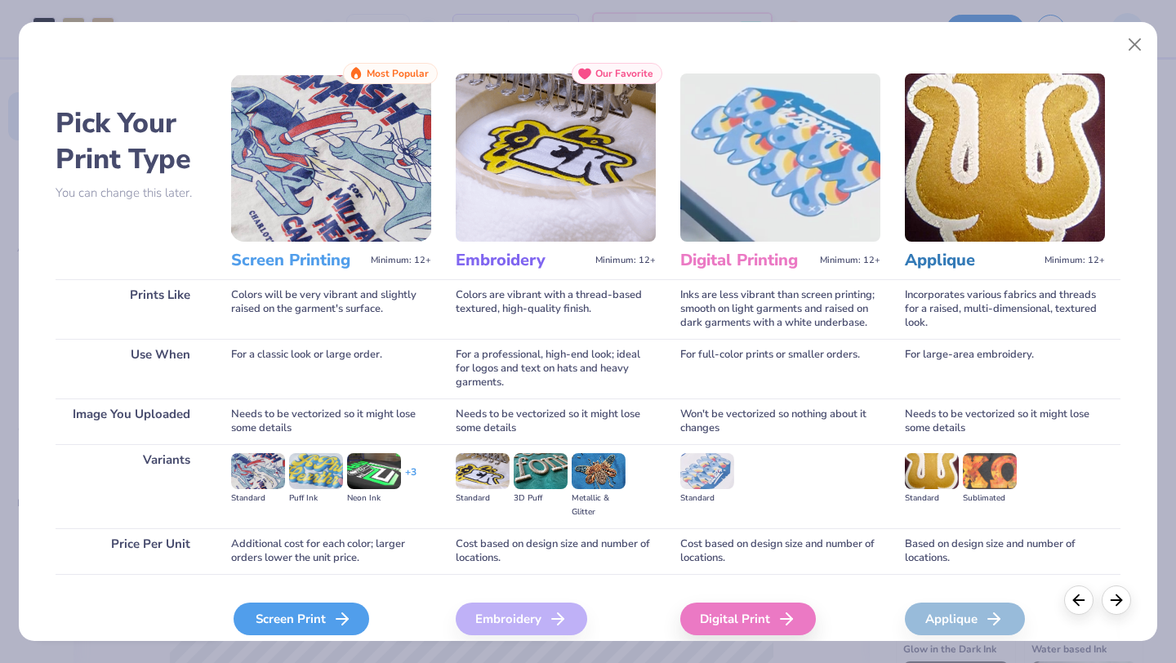
click at [274, 620] on div "Screen Print" at bounding box center [302, 619] width 136 height 33
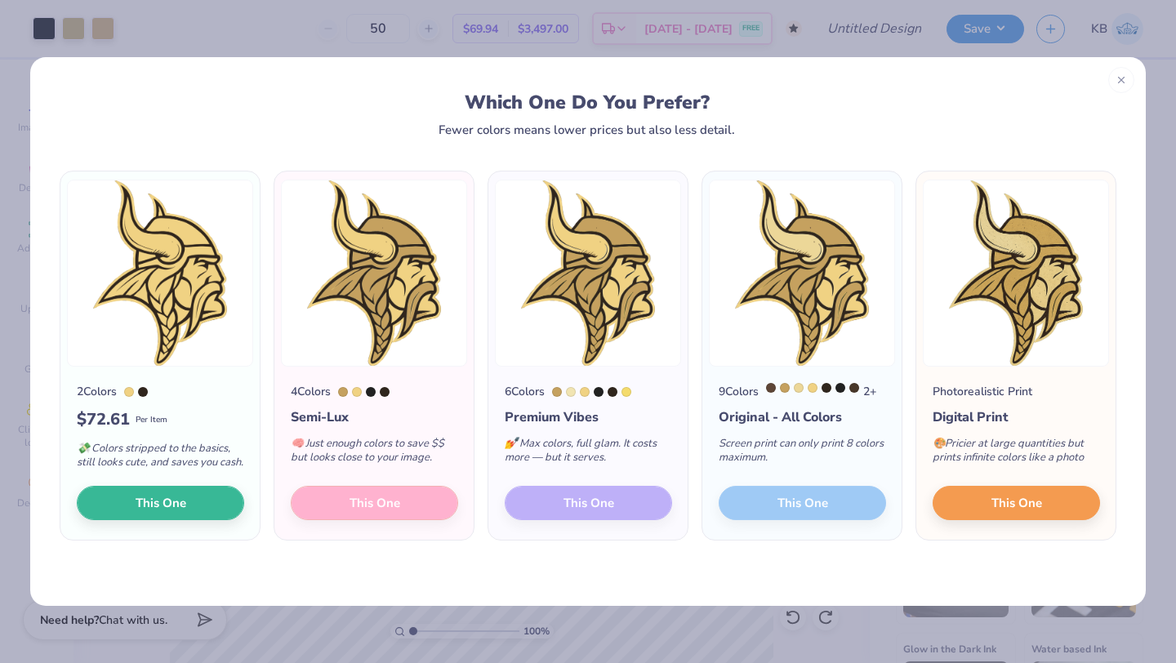
click at [392, 509] on div "4 Colors Semi-Lux 🧠 Just enough colors to save $$ but looks close to your image…" at bounding box center [373, 453] width 199 height 173
click at [191, 516] on button "This One" at bounding box center [160, 500] width 167 height 34
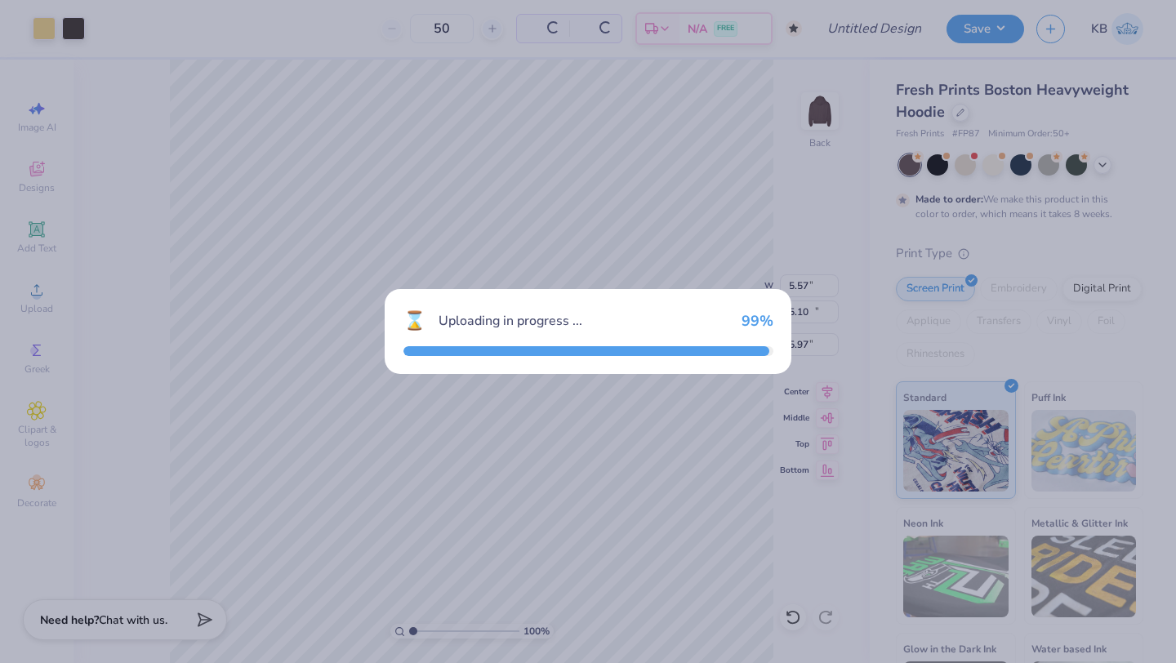
type input "9.02"
type input "12.42"
type input "0.54"
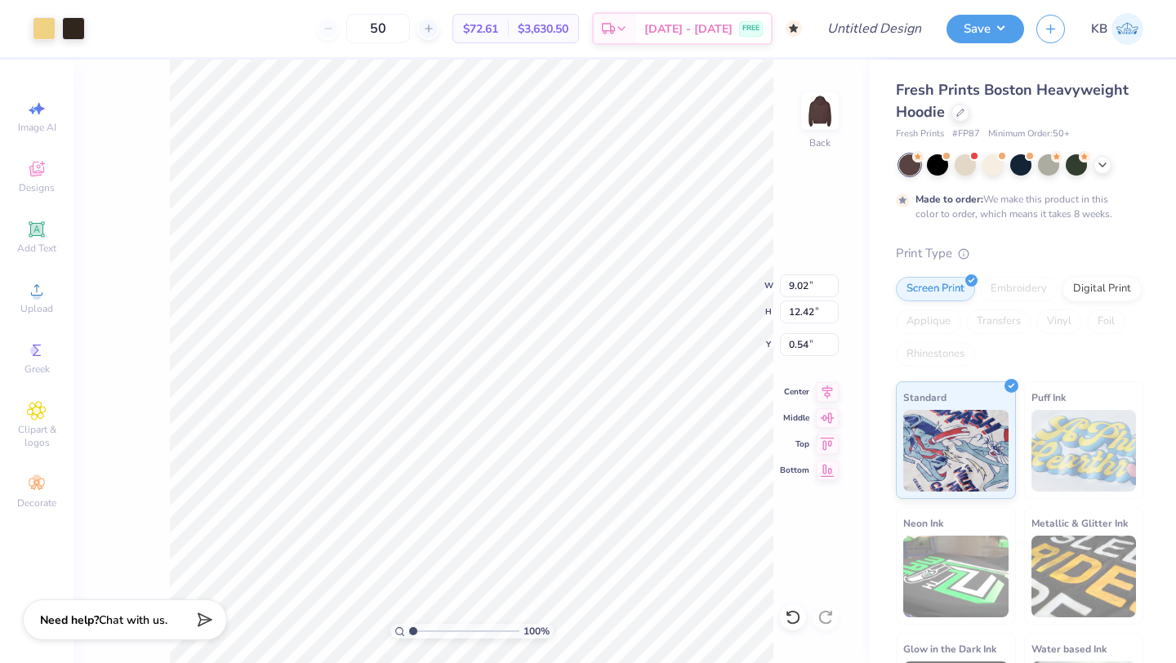
drag, startPoint x: 476, startPoint y: 323, endPoint x: 540, endPoint y: 343, distance: 66.9
click at [540, 343] on div at bounding box center [588, 331] width 1176 height 663
type input "5.57"
type input "5.10"
type input "5.97"
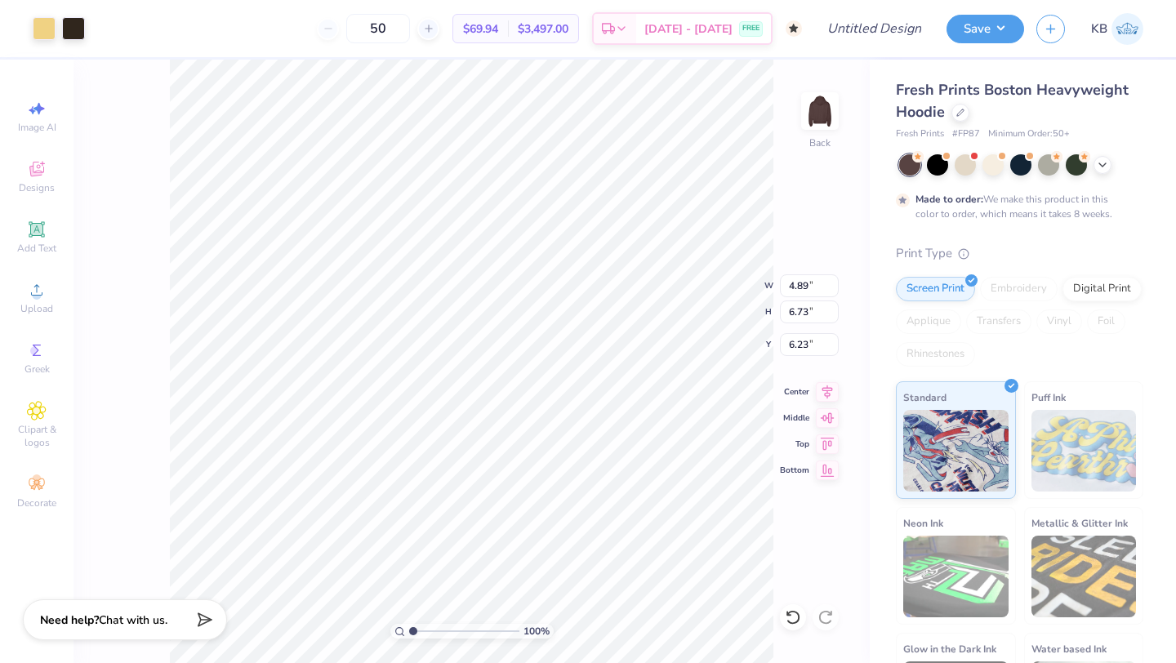
type input "4.89"
type input "6.73"
type input "4.89"
type input "3.53"
type input "4.86"
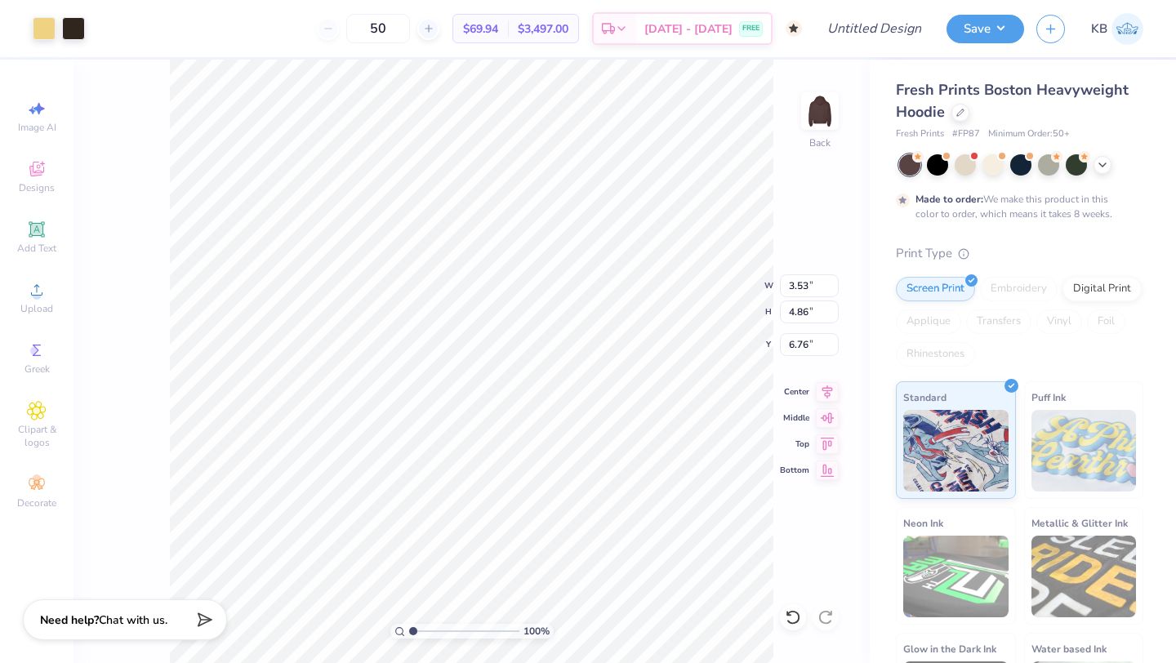
type input "6.21"
type input "2.72"
type input "2.66"
type input "7.31"
type input "3.53"
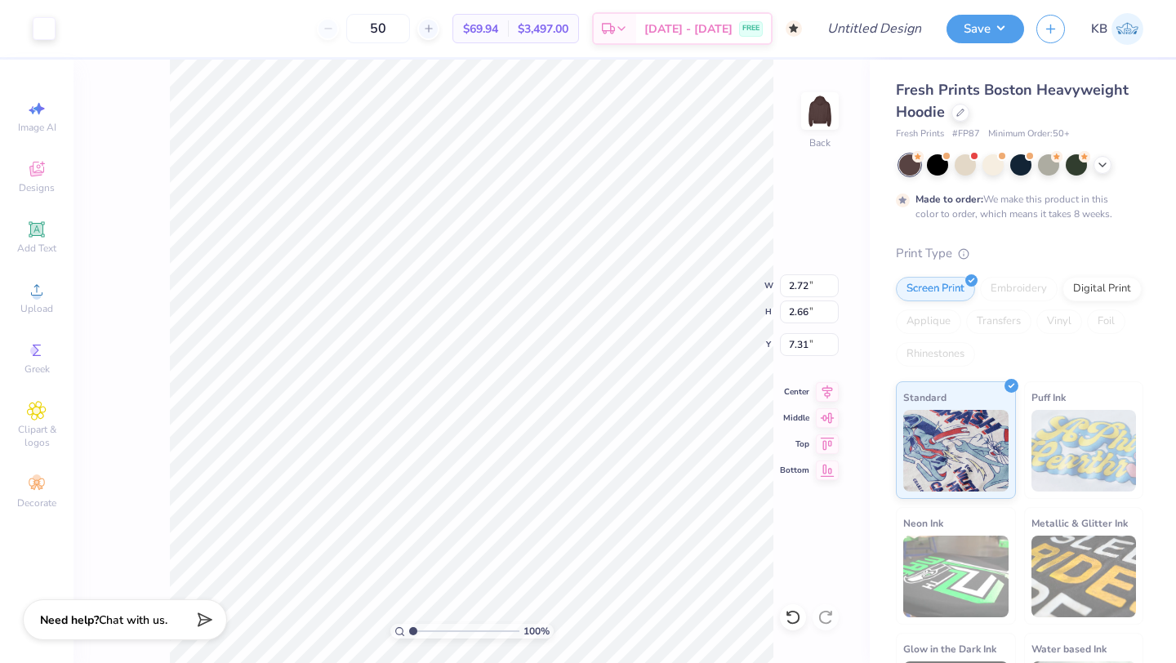
type input "4.86"
type input "5.93"
type input "3.79"
type input "3.71"
type input "6.75"
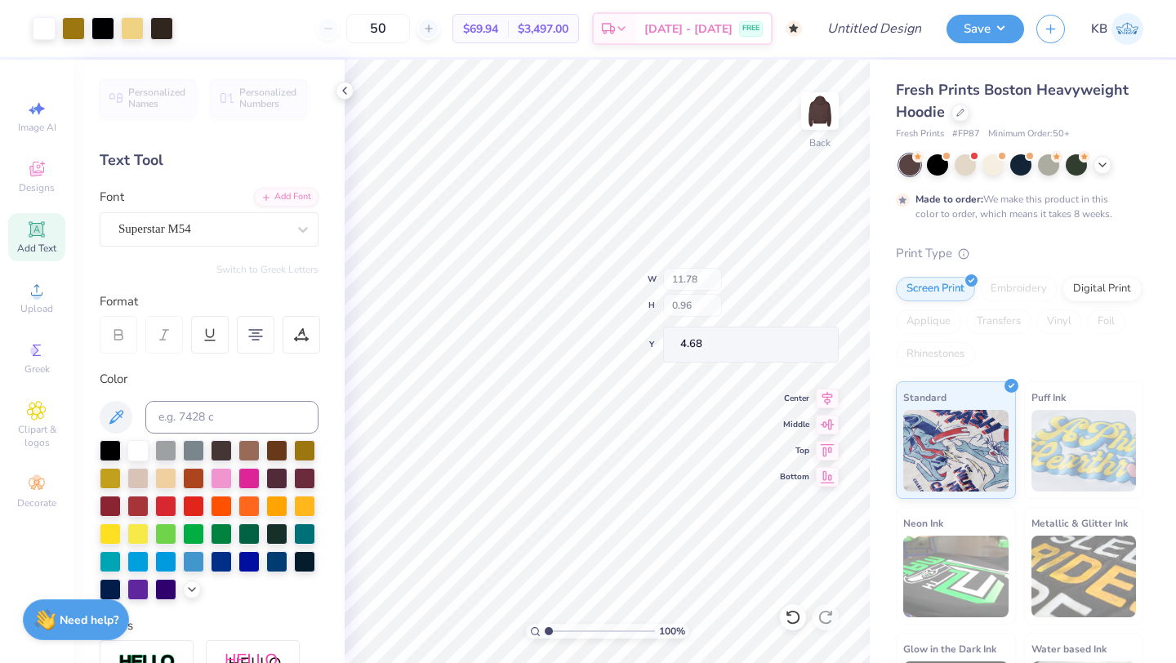
type input "4.68"
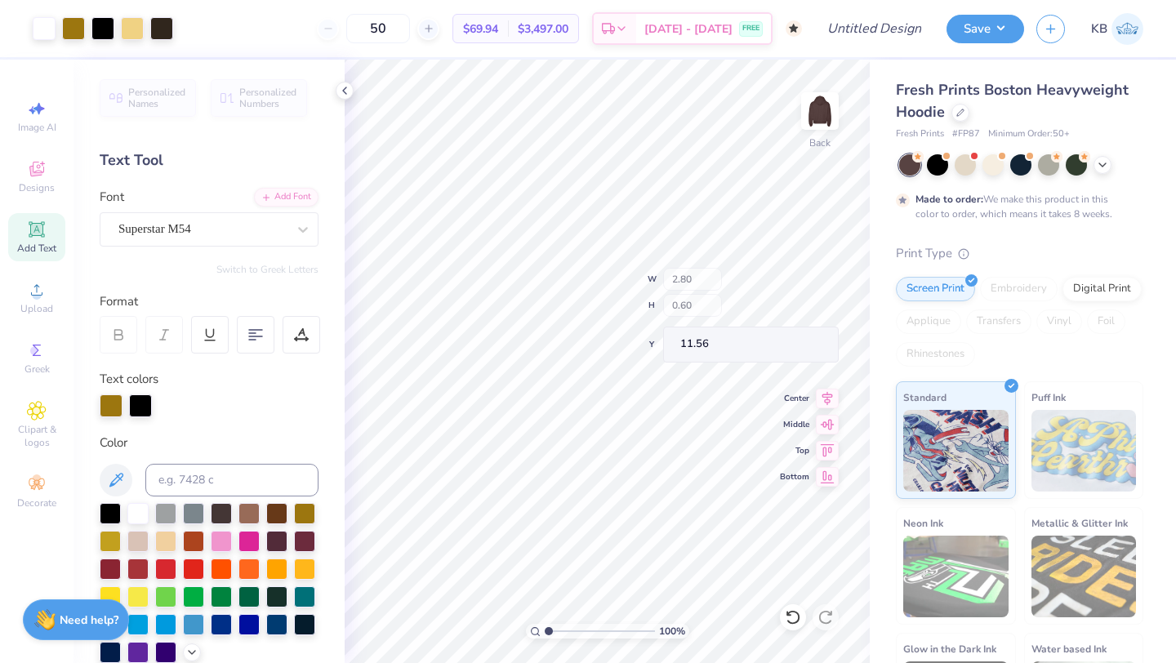
type input "2.80"
type input "0.60"
type input "11.56"
type input "11.09"
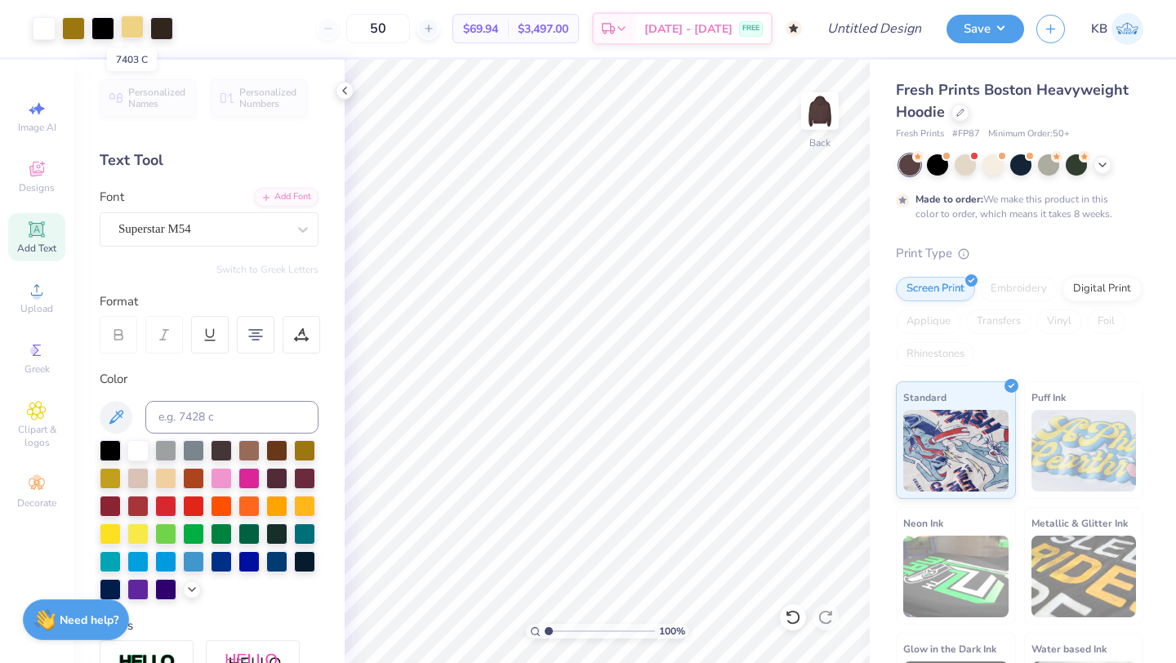
click at [125, 22] on div at bounding box center [132, 27] width 23 height 23
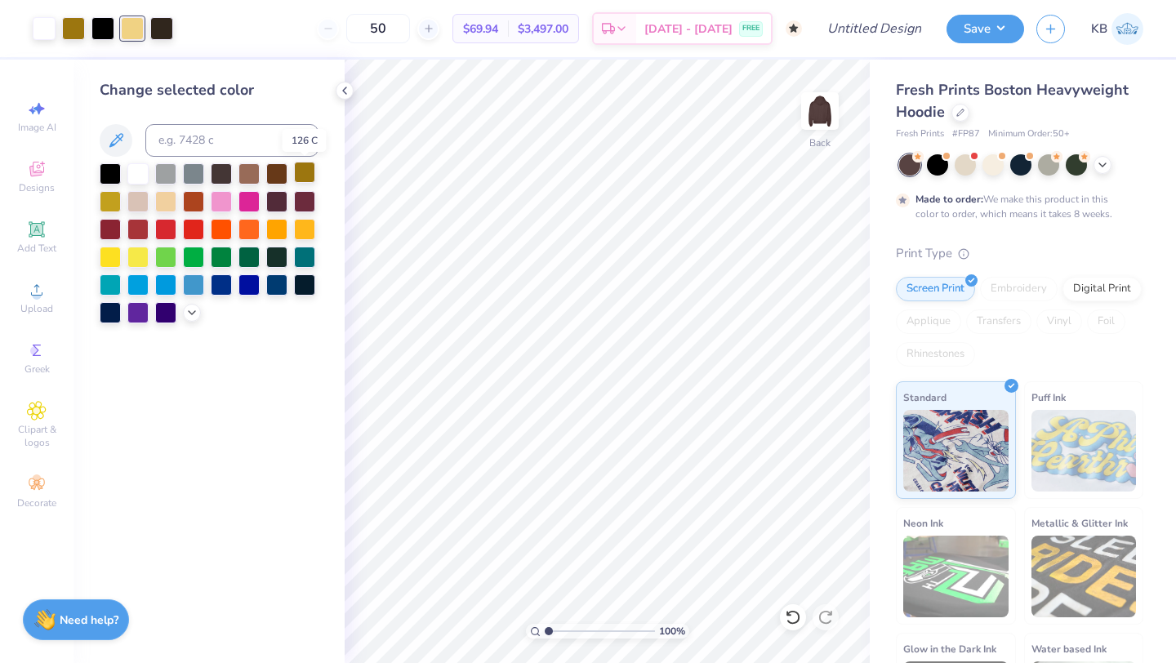
click at [298, 170] on div at bounding box center [304, 172] width 21 height 21
click at [113, 208] on div at bounding box center [110, 199] width 21 height 21
click at [131, 171] on div at bounding box center [137, 172] width 21 height 21
click at [111, 173] on div at bounding box center [110, 172] width 21 height 21
click at [191, 315] on icon at bounding box center [191, 311] width 13 height 13
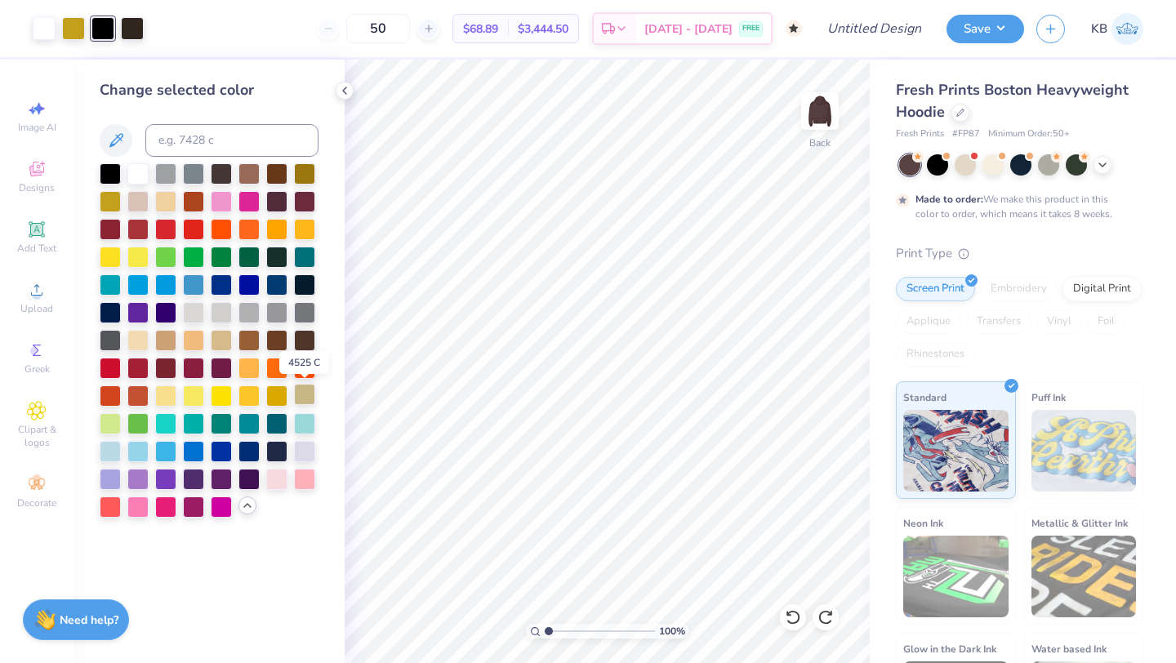
click at [307, 389] on div at bounding box center [304, 394] width 21 height 21
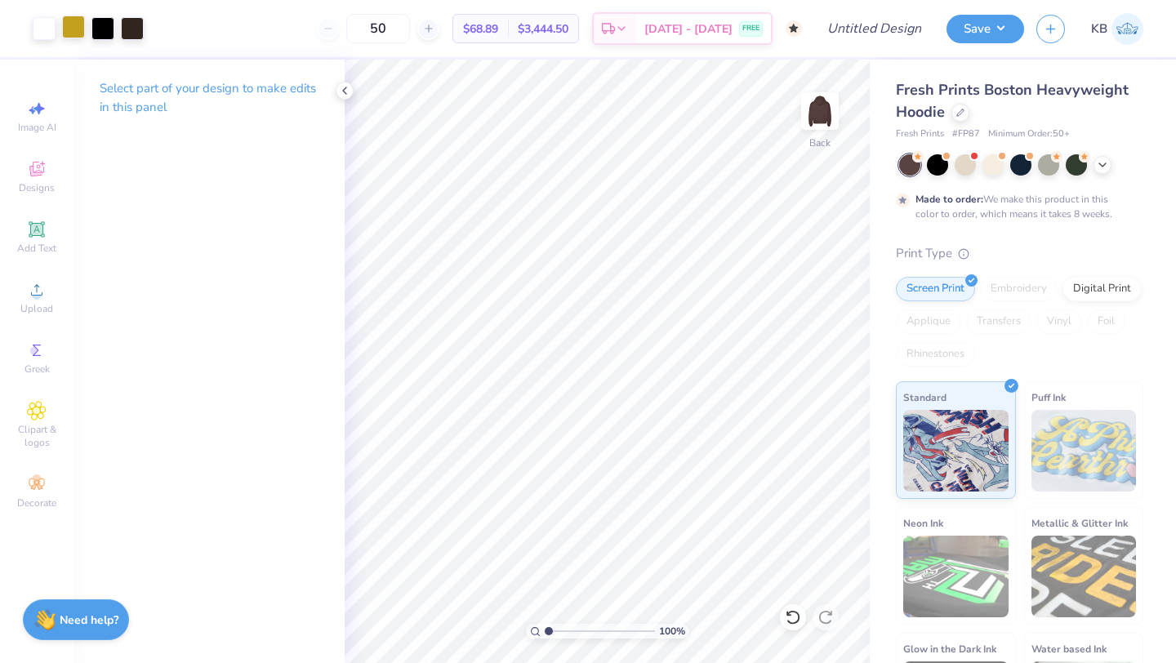
click at [75, 30] on div at bounding box center [73, 27] width 23 height 23
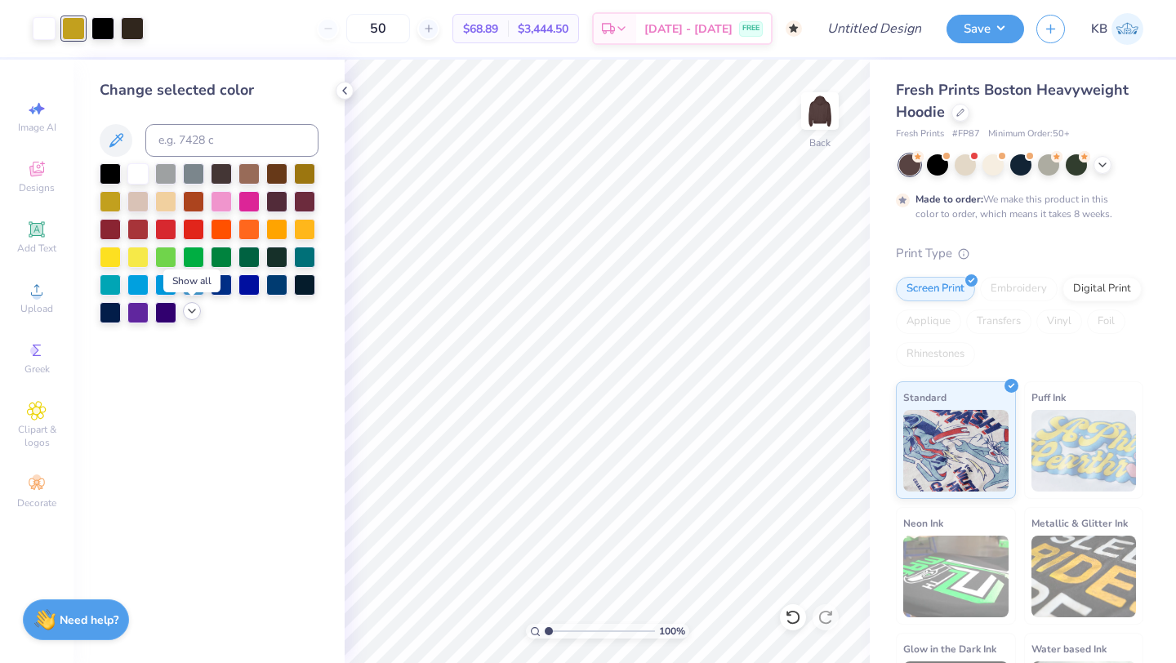
click at [187, 309] on icon at bounding box center [191, 311] width 13 height 13
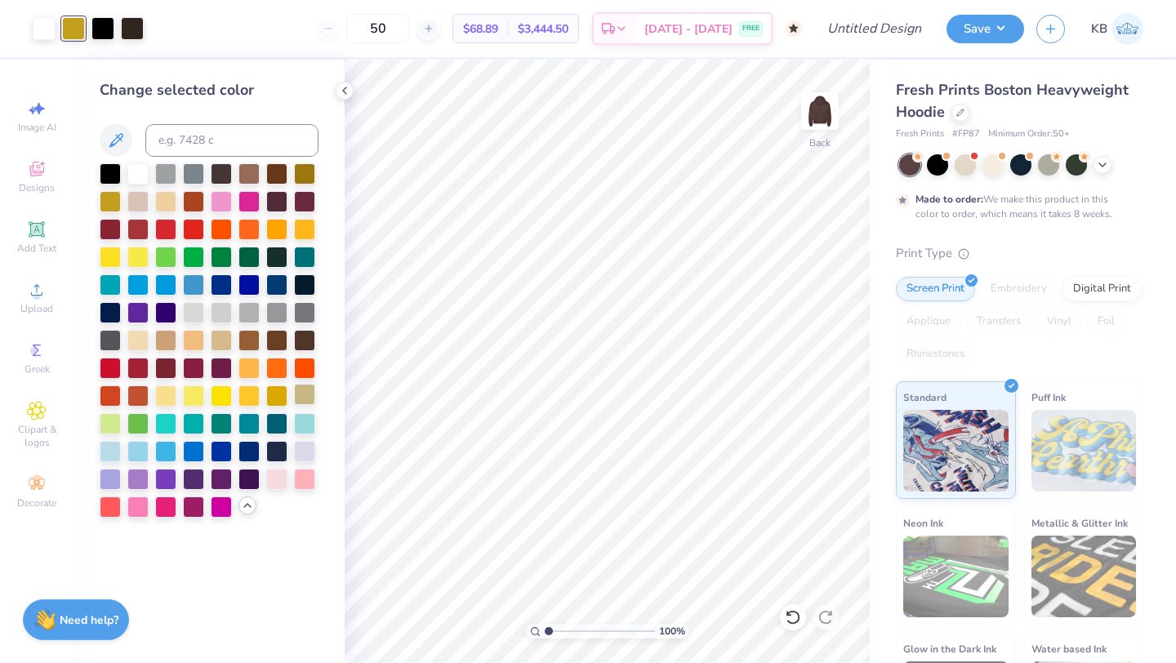
click at [304, 387] on div at bounding box center [304, 394] width 21 height 21
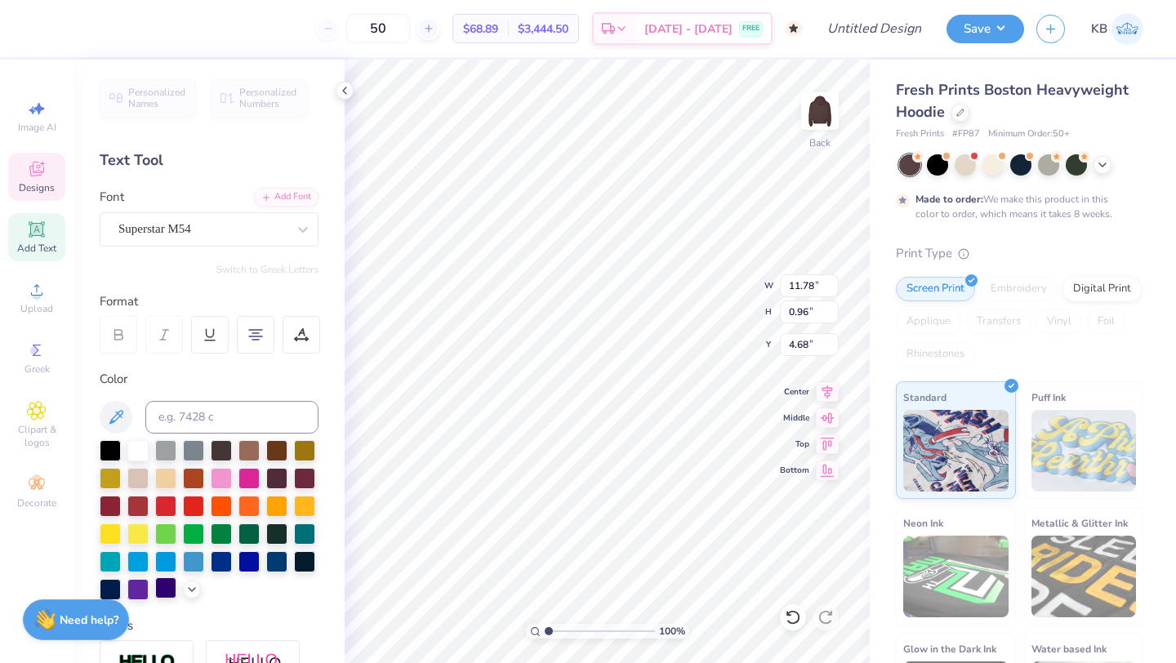
scroll to position [286, 0]
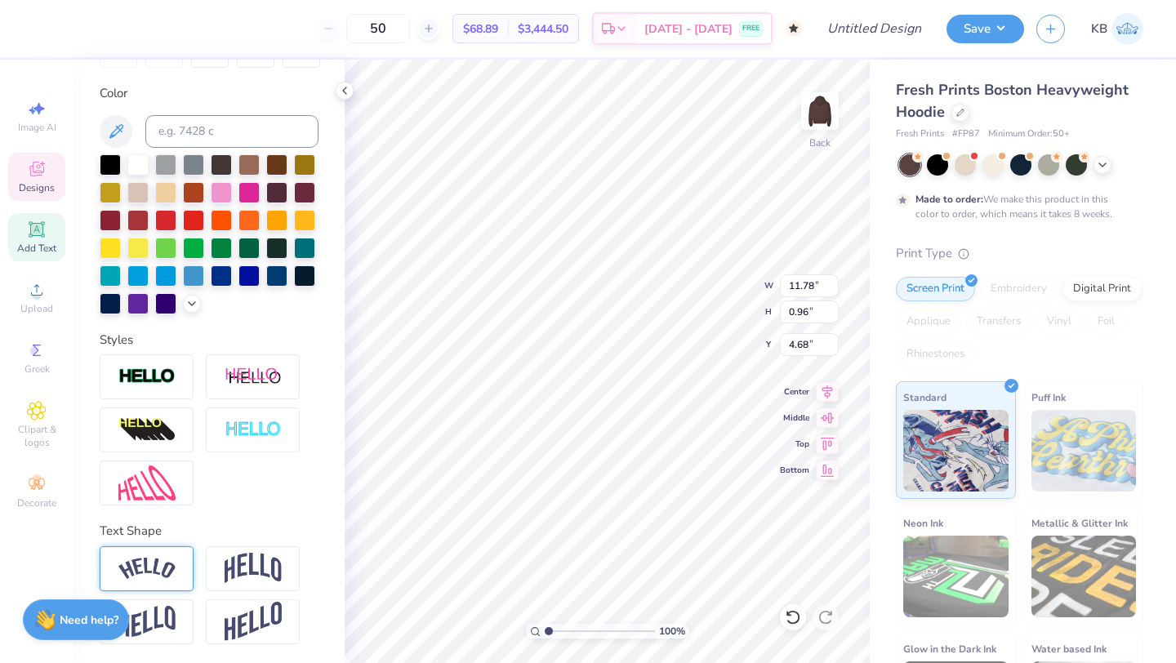
click at [174, 575] on img at bounding box center [146, 569] width 57 height 22
type input "13.07"
type input "2.68"
type input "4.59"
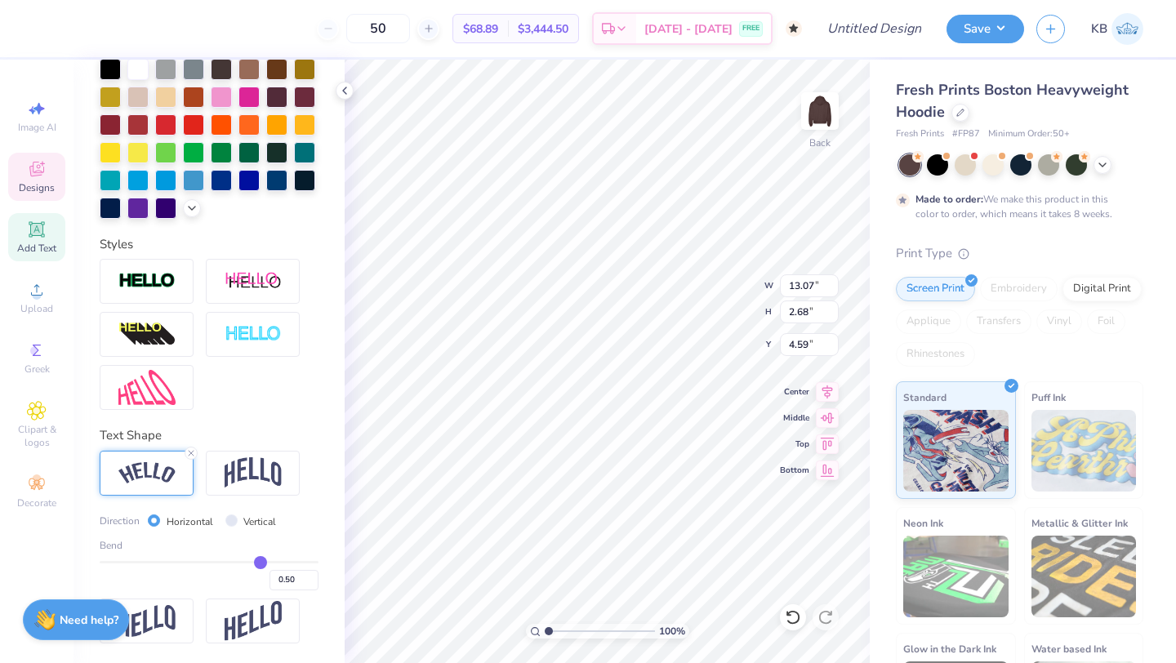
type input "0.49"
type input "0.48"
type input "0.47"
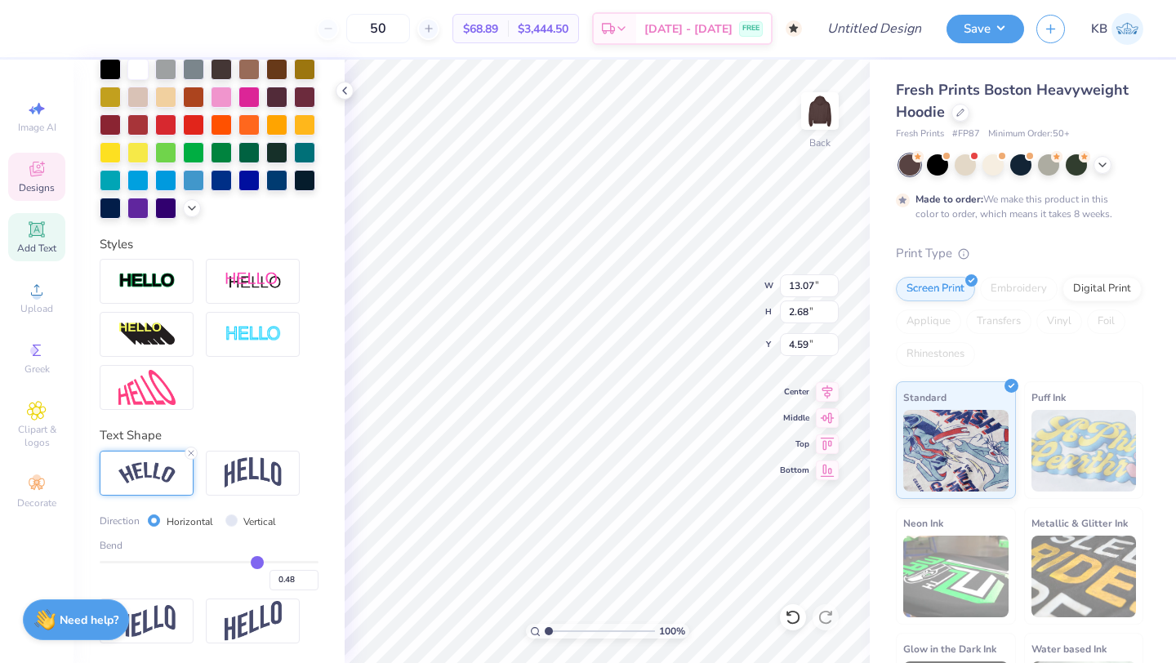
type input "0.47"
type input "0.46"
type input "0.45"
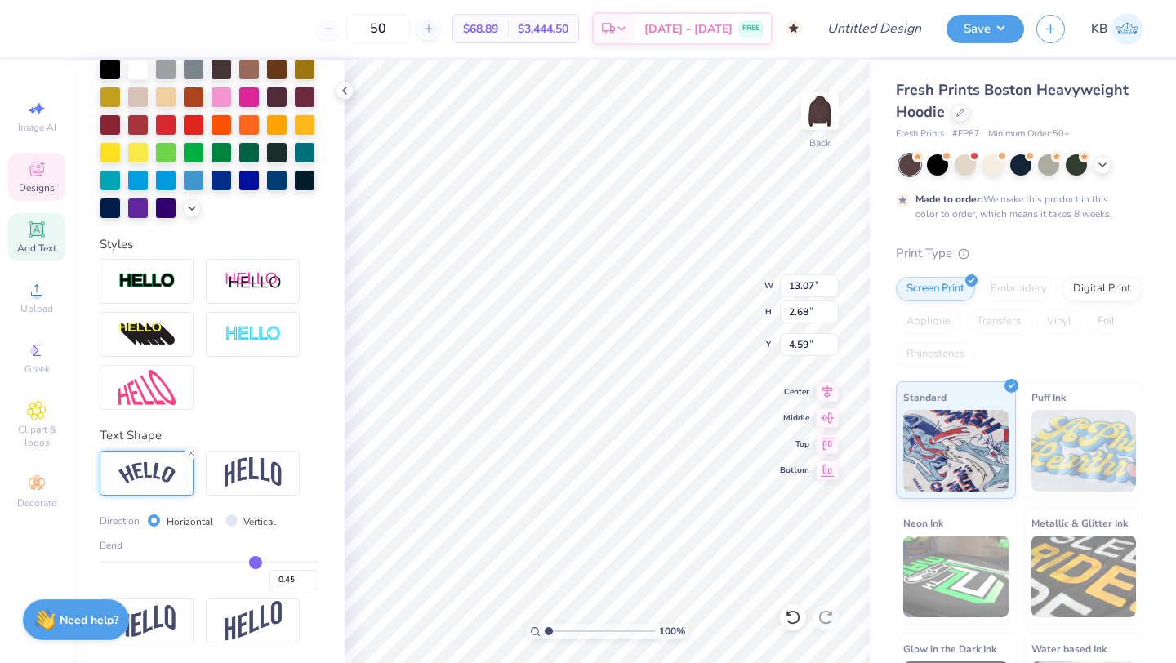
type input "0.44"
type input "0.43"
type input "0.41"
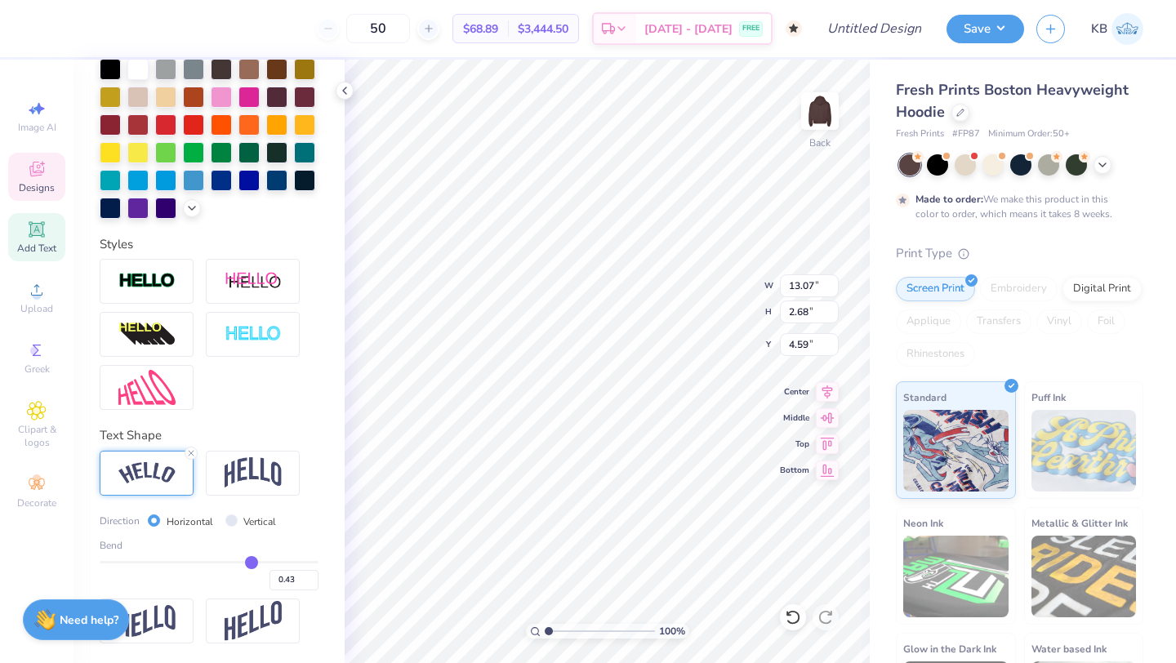
type input "0.41"
type input "0.4"
type input "0.40"
type input "0.39"
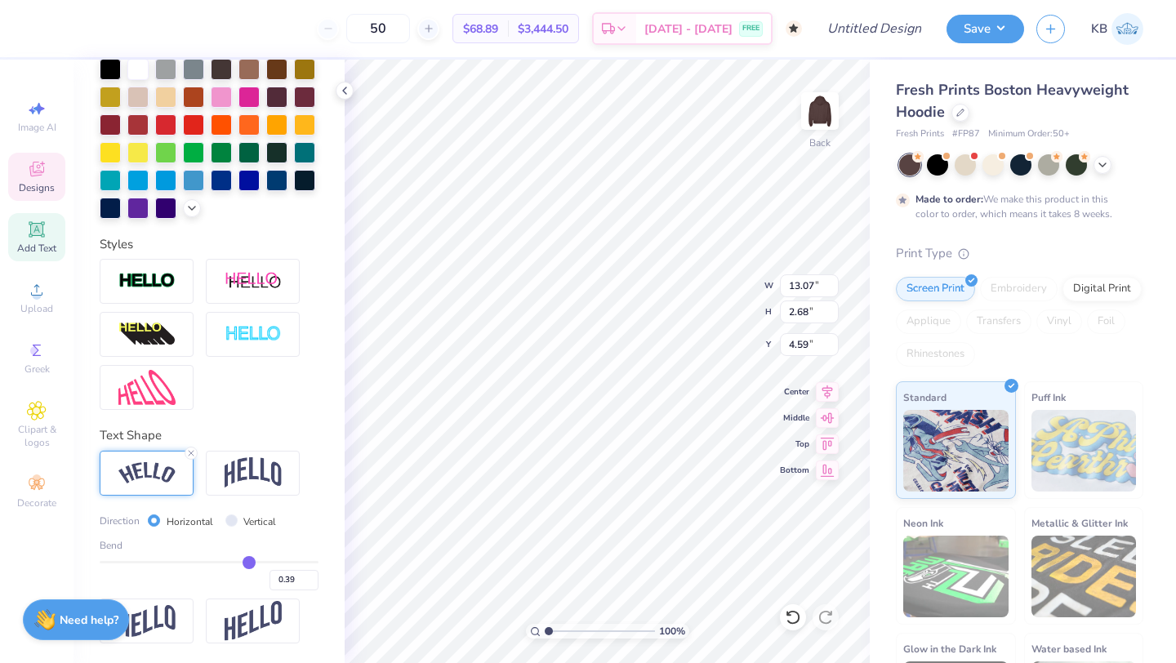
type input "0.38"
type input "0.37"
type input "0.36"
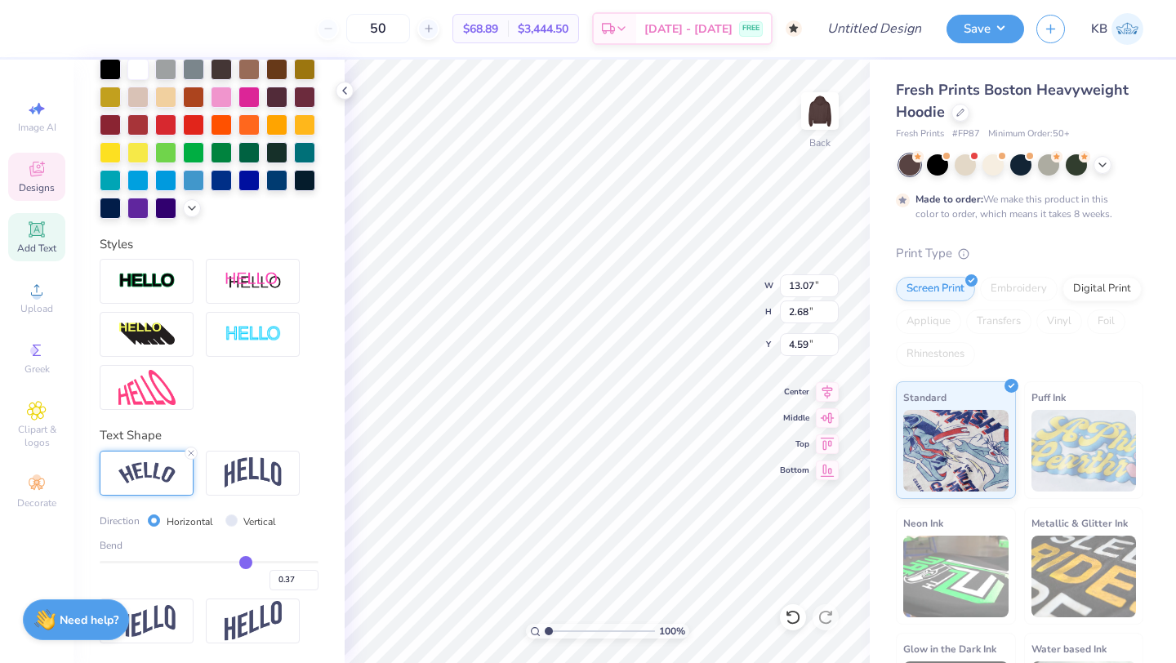
type input "0.36"
type input "0.35"
type input "0.34"
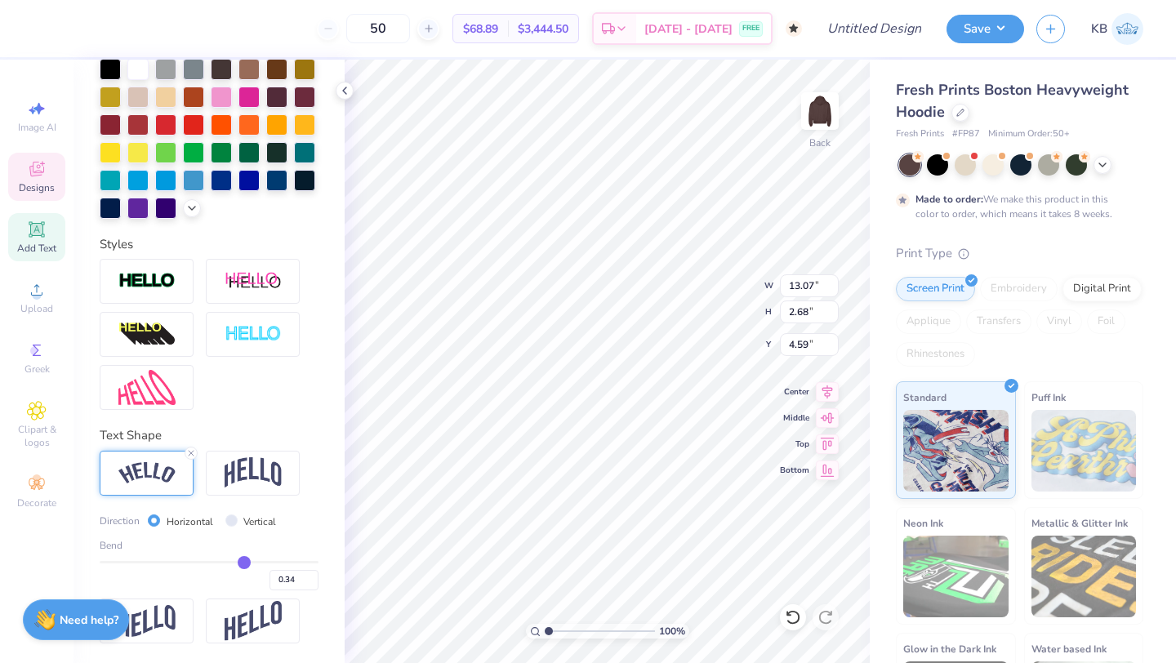
type input "0.33"
type input "0.32"
type input "0.31"
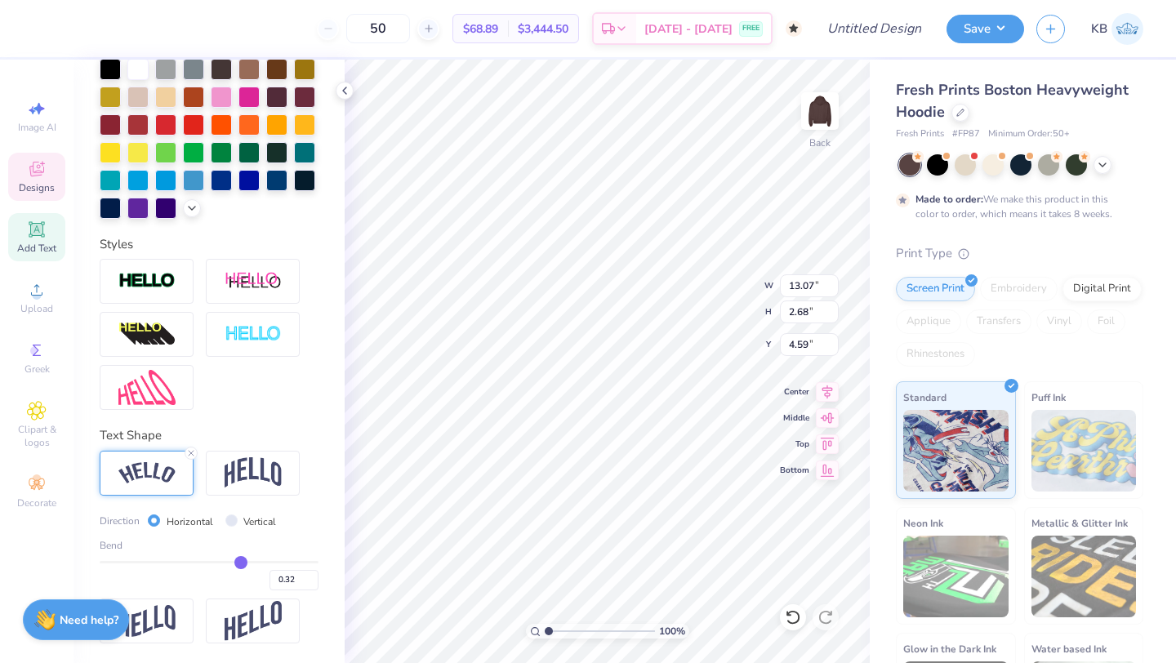
type input "0.31"
type input "0.3"
type input "0.30"
type input "0.29"
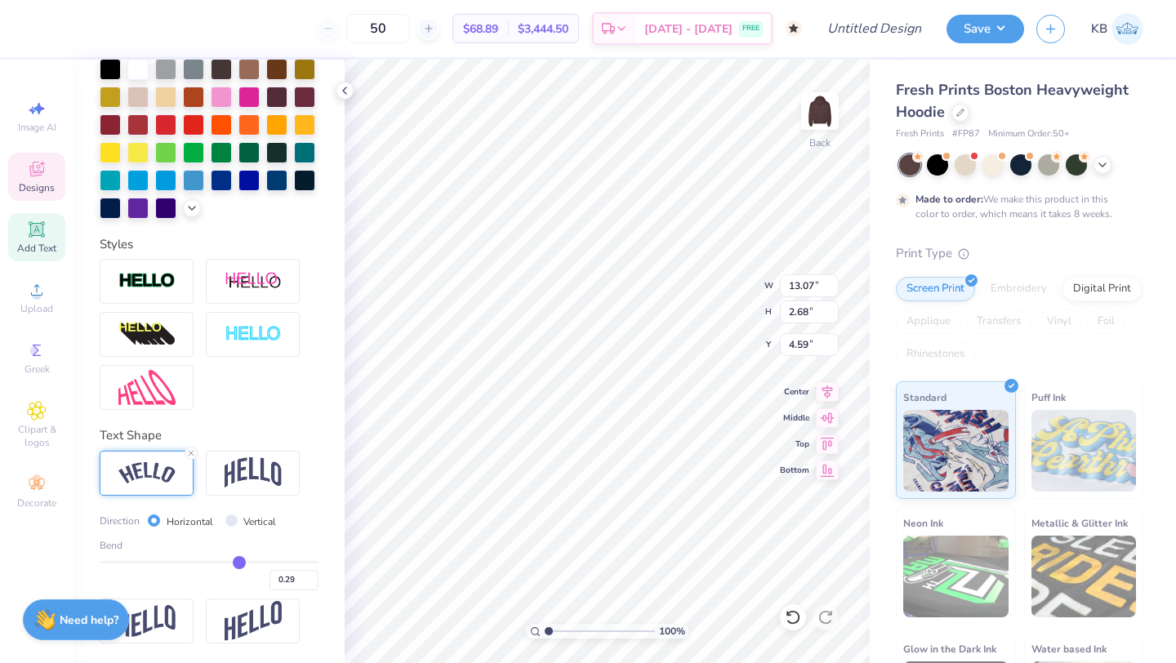
type input "0.28"
type input "0.27"
type input "0.26"
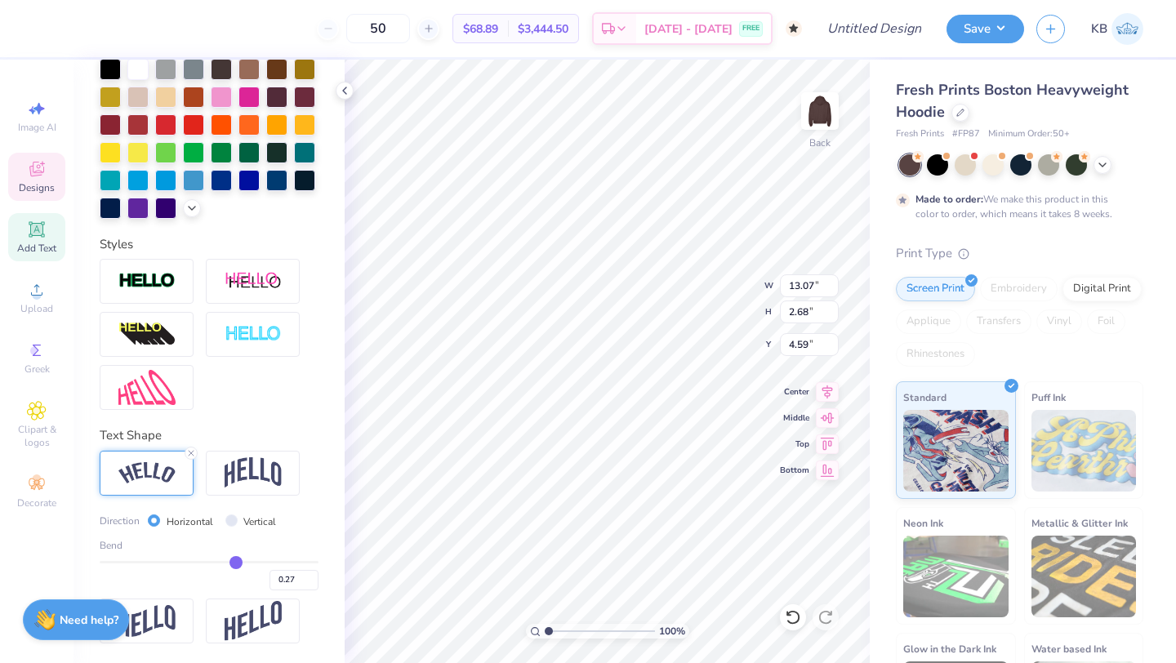
type input "0.26"
drag, startPoint x: 260, startPoint y: 562, endPoint x: 235, endPoint y: 561, distance: 24.5
type input "0.26"
click at [235, 561] on input "range" at bounding box center [209, 562] width 219 height 2
type input "12.50"
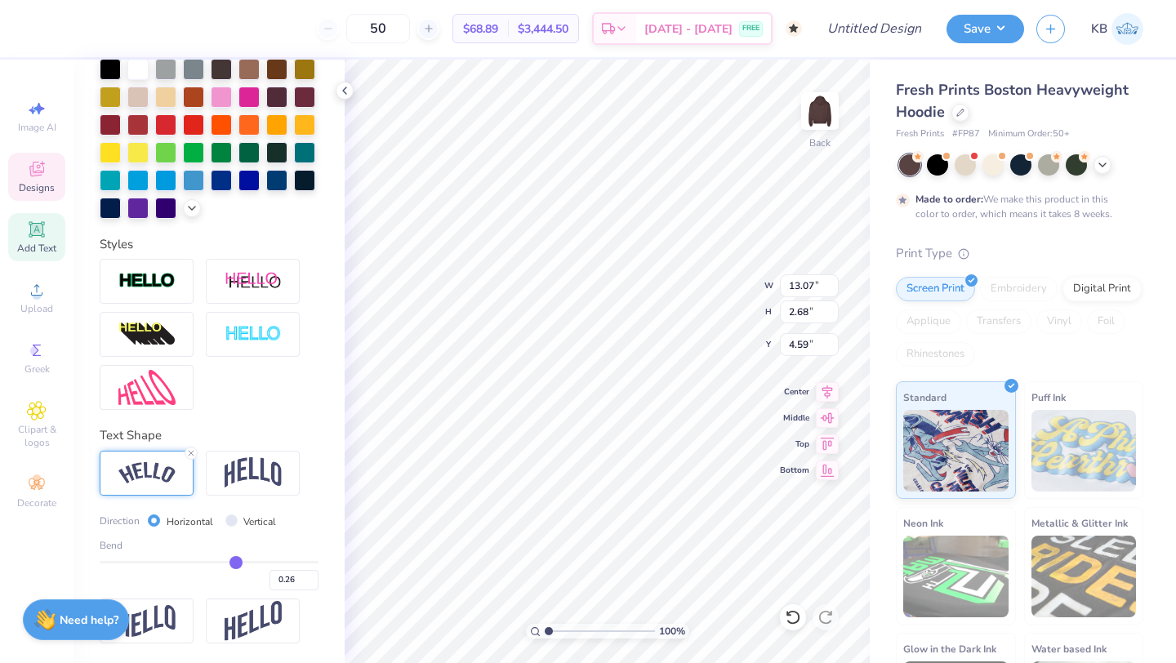
type input "1.44"
type input "5.21"
click at [303, 558] on div "Bend 0.26" at bounding box center [209, 564] width 219 height 52
click at [301, 563] on input "range" at bounding box center [209, 562] width 219 height 2
click at [47, 31] on div at bounding box center [44, 27] width 23 height 23
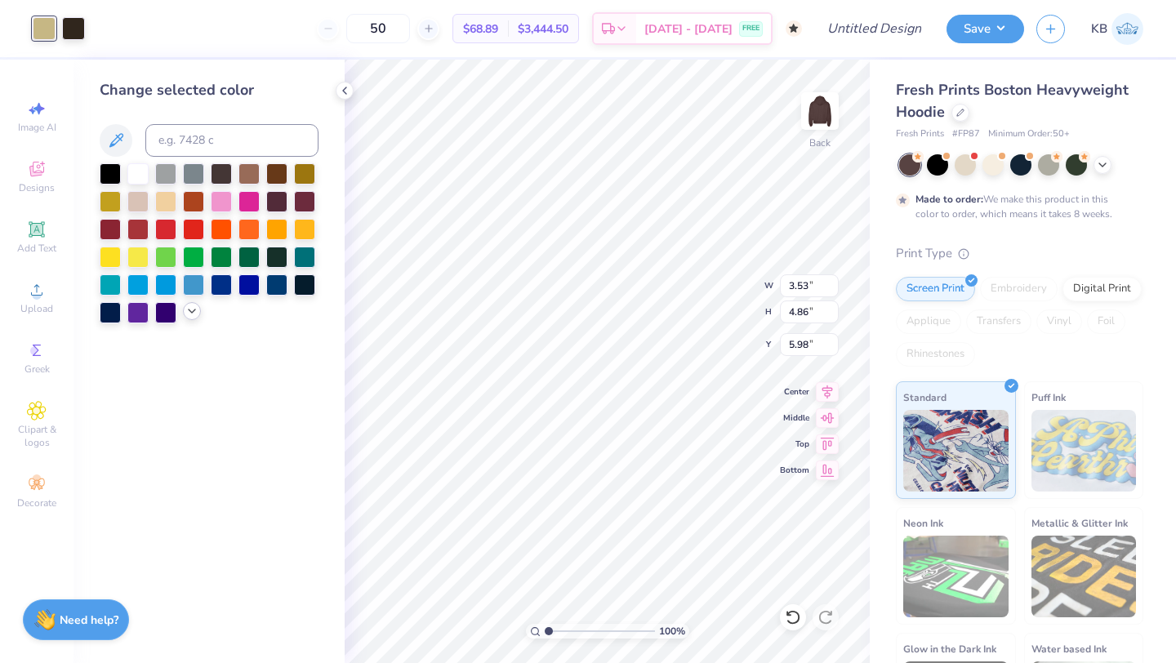
click at [190, 311] on polyline at bounding box center [192, 310] width 7 height 3
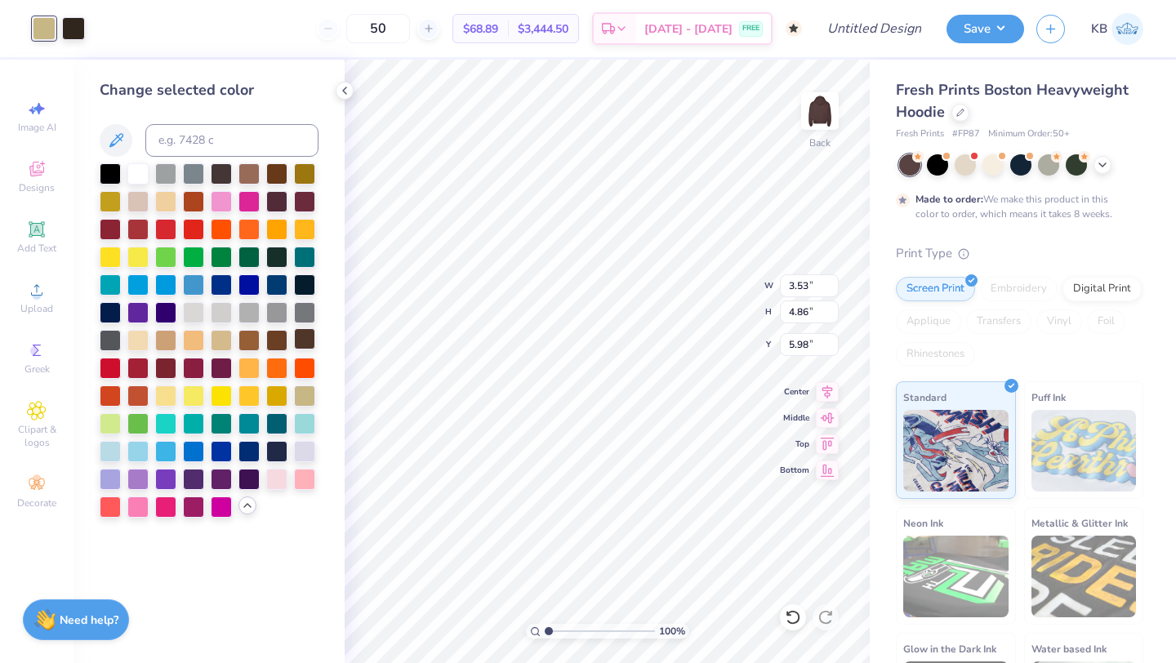
click at [311, 339] on div at bounding box center [304, 338] width 21 height 21
click at [113, 141] on icon at bounding box center [116, 141] width 20 height 20
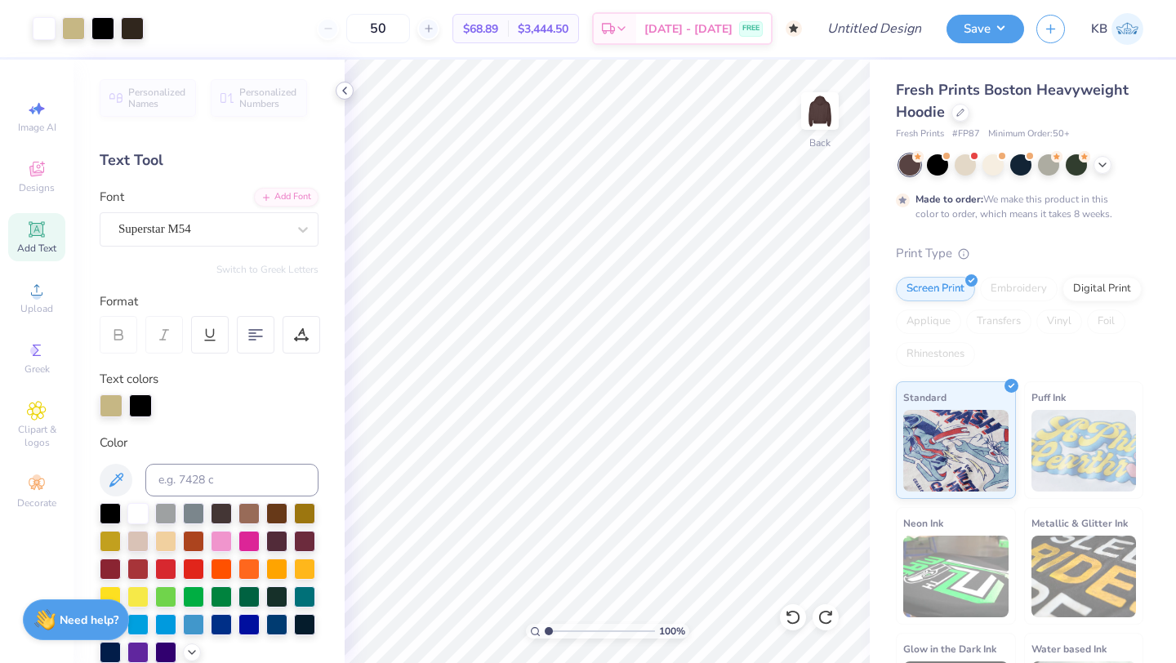
click at [343, 89] on icon at bounding box center [344, 90] width 13 height 13
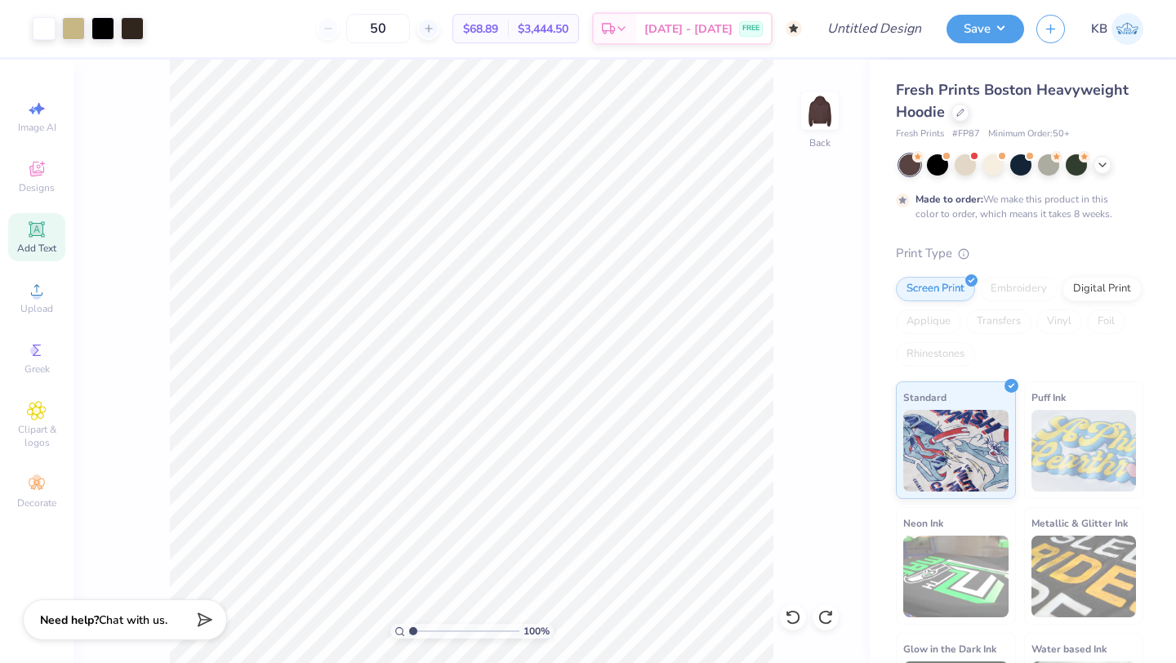
click at [48, 237] on div "Add Text" at bounding box center [36, 237] width 57 height 48
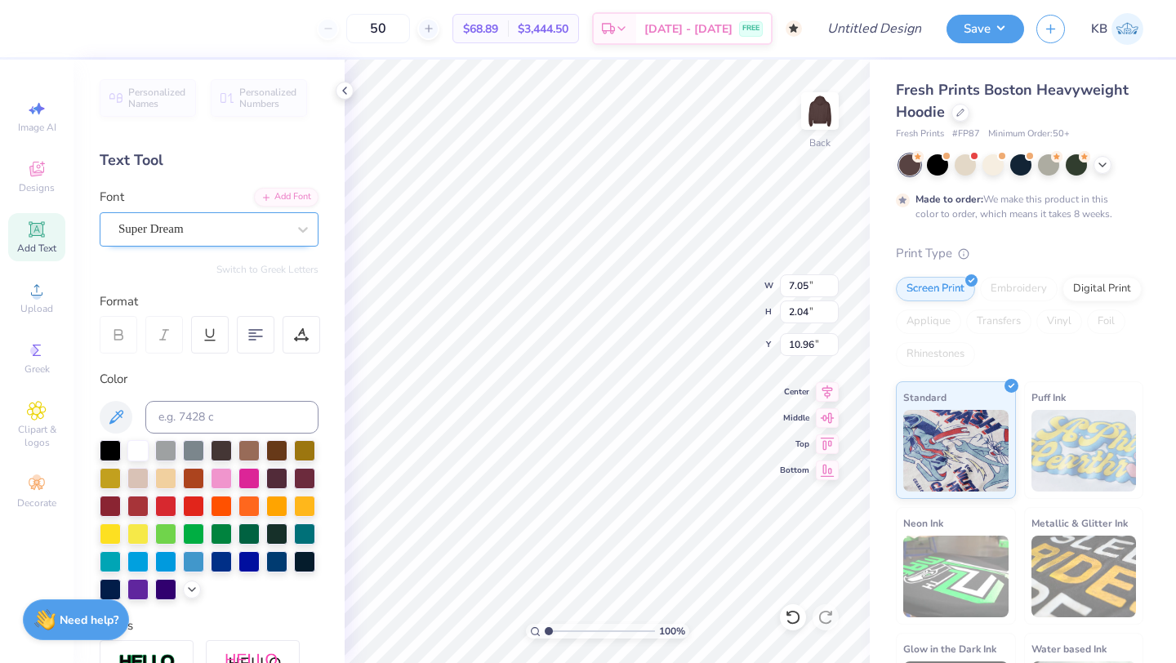
click at [185, 236] on div "Super Dream" at bounding box center [202, 228] width 171 height 25
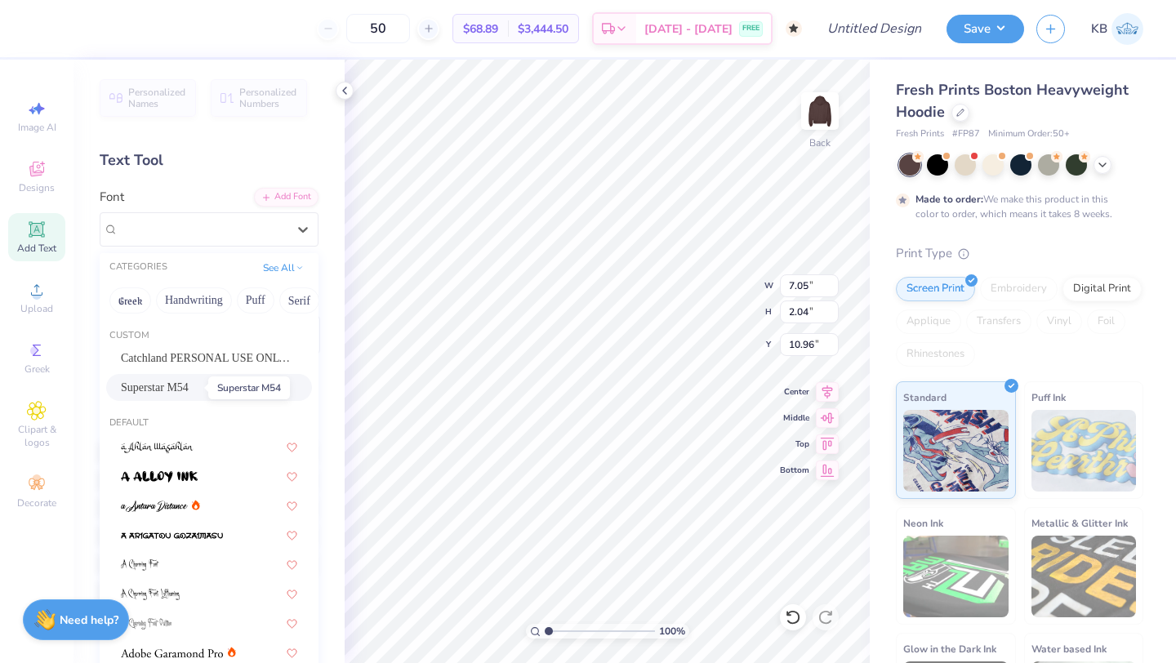
click at [180, 395] on span "Superstar M54" at bounding box center [155, 387] width 68 height 17
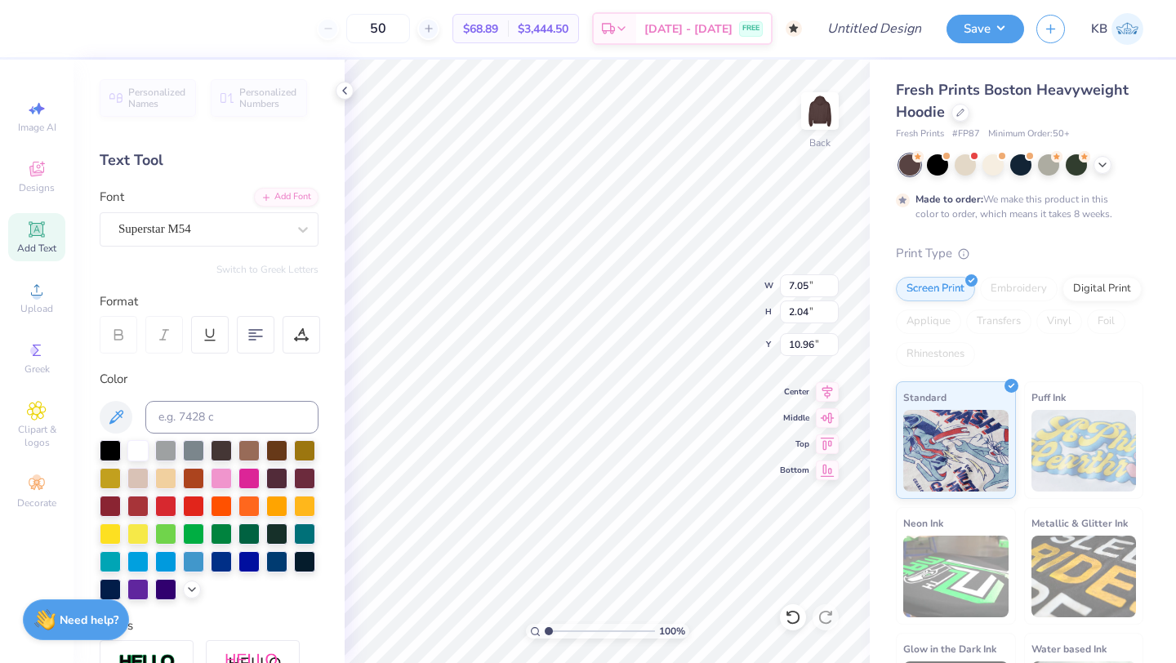
type textarea "Vikings Soccer"
type input "10.21"
type input "1.18"
type input "11.78"
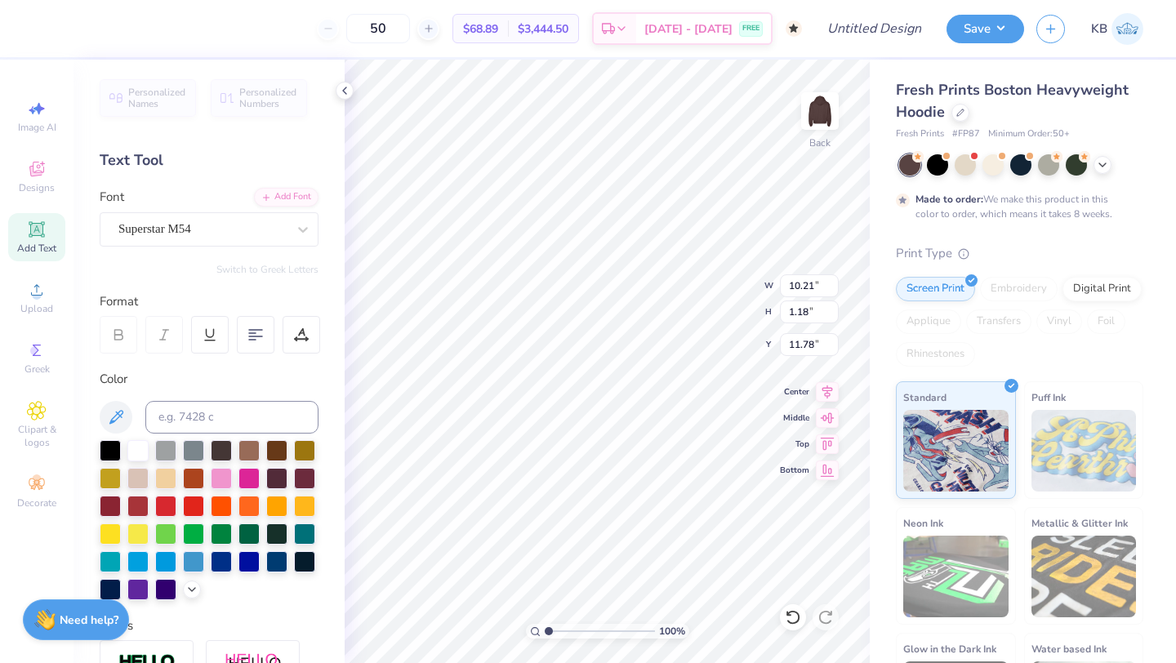
type input "11.82"
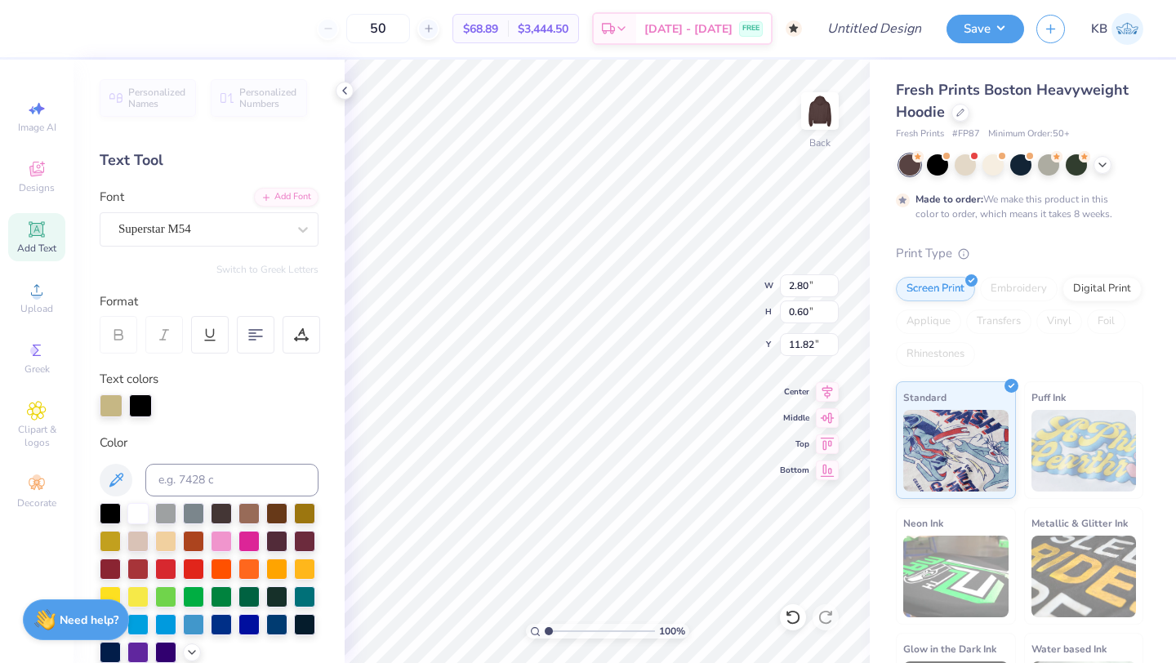
type input "2.80"
type input "0.60"
type input "11.09"
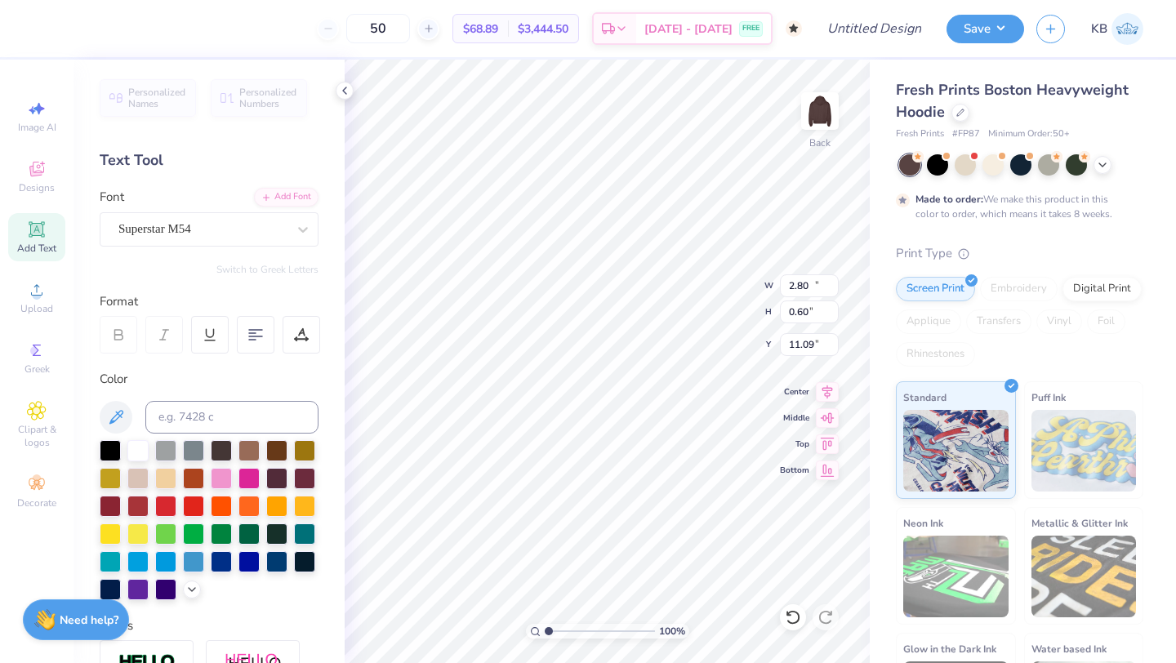
type input "10.21"
type input "1.18"
type input "10.84"
type input "13.64"
type input "5.93"
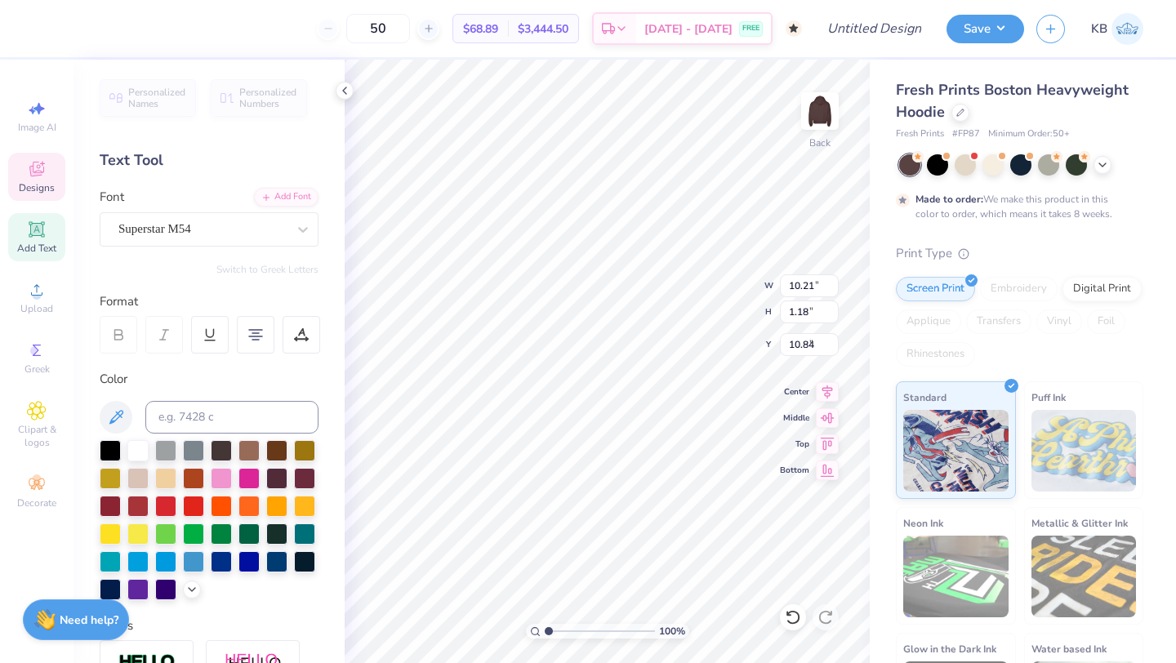
type input "4.34"
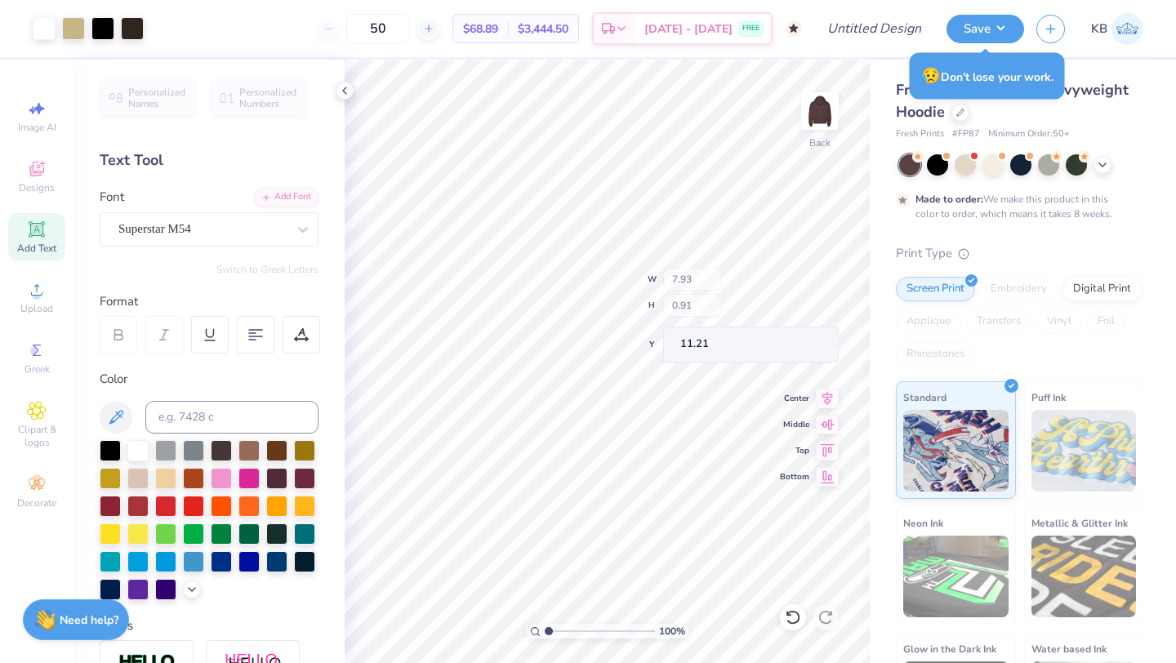
type input "11.21"
type input "3.00"
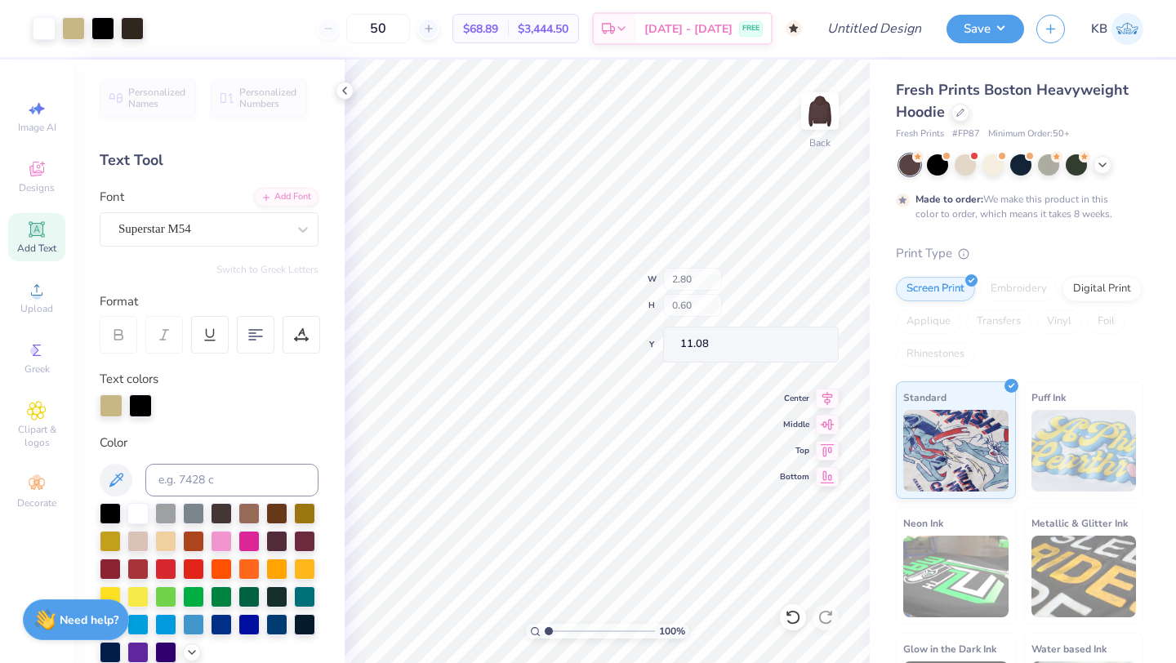
type input "11.08"
type input "12.29"
type input "7.82"
type input "3.00"
click at [102, 30] on div at bounding box center [102, 27] width 23 height 23
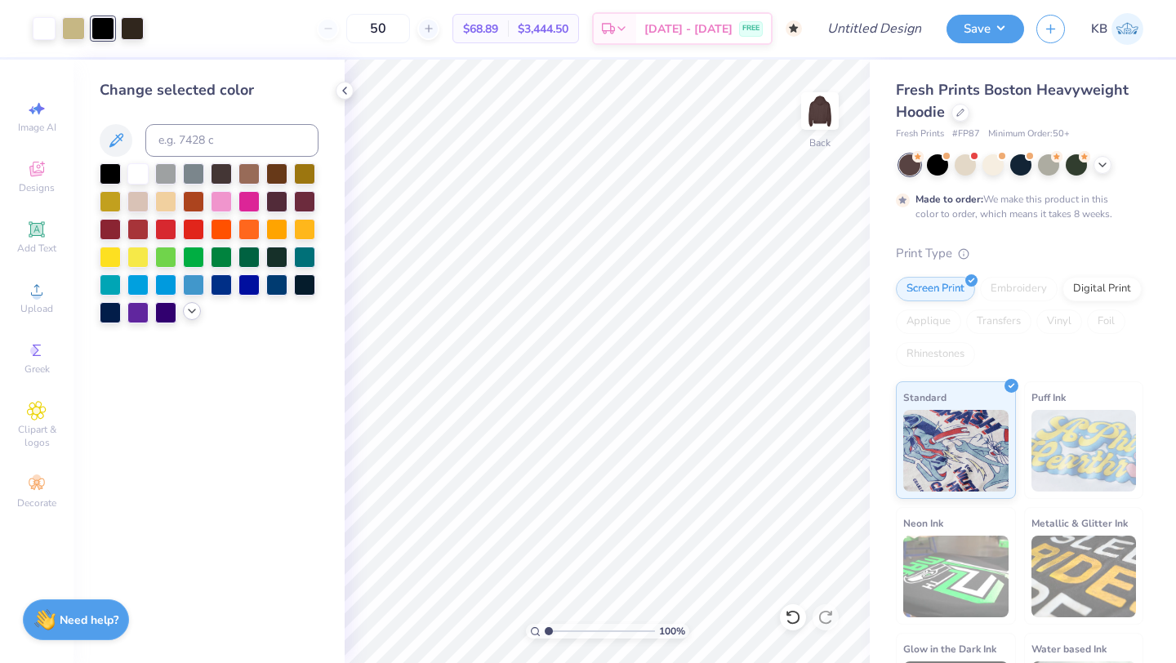
click at [192, 308] on icon at bounding box center [191, 311] width 13 height 13
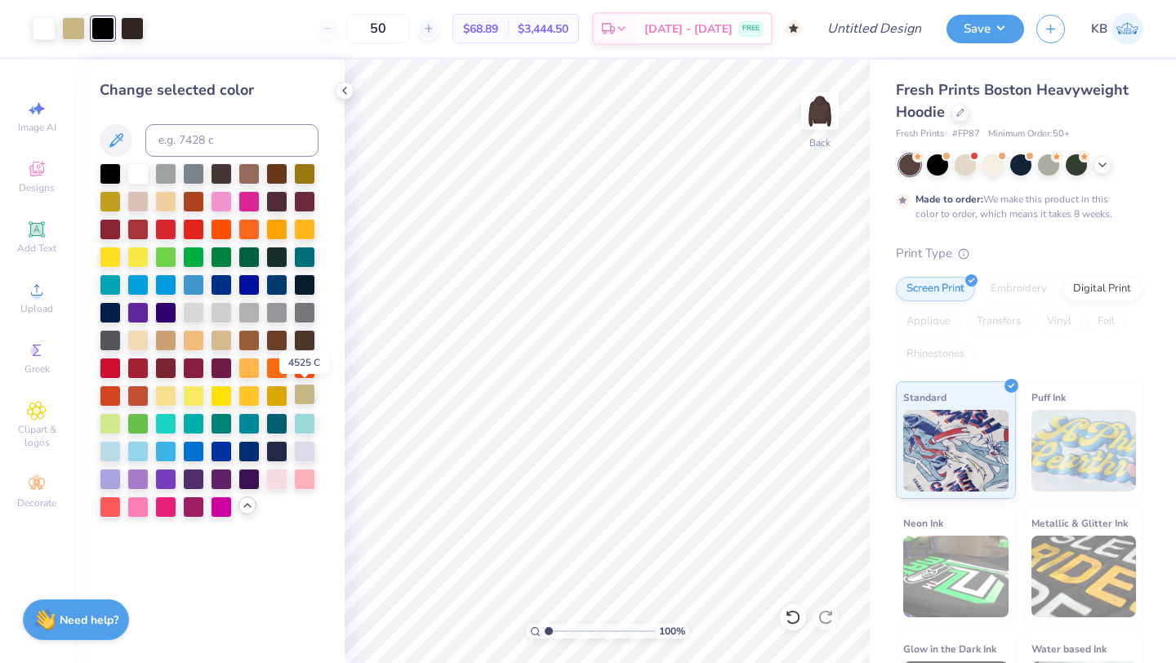
click at [303, 391] on div at bounding box center [304, 394] width 21 height 21
click at [304, 393] on div at bounding box center [304, 394] width 21 height 21
click at [104, 29] on div at bounding box center [102, 27] width 23 height 23
click at [127, 36] on div at bounding box center [132, 27] width 23 height 23
click at [305, 394] on div at bounding box center [304, 394] width 21 height 21
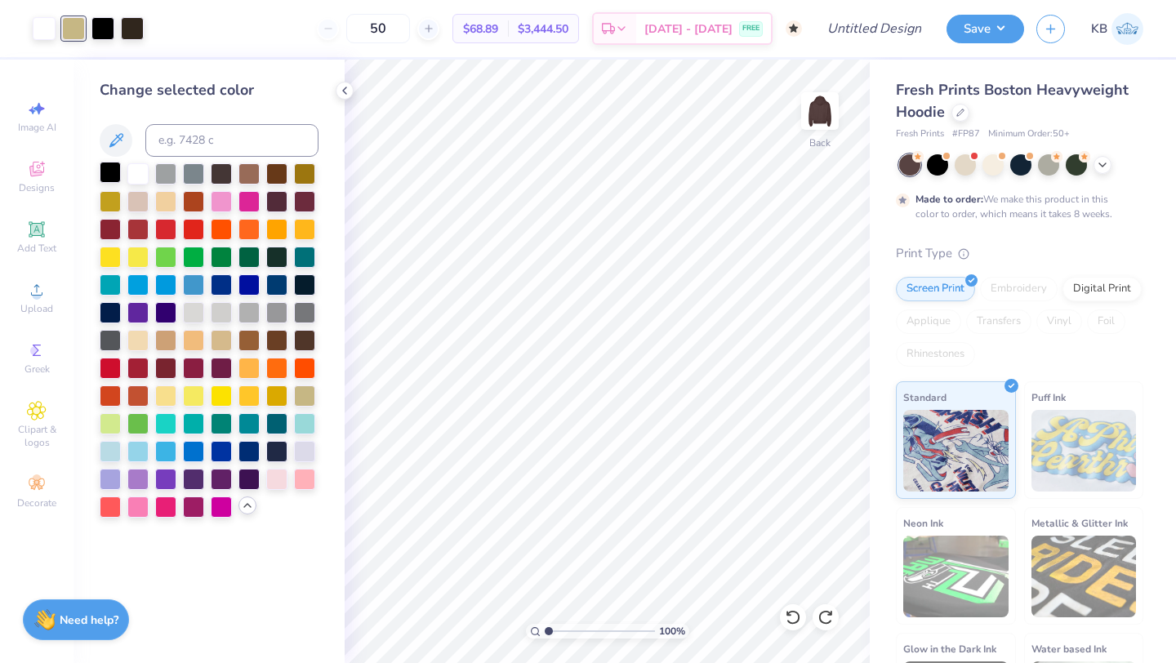
click at [104, 169] on div at bounding box center [110, 172] width 21 height 21
click at [134, 29] on div at bounding box center [132, 27] width 23 height 23
click at [198, 170] on div at bounding box center [193, 172] width 21 height 21
click at [109, 176] on div at bounding box center [110, 172] width 21 height 21
click at [136, 167] on div at bounding box center [137, 172] width 21 height 21
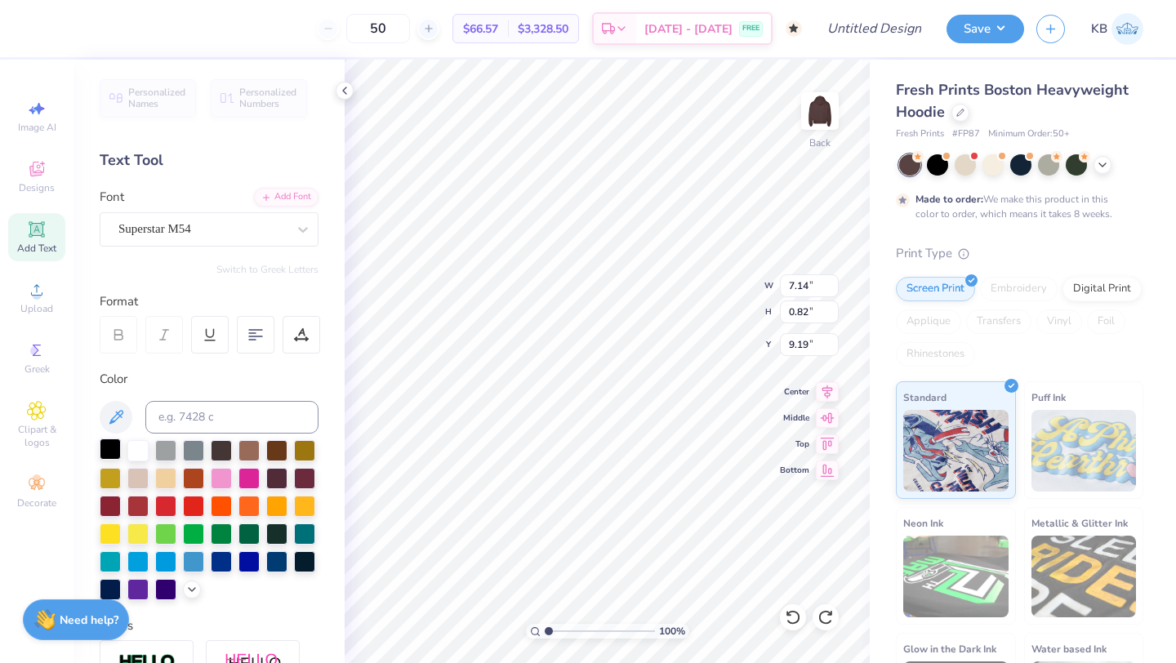
click at [111, 449] on div at bounding box center [110, 448] width 21 height 21
click at [990, 29] on button "Save" at bounding box center [985, 26] width 78 height 29
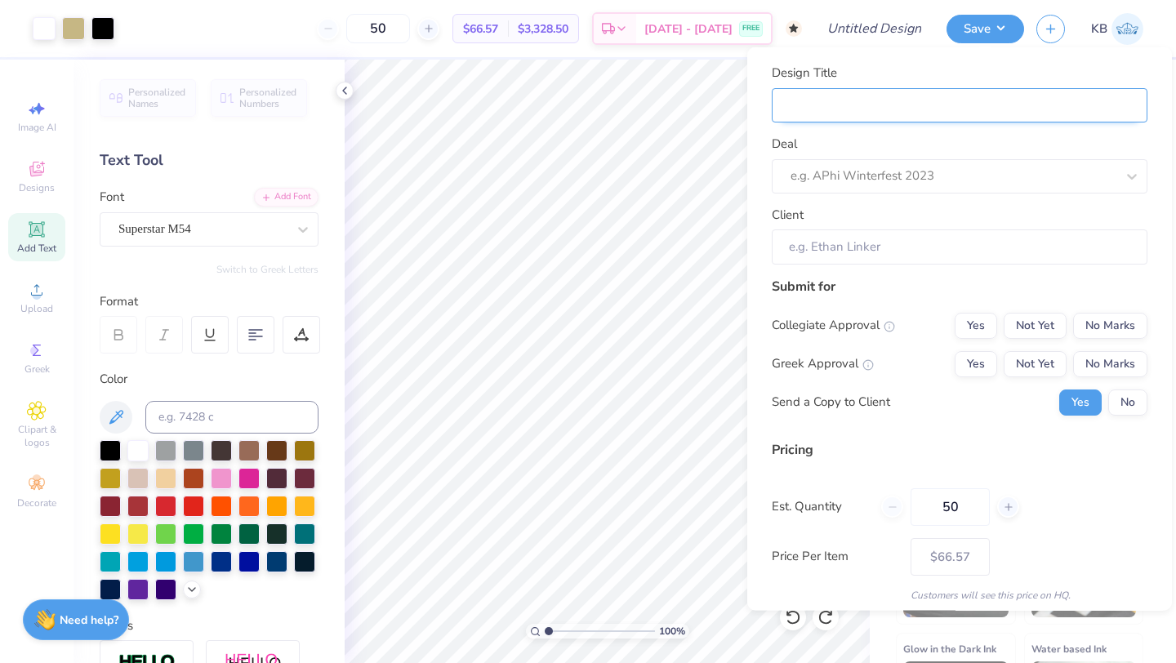
click at [857, 107] on input "Design Title" at bounding box center [960, 104] width 376 height 35
type input "G"
type input "Gi"
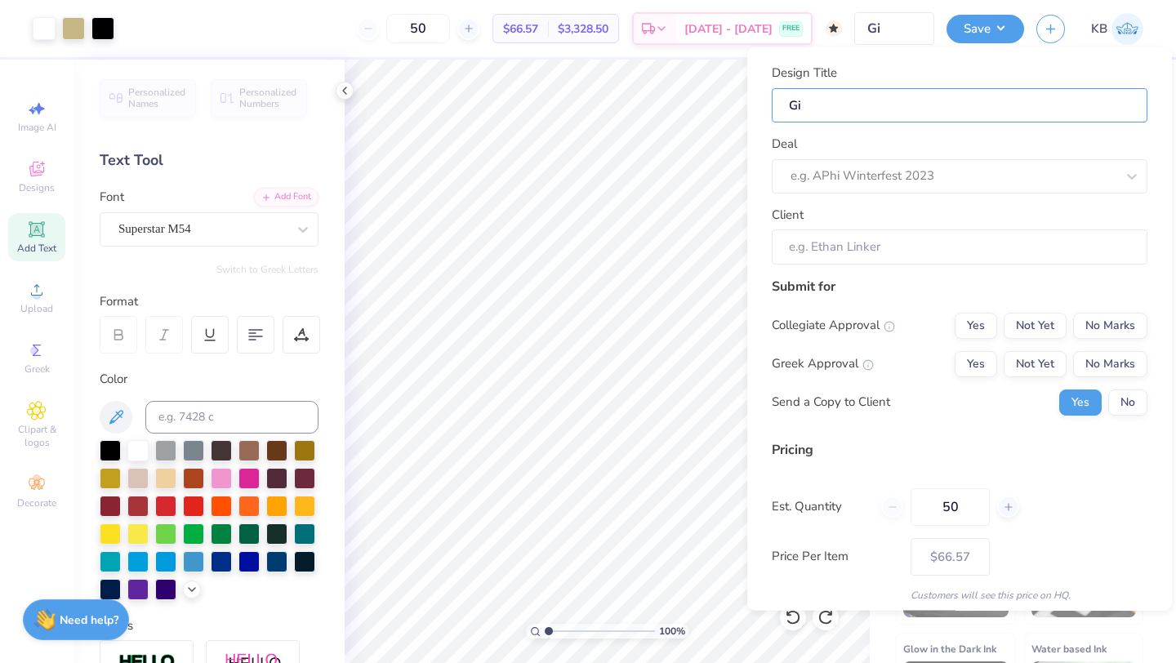
type input "Gir"
type input "Girl"
type input "Girls"
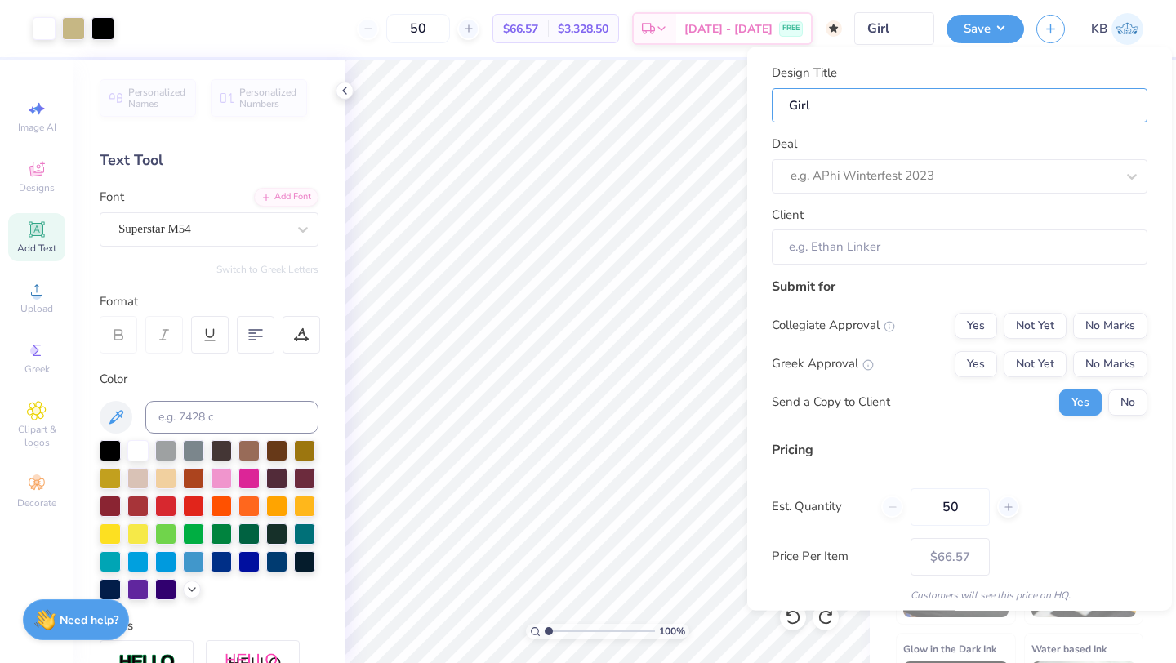
type input "Girls"
type input "Girls S"
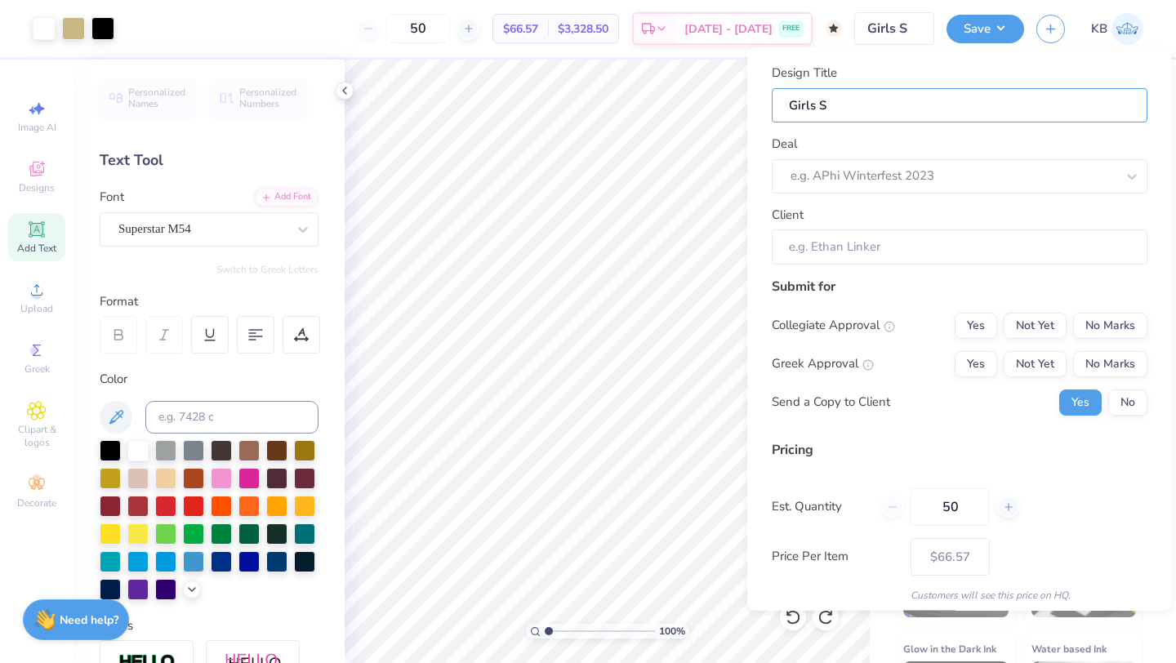
type input "Girls So"
type input "Girls Soc"
type input "Girls Socc"
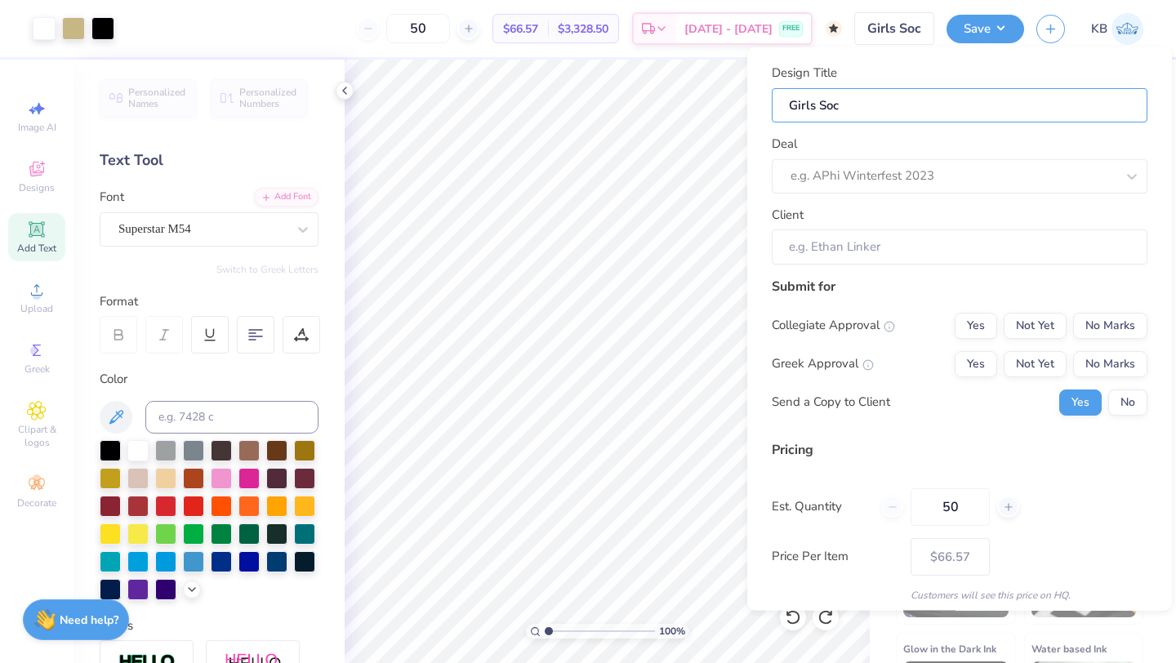
type input "Girls Socc"
type input "Girls Socce"
type input "Girls Soccer"
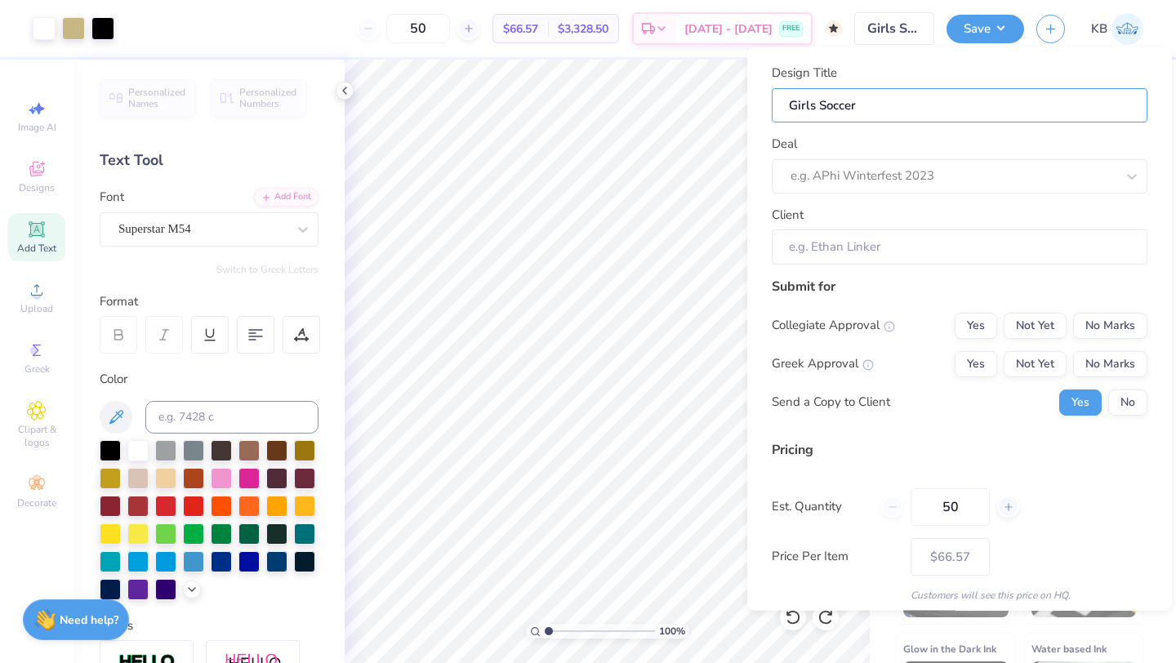
type input "Girls Soccer"
type input "Girls Soccer H"
type input "Girls Soccer Ho"
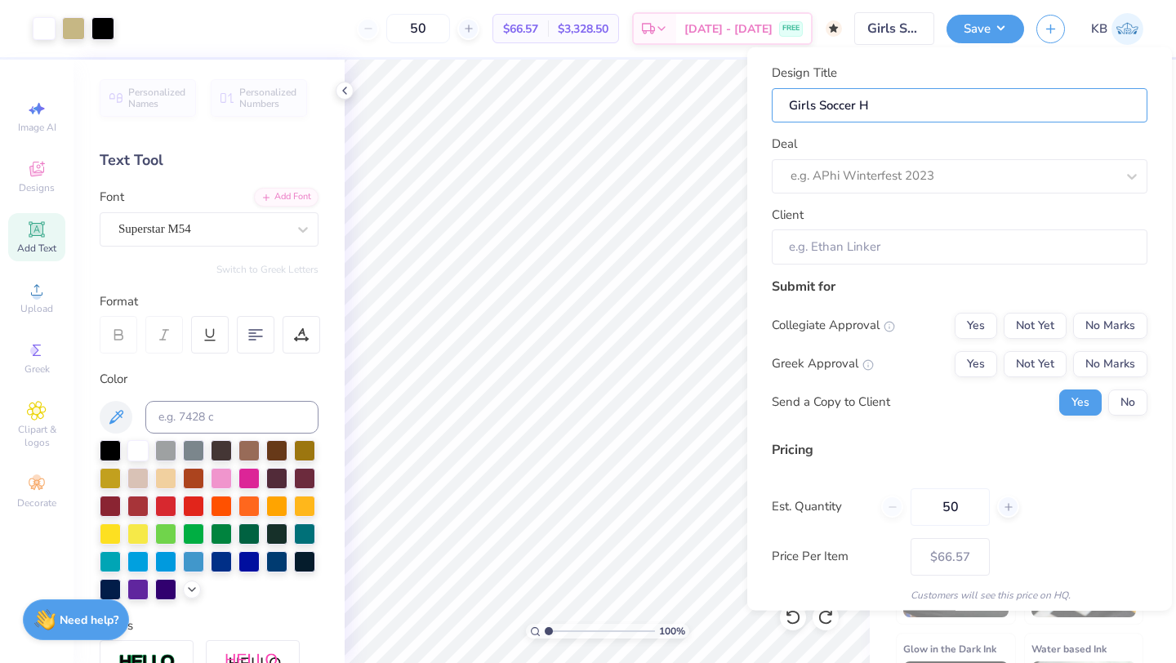
type input "Girls Soccer Ho"
type input "Girls Soccer Hoo"
type input "Girls Soccer Hood"
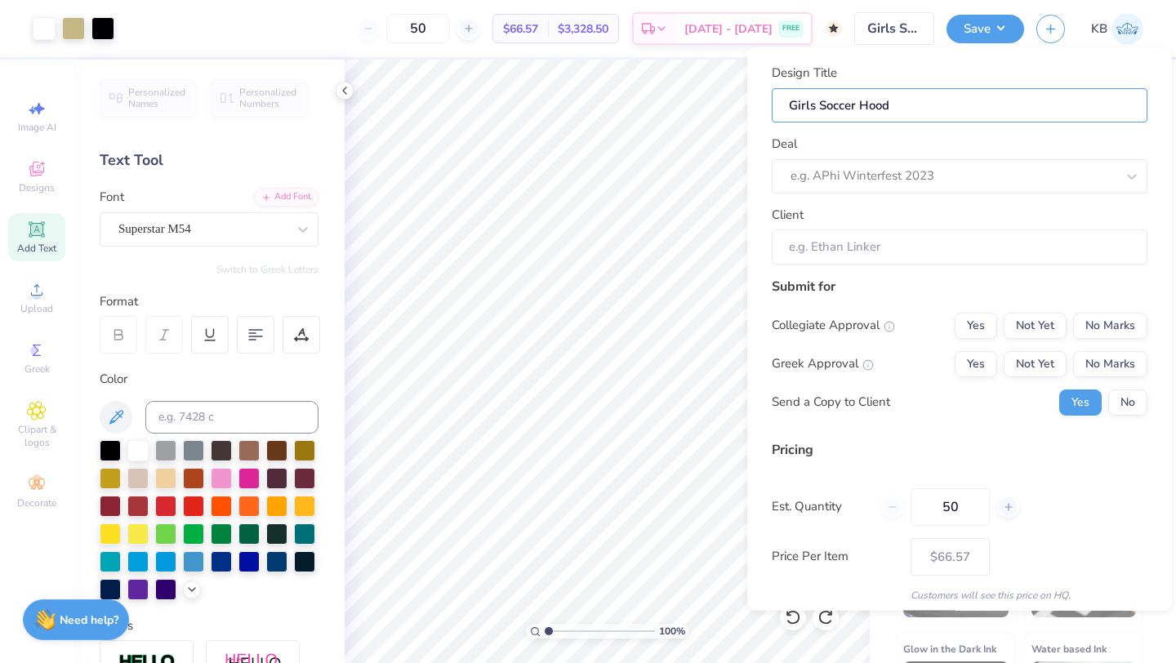
type input "Girls Soccer Hoodi"
type input "Girls Soccer Hoodie"
click at [846, 176] on div at bounding box center [936, 176] width 292 height 22
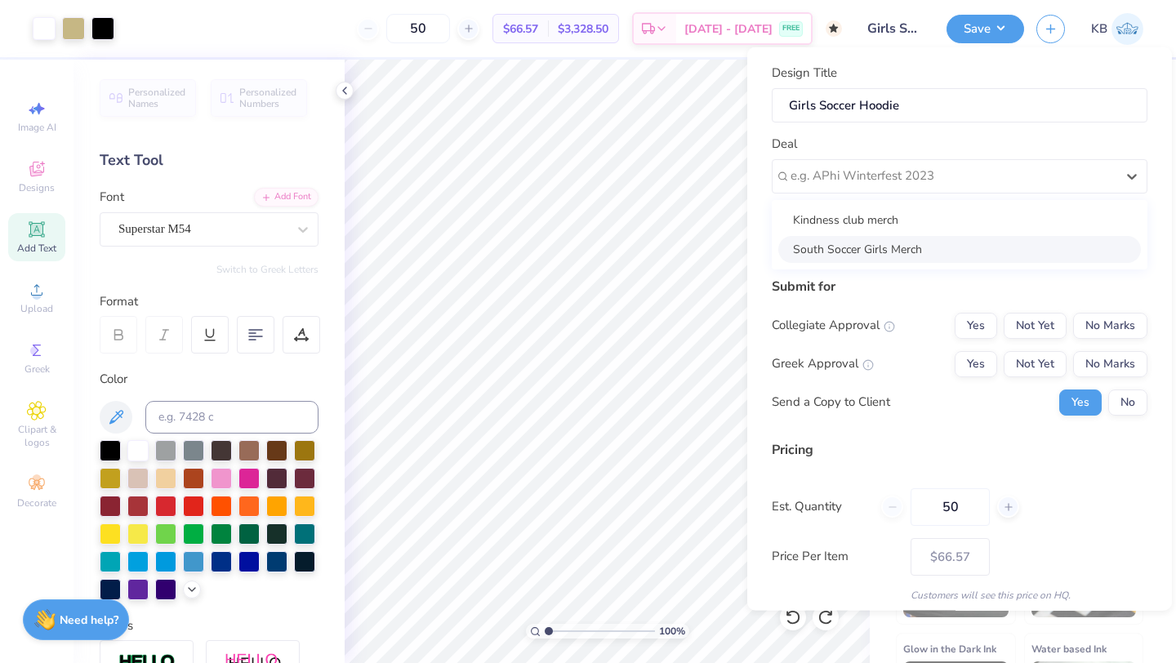
click at [841, 251] on div "South Soccer Girls Merch" at bounding box center [959, 248] width 363 height 27
type input "Nick Jung"
click at [1127, 397] on button "No" at bounding box center [1127, 402] width 39 height 26
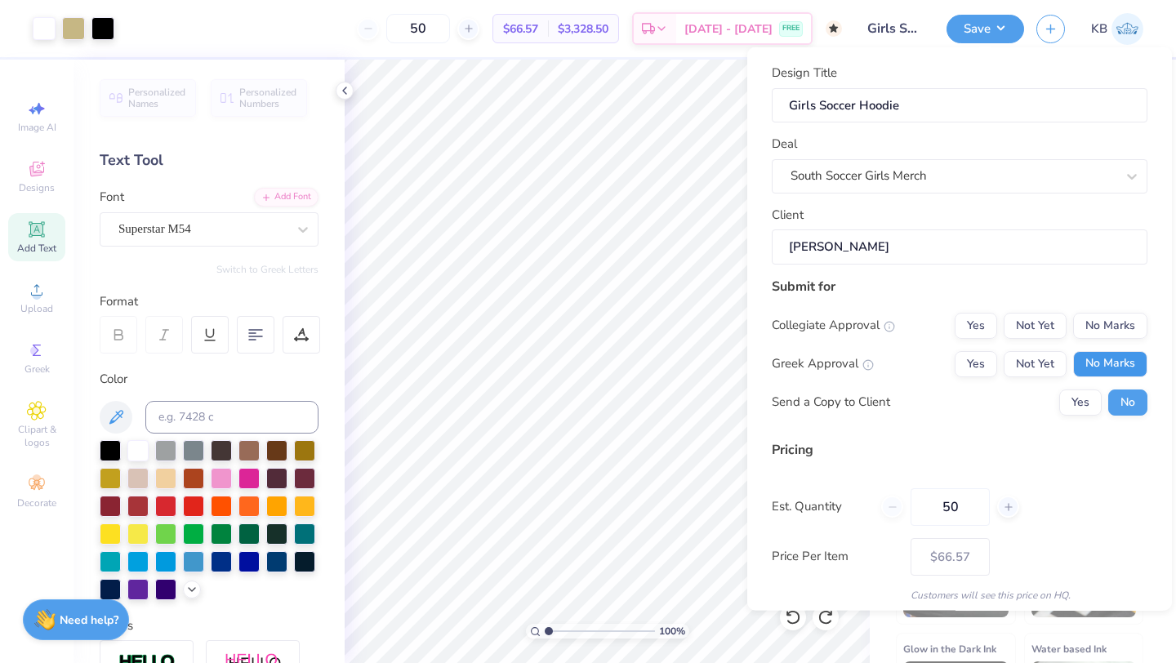
click at [1106, 367] on button "No Marks" at bounding box center [1110, 363] width 74 height 26
click at [1107, 326] on button "No Marks" at bounding box center [1110, 325] width 74 height 26
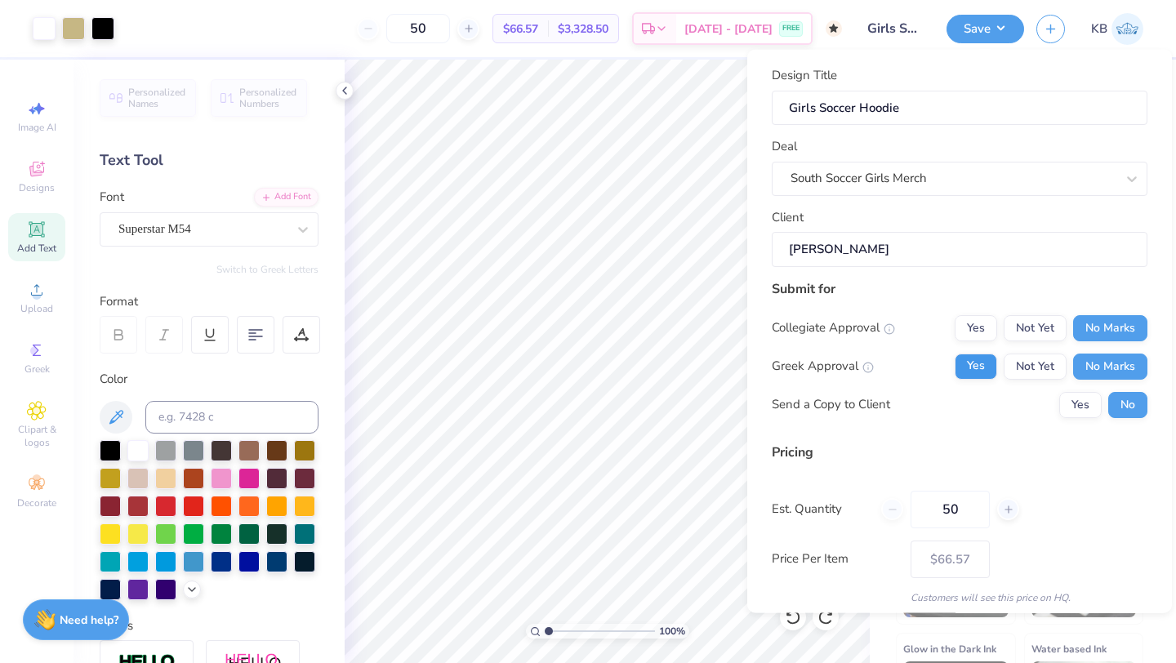
scroll to position [59, 0]
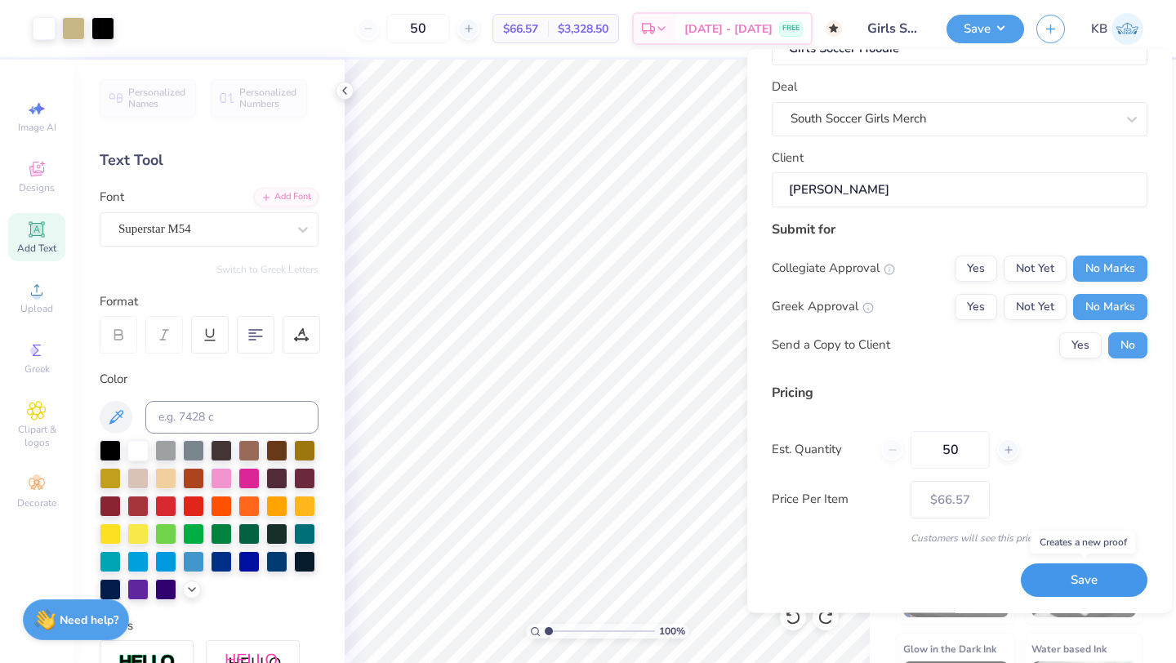
click at [1069, 584] on button "Save" at bounding box center [1084, 580] width 127 height 33
type input "$66.57"
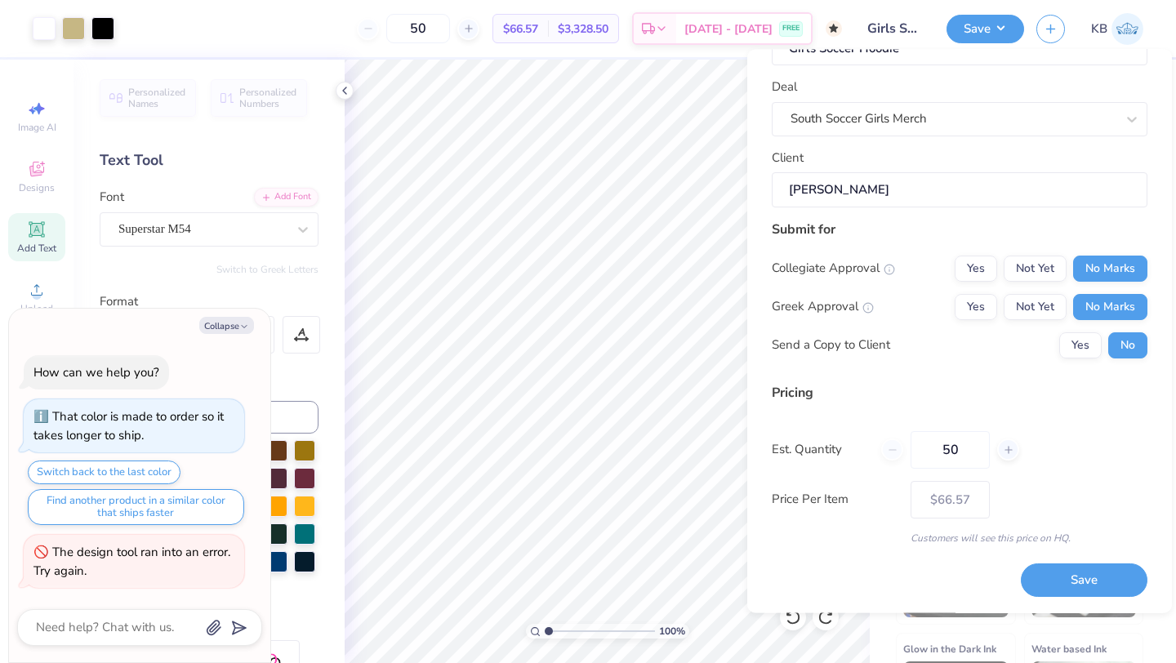
type textarea "x"
click at [1075, 590] on button "Save" at bounding box center [1084, 580] width 127 height 33
type input "$66.57"
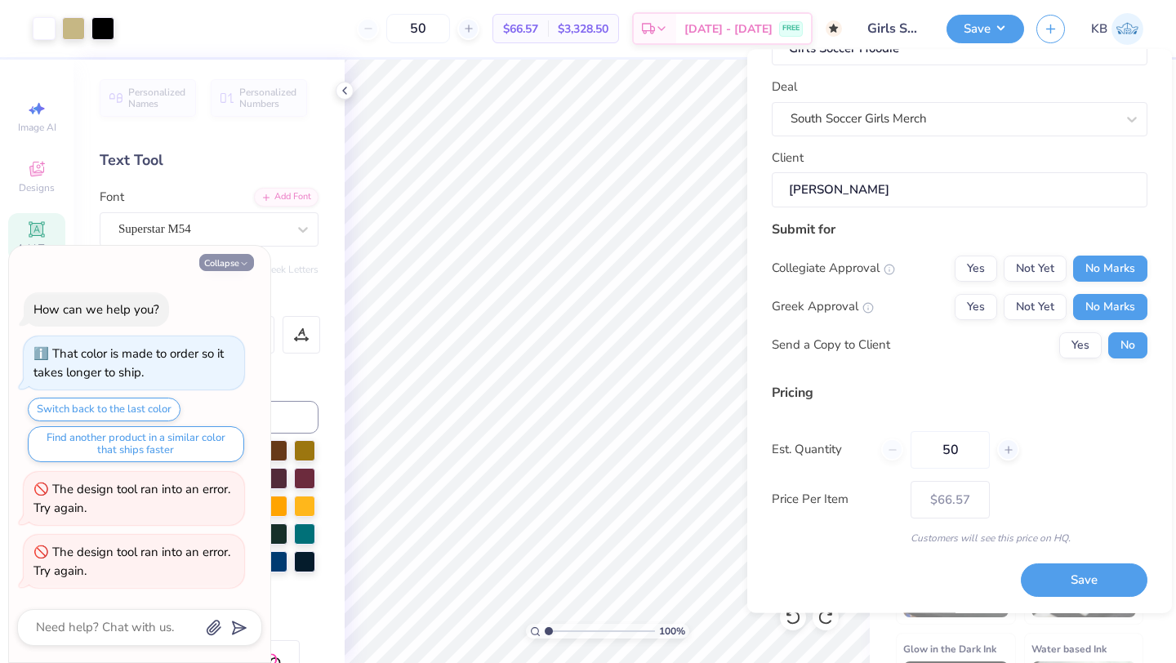
click at [235, 323] on div "How can we help you? That color is made to order so it takes longer to ship. Sw…" at bounding box center [139, 440] width 245 height 323
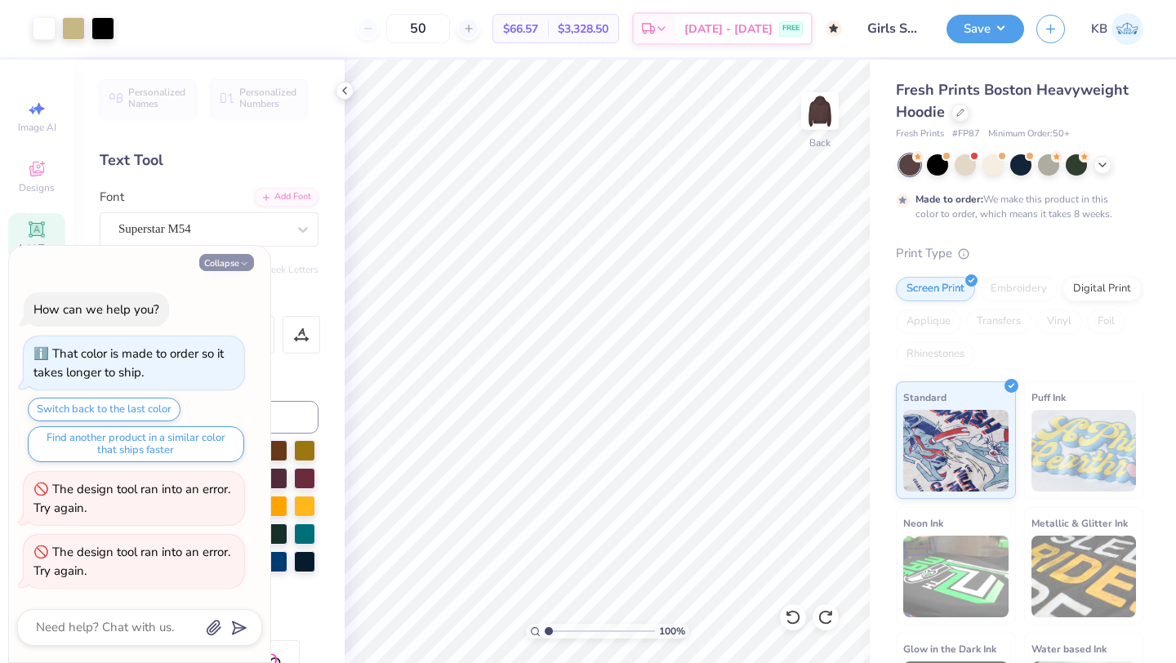
click at [229, 267] on button "Collapse" at bounding box center [226, 262] width 55 height 17
type textarea "x"
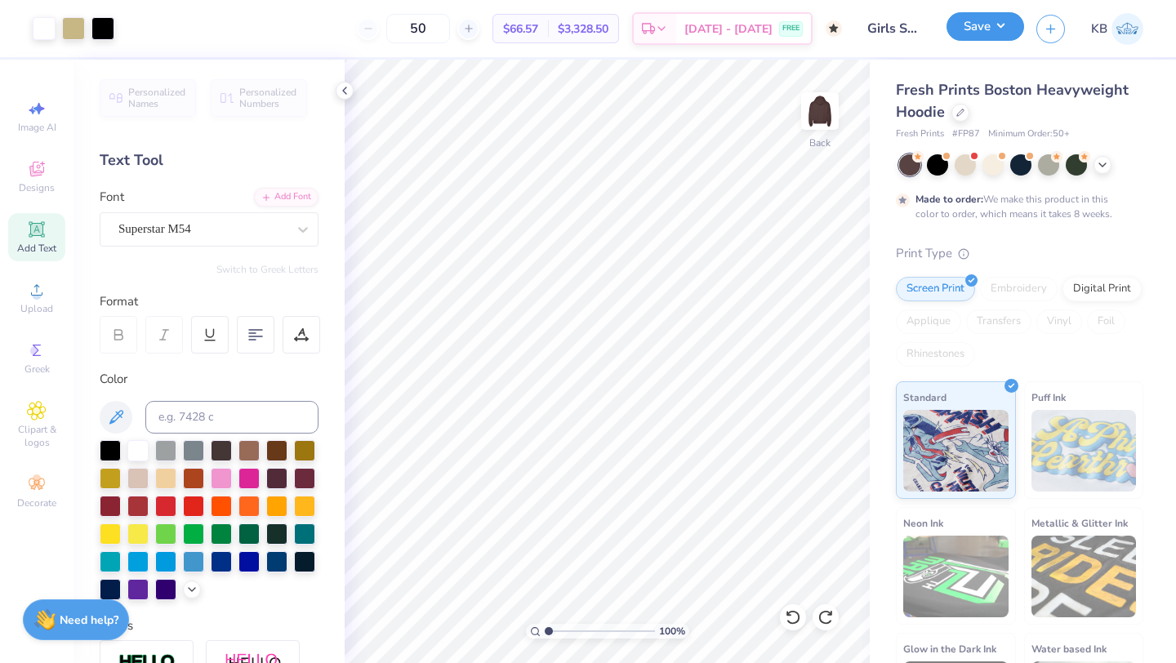
click at [979, 22] on button "Save" at bounding box center [985, 26] width 78 height 29
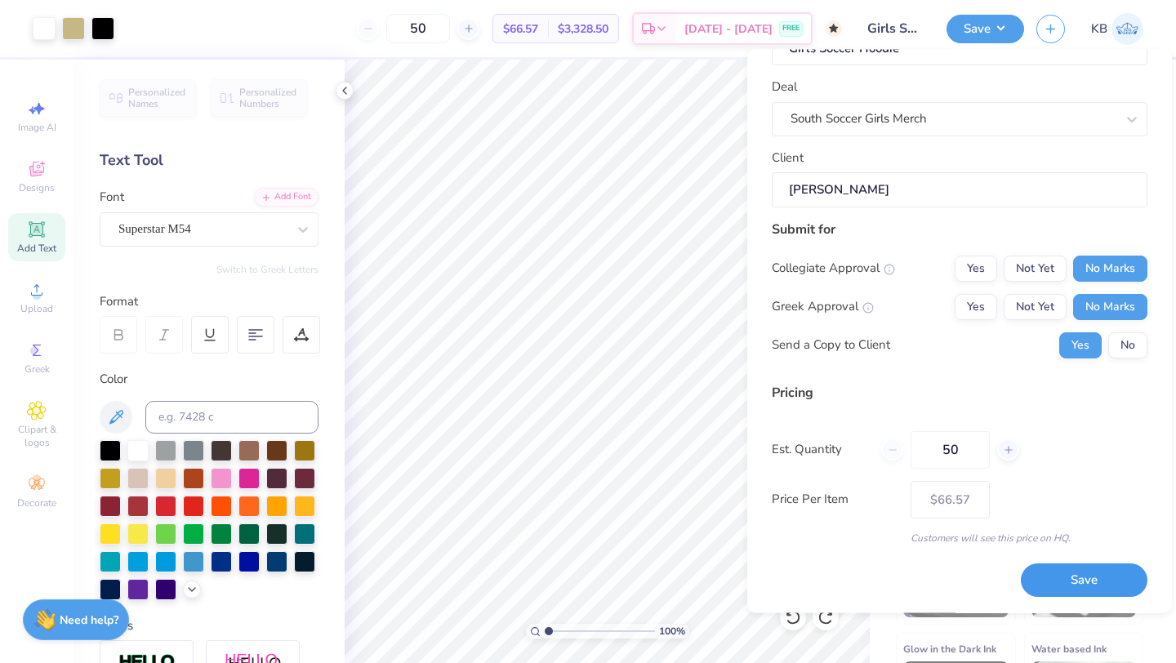
click at [1070, 586] on button "Save" at bounding box center [1084, 580] width 127 height 33
type input "$66.57"
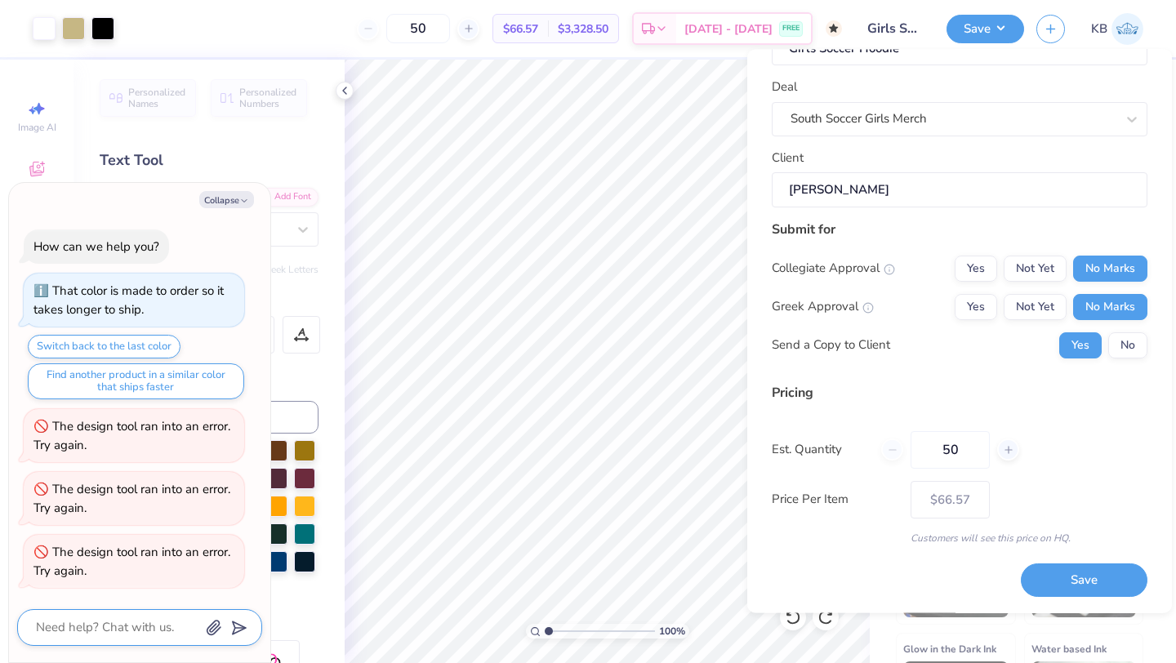
click at [125, 621] on textarea at bounding box center [117, 627] width 166 height 22
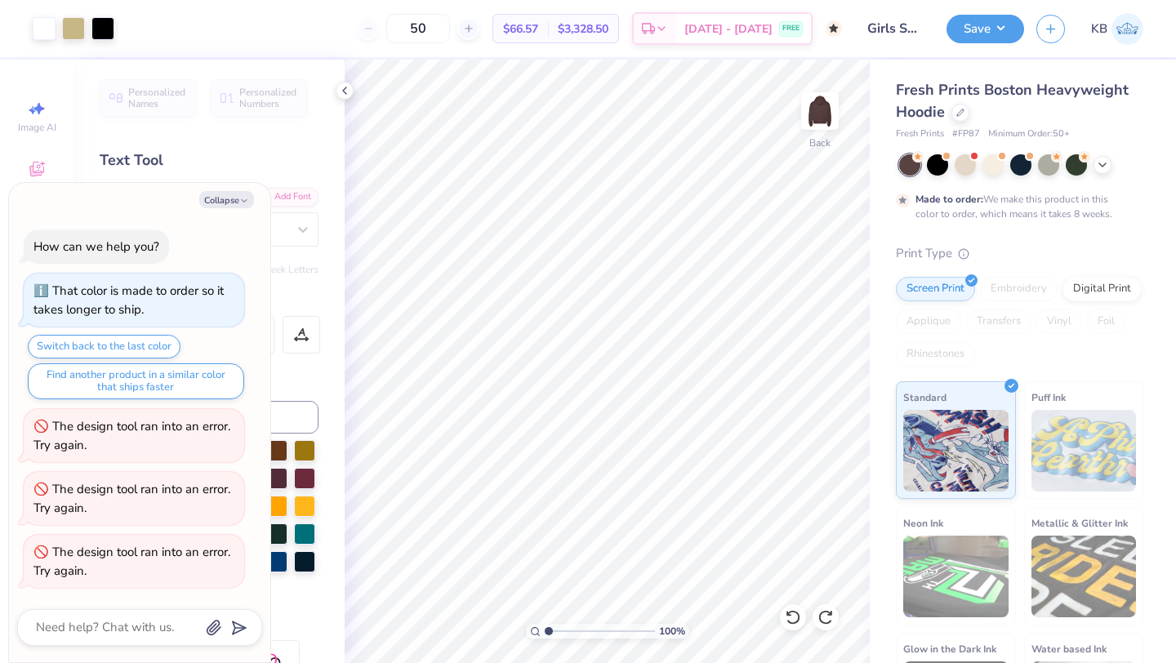
click at [151, 428] on div "The design tool ran into an error. Try again." at bounding box center [131, 435] width 197 height 35
type textarea "x"
type input "2.68"
click at [172, 384] on button "Find another product in a similar color that ships faster" at bounding box center [136, 381] width 216 height 36
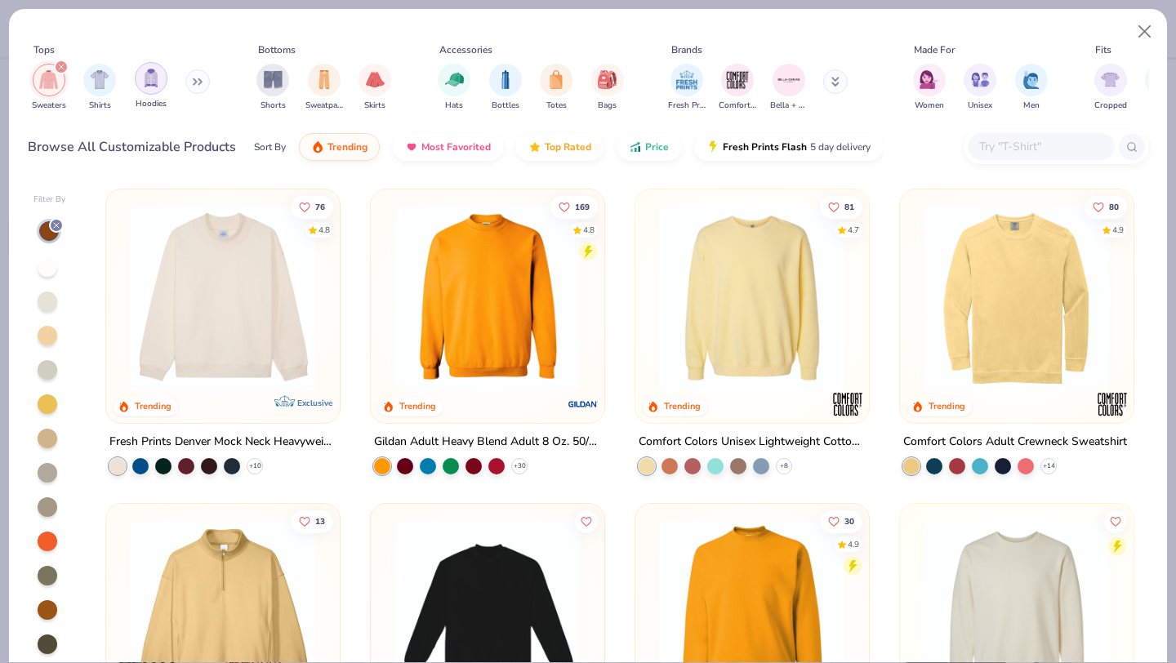
click at [158, 77] on img "filter for Hoodies" at bounding box center [151, 78] width 18 height 19
click at [147, 80] on img "filter for Hoodies" at bounding box center [151, 78] width 18 height 19
click at [62, 66] on icon "filter for Sweaters" at bounding box center [61, 67] width 5 height 5
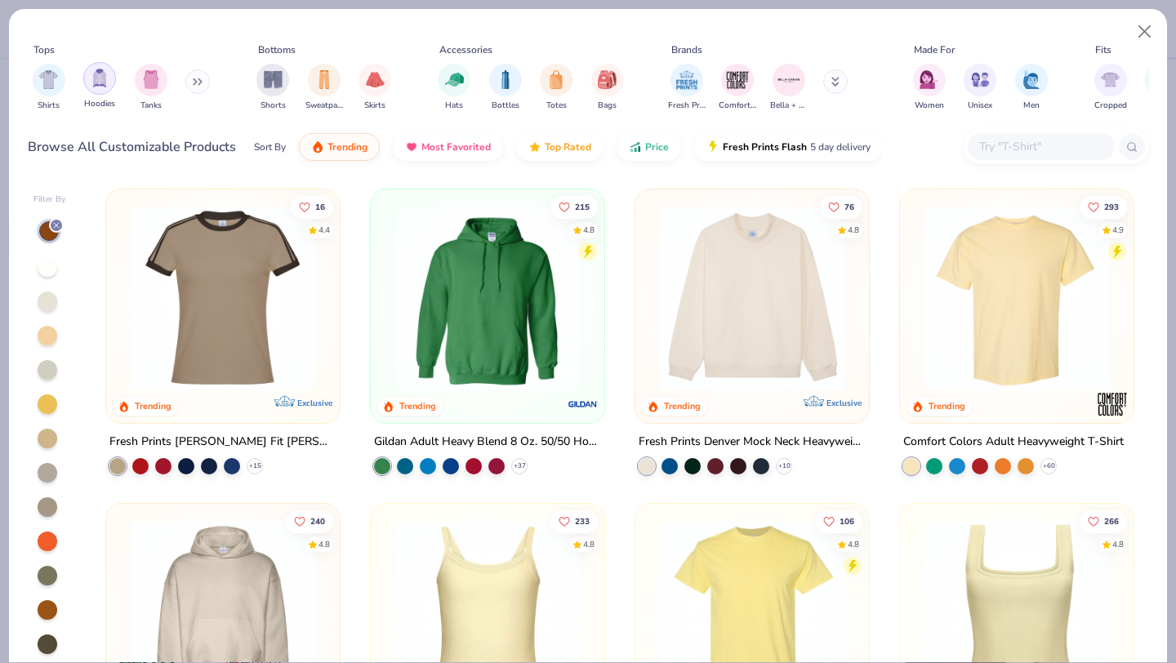
click at [105, 81] on img "filter for Hoodies" at bounding box center [100, 78] width 18 height 19
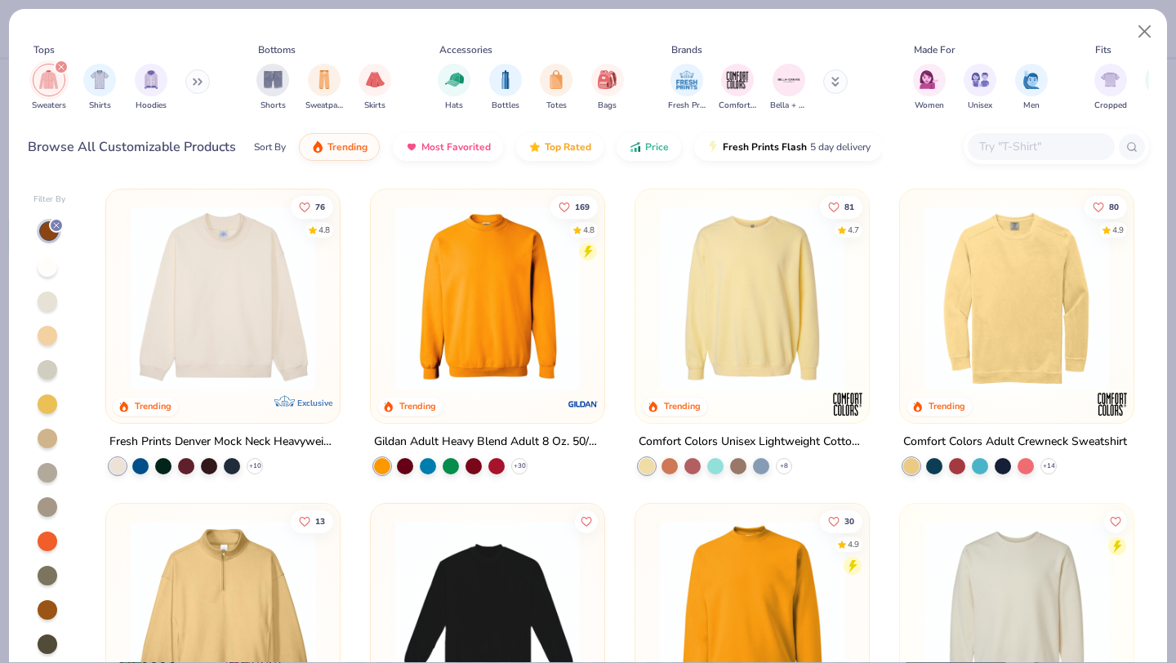
click at [63, 66] on icon "filter for Sweaters" at bounding box center [61, 67] width 7 height 7
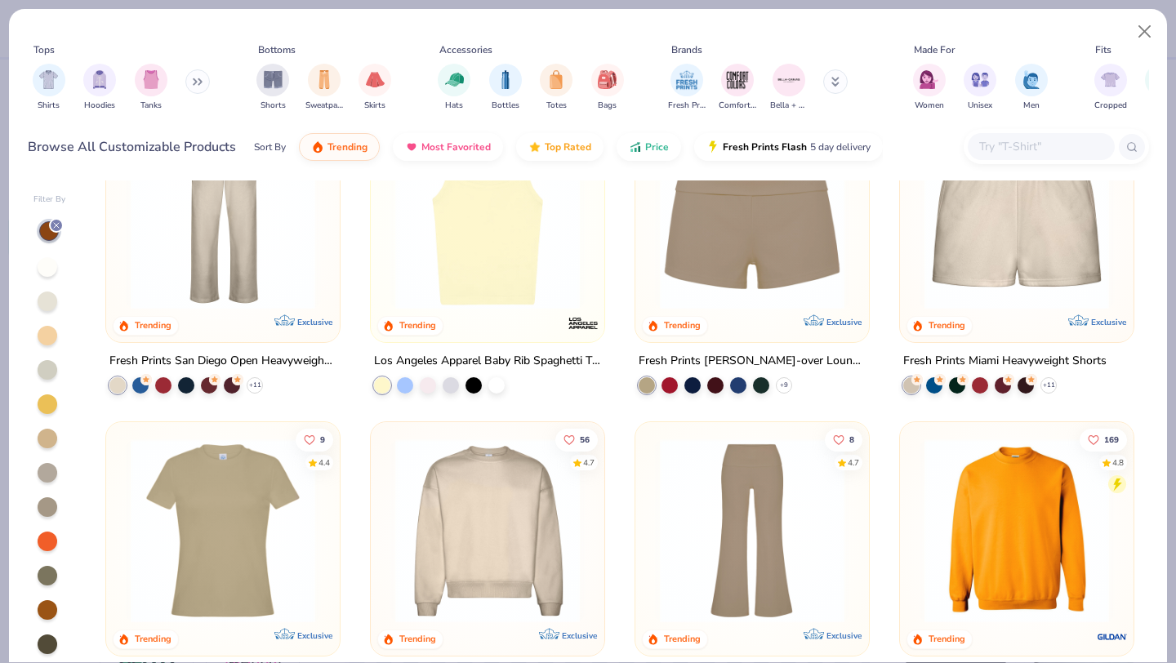
scroll to position [826, 0]
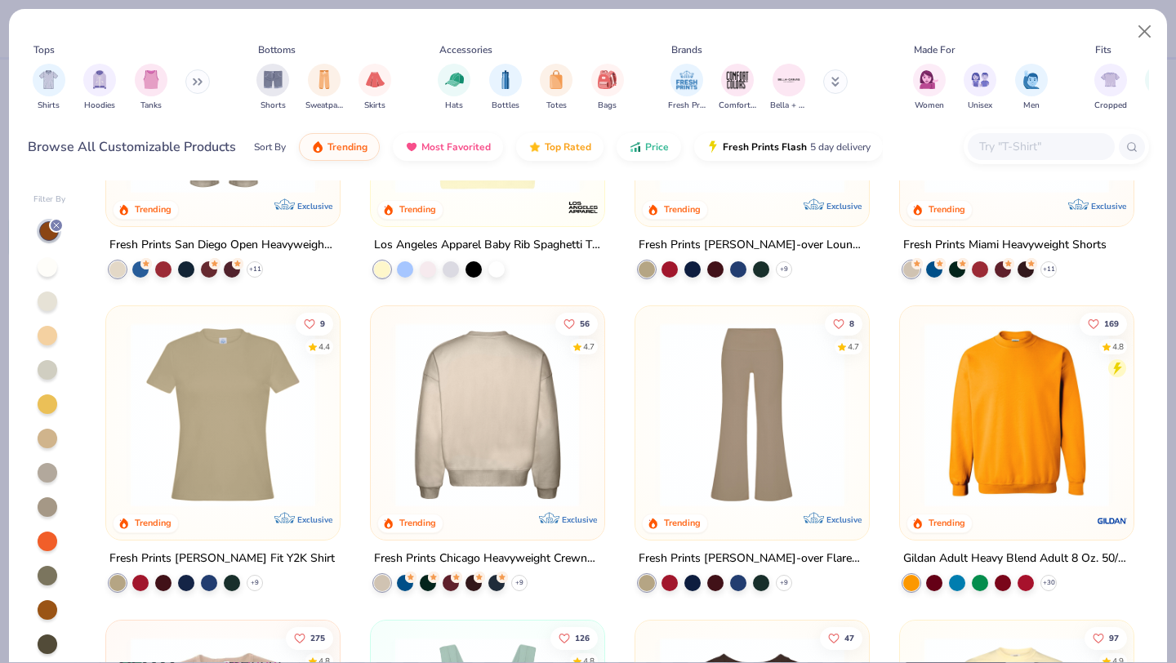
click at [387, 458] on img at bounding box center [286, 415] width 201 height 185
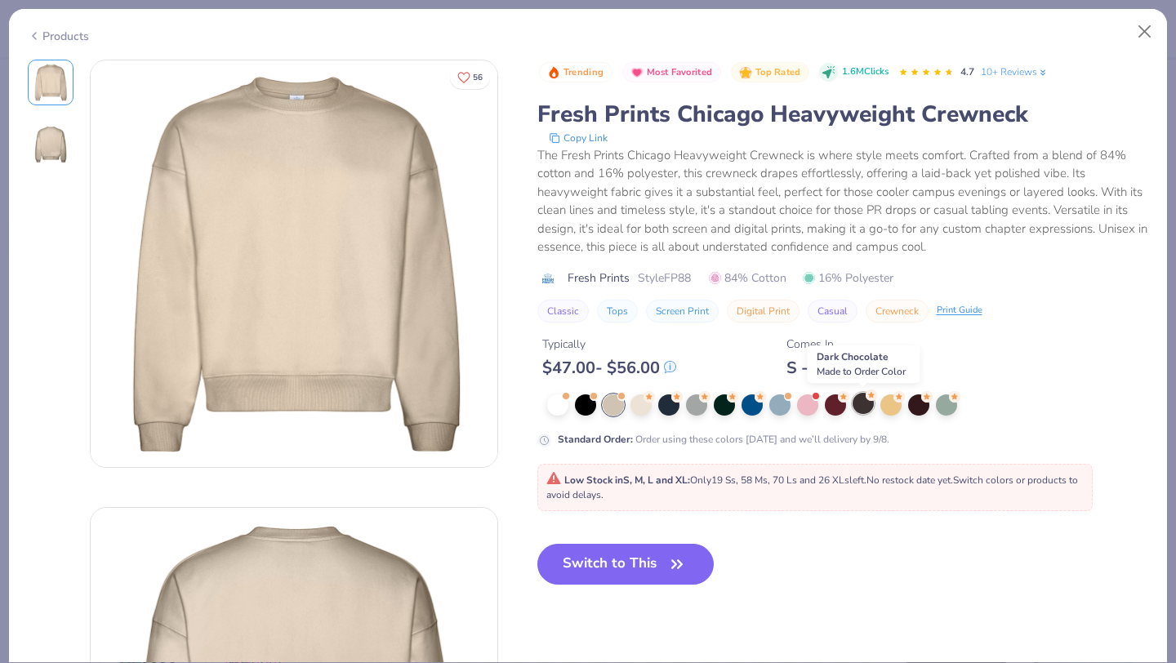
click at [857, 409] on div at bounding box center [862, 403] width 21 height 21
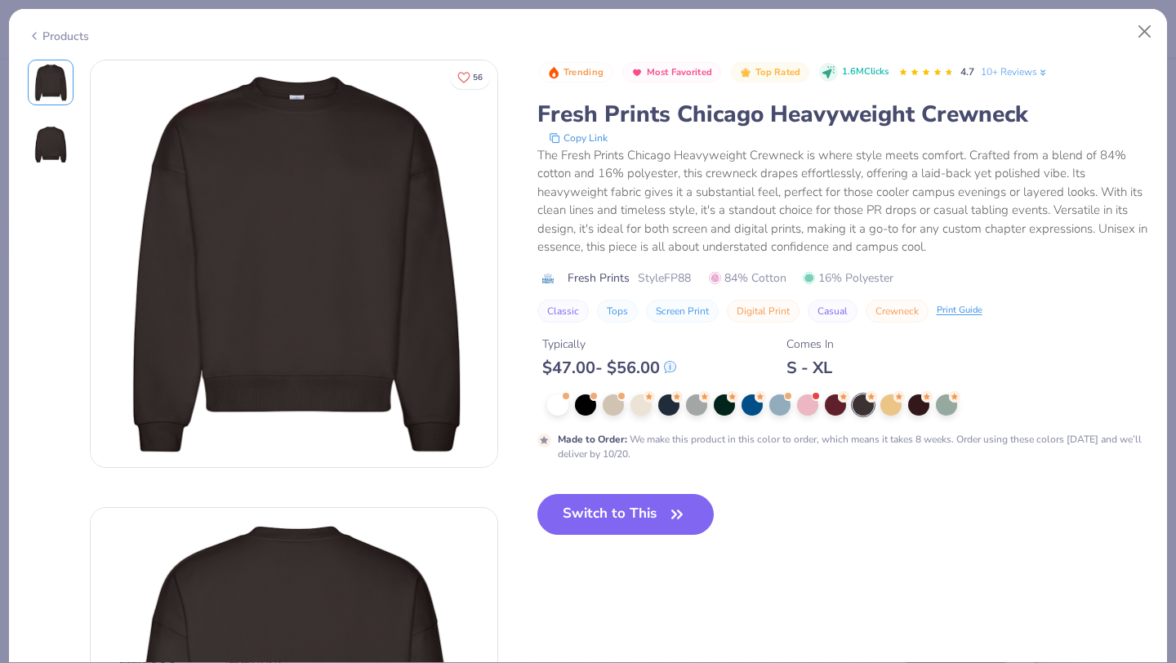
click at [621, 516] on button "Switch to This" at bounding box center [625, 514] width 177 height 41
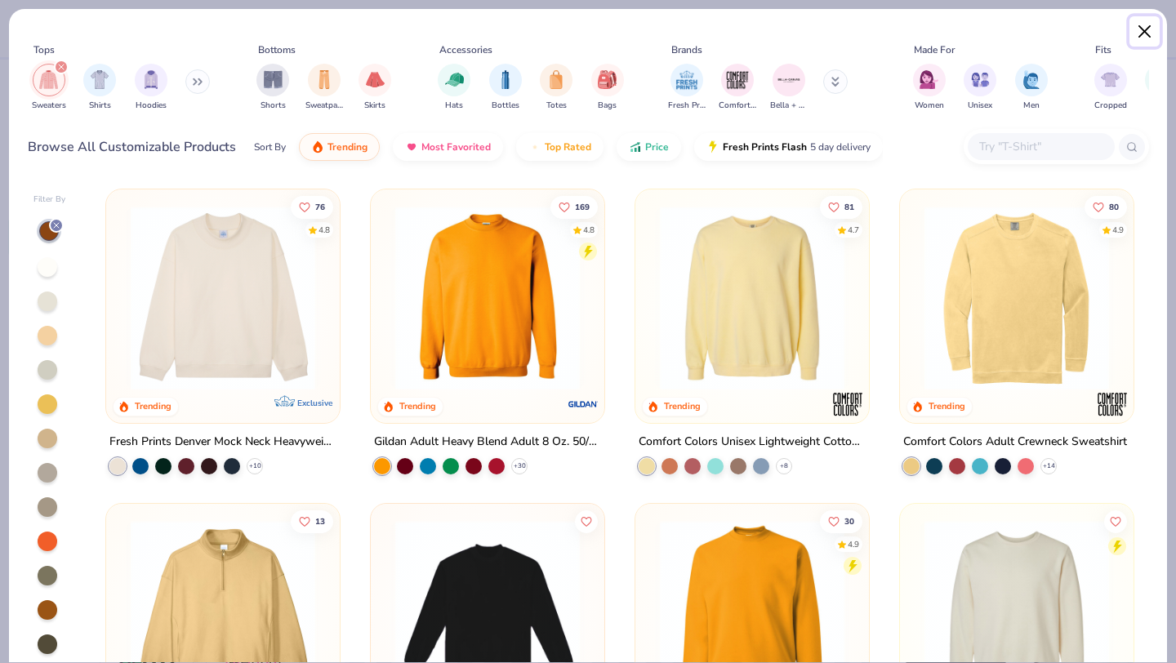
click at [1142, 33] on button "Close" at bounding box center [1144, 31] width 31 height 31
click at [1142, 30] on button "Close" at bounding box center [1144, 31] width 31 height 31
click at [1145, 29] on button "Close" at bounding box center [1144, 31] width 31 height 31
click at [1167, 11] on div "Tops Sweaters Shirts Hoodies Bottoms Shorts Sweatpants Skirts Accessories Hats …" at bounding box center [588, 331] width 1176 height 663
click at [59, 65] on icon "filter for Sweaters" at bounding box center [61, 67] width 7 height 7
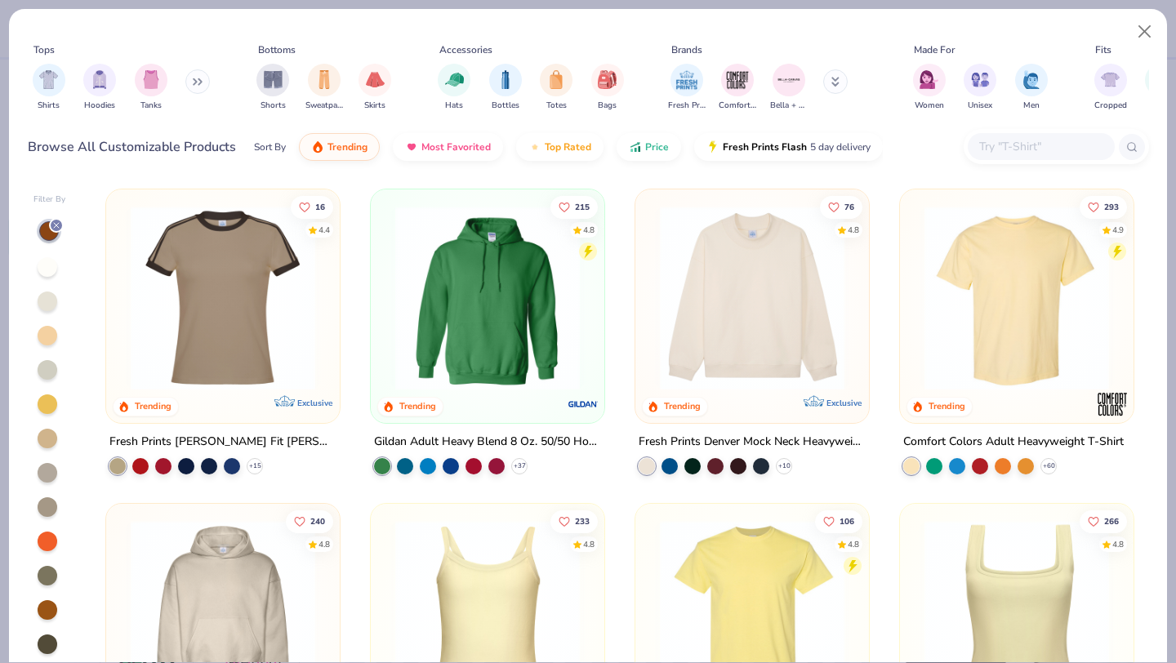
click at [487, 355] on img at bounding box center [487, 298] width 201 height 185
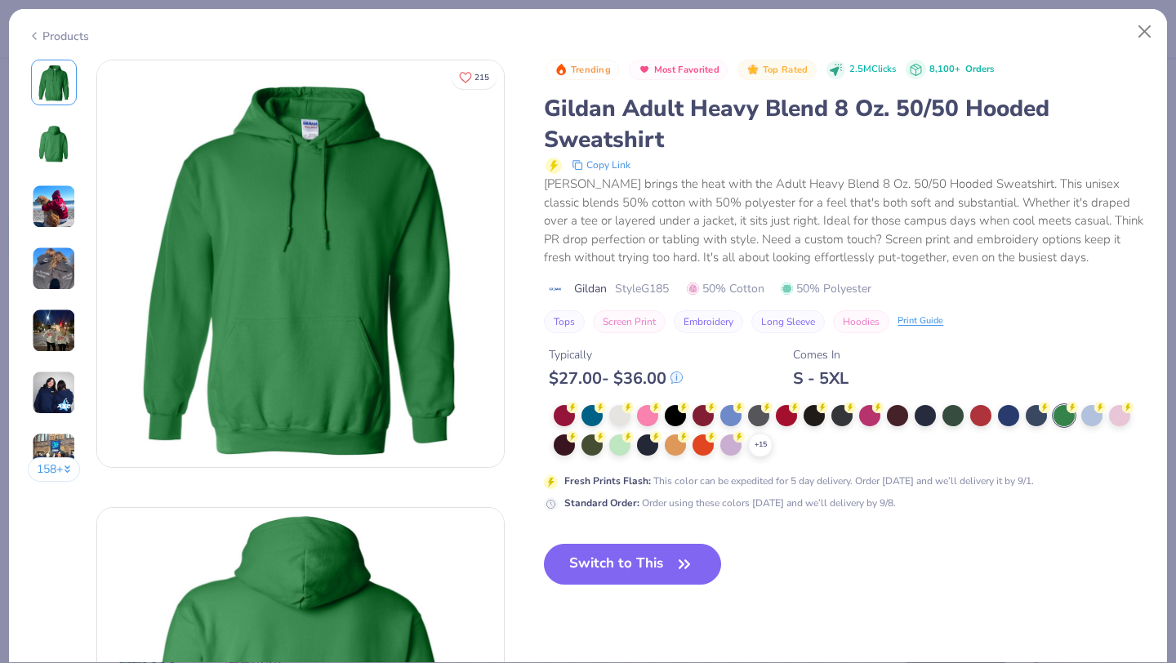
click at [0, 0] on icon at bounding box center [0, 0] width 0 height 0
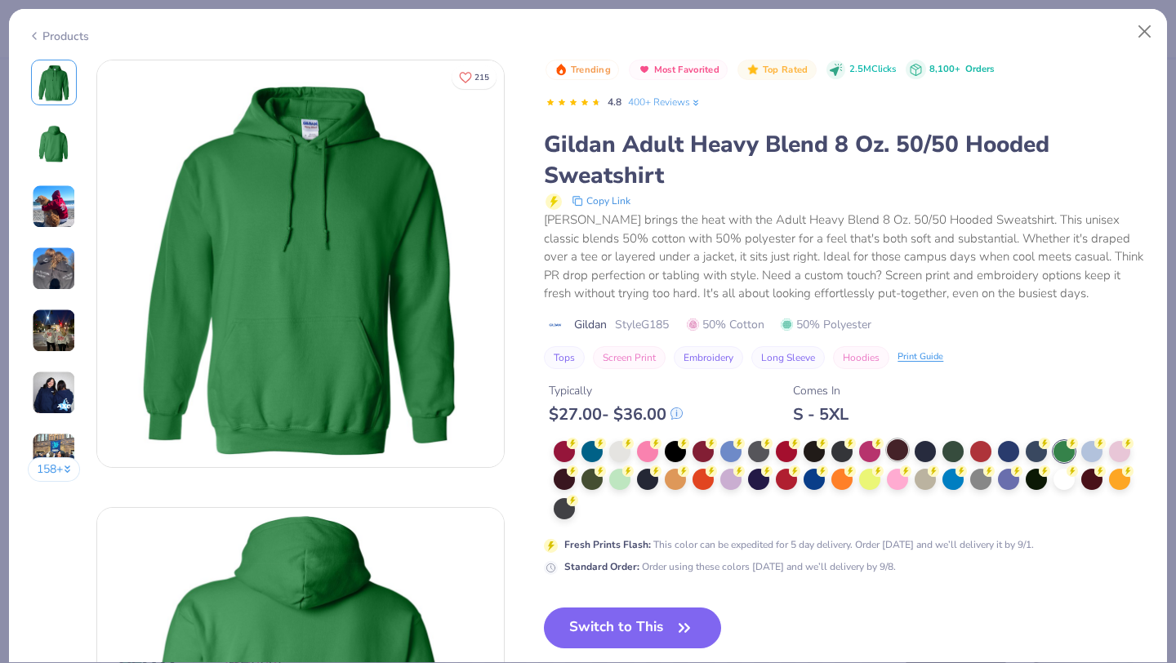
click at [898, 447] on div at bounding box center [897, 449] width 21 height 21
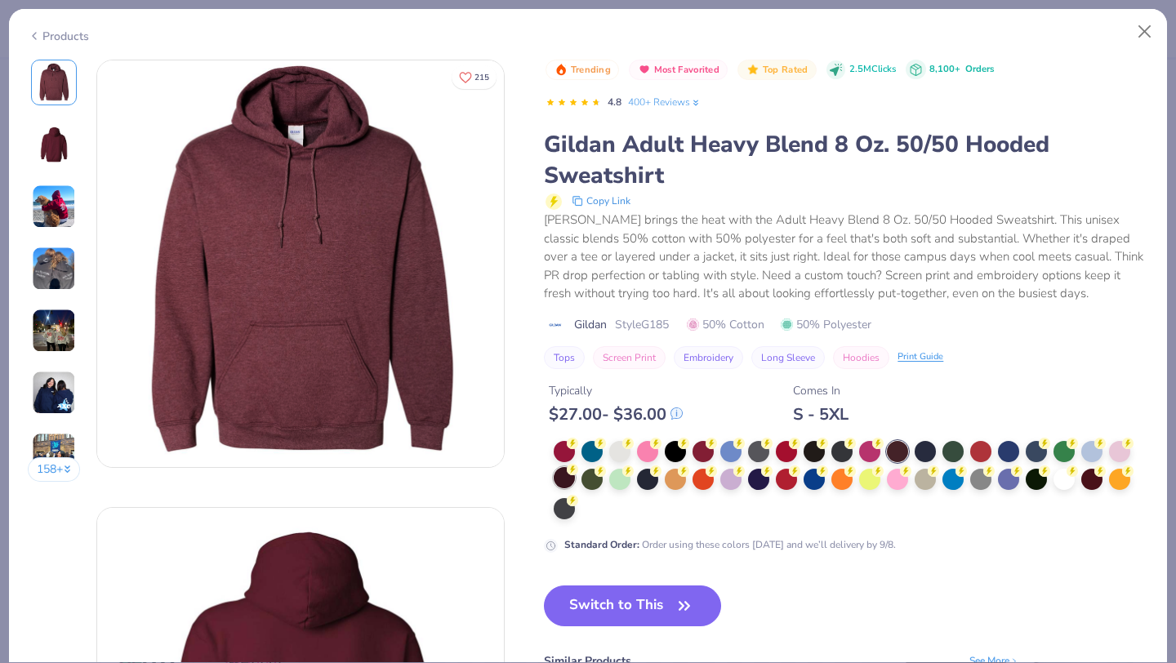
click at [564, 481] on div at bounding box center [564, 477] width 21 height 21
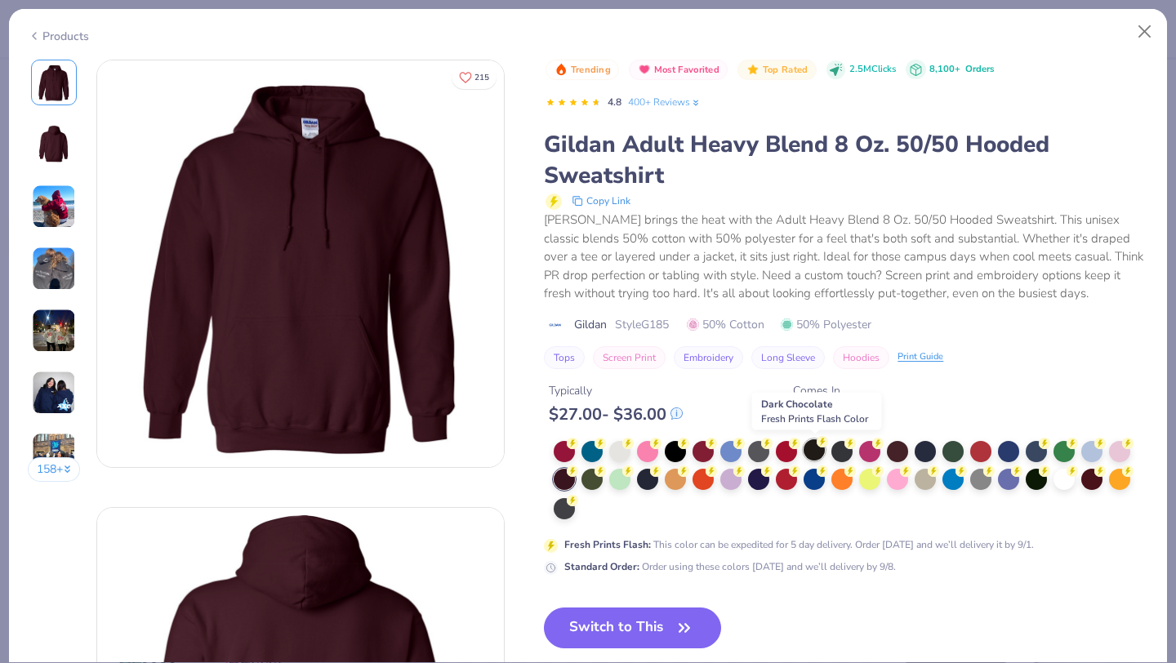
click at [817, 455] on div at bounding box center [813, 449] width 21 height 21
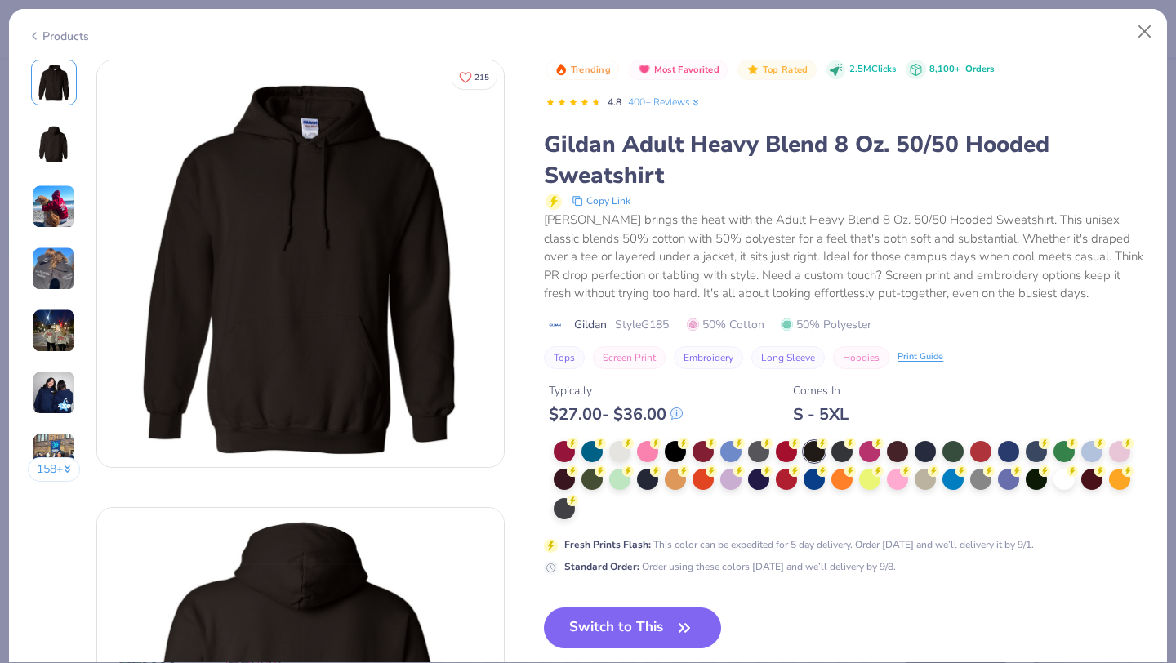
click at [660, 627] on button "Switch to This" at bounding box center [632, 627] width 177 height 41
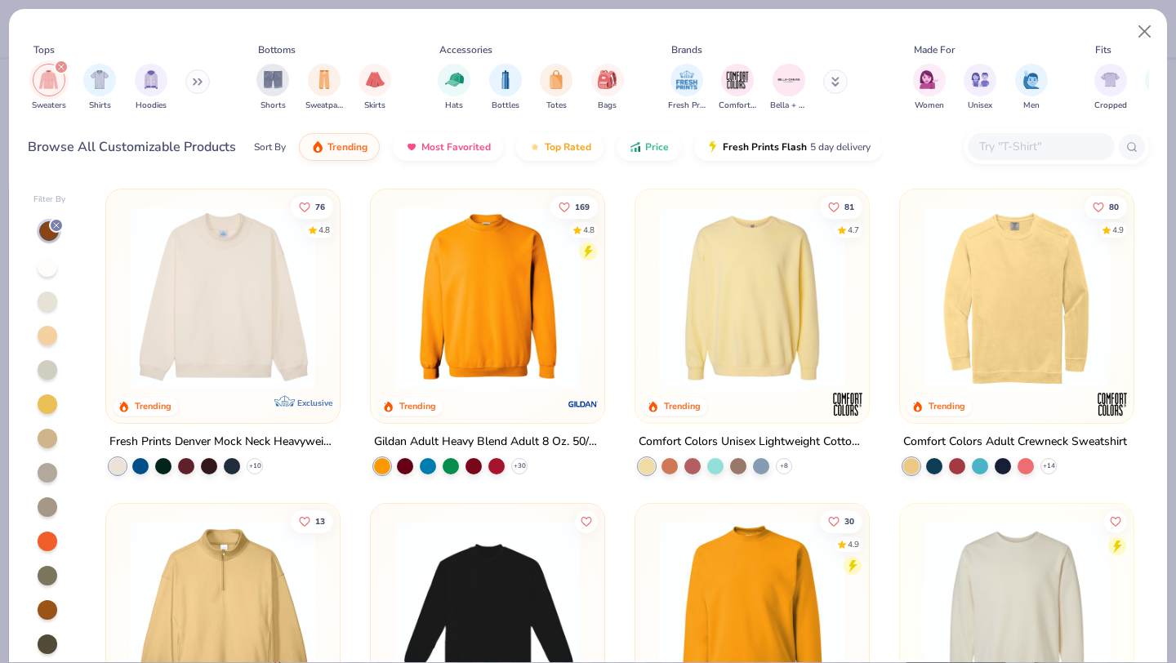
scroll to position [89, 0]
click at [1140, 32] on button "Close" at bounding box center [1144, 31] width 31 height 31
type textarea "x"
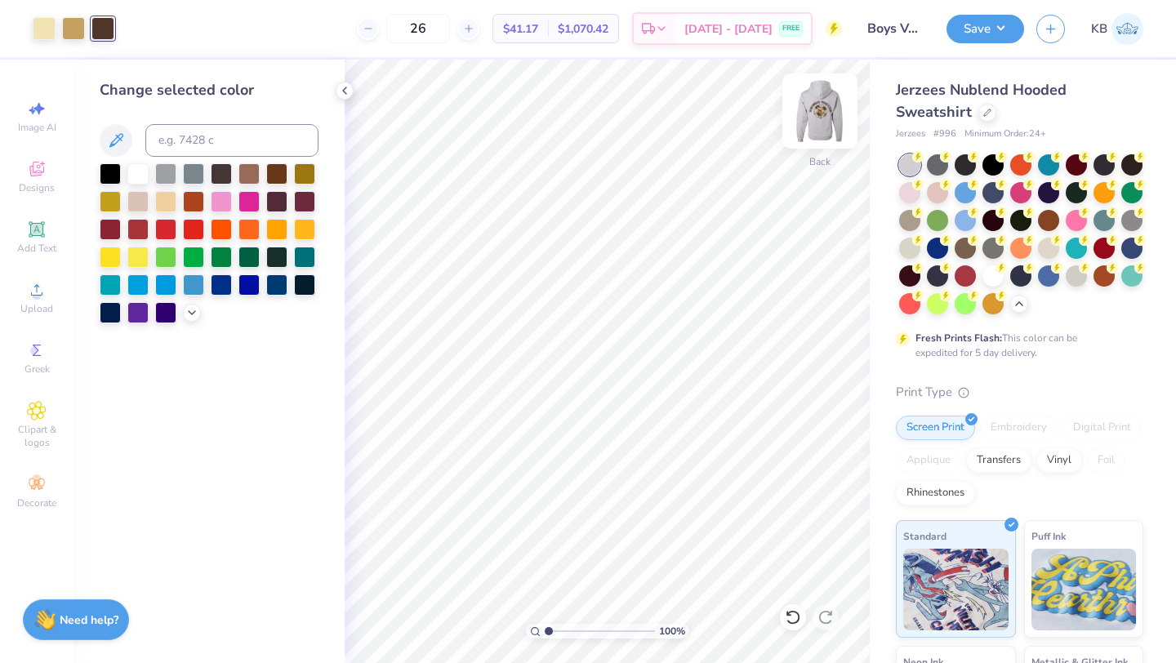
click at [826, 110] on img at bounding box center [819, 110] width 65 height 65
click at [1129, 159] on div at bounding box center [1131, 163] width 21 height 21
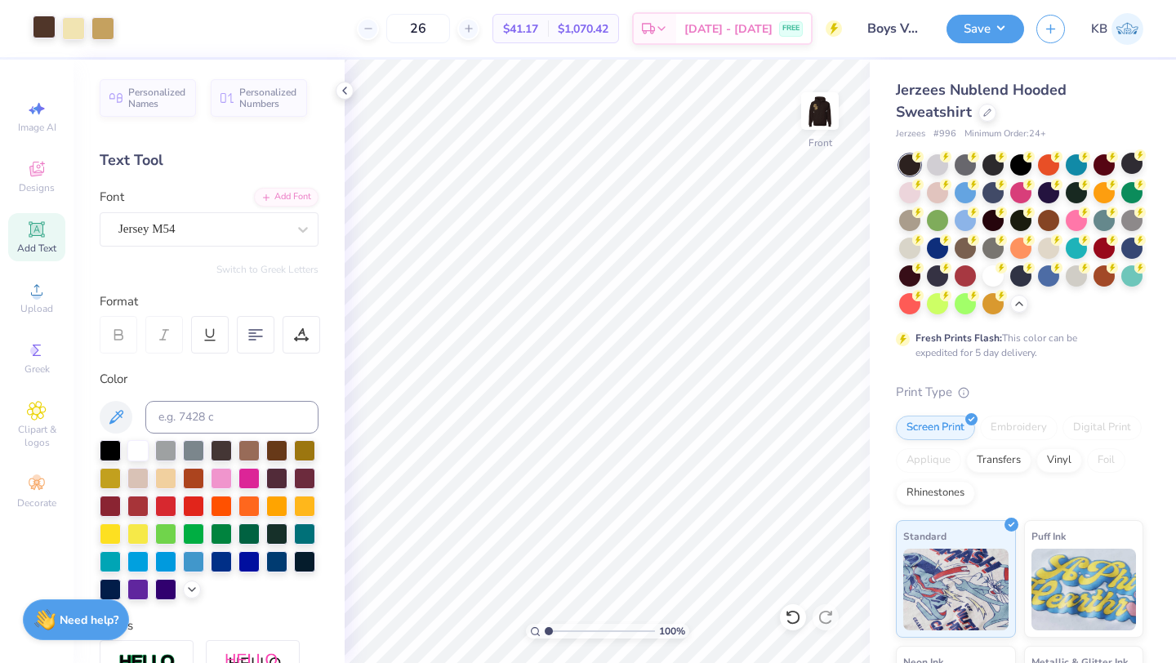
click at [47, 25] on div at bounding box center [44, 27] width 23 height 23
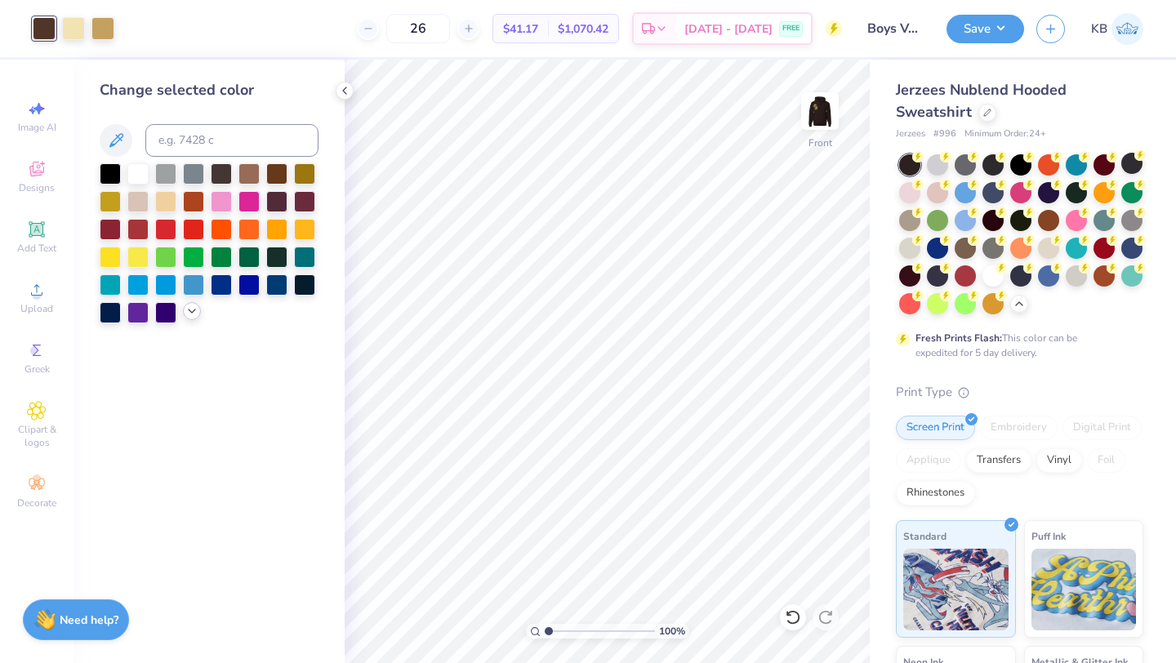
click at [195, 315] on icon at bounding box center [191, 311] width 13 height 13
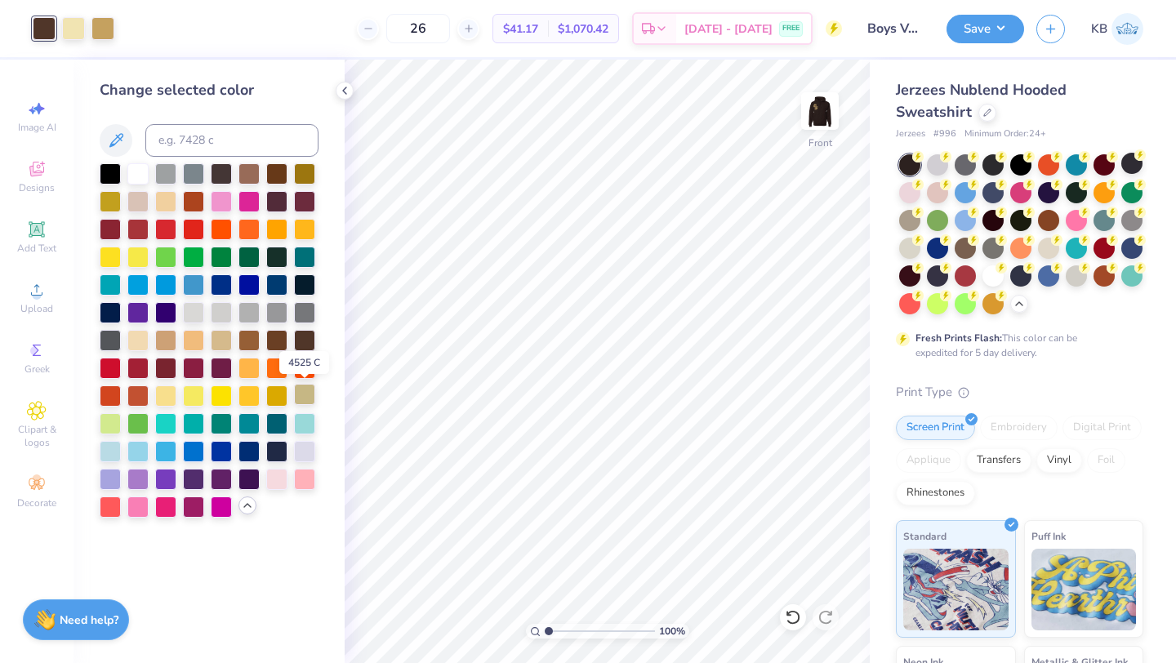
click at [312, 398] on div at bounding box center [304, 394] width 21 height 21
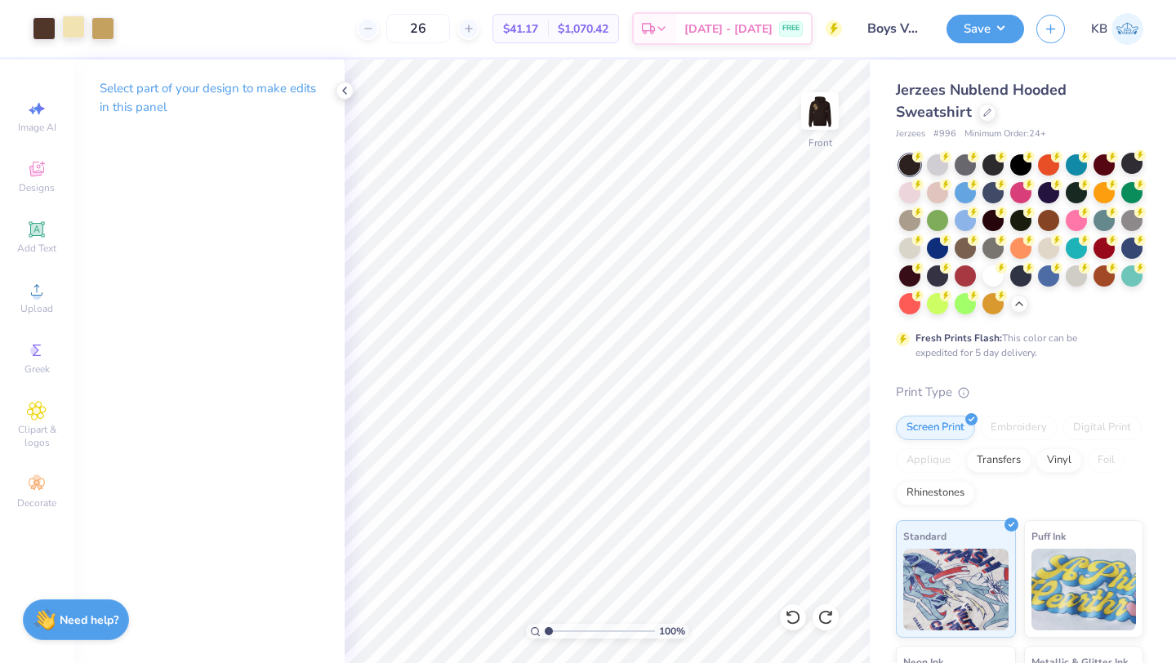
click at [74, 33] on div at bounding box center [73, 27] width 23 height 23
click at [42, 33] on div at bounding box center [44, 27] width 23 height 23
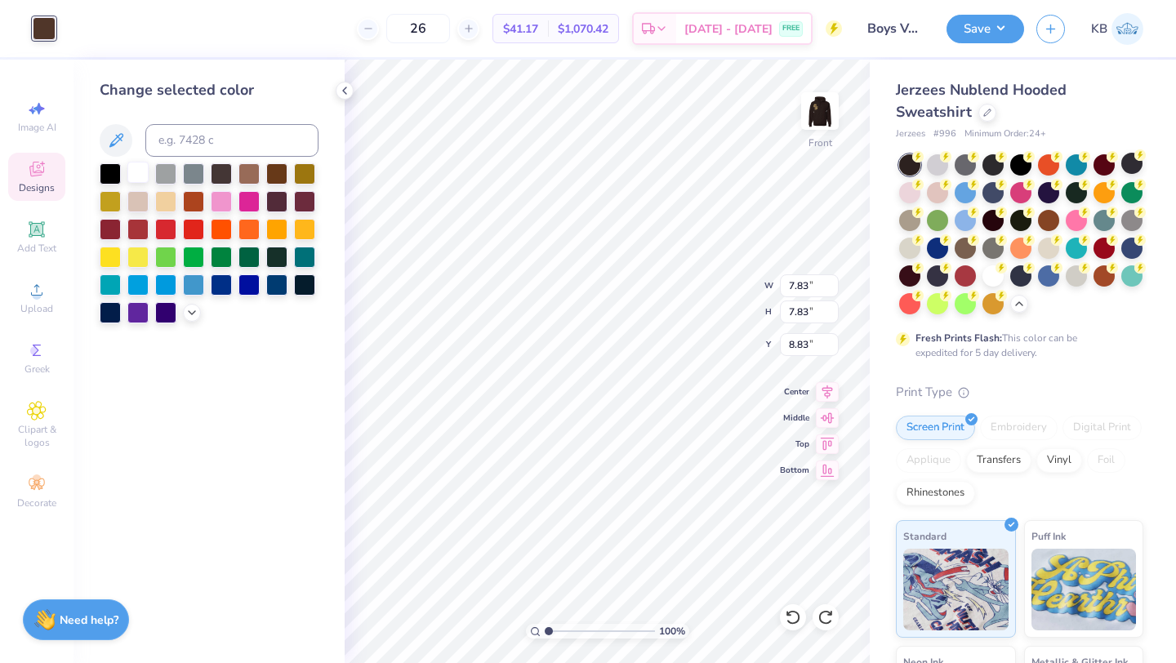
click at [136, 175] on div at bounding box center [137, 172] width 21 height 21
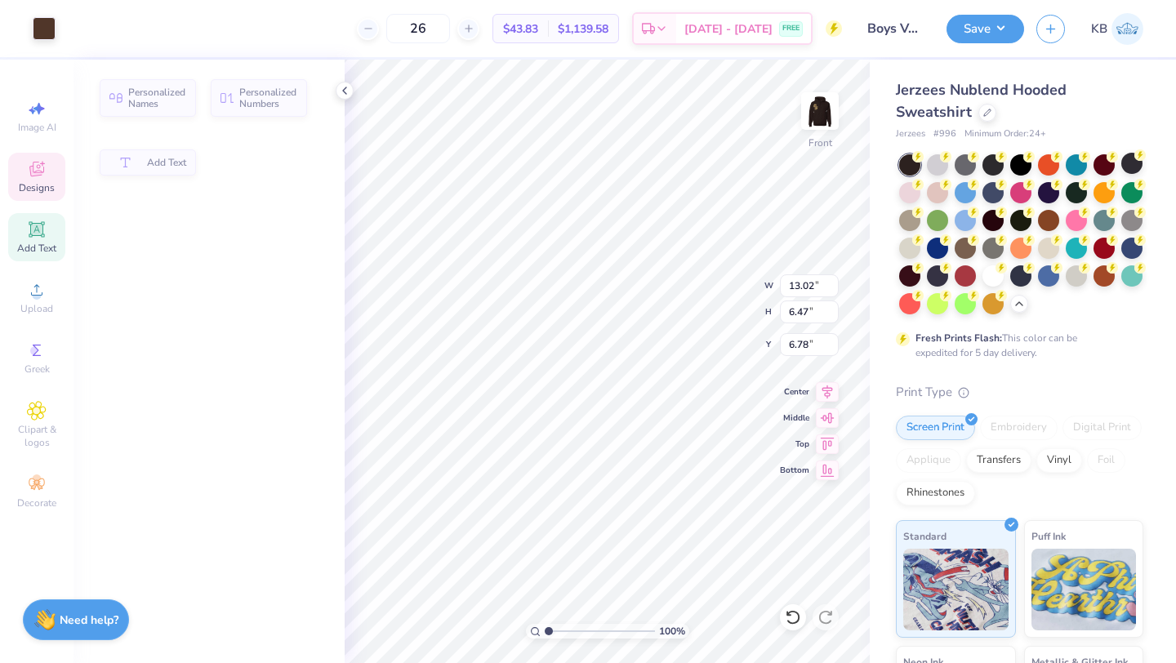
type input "13.02"
type input "6.47"
type input "6.78"
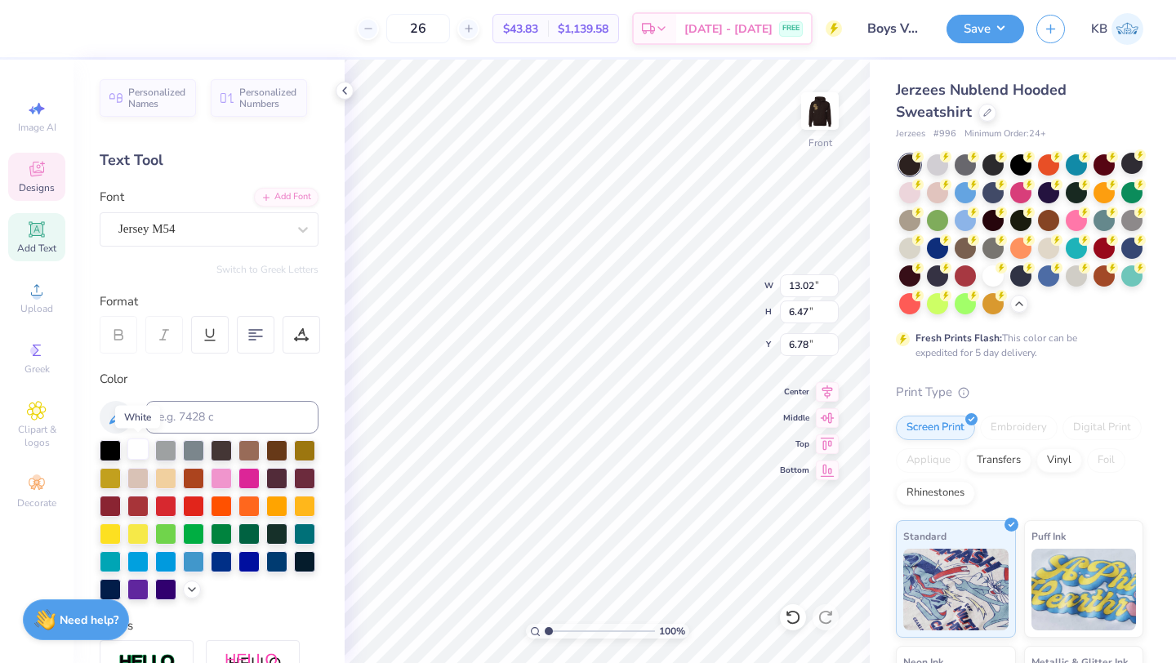
click at [136, 450] on div at bounding box center [137, 448] width 21 height 21
click at [188, 585] on icon at bounding box center [191, 587] width 13 height 13
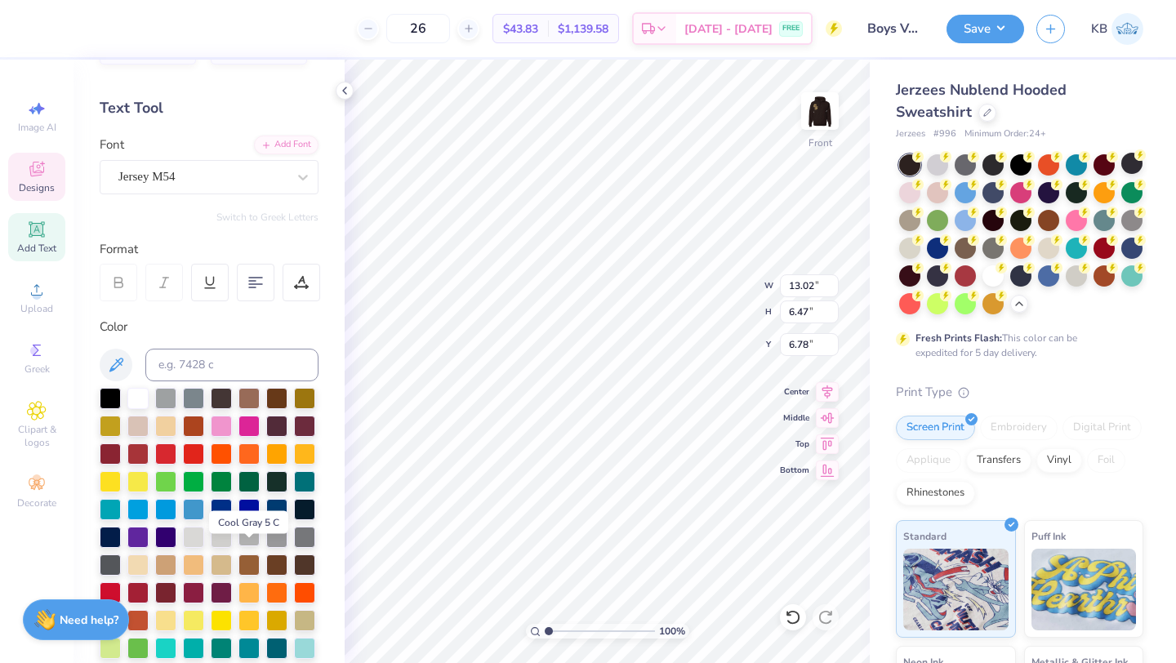
scroll to position [67, 0]
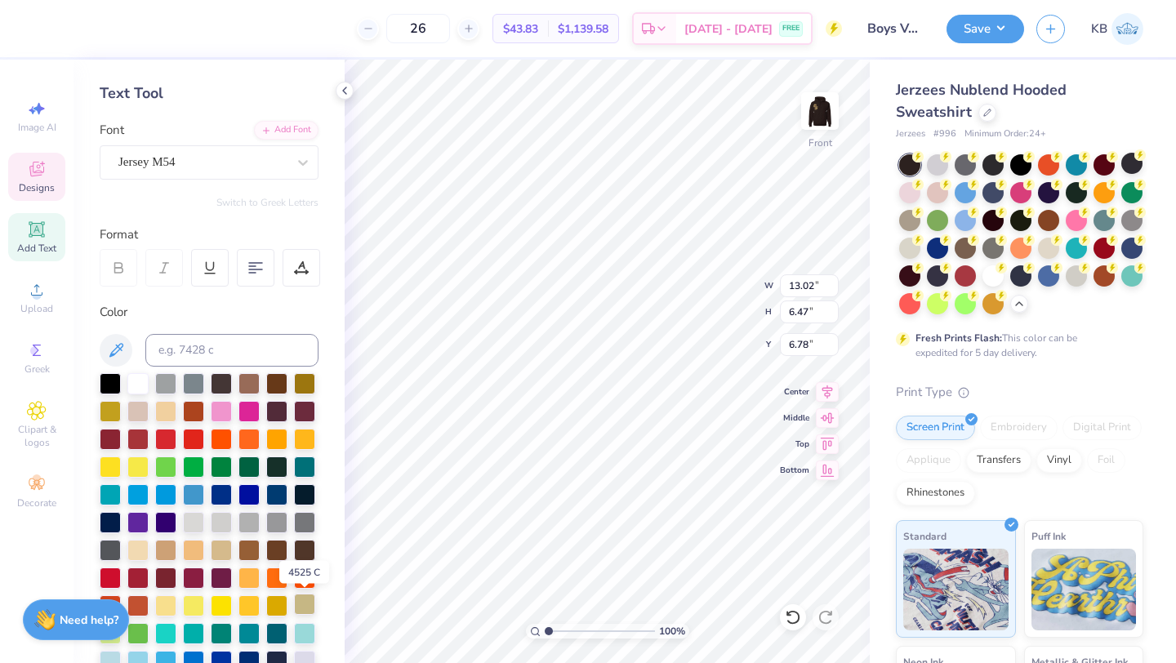
click at [305, 606] on div at bounding box center [304, 604] width 21 height 21
type input "5.37"
type input "8.29"
type input "9.11"
click at [301, 598] on div at bounding box center [304, 604] width 21 height 21
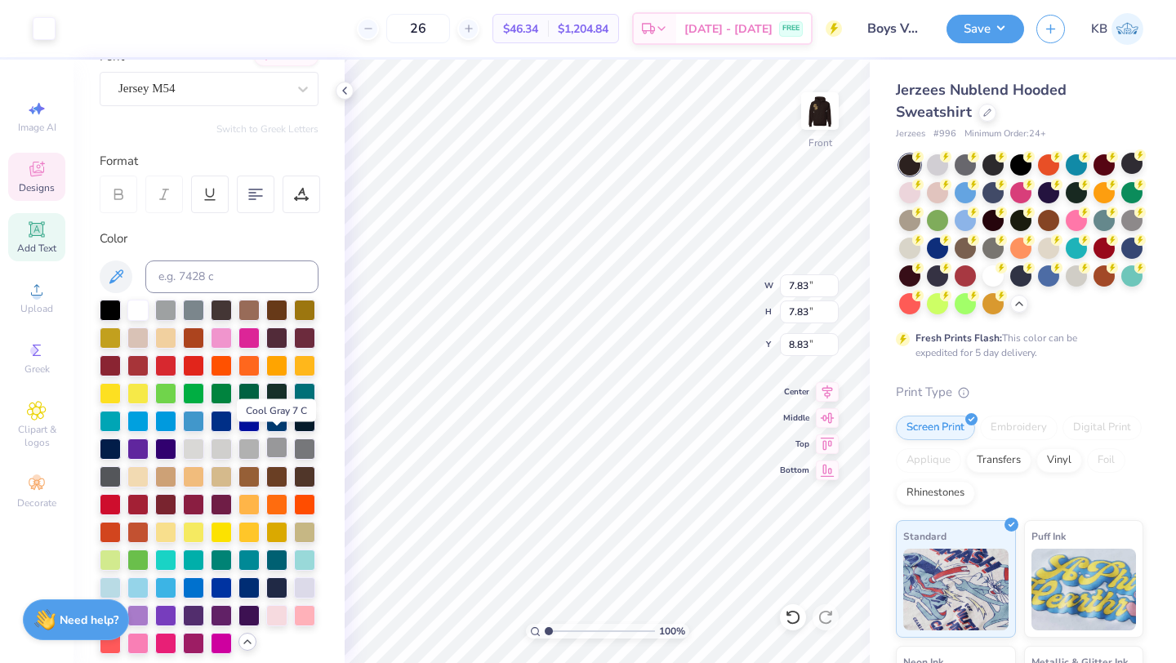
scroll to position [145, 0]
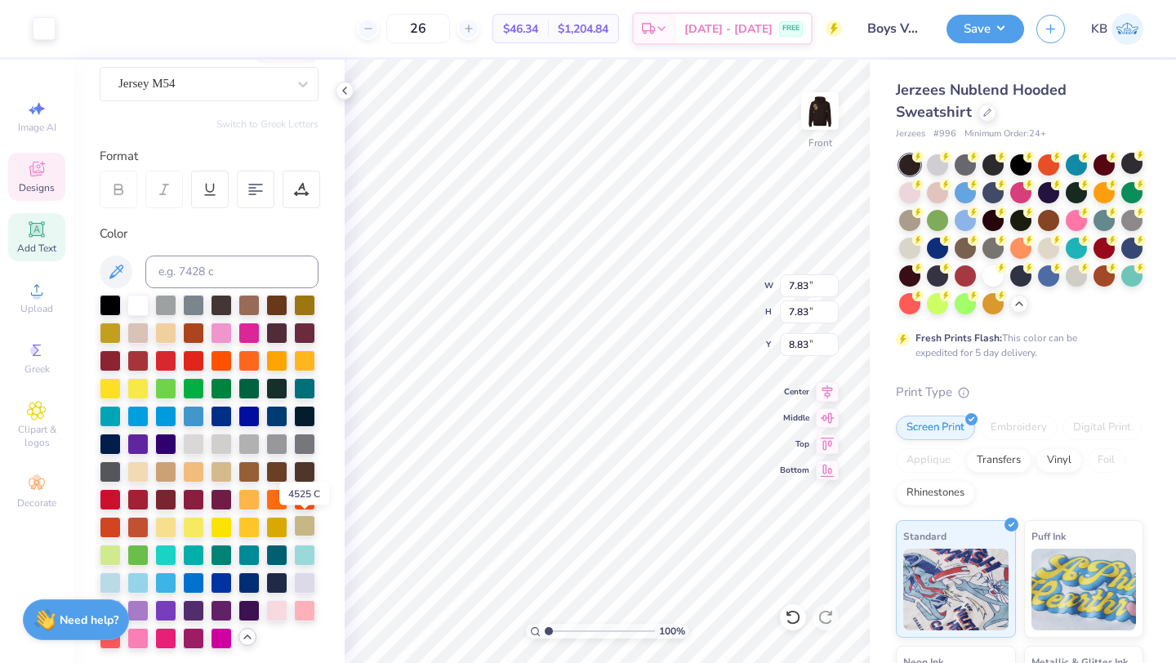
click at [311, 522] on div at bounding box center [304, 525] width 21 height 21
click at [272, 524] on div at bounding box center [276, 525] width 21 height 21
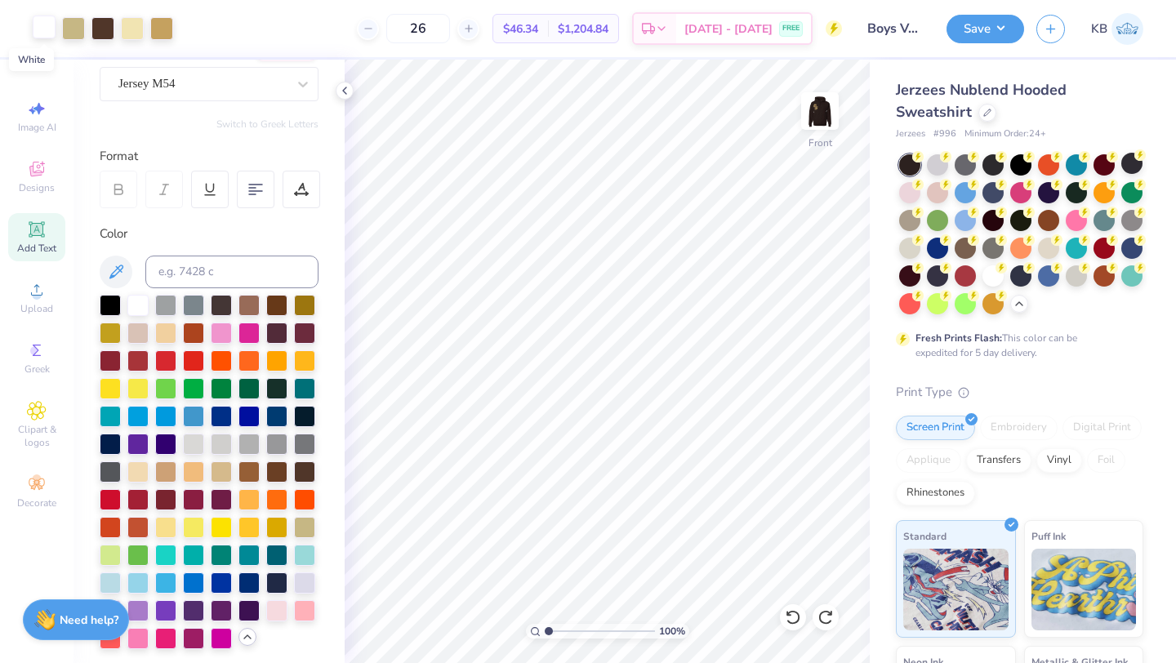
click at [42, 24] on div at bounding box center [44, 27] width 23 height 23
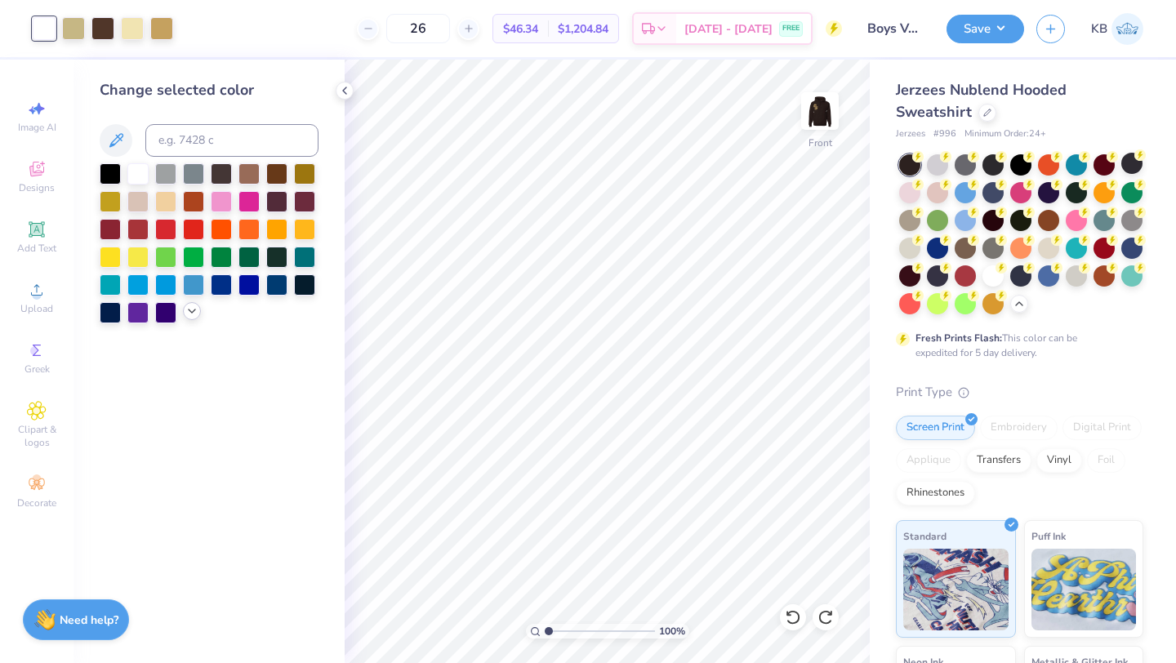
click at [194, 312] on icon at bounding box center [191, 311] width 13 height 13
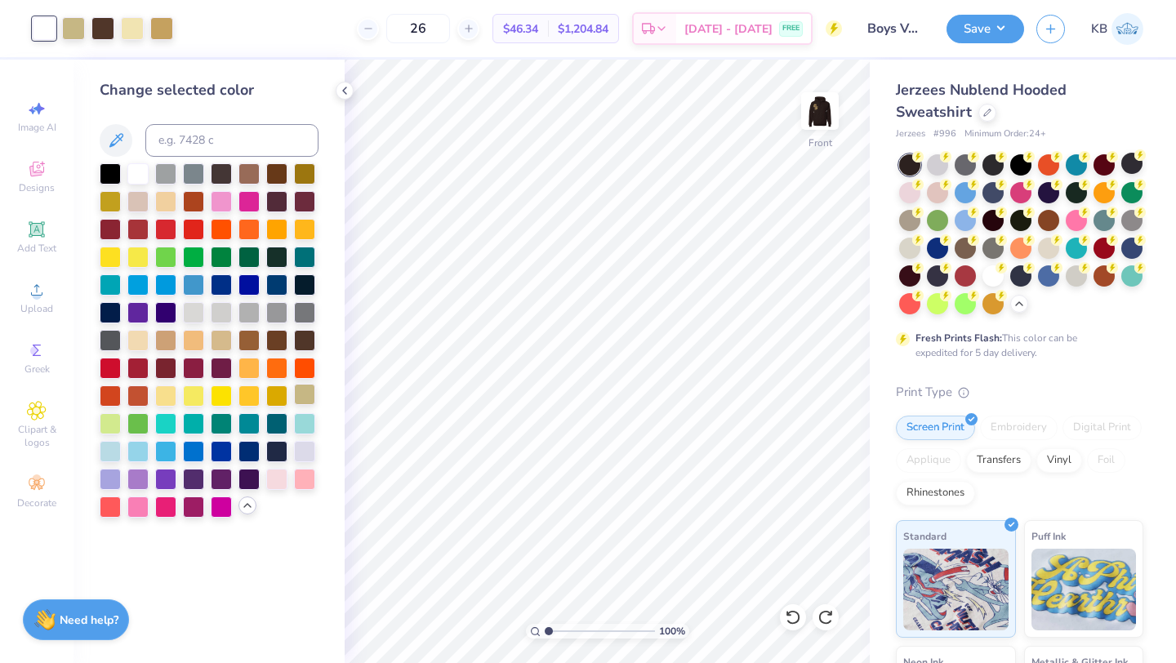
click at [302, 394] on div at bounding box center [304, 394] width 21 height 21
click at [823, 115] on img at bounding box center [819, 110] width 65 height 65
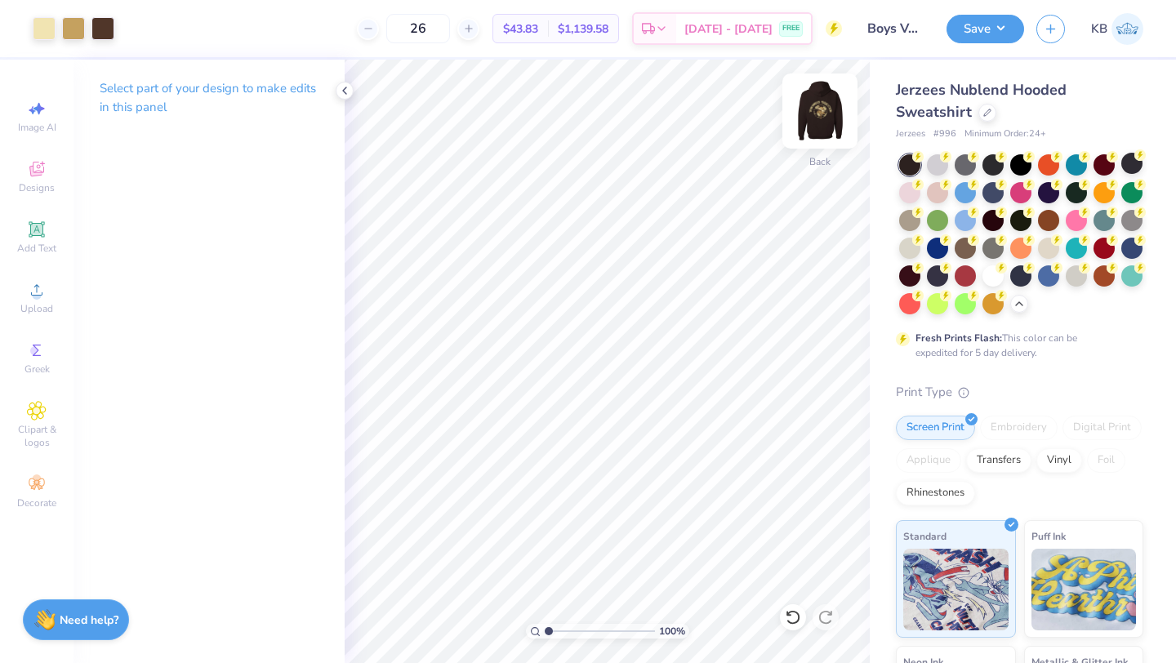
click at [808, 119] on img at bounding box center [819, 110] width 65 height 65
click at [815, 111] on img at bounding box center [819, 110] width 65 height 65
click at [817, 119] on img at bounding box center [819, 110] width 65 height 65
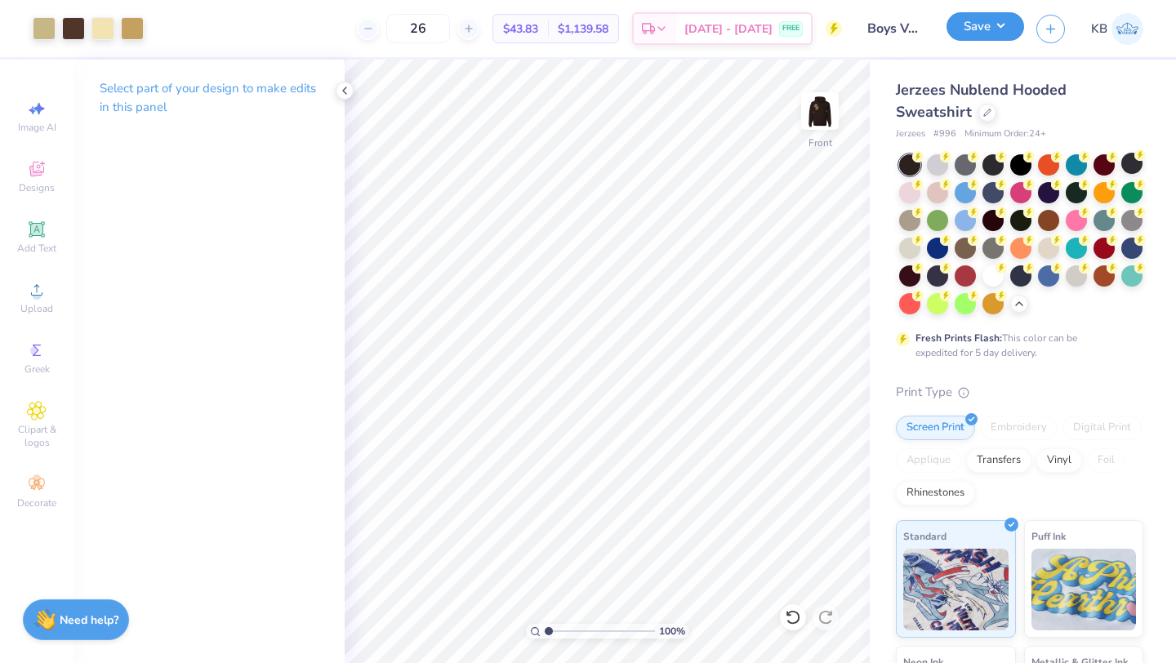
click at [976, 33] on button "Save" at bounding box center [985, 26] width 78 height 29
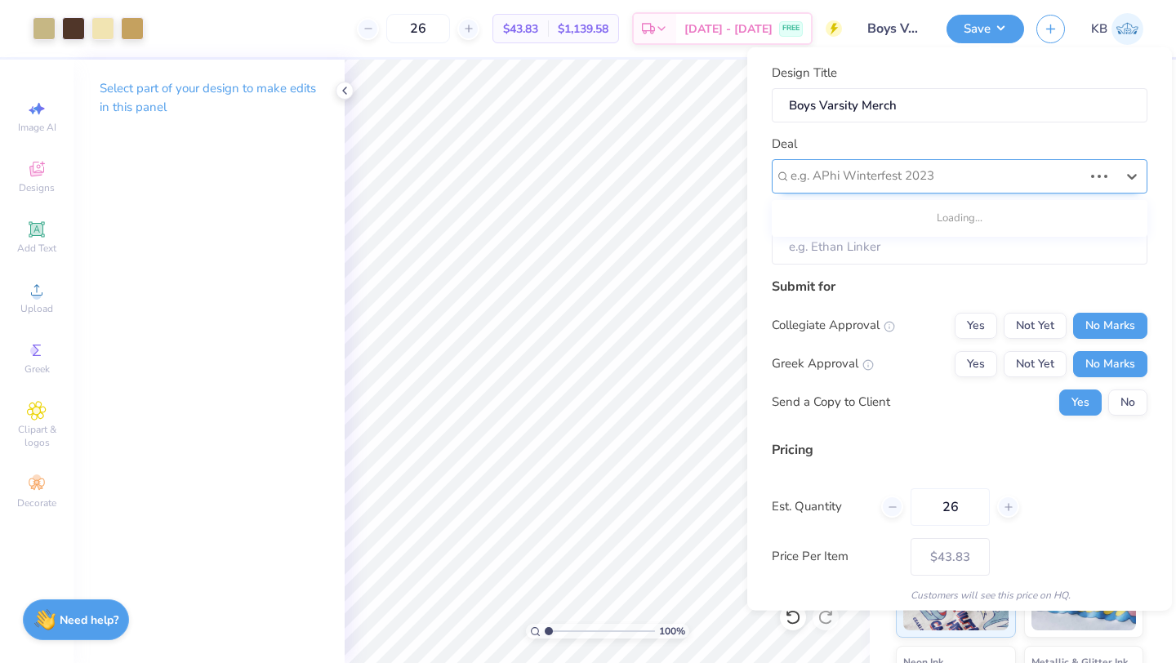
click at [885, 175] on div at bounding box center [936, 176] width 292 height 22
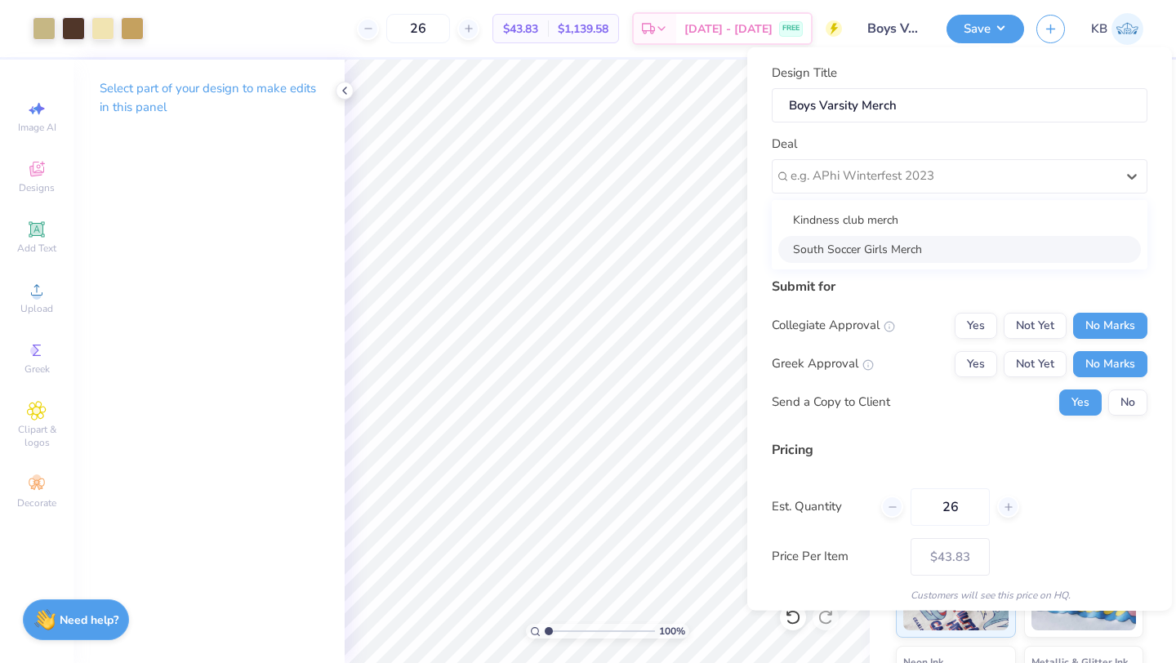
click at [854, 243] on div "South Soccer Girls Merch" at bounding box center [959, 248] width 363 height 27
type input "Nick Jung"
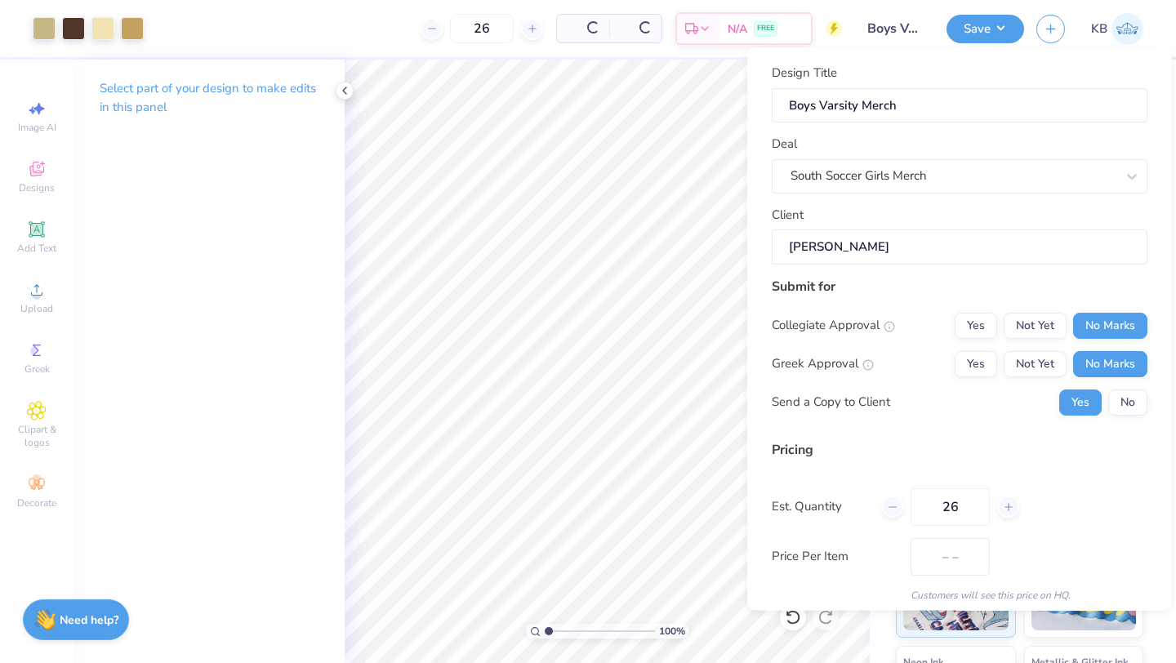
type input "$43.83"
click at [809, 105] on input "Boys Varsity Merch" at bounding box center [960, 104] width 376 height 35
type input "G Varsity Merch"
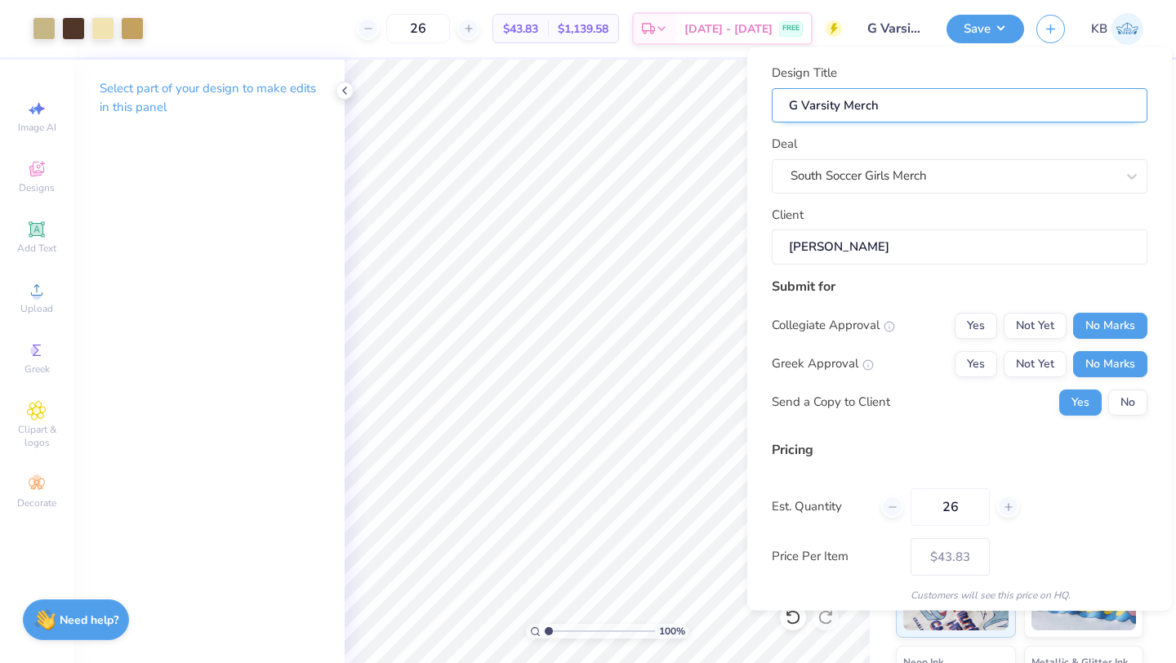
type input "Gi Varsity Merch"
type input "Gir Varsity Merch"
type input "Girl Varsity Merch"
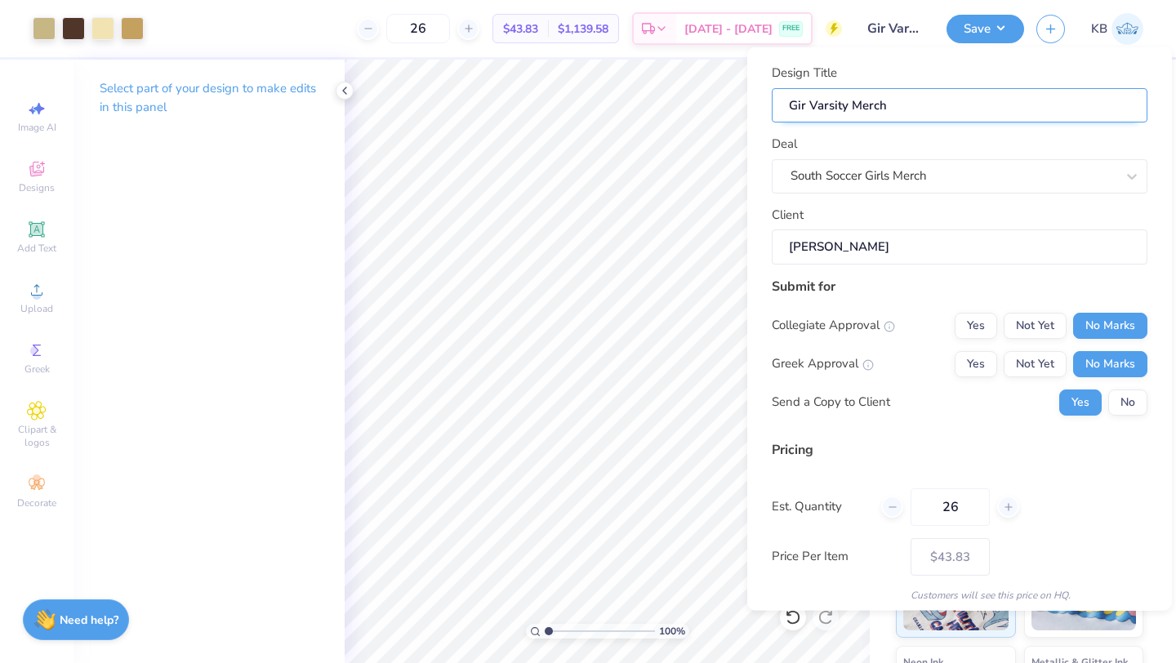
type input "Girl Varsity Merch"
type input "Girls Varsity Merch"
click at [836, 105] on input "Girls Varsity Merch" at bounding box center [960, 104] width 376 height 35
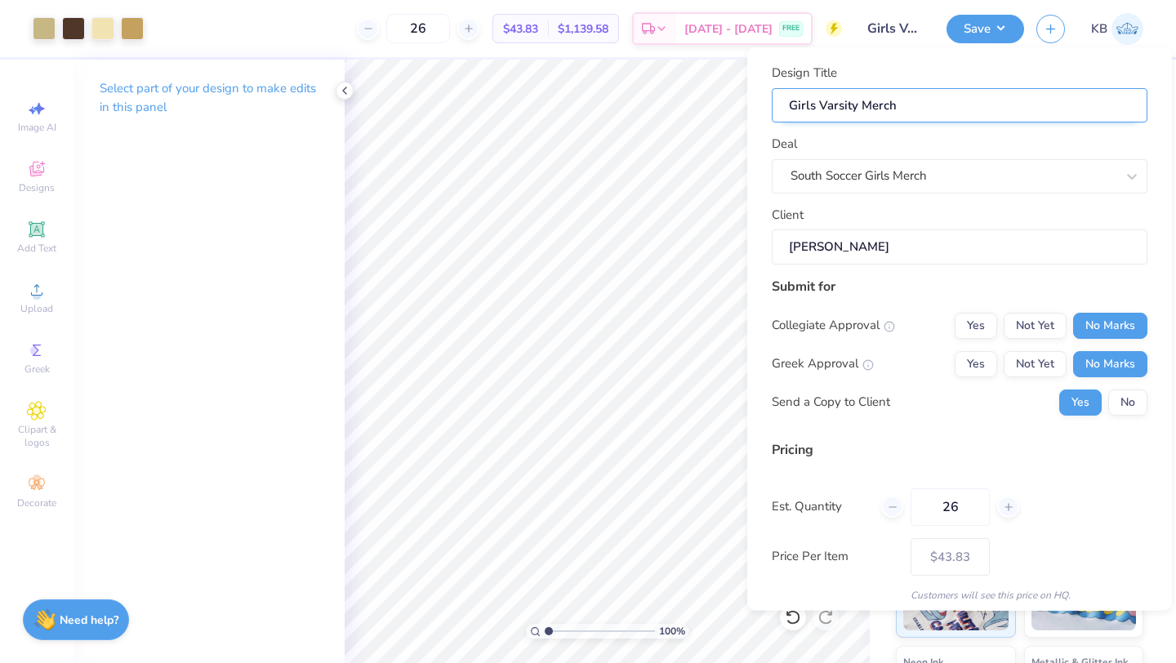
type input "Girls Merch"
click at [823, 107] on input "Girls Merch" at bounding box center [960, 104] width 376 height 35
type input "Girls"
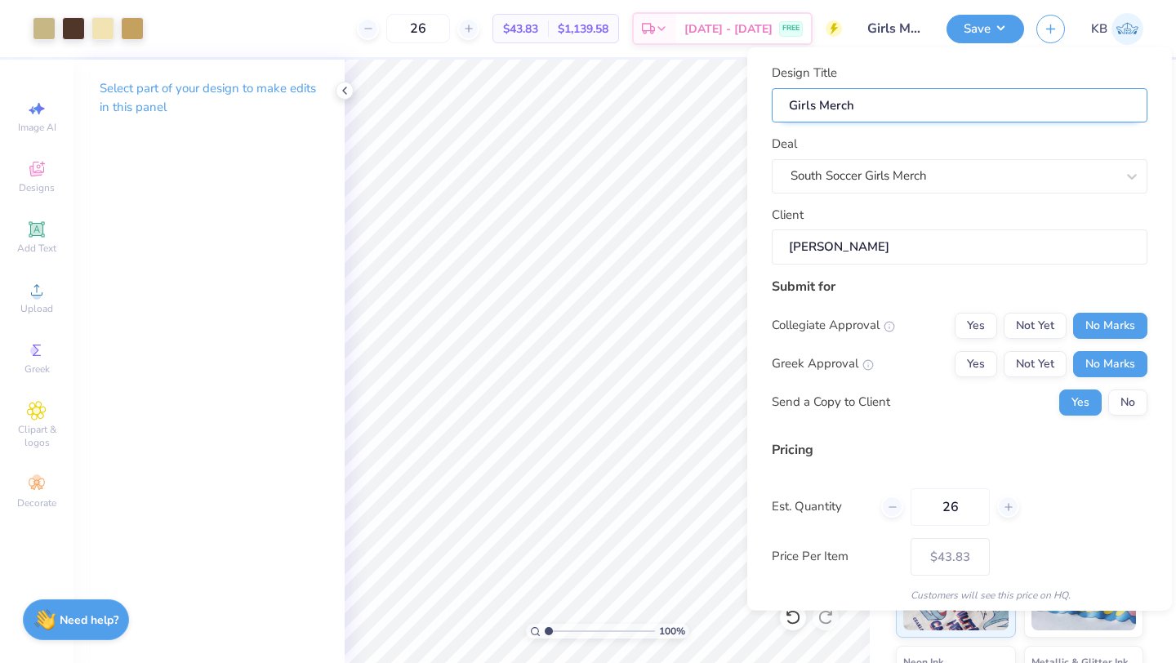
type input "Girls"
type input "Girl"
type input "Gir"
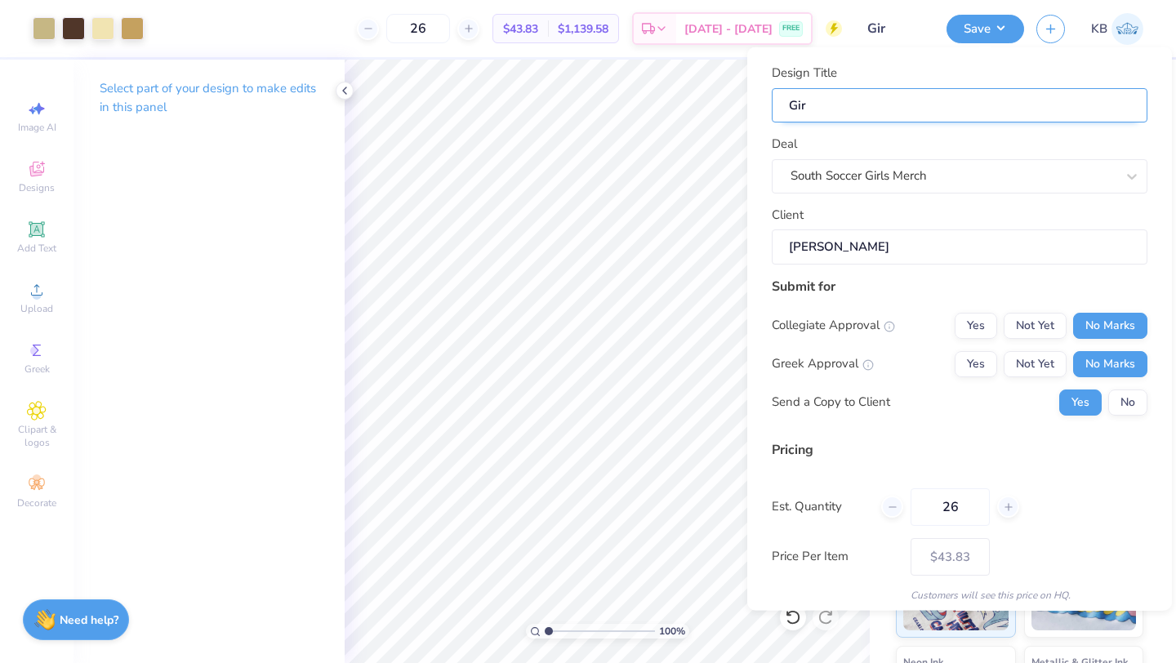
type input "Gi"
type input "G"
type input "H"
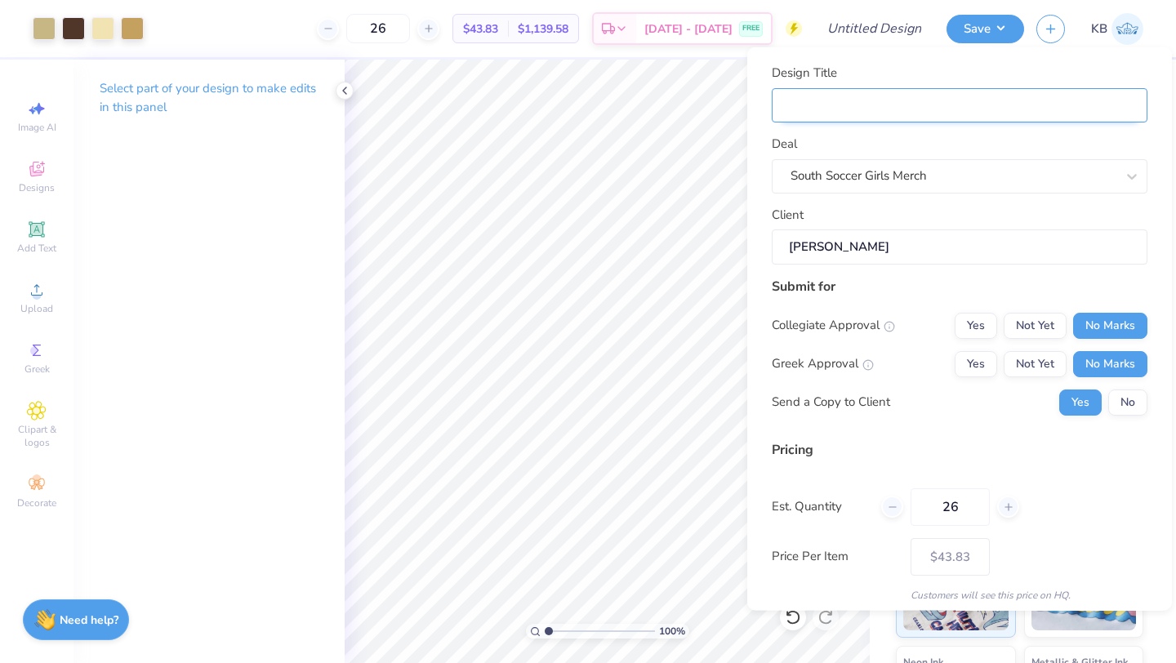
type input "H"
type input "Ho"
type input "Hoo"
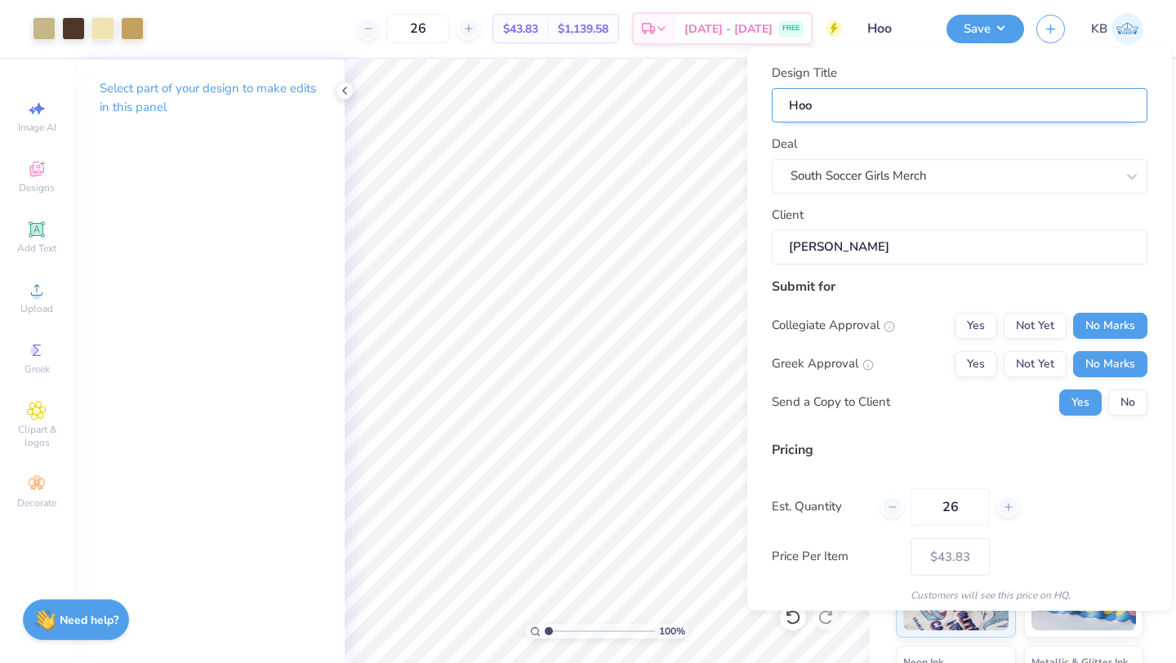
type input "Hood"
type input "Hoodi"
type input "Hoodie"
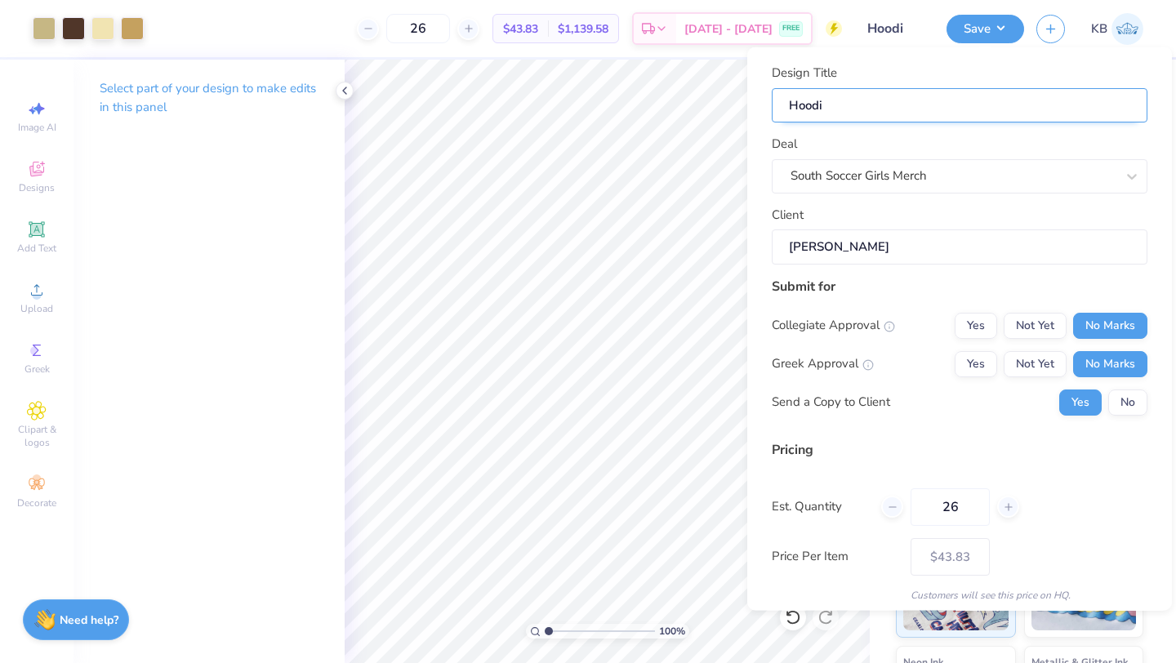
type input "Hoodie"
type input "Hoodie #"
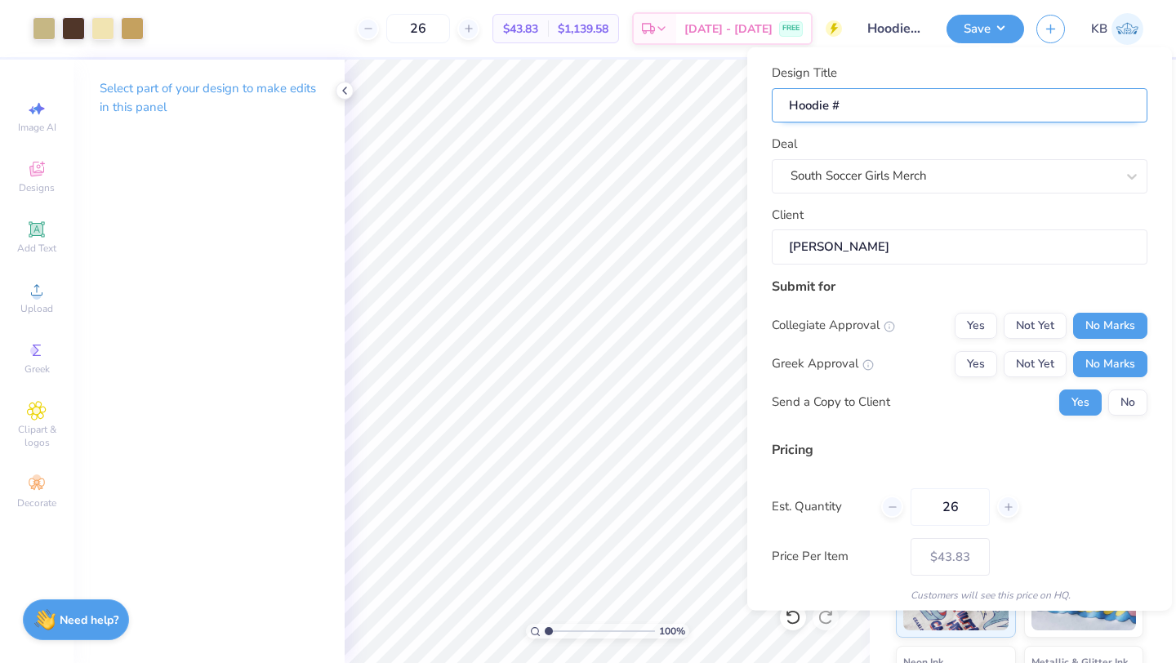
type input "Hoodie #1"
click at [1121, 398] on button "No" at bounding box center [1127, 402] width 39 height 26
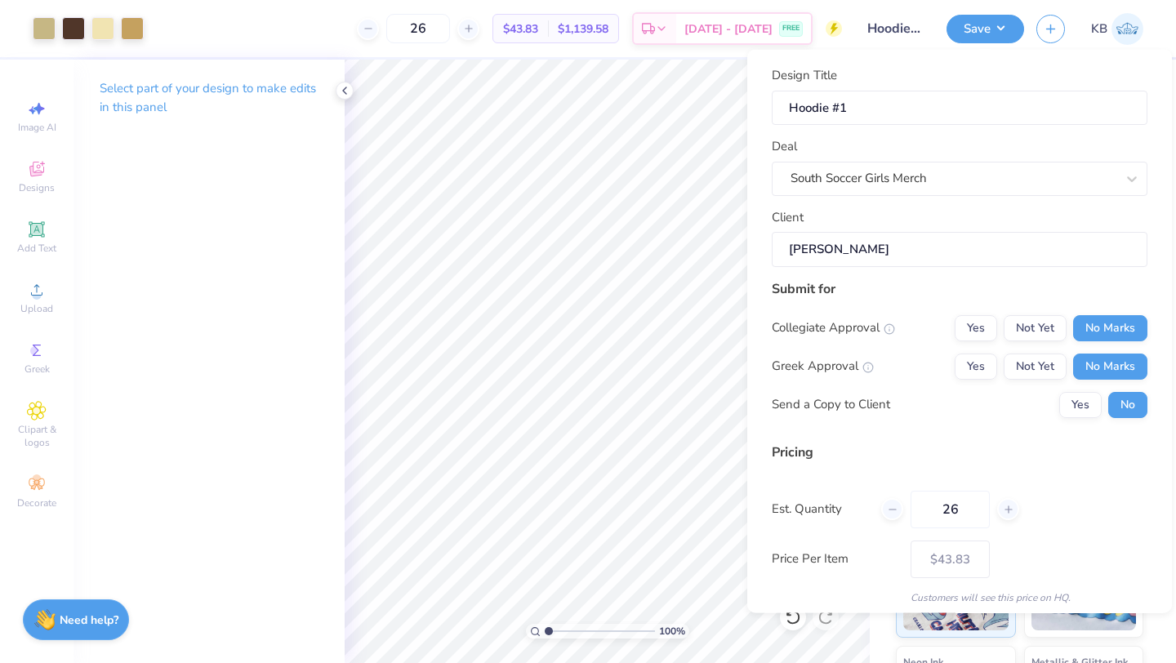
scroll to position [59, 0]
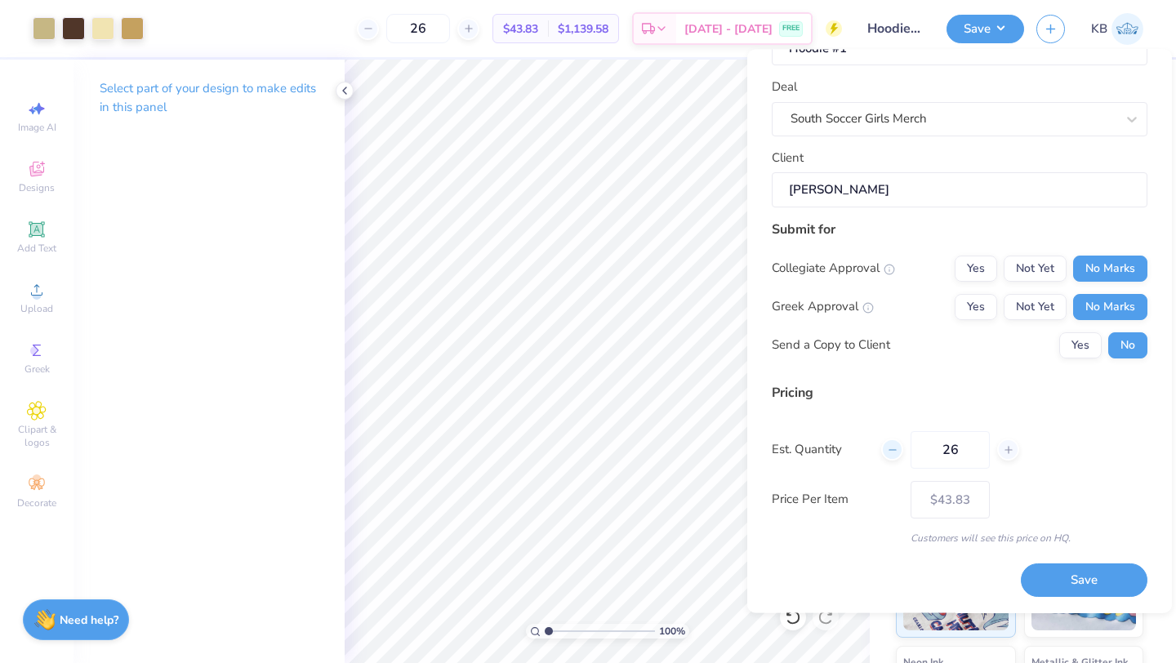
click at [888, 452] on icon at bounding box center [892, 449] width 11 height 11
type input "25"
type input "$44.24"
click at [888, 452] on icon at bounding box center [892, 449] width 11 height 11
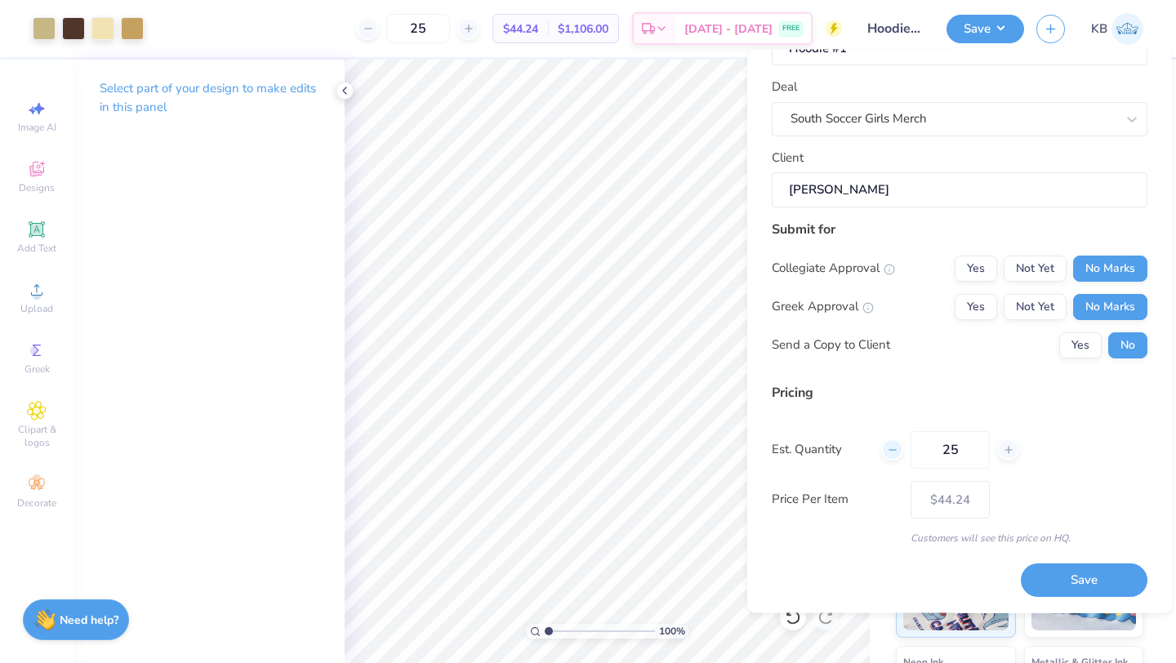
type input "24"
type input "$44.68"
click at [1003, 454] on icon at bounding box center [1008, 449] width 11 height 11
type input "25"
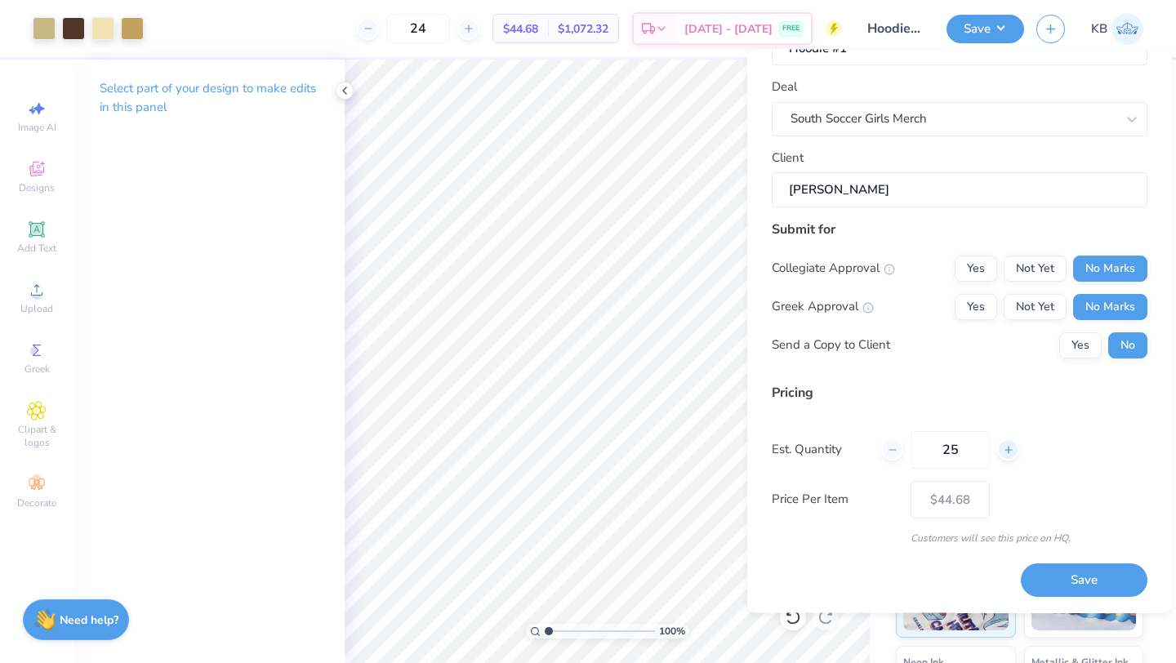
type input "25"
type input "$44.24"
click at [895, 447] on icon at bounding box center [892, 449] width 11 height 11
type input "23"
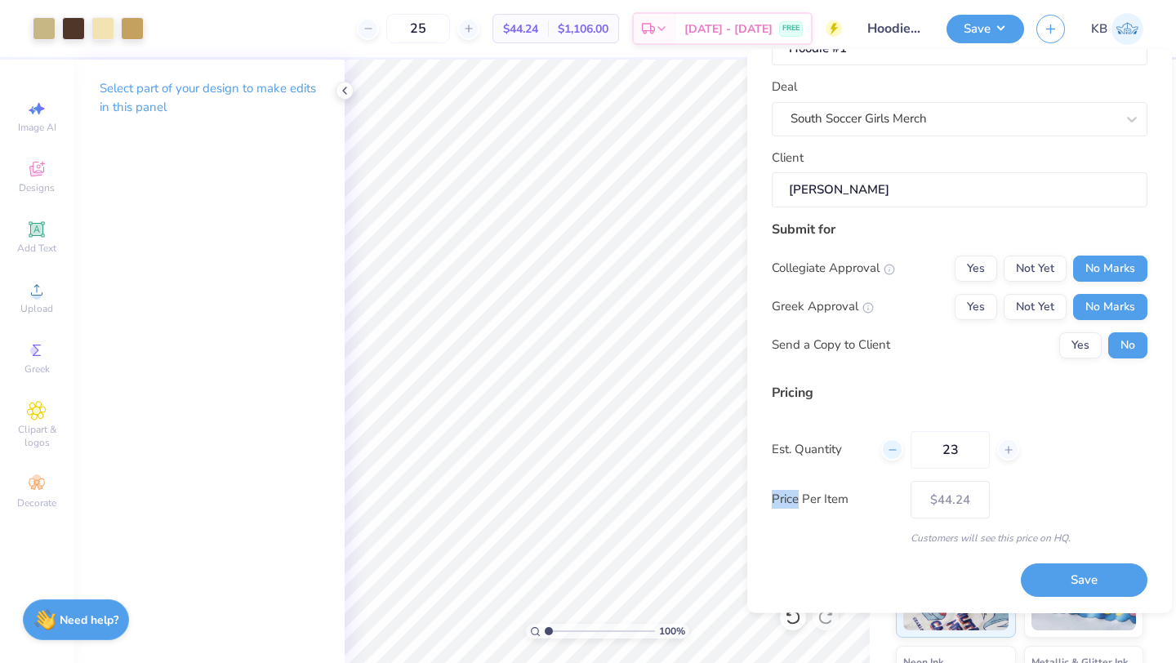
type input "23"
type input "$59.51"
click at [1004, 456] on div at bounding box center [1008, 450] width 22 height 22
type input "24"
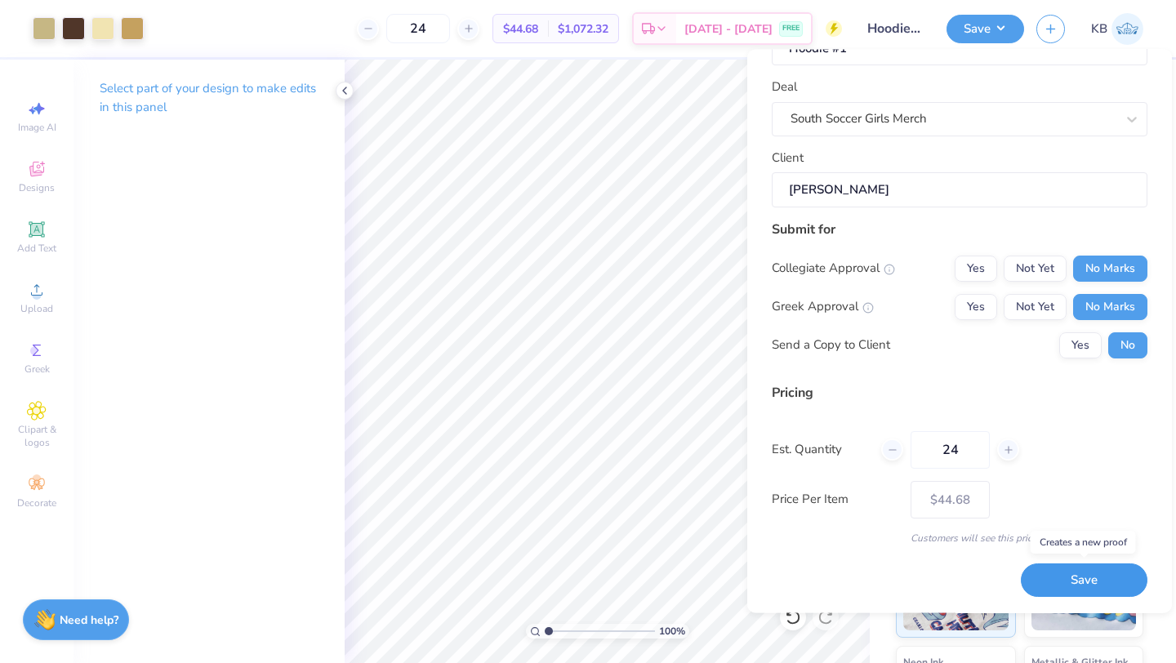
click at [1066, 588] on button "Save" at bounding box center [1084, 580] width 127 height 33
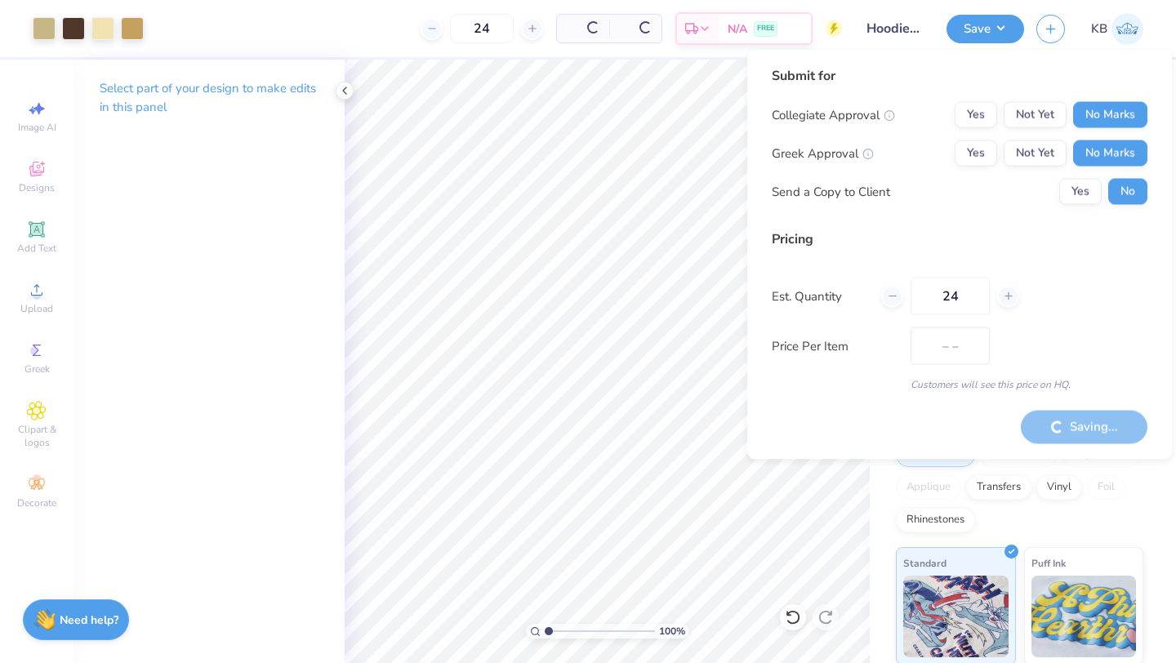
type input "$44.68"
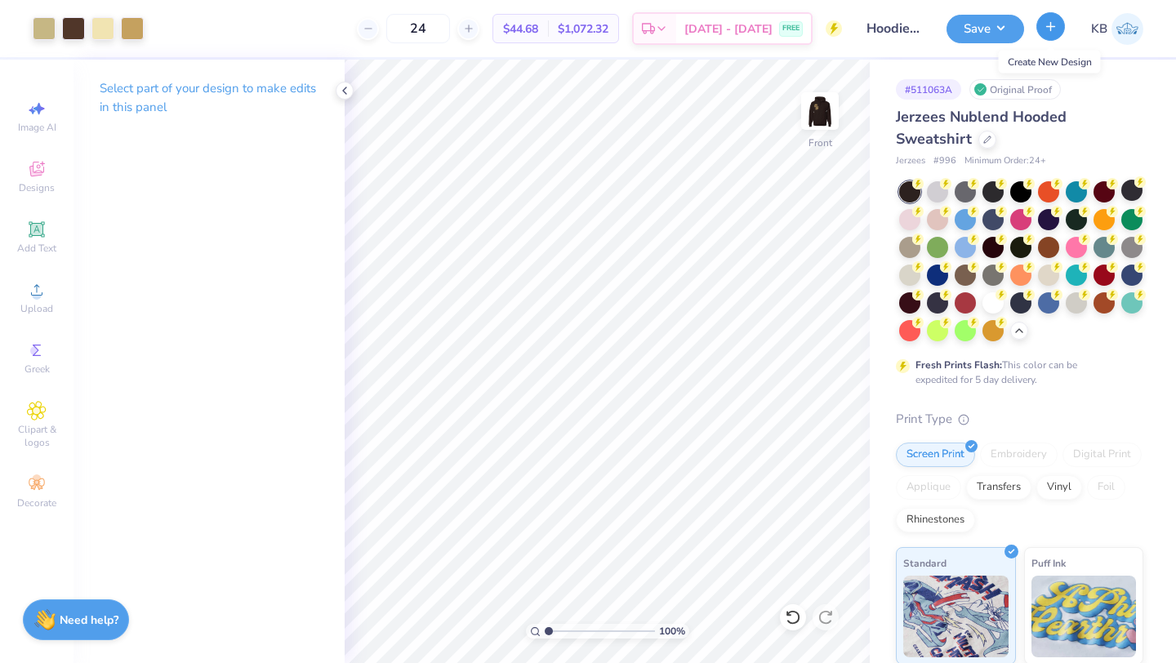
click at [1053, 29] on icon "button" at bounding box center [1051, 27] width 14 height 14
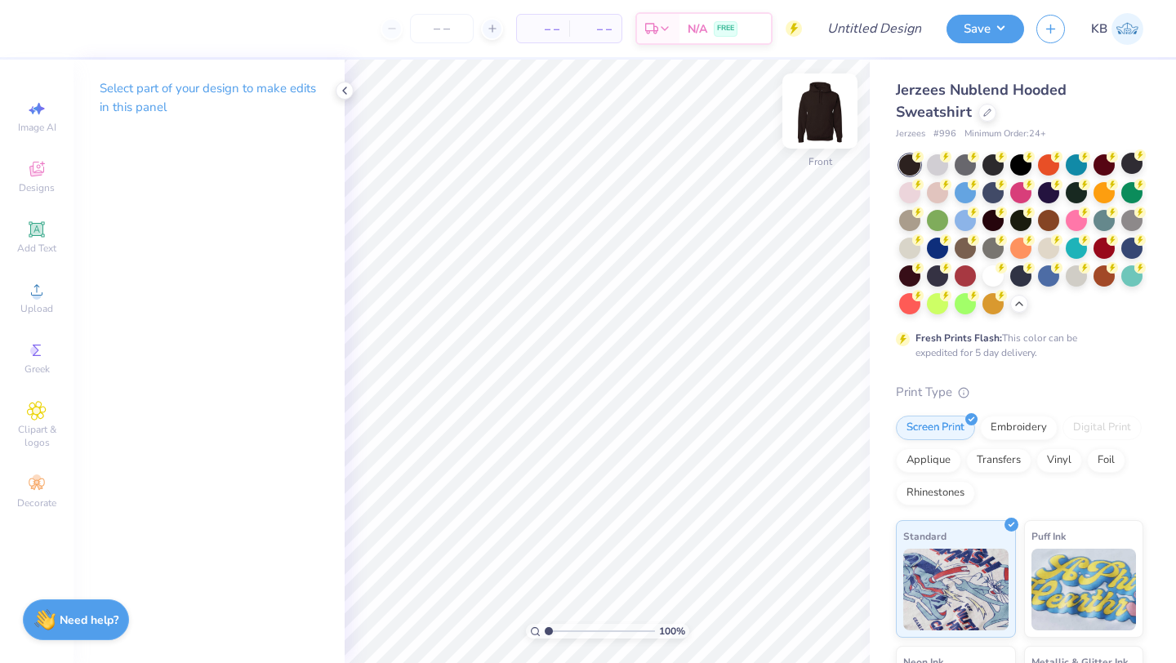
click at [829, 118] on img at bounding box center [819, 110] width 65 height 65
click at [1048, 31] on icon "button" at bounding box center [1051, 27] width 14 height 14
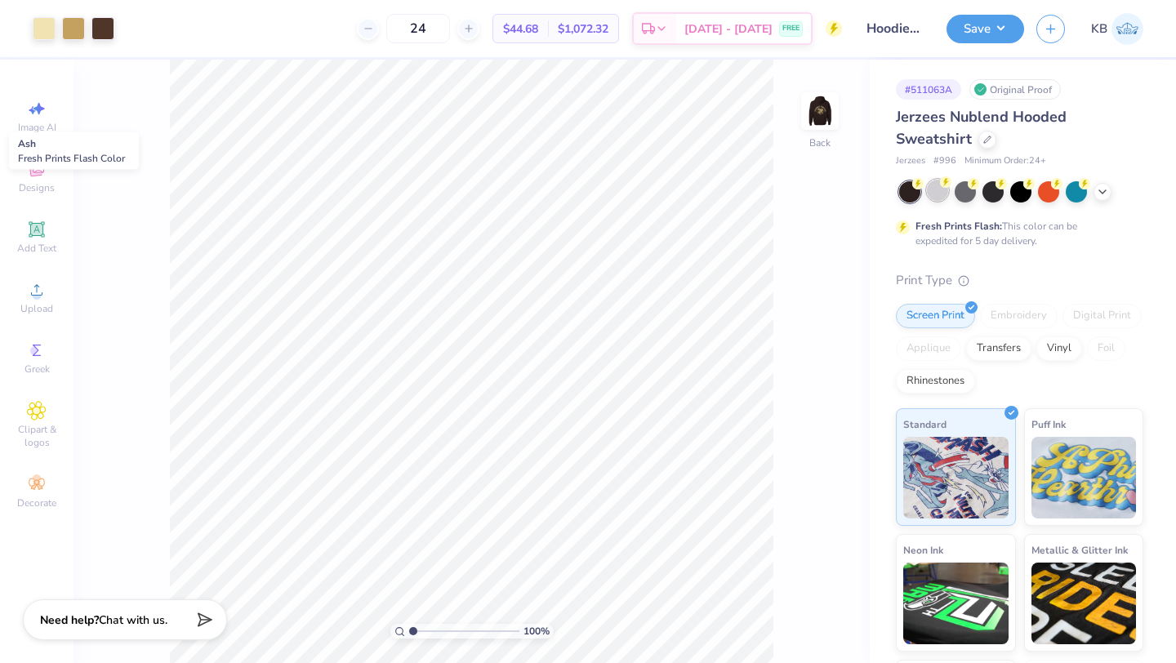
click at [934, 198] on div at bounding box center [937, 190] width 21 height 21
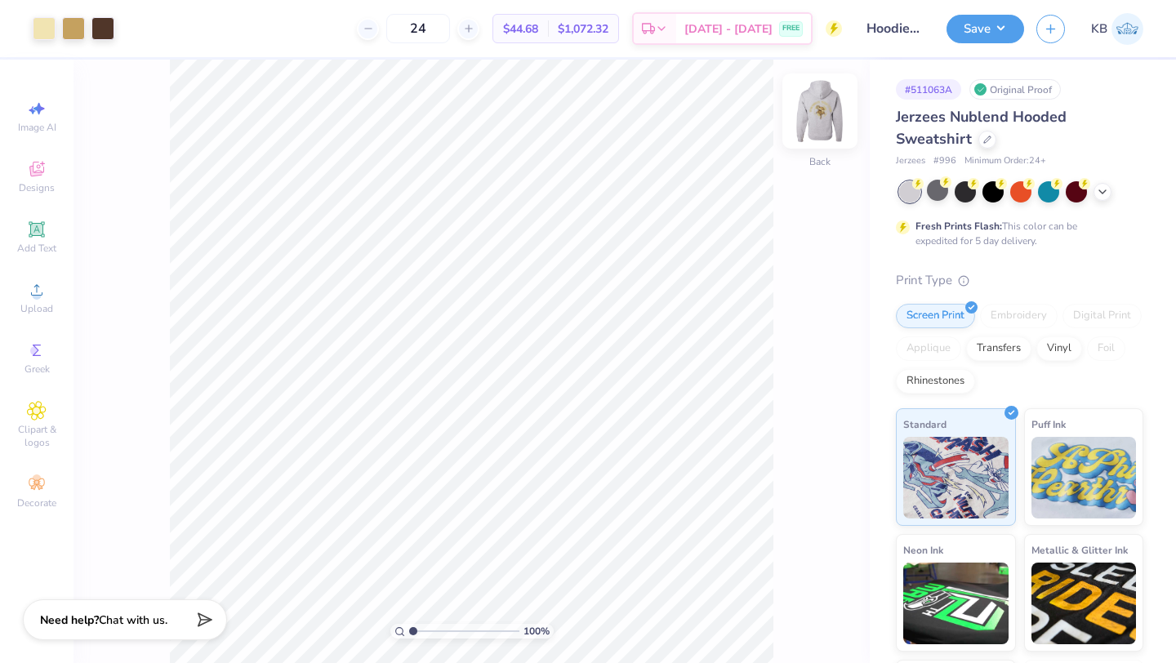
click at [809, 114] on img at bounding box center [819, 110] width 65 height 65
click at [939, 195] on div at bounding box center [937, 190] width 21 height 21
click at [970, 196] on div at bounding box center [965, 190] width 21 height 21
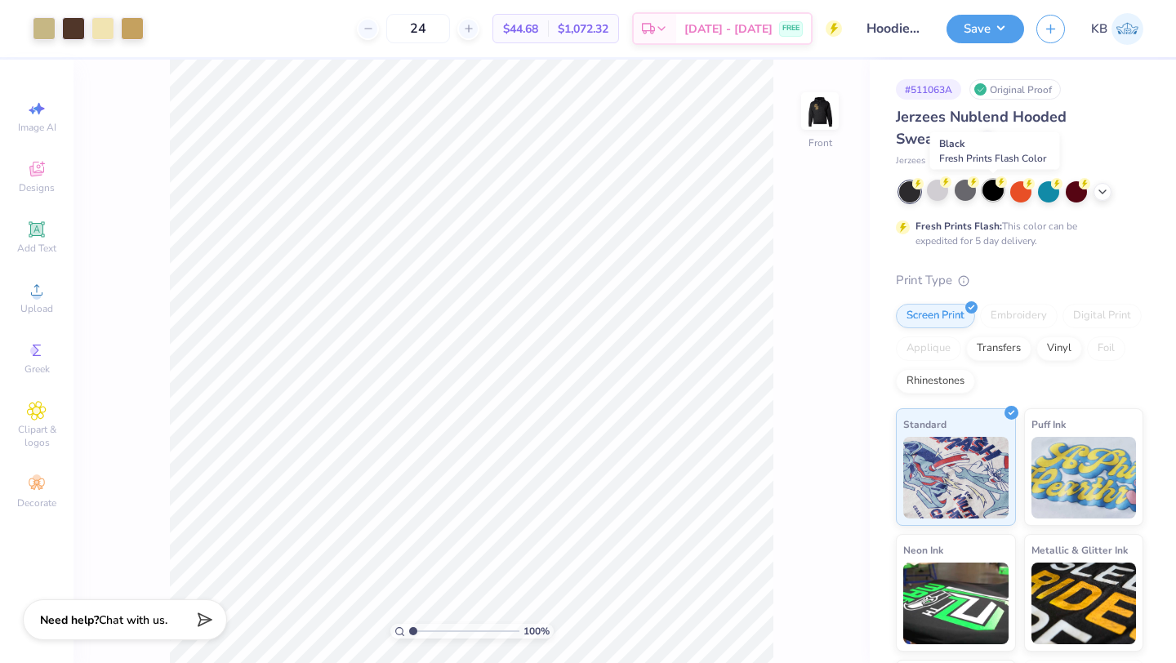
click at [995, 196] on div at bounding box center [992, 190] width 21 height 21
click at [821, 103] on img at bounding box center [819, 110] width 65 height 65
click at [1097, 195] on icon at bounding box center [1102, 190] width 13 height 13
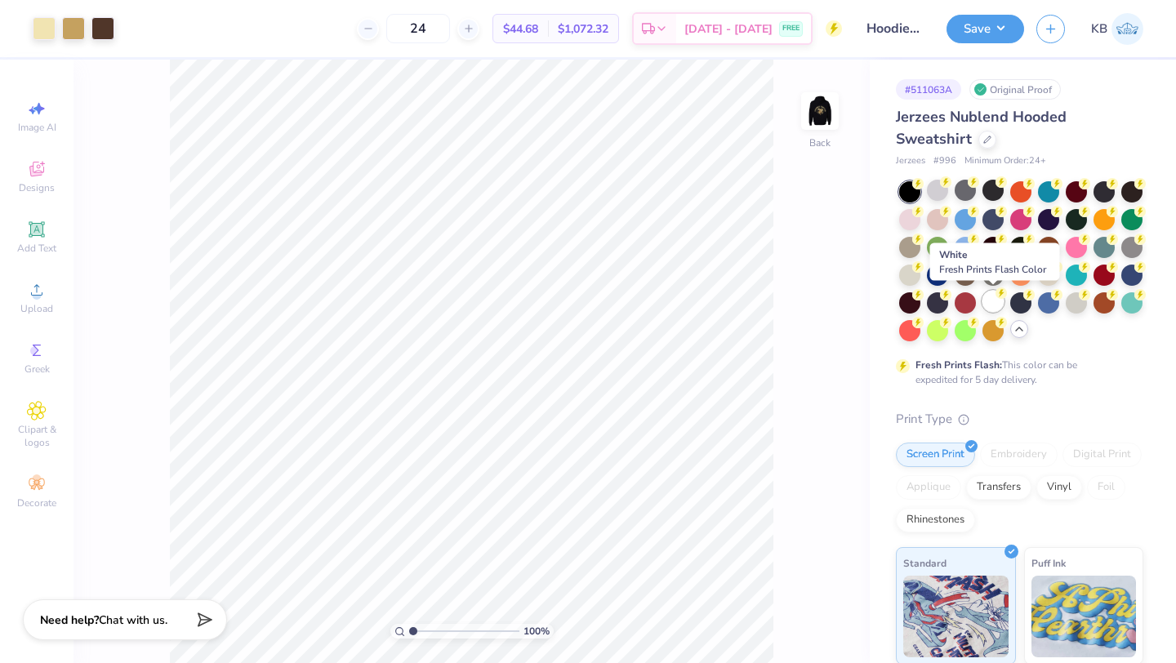
click at [991, 298] on div at bounding box center [992, 301] width 21 height 21
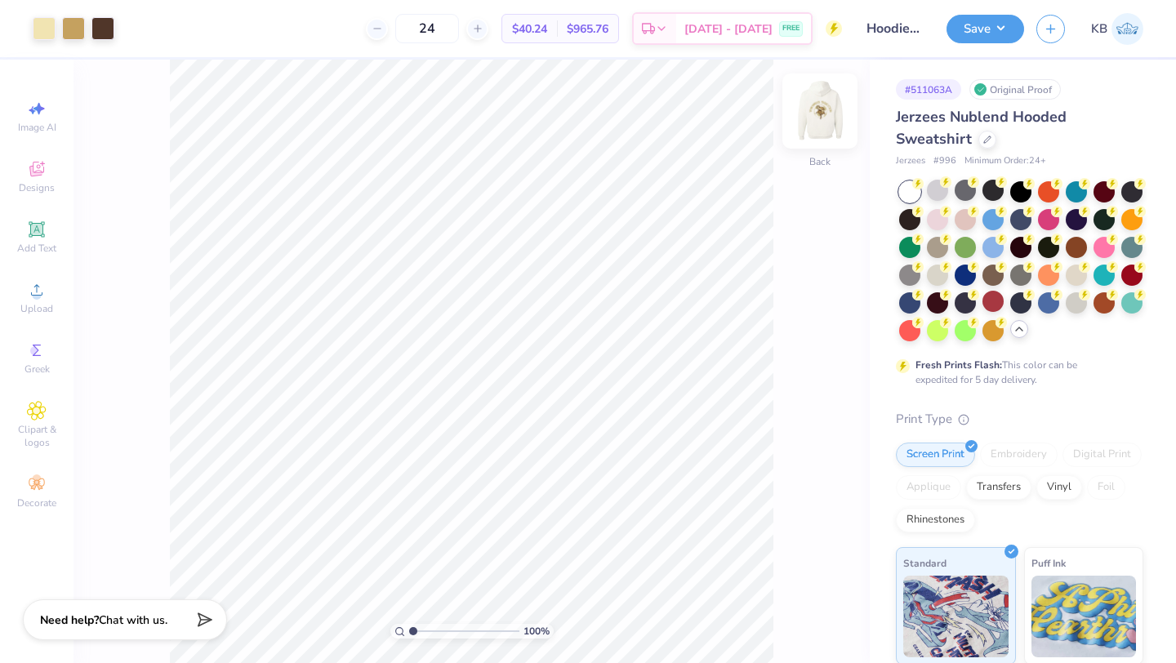
click at [824, 120] on img at bounding box center [819, 110] width 65 height 65
click at [1022, 194] on div at bounding box center [1020, 190] width 21 height 21
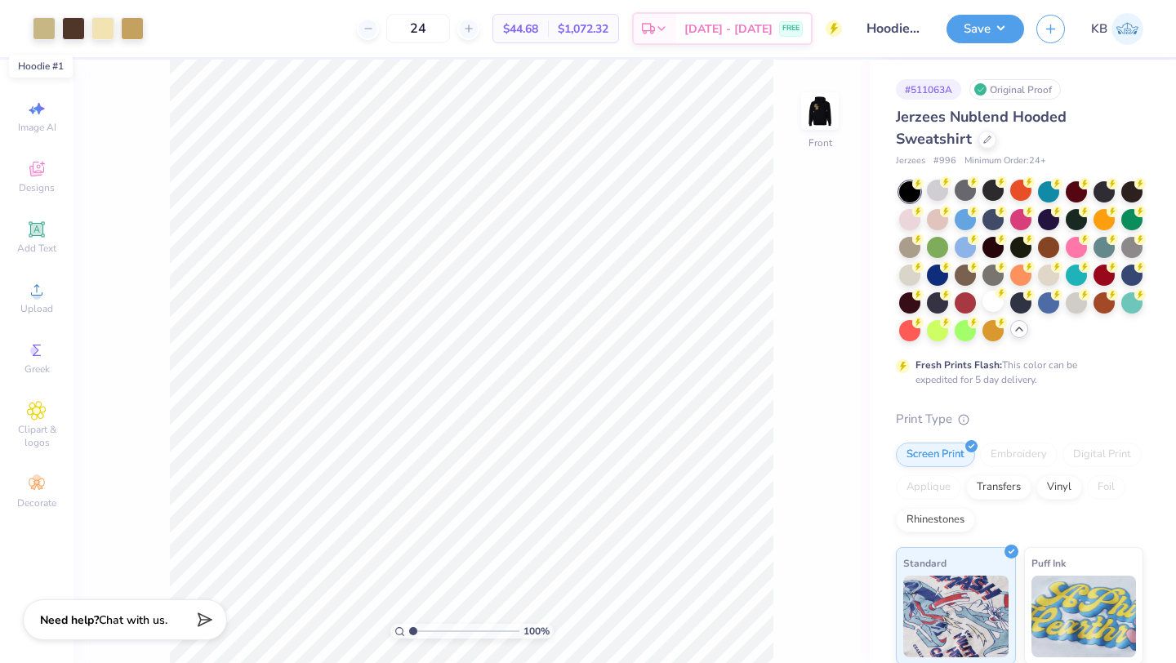
click at [897, 23] on input "Hoodie #1" at bounding box center [894, 28] width 80 height 33
click at [977, 35] on button "Save" at bounding box center [985, 26] width 78 height 29
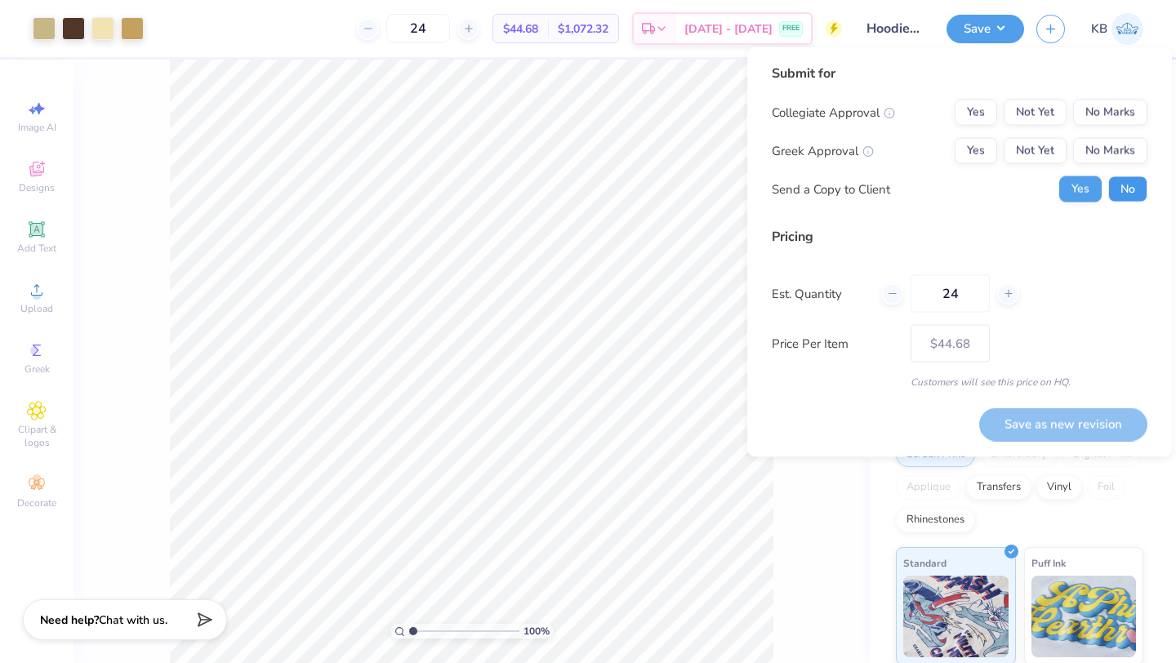
click at [1116, 186] on button "No" at bounding box center [1127, 189] width 39 height 26
click at [1110, 158] on button "No Marks" at bounding box center [1110, 151] width 74 height 26
click at [1106, 107] on button "No Marks" at bounding box center [1110, 113] width 74 height 26
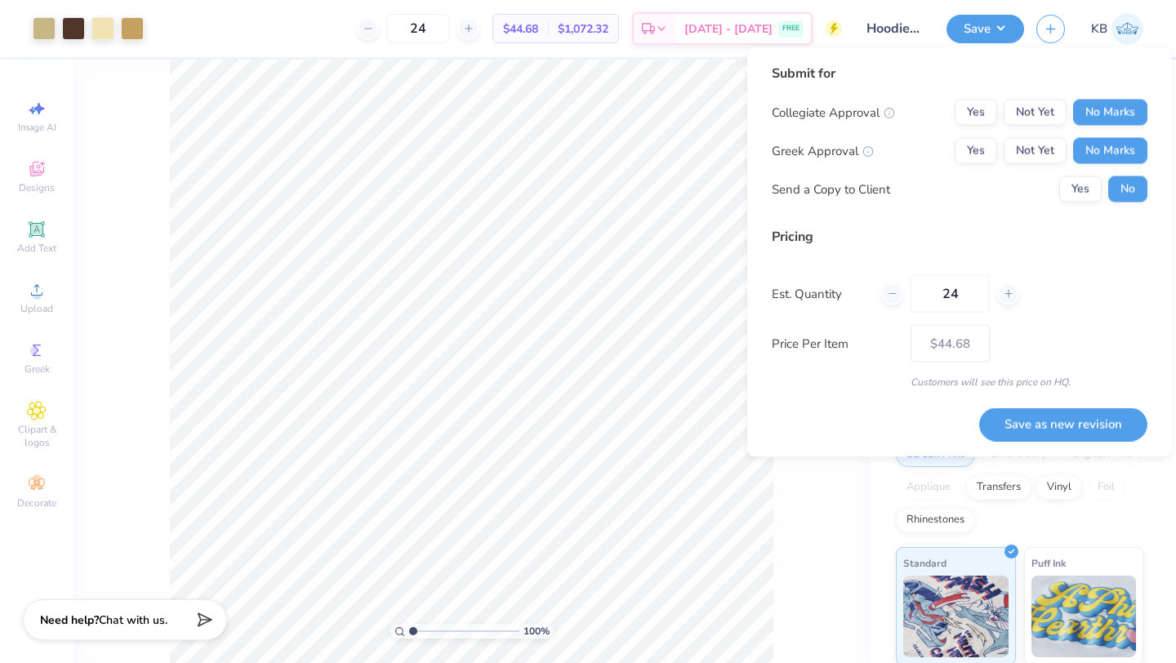
click at [846, 475] on div "100 % Front" at bounding box center [471, 361] width 796 height 603
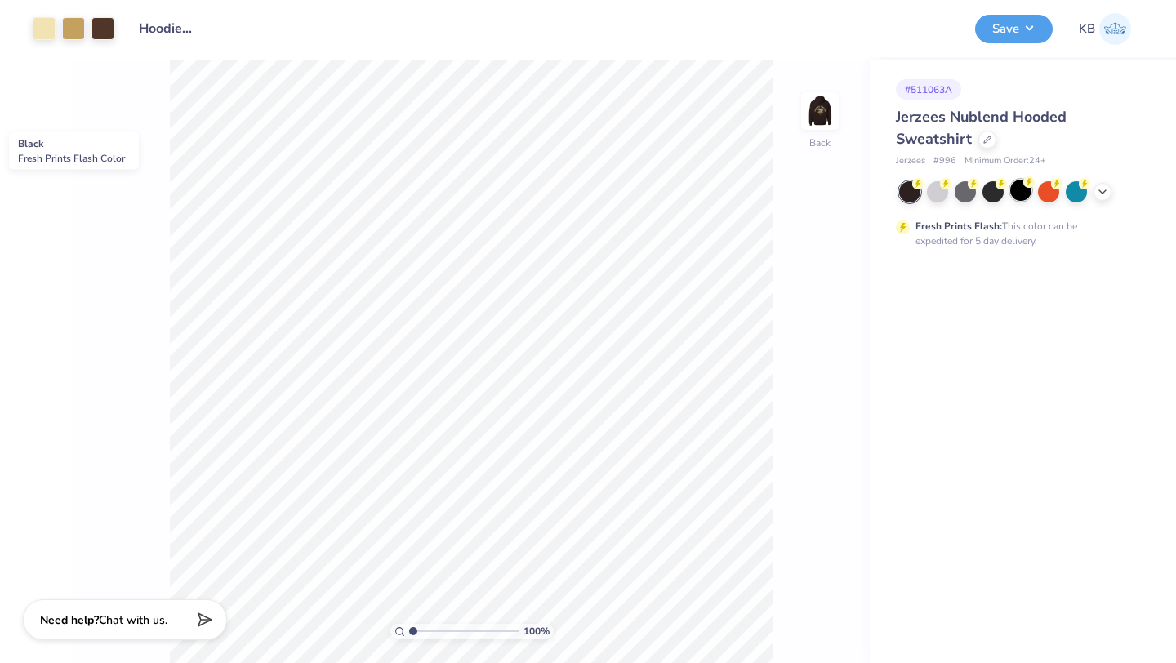
click at [1018, 191] on div at bounding box center [1020, 190] width 21 height 21
click at [1016, 29] on button "Save" at bounding box center [1014, 26] width 78 height 29
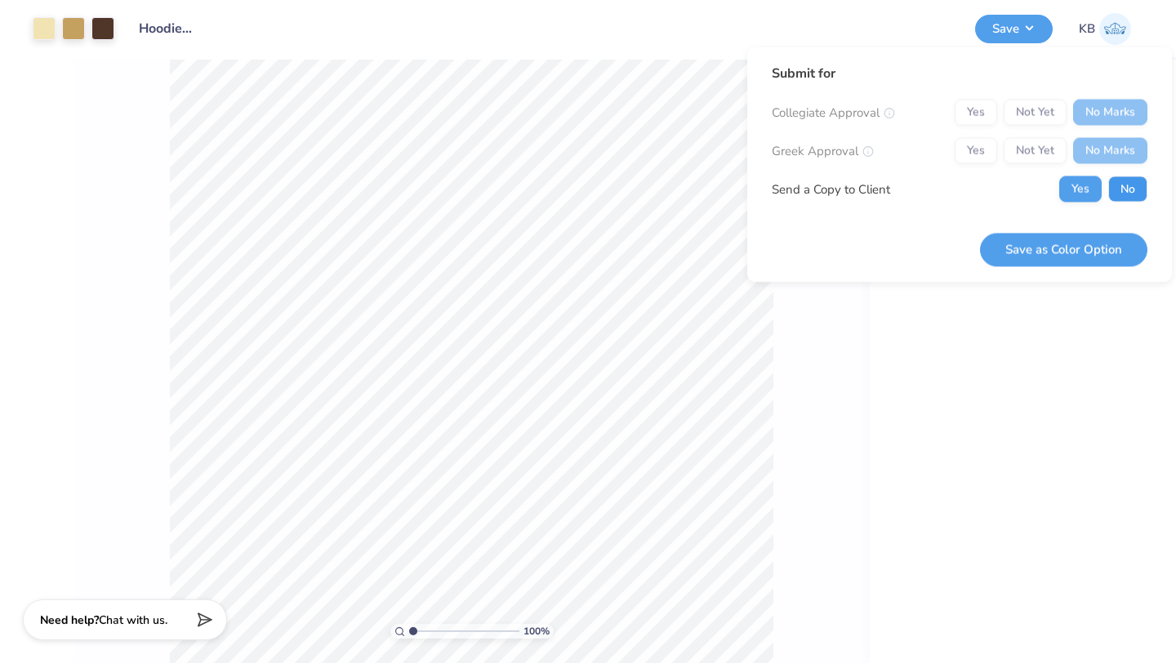
click at [1122, 189] on button "No" at bounding box center [1127, 189] width 39 height 26
click at [1075, 243] on button "Save as Color Option" at bounding box center [1063, 249] width 167 height 33
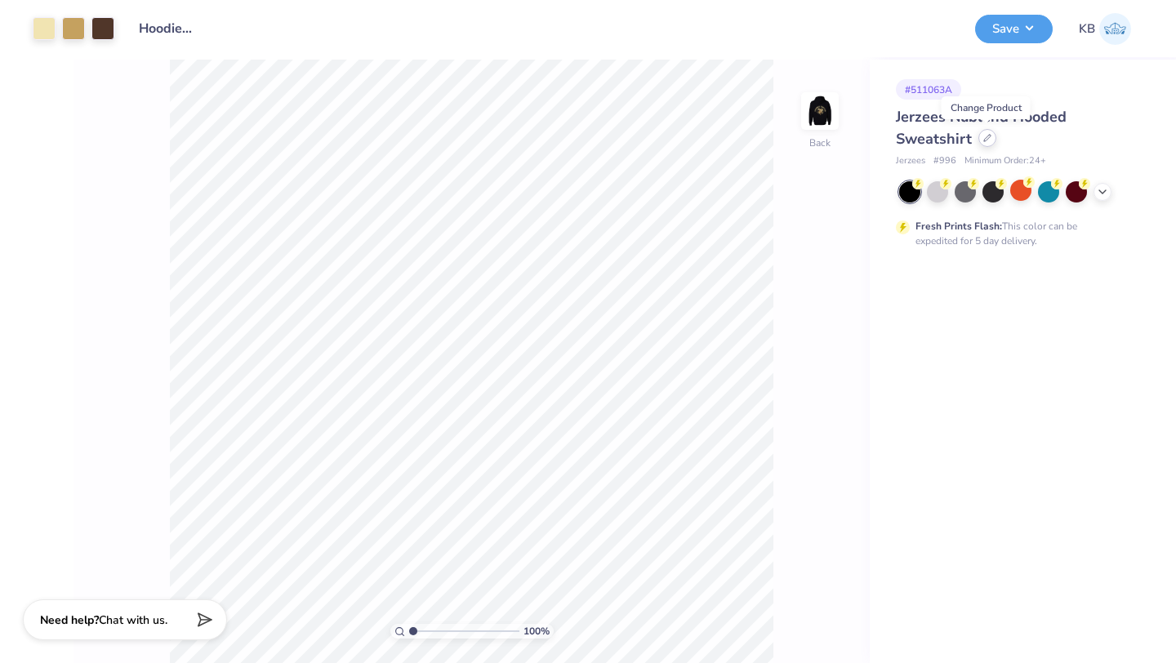
click at [980, 140] on div at bounding box center [987, 138] width 18 height 18
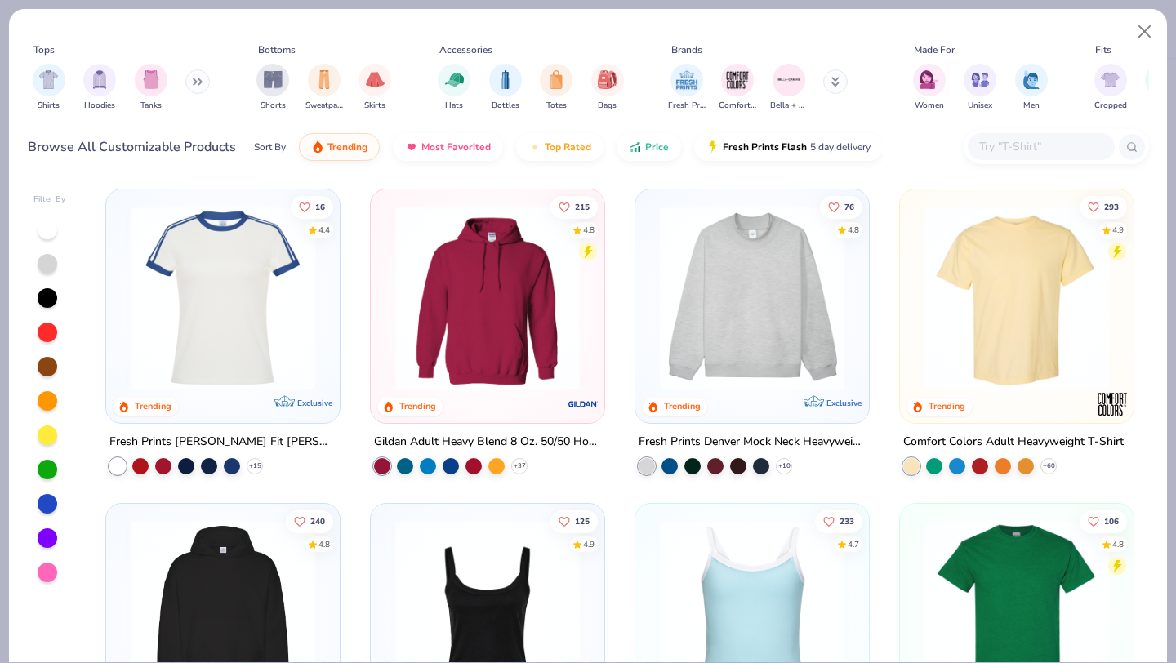
click at [506, 321] on img at bounding box center [487, 298] width 201 height 185
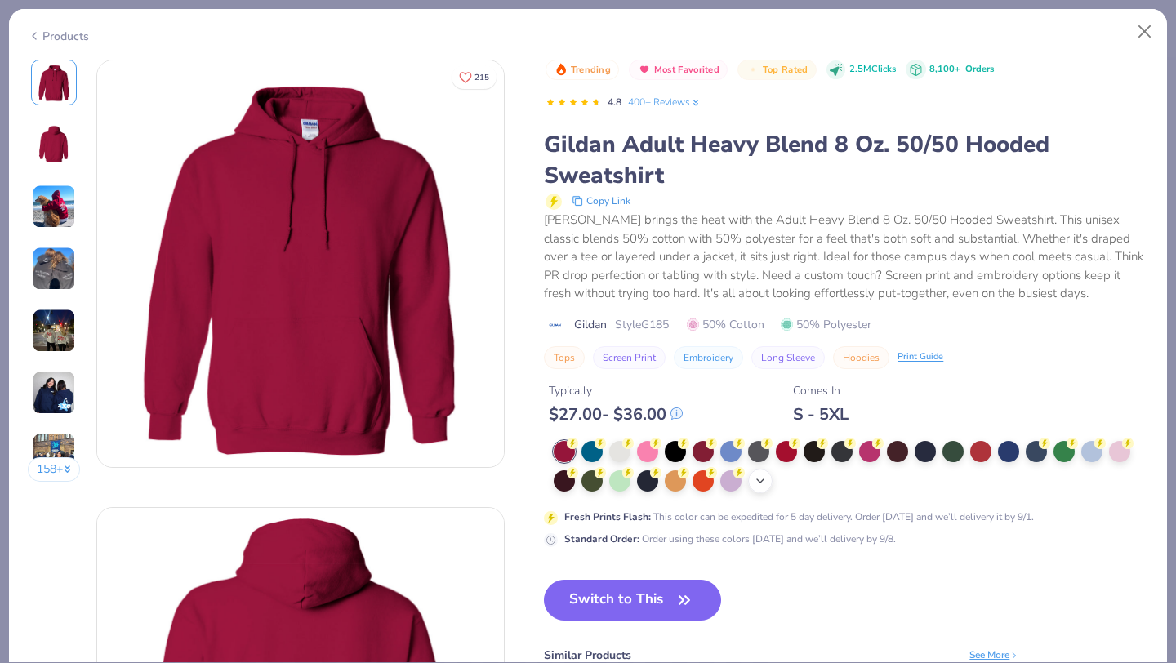
click at [759, 447] on div at bounding box center [758, 451] width 21 height 21
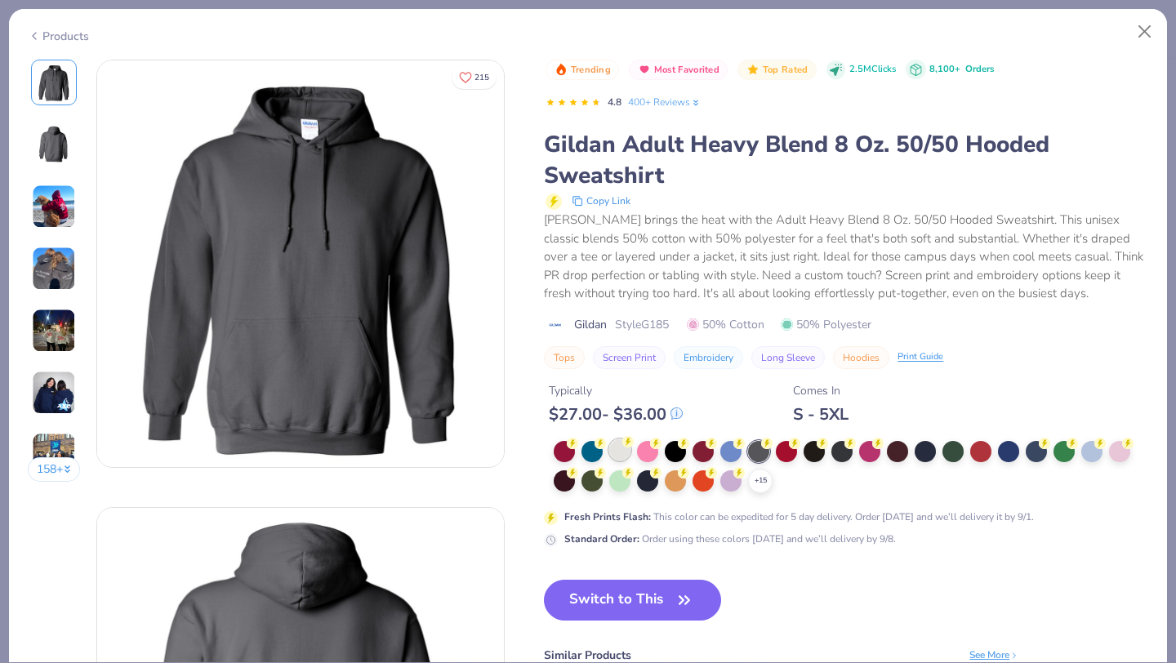
click at [624, 450] on div at bounding box center [619, 449] width 21 height 21
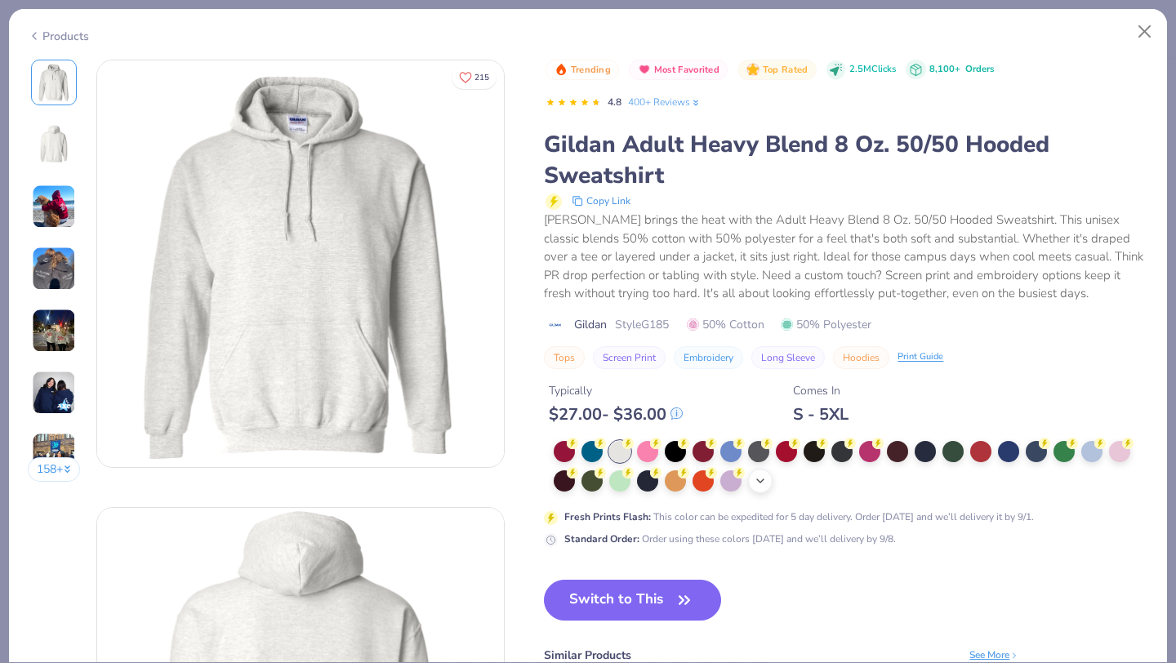
click at [756, 482] on icon at bounding box center [760, 480] width 13 height 13
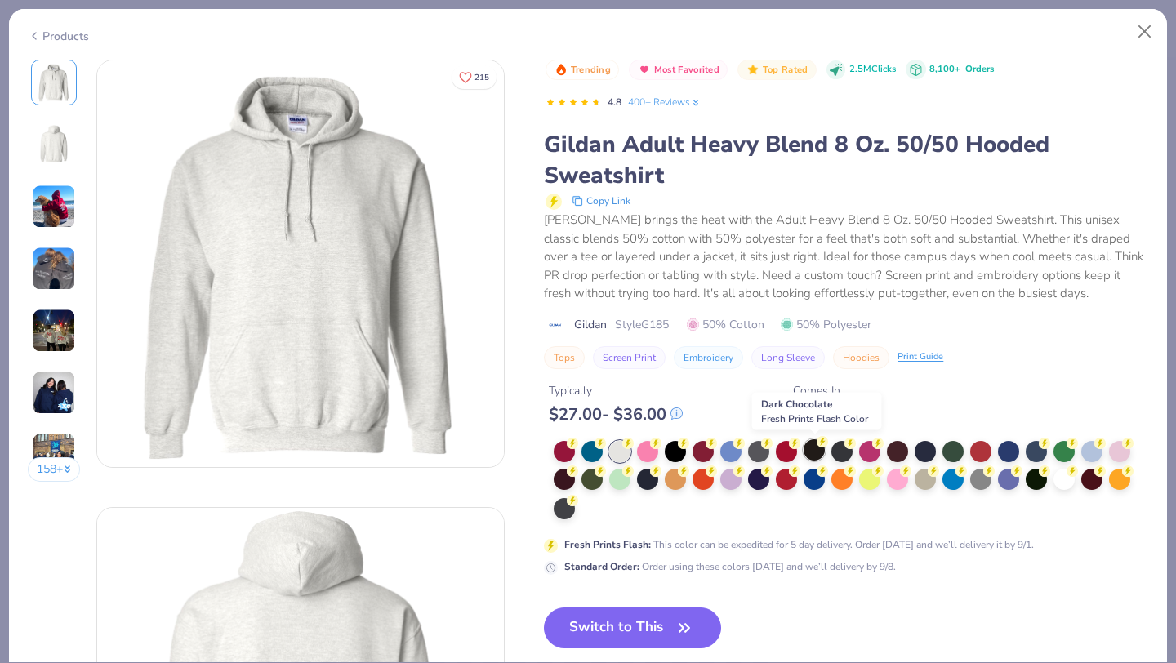
click at [819, 451] on div at bounding box center [813, 449] width 21 height 21
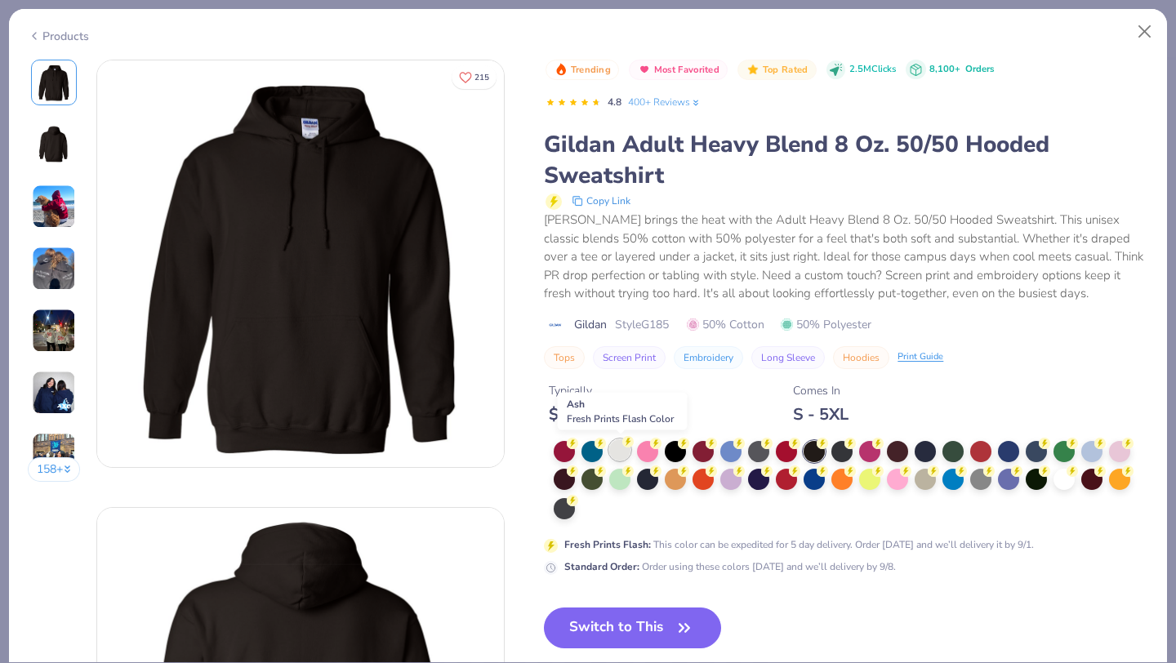
click at [578, 445] on circle at bounding box center [572, 443] width 11 height 11
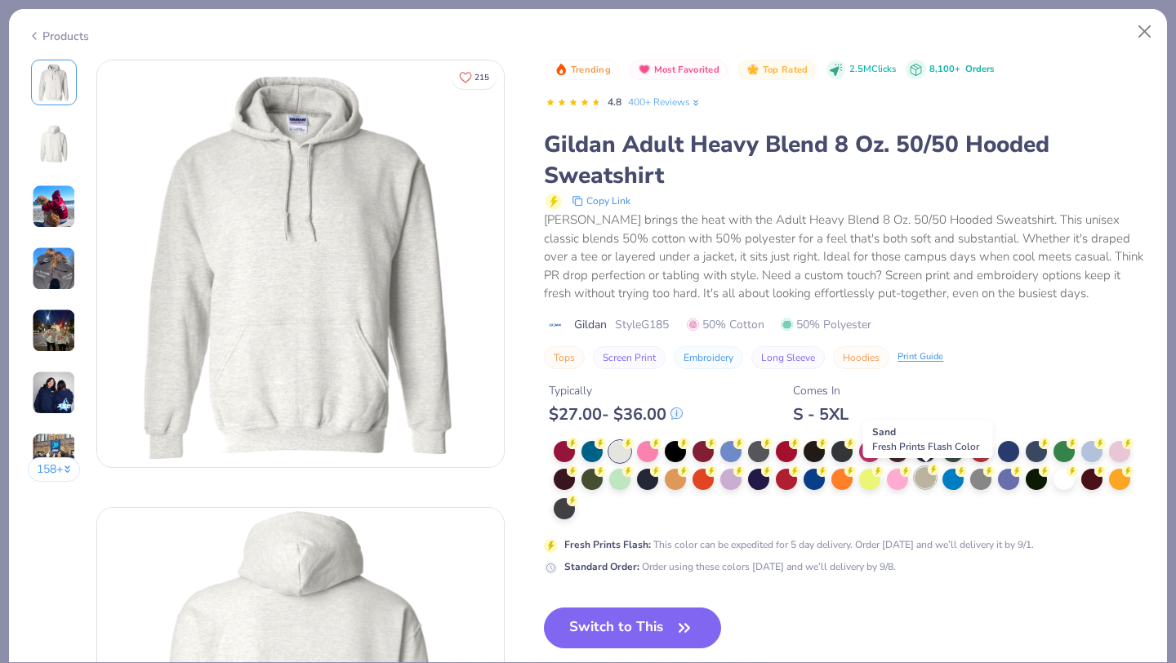
click at [928, 486] on div at bounding box center [925, 477] width 21 height 21
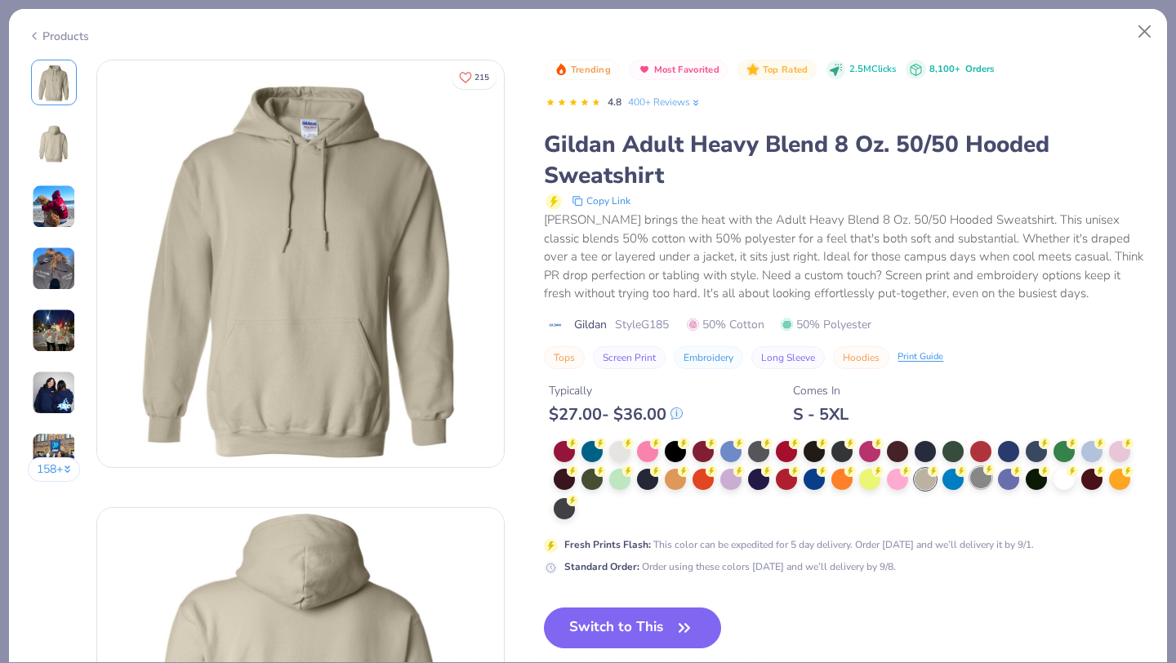
click at [984, 483] on div at bounding box center [980, 477] width 21 height 21
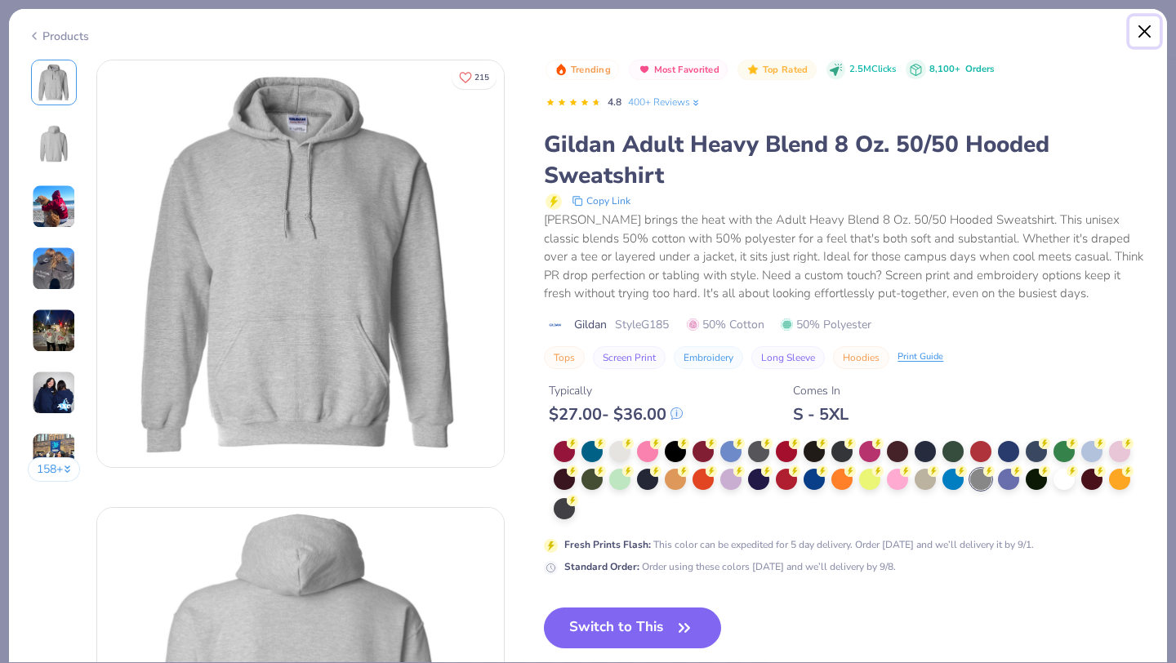
click at [1146, 29] on button "Close" at bounding box center [1144, 31] width 31 height 31
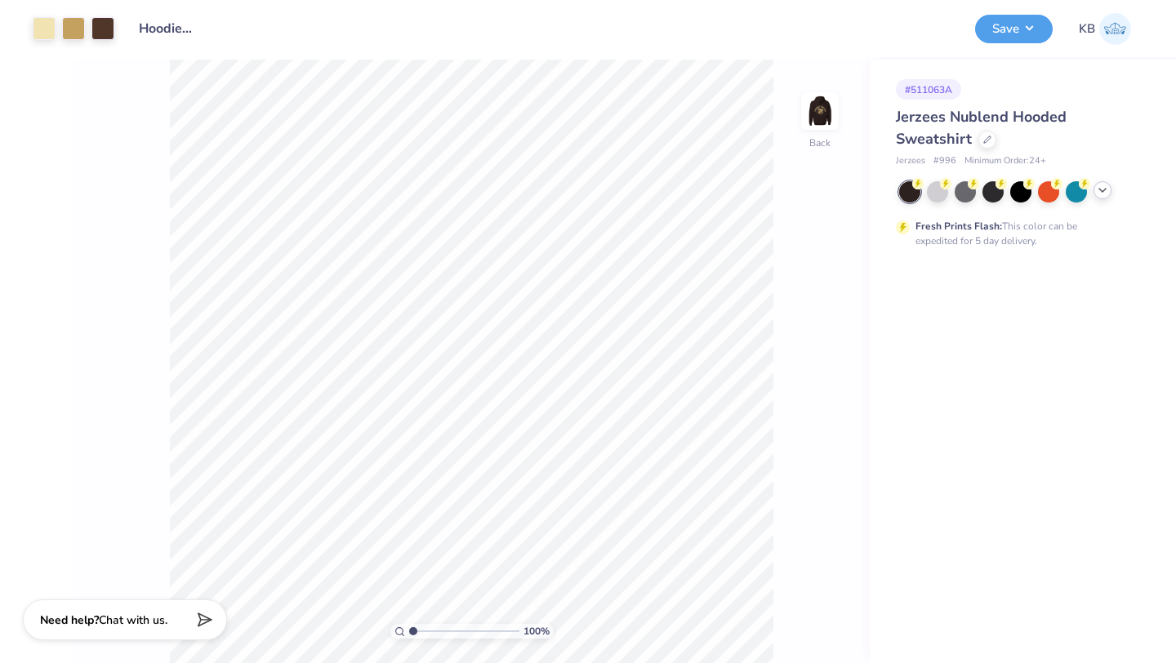
click at [1099, 191] on icon at bounding box center [1102, 190] width 13 height 13
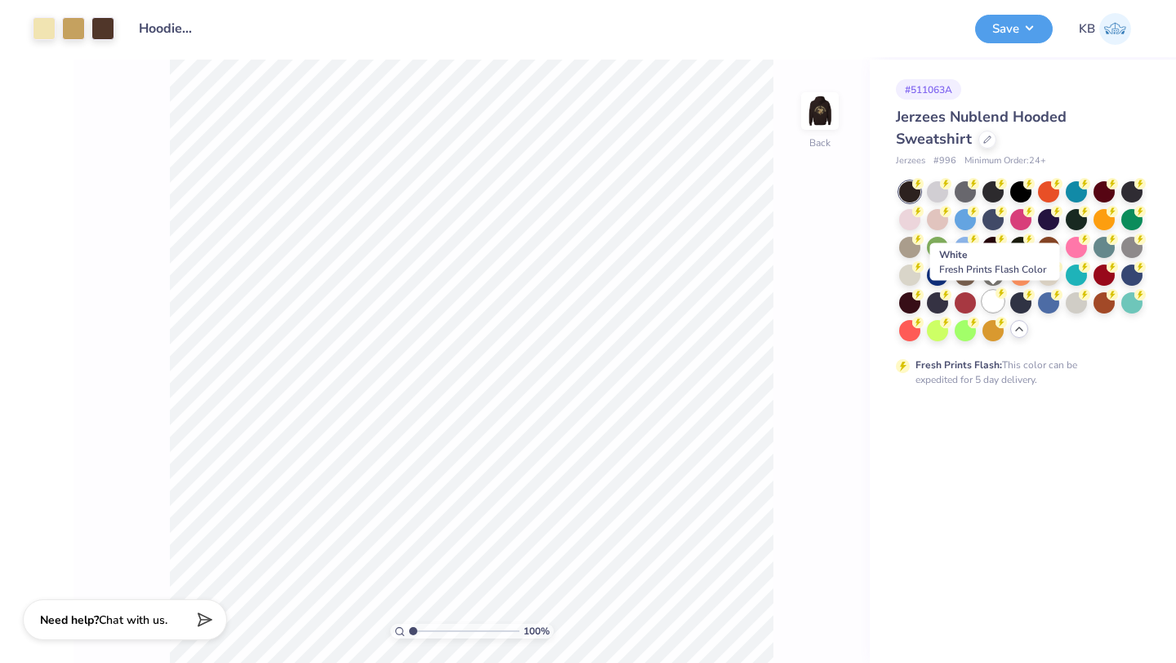
click at [990, 302] on div at bounding box center [992, 301] width 21 height 21
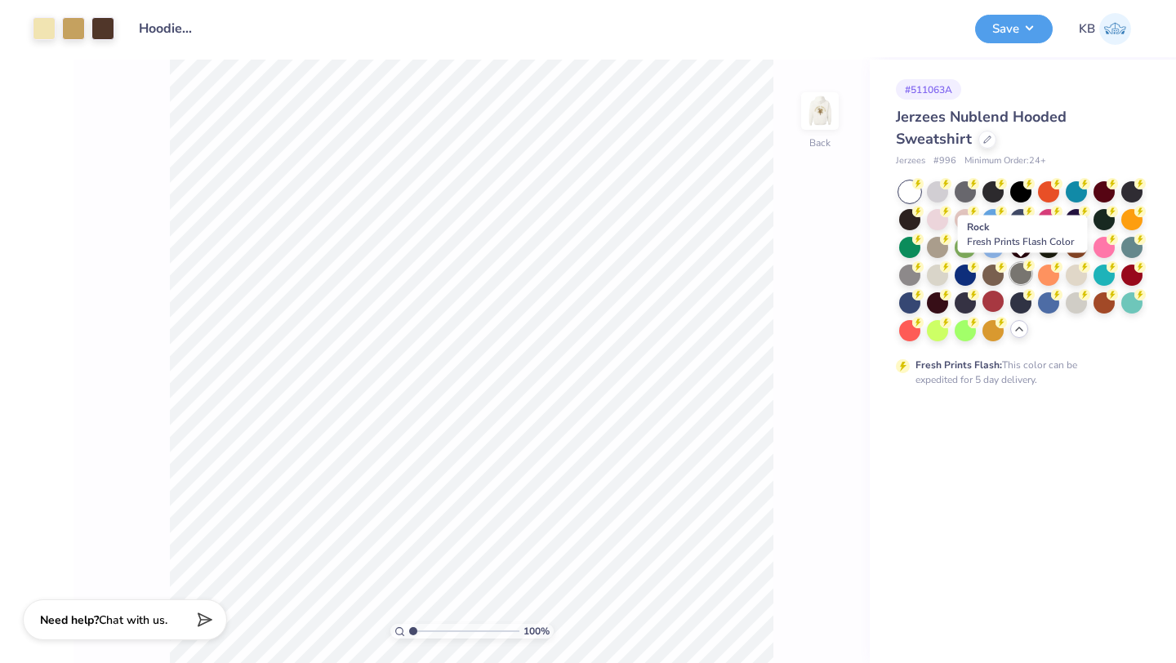
click at [1024, 274] on div at bounding box center [1020, 273] width 21 height 21
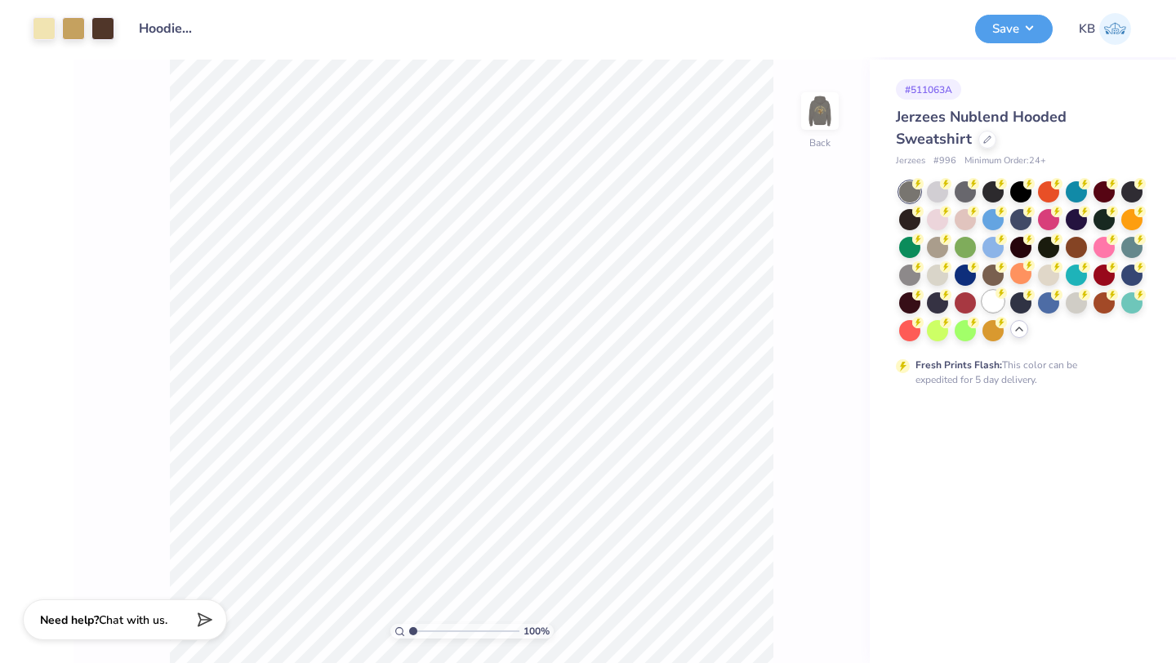
click at [991, 301] on div at bounding box center [992, 301] width 21 height 21
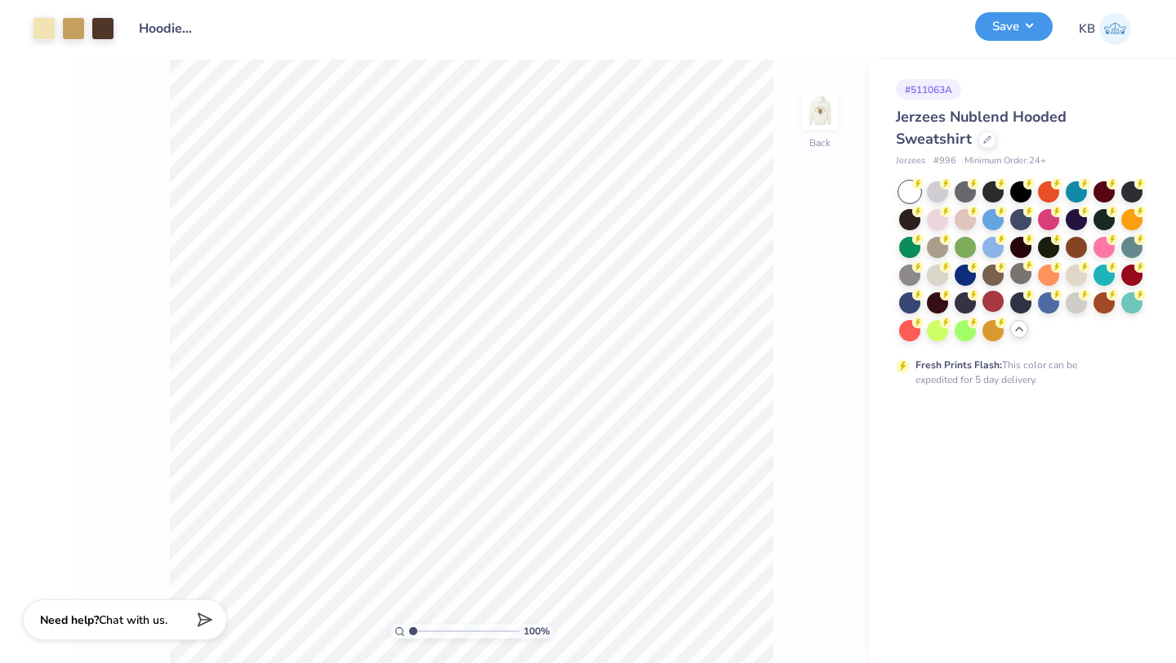
click at [1007, 33] on button "Save" at bounding box center [1014, 26] width 78 height 29
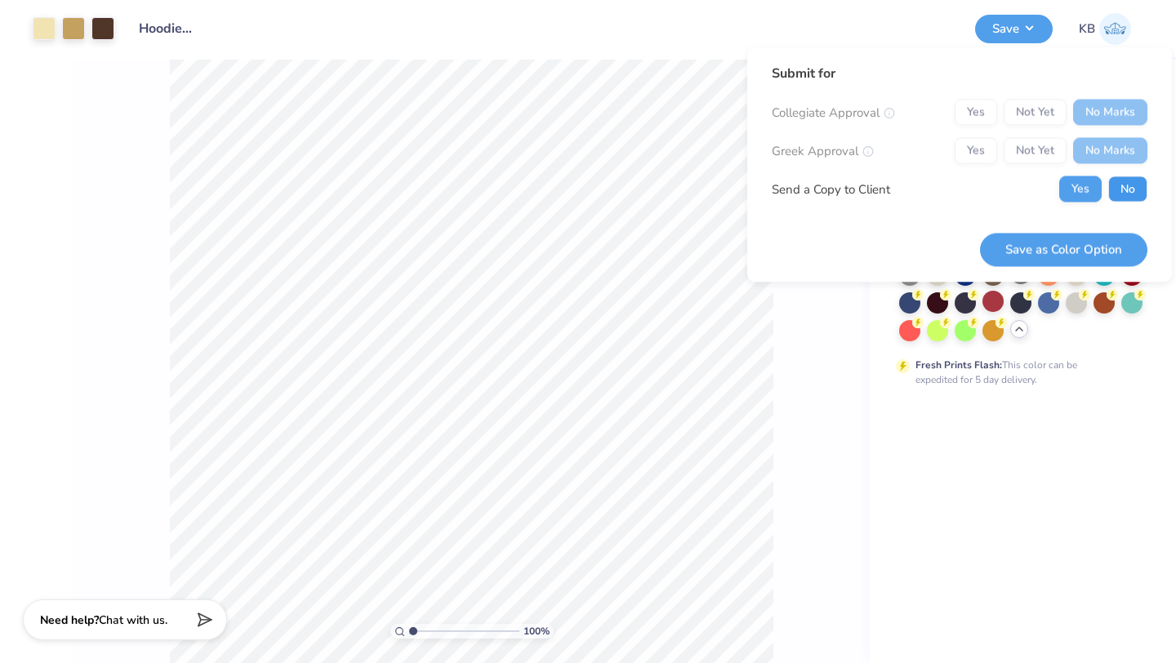
click at [1134, 188] on button "No" at bounding box center [1127, 189] width 39 height 26
click at [1075, 247] on button "Save as Color Option" at bounding box center [1063, 249] width 167 height 33
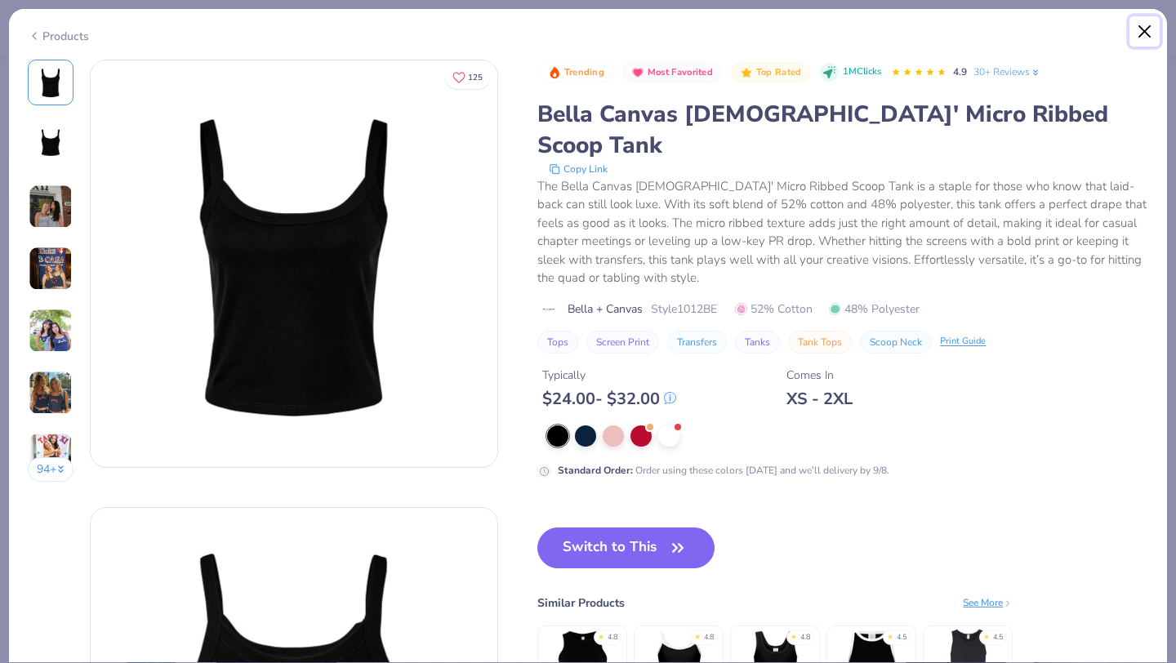
click at [1144, 34] on button "Close" at bounding box center [1144, 31] width 31 height 31
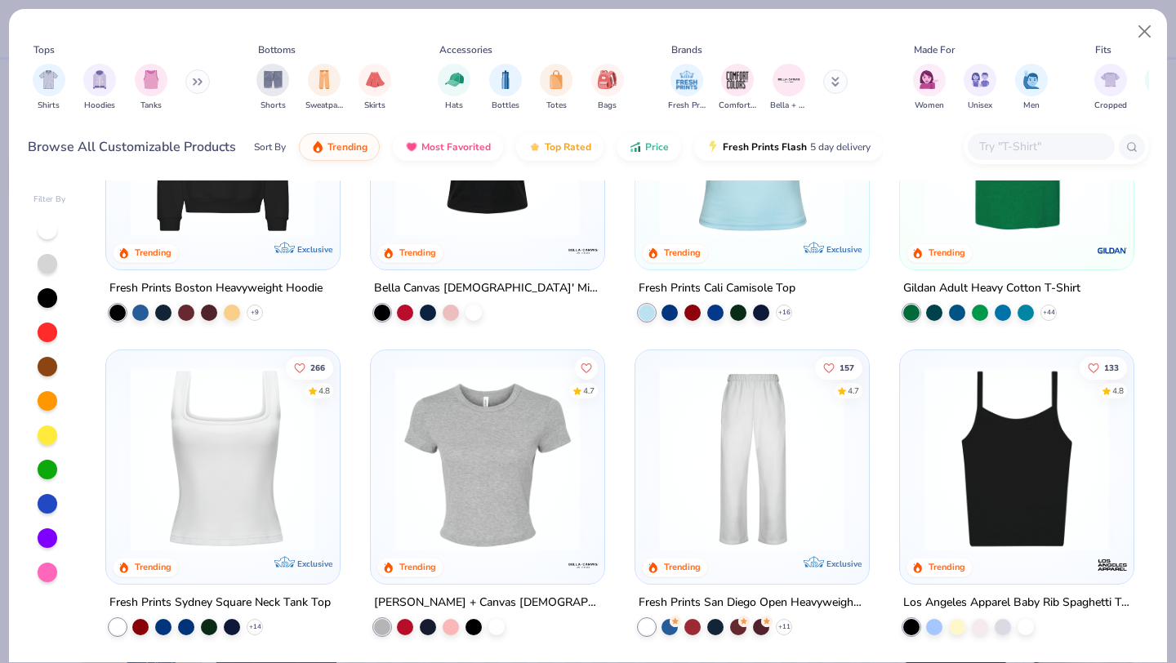
scroll to position [580, 0]
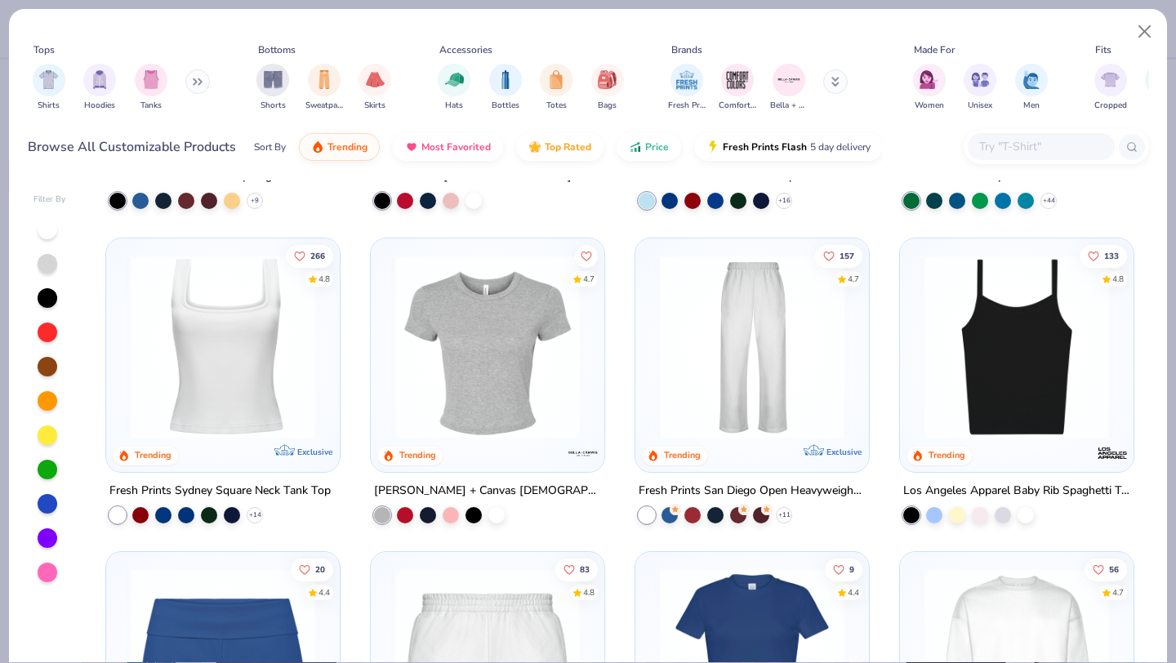
click at [750, 361] on img at bounding box center [752, 346] width 201 height 185
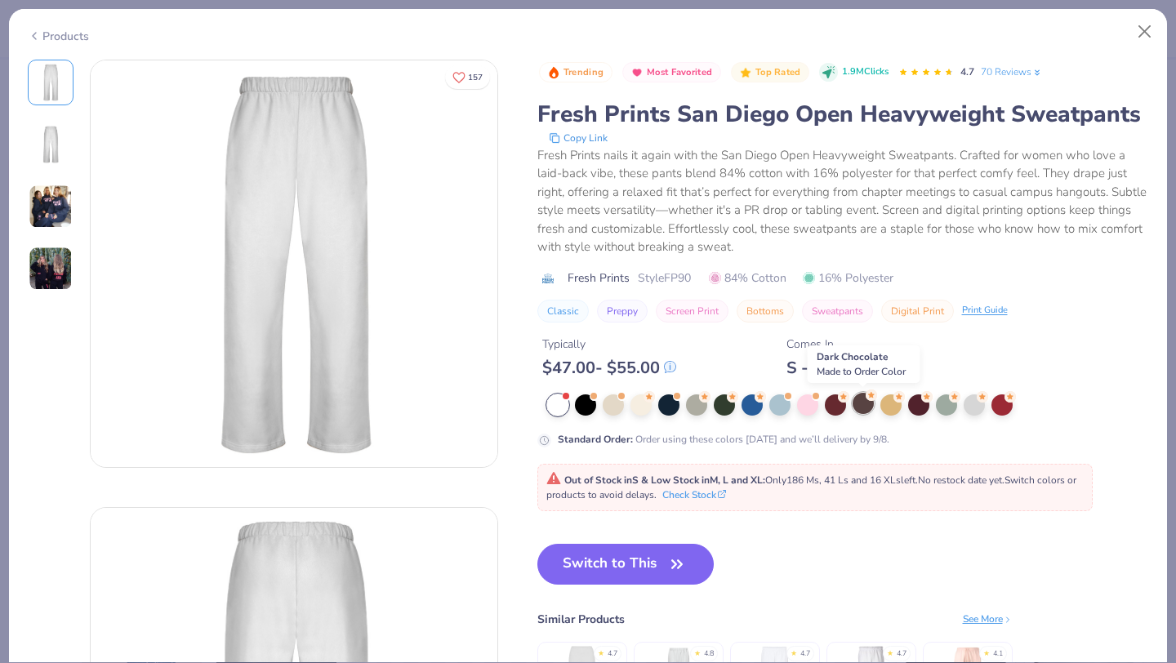
click at [859, 403] on div at bounding box center [862, 403] width 21 height 21
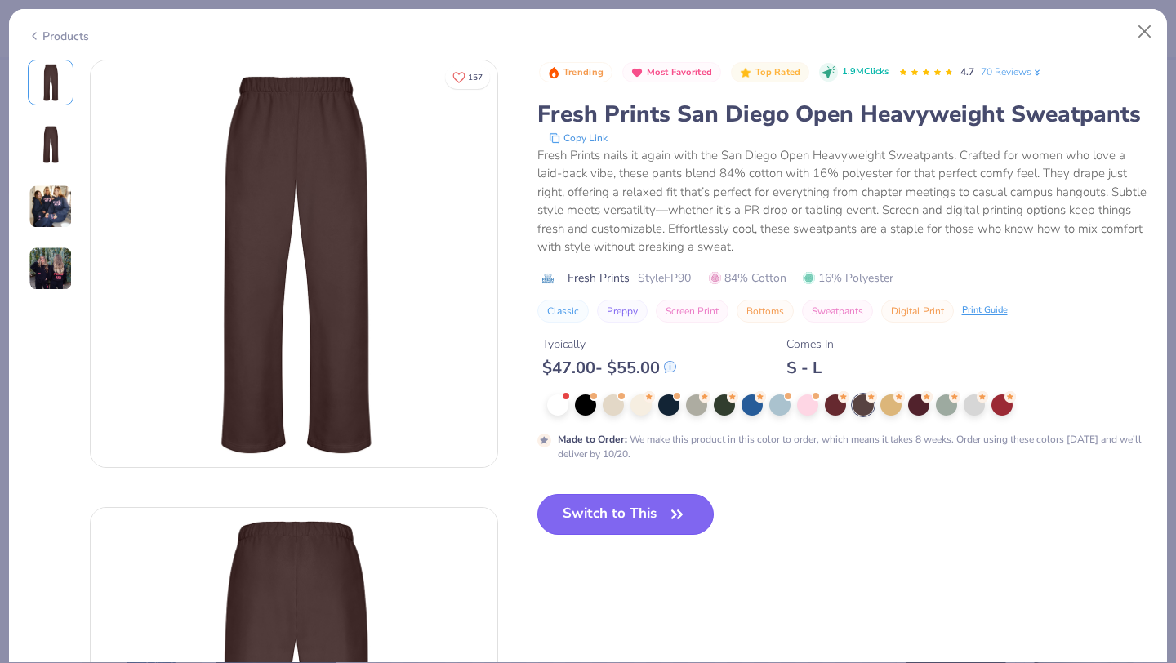
click at [639, 524] on button "Switch to This" at bounding box center [625, 514] width 177 height 41
type input "50"
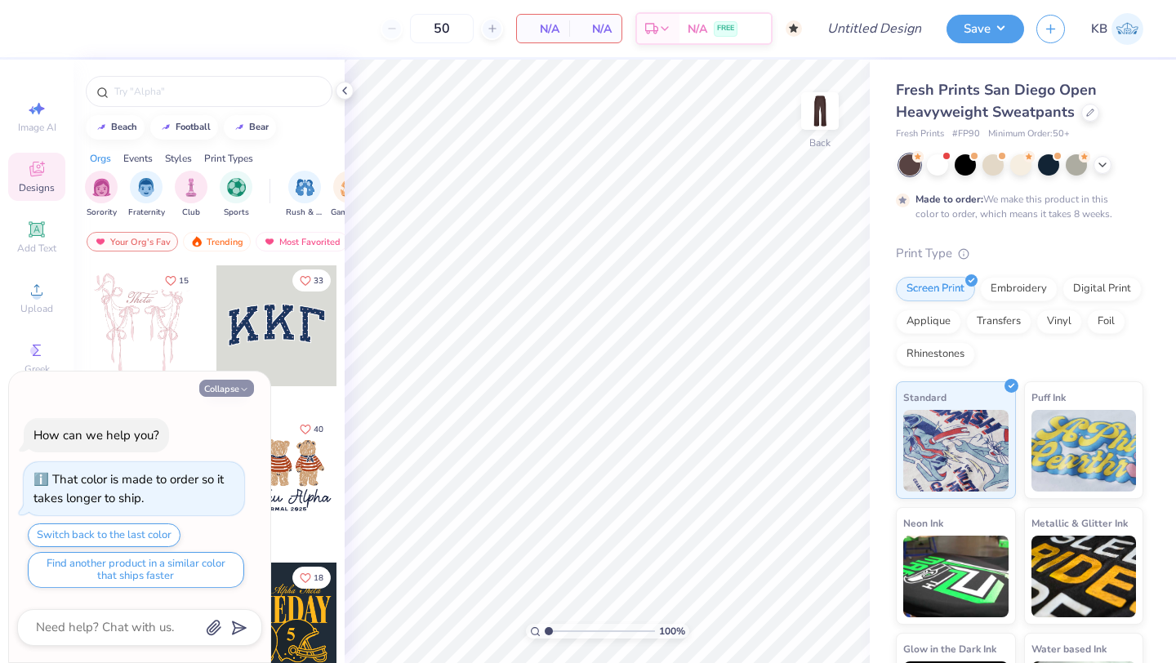
click at [238, 383] on button "Collapse" at bounding box center [226, 388] width 55 height 17
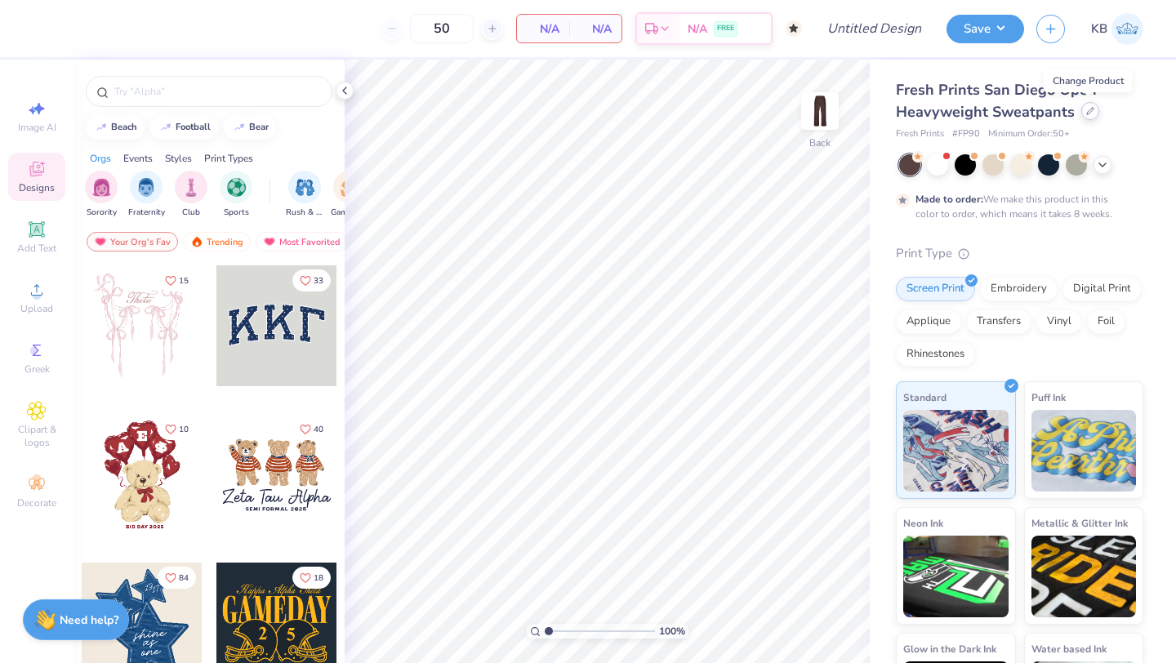
click at [1084, 116] on div at bounding box center [1090, 111] width 18 height 18
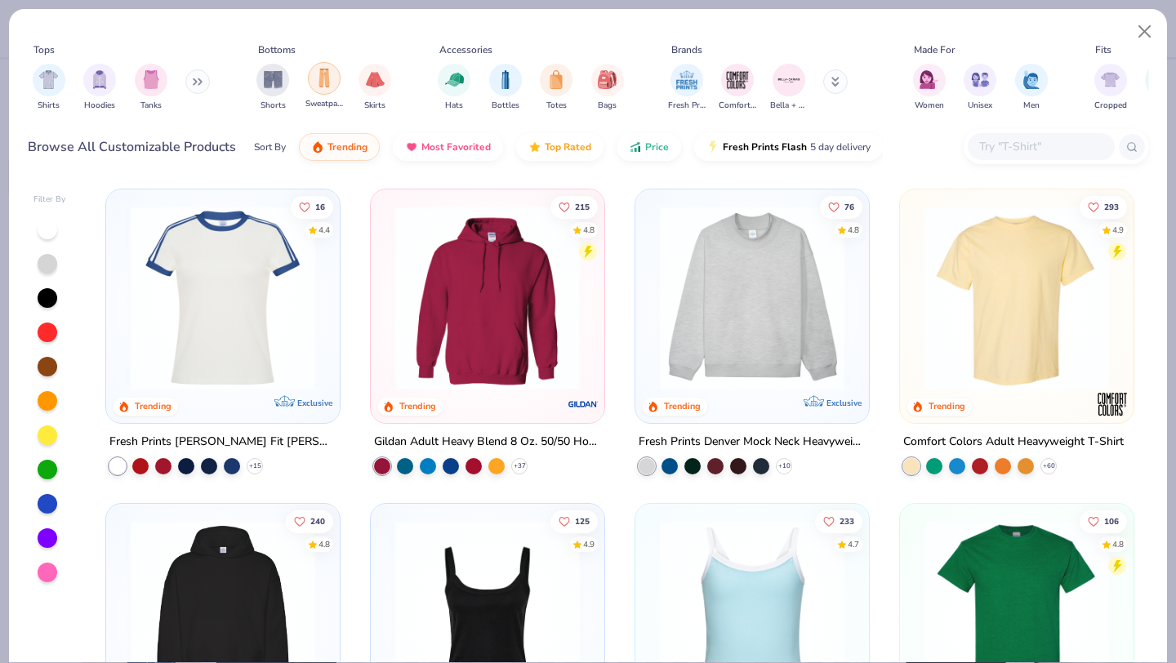
click at [323, 79] on img "filter for Sweatpants" at bounding box center [324, 78] width 18 height 19
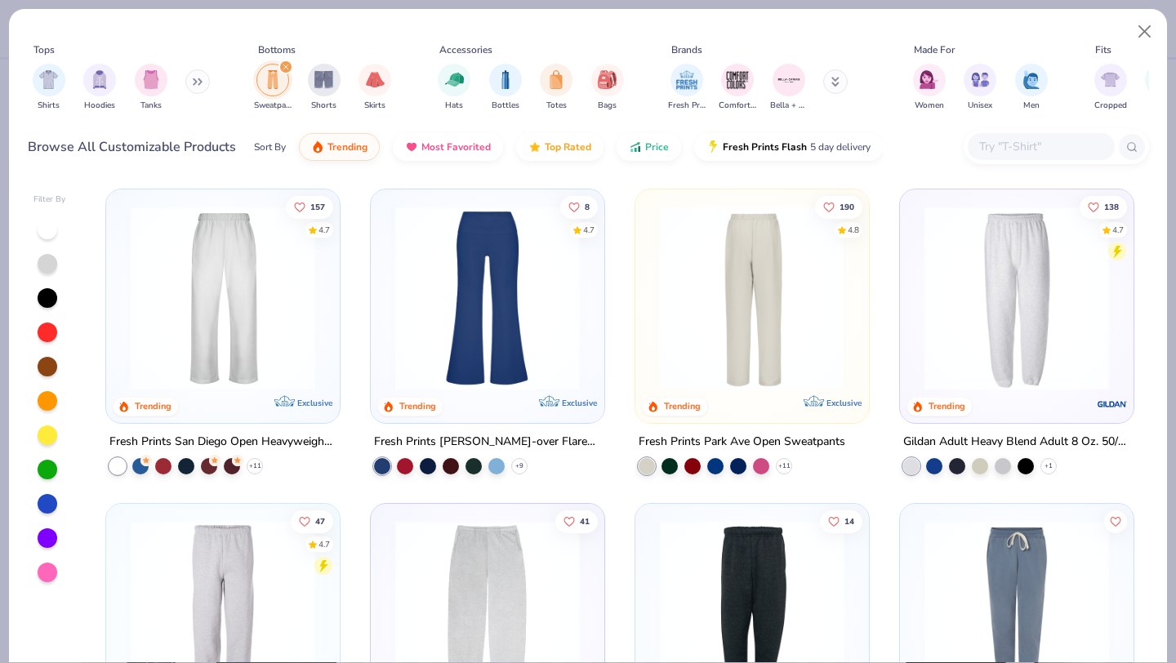
click at [750, 337] on img at bounding box center [752, 298] width 201 height 185
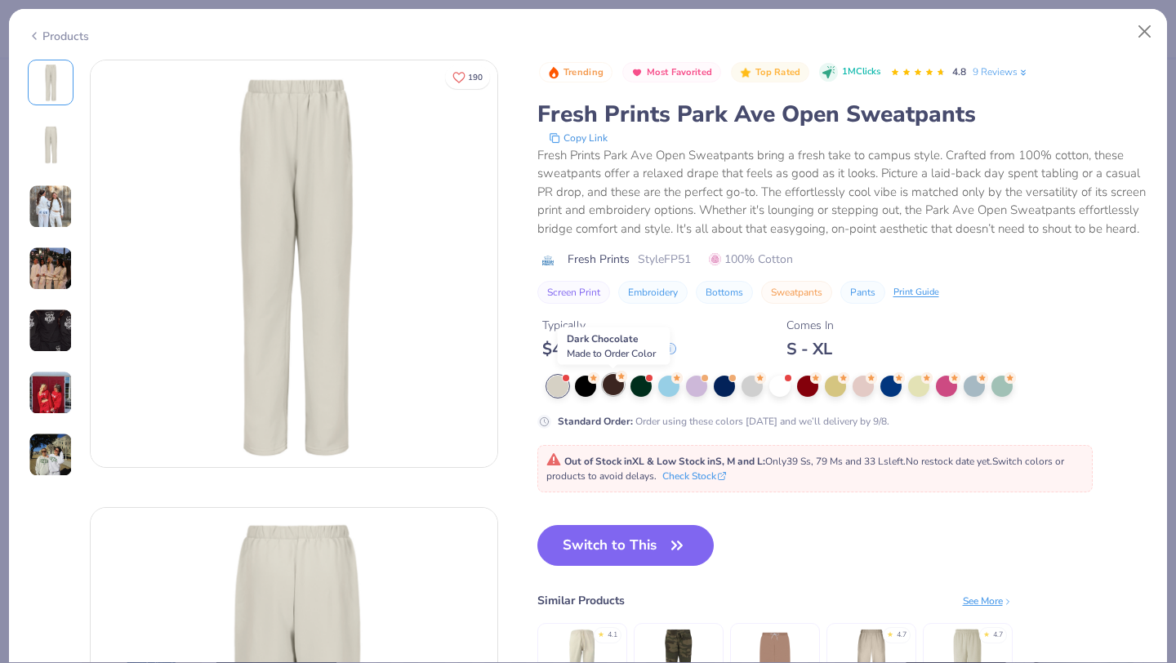
click at [614, 385] on div at bounding box center [613, 384] width 21 height 21
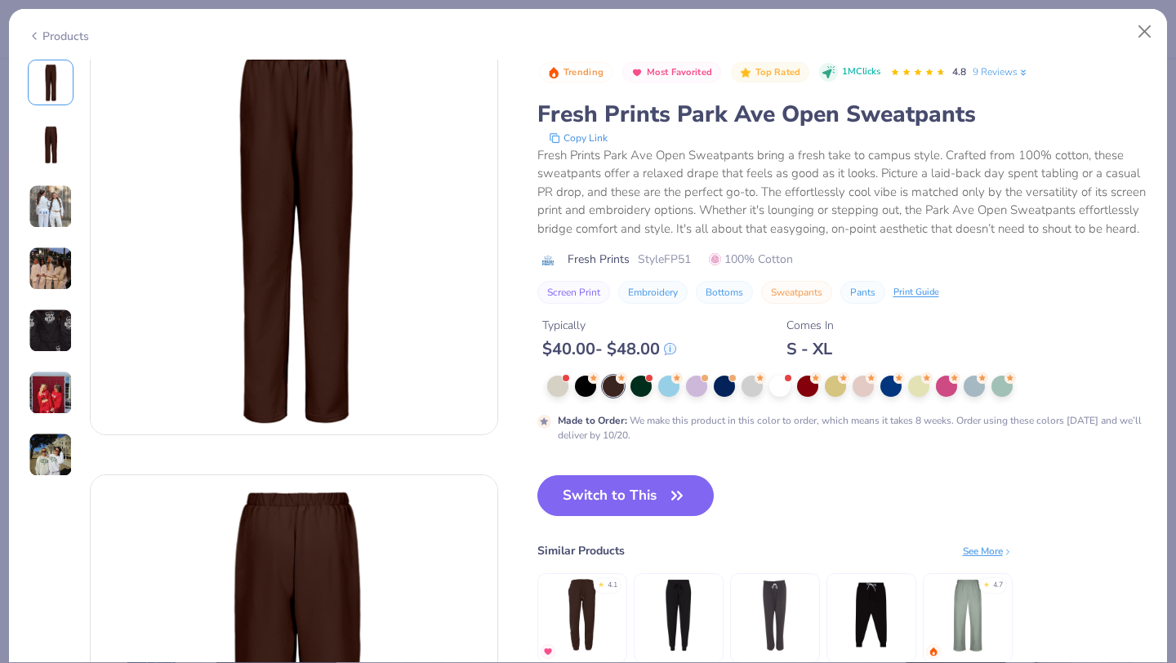
scroll to position [26, 0]
click at [48, 211] on img at bounding box center [51, 207] width 44 height 44
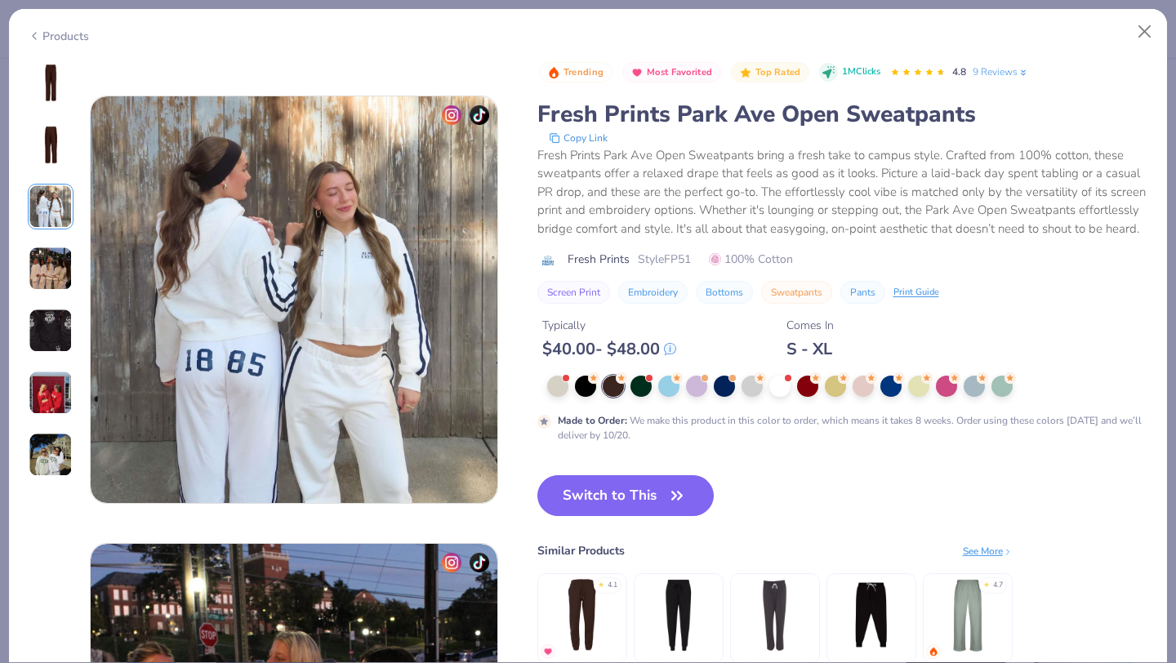
scroll to position [895, 0]
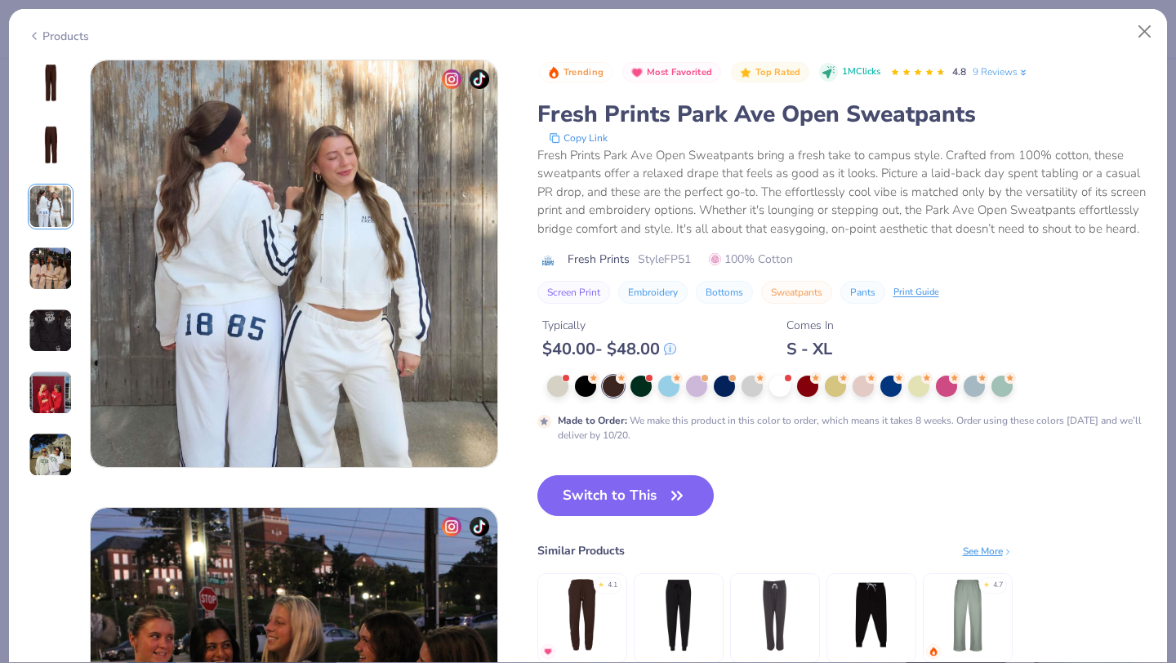
click at [53, 257] on img at bounding box center [51, 269] width 44 height 44
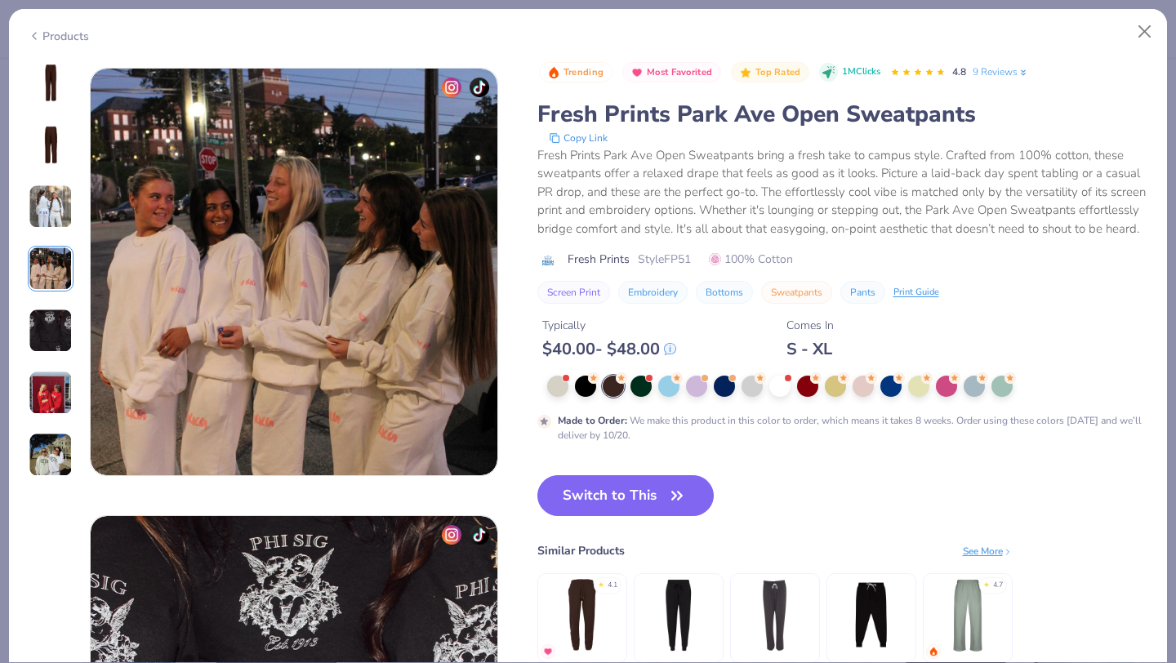
scroll to position [1342, 0]
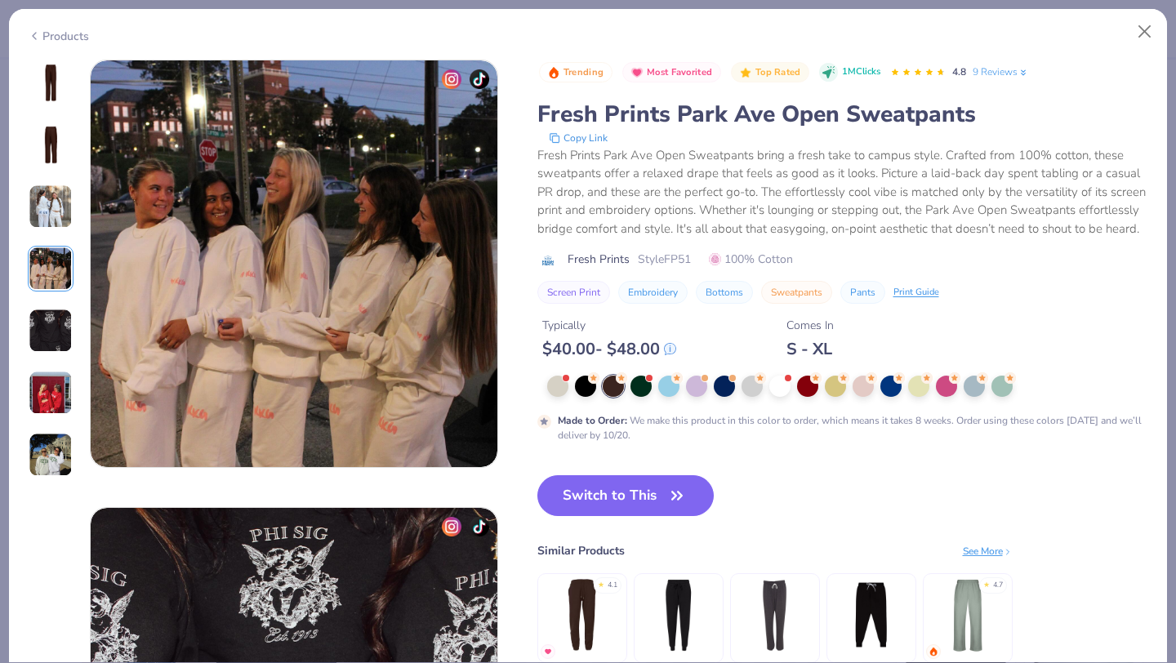
click at [54, 389] on img at bounding box center [51, 393] width 44 height 44
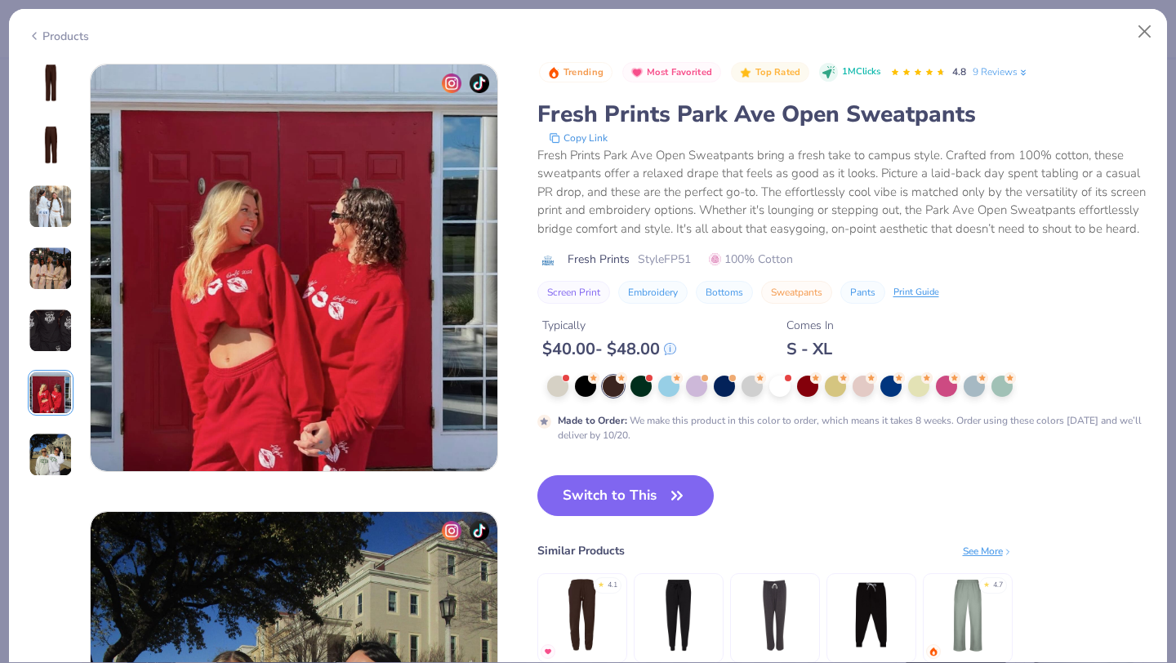
scroll to position [2237, 0]
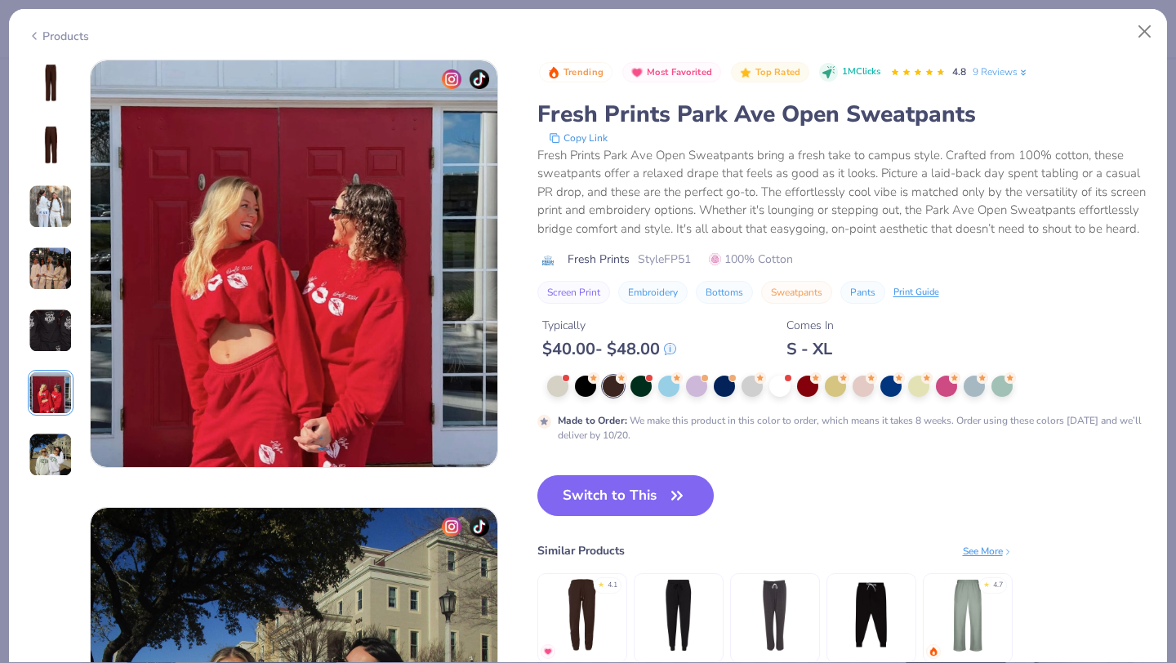
click at [49, 474] on img at bounding box center [51, 455] width 44 height 44
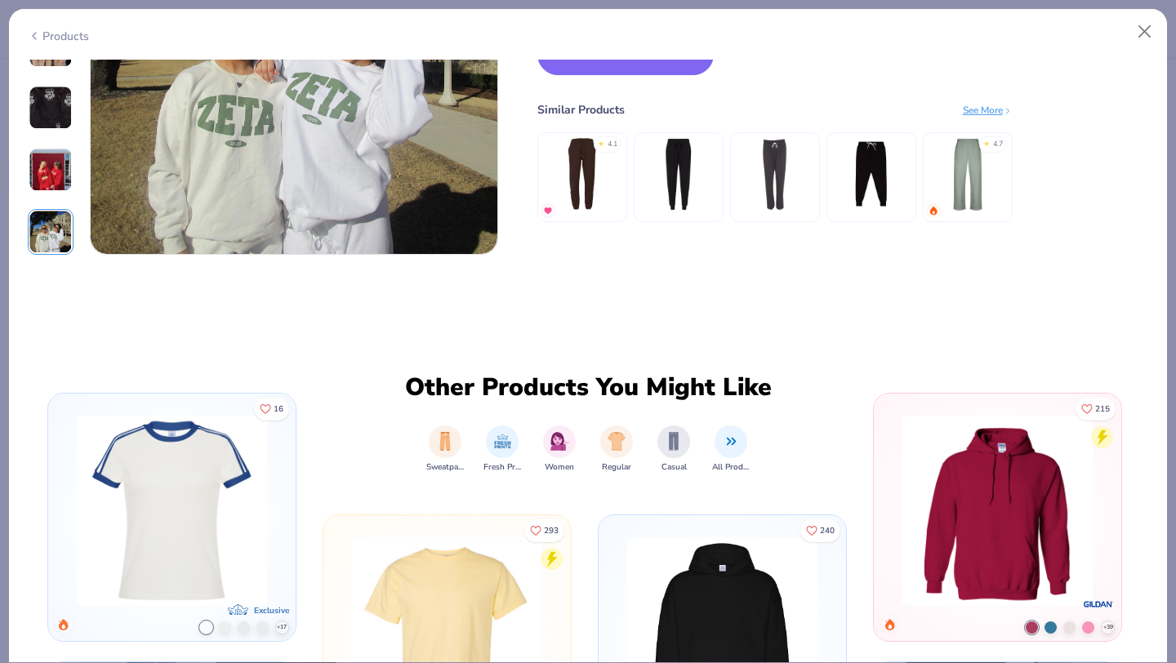
scroll to position [2306, 0]
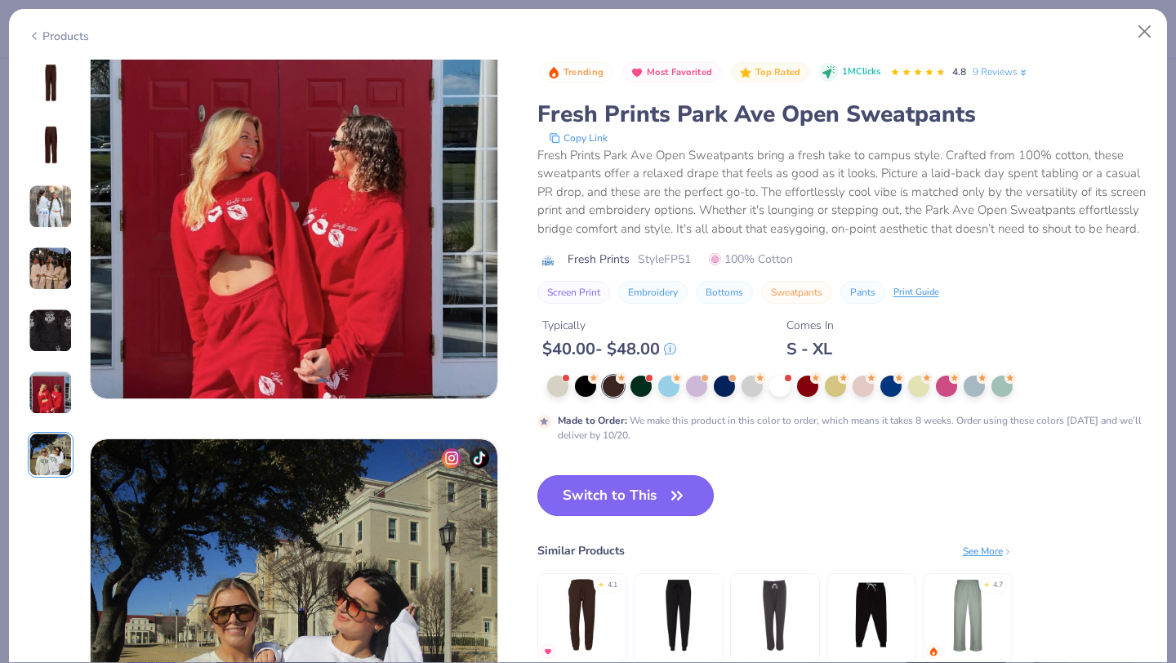
click at [612, 496] on button "Switch to This" at bounding box center [625, 495] width 177 height 41
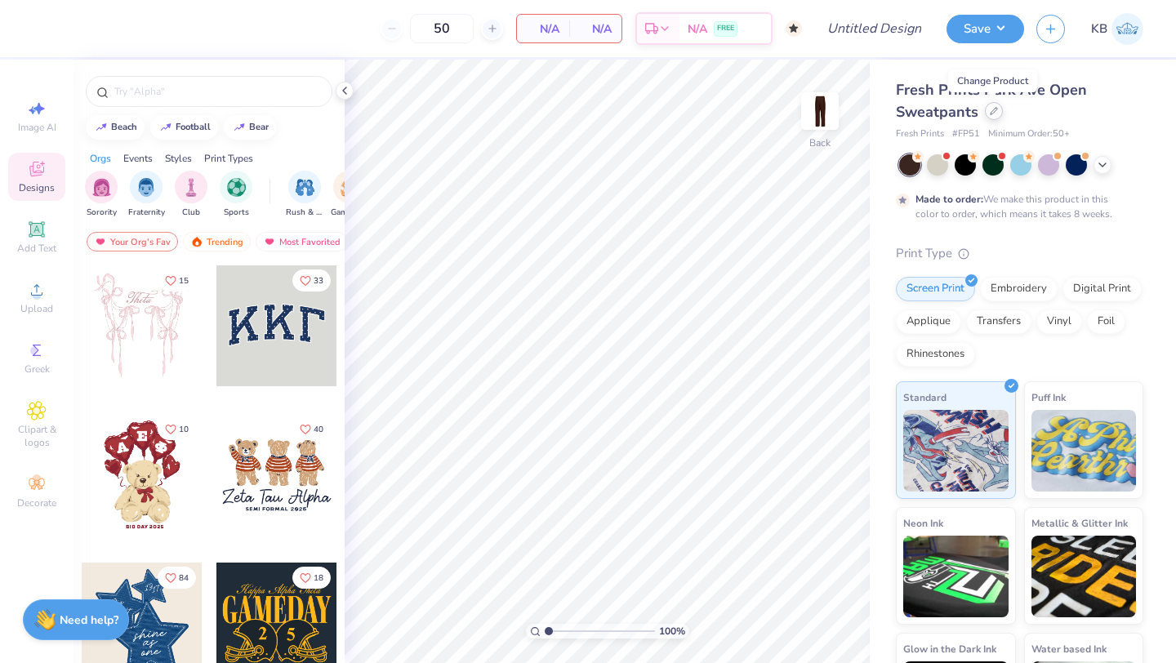
click at [990, 111] on icon at bounding box center [994, 111] width 8 height 8
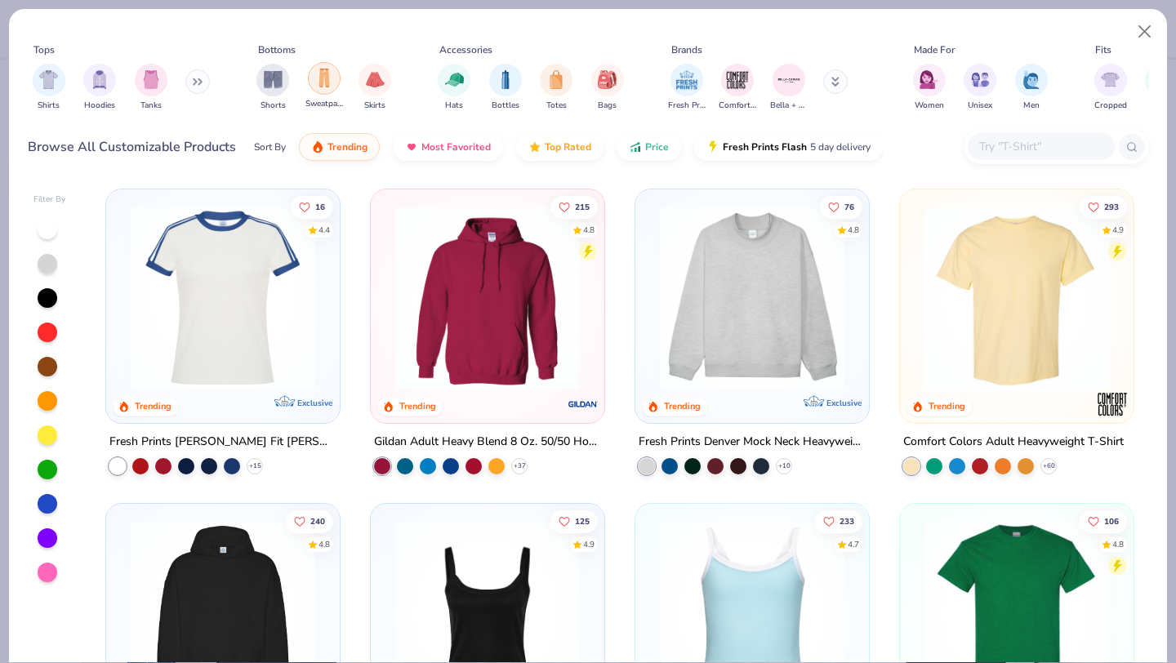
click at [324, 87] on div "filter for Sweatpants" at bounding box center [324, 78] width 33 height 33
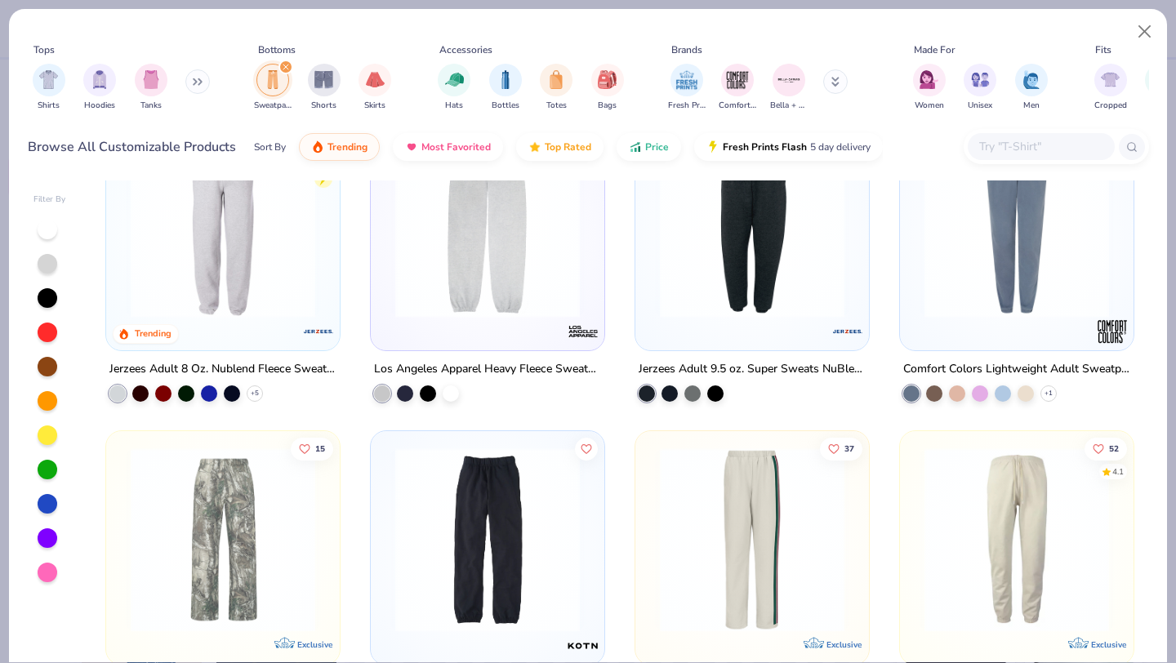
scroll to position [386, 0]
click at [548, 319] on div at bounding box center [487, 230] width 217 height 209
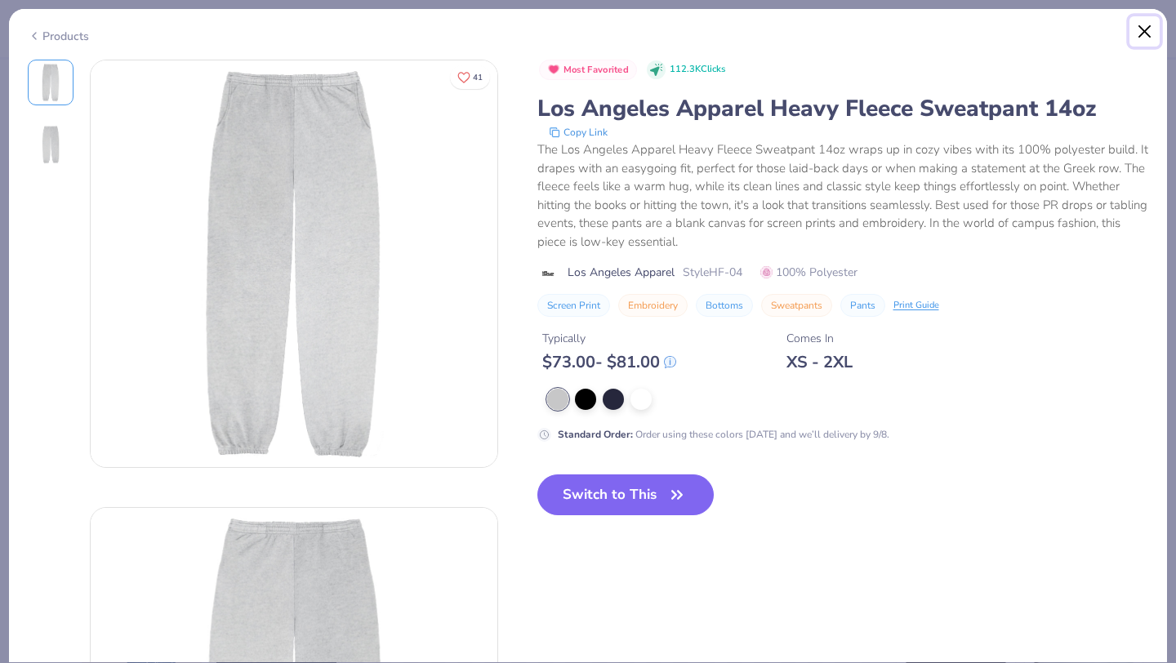
click at [1142, 29] on button "Close" at bounding box center [1144, 31] width 31 height 31
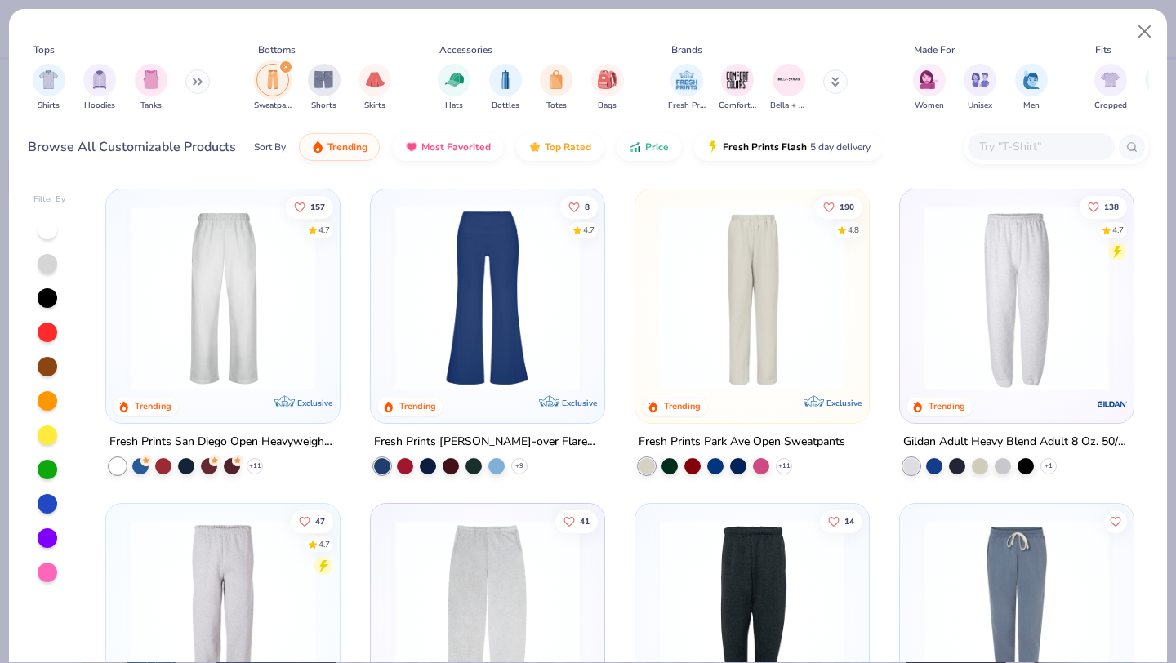
click at [1030, 353] on img at bounding box center [1016, 298] width 201 height 185
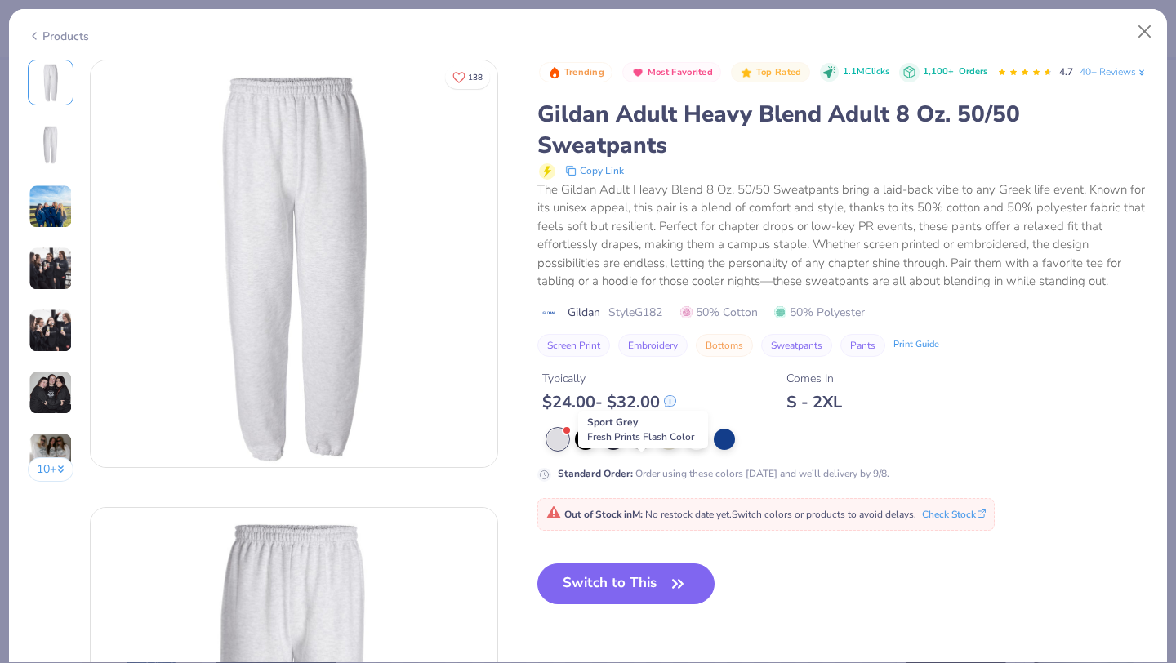
click at [640, 448] on div at bounding box center [640, 437] width 21 height 21
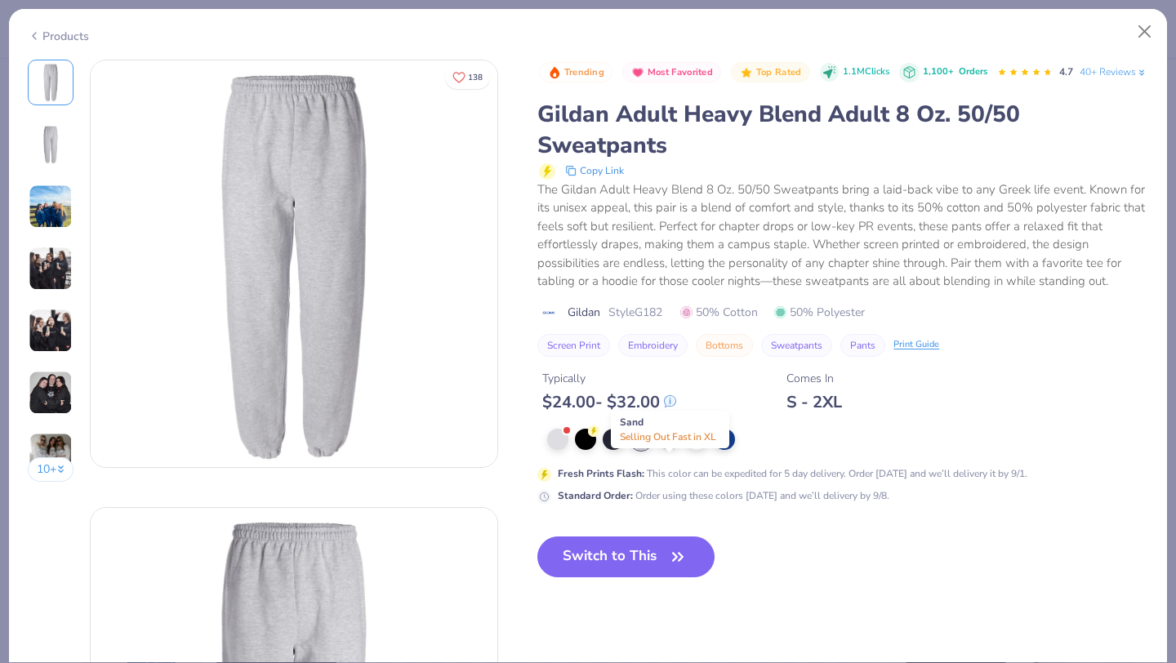
click at [669, 448] on div at bounding box center [668, 437] width 21 height 21
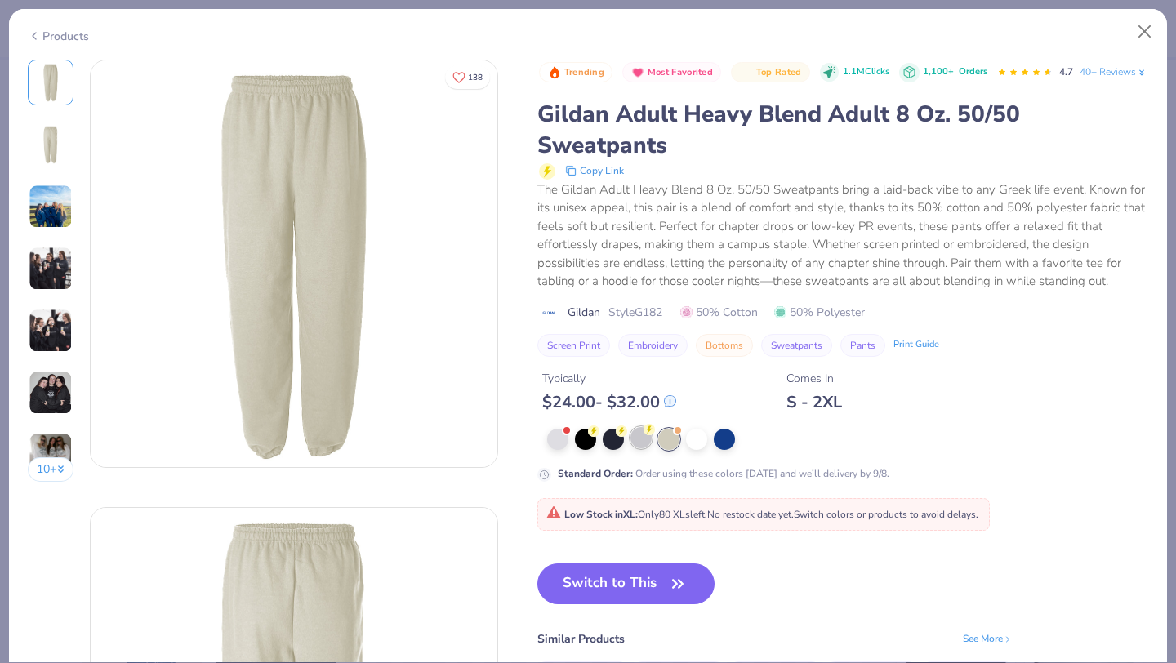
click at [642, 448] on div at bounding box center [640, 437] width 21 height 21
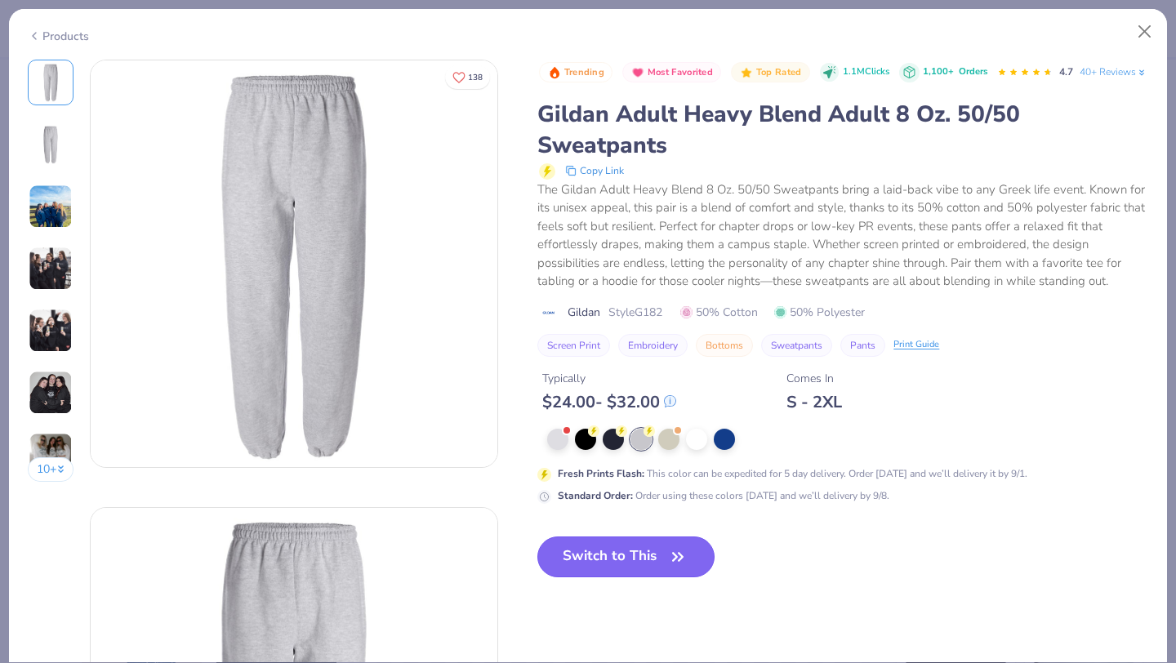
click at [625, 577] on button "Switch to This" at bounding box center [625, 556] width 177 height 41
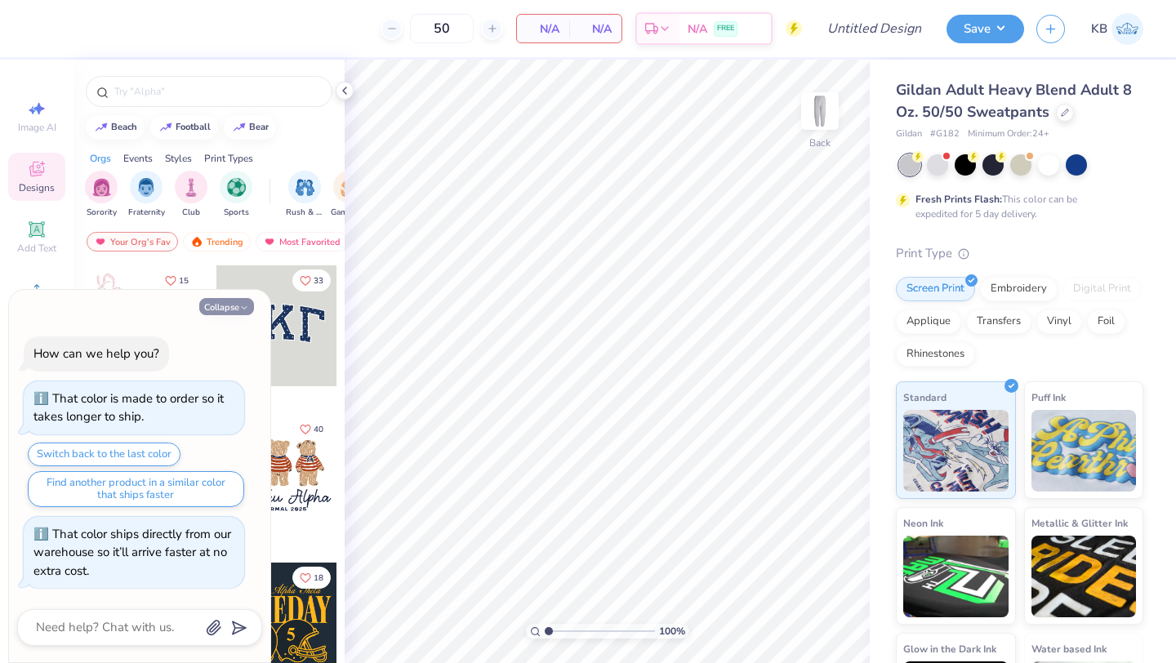
click at [235, 306] on button "Collapse" at bounding box center [226, 306] width 55 height 17
type textarea "x"
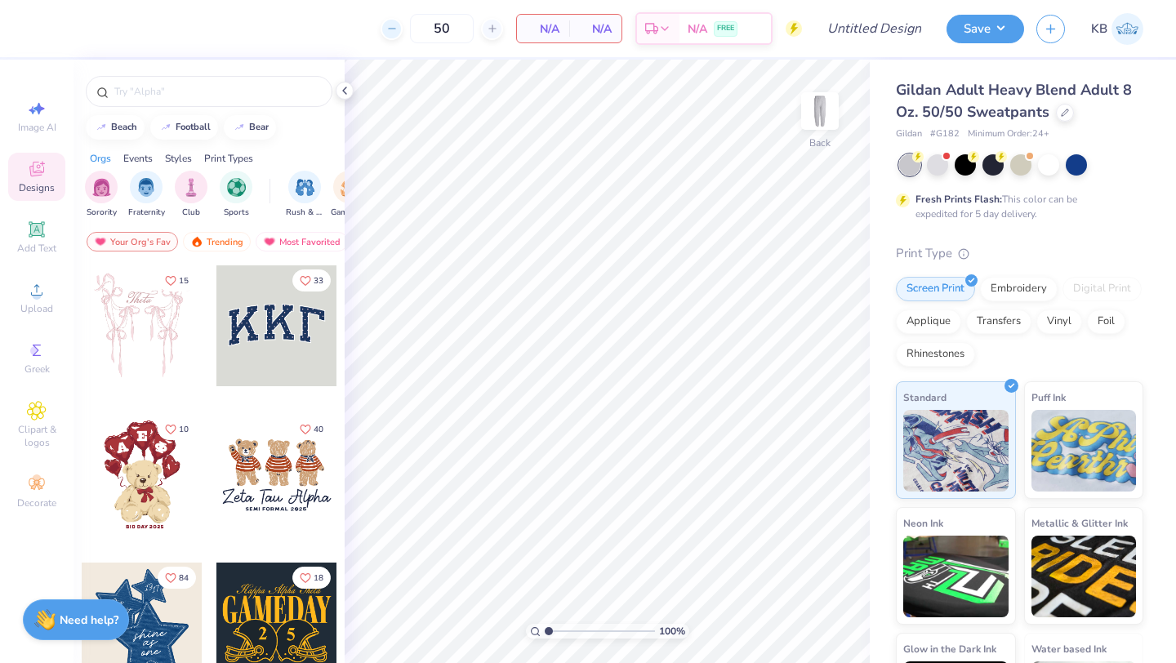
click at [394, 29] on line at bounding box center [391, 29] width 7 height 0
click at [451, 30] on input "49" at bounding box center [442, 28] width 64 height 29
type input "4"
type input "25"
click at [144, 92] on input "text" at bounding box center [217, 91] width 209 height 16
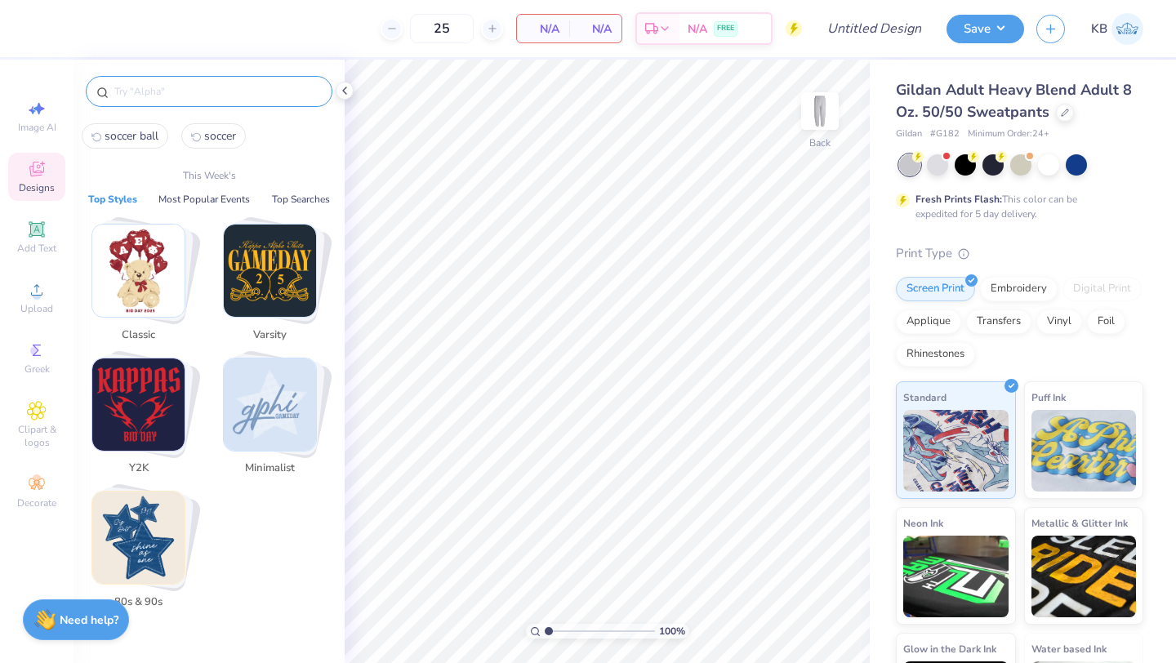
click at [132, 134] on span "soccer ball" at bounding box center [132, 136] width 54 height 16
type input "soccer ball"
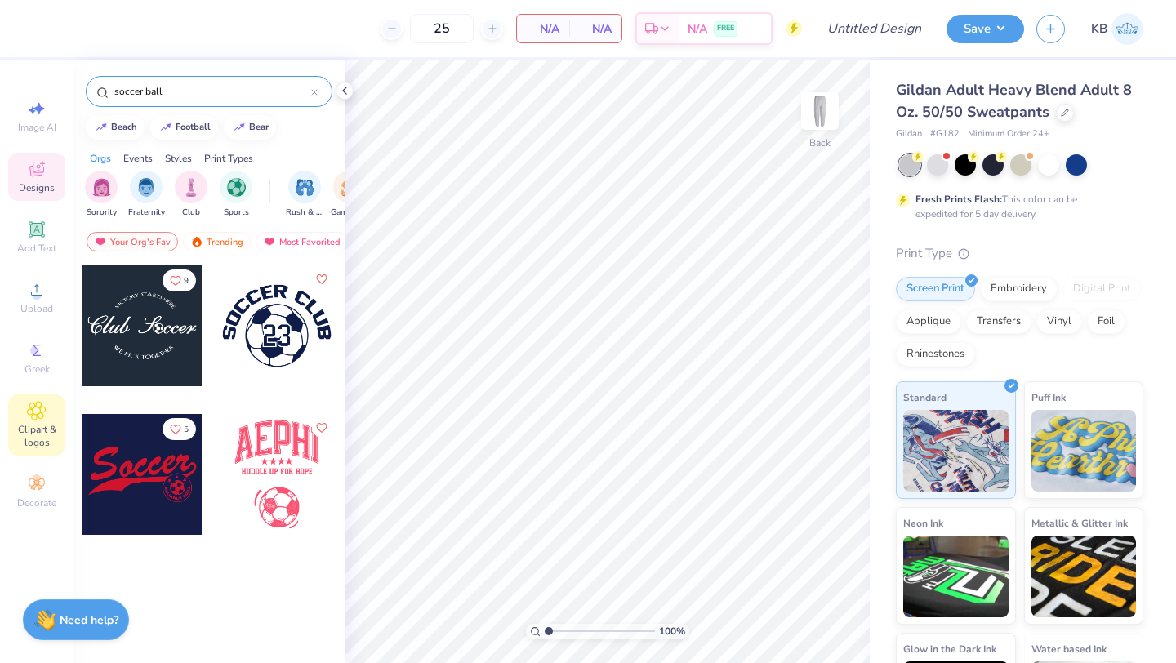
click at [41, 404] on icon at bounding box center [37, 411] width 18 height 18
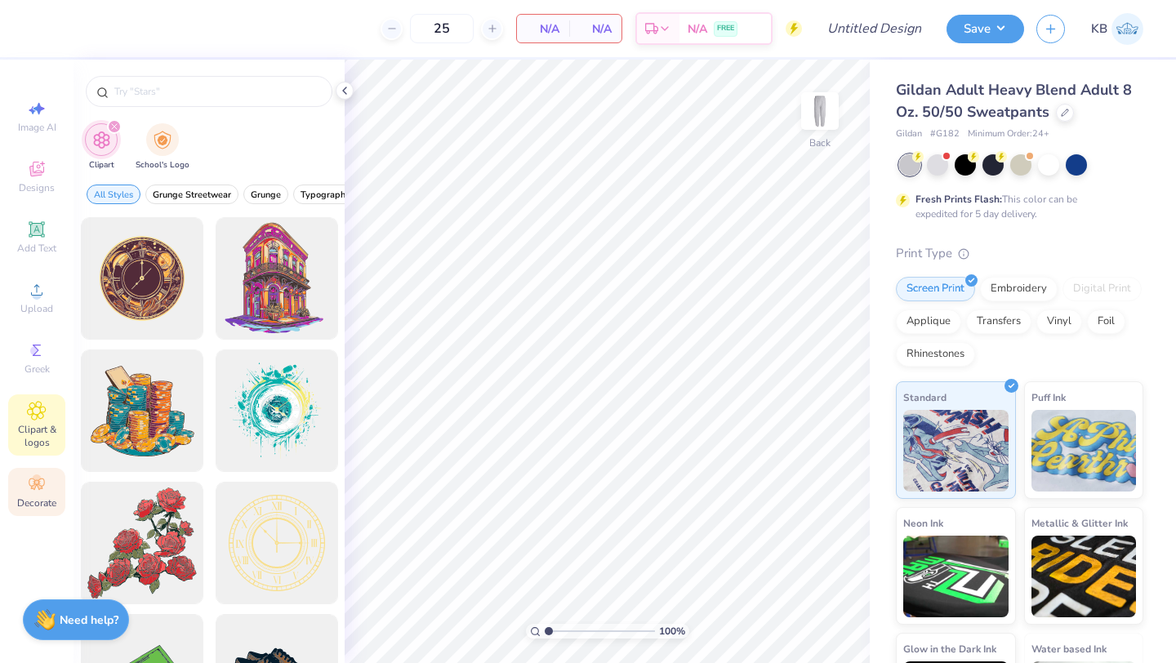
click at [37, 484] on icon at bounding box center [37, 483] width 16 height 11
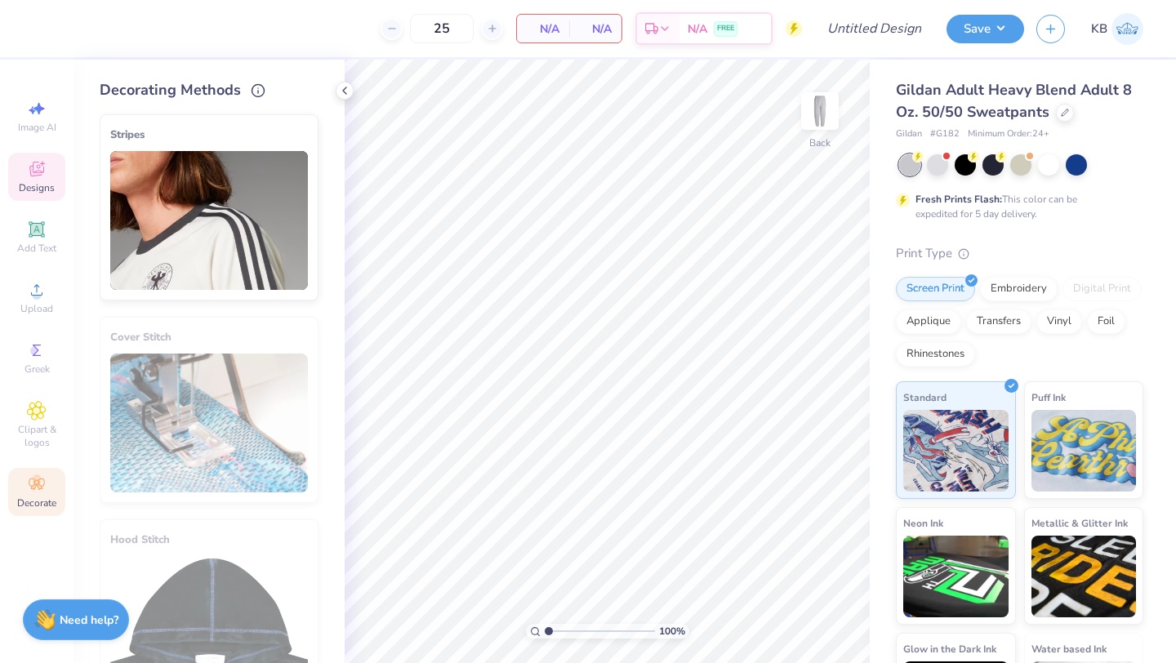
click at [34, 162] on icon at bounding box center [37, 169] width 20 height 20
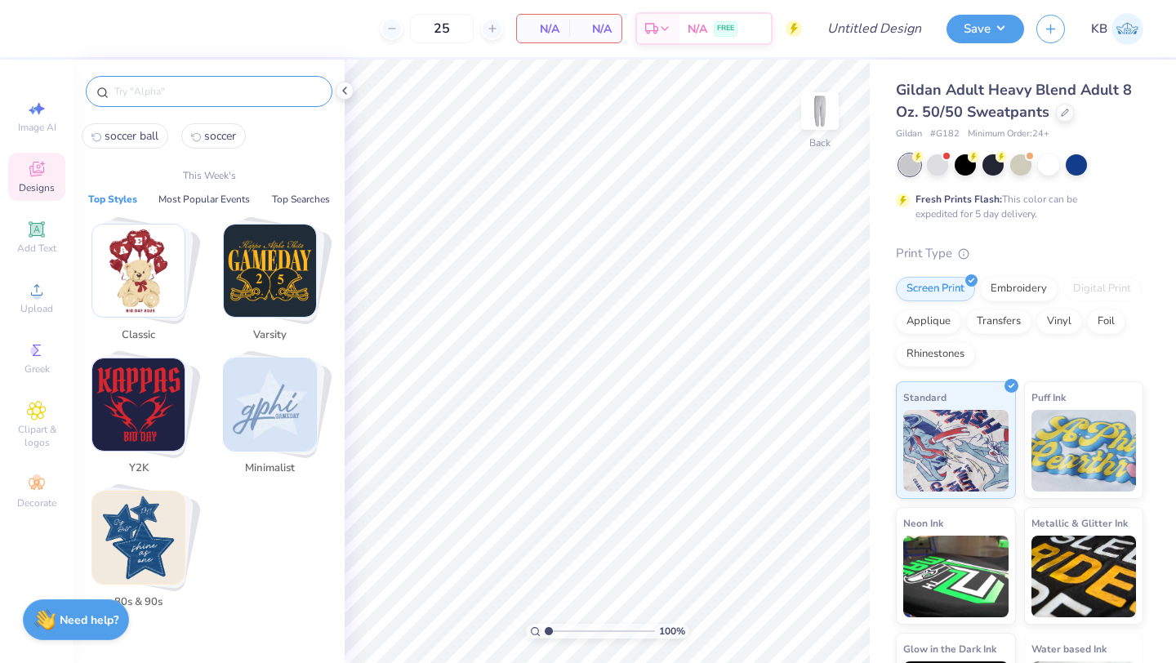
click at [150, 89] on input "text" at bounding box center [217, 91] width 209 height 16
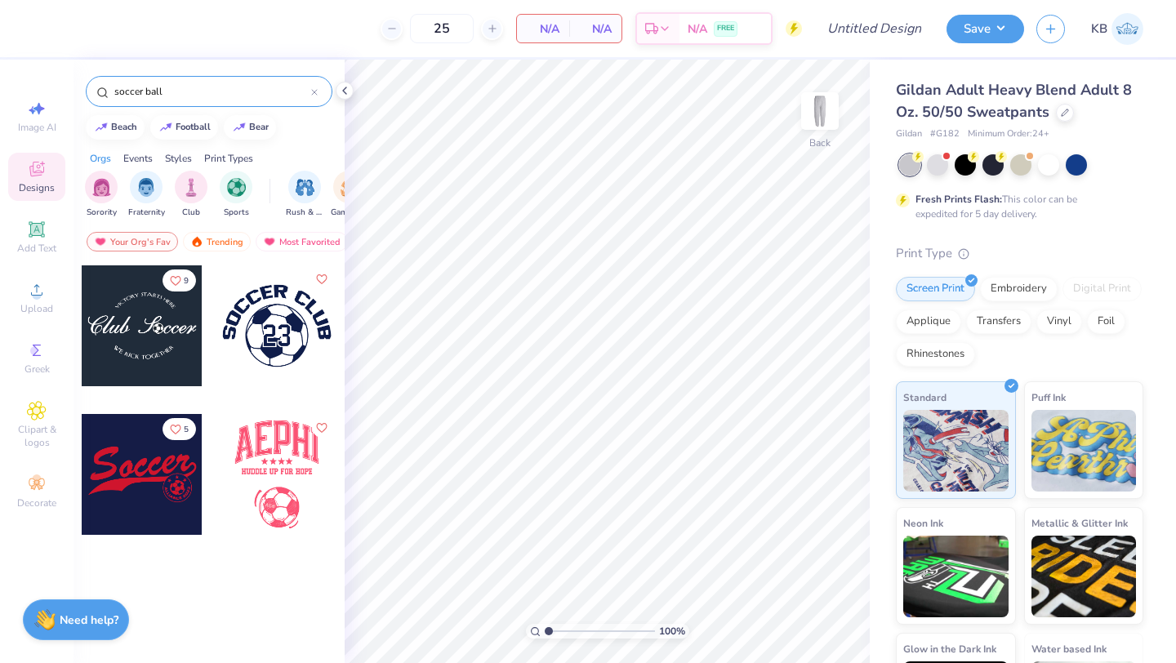
click at [165, 88] on input "soccer ball" at bounding box center [212, 91] width 198 height 16
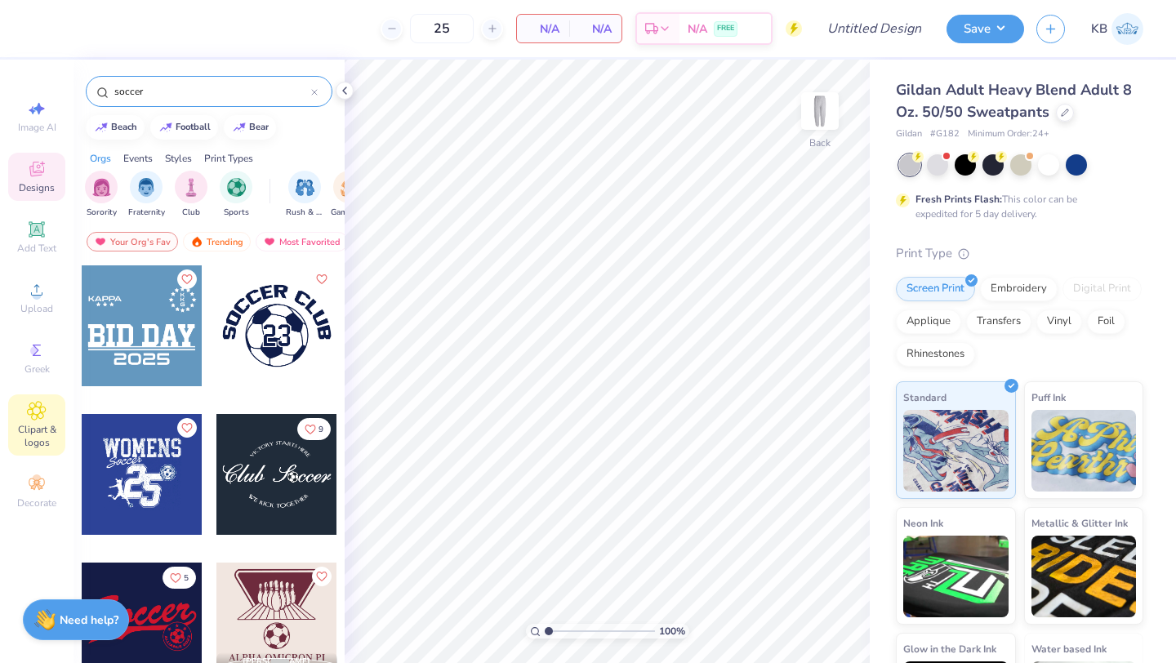
type input "soccer"
click at [26, 415] on div "Clipart & logos" at bounding box center [36, 424] width 57 height 61
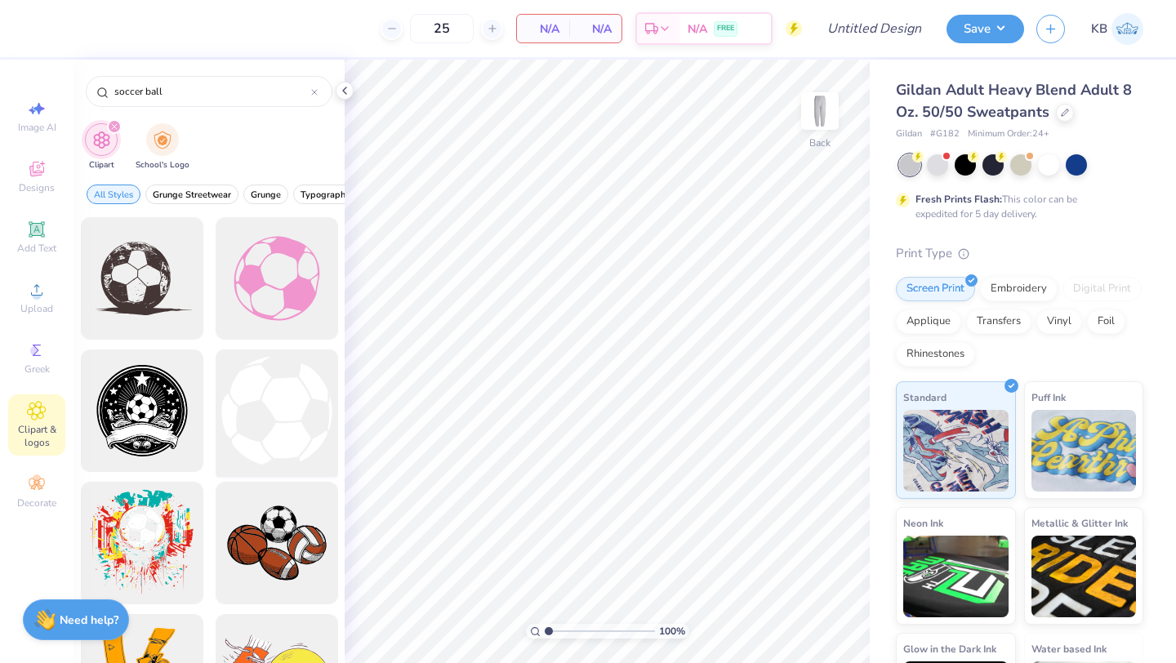
type input "soccer ball"
click at [289, 397] on div at bounding box center [276, 411] width 135 height 135
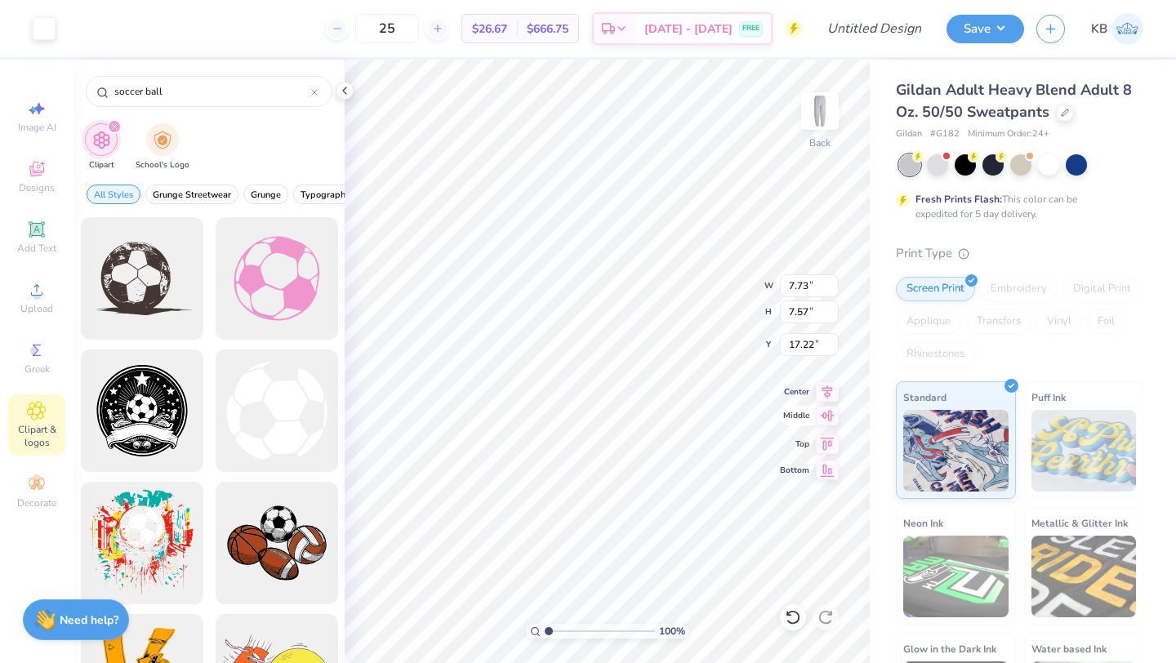
type input "4.00"
type input "3.77"
type input "3.69"
type input "5.50"
click at [44, 124] on span "Image AI" at bounding box center [37, 127] width 38 height 13
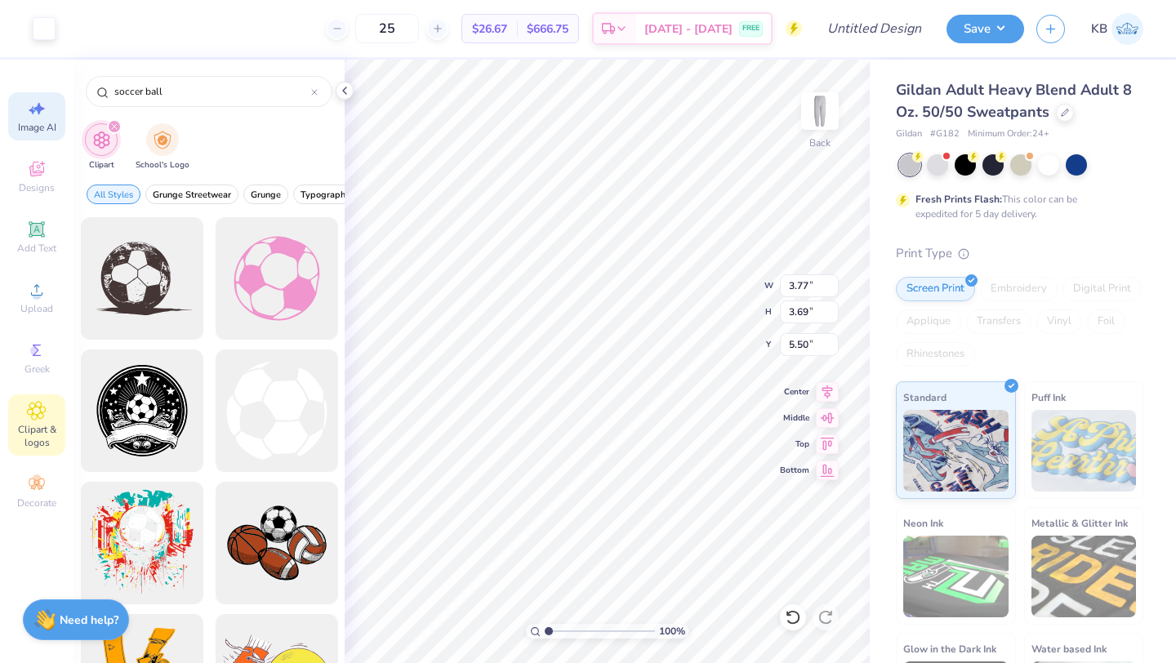
select select "4"
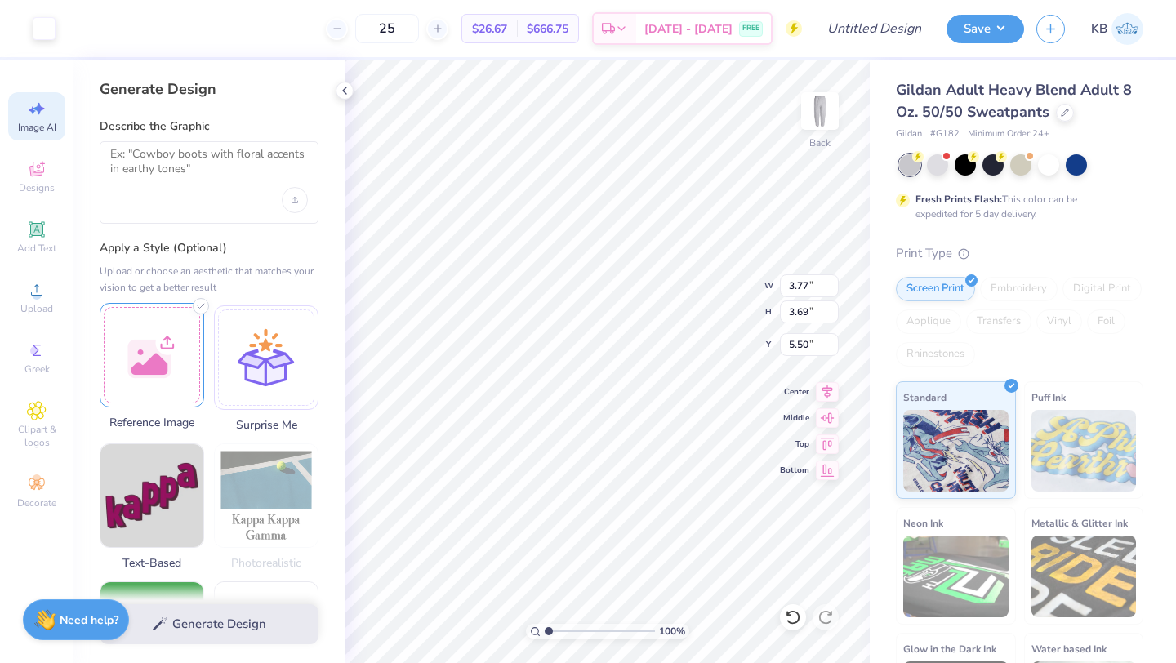
click at [144, 371] on div at bounding box center [152, 355] width 105 height 105
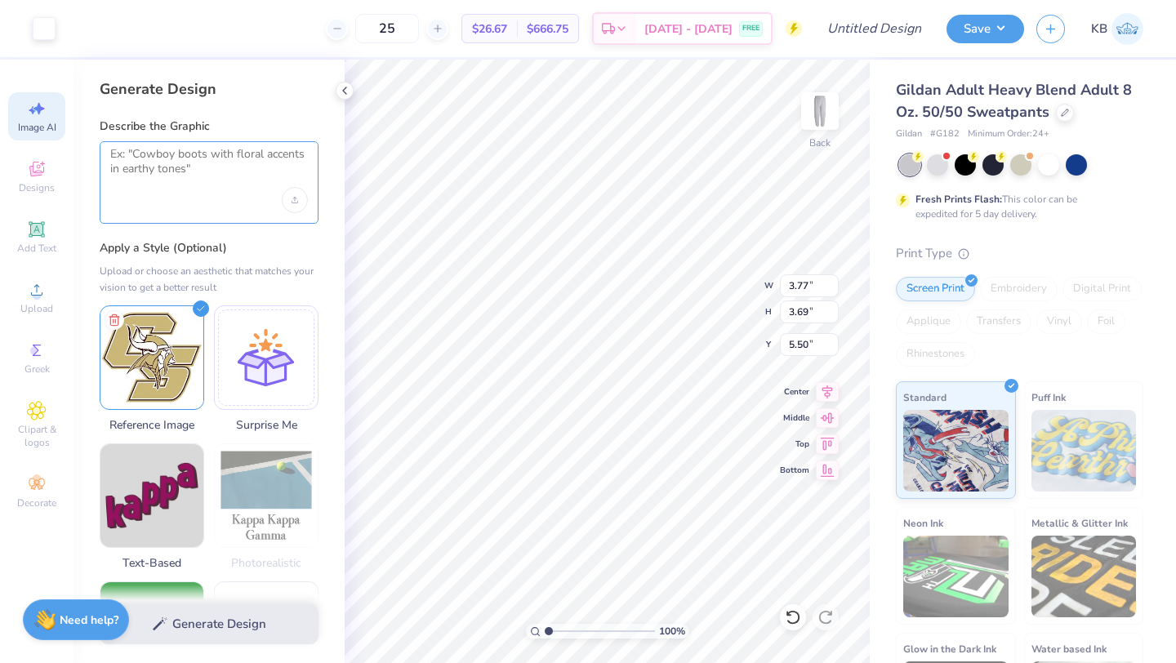
click at [227, 158] on textarea at bounding box center [209, 167] width 198 height 41
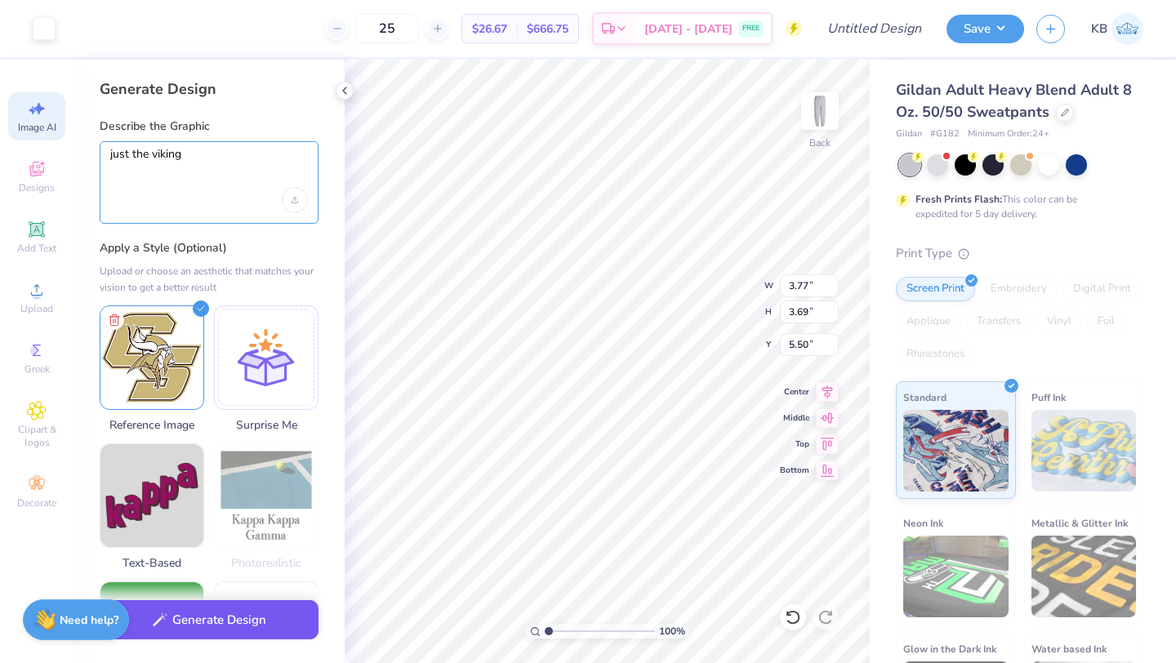
type textarea "just the viking"
click at [256, 616] on button "Generate Design" at bounding box center [209, 620] width 219 height 40
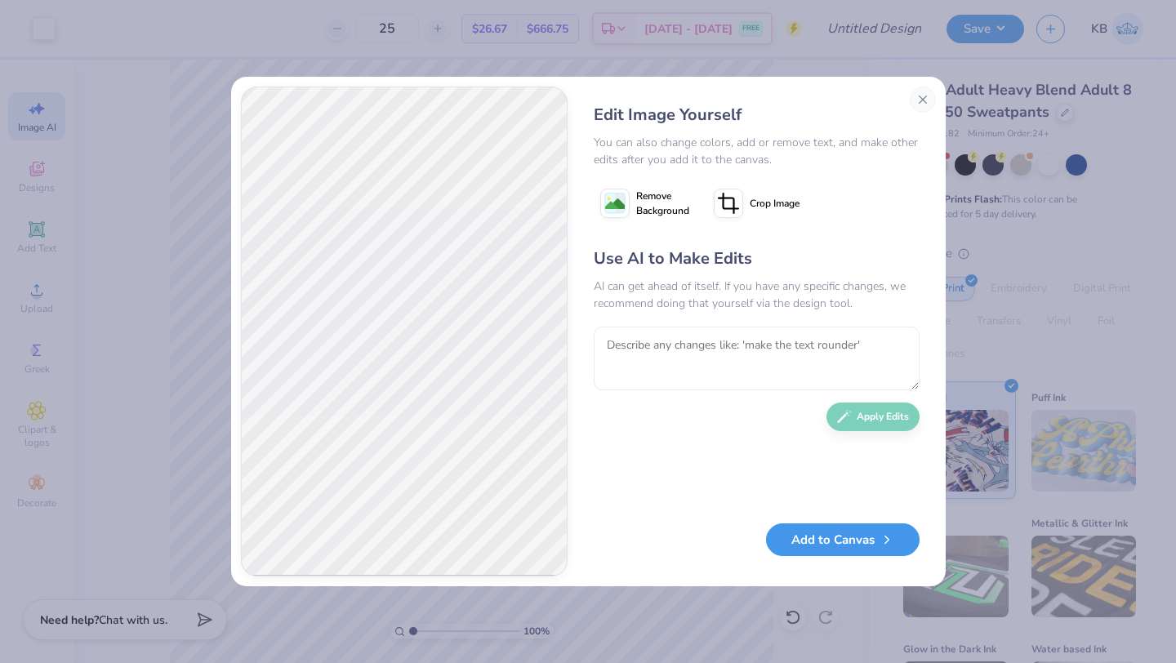
click at [827, 548] on button "Add to Canvas" at bounding box center [843, 539] width 154 height 33
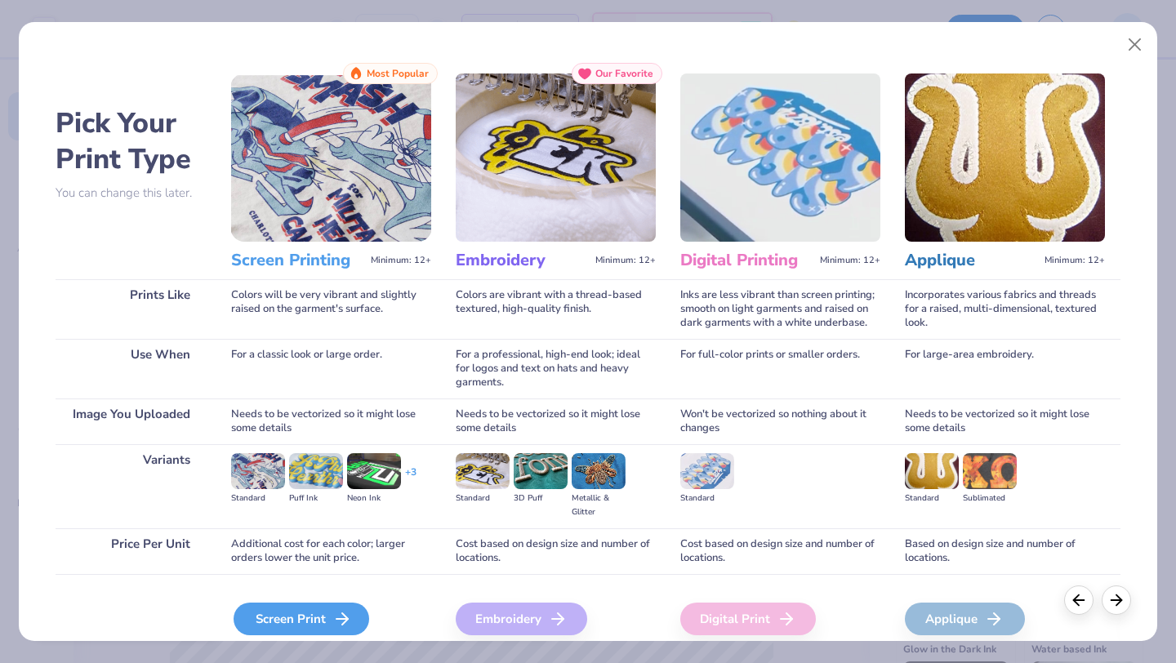
click at [314, 618] on div "Screen Print" at bounding box center [302, 619] width 136 height 33
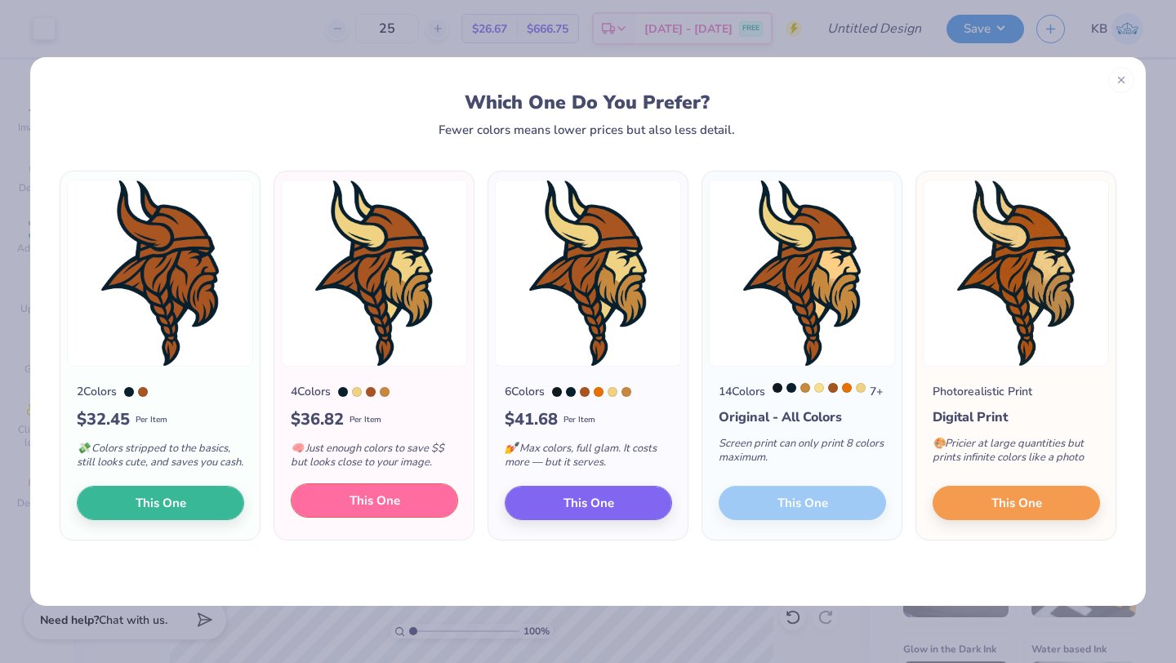
click at [328, 515] on button "This One" at bounding box center [374, 500] width 167 height 34
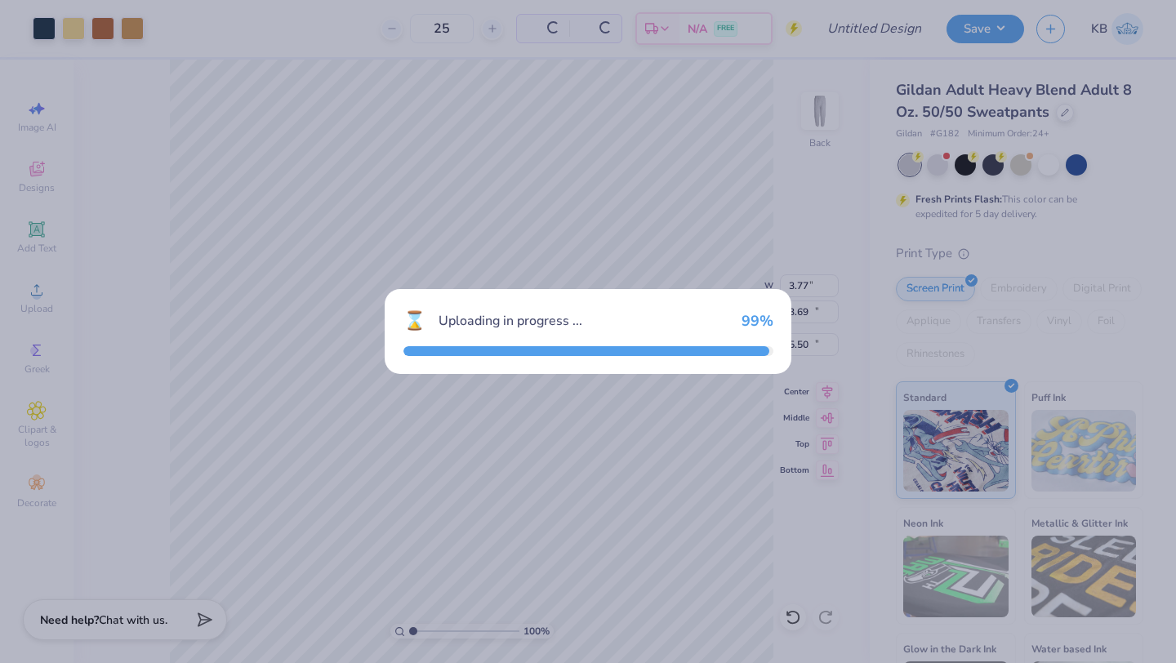
type input "7.64"
type input "12.03"
type input "14.98"
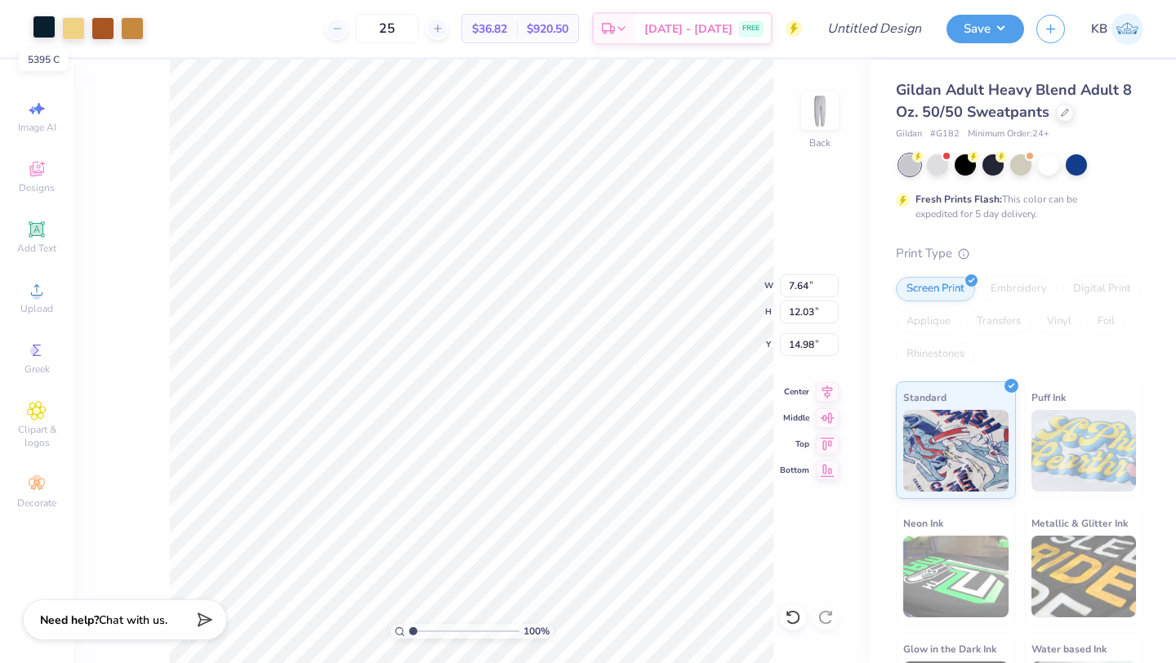
click at [47, 28] on div at bounding box center [44, 27] width 23 height 23
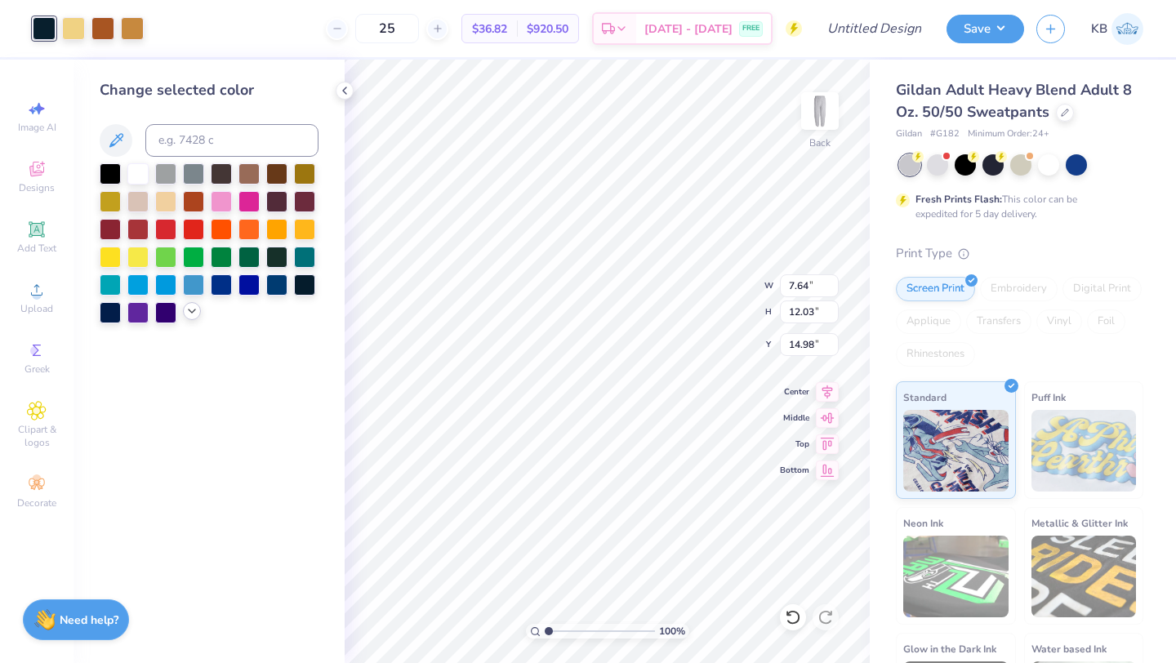
click at [189, 309] on icon at bounding box center [191, 311] width 13 height 13
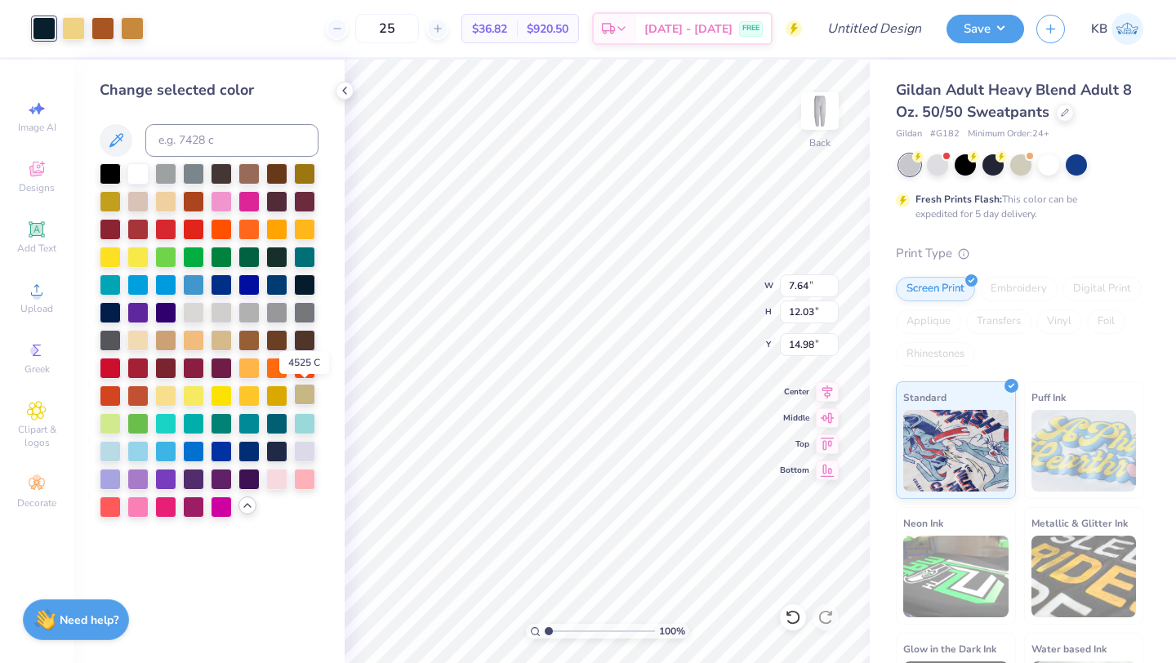
click at [303, 394] on div at bounding box center [304, 394] width 21 height 21
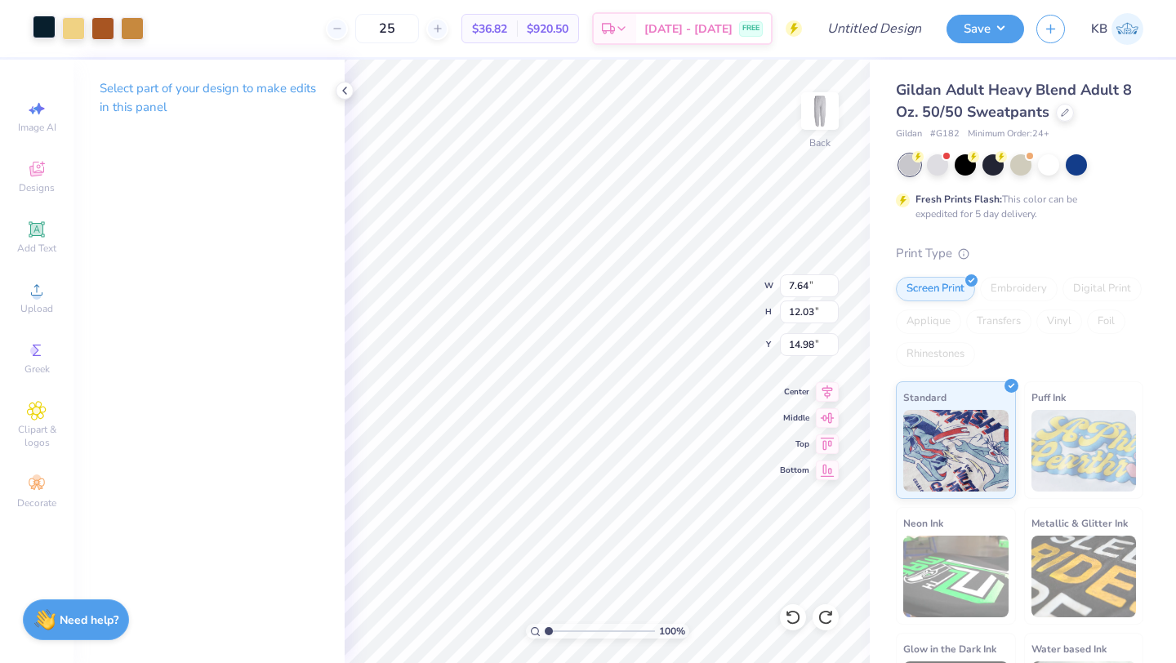
click at [44, 28] on div at bounding box center [44, 27] width 23 height 23
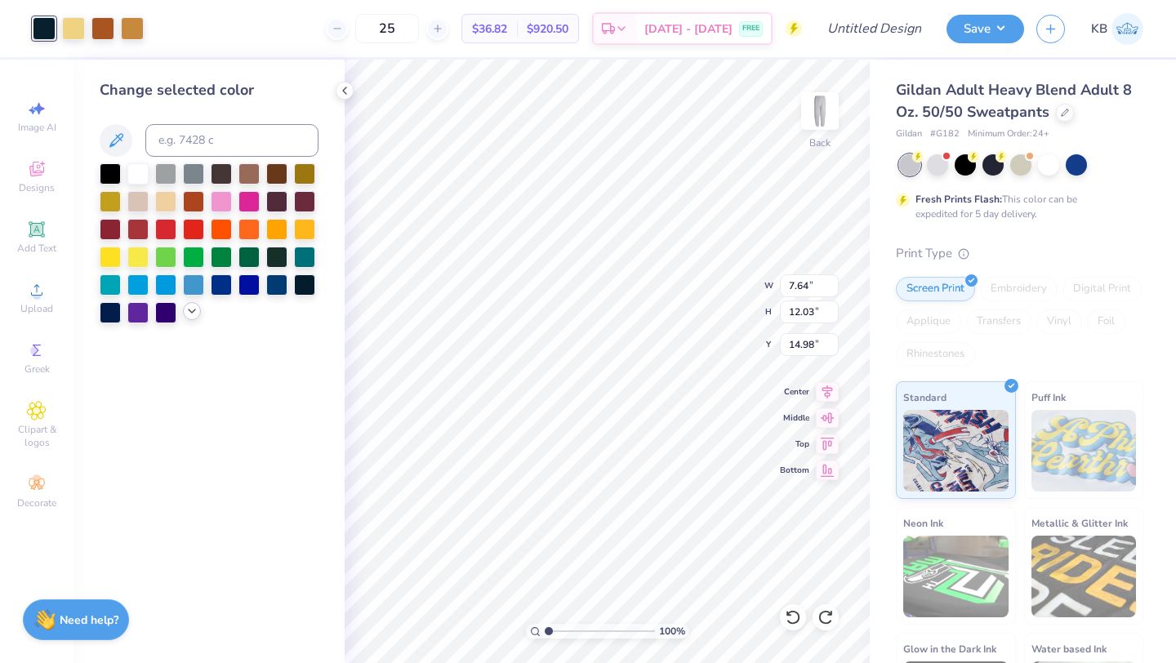
click at [191, 313] on polyline at bounding box center [192, 310] width 7 height 3
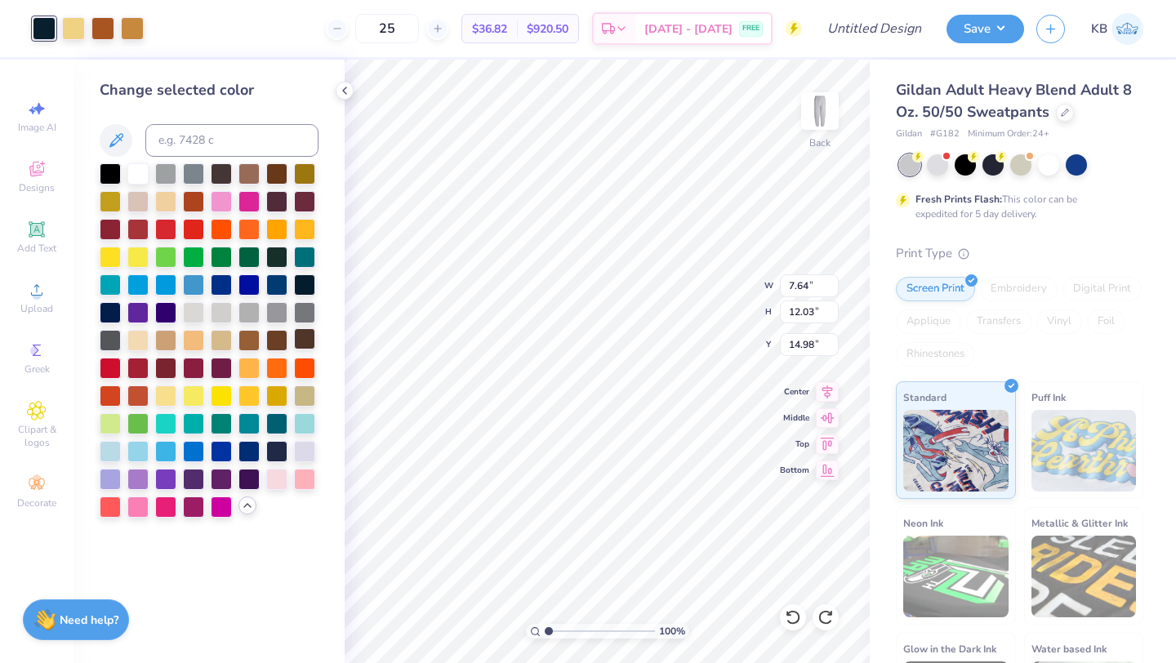
click at [301, 340] on div at bounding box center [304, 338] width 21 height 21
click at [100, 38] on div at bounding box center [102, 27] width 23 height 23
click at [244, 338] on div at bounding box center [248, 338] width 21 height 21
click at [305, 394] on div at bounding box center [304, 394] width 21 height 21
click at [79, 27] on div at bounding box center [73, 27] width 23 height 23
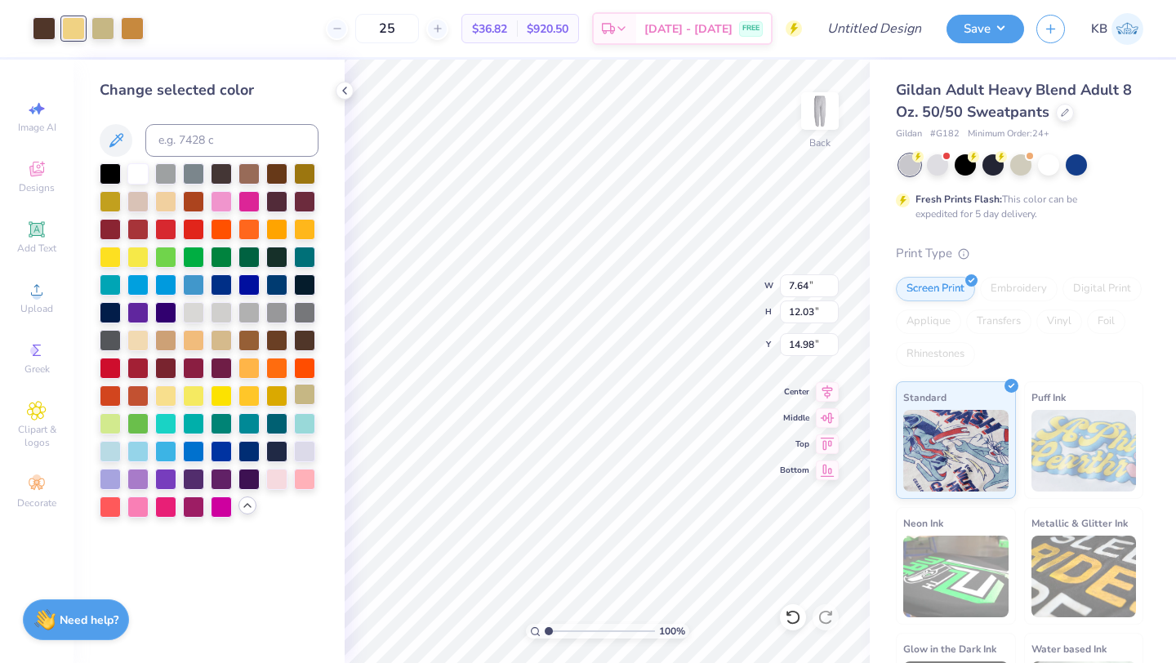
click at [303, 391] on div at bounding box center [304, 394] width 21 height 21
click at [103, 25] on div at bounding box center [102, 27] width 23 height 23
click at [296, 398] on div at bounding box center [304, 394] width 21 height 21
type input "3.30"
type input "5.21"
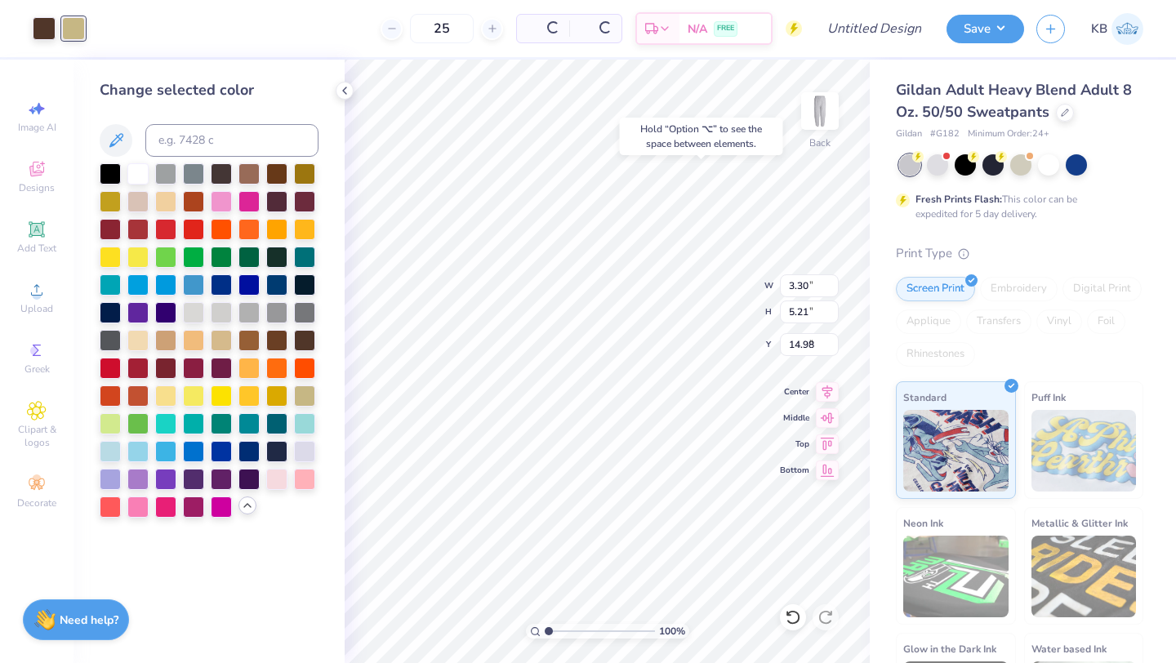
type input "4.74"
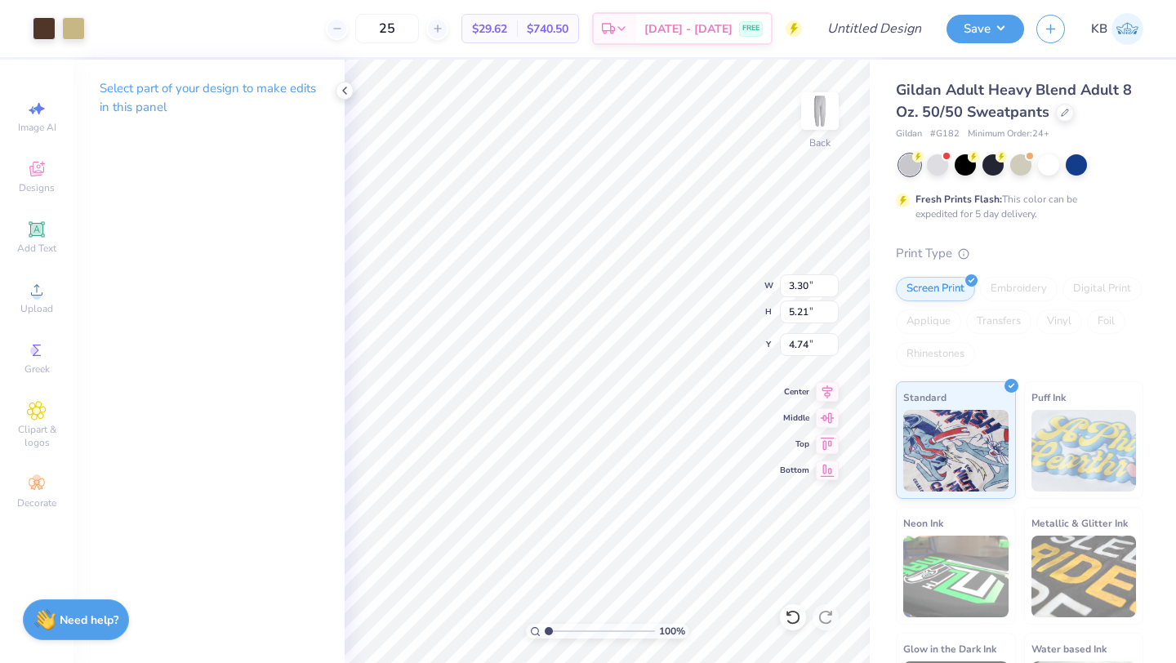
type input "3.77"
type input "3.69"
type input "5.50"
type input "4.33"
type input "4.24"
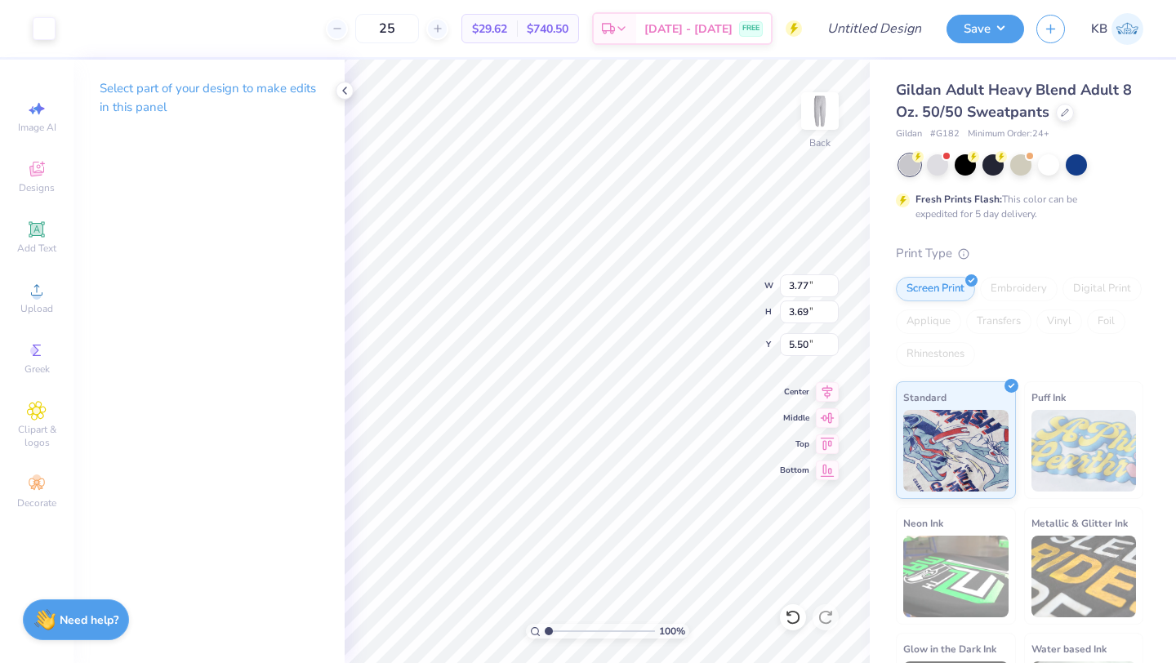
type input "4.95"
type input "3.30"
type input "5.21"
type input "4.74"
type input "3.40"
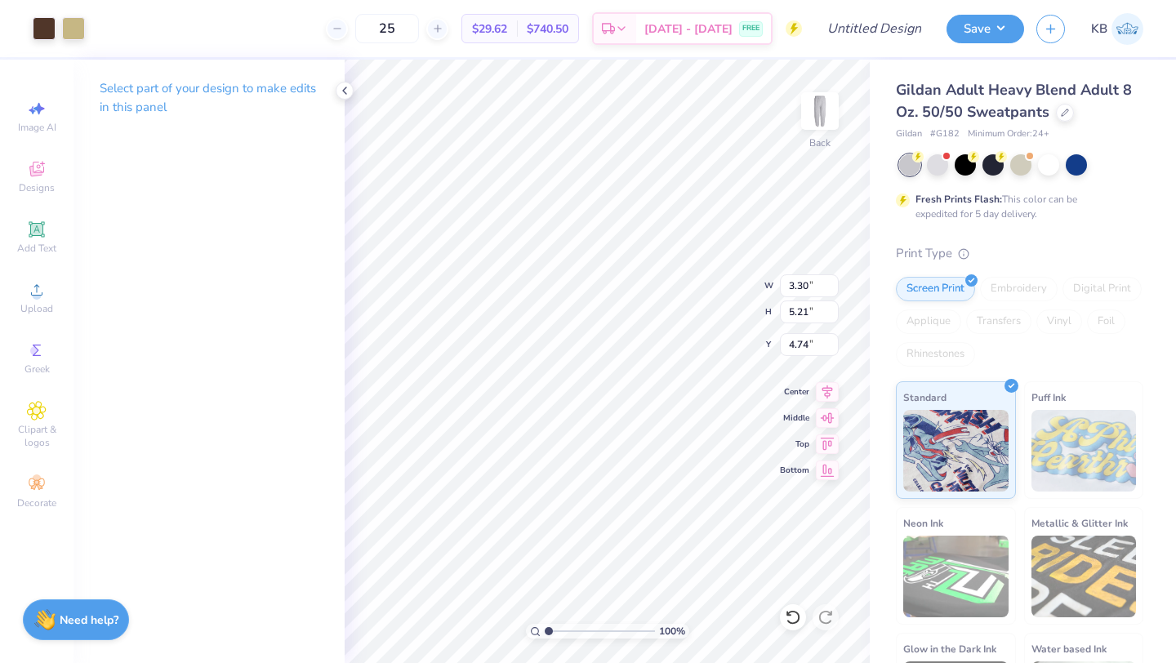
type input "5.36"
type input "4.33"
type input "4.24"
type input "4.95"
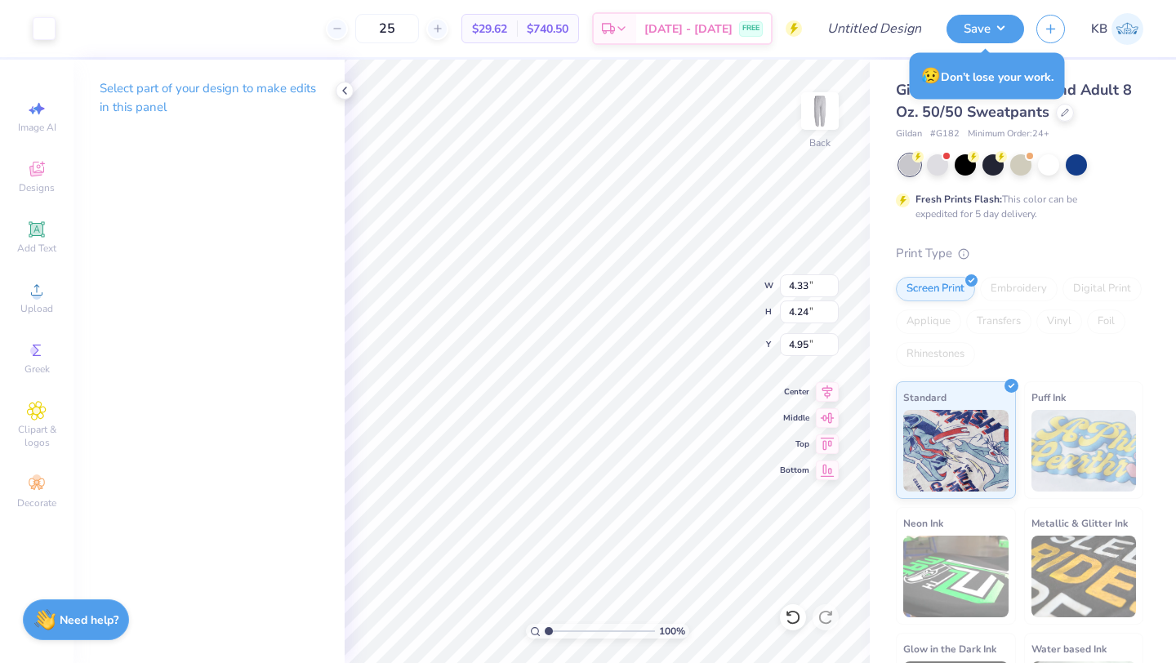
type input "3.77"
type input "3.69"
type input "5.50"
type input "5.58"
type input "3.40"
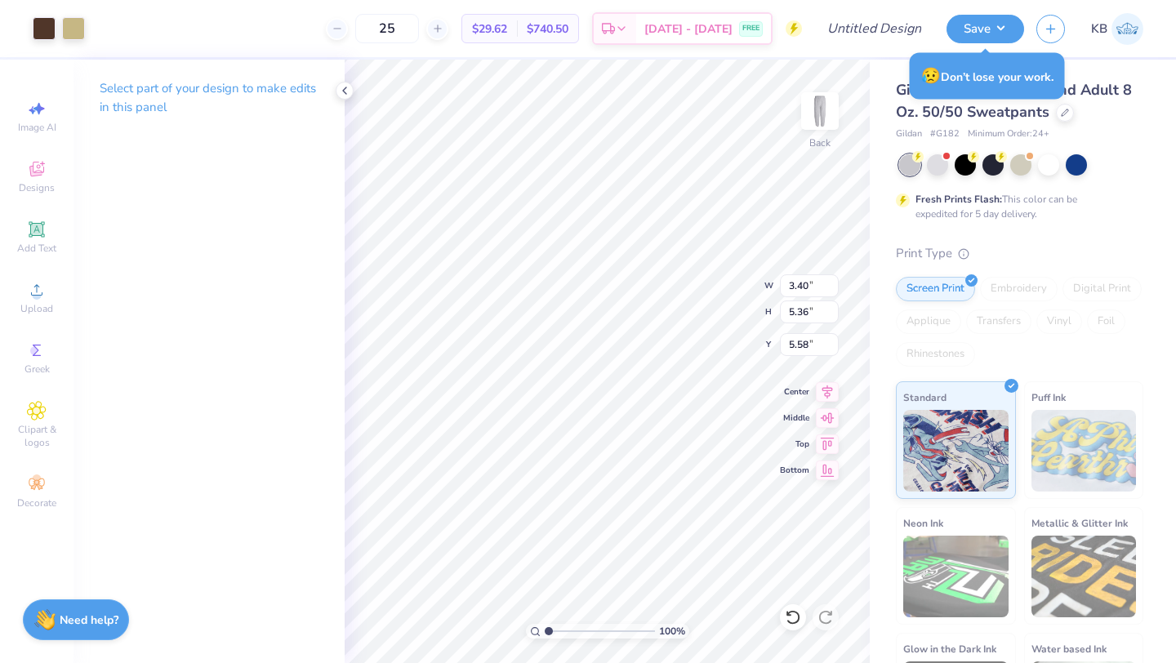
type input "5.36"
type input "5.58"
type input "3.77"
type input "3.69"
type input "6.89"
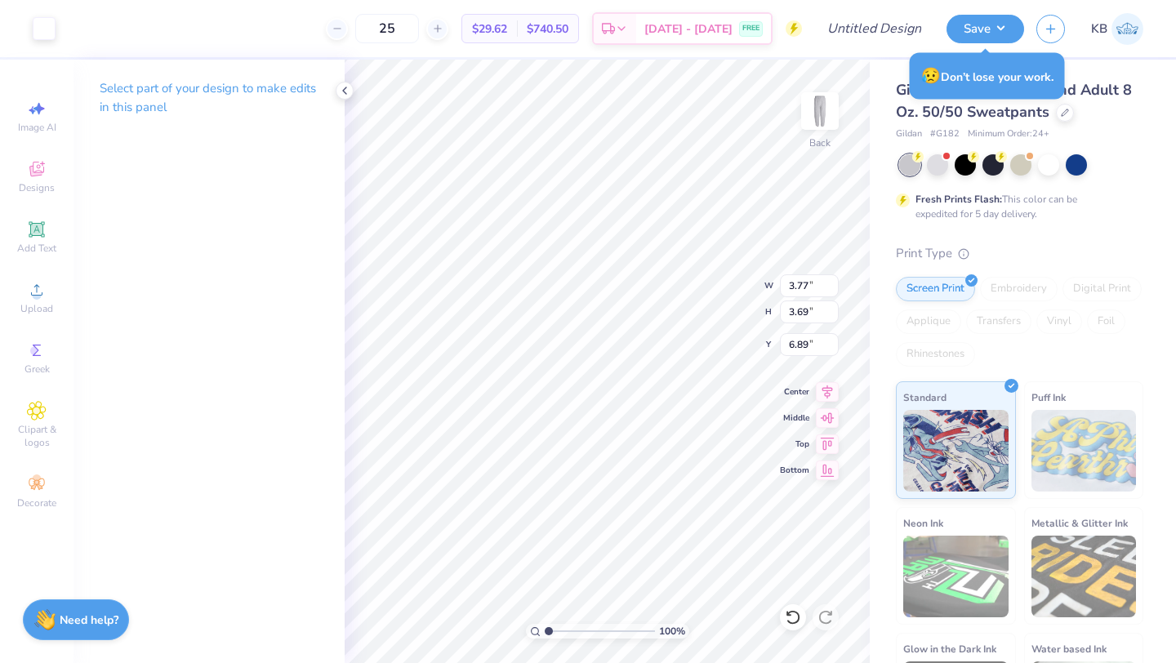
type input "3.40"
type input "5.36"
type input "6.89"
type input "3.77"
type input "3.69"
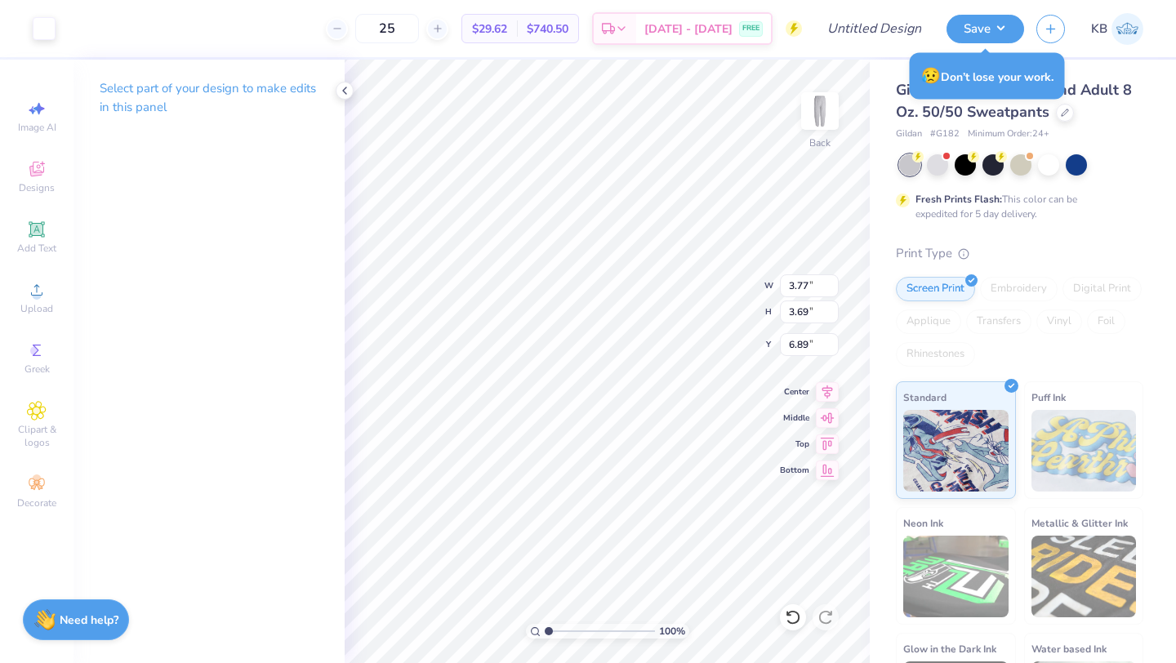
type input "7.28"
type input "3.40"
type input "5.36"
type input "7.28"
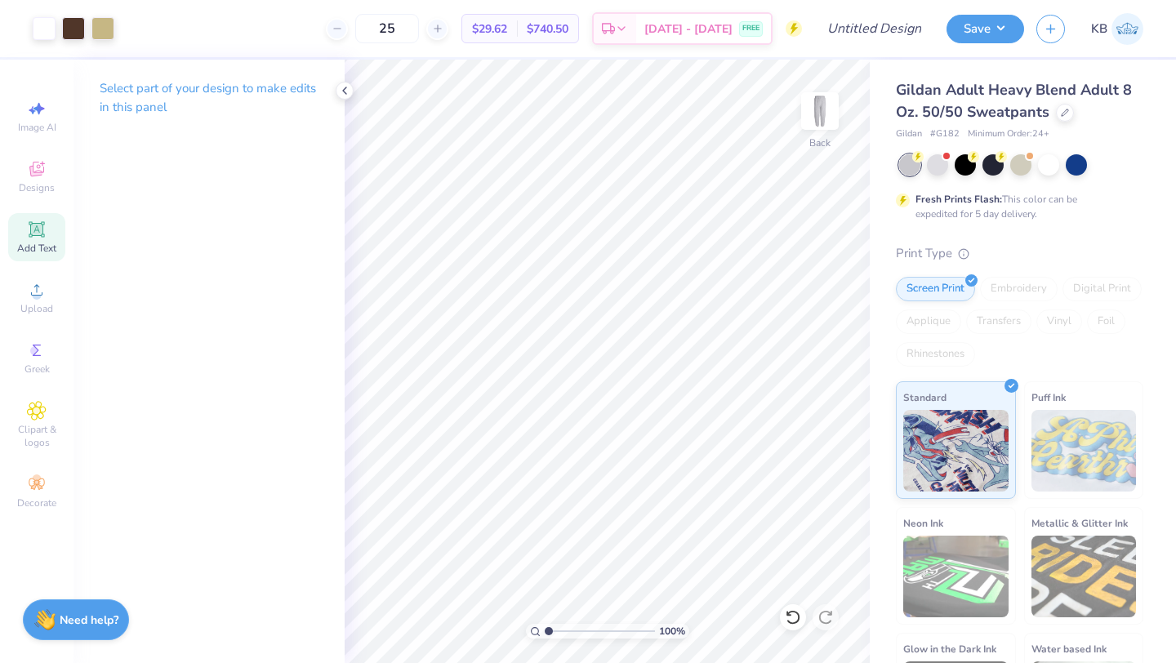
click at [33, 236] on icon at bounding box center [37, 230] width 20 height 20
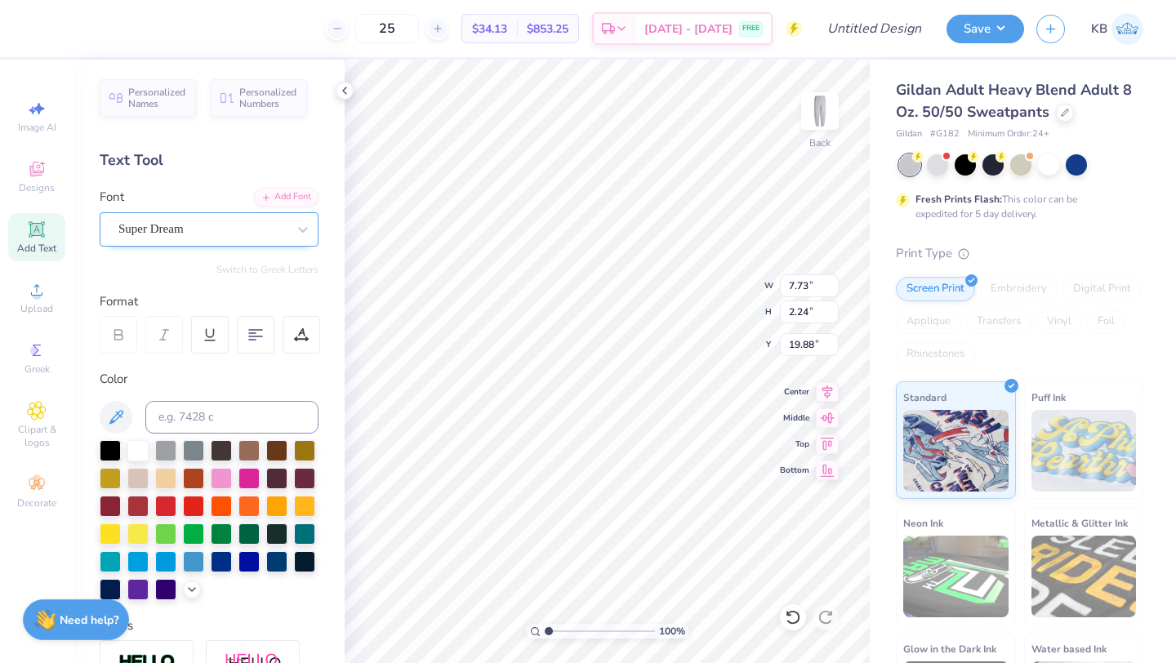
click at [255, 225] on div "Super Dream" at bounding box center [202, 228] width 171 height 25
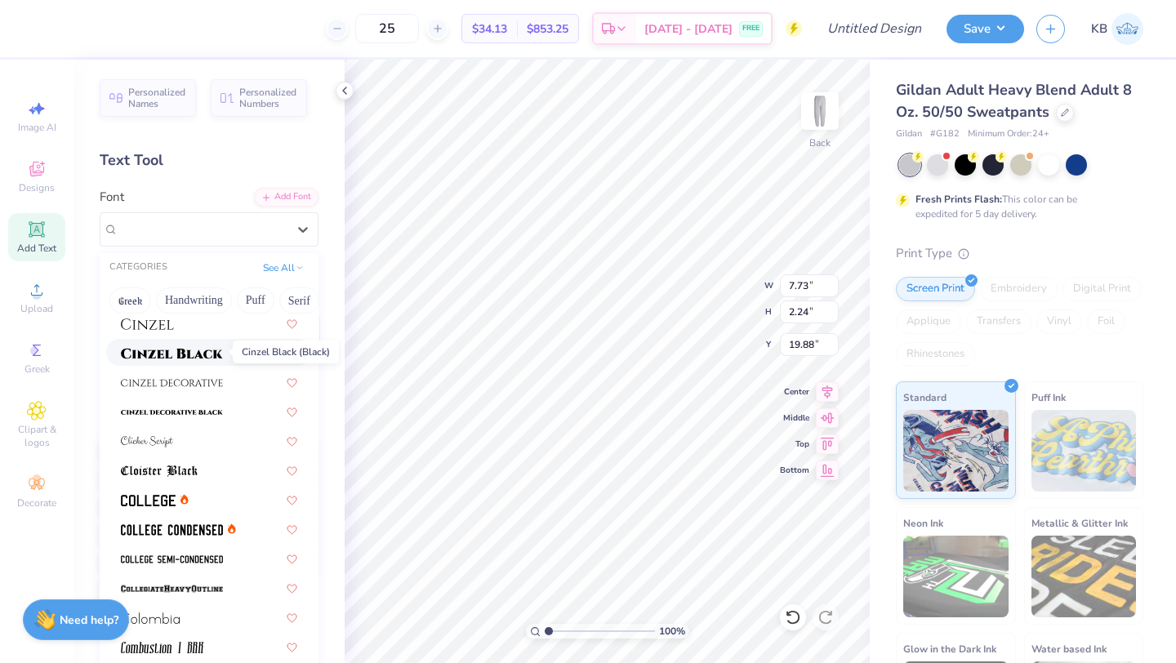
scroll to position [1976, 0]
click at [202, 505] on div at bounding box center [209, 498] width 176 height 17
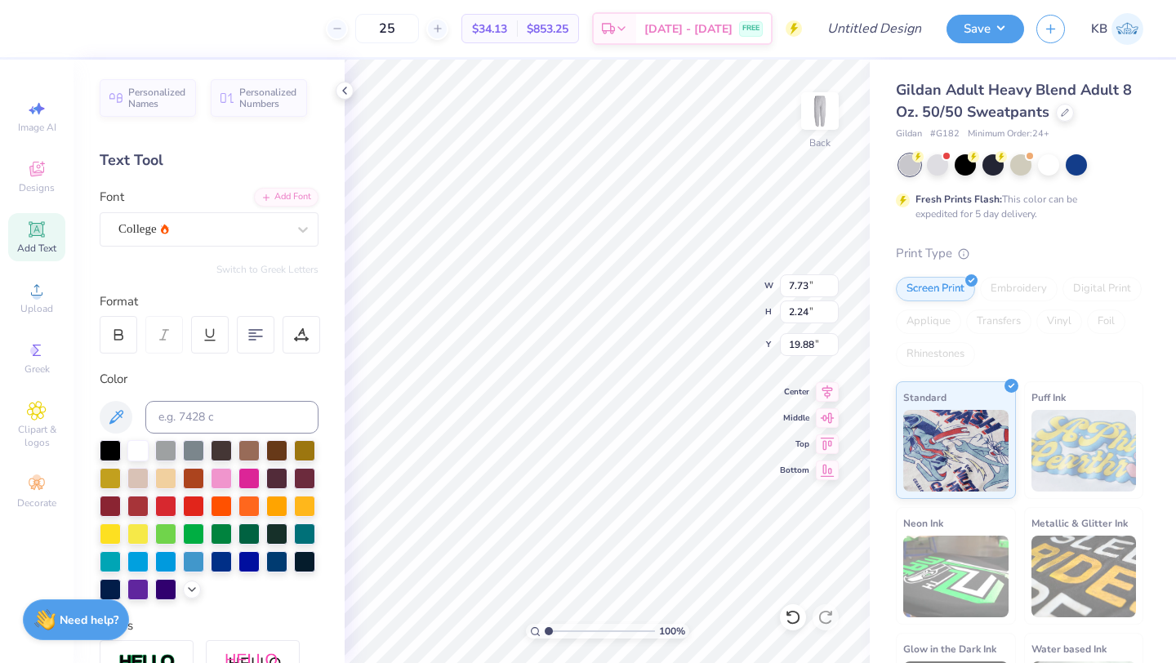
scroll to position [0, 1]
type textarea "South Soccer"
click at [194, 589] on icon at bounding box center [191, 587] width 13 height 13
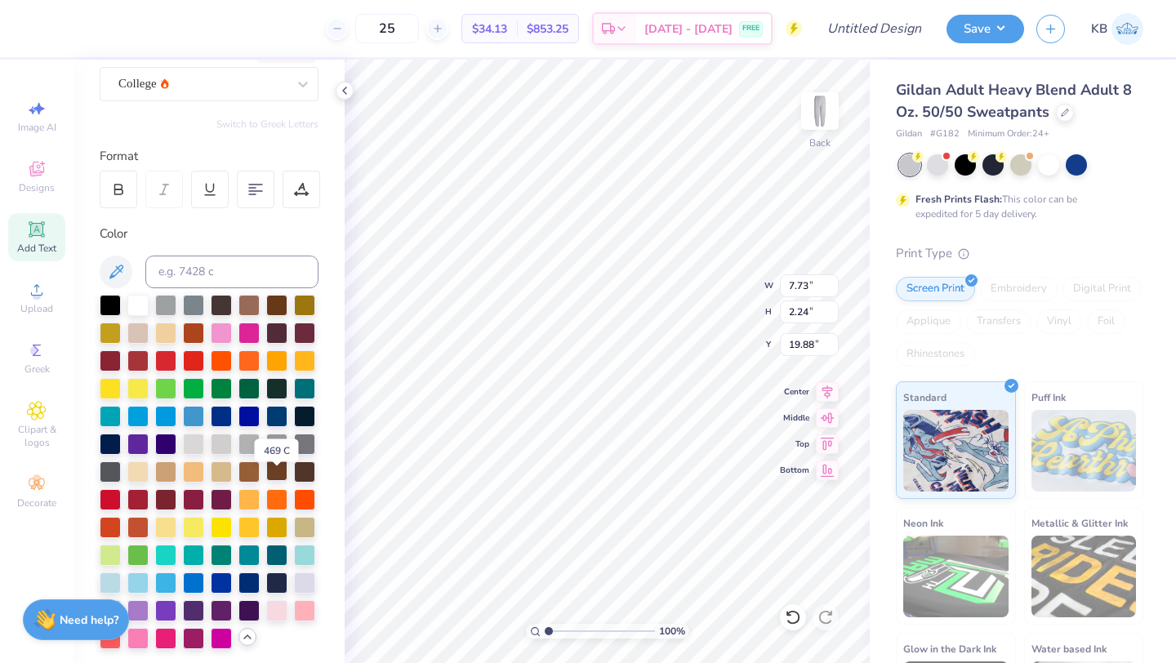
scroll to position [154, 0]
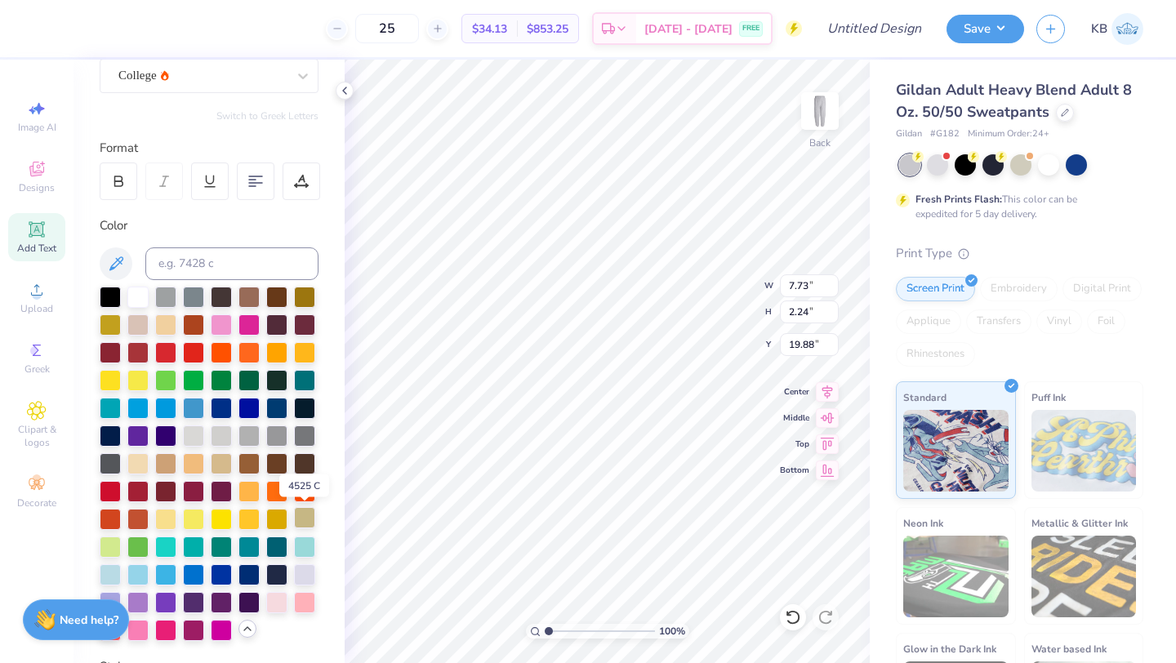
click at [308, 514] on div at bounding box center [304, 517] width 21 height 21
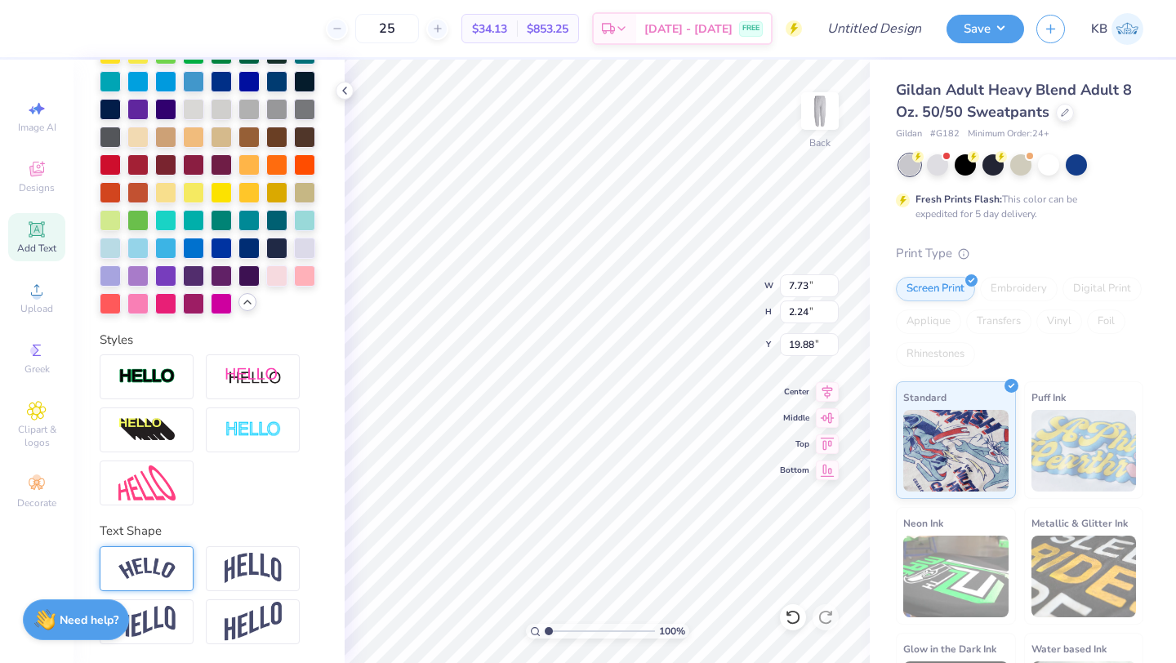
click at [148, 560] on img at bounding box center [146, 569] width 57 height 22
type input "5.94"
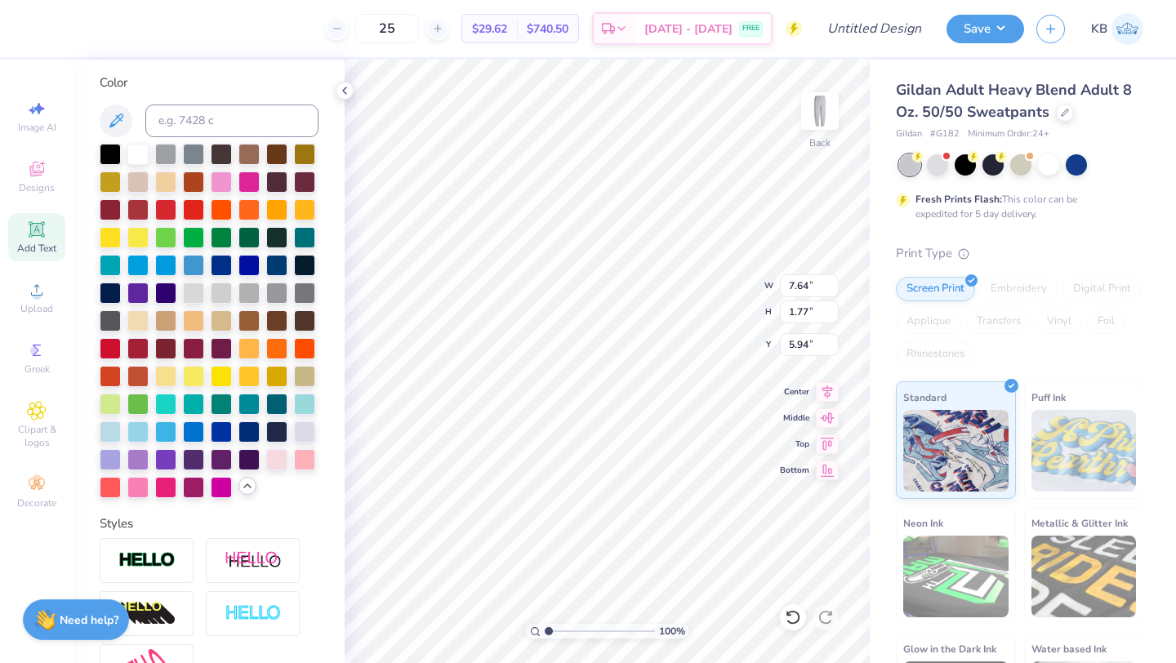
scroll to position [267, 0]
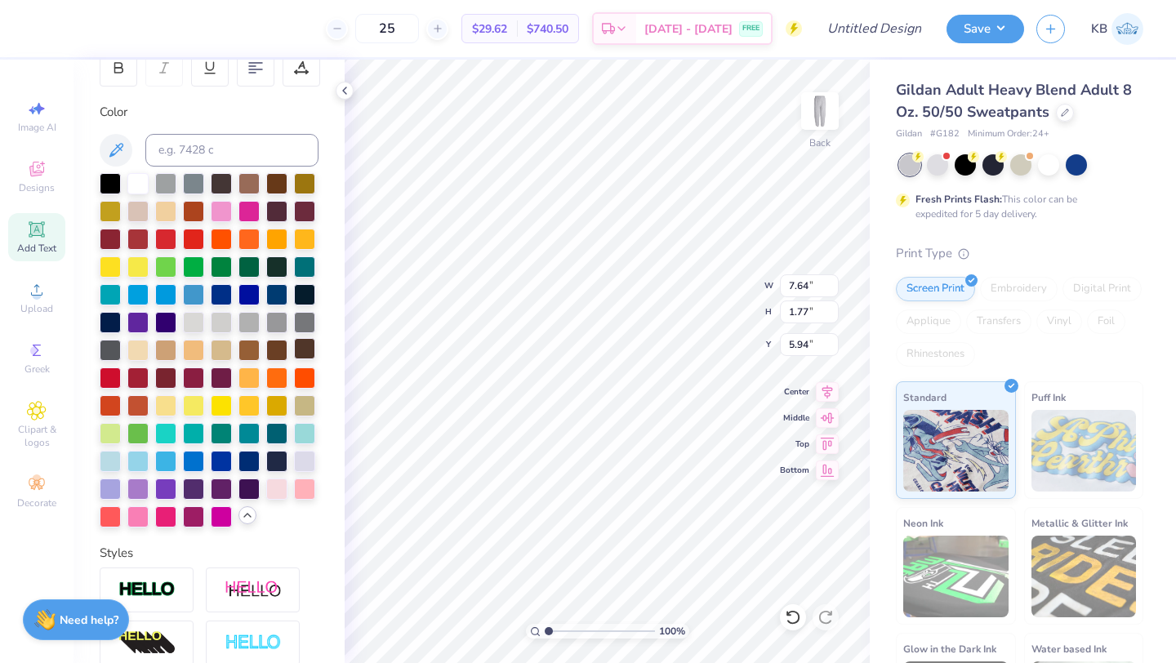
click at [302, 351] on div at bounding box center [304, 348] width 21 height 21
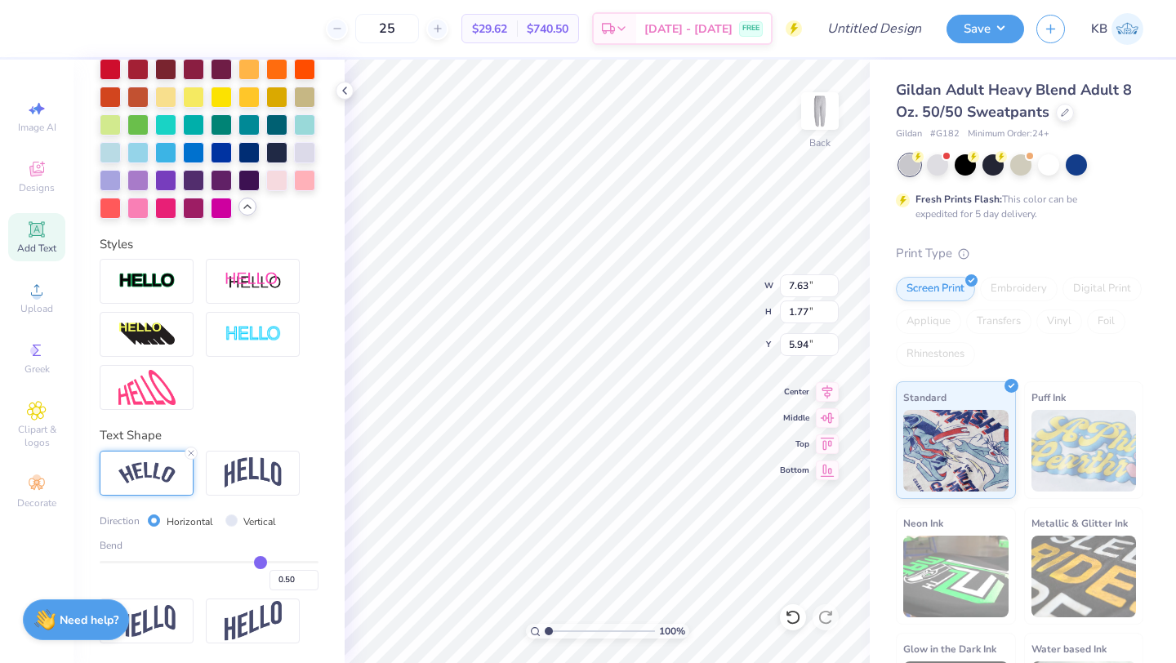
type input "0.49"
type input "0.5"
type input "0.50"
type input "0.51"
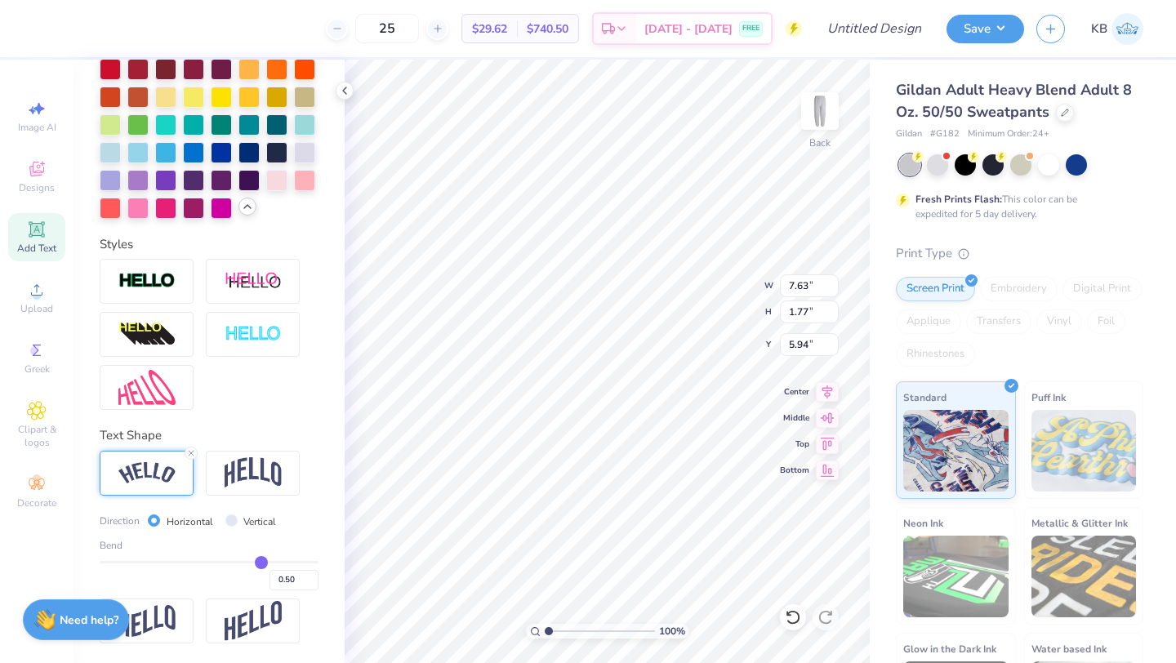
type input "0.51"
type input "0.52"
type input "0.53"
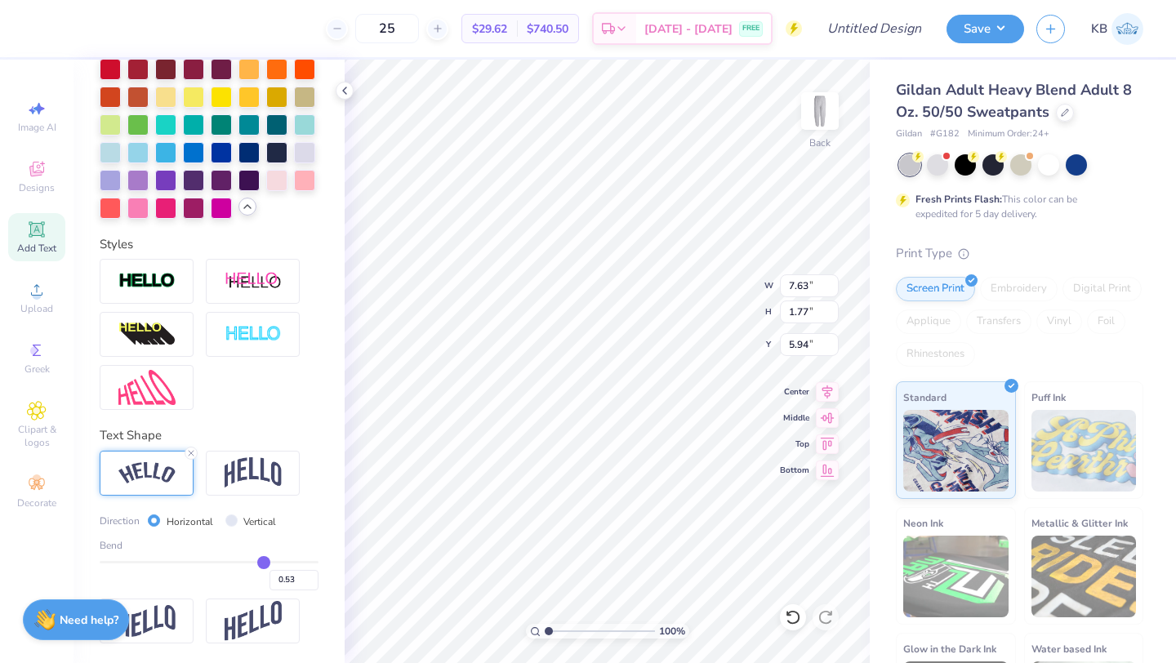
type input "0.54"
type input "0.55"
type input "0.56"
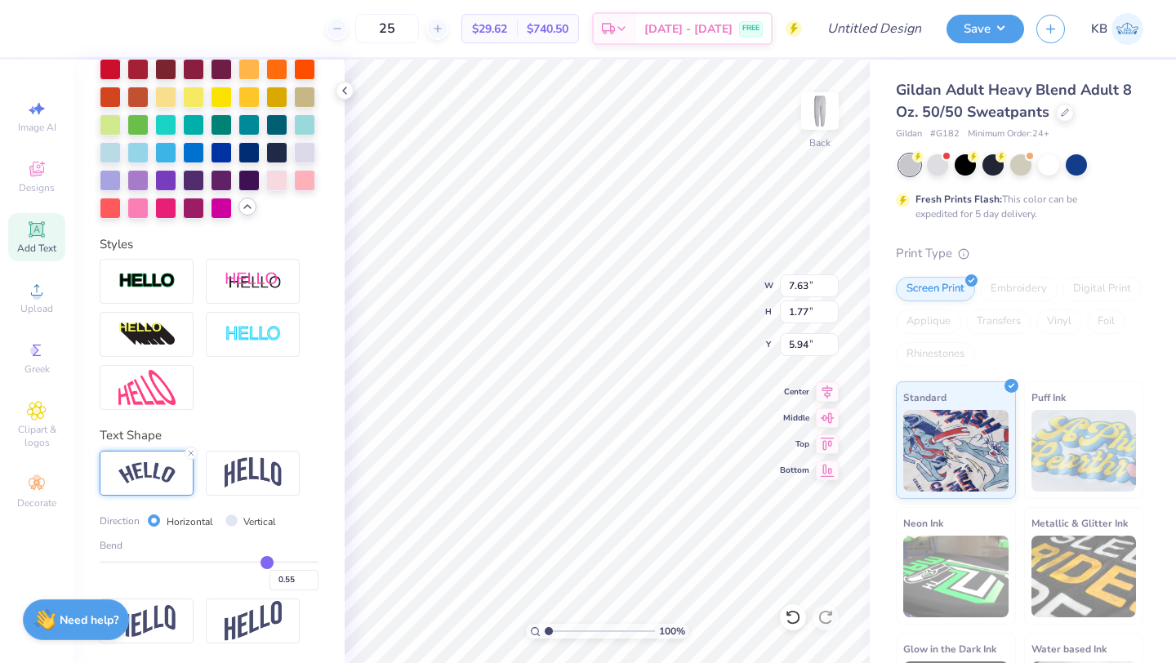
type input "0.56"
click at [266, 562] on input "range" at bounding box center [209, 562] width 219 height 2
type input "7.72"
type input "2.00"
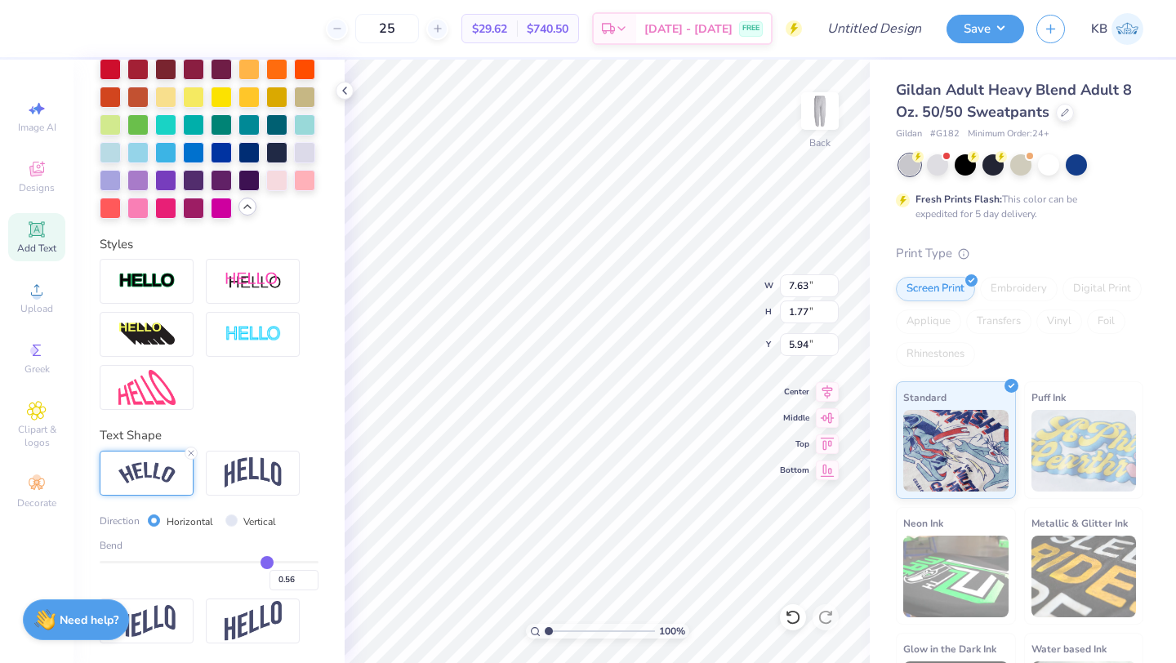
type input "5.82"
type input "0.58"
type input "0.59"
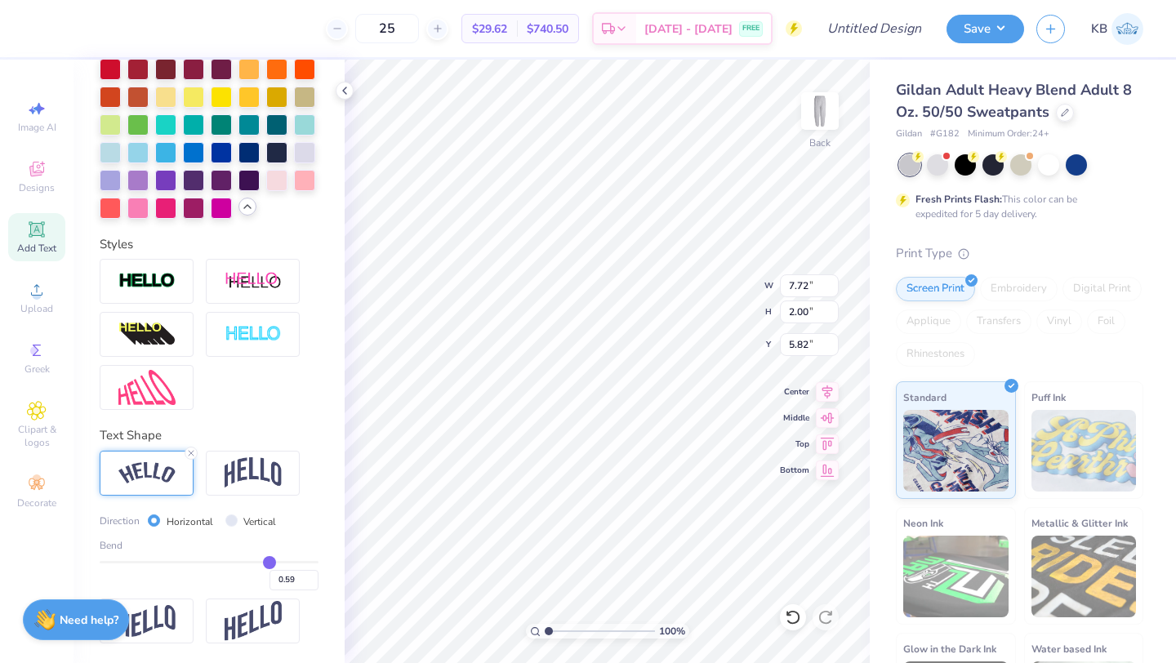
type input "0.61"
type input "0.63"
type input "0.64"
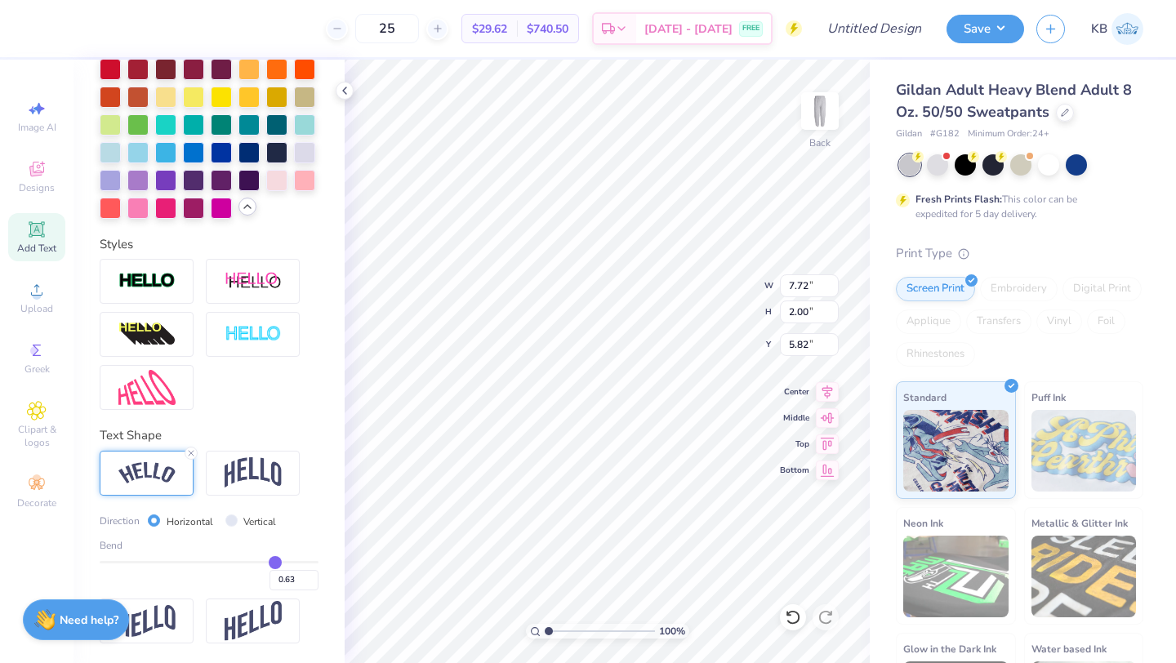
type input "0.64"
type input "0.65"
type input "0.66"
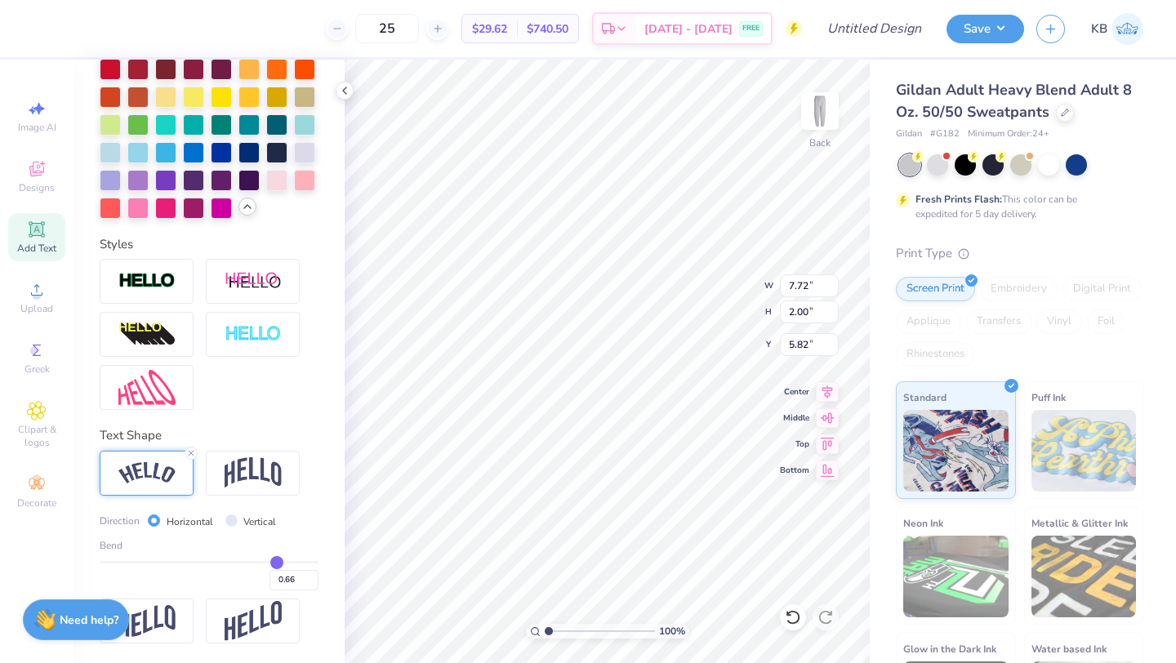
type input "0.67"
type input "0.68"
type input "0.7"
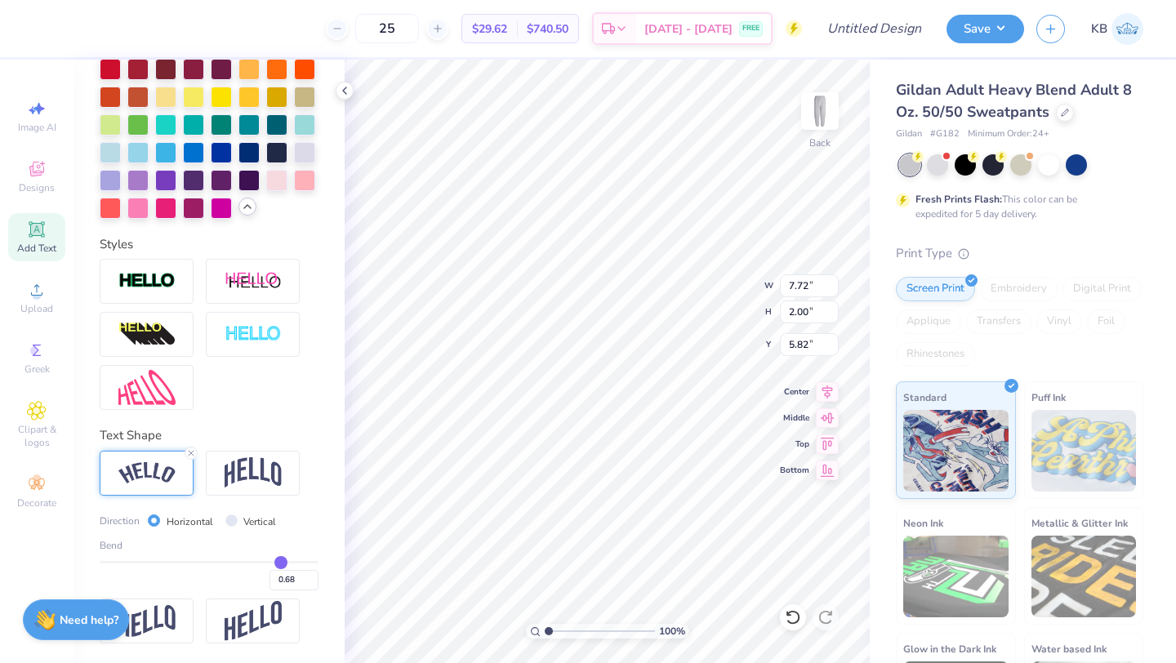
type input "0.70"
type input "0.71"
type input "0.72"
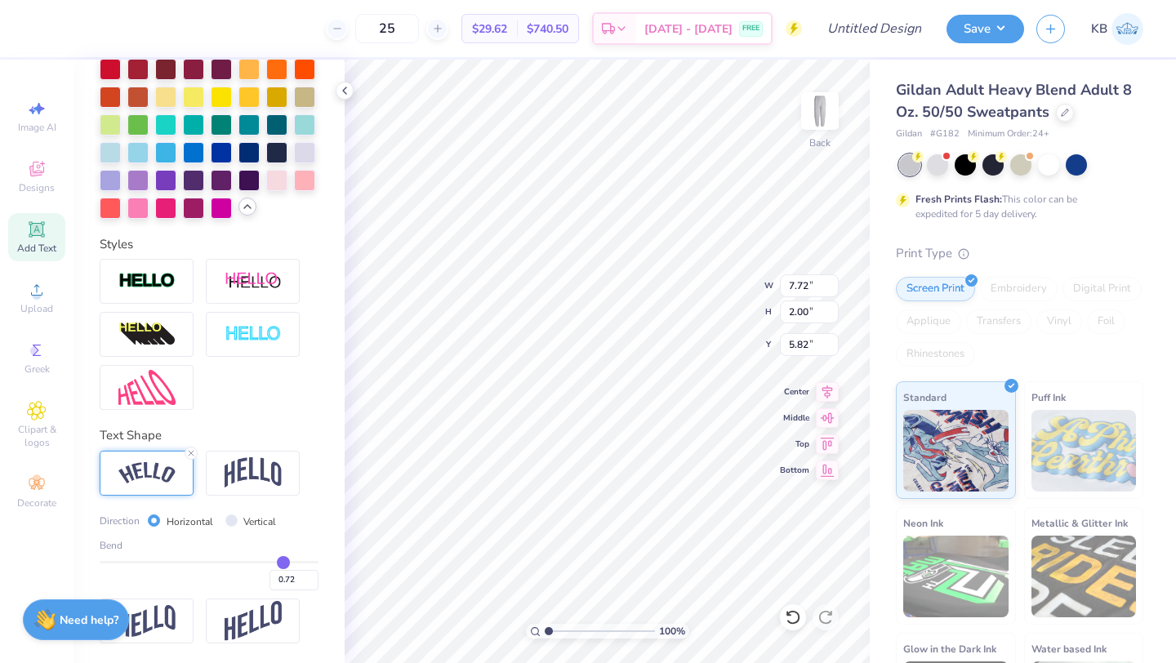
type input "0.73"
type input "0.74"
drag, startPoint x: 266, startPoint y: 562, endPoint x: 285, endPoint y: 566, distance: 19.2
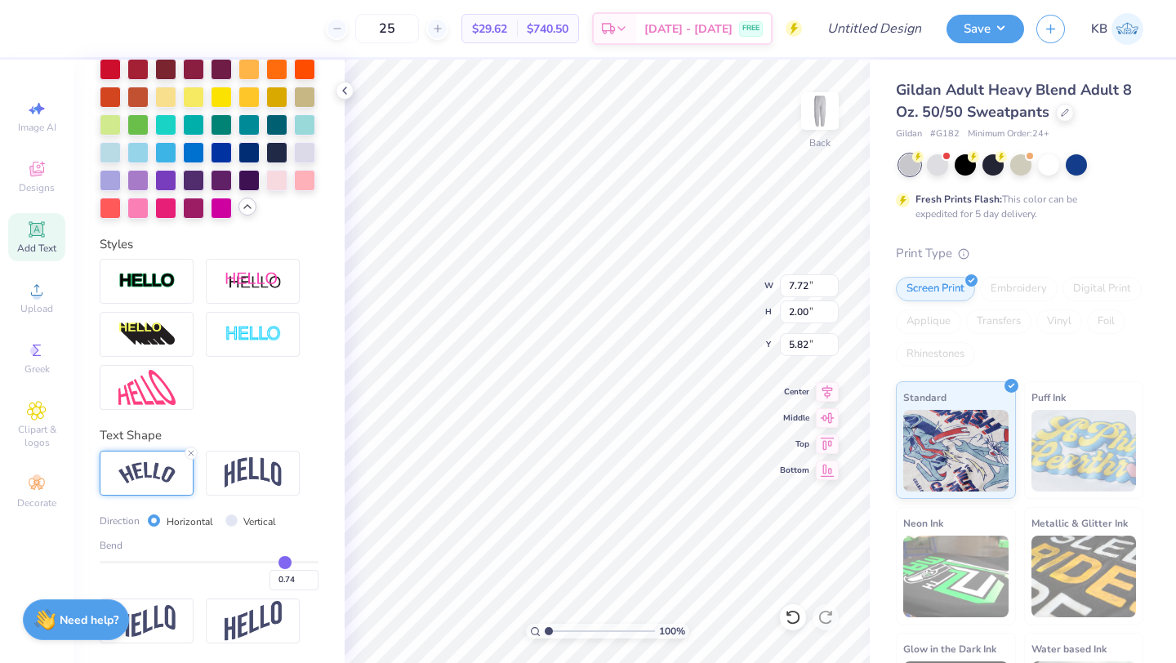
type input "0.74"
click at [285, 563] on input "range" at bounding box center [209, 562] width 219 height 2
type input "7.73"
type input "2.71"
type input "5.47"
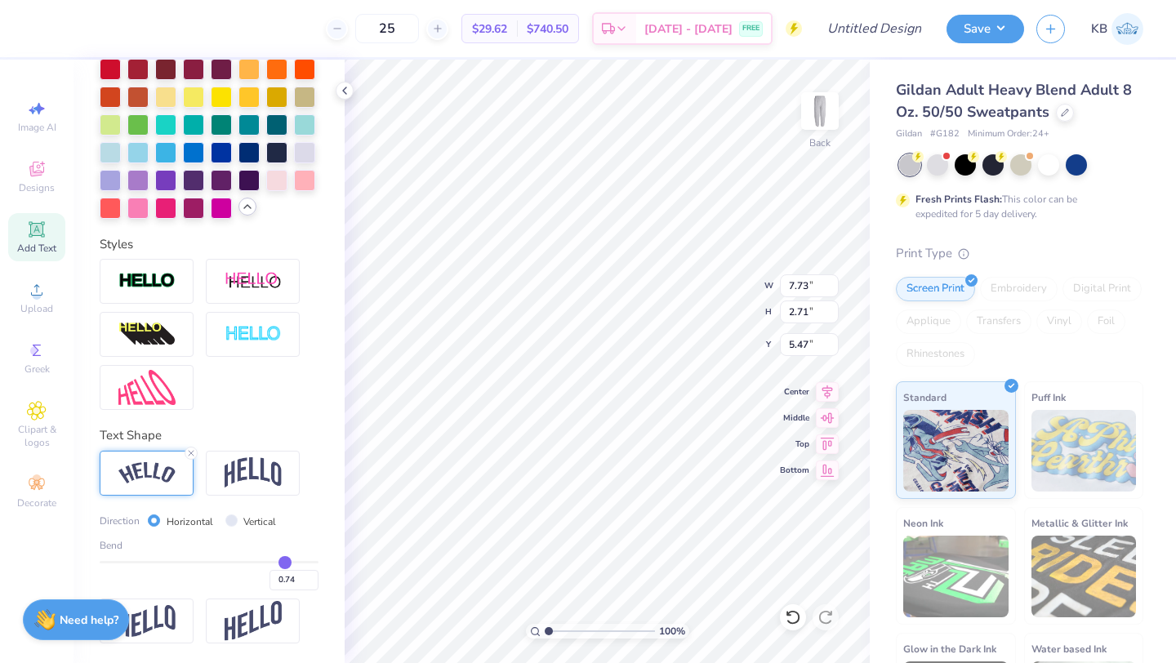
type input "0.75"
type input "0.76"
type input "0.77"
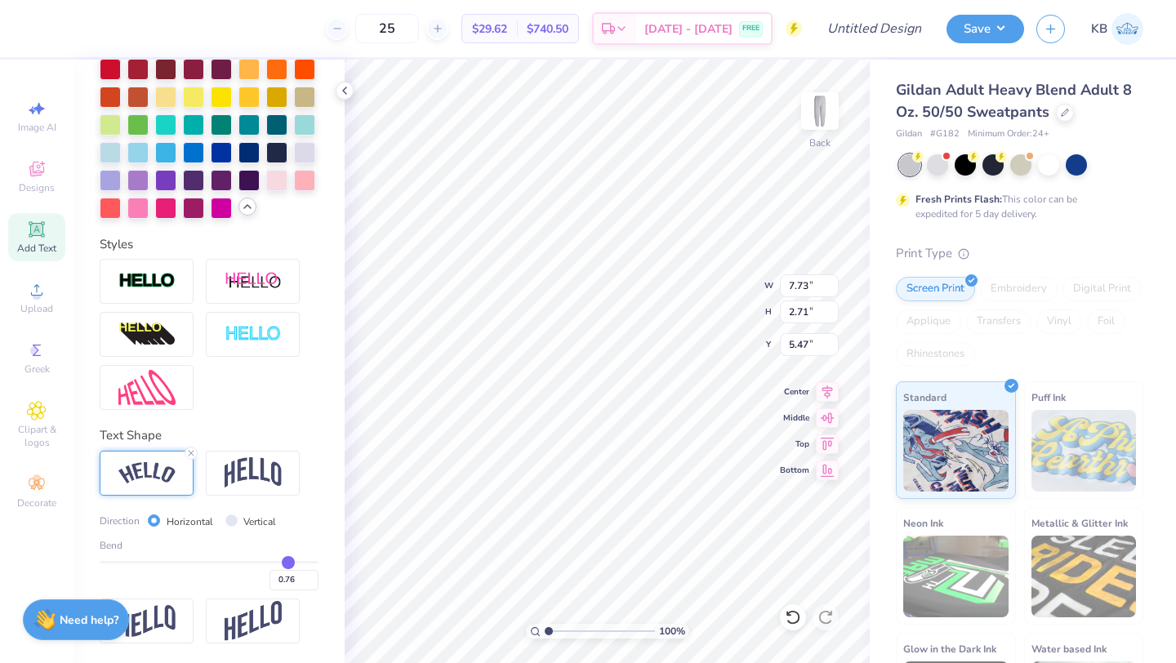
type input "0.77"
type input "0.78"
type input "0.79"
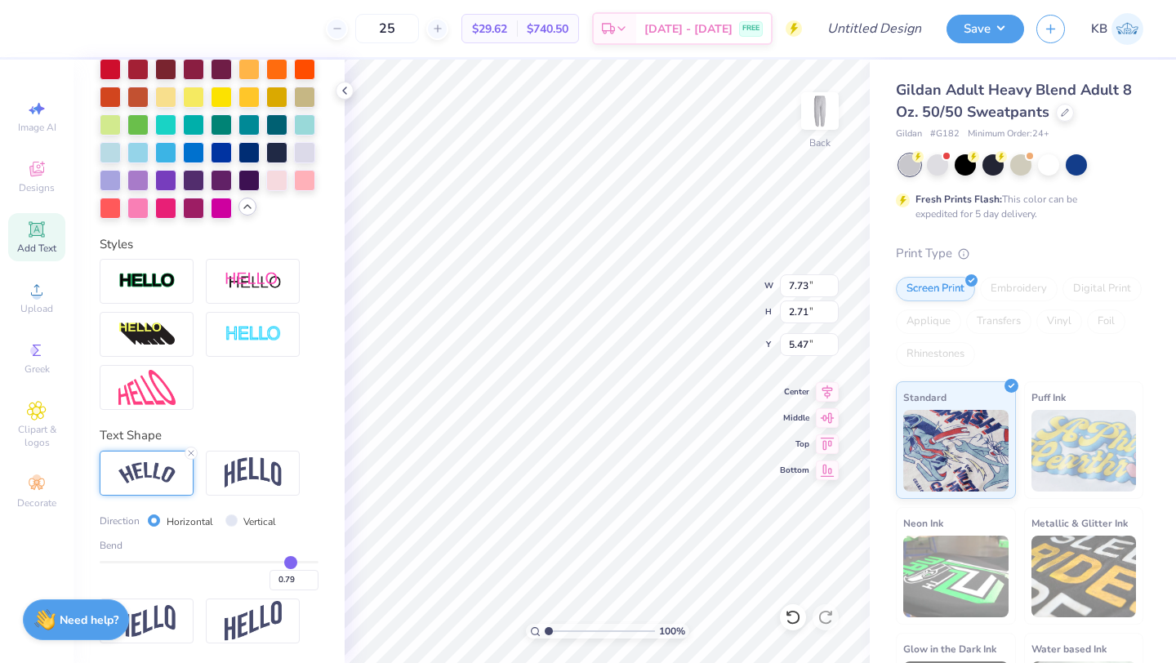
type input "0.8"
type input "0.80"
type input "0.81"
type input "0.82"
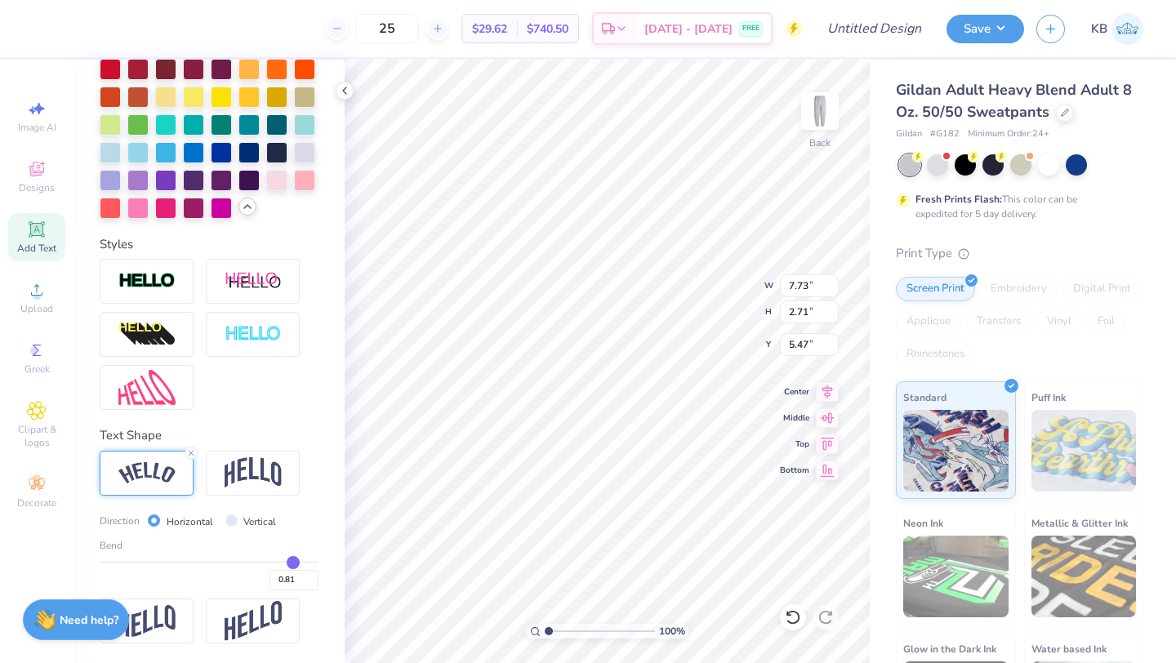
type input "0.82"
type input "0.83"
drag, startPoint x: 284, startPoint y: 563, endPoint x: 294, endPoint y: 564, distance: 9.8
type input "0.83"
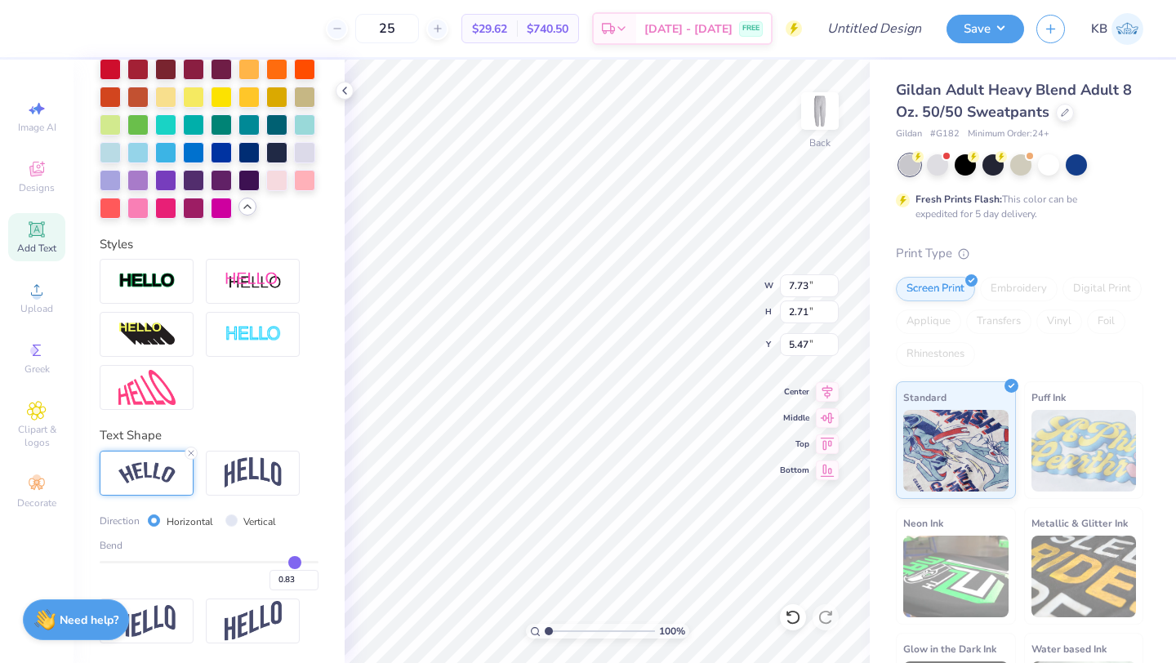
click at [294, 563] on input "range" at bounding box center [209, 562] width 219 height 2
type input "3.09"
type input "5.27"
type input "4.18"
type input "4.24"
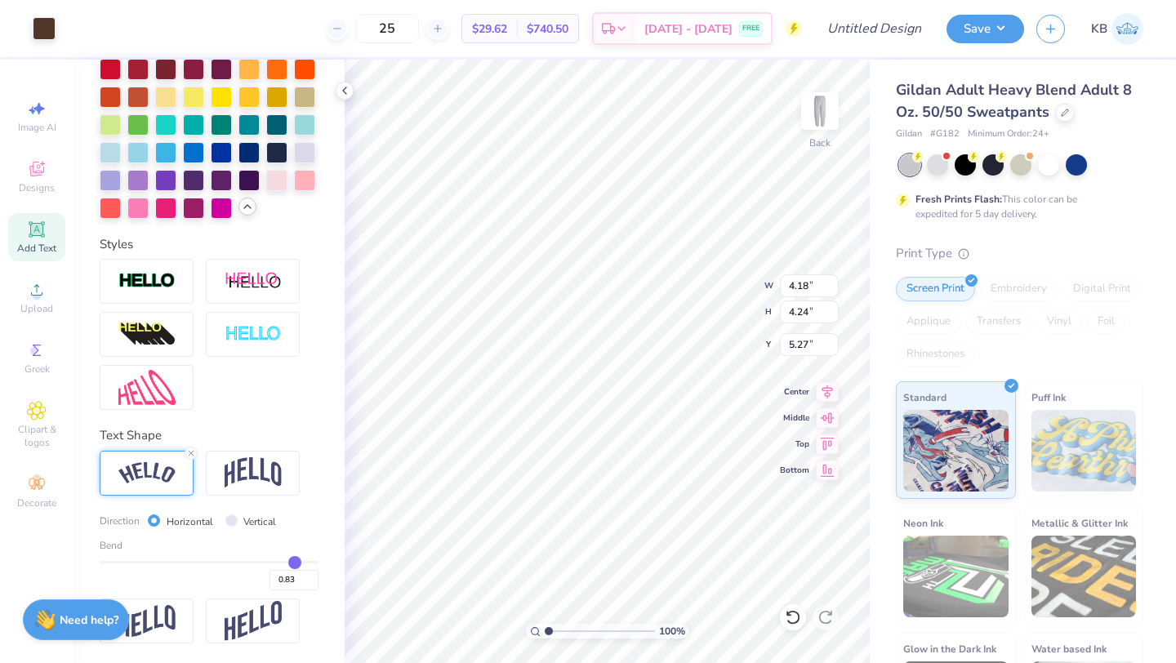
type input "7.73"
type input "3.09"
type input "5.27"
type input "6.69"
type input "2.68"
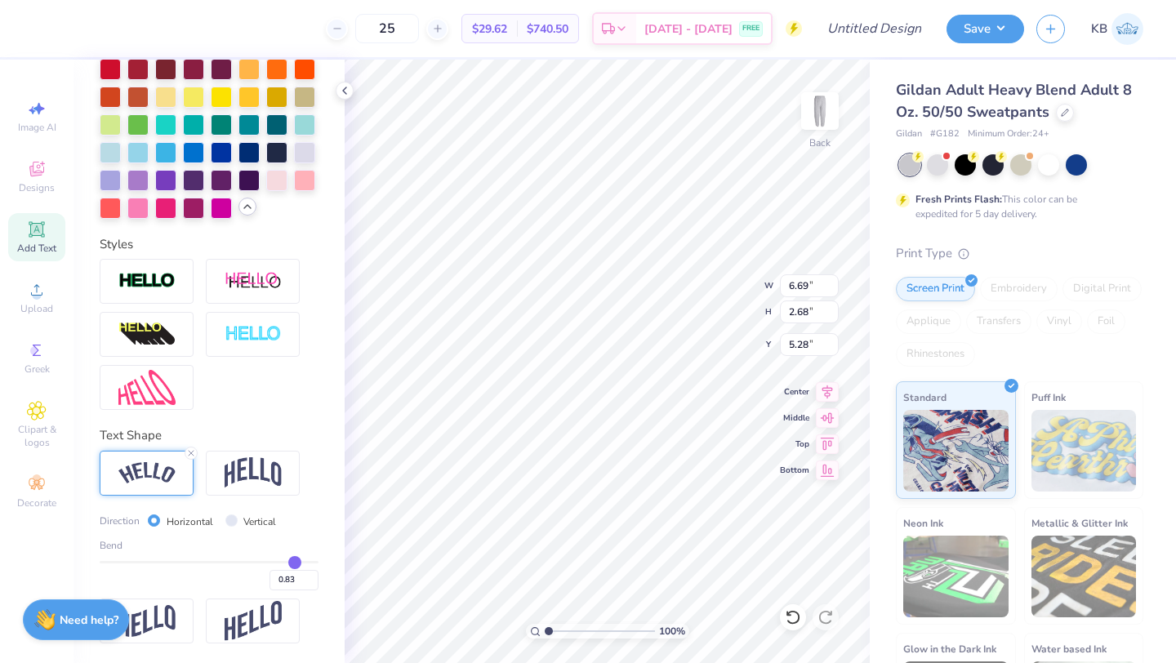
type input "5.95"
click at [695, 299] on div "100 % Back W 6.69 6.69 " H 2.68 2.68 " Y 5.95 5.95 " Center Middle Top Bottom" at bounding box center [607, 361] width 525 height 603
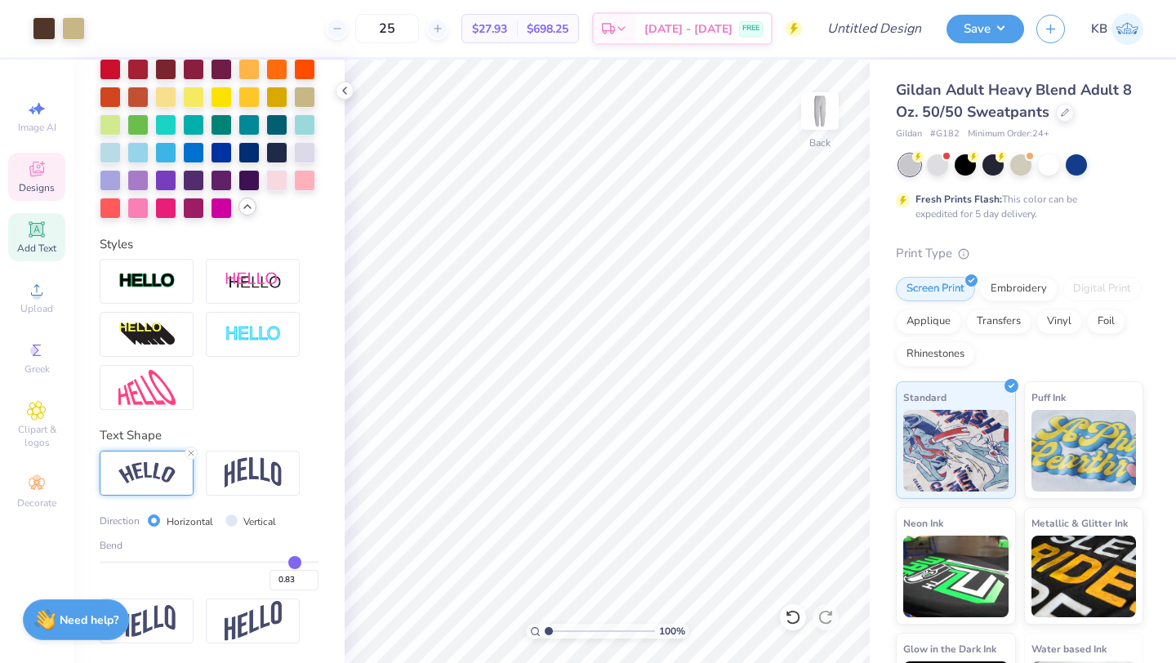
click at [43, 174] on icon at bounding box center [37, 169] width 20 height 20
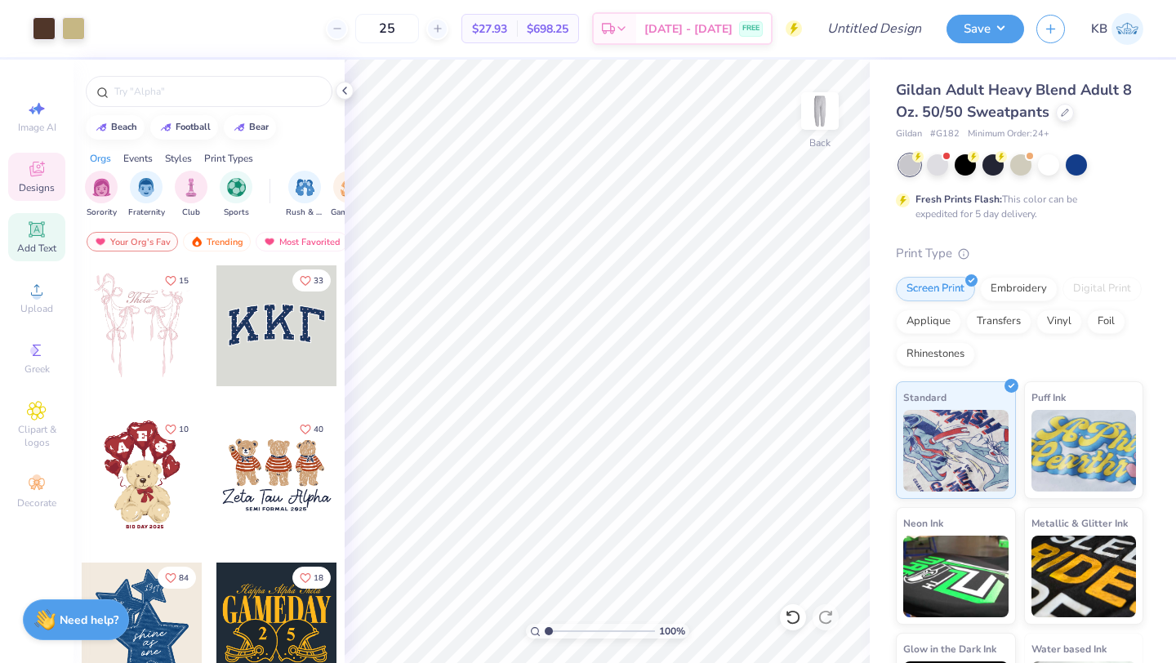
click at [45, 240] on div "Add Text" at bounding box center [36, 237] width 57 height 48
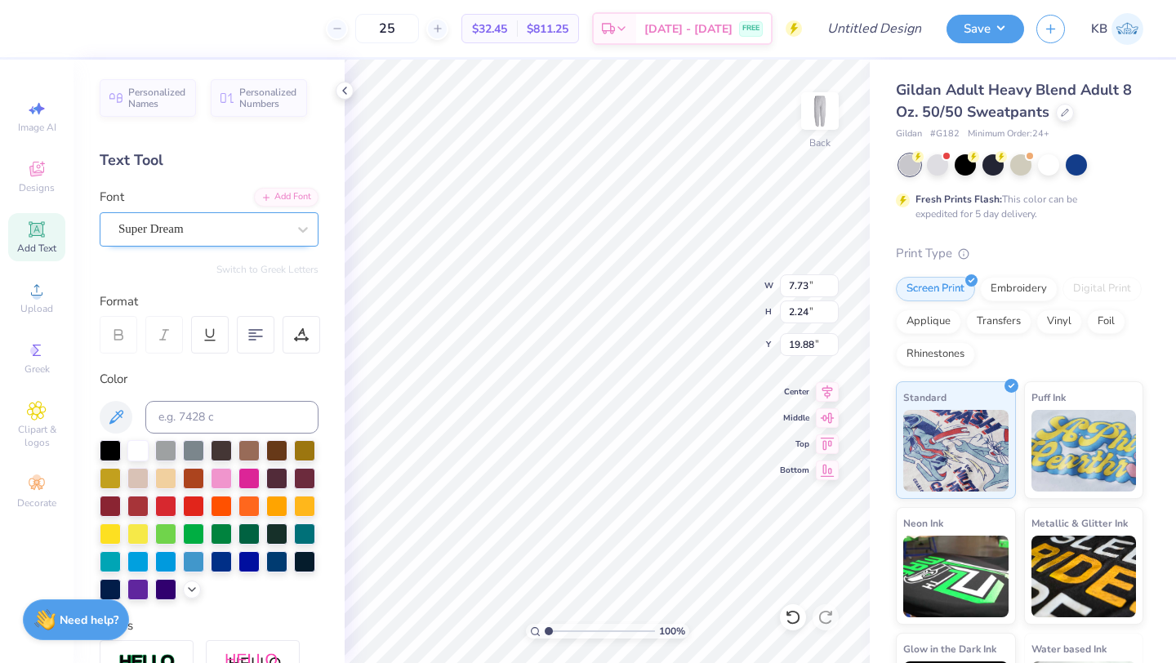
click at [189, 236] on div "Super Dream" at bounding box center [202, 228] width 171 height 25
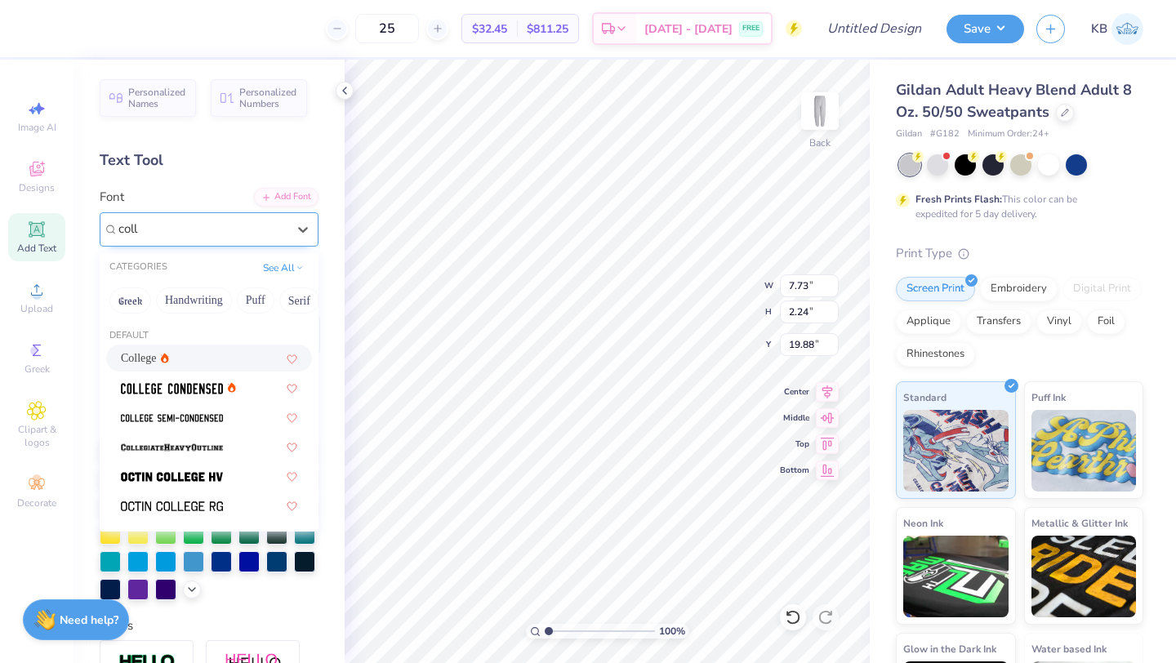
click at [185, 368] on div "College" at bounding box center [209, 358] width 206 height 27
type input "coll"
type input "7.02"
type input "2.18"
type input "19.91"
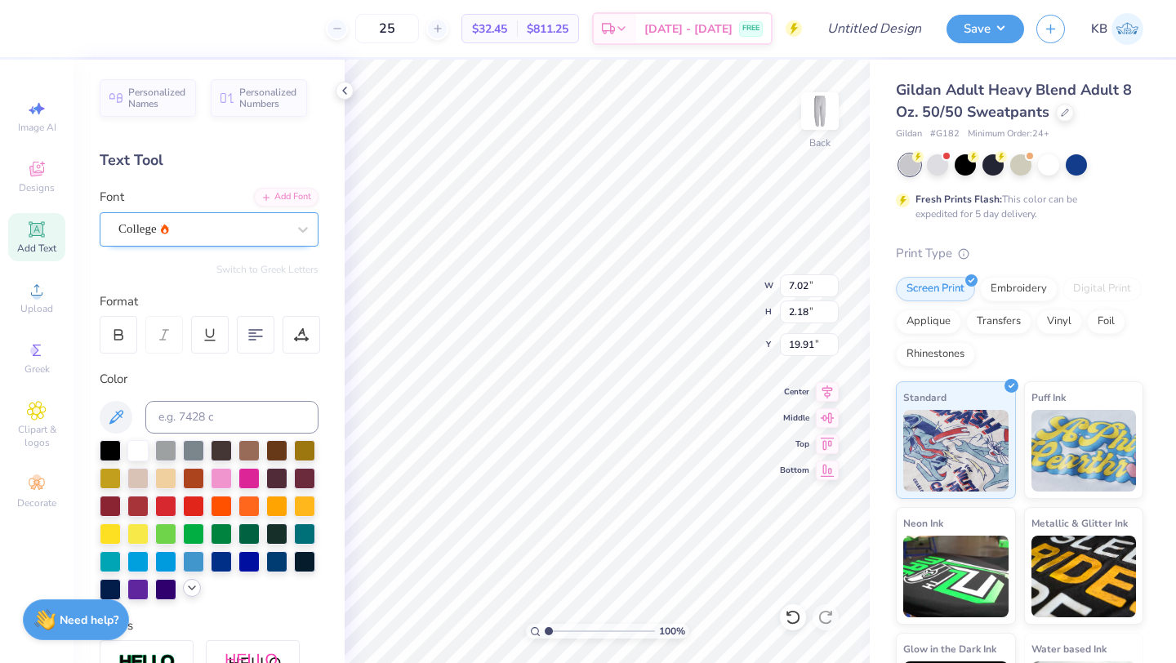
click at [187, 590] on icon at bounding box center [191, 587] width 13 height 13
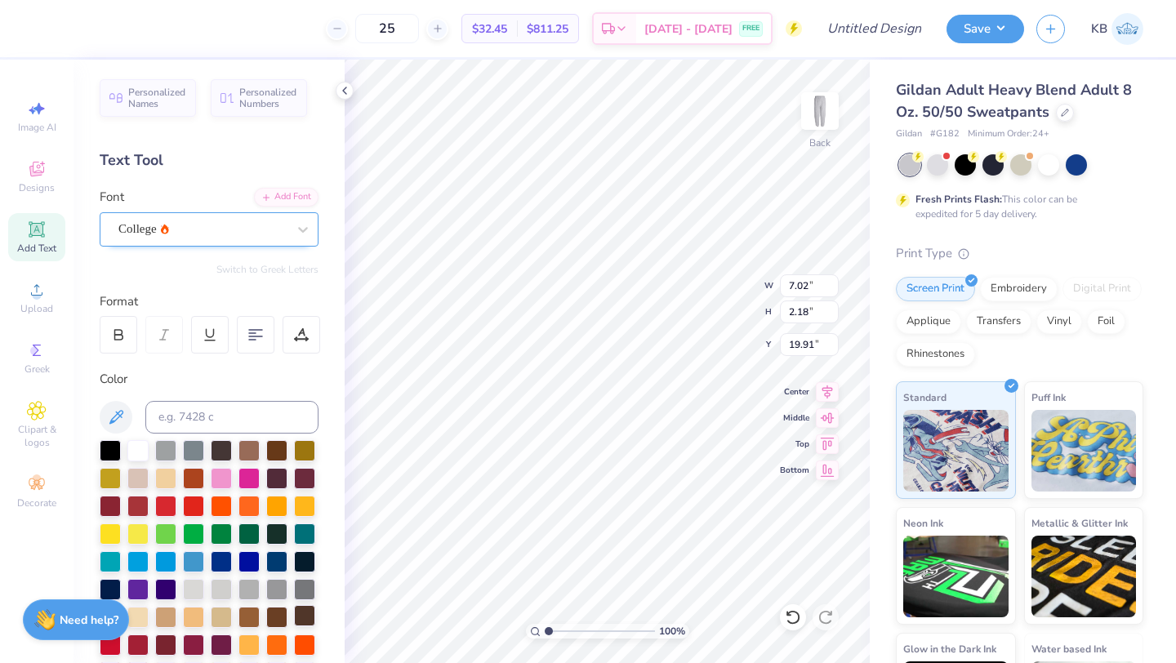
click at [308, 617] on div at bounding box center [304, 615] width 21 height 21
type textarea "Est. 1971"
type input "3.96"
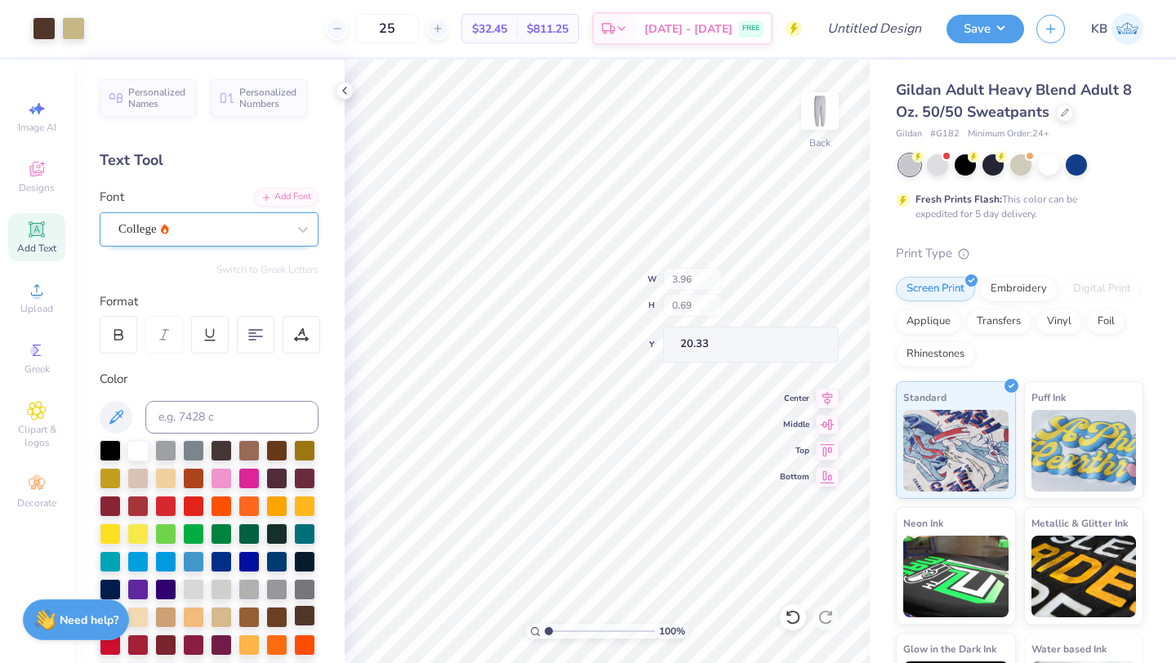
type input "0.69"
type input "11.90"
type input "2.59"
type input "0.45"
type input "11.07"
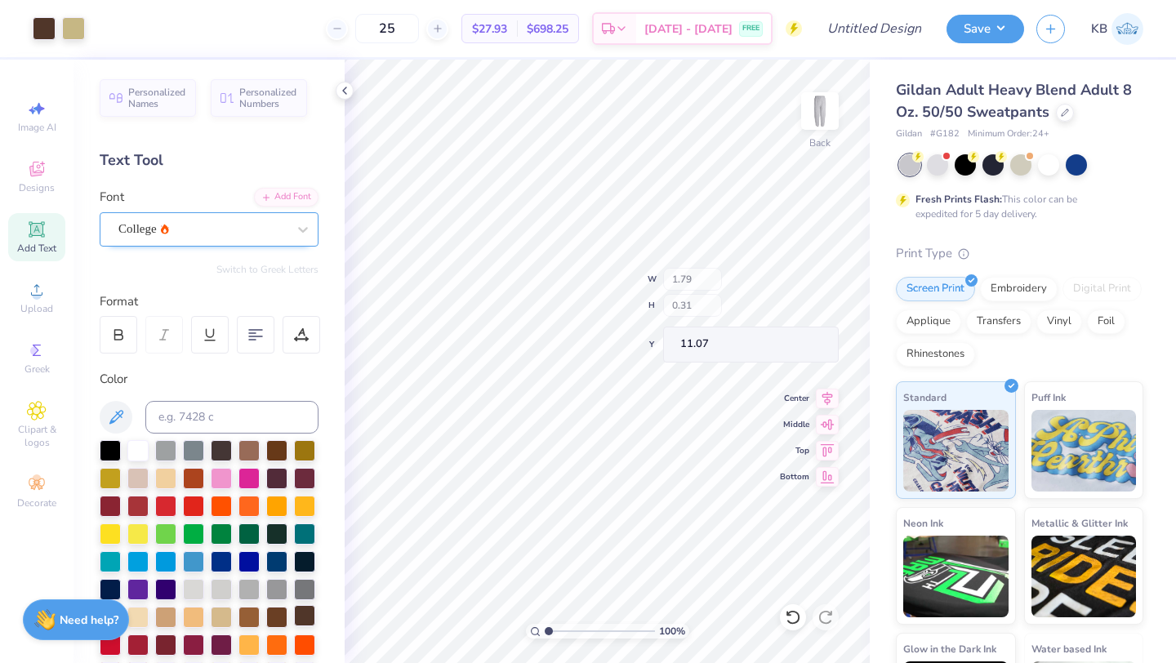
type input "1.79"
type input "0.31"
type input "11.21"
type input "10.37"
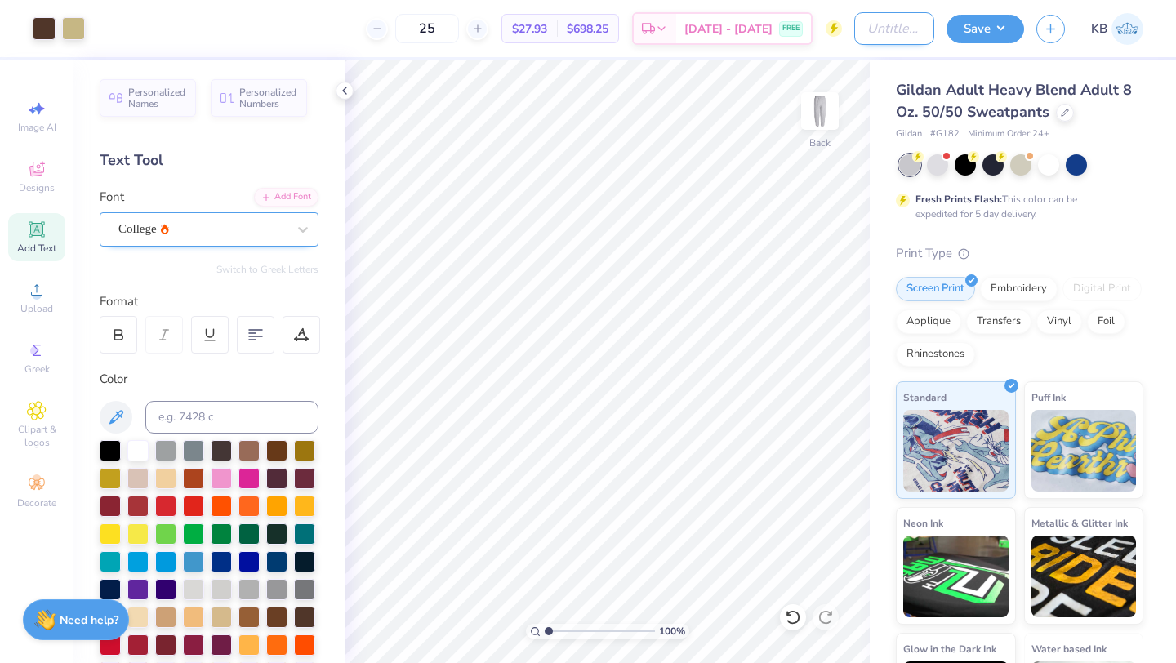
click at [866, 29] on input "Design Title" at bounding box center [894, 28] width 80 height 33
type input "S"
click at [874, 26] on input "Gildan Sweatpants" at bounding box center [894, 28] width 80 height 33
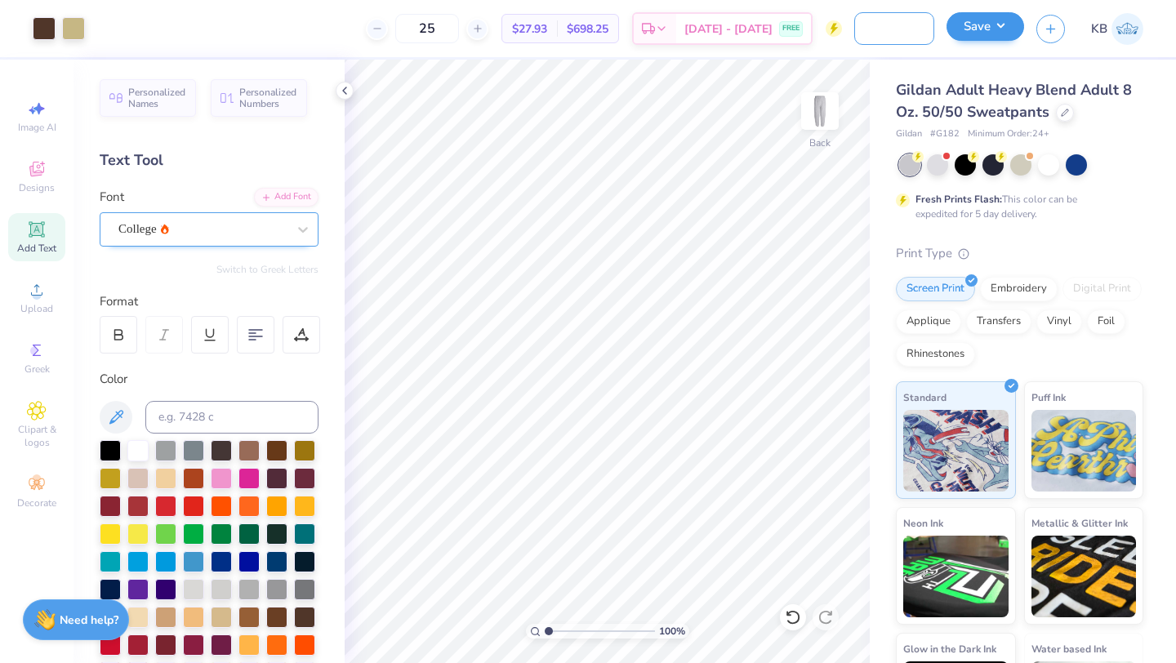
type input "Gildan South Soccer Sweatpants"
click at [990, 26] on button "Save" at bounding box center [985, 26] width 78 height 29
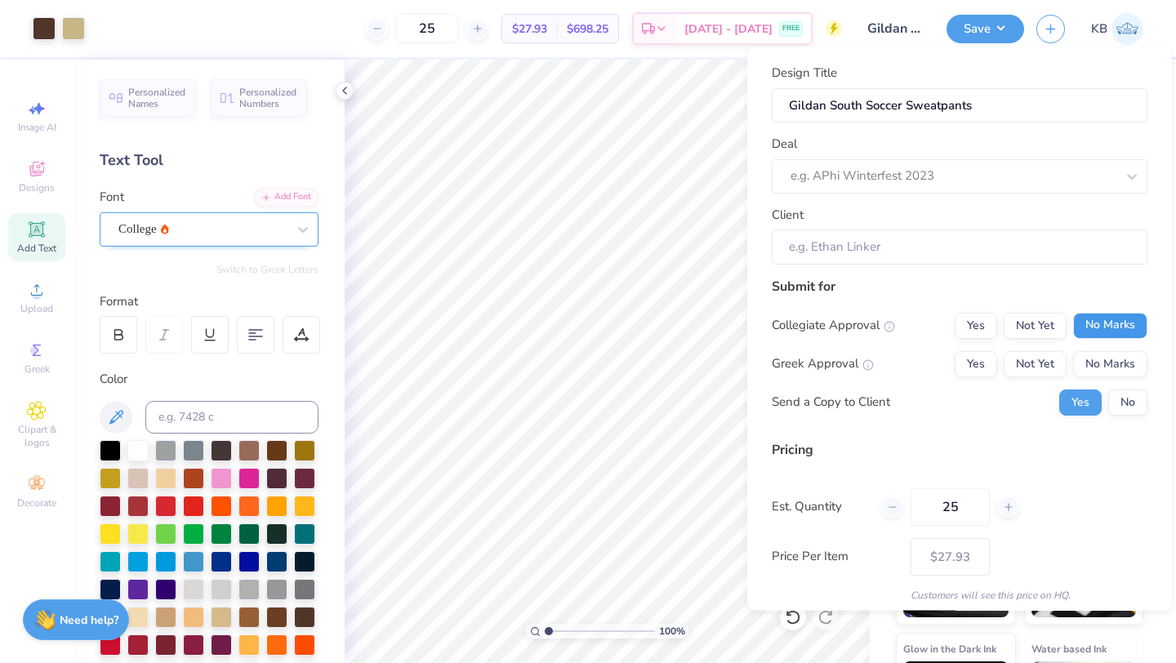
click at [1091, 324] on button "No Marks" at bounding box center [1110, 325] width 74 height 26
click at [1101, 369] on button "No Marks" at bounding box center [1110, 363] width 74 height 26
type input "$27.93"
click at [1116, 396] on button "No" at bounding box center [1127, 402] width 39 height 26
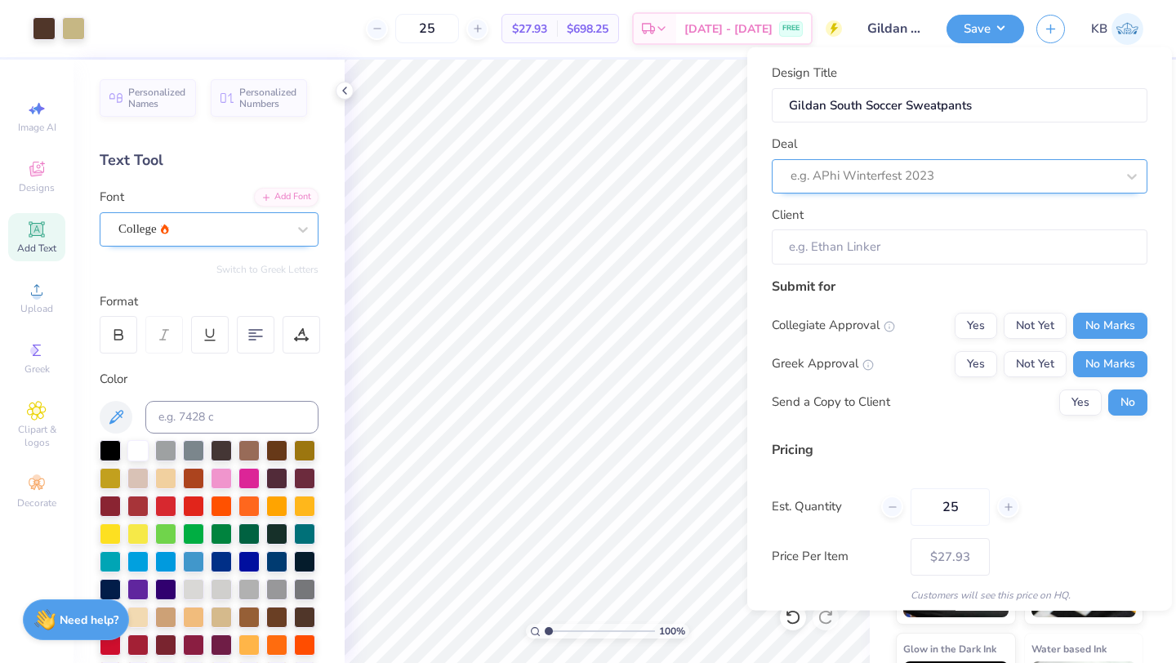
click at [898, 166] on div at bounding box center [952, 176] width 325 height 22
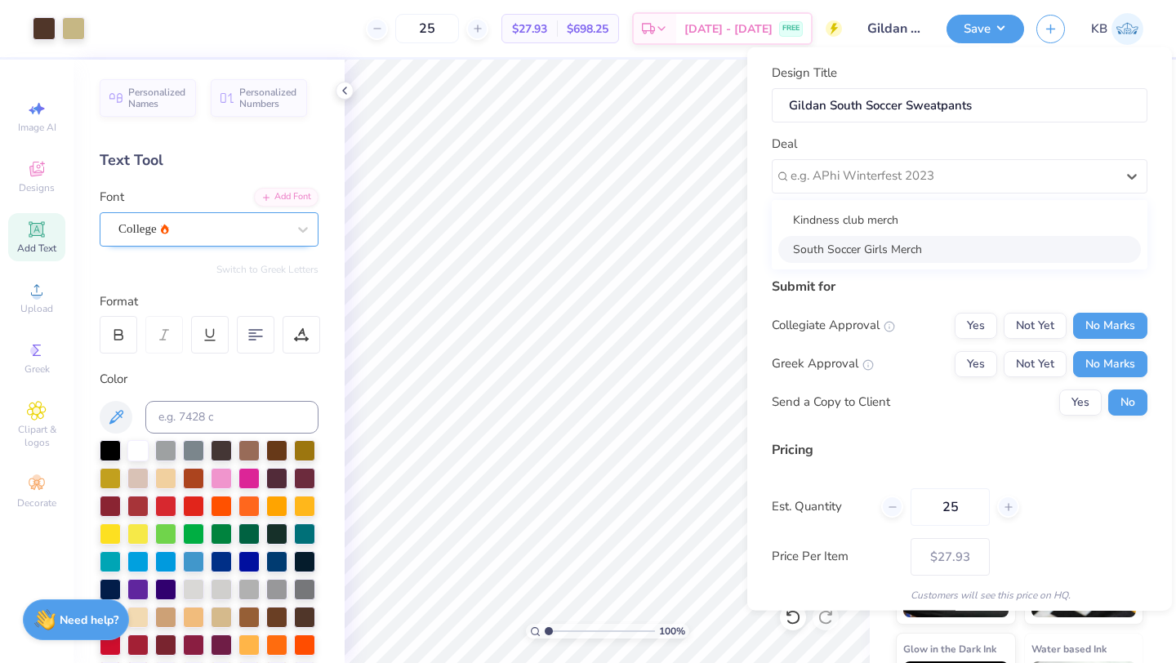
click at [890, 247] on div "South Soccer Girls Merch" at bounding box center [959, 248] width 363 height 27
type input "Nick Jung"
type input "$27.93"
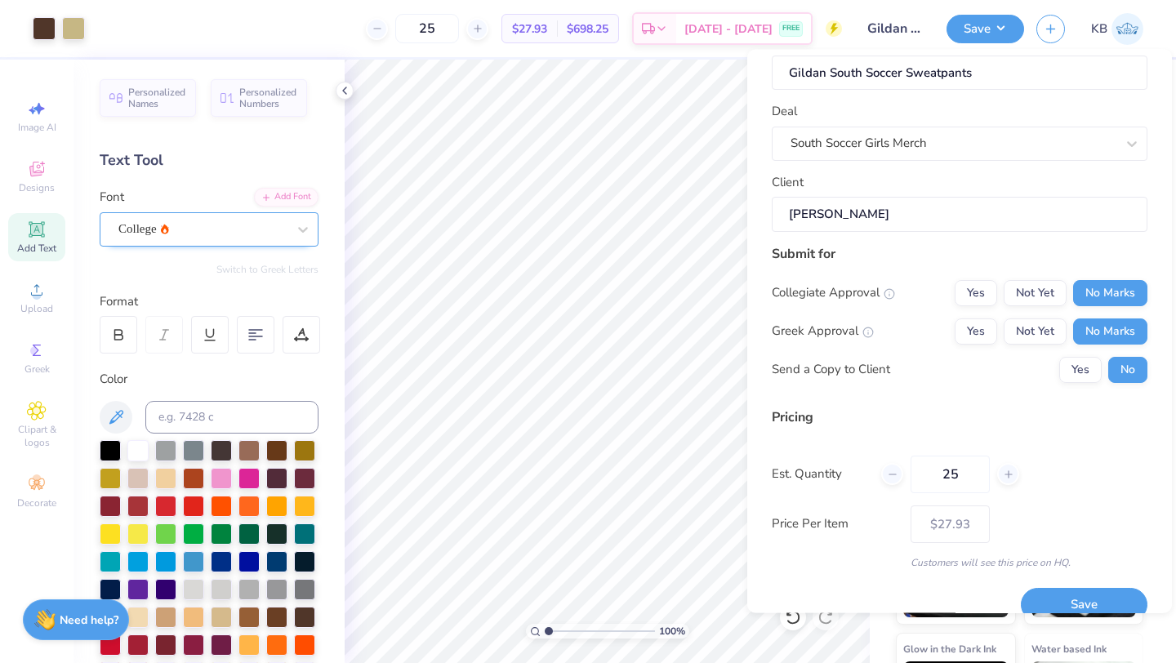
scroll to position [59, 0]
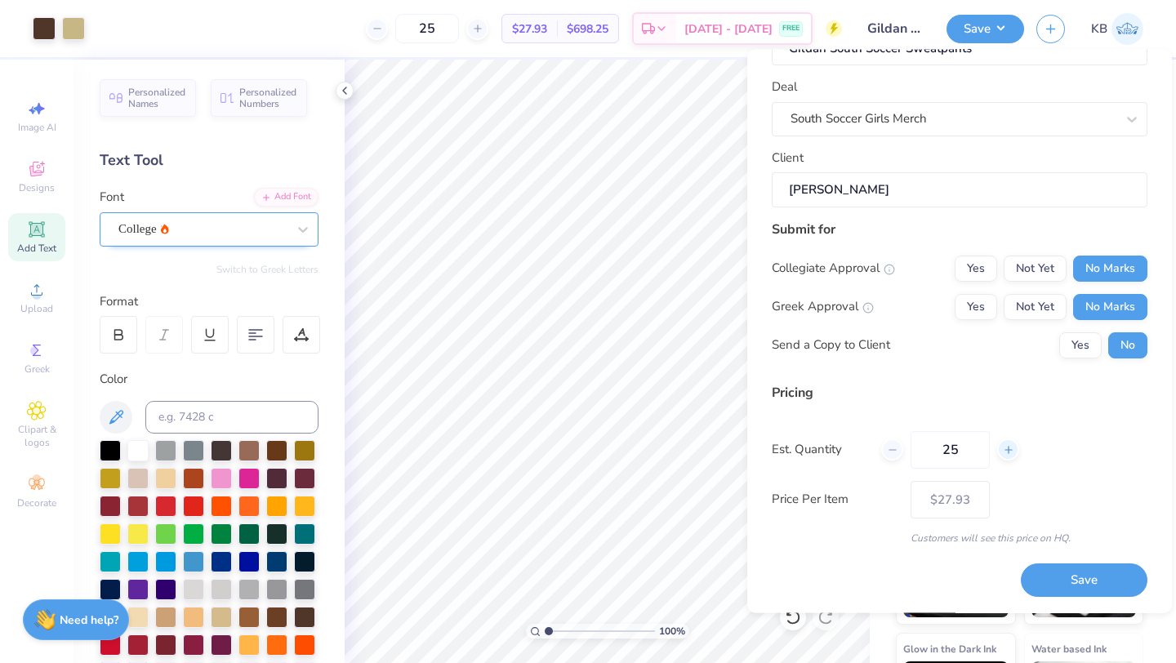
click at [1004, 451] on icon at bounding box center [1008, 449] width 11 height 11
type input "26"
type input "$27.76"
click at [891, 450] on icon at bounding box center [892, 449] width 11 height 11
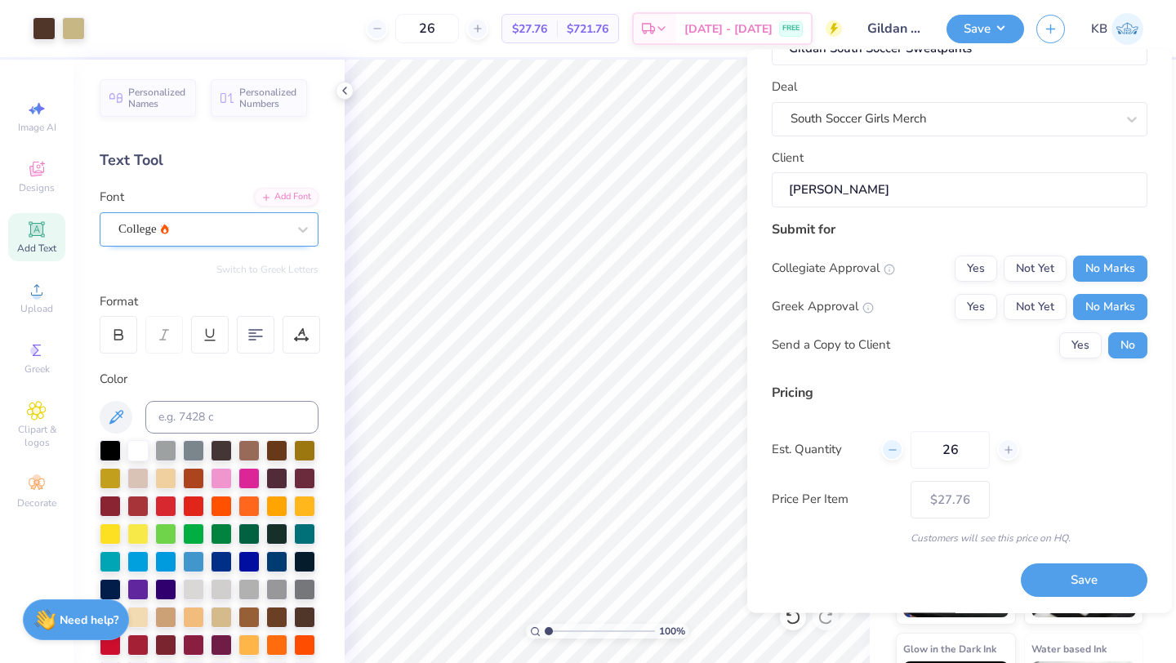
type input "25"
type input "$27.93"
click at [1003, 452] on icon at bounding box center [1008, 449] width 11 height 11
type input "26"
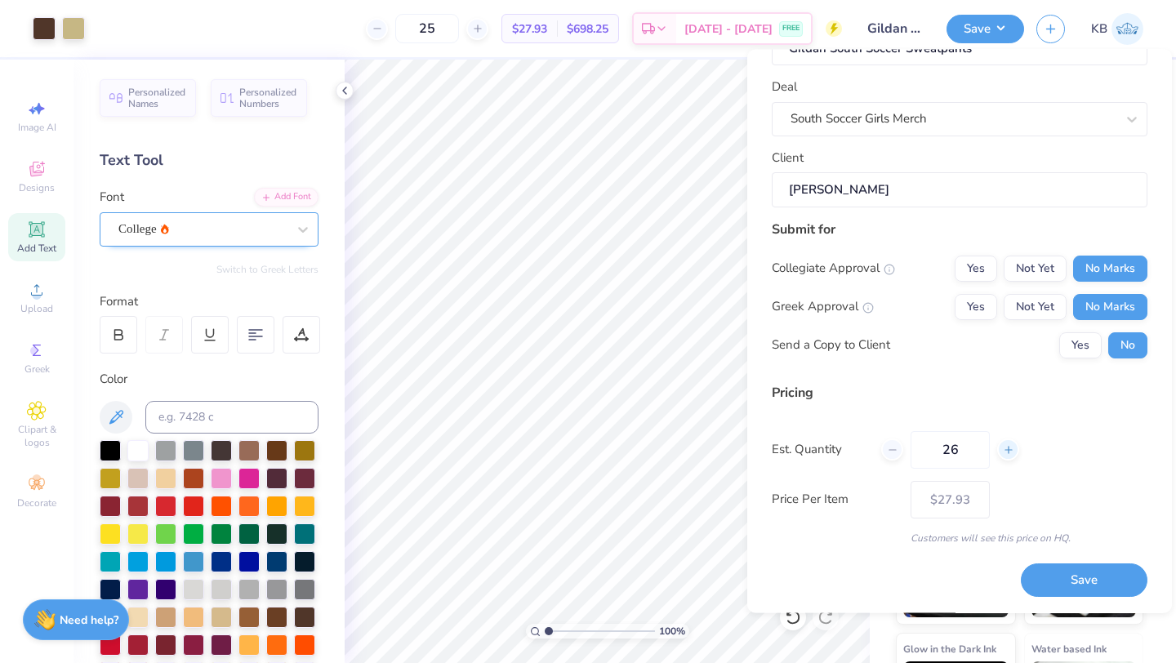
type input "26"
type input "$27.76"
click at [1003, 452] on icon at bounding box center [1008, 449] width 11 height 11
type input "27"
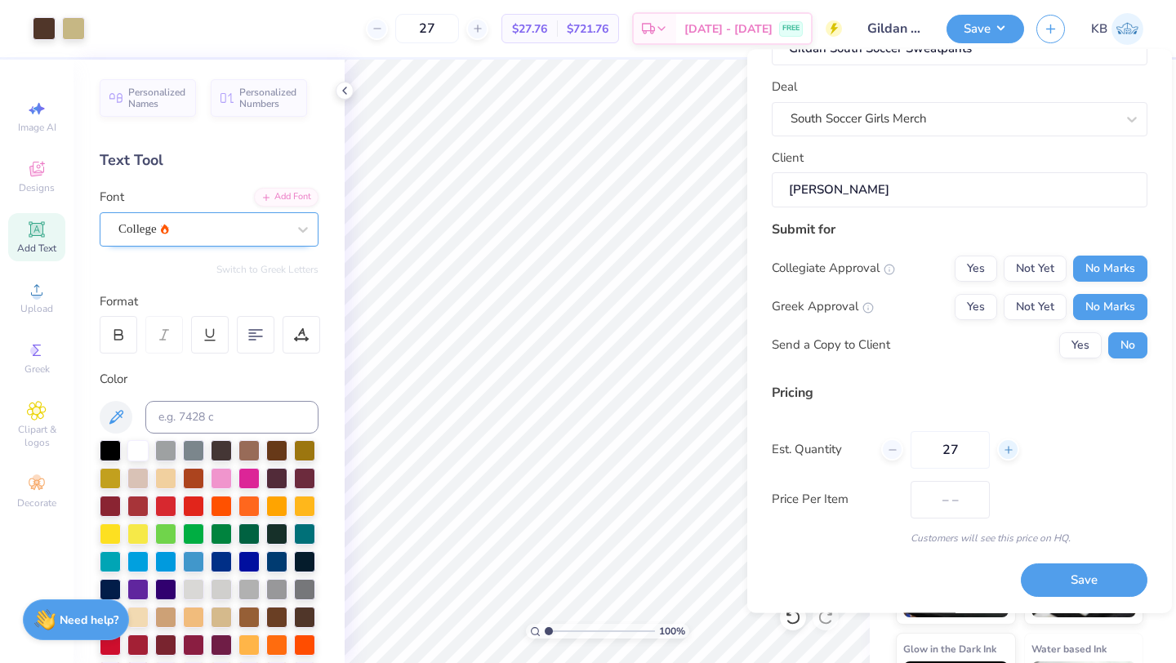
type input "$27.61"
click at [1003, 452] on icon at bounding box center [1008, 449] width 11 height 11
type input "28"
type input "$27.47"
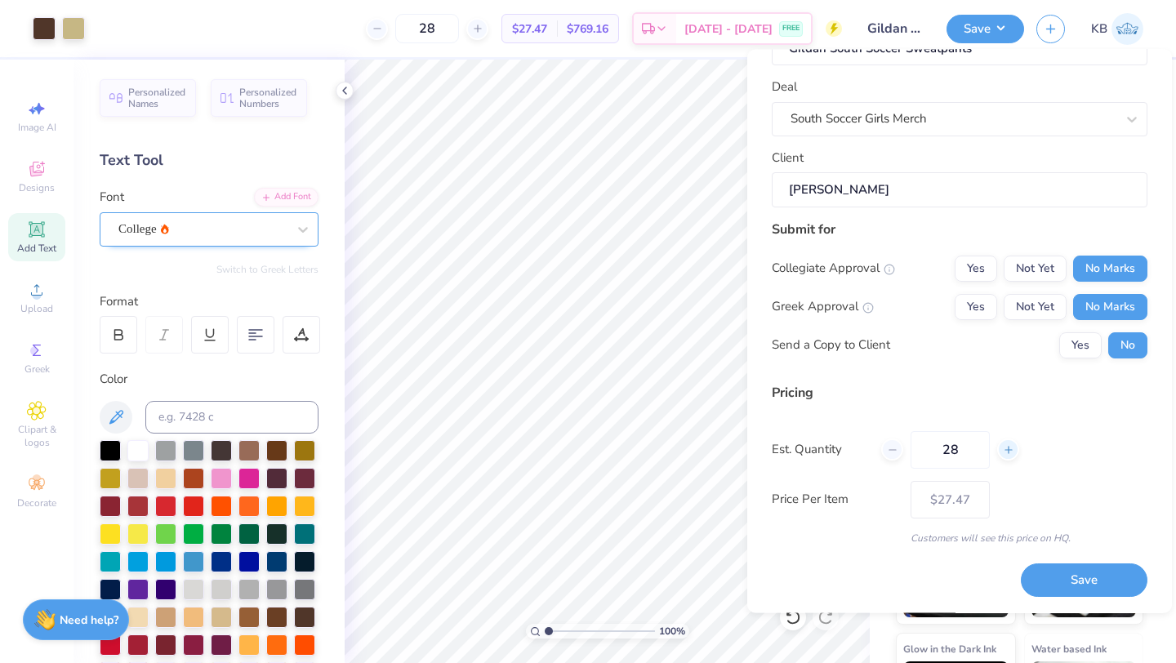
click at [1007, 452] on icon at bounding box center [1008, 449] width 11 height 11
type input "29"
type input "$27.33"
click at [897, 451] on icon at bounding box center [892, 449] width 11 height 11
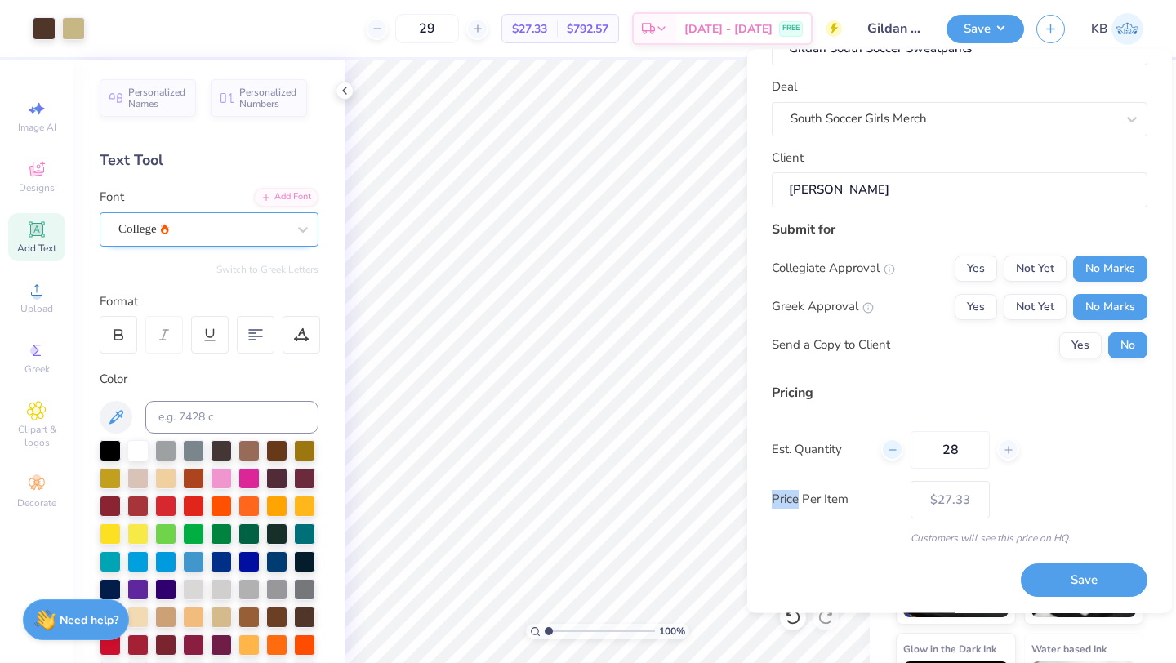
click at [897, 451] on icon at bounding box center [892, 449] width 11 height 11
type input "26"
type input "– –"
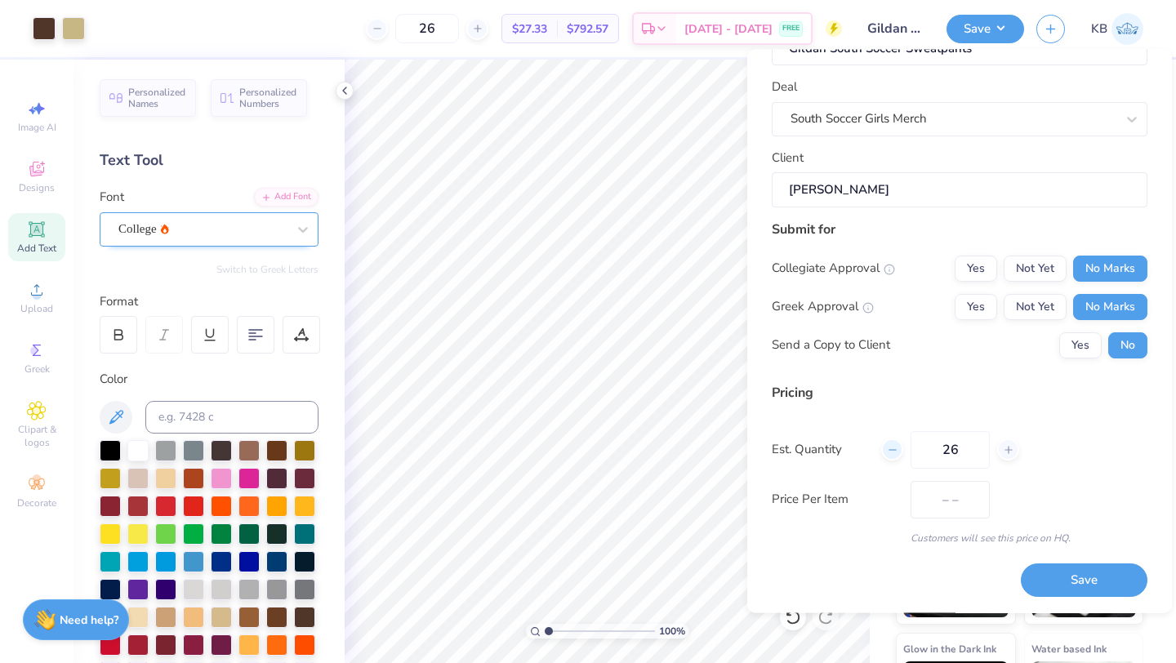
click at [897, 451] on icon at bounding box center [892, 449] width 11 height 11
type input "25"
type input "$27.76"
click at [932, 380] on div "Design Title Gildan South Soccer Sweatpants Deal South Soccer Girls Merch Clien…" at bounding box center [960, 276] width 376 height 539
type input "25"
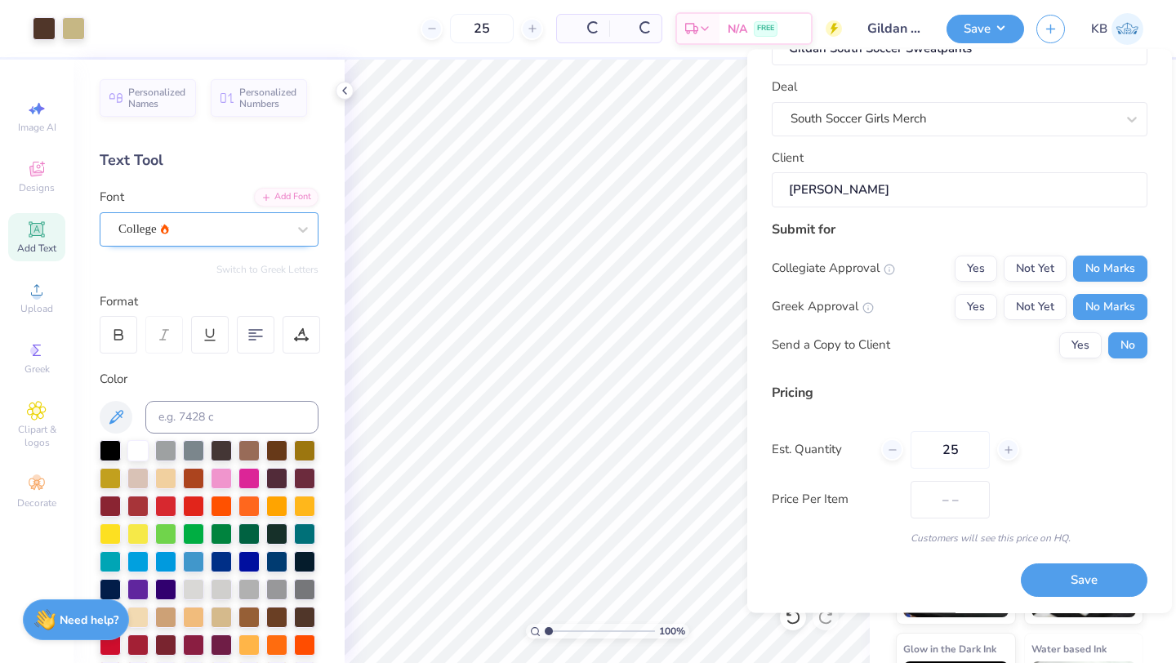
type input "$27.93"
click at [892, 447] on icon at bounding box center [892, 449] width 11 height 11
type input "24"
type input "$28.12"
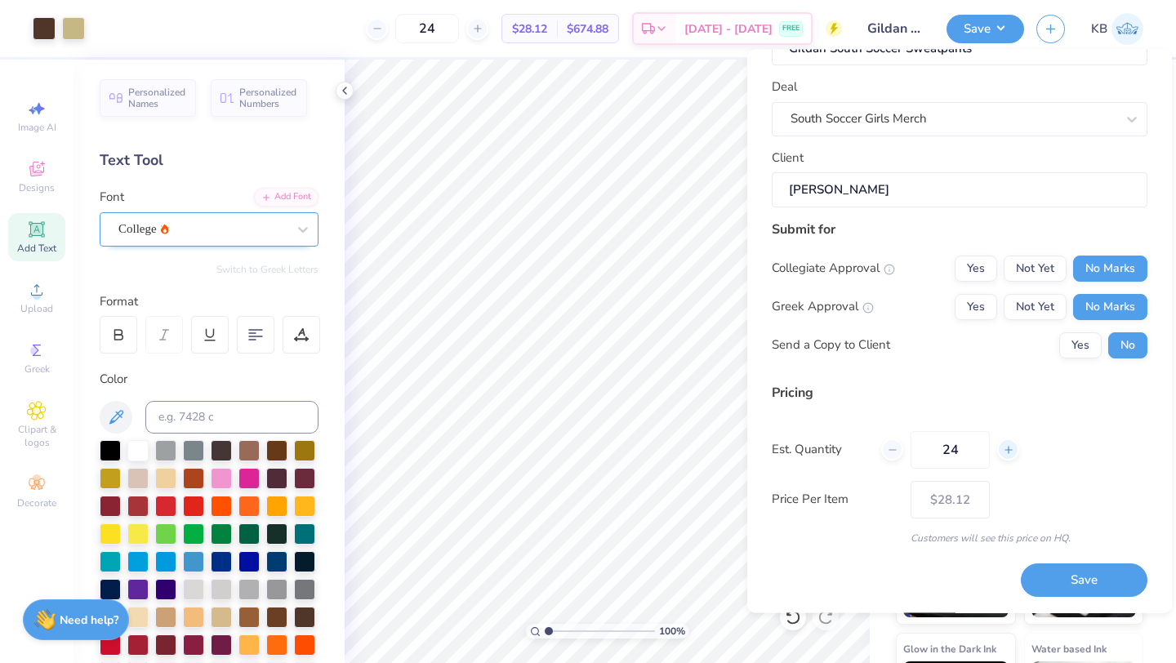
click at [1000, 451] on div at bounding box center [1008, 450] width 22 height 22
type input "25"
click at [1053, 572] on button "Save" at bounding box center [1084, 580] width 127 height 33
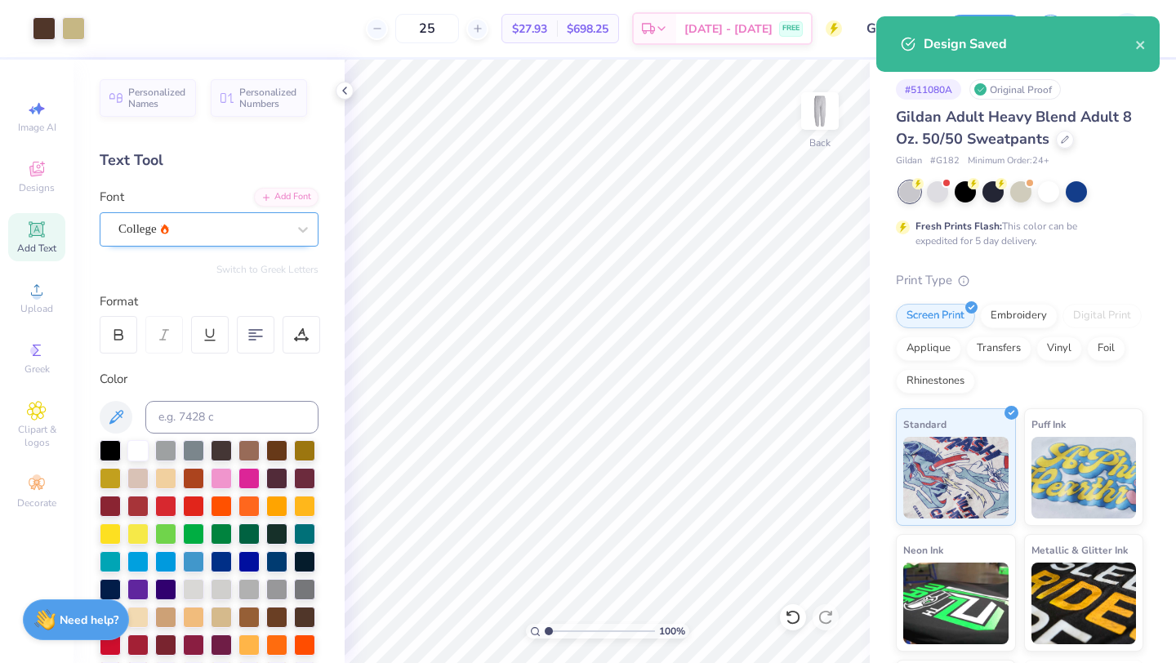
type input "$27.93"
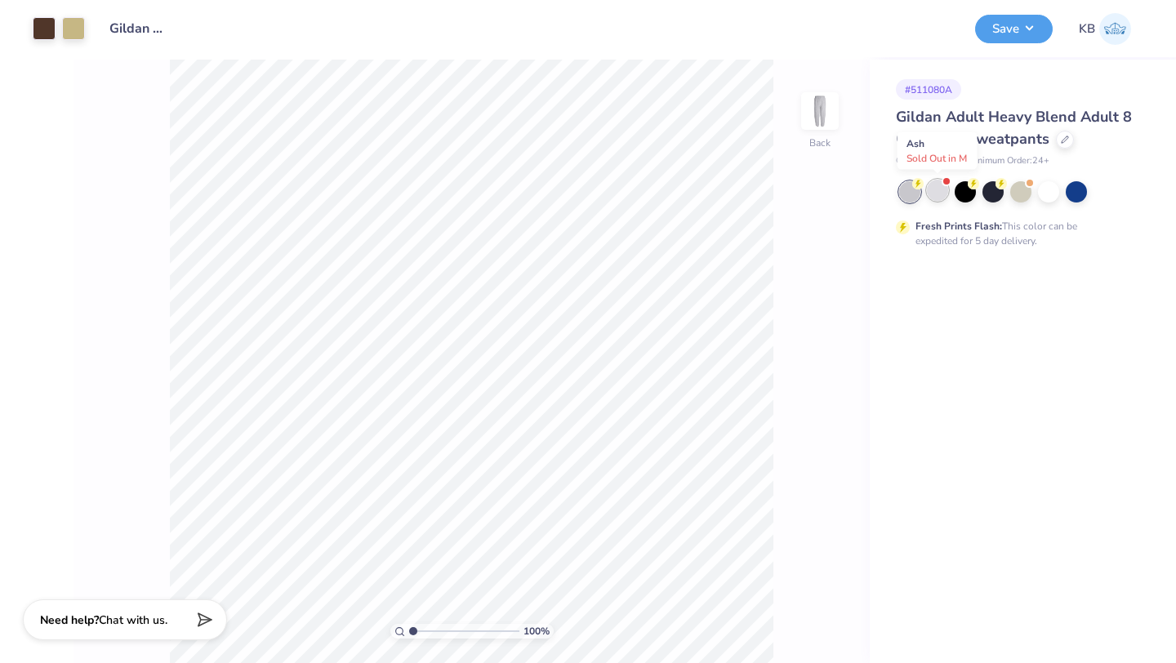
click at [937, 200] on div at bounding box center [937, 190] width 21 height 21
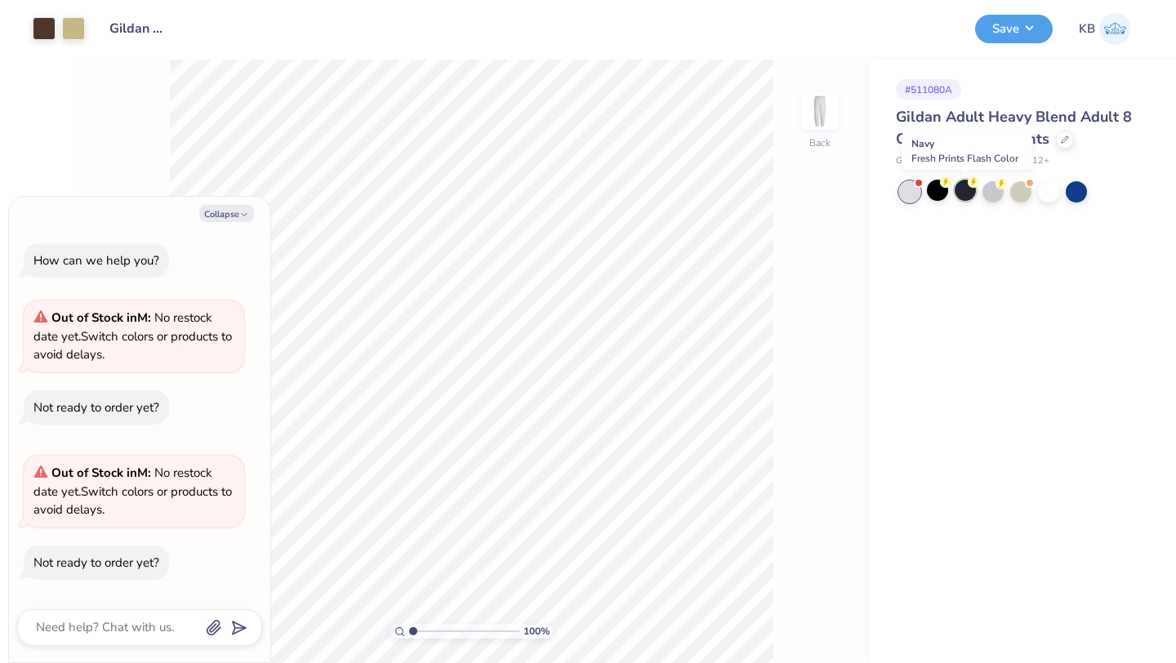
click at [964, 197] on div at bounding box center [965, 190] width 21 height 21
click at [946, 197] on div at bounding box center [937, 190] width 21 height 21
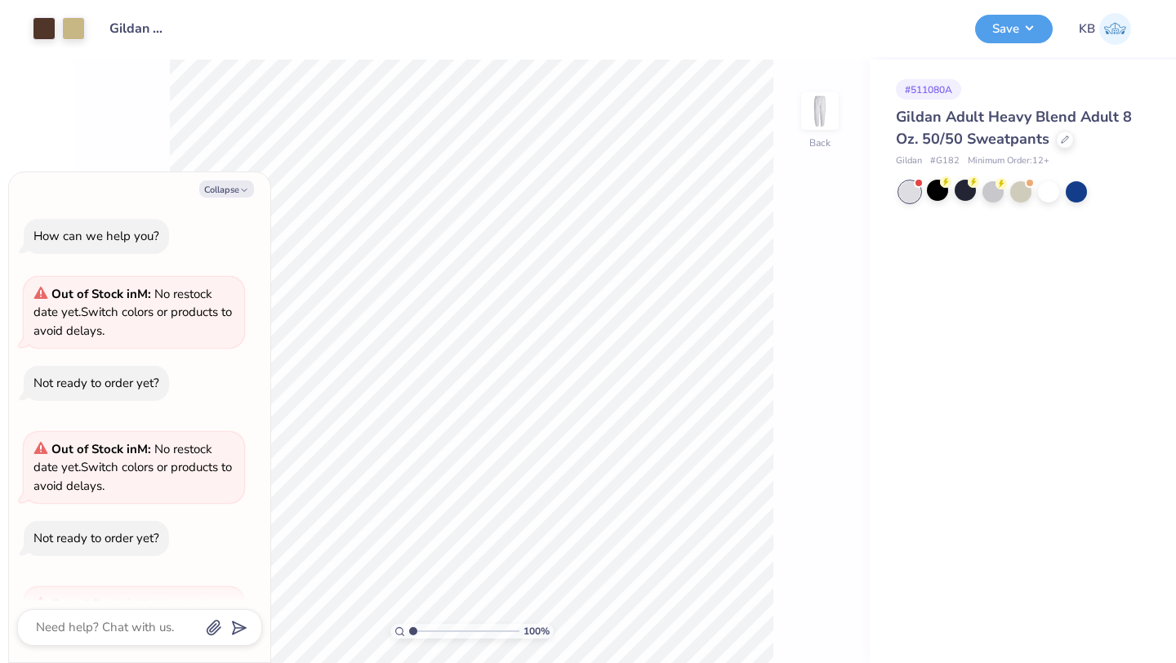
scroll to position [131, 0]
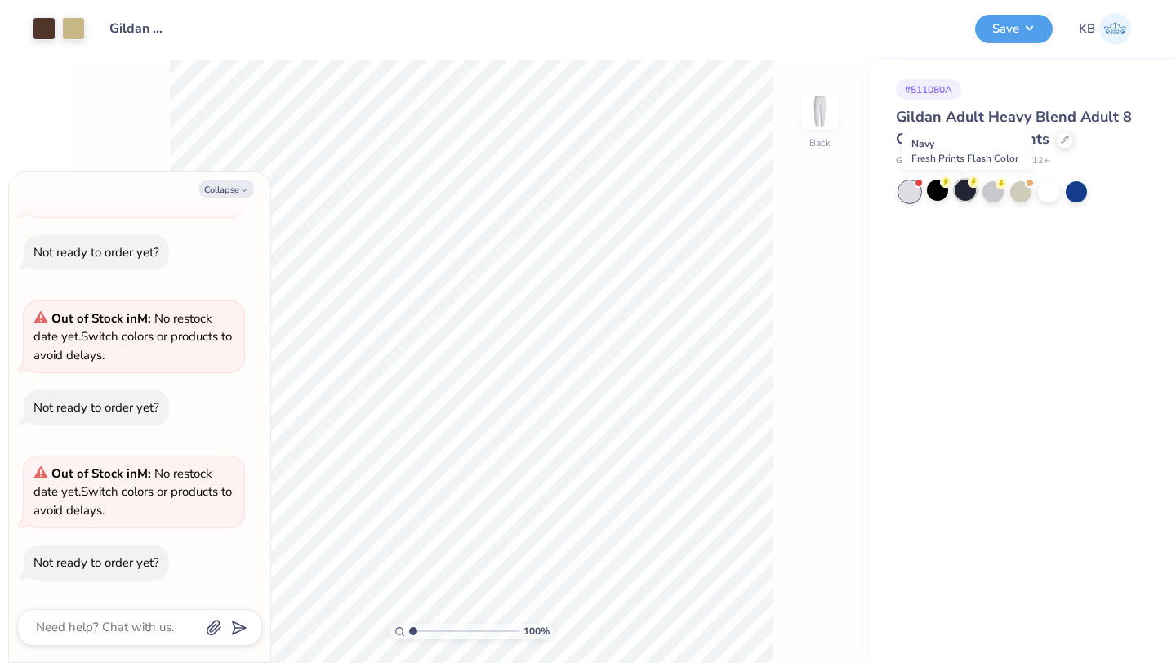
click at [961, 197] on div at bounding box center [965, 190] width 21 height 21
click at [991, 195] on div at bounding box center [992, 190] width 21 height 21
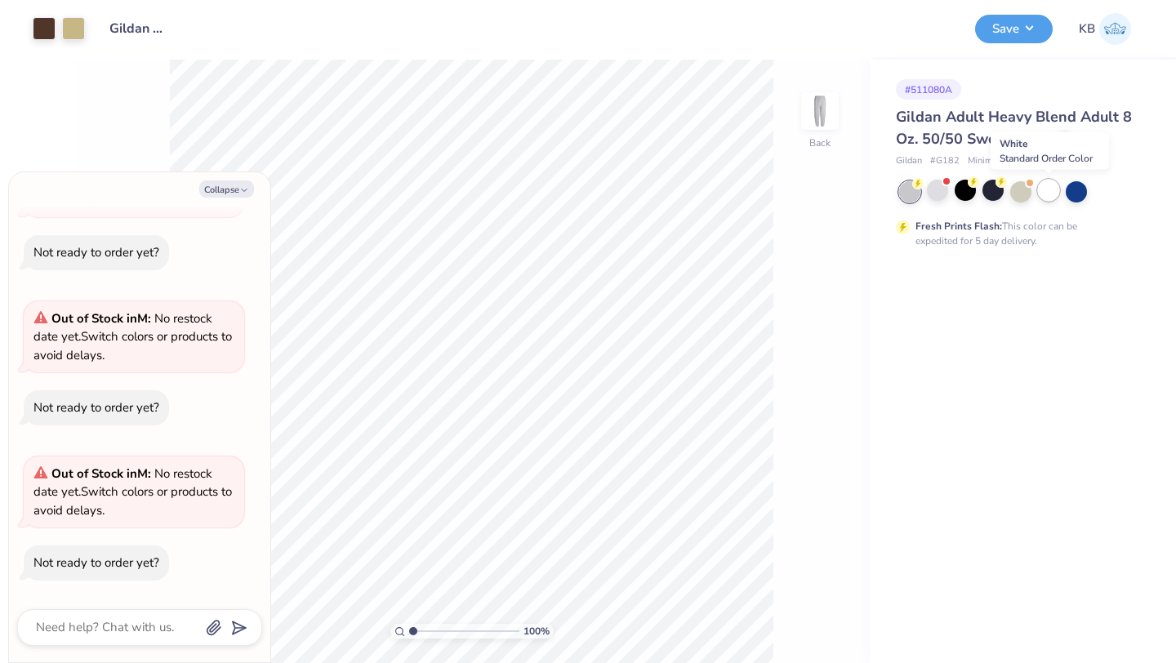
click at [1047, 193] on div at bounding box center [1048, 190] width 21 height 21
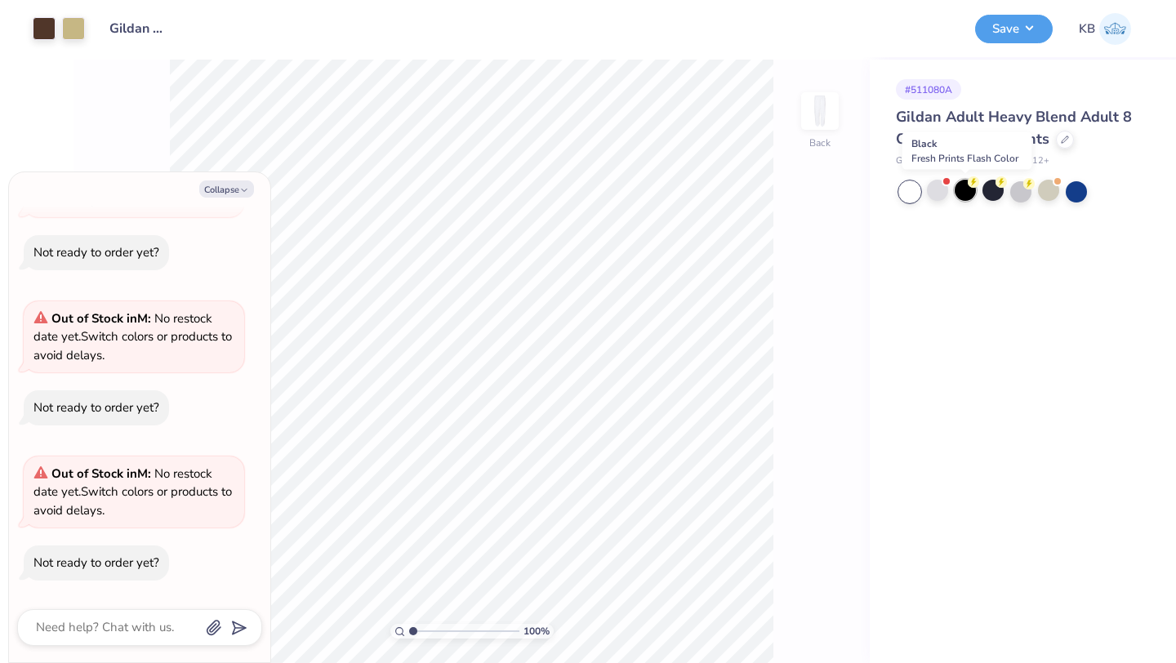
click at [968, 185] on icon at bounding box center [973, 181] width 11 height 11
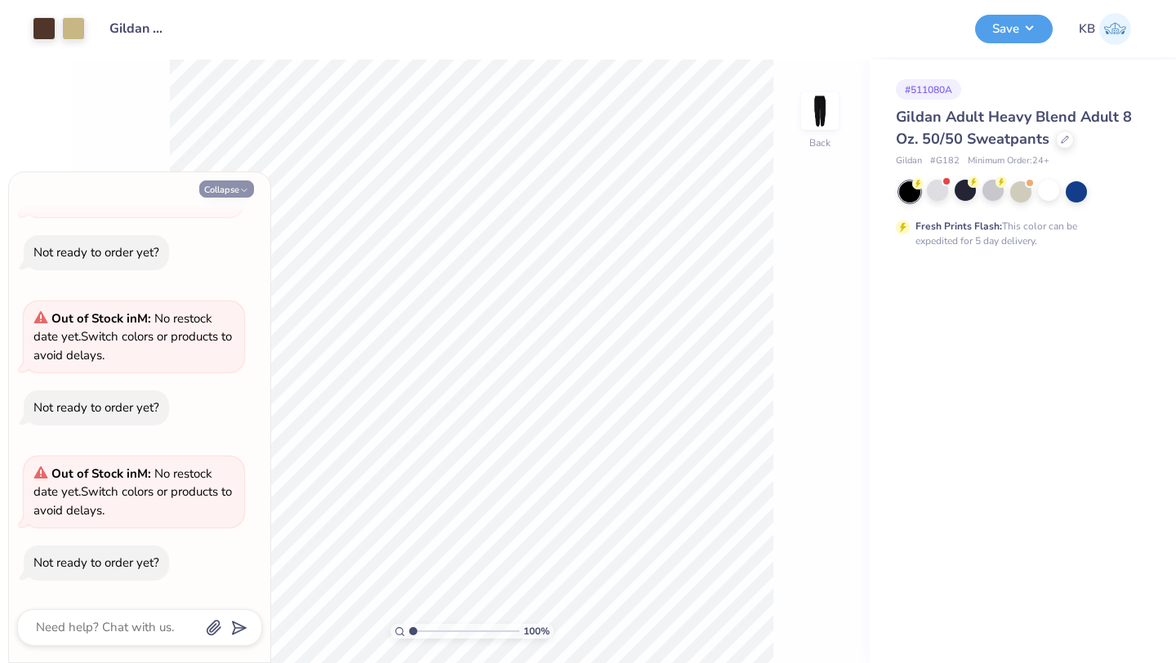
click at [237, 188] on button "Collapse" at bounding box center [226, 188] width 55 height 17
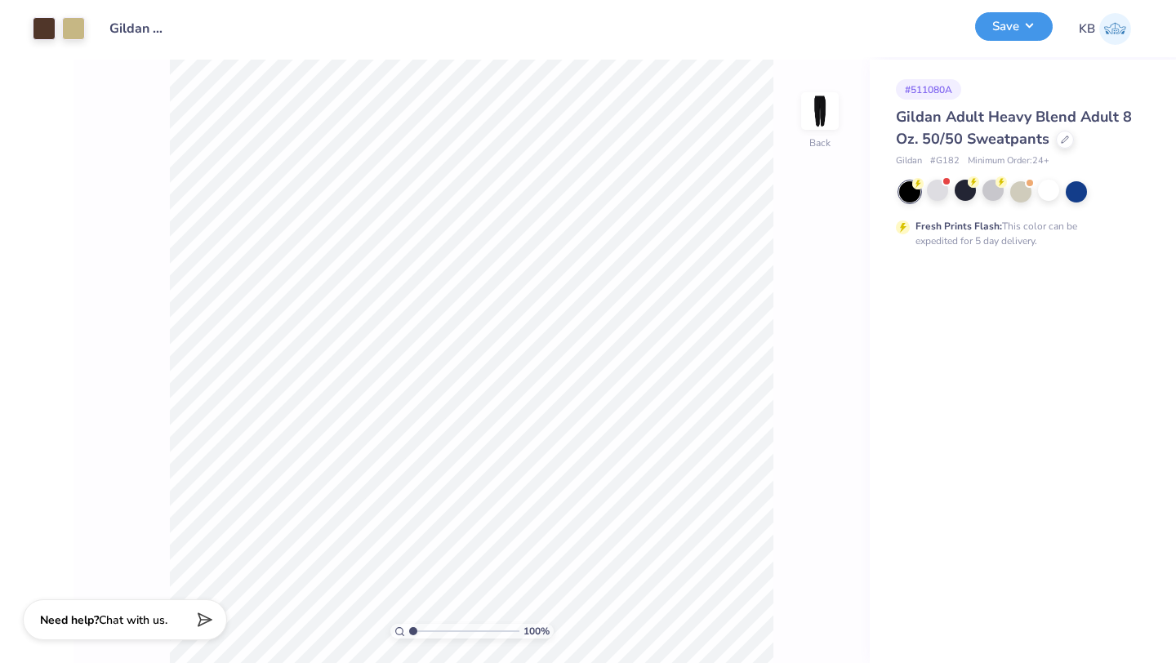
click at [1019, 20] on button "Save" at bounding box center [1014, 26] width 78 height 29
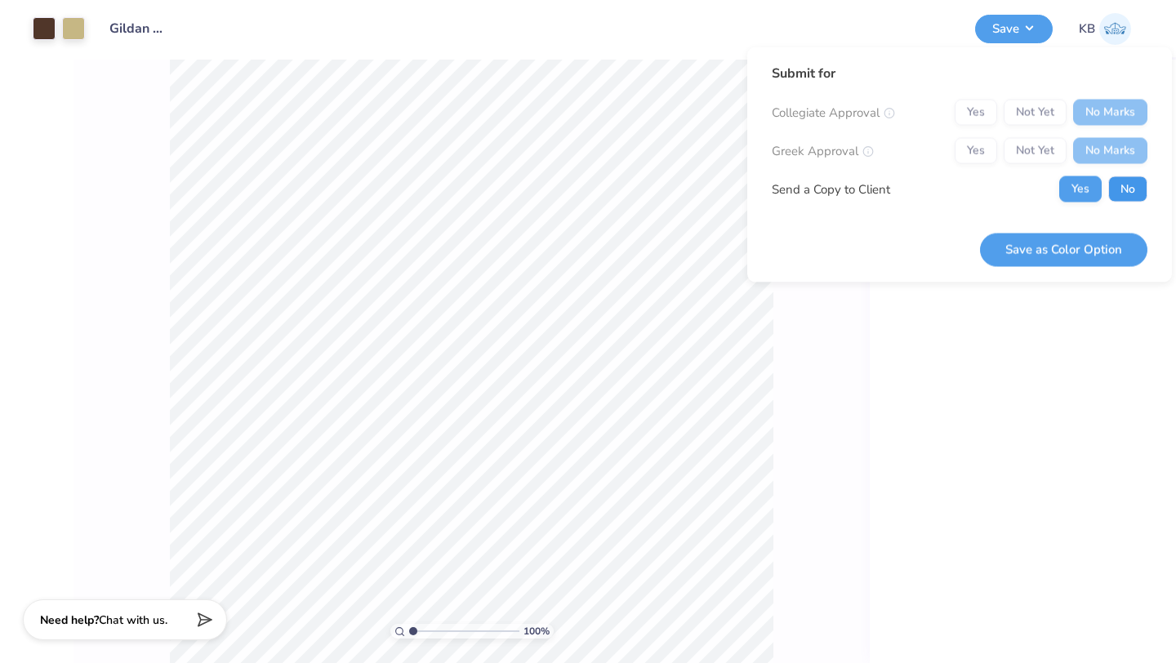
click at [1126, 185] on button "No" at bounding box center [1127, 189] width 39 height 26
click at [1082, 246] on button "Save as Color Option" at bounding box center [1063, 249] width 167 height 33
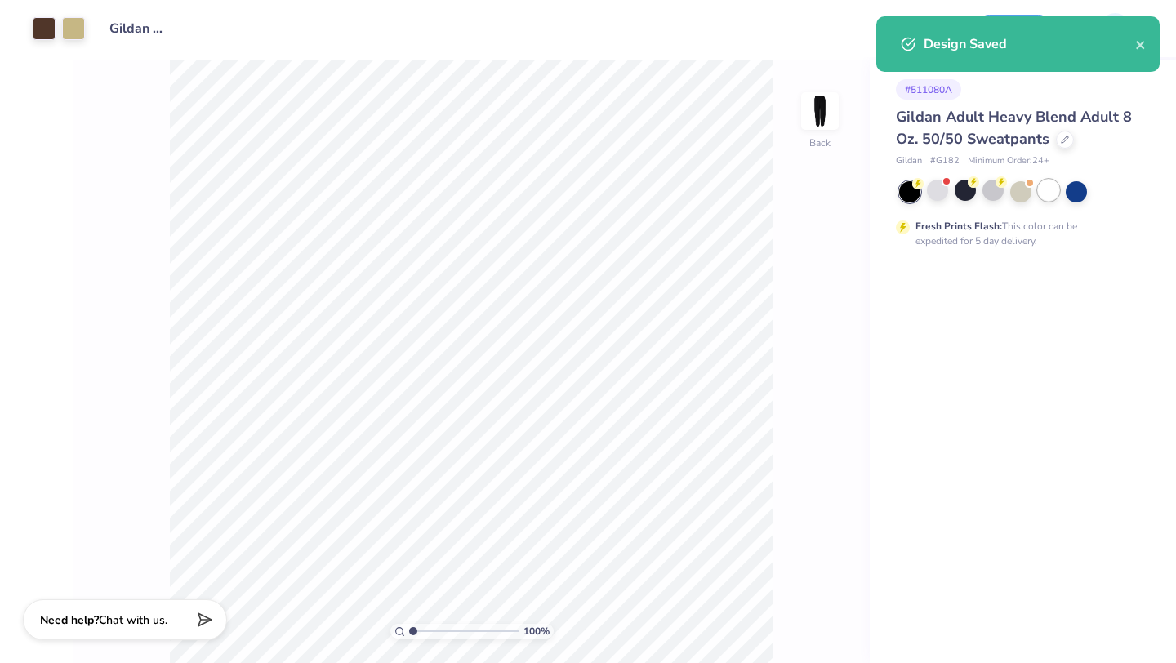
click at [1038, 193] on div at bounding box center [1048, 190] width 21 height 21
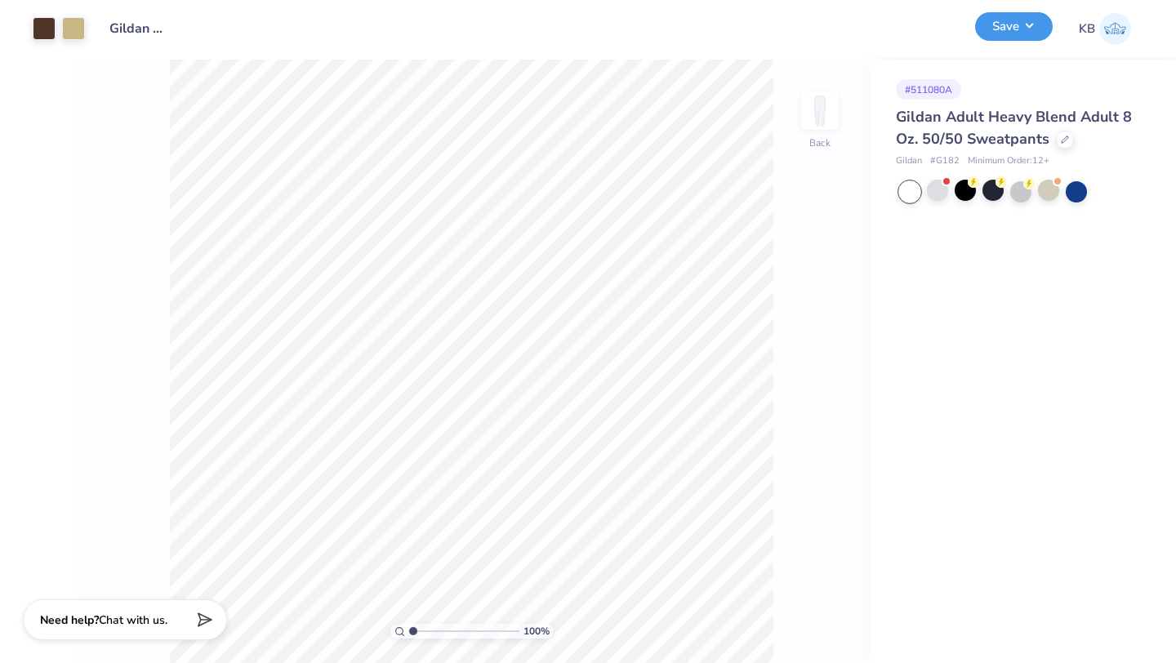
click at [1006, 28] on button "Save" at bounding box center [1014, 26] width 78 height 29
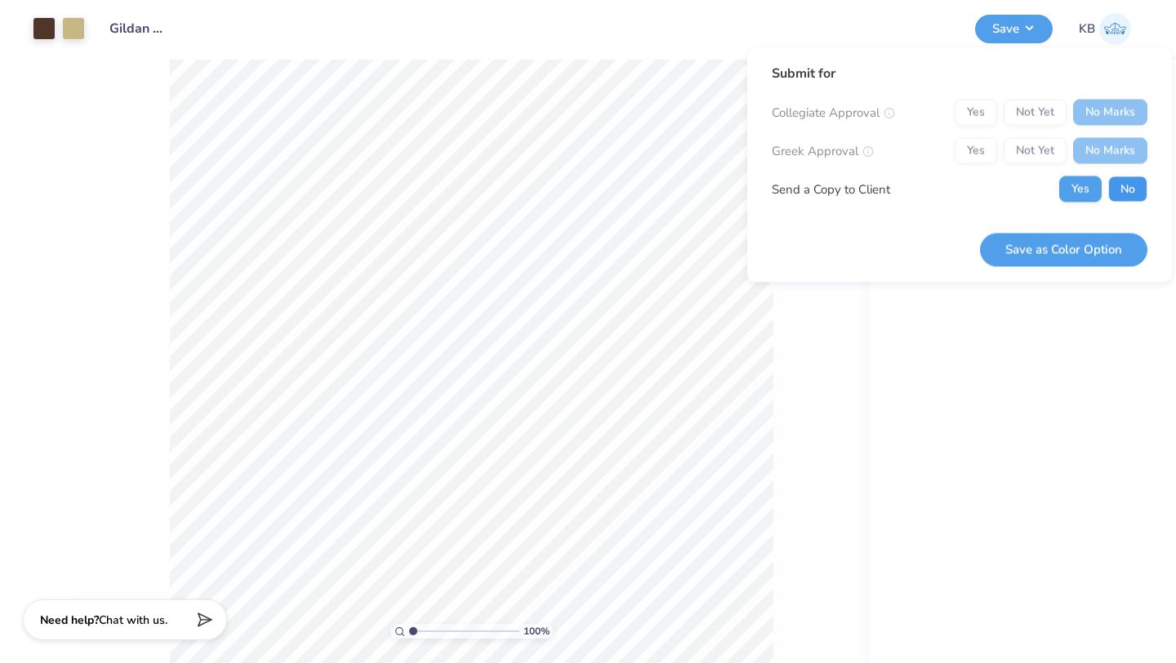
click at [1120, 188] on button "No" at bounding box center [1127, 189] width 39 height 26
click at [1082, 243] on button "Save as Color Option" at bounding box center [1063, 249] width 167 height 33
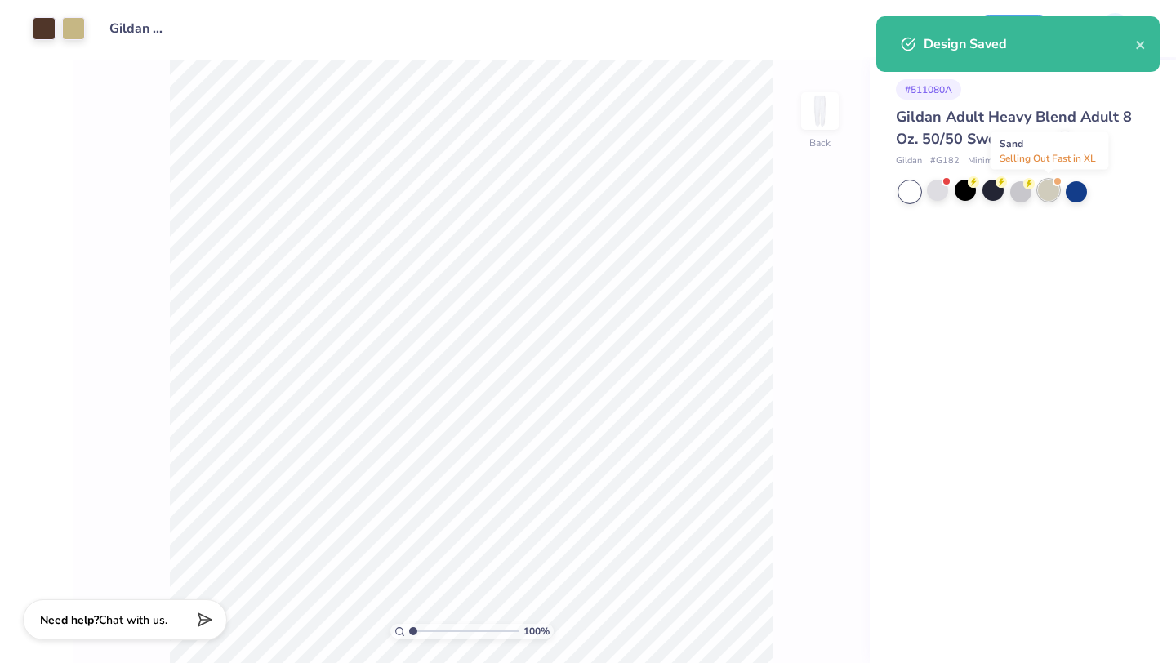
click at [1042, 191] on div at bounding box center [1048, 190] width 21 height 21
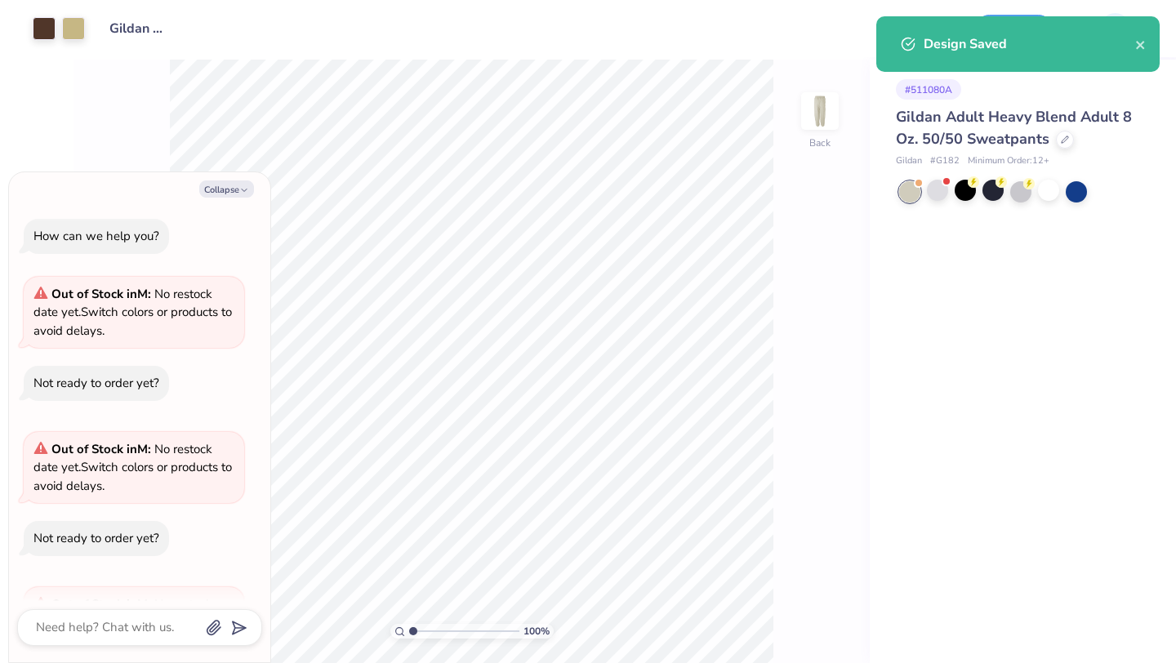
scroll to position [286, 0]
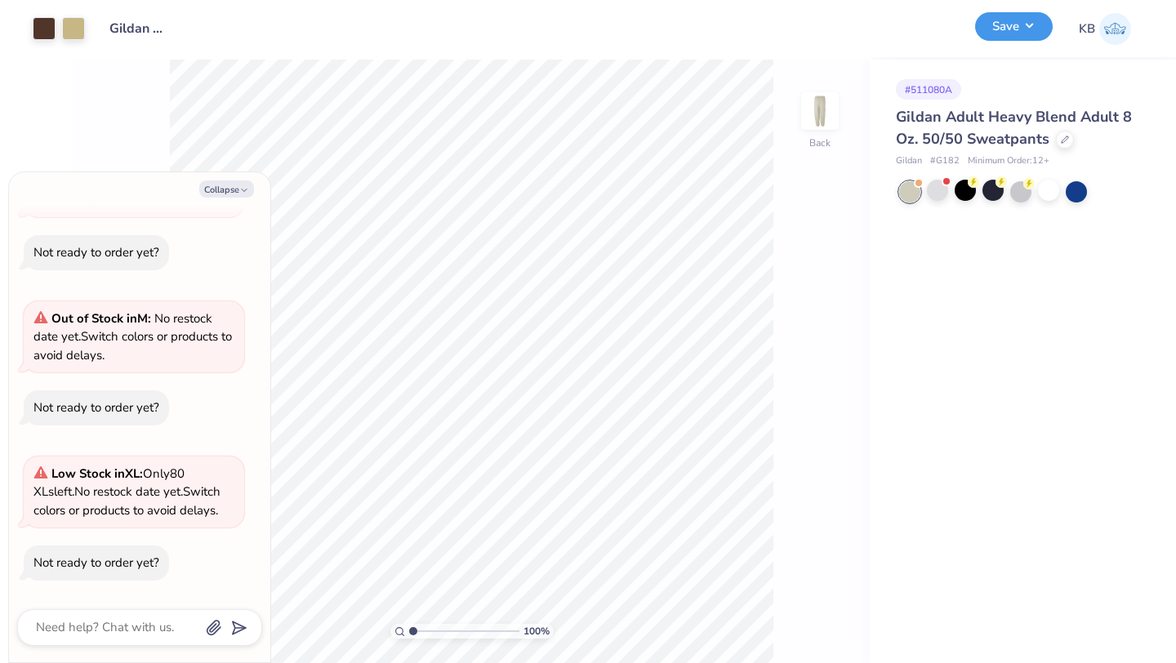
click at [1033, 31] on button "Save" at bounding box center [1014, 26] width 78 height 29
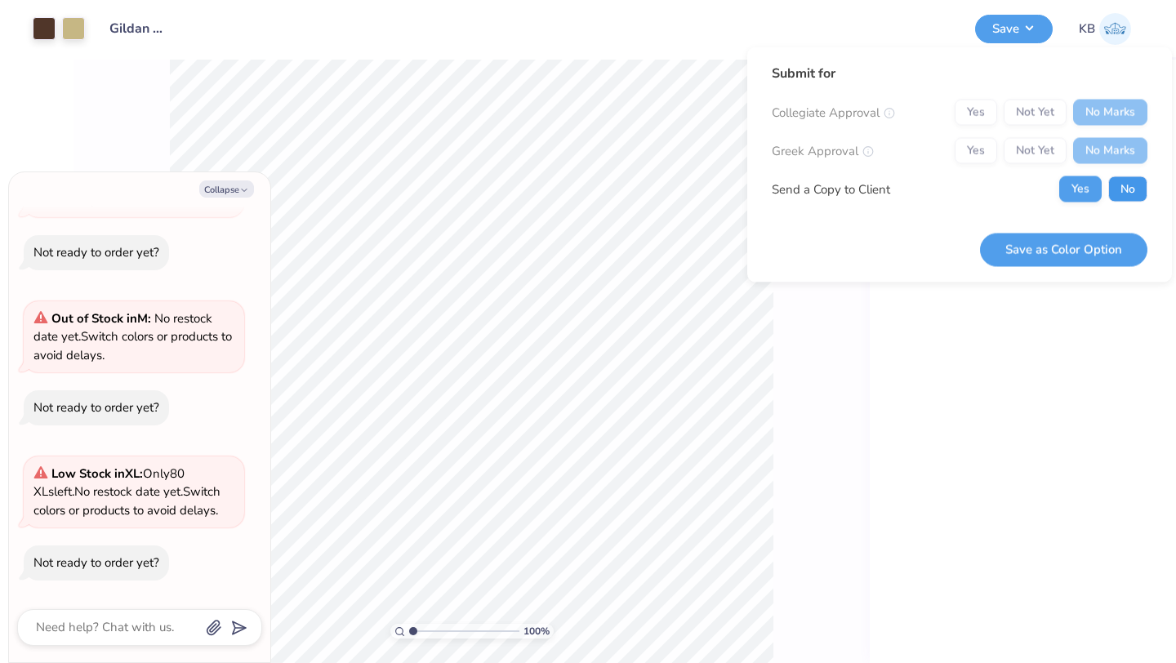
click at [1115, 192] on button "No" at bounding box center [1127, 189] width 39 height 26
click at [1084, 240] on button "Save as Color Option" at bounding box center [1063, 249] width 167 height 33
type textarea "x"
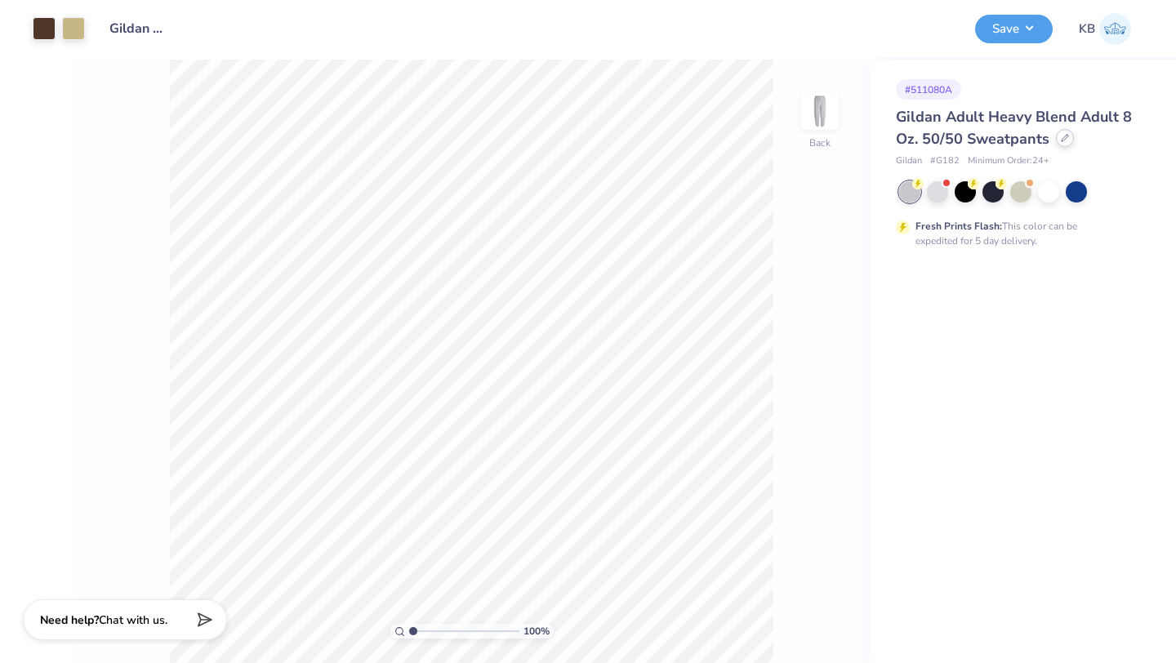
click at [1063, 138] on icon at bounding box center [1064, 138] width 7 height 7
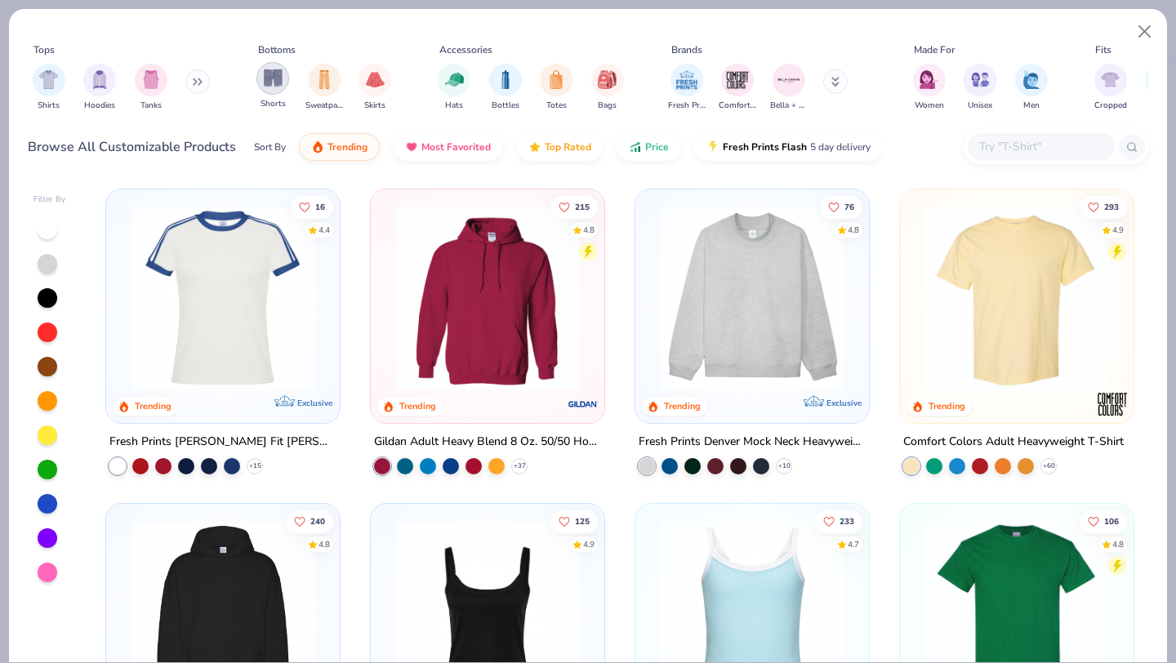
click at [268, 75] on img "filter for Shorts" at bounding box center [273, 78] width 19 height 19
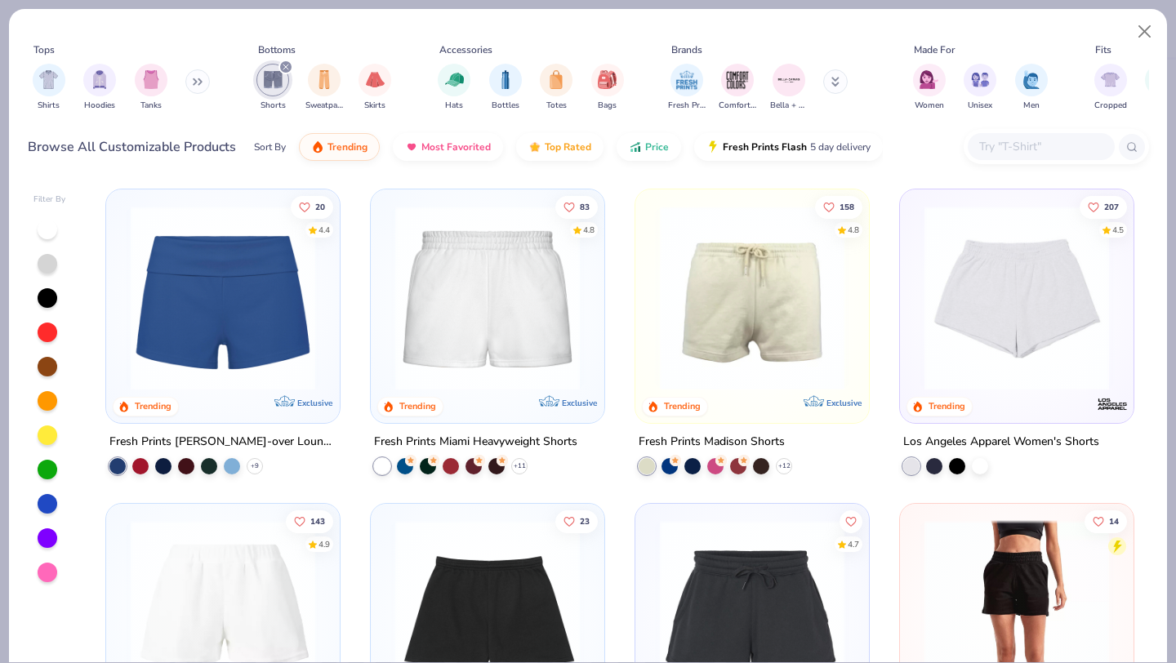
click at [505, 337] on img at bounding box center [487, 298] width 201 height 185
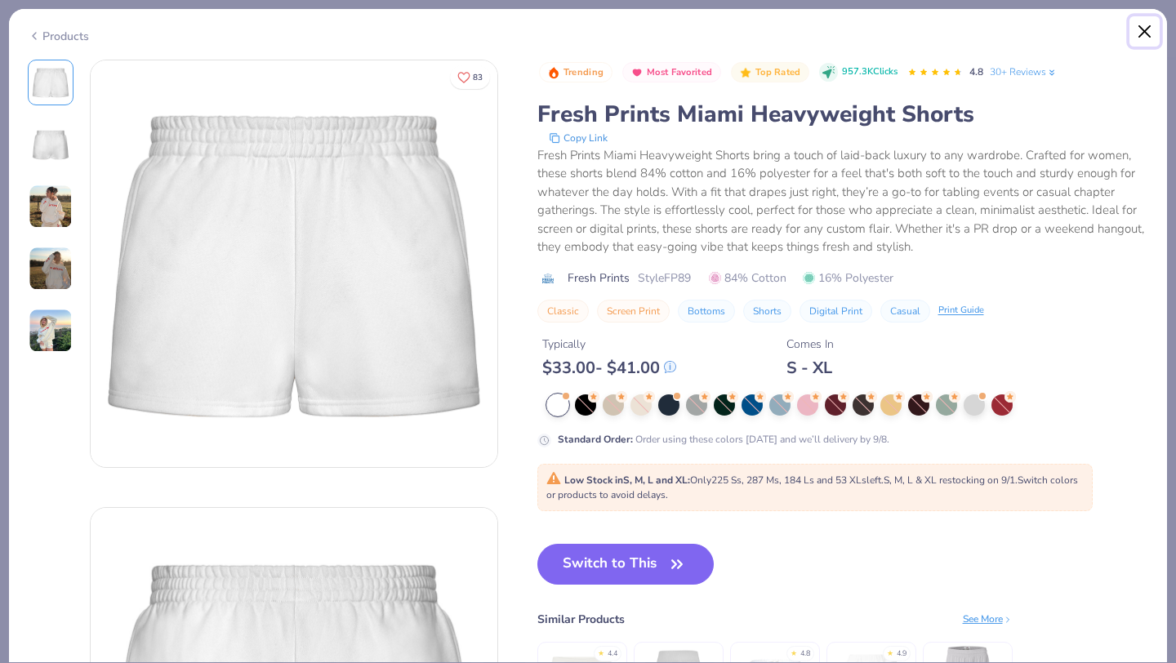
click at [1146, 24] on button "Close" at bounding box center [1144, 31] width 31 height 31
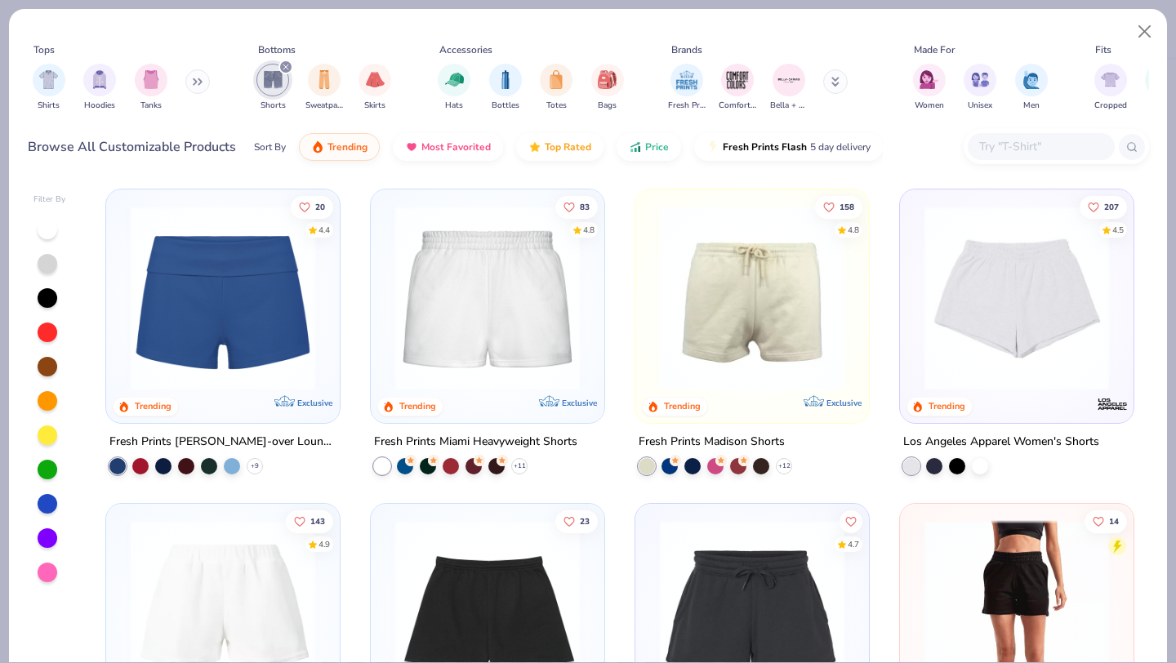
click at [1018, 307] on img at bounding box center [1016, 298] width 201 height 185
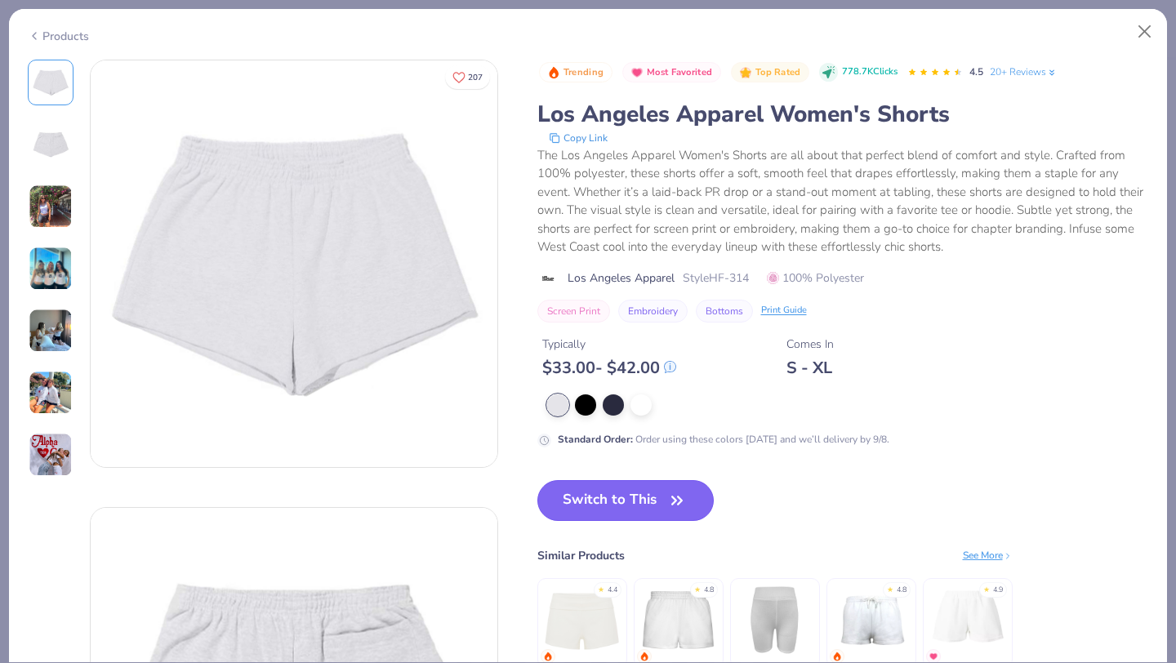
click at [662, 507] on button "Switch to This" at bounding box center [625, 500] width 177 height 41
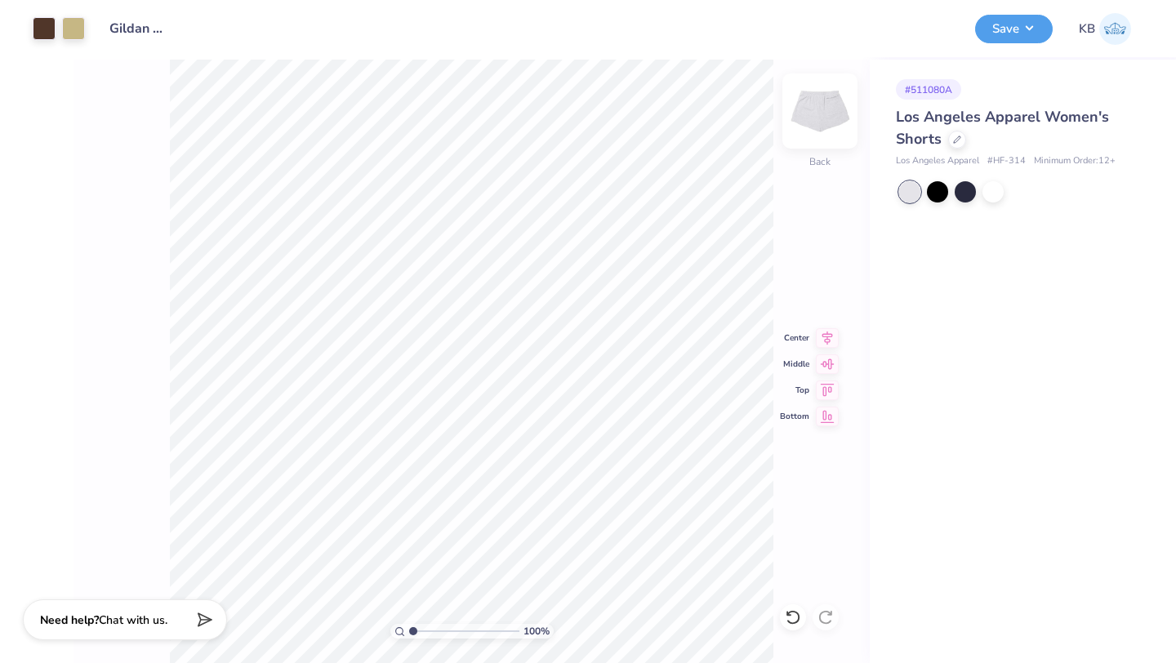
click at [817, 117] on img at bounding box center [819, 110] width 65 height 65
click at [819, 122] on img at bounding box center [819, 110] width 65 height 65
click at [804, 291] on div "100 % Back Center Middle Top Bottom" at bounding box center [471, 361] width 796 height 603
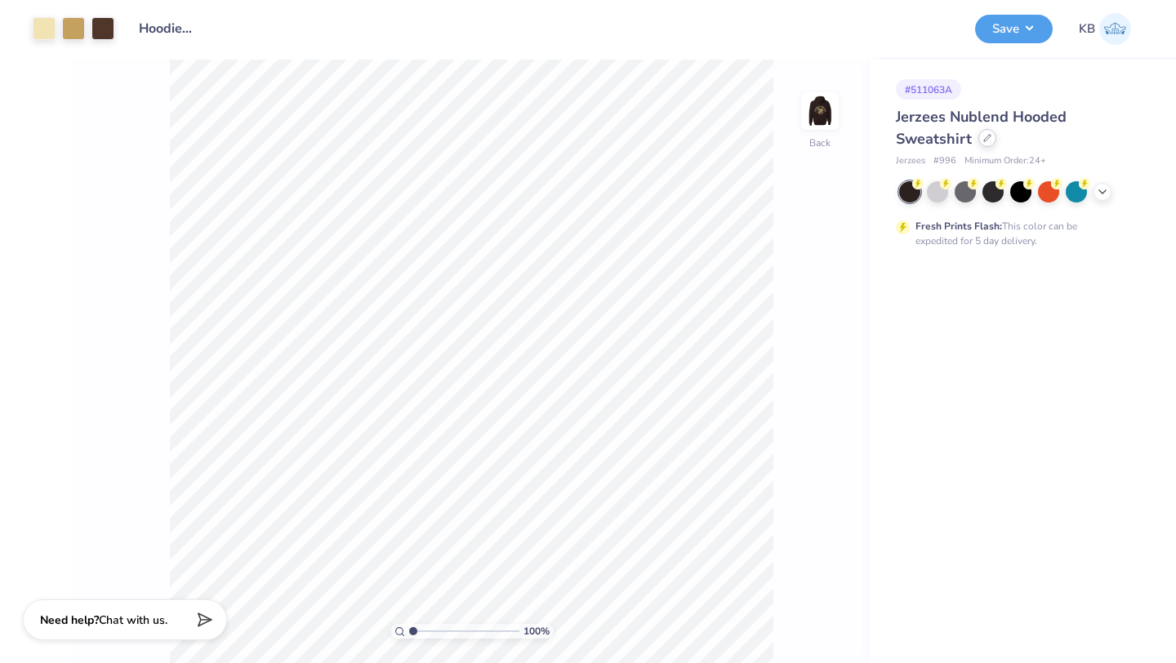
click at [983, 140] on icon at bounding box center [987, 138] width 8 height 8
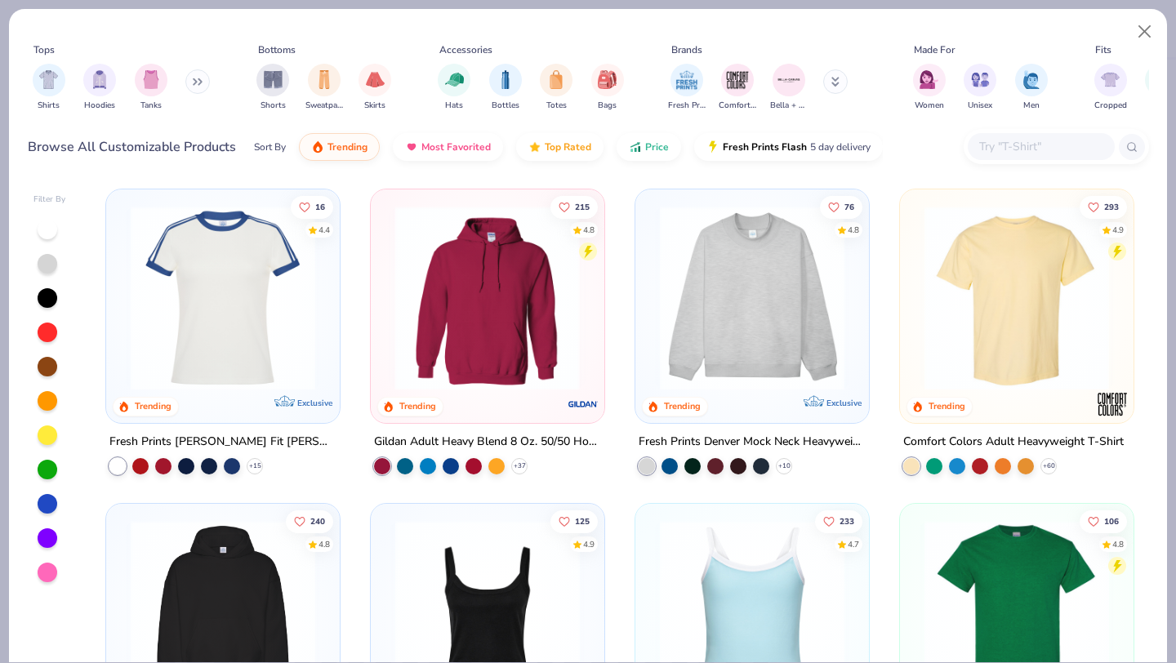
click at [387, 327] on img at bounding box center [286, 298] width 201 height 185
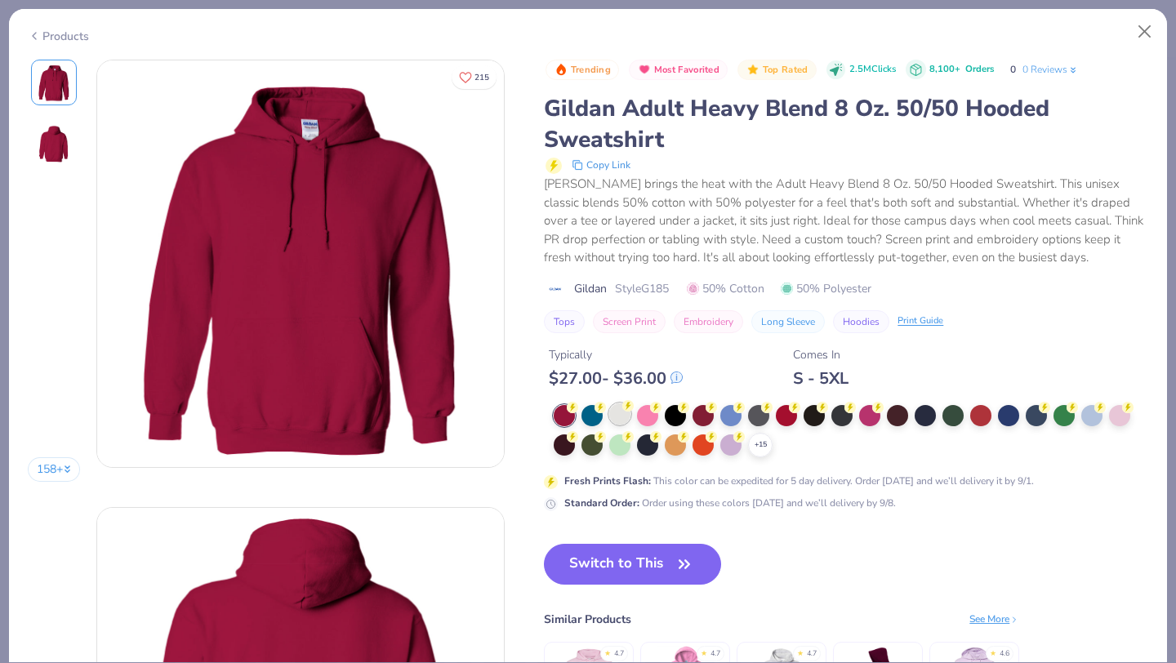
click at [620, 416] on div at bounding box center [619, 413] width 21 height 21
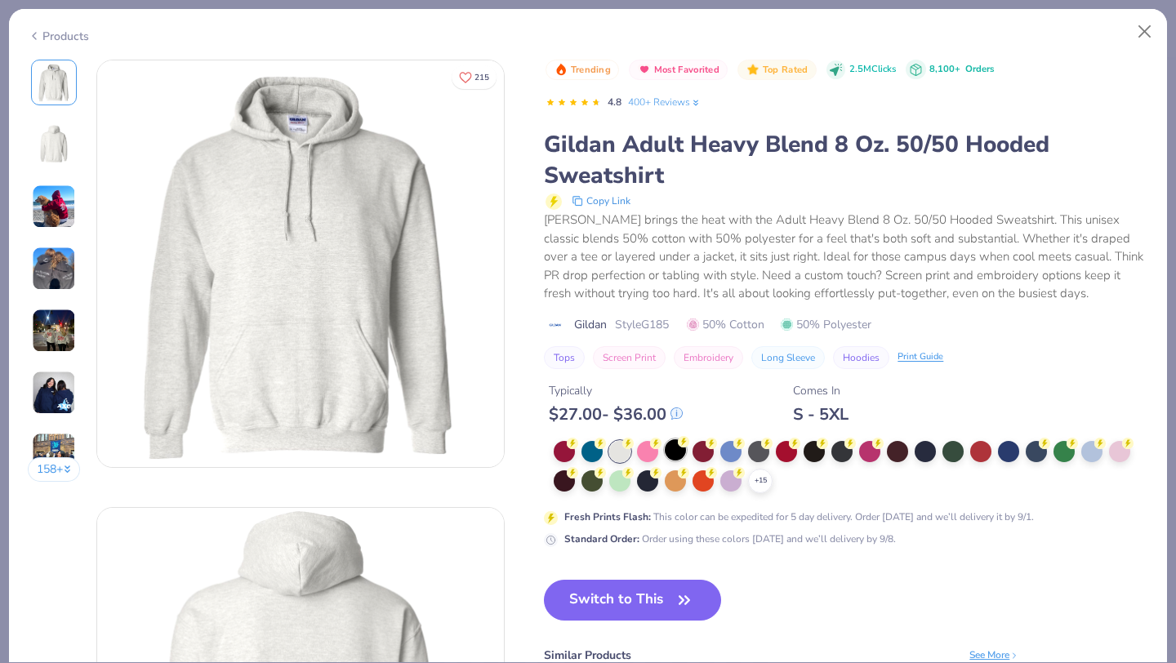
click at [678, 449] on div at bounding box center [675, 449] width 21 height 21
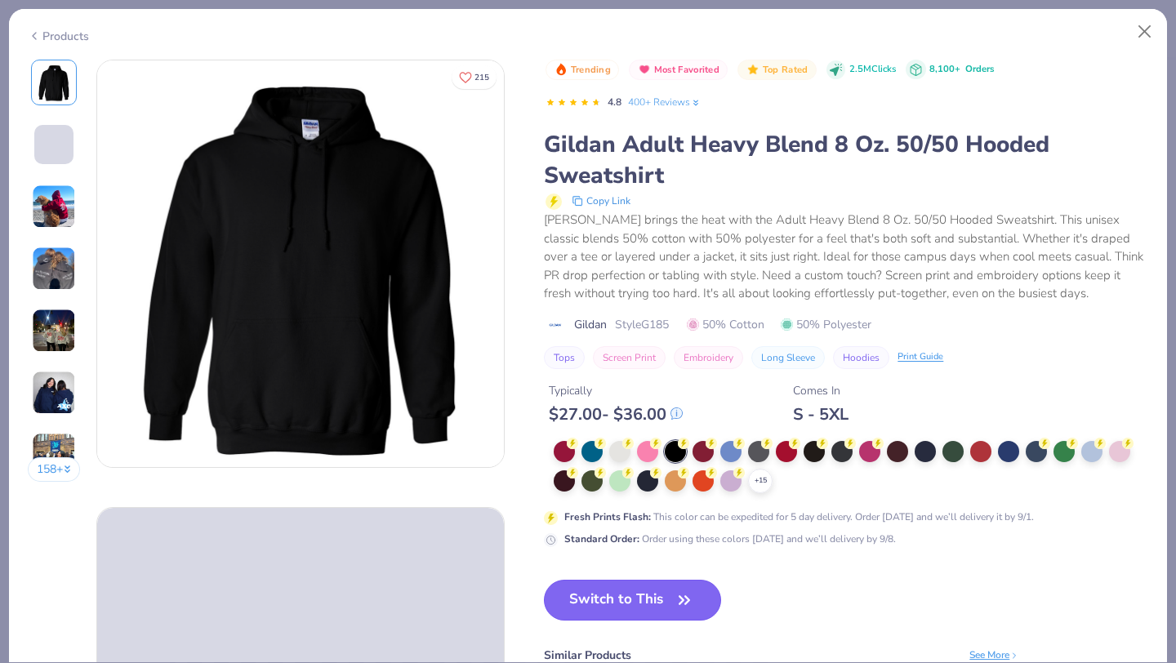
click at [648, 600] on button "Switch to This" at bounding box center [632, 600] width 177 height 41
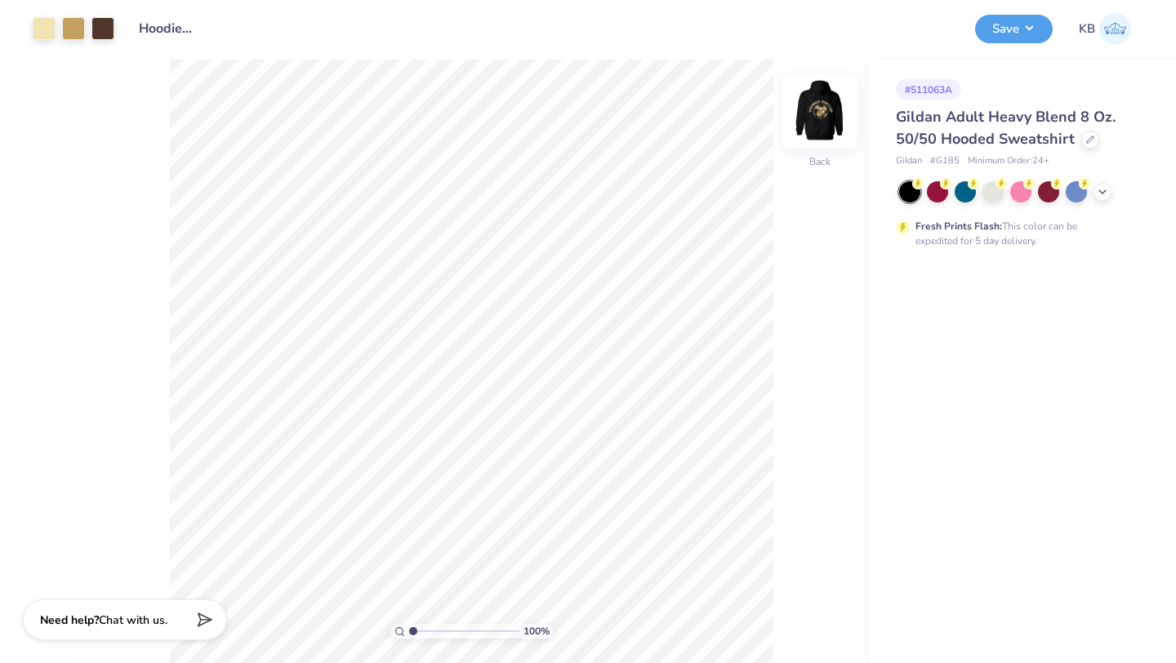
click at [820, 107] on img at bounding box center [819, 110] width 65 height 65
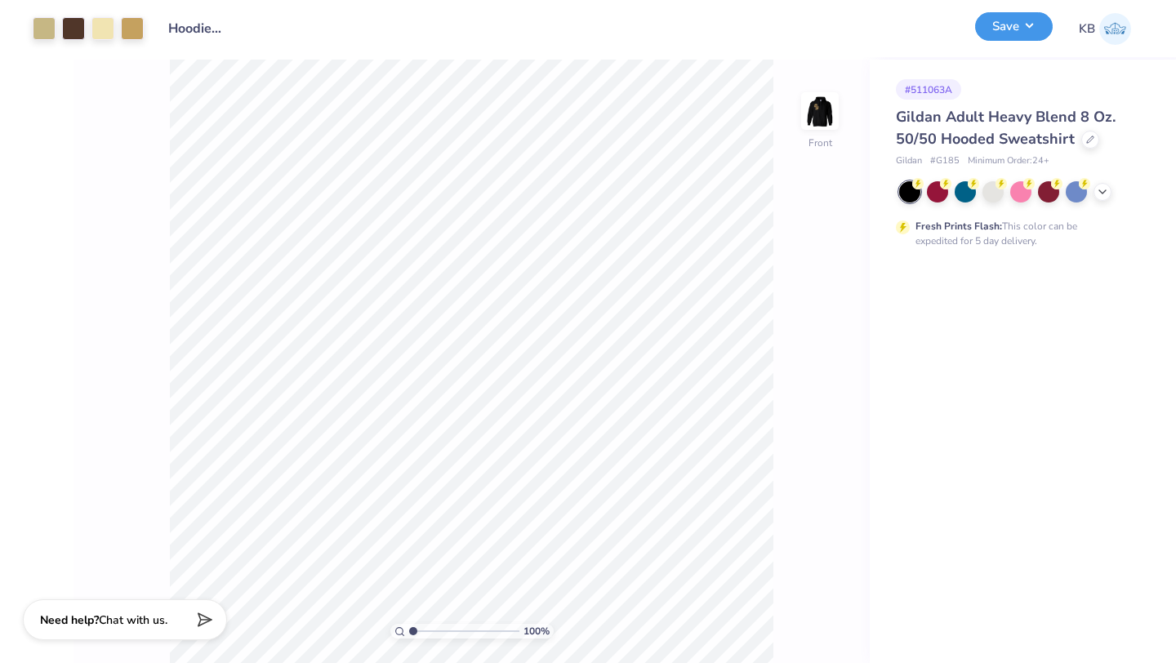
click at [1009, 29] on button "Save" at bounding box center [1014, 26] width 78 height 29
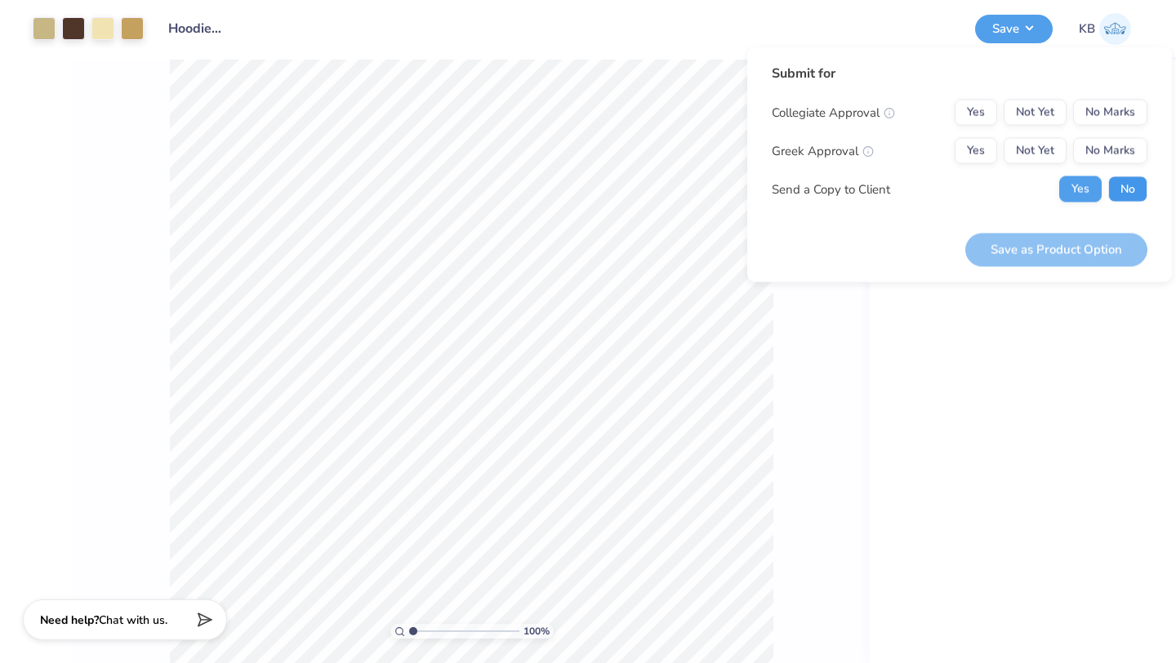
click at [1113, 186] on button "No" at bounding box center [1127, 189] width 39 height 26
click at [1109, 103] on button "No Marks" at bounding box center [1110, 113] width 74 height 26
click at [1107, 148] on button "No Marks" at bounding box center [1110, 151] width 74 height 26
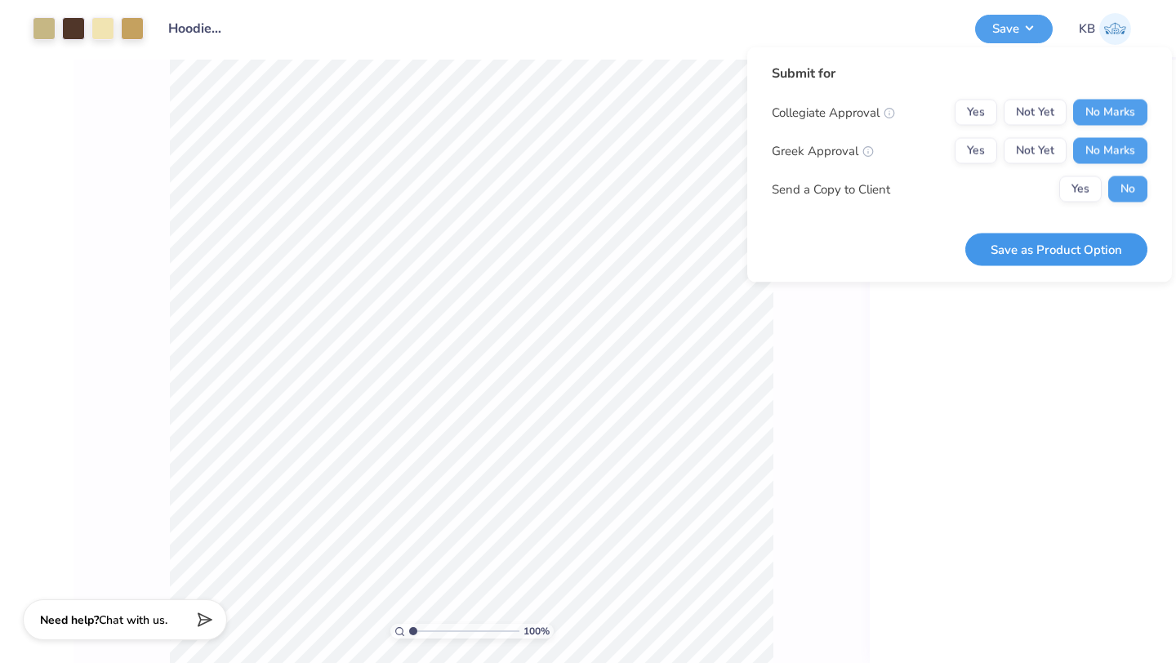
click at [1071, 247] on button "Save as Product Option" at bounding box center [1056, 249] width 182 height 33
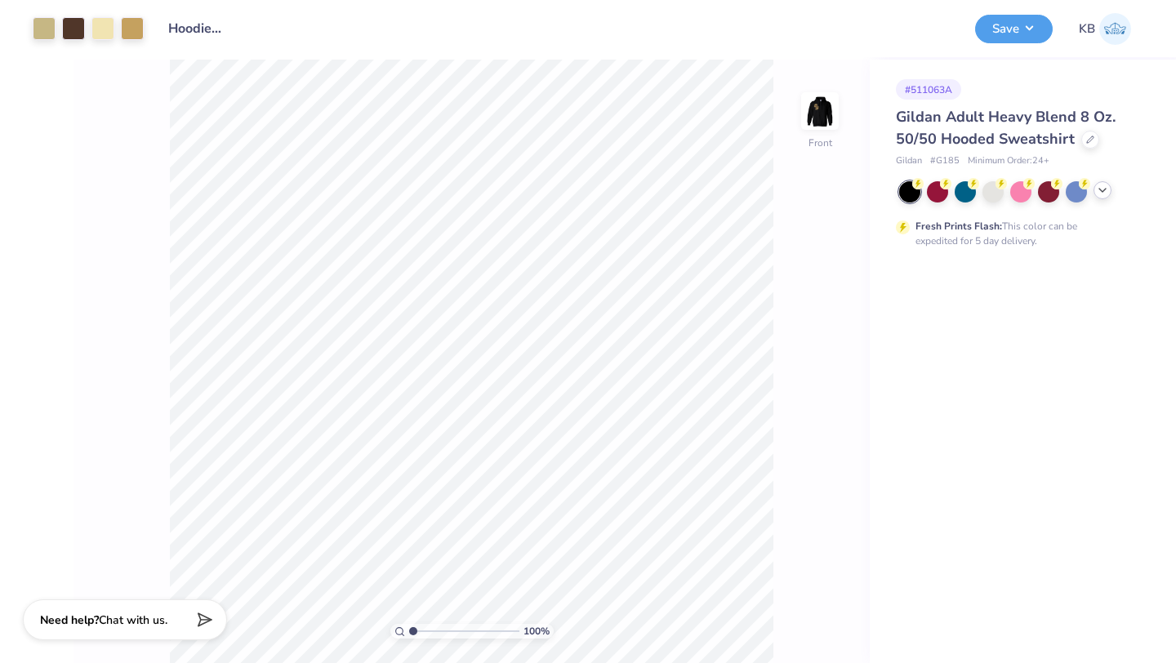
click at [1098, 190] on icon at bounding box center [1102, 190] width 13 height 13
click at [990, 195] on div at bounding box center [992, 190] width 21 height 21
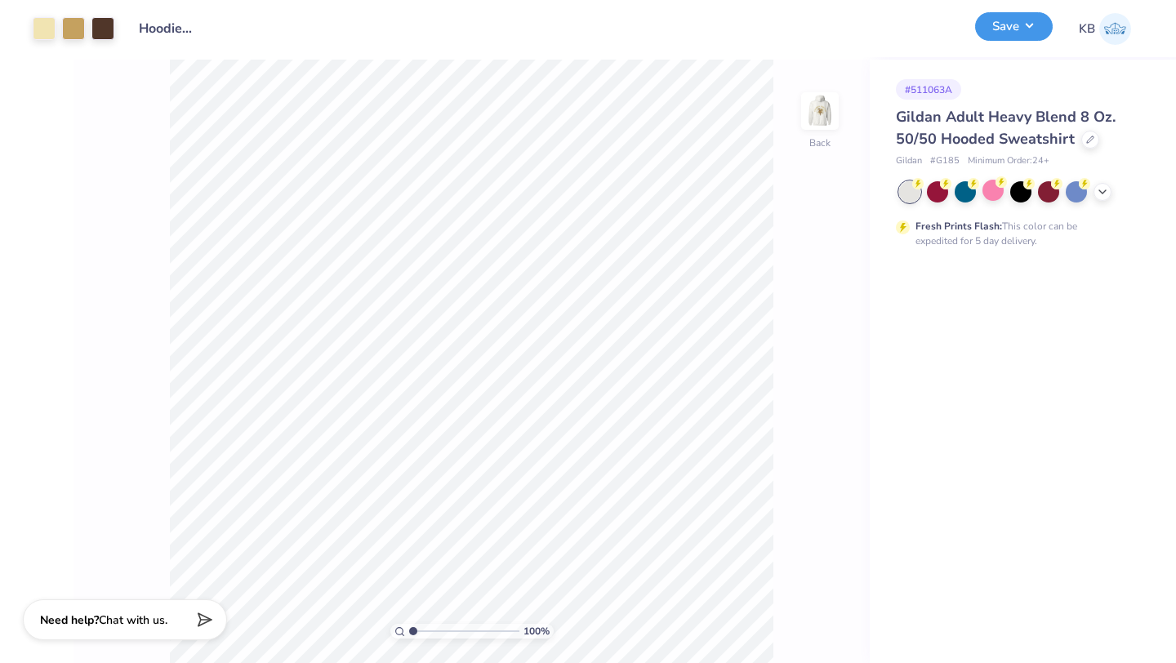
click at [1002, 33] on button "Save" at bounding box center [1014, 26] width 78 height 29
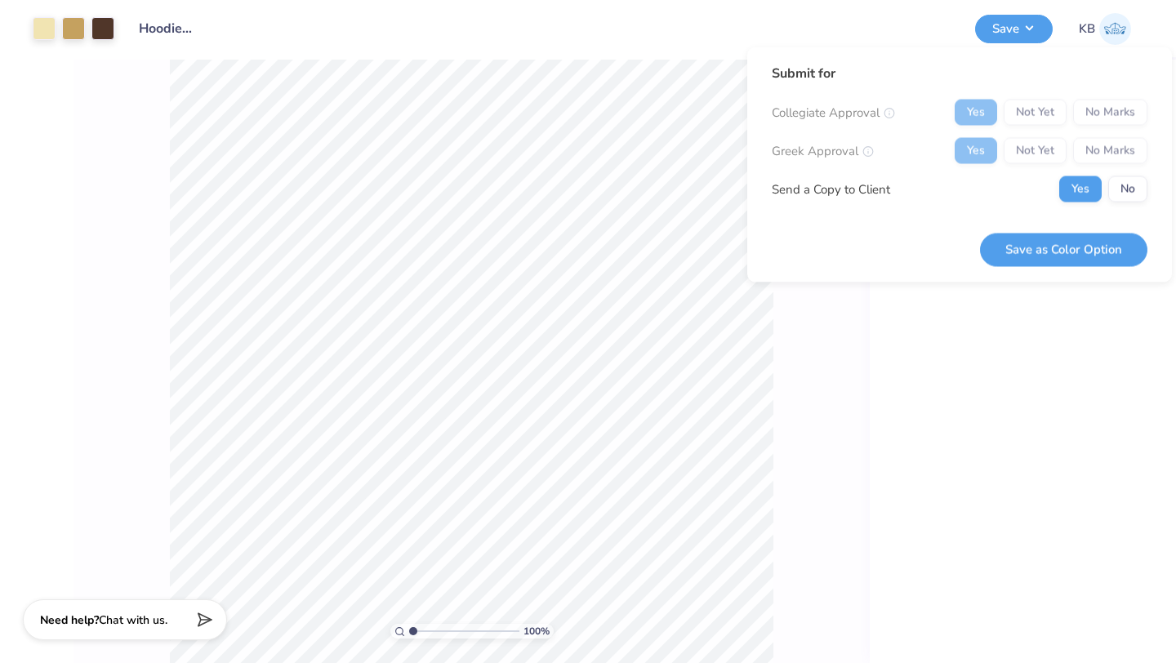
click at [1113, 105] on div "Yes Not Yet No Marks" at bounding box center [1051, 113] width 193 height 26
click at [1113, 142] on div "Yes Not Yet No Marks" at bounding box center [1051, 151] width 193 height 26
click at [1113, 154] on div "Yes Not Yet No Marks" at bounding box center [1051, 151] width 193 height 26
click at [1115, 184] on button "No" at bounding box center [1127, 189] width 39 height 26
click at [1115, 141] on div "Yes Not Yet No Marks" at bounding box center [1051, 151] width 193 height 26
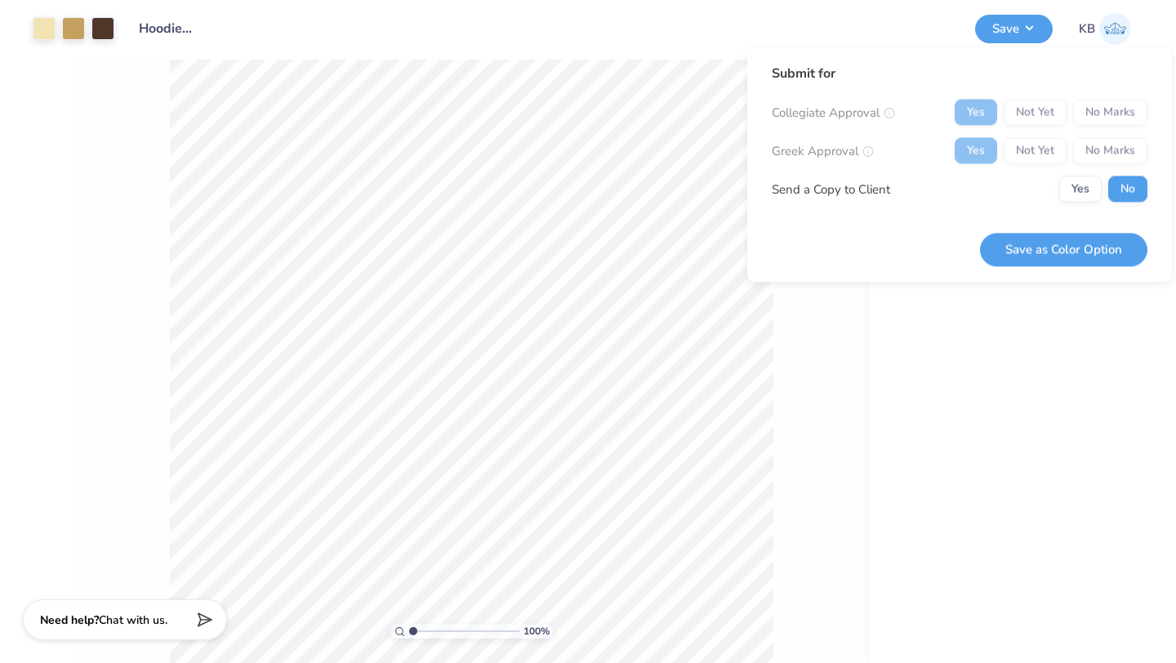
click at [1111, 151] on div "Yes Not Yet No Marks" at bounding box center [1051, 151] width 193 height 26
click at [1111, 101] on div "Yes Not Yet No Marks" at bounding box center [1051, 113] width 193 height 26
click at [969, 113] on div "Yes Not Yet No Marks" at bounding box center [1051, 113] width 193 height 26
click at [1065, 245] on button "Save as Color Option" at bounding box center [1063, 249] width 167 height 33
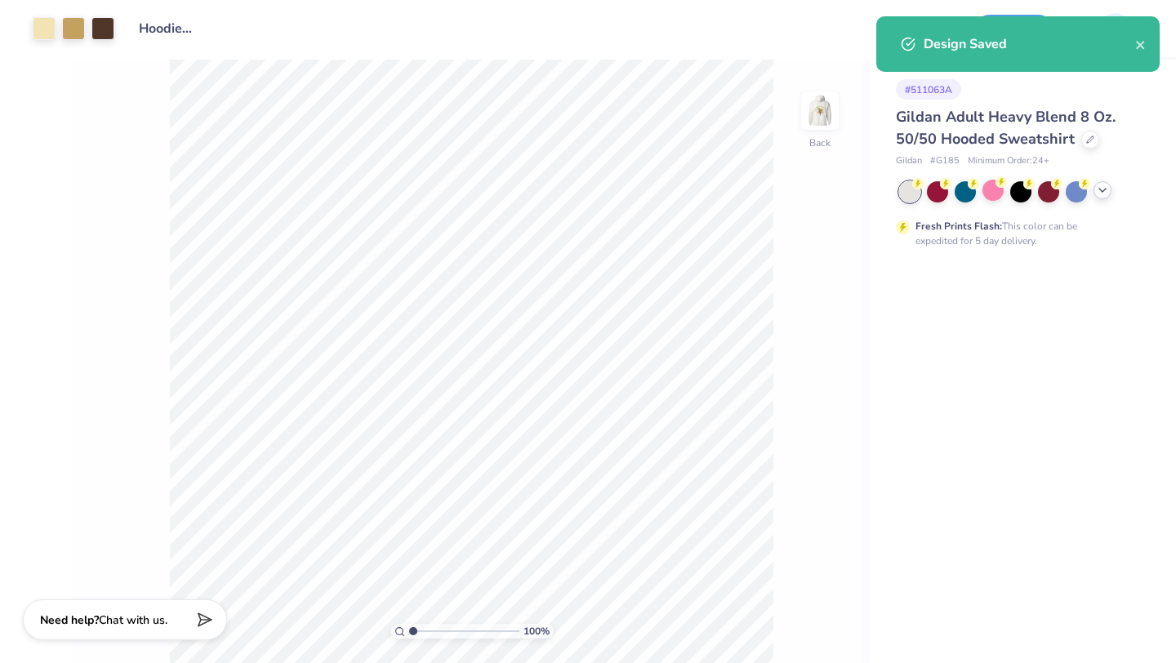
click at [1103, 193] on icon at bounding box center [1102, 190] width 13 height 13
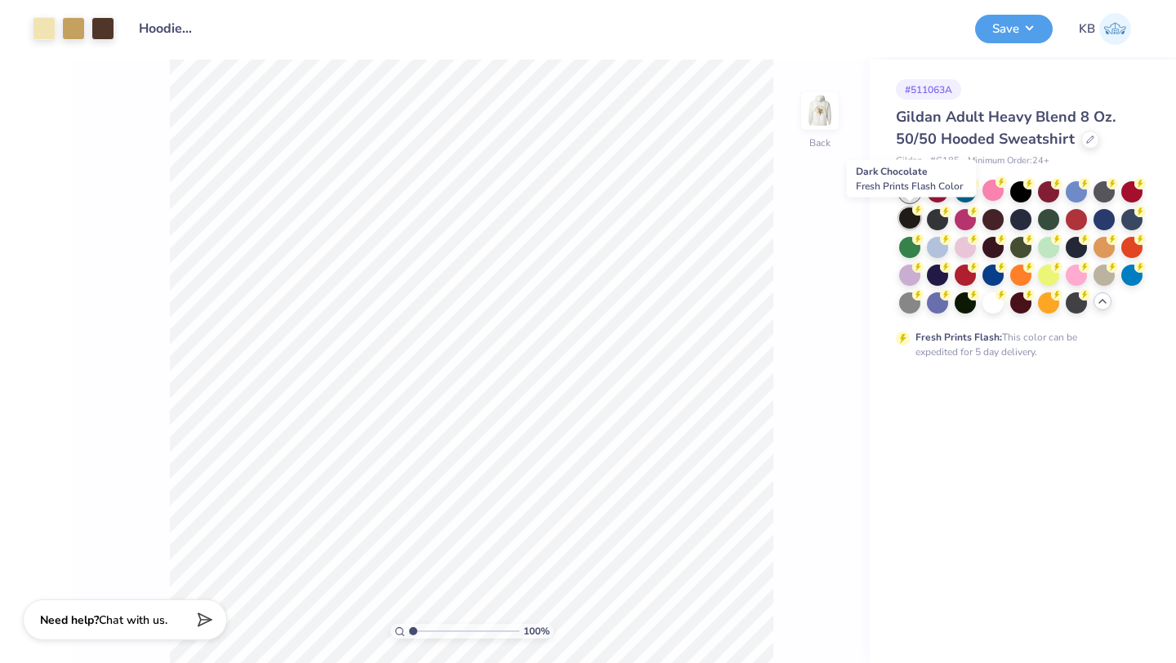
click at [908, 217] on div at bounding box center [909, 217] width 21 height 21
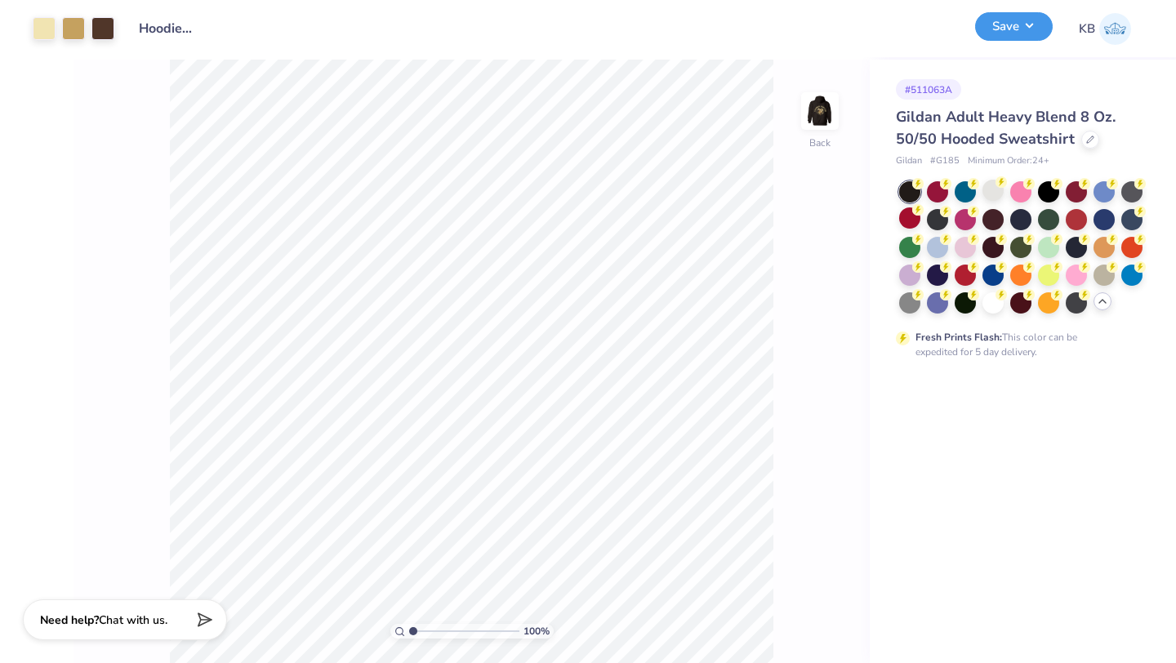
click at [1003, 24] on button "Save" at bounding box center [1014, 26] width 78 height 29
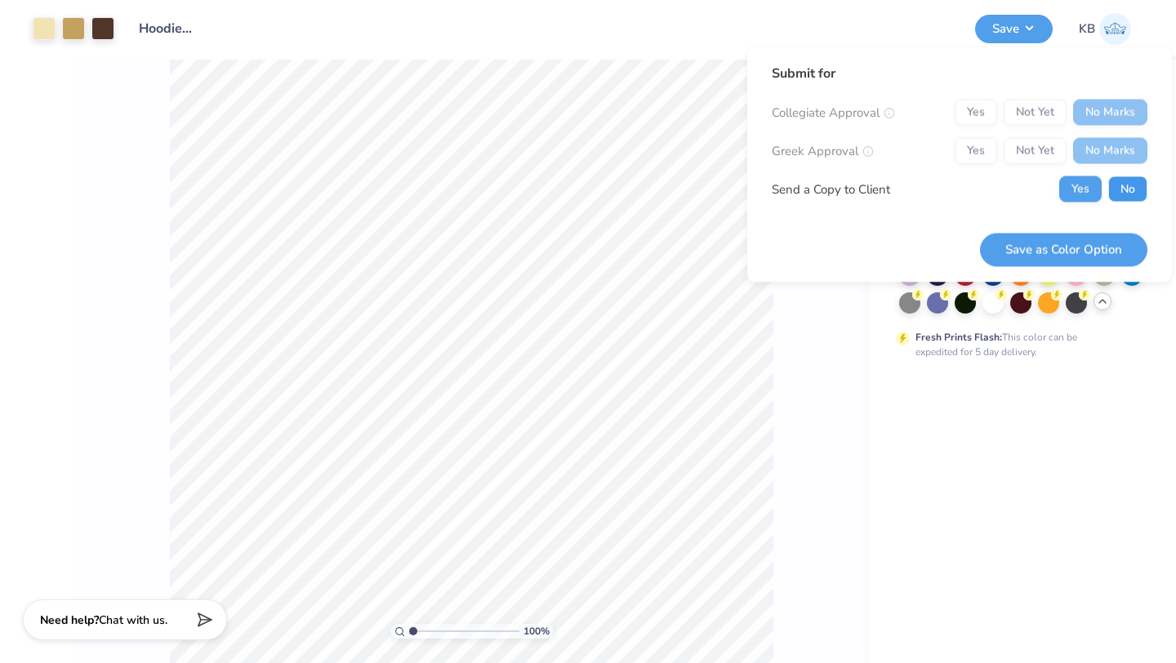
click at [1128, 188] on button "No" at bounding box center [1127, 189] width 39 height 26
click at [1084, 243] on button "Save as Color Option" at bounding box center [1063, 249] width 167 height 33
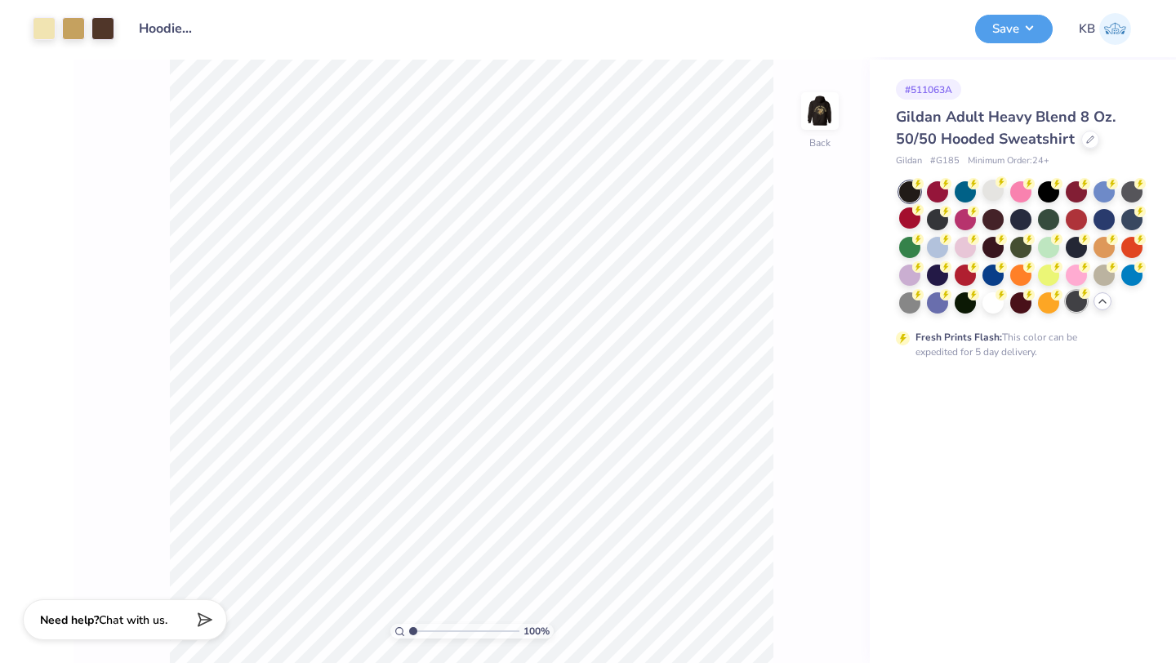
click at [1075, 302] on div at bounding box center [1076, 301] width 21 height 21
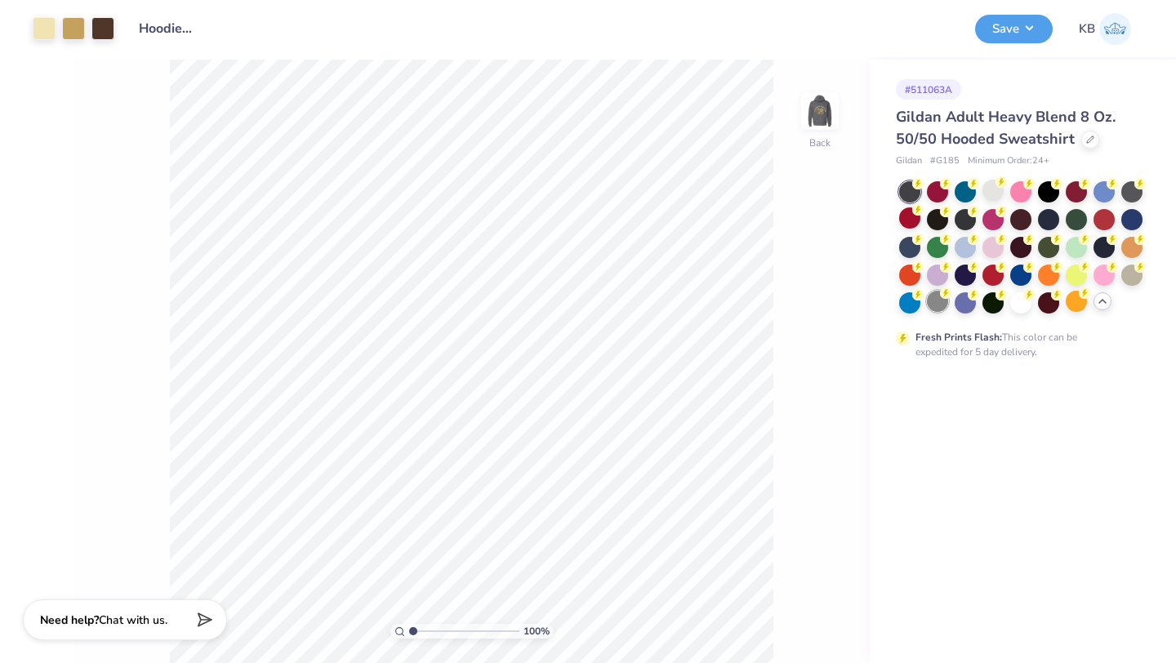
click at [934, 300] on div at bounding box center [937, 301] width 21 height 21
click at [1017, 28] on button "Save" at bounding box center [1014, 26] width 78 height 29
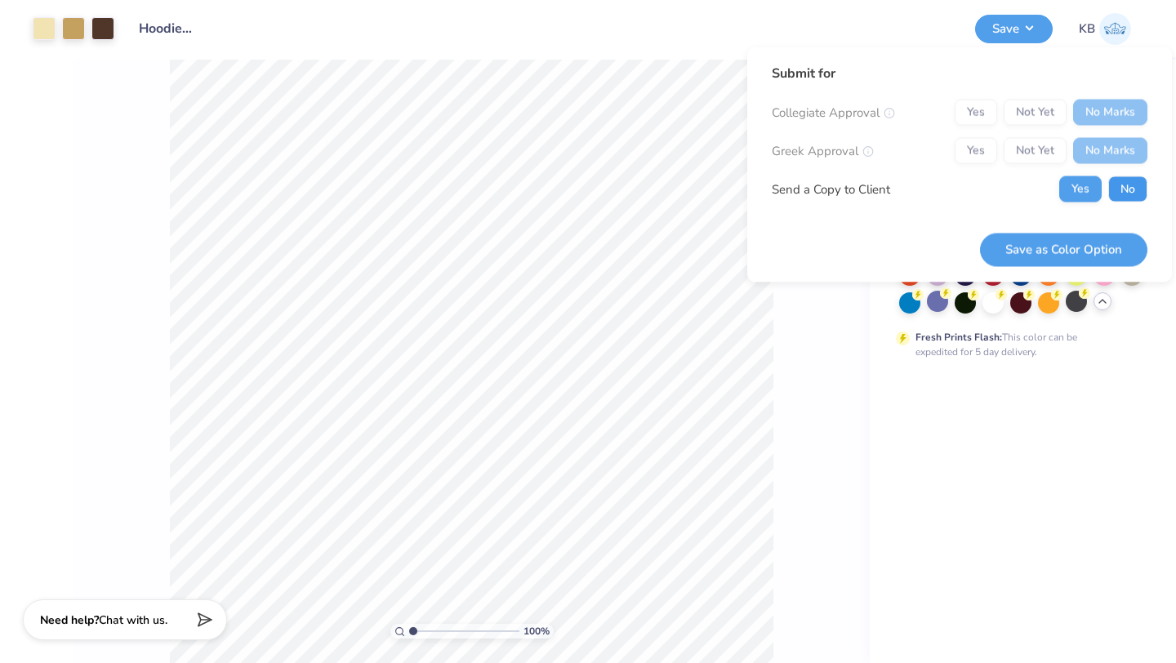
click at [1114, 189] on button "No" at bounding box center [1127, 189] width 39 height 26
click at [1088, 244] on button "Save as Color Option" at bounding box center [1063, 249] width 167 height 33
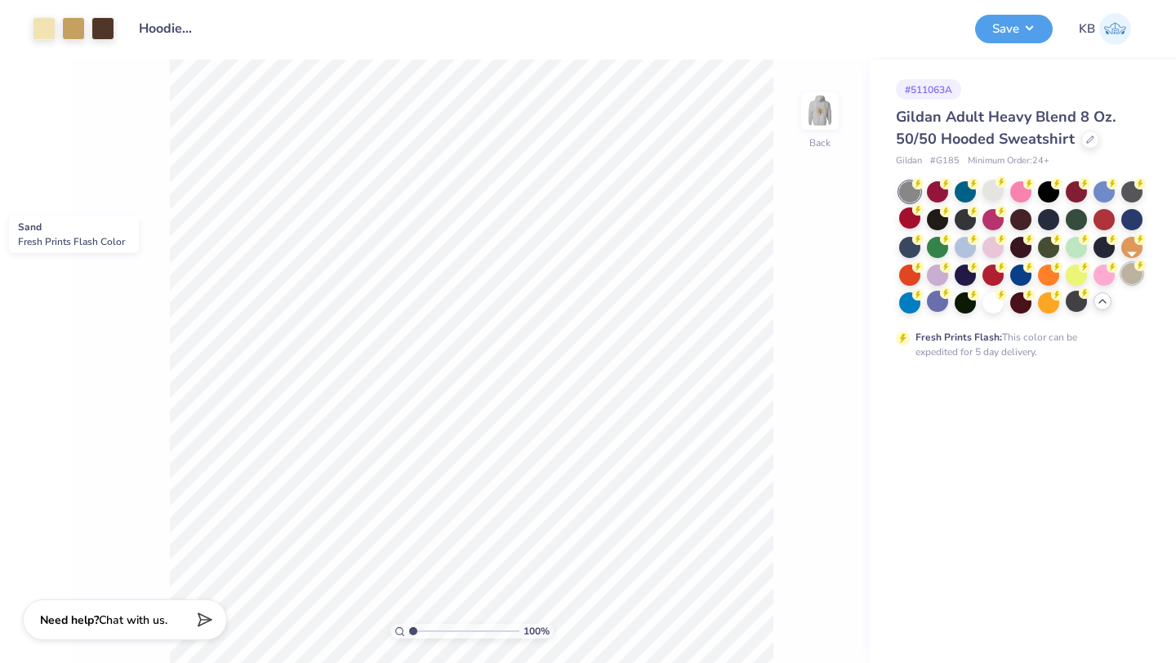
click at [1124, 281] on div at bounding box center [1131, 273] width 21 height 21
click at [1081, 142] on div at bounding box center [1090, 138] width 18 height 18
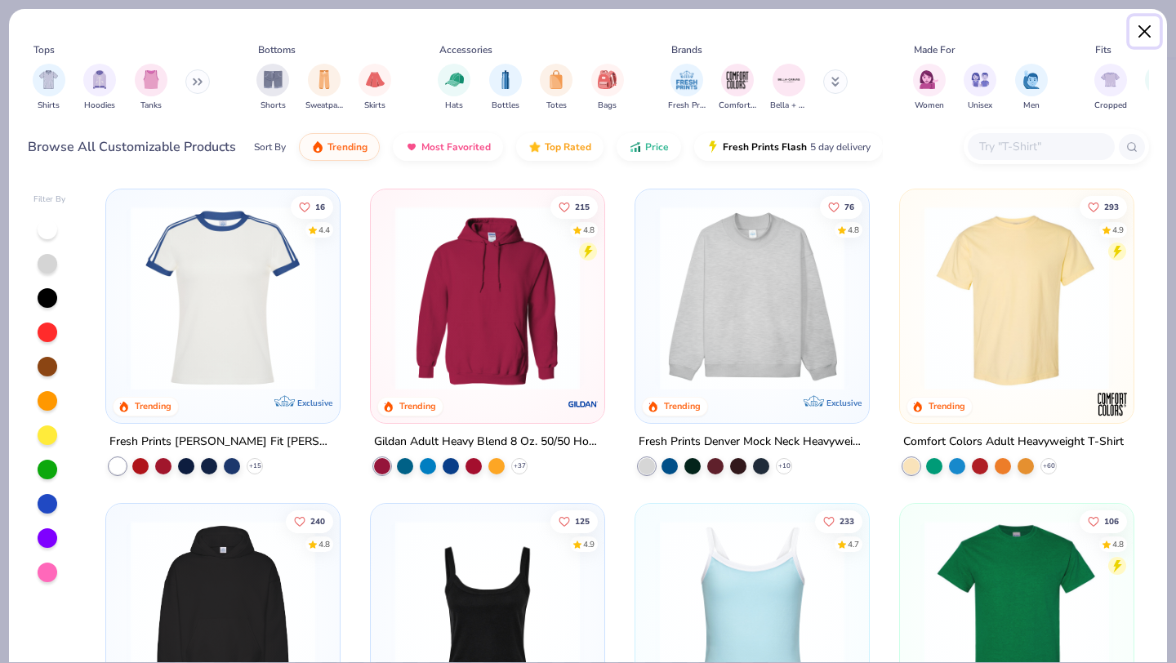
click at [1146, 26] on button "Close" at bounding box center [1144, 31] width 31 height 31
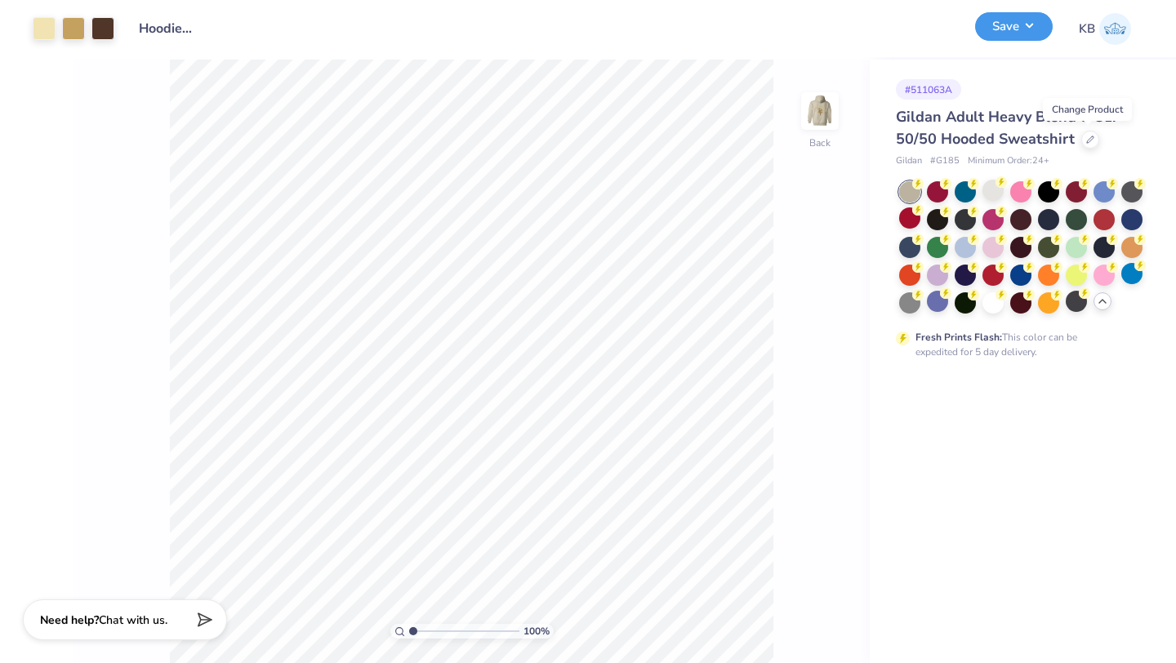
click at [1013, 32] on button "Save" at bounding box center [1014, 26] width 78 height 29
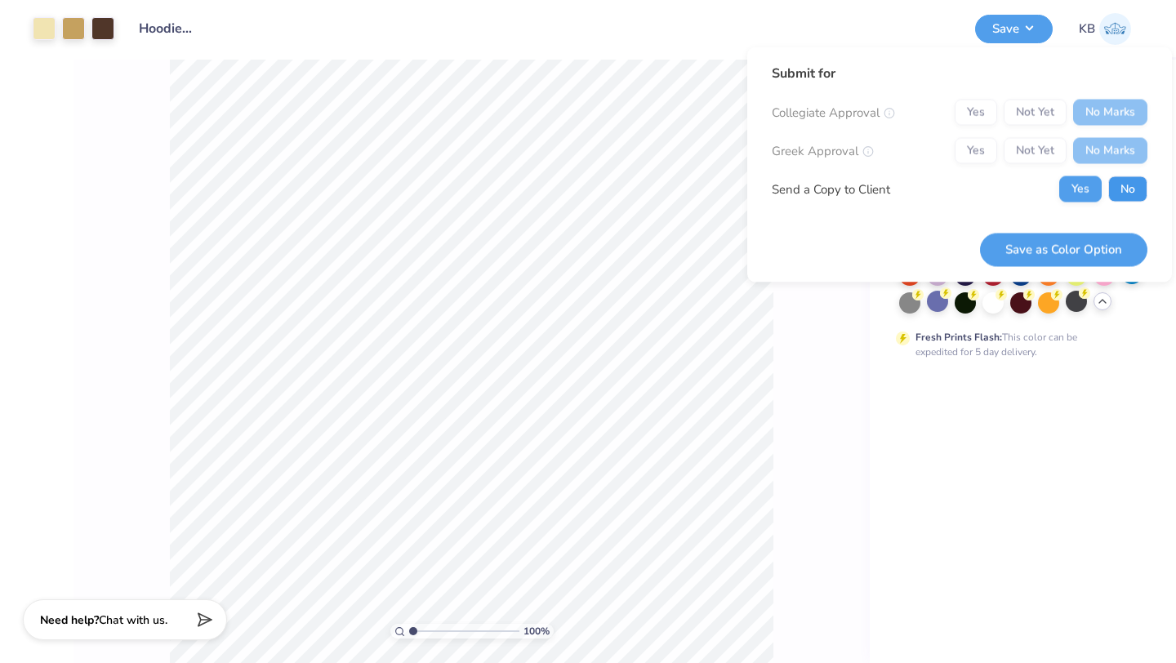
click at [1115, 189] on button "No" at bounding box center [1127, 189] width 39 height 26
click at [1090, 239] on button "Save as Color Option" at bounding box center [1063, 249] width 167 height 33
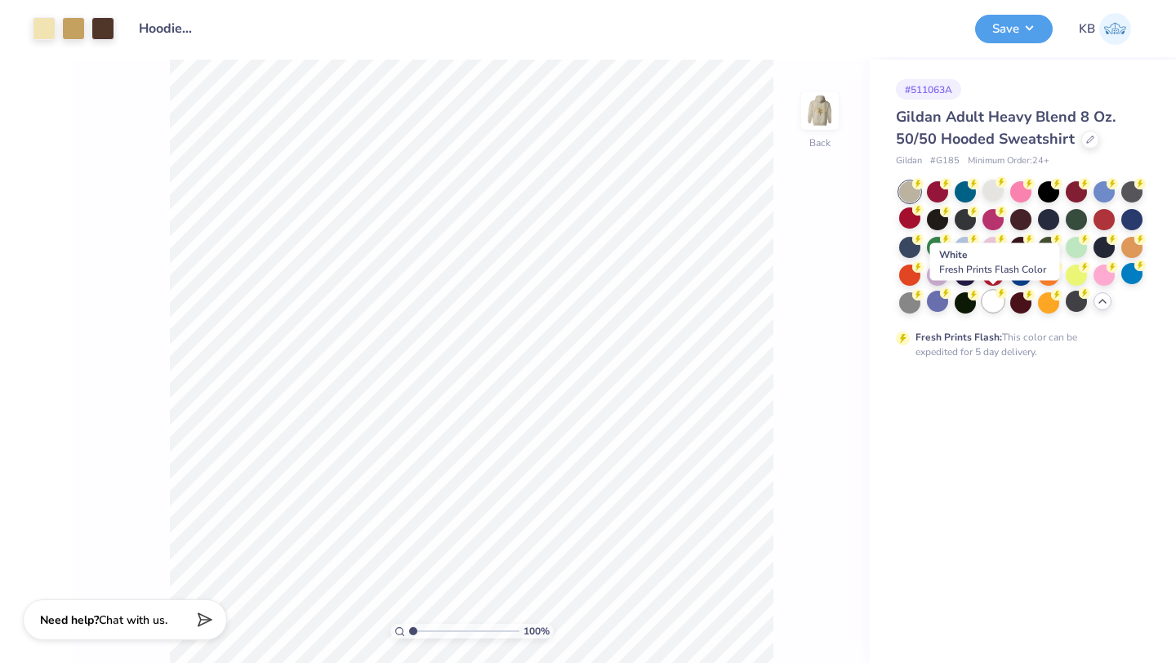
click at [996, 307] on div at bounding box center [992, 301] width 21 height 21
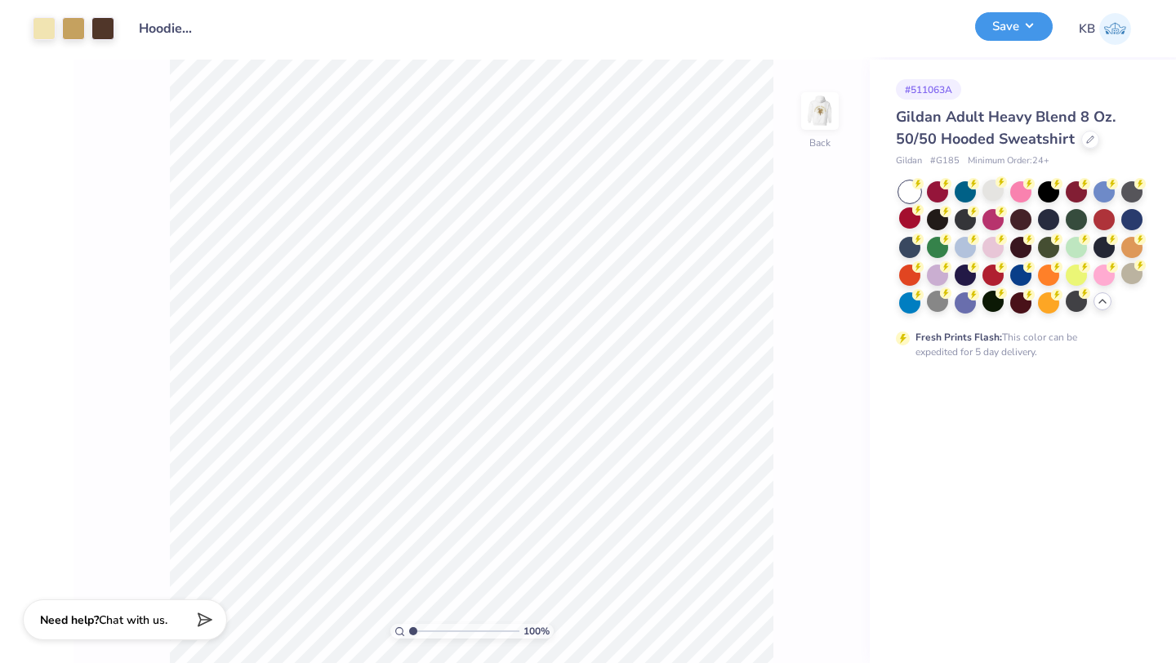
click at [1020, 25] on button "Save" at bounding box center [1014, 26] width 78 height 29
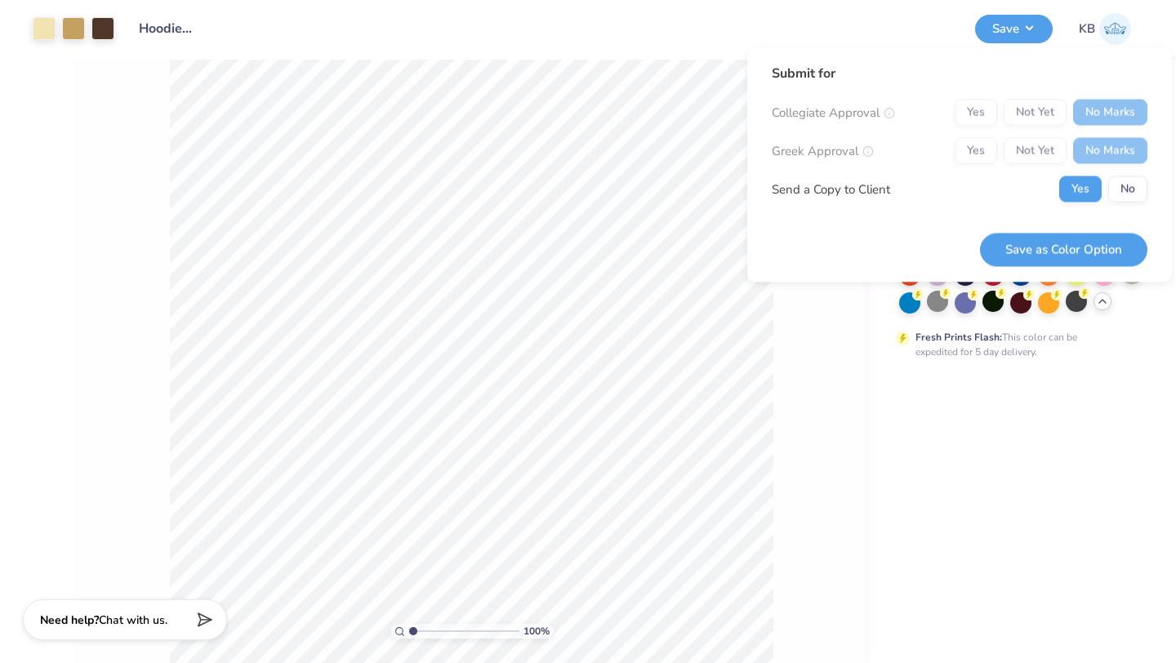
click at [1127, 173] on div "Collegiate Approval Yes Not Yet No Marks Greek Approval Yes Not Yet No Marks Se…" at bounding box center [960, 151] width 376 height 103
click at [1124, 183] on button "No" at bounding box center [1127, 189] width 39 height 26
click at [1093, 236] on button "Save as Color Option" at bounding box center [1063, 249] width 167 height 33
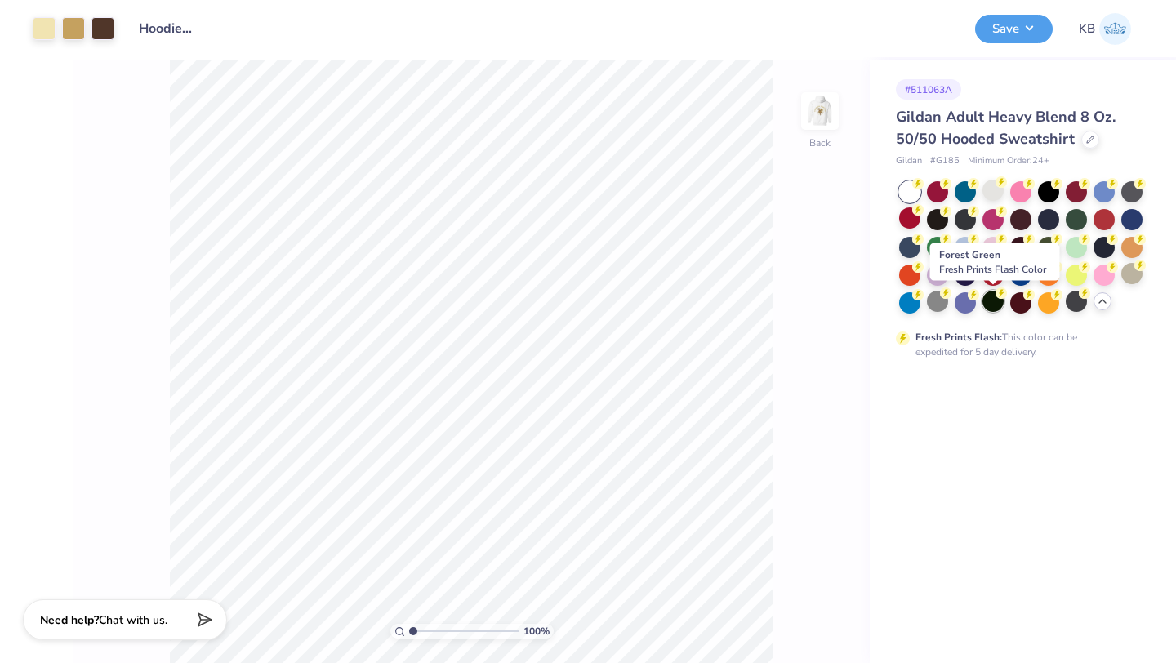
click at [993, 298] on div at bounding box center [992, 301] width 21 height 21
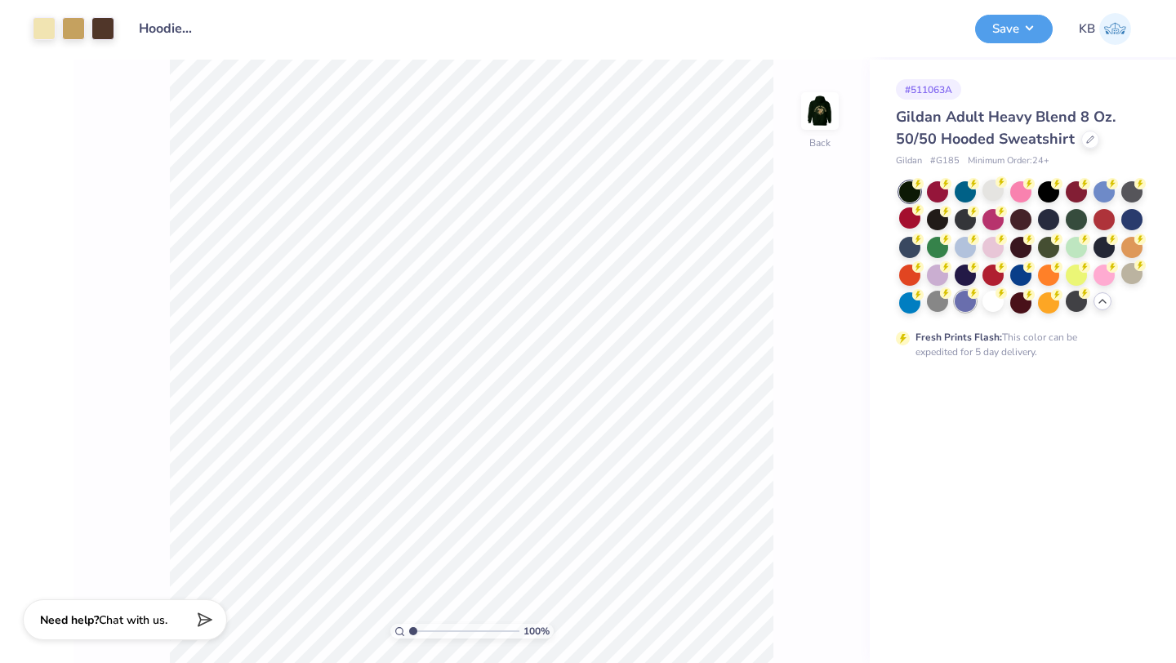
click at [964, 299] on div at bounding box center [965, 301] width 21 height 21
click at [931, 299] on div at bounding box center [937, 301] width 21 height 21
click at [905, 299] on div at bounding box center [909, 301] width 21 height 21
click at [901, 272] on div at bounding box center [909, 273] width 21 height 21
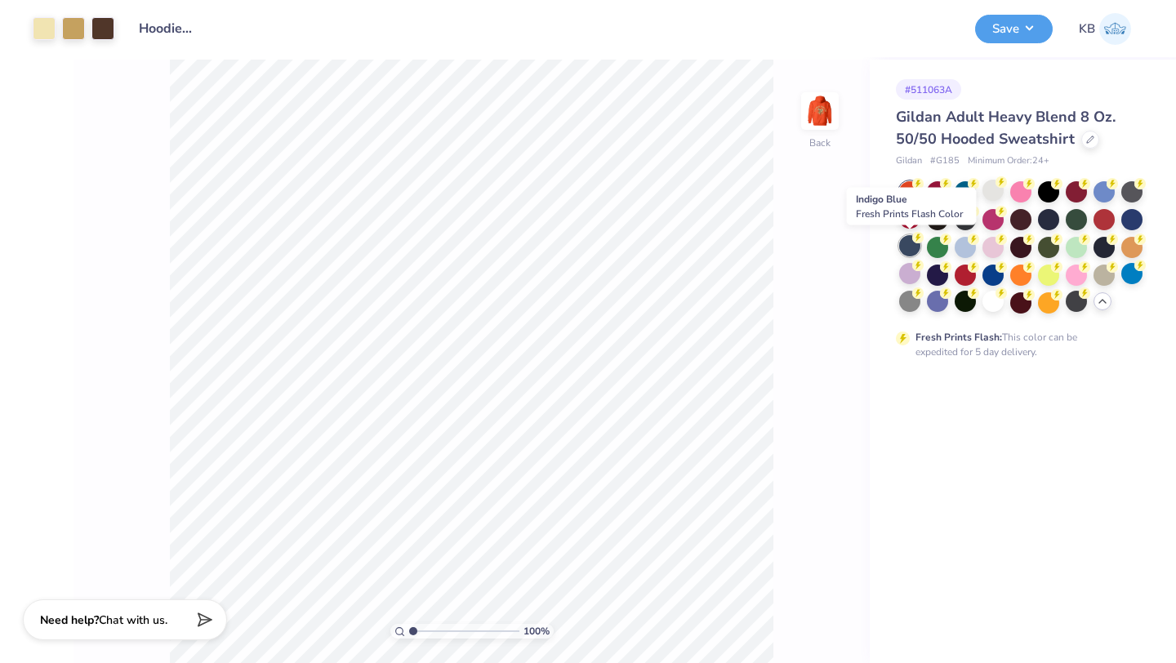
click at [906, 247] on div at bounding box center [909, 245] width 21 height 21
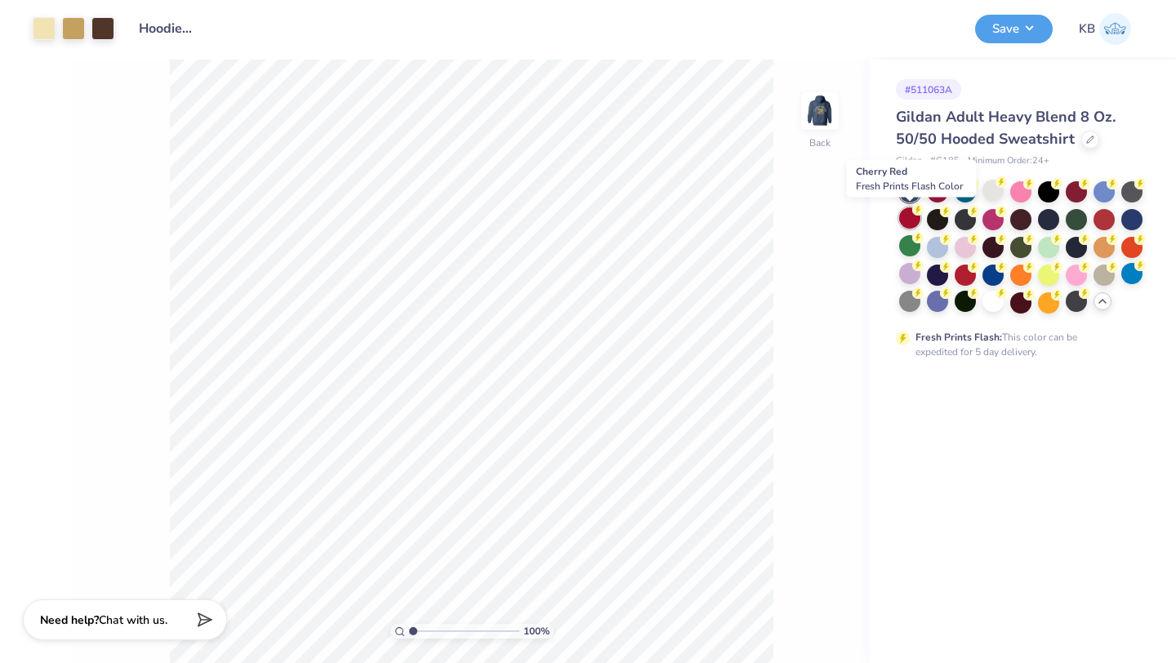
click at [909, 221] on div at bounding box center [909, 217] width 21 height 21
click at [912, 232] on div at bounding box center [1021, 247] width 244 height 132
click at [910, 243] on div at bounding box center [909, 245] width 21 height 21
click at [909, 244] on div at bounding box center [909, 245] width 21 height 21
